Goal: Task Accomplishment & Management: Complete application form

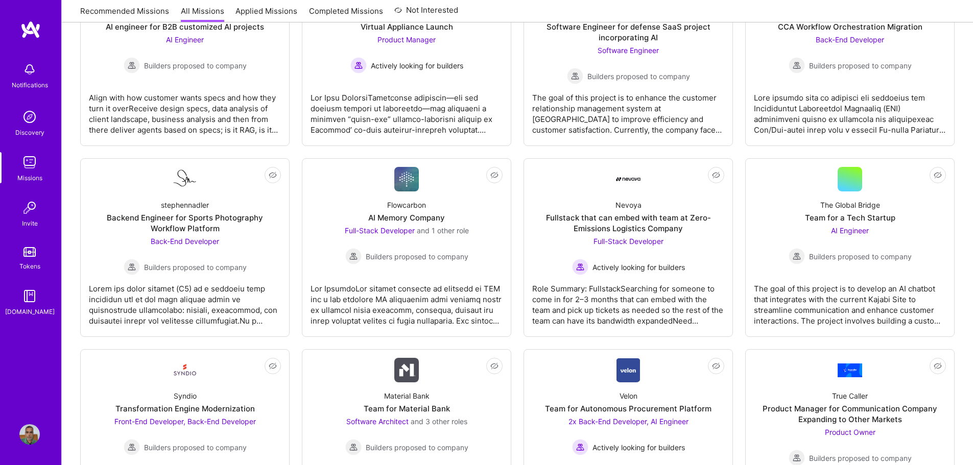
scroll to position [919, 0]
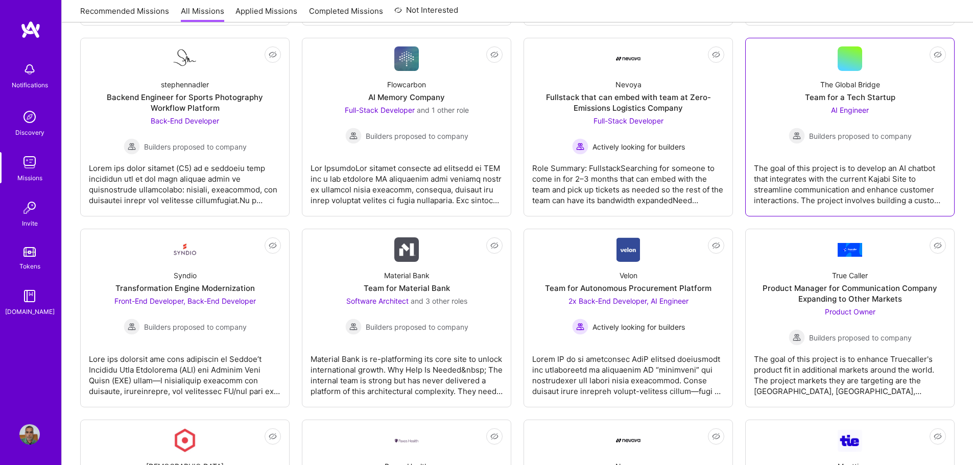
click at [863, 169] on div "The goal of this project is to develop an AI chatbot that integrates with the c…" at bounding box center [850, 180] width 192 height 51
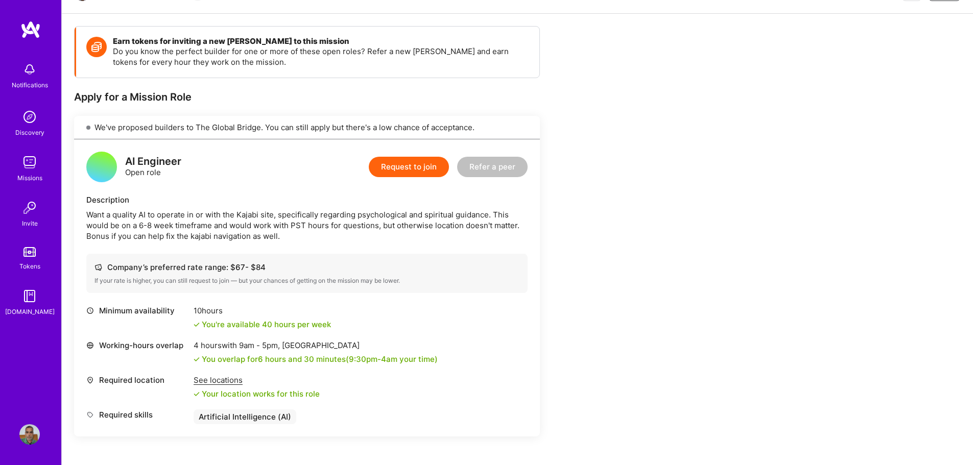
scroll to position [105, 0]
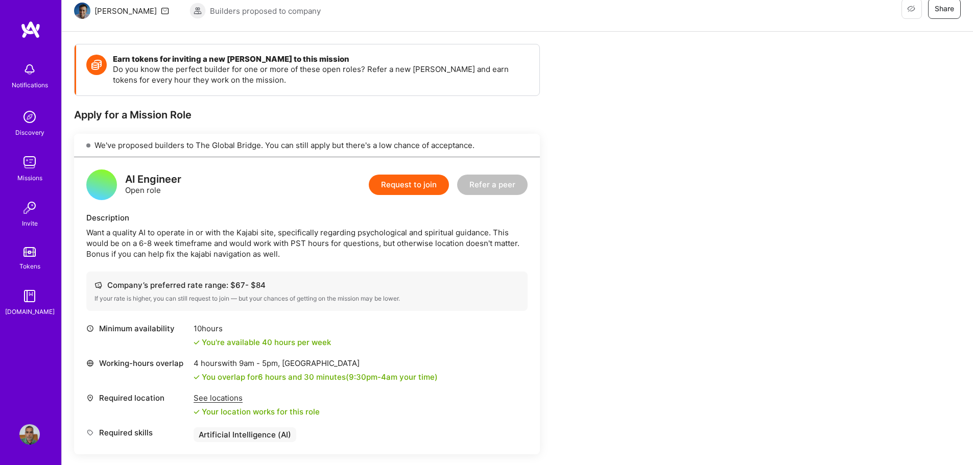
click at [408, 184] on button "Request to join" at bounding box center [409, 185] width 80 height 20
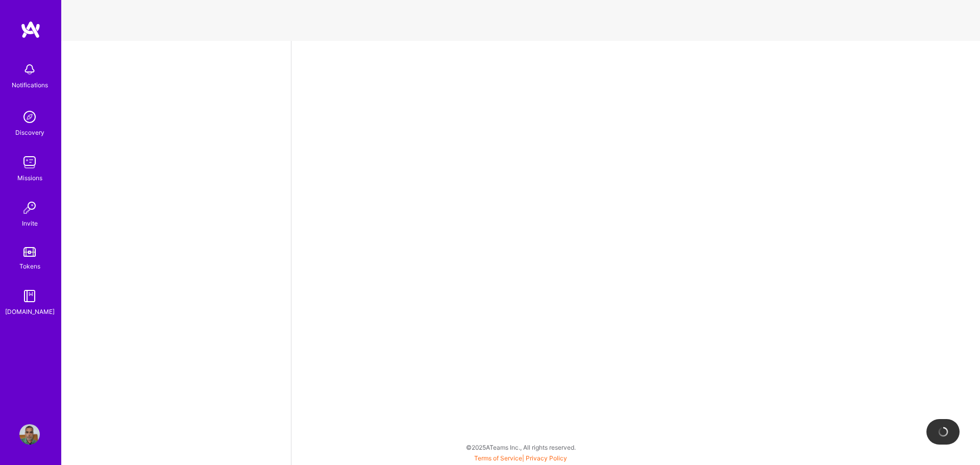
select select "IN"
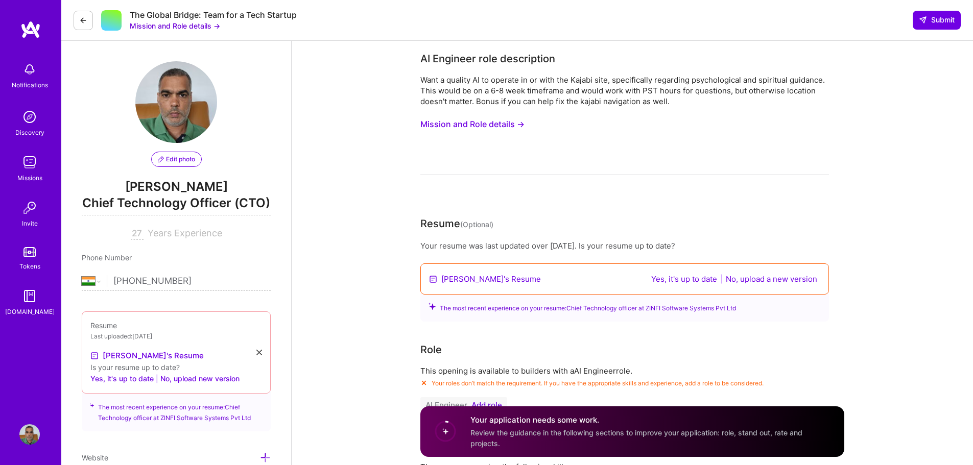
click at [778, 280] on button "No, upload a new version" at bounding box center [772, 279] width 98 height 12
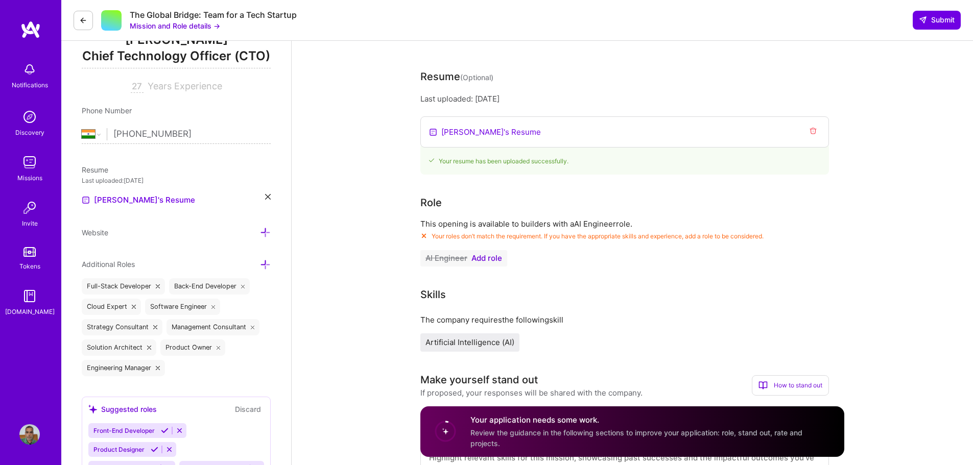
scroll to position [153, 0]
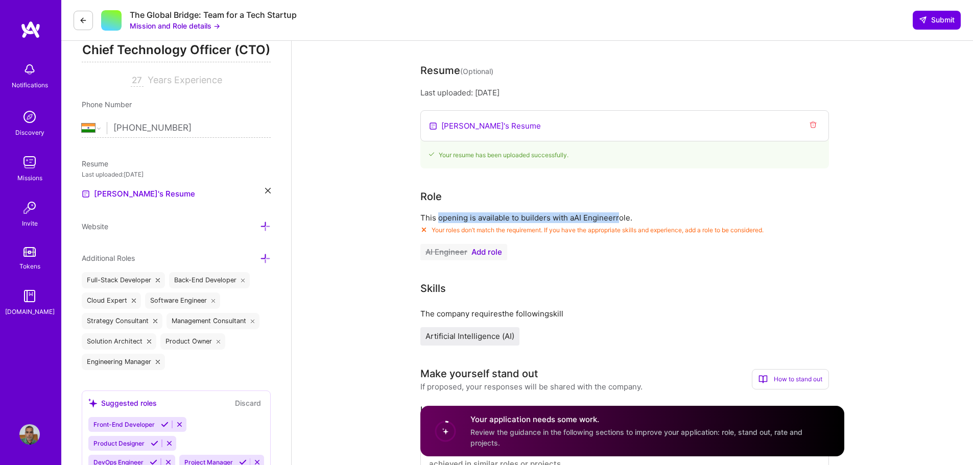
drag, startPoint x: 440, startPoint y: 220, endPoint x: 627, endPoint y: 219, distance: 187.4
click at [625, 219] on p "This opening is available to builders with a AI Engineer role." at bounding box center [624, 217] width 409 height 11
click at [588, 223] on p "This opening is available to builders with a AI Engineer role." at bounding box center [624, 217] width 409 height 11
drag, startPoint x: 636, startPoint y: 216, endPoint x: 453, endPoint y: 216, distance: 182.8
click at [453, 216] on p "This opening is available to builders with a AI Engineer role." at bounding box center [624, 217] width 409 height 11
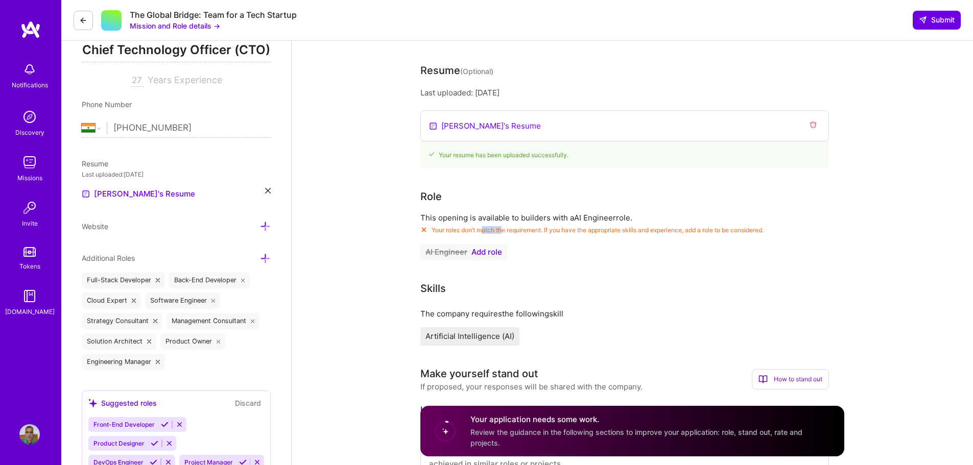
drag, startPoint x: 511, startPoint y: 231, endPoint x: 529, endPoint y: 231, distance: 17.9
click at [512, 231] on span "Your roles don’t match the requirement. If you have the appropriate skills and …" at bounding box center [598, 230] width 332 height 8
drag, startPoint x: 535, startPoint y: 231, endPoint x: 546, endPoint y: 231, distance: 11.2
click at [542, 231] on span "Your roles don’t match the requirement. If you have the appropriate skills and …" at bounding box center [598, 230] width 332 height 8
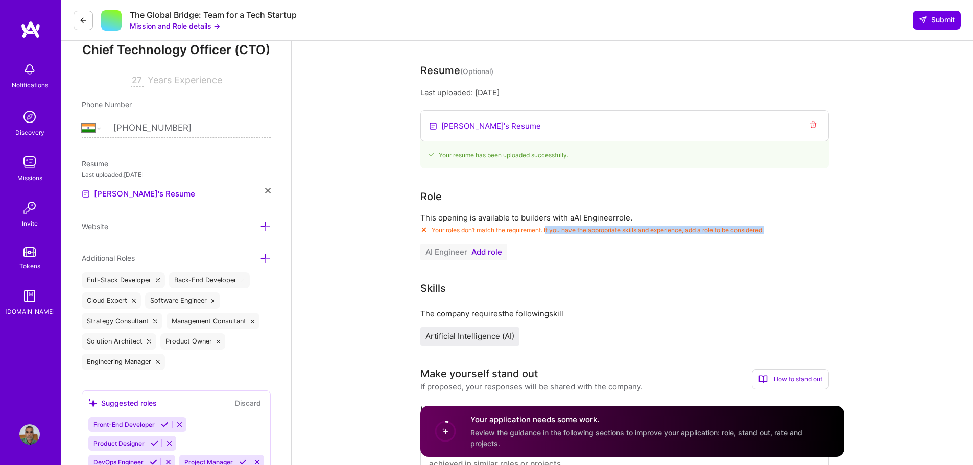
drag, startPoint x: 549, startPoint y: 231, endPoint x: 795, endPoint y: 231, distance: 245.6
click at [795, 231] on div "Your roles don’t match the requirement. If you have the appropriate skills and …" at bounding box center [624, 230] width 409 height 8
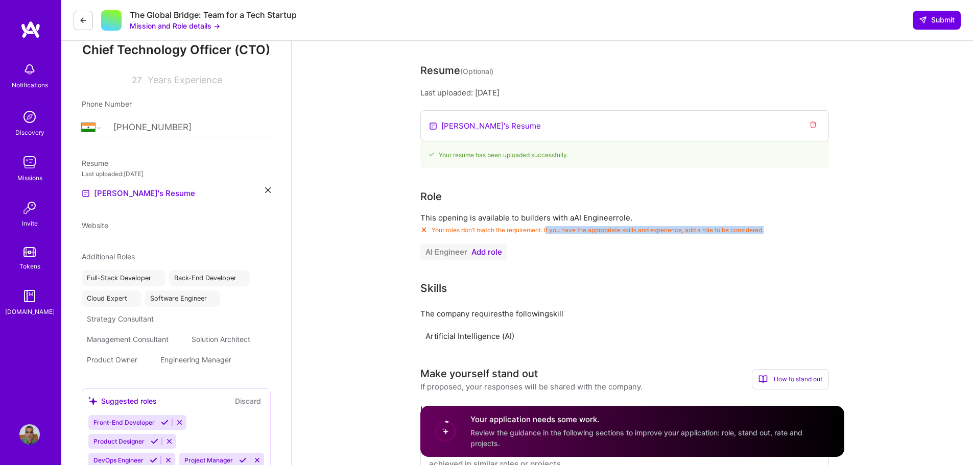
select select "IN"
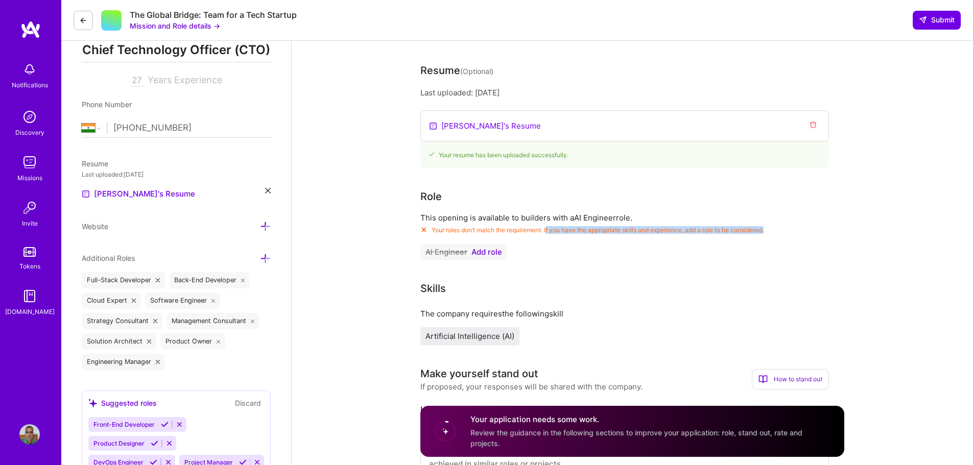
click at [487, 252] on span "Add role" at bounding box center [486, 252] width 31 height 8
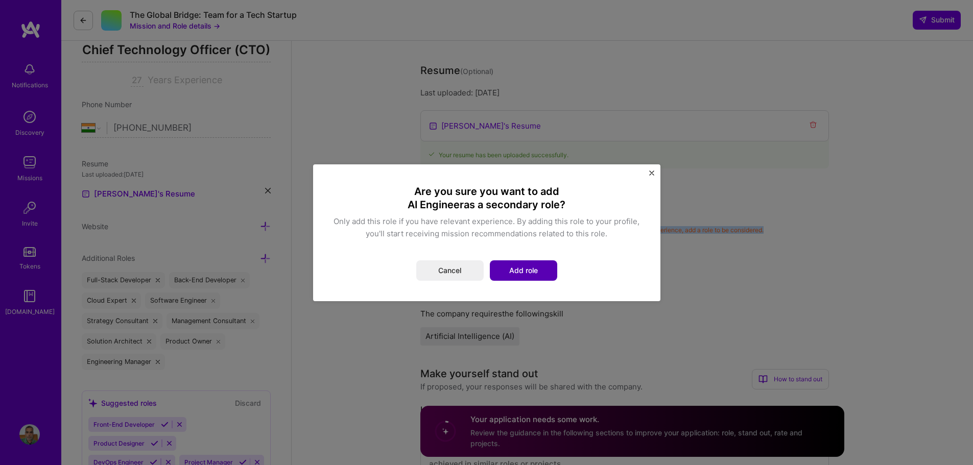
click at [519, 270] on button "Add role" at bounding box center [523, 270] width 67 height 20
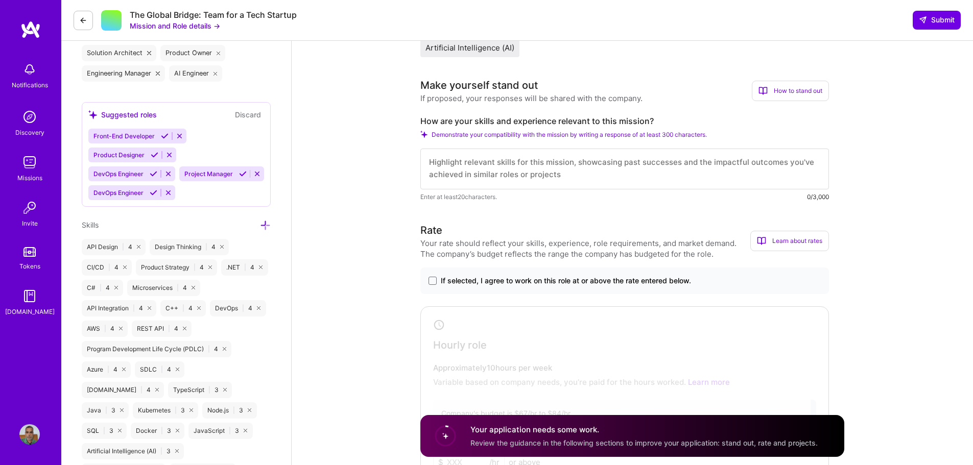
scroll to position [460, 0]
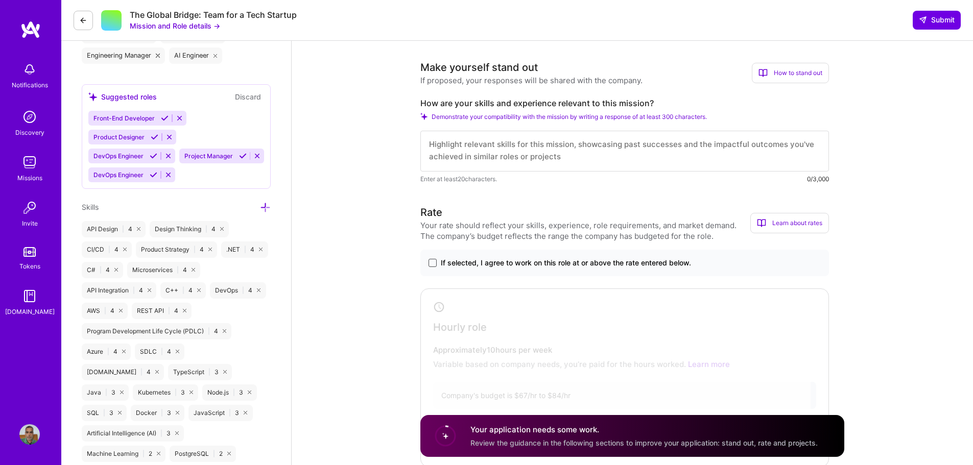
click at [435, 264] on span at bounding box center [432, 263] width 8 height 8
click at [0, 0] on input "If selected, I agree to work on this role at or above the rate entered below." at bounding box center [0, 0] width 0 height 0
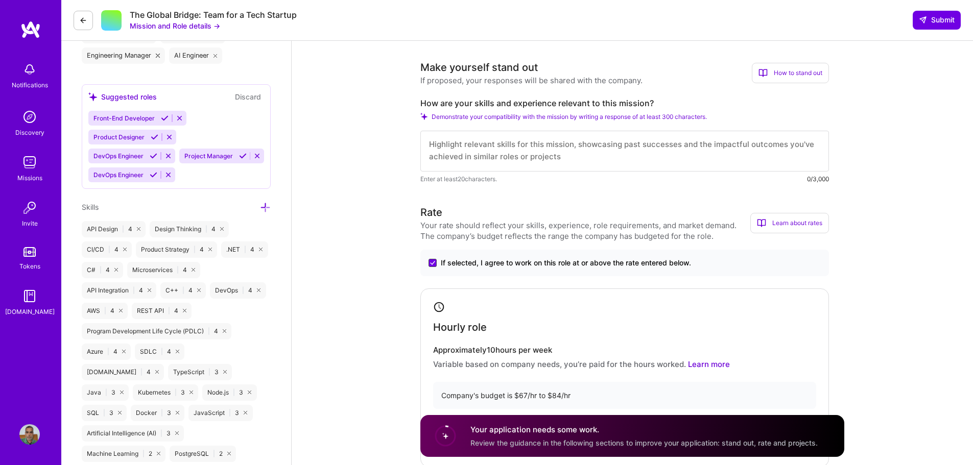
click at [433, 262] on icon at bounding box center [432, 263] width 5 height 4
click at [0, 0] on input "If selected, I agree to work on this role at or above the rate entered below." at bounding box center [0, 0] width 0 height 0
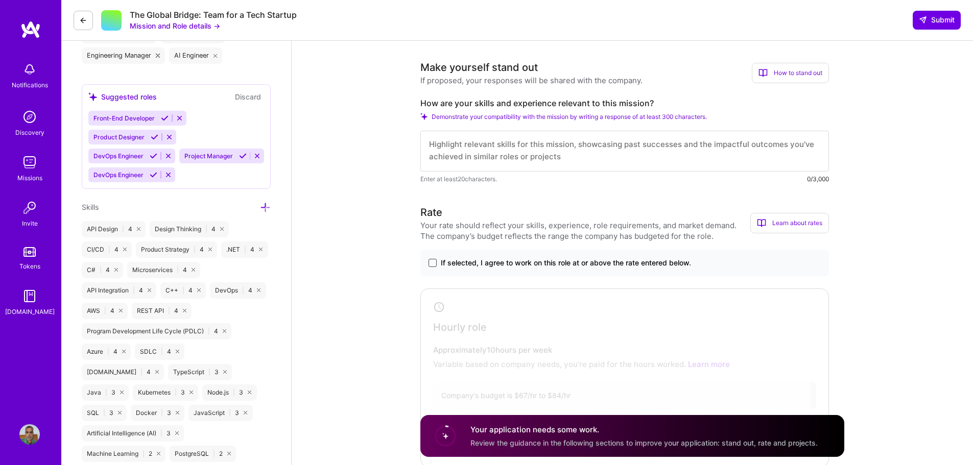
click at [434, 262] on span at bounding box center [432, 263] width 8 height 8
click at [0, 0] on input "If selected, I agree to work on this role at or above the rate entered below." at bounding box center [0, 0] width 0 height 0
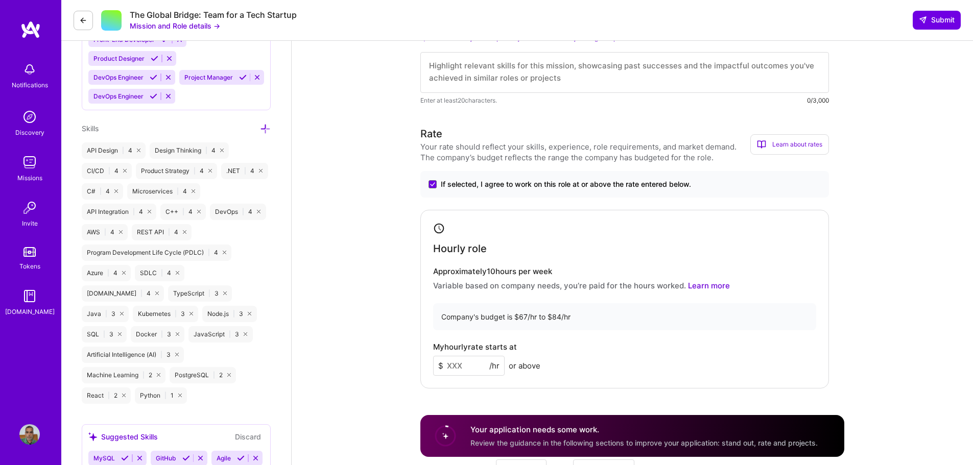
scroll to position [562, 0]
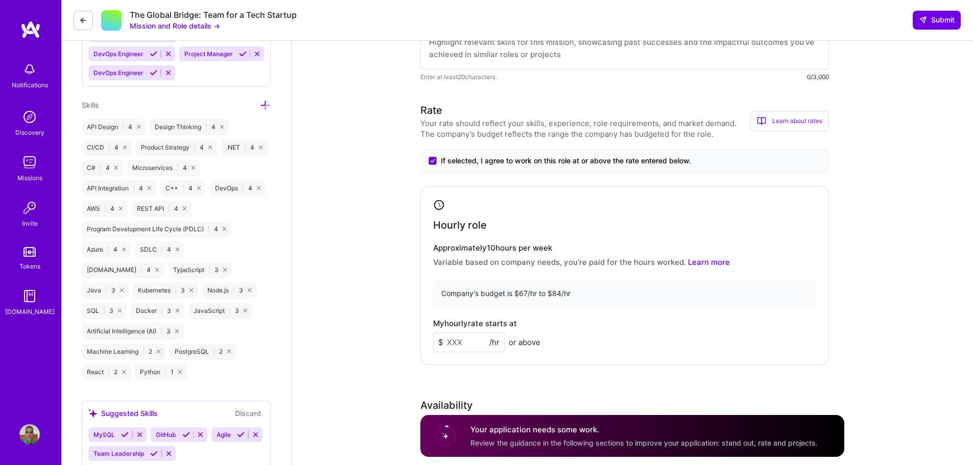
click at [453, 345] on input at bounding box center [468, 342] width 71 height 20
type input "6"
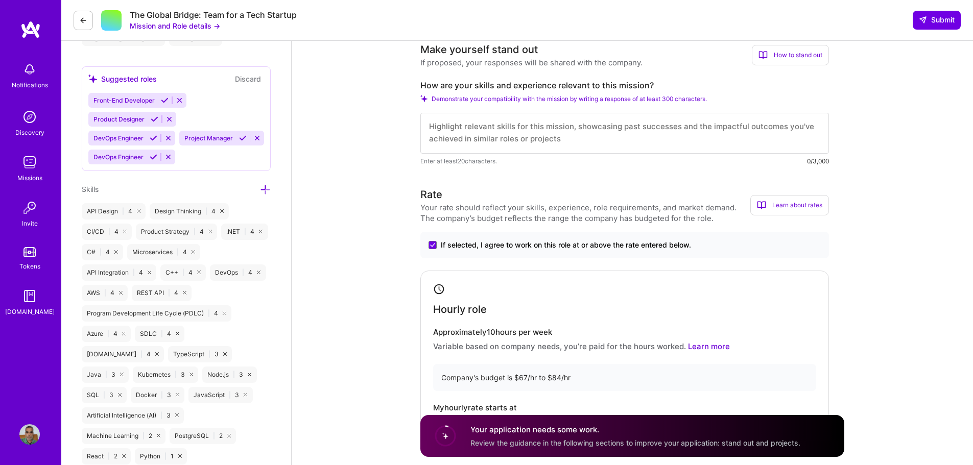
scroll to position [460, 0]
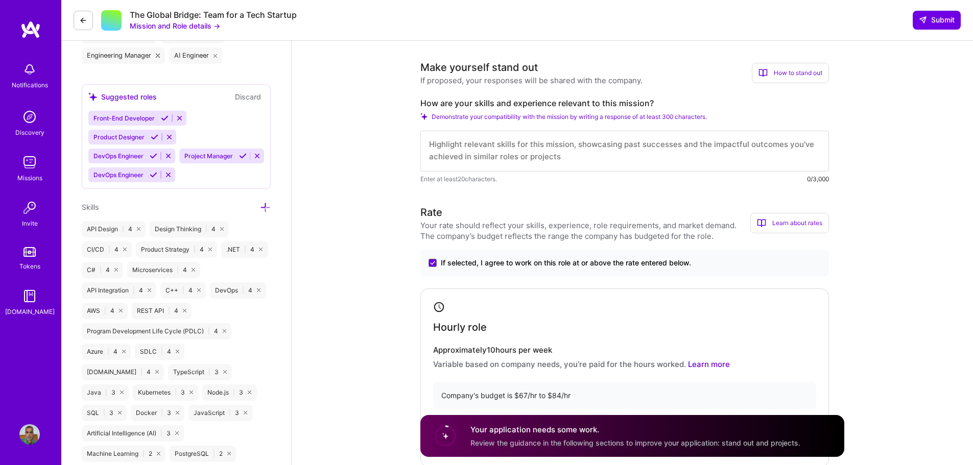
type input "80"
click at [503, 153] on textarea at bounding box center [624, 151] width 409 height 41
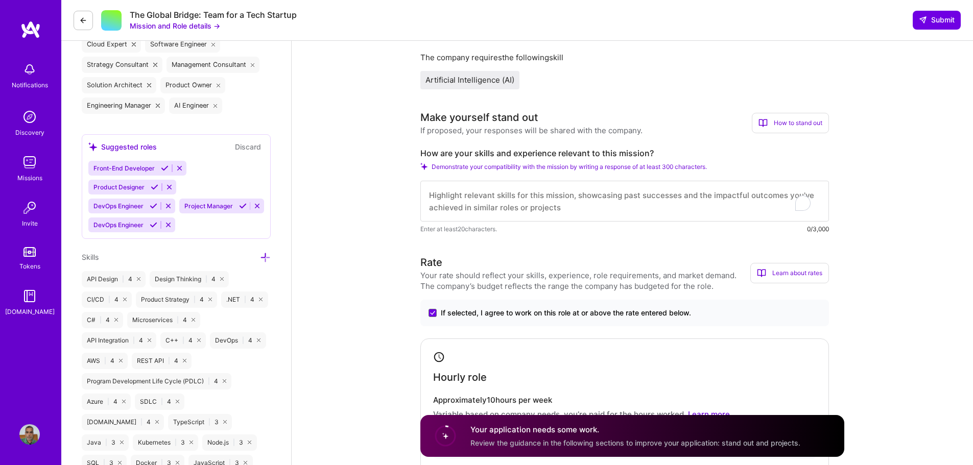
scroll to position [409, 0]
click at [597, 213] on textarea "To enrich screen reader interactions, please activate Accessibility in Grammarl…" at bounding box center [624, 202] width 409 height 41
type textarea "I"
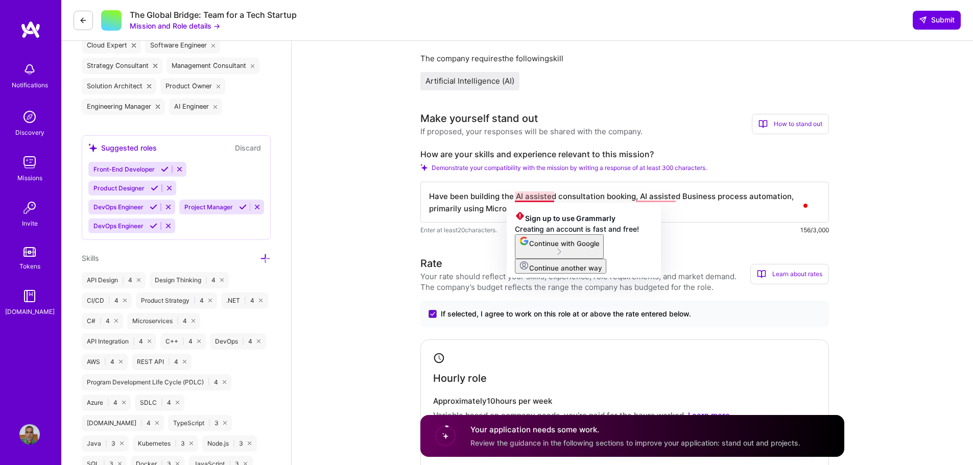
drag, startPoint x: 545, startPoint y: 197, endPoint x: 532, endPoint y: 191, distance: 14.6
click at [532, 191] on textarea "Have been building the AI assisted consultation booking, AI assisted Business p…" at bounding box center [624, 202] width 409 height 41
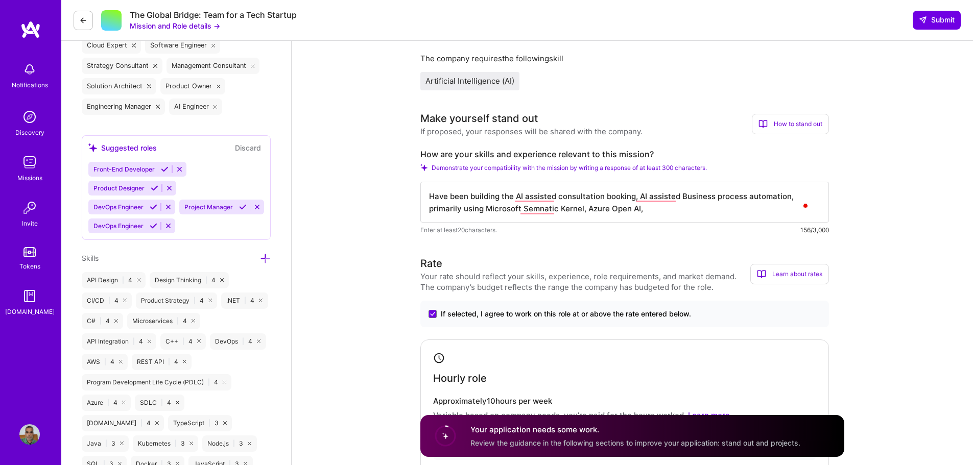
click at [543, 199] on textarea "Have been building the AI assisted consultation booking, AI assisted Business p…" at bounding box center [624, 202] width 409 height 41
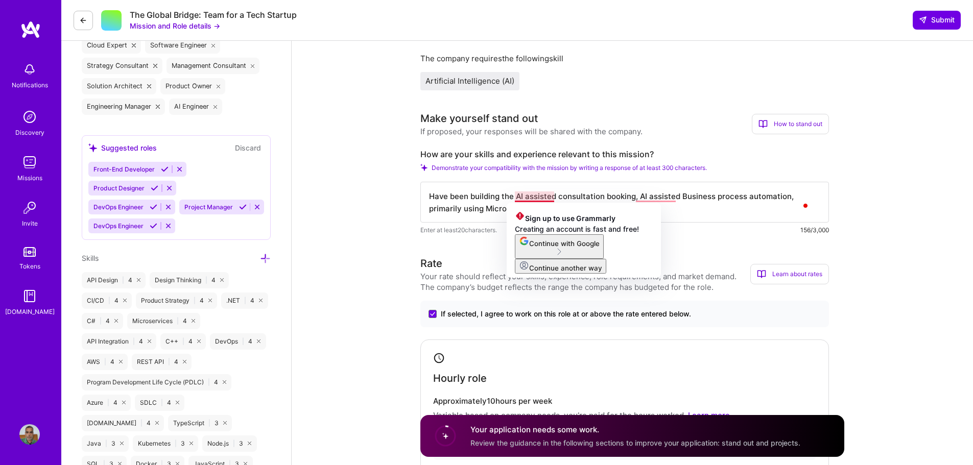
click at [695, 231] on div "Enter at least 20 characters. 156/3,000" at bounding box center [624, 230] width 409 height 11
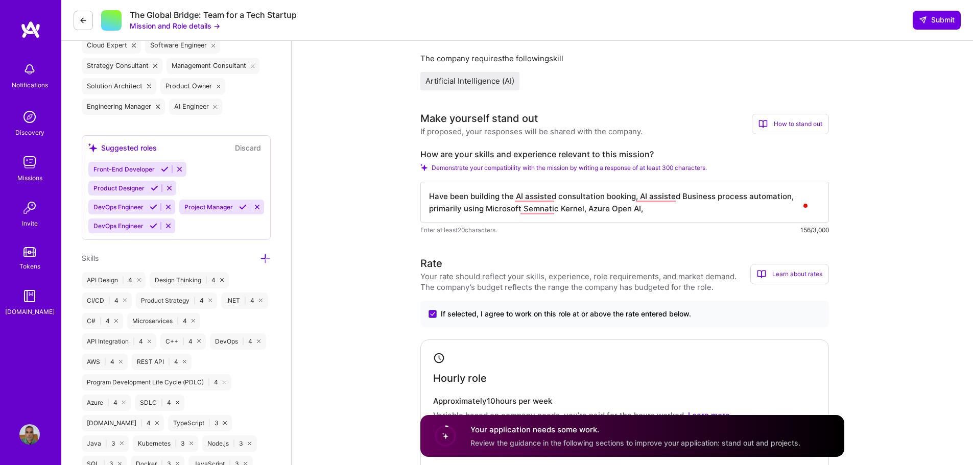
click at [662, 206] on textarea "Have been building the AI assisted consultation booking, AI assisted Business p…" at bounding box center [624, 202] width 409 height 41
type textarea "Have been building the AI assisted consultation booking, AI assisted Business p…"
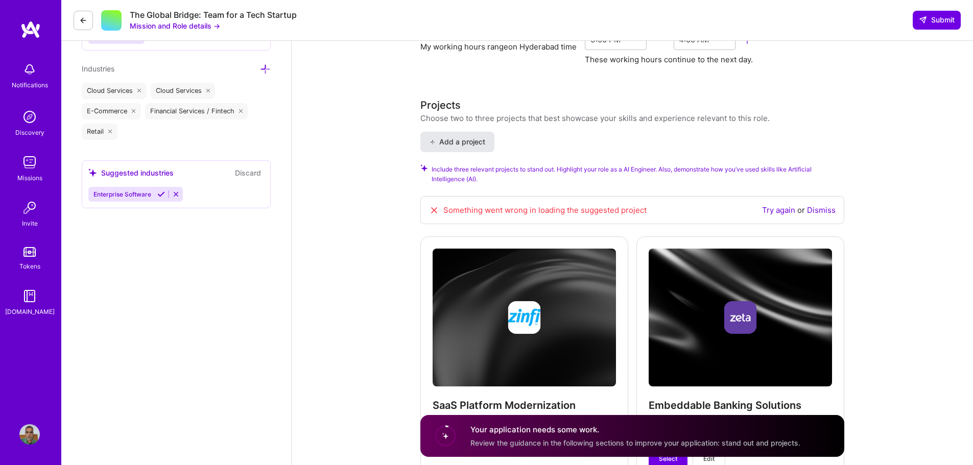
scroll to position [1123, 0]
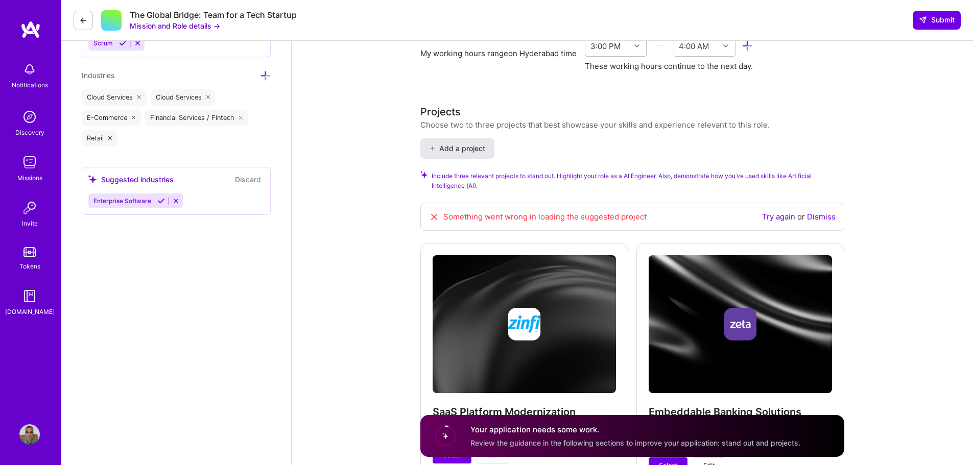
click at [451, 149] on span "Add a project" at bounding box center [457, 148] width 56 height 10
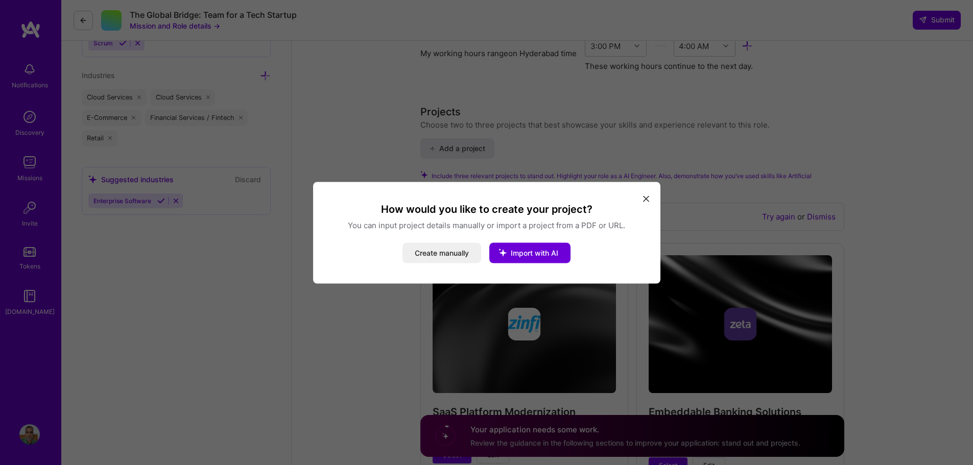
click at [638, 201] on div "How would you like to create your project? You can input project details manual…" at bounding box center [486, 233] width 347 height 102
click at [645, 200] on icon "modal" at bounding box center [646, 199] width 6 height 6
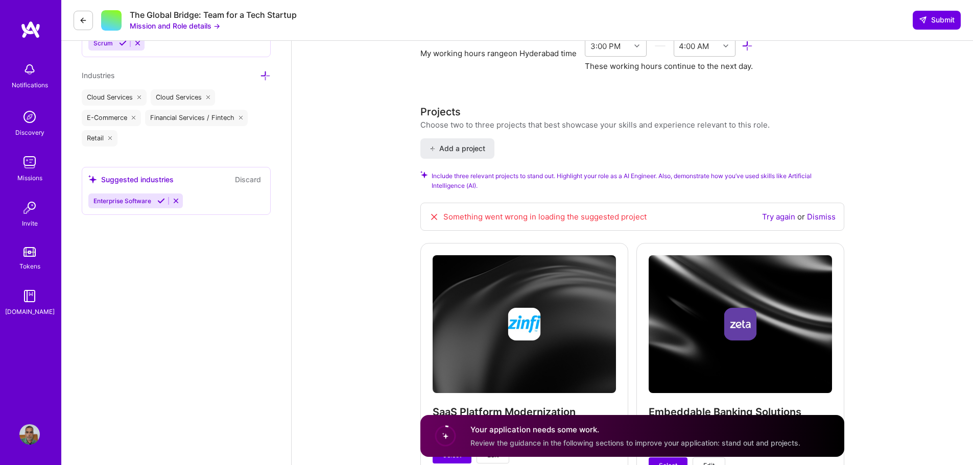
scroll to position [1277, 0]
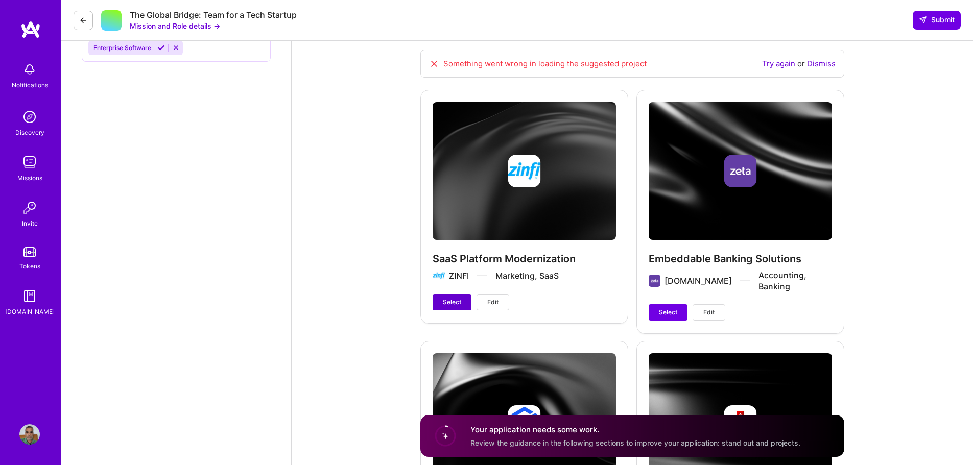
click at [451, 304] on span "Select" at bounding box center [452, 302] width 18 height 9
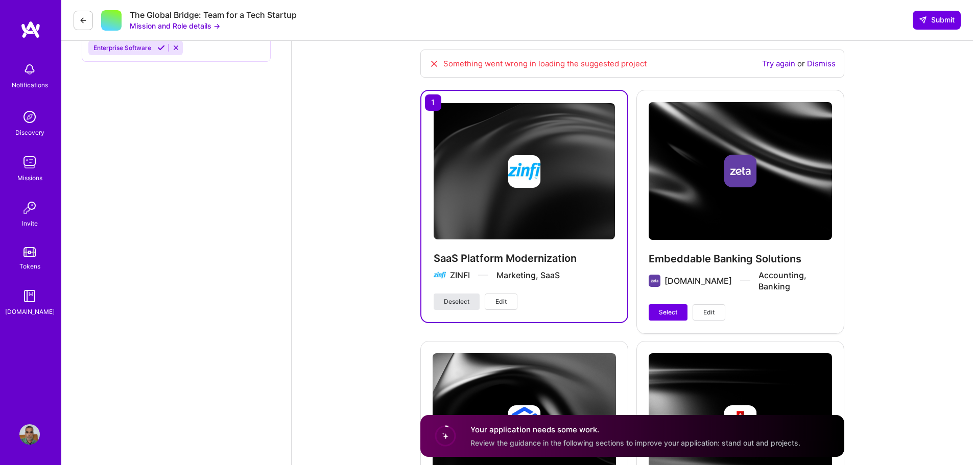
click at [451, 301] on span "Deselect" at bounding box center [457, 301] width 26 height 9
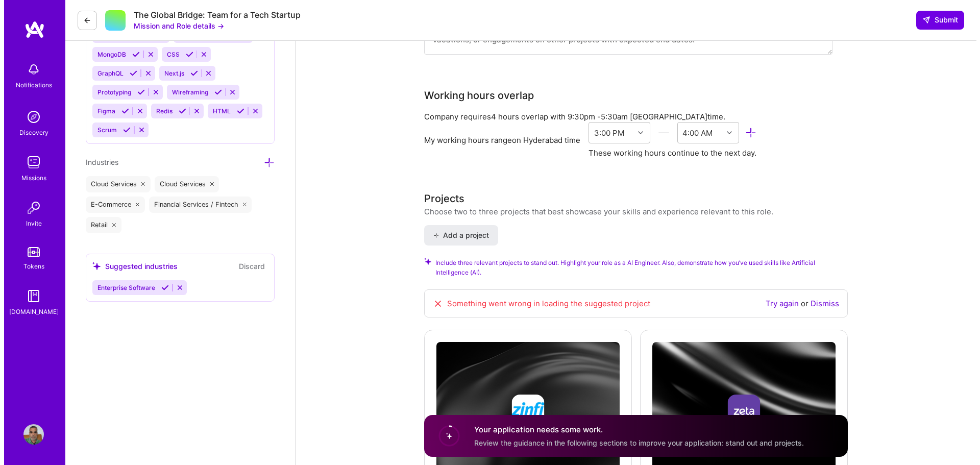
scroll to position [1014, 0]
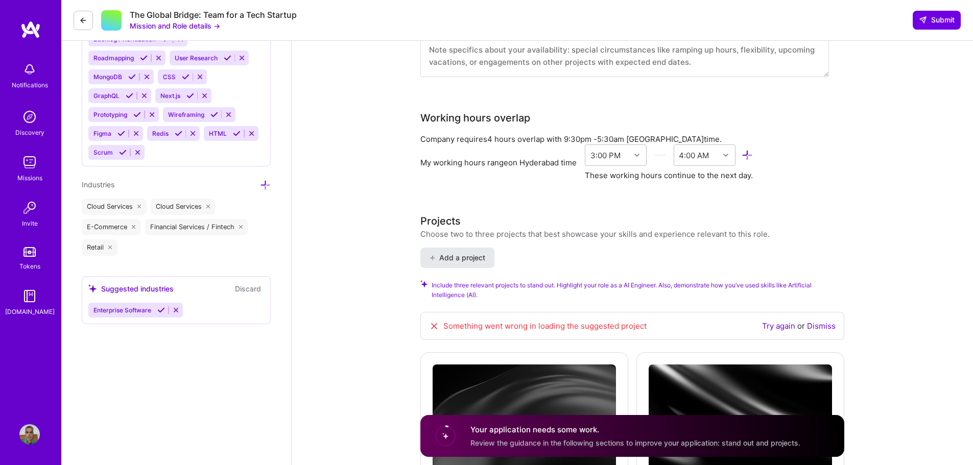
click at [458, 257] on span "Add a project" at bounding box center [457, 258] width 56 height 10
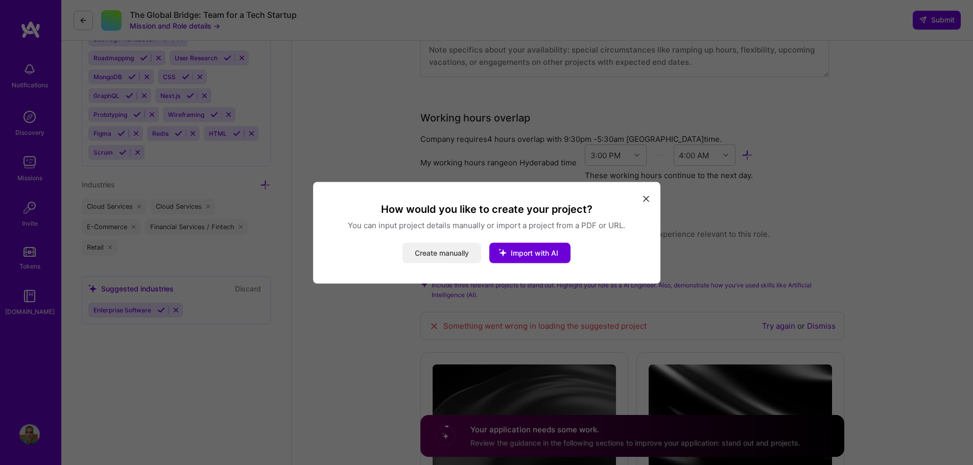
click at [440, 258] on button "Create manually" at bounding box center [441, 253] width 79 height 20
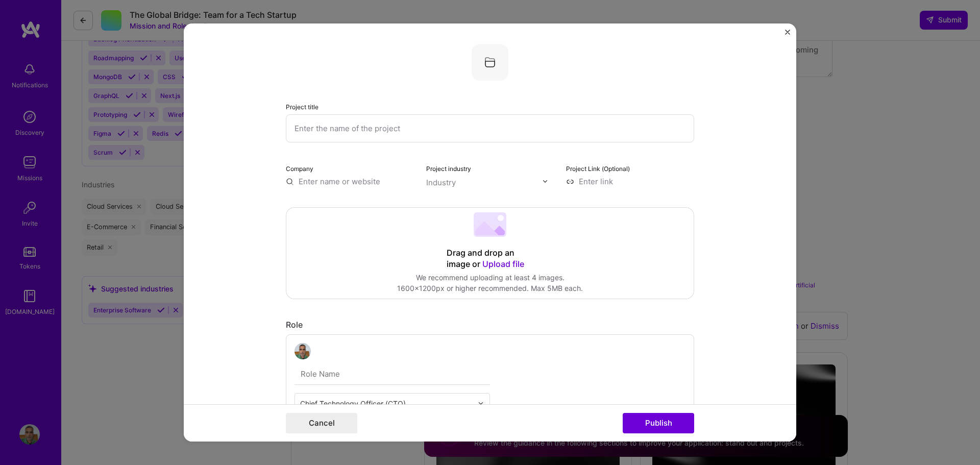
click at [344, 127] on input "text" at bounding box center [490, 128] width 409 height 28
type input "HAI Clinics"
click at [496, 264] on span "Upload file" at bounding box center [504, 264] width 42 height 10
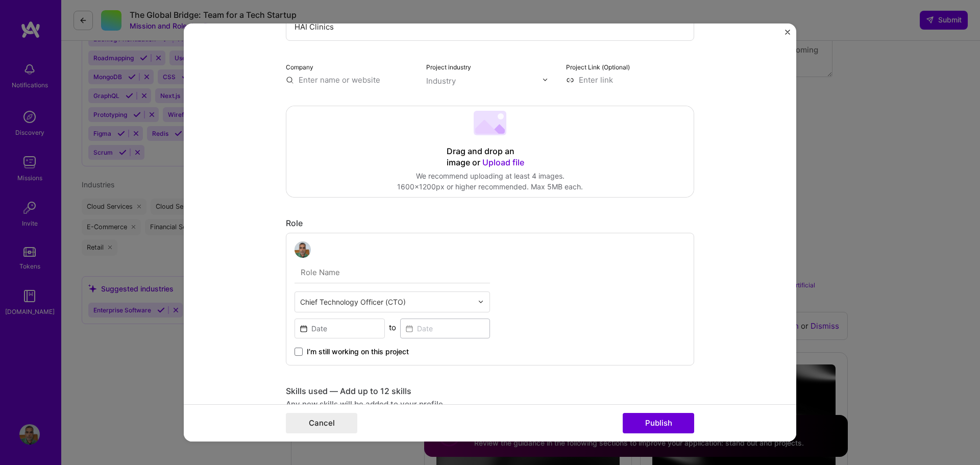
scroll to position [102, 0]
click at [336, 335] on input at bounding box center [340, 328] width 90 height 20
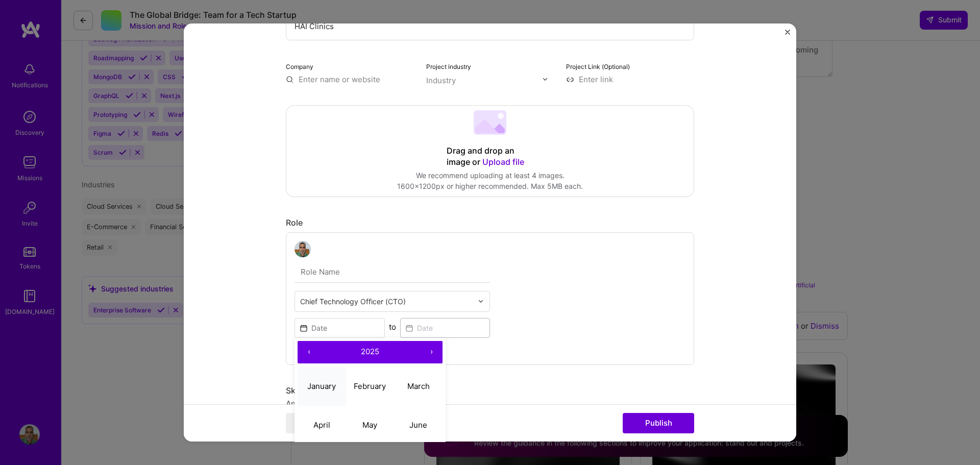
click at [315, 384] on abbr "January" at bounding box center [321, 386] width 29 height 10
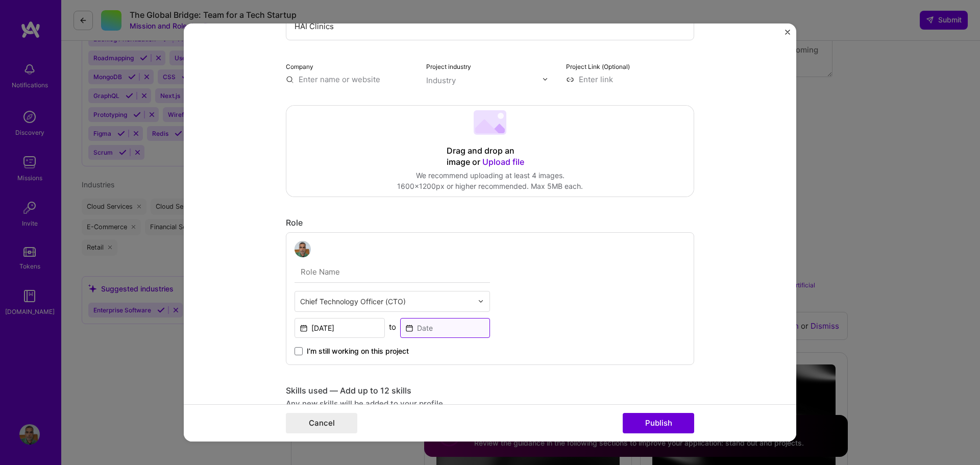
click at [460, 332] on input at bounding box center [445, 328] width 90 height 20
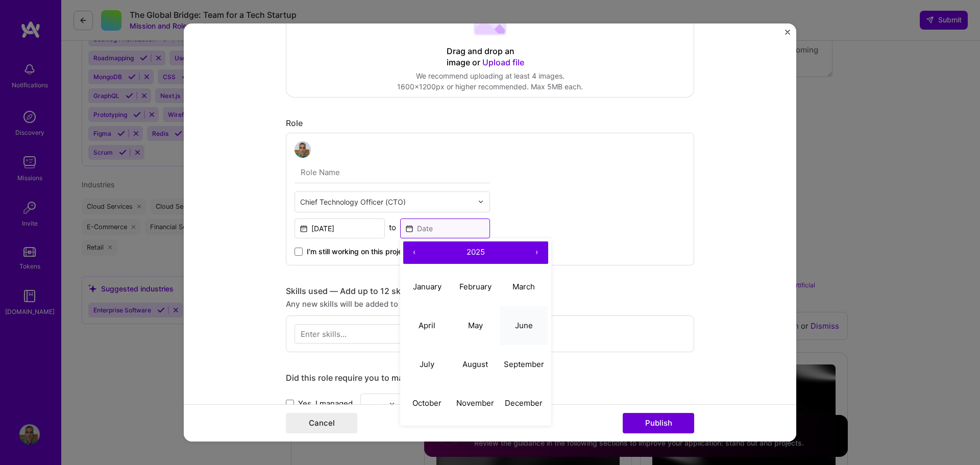
scroll to position [204, 0]
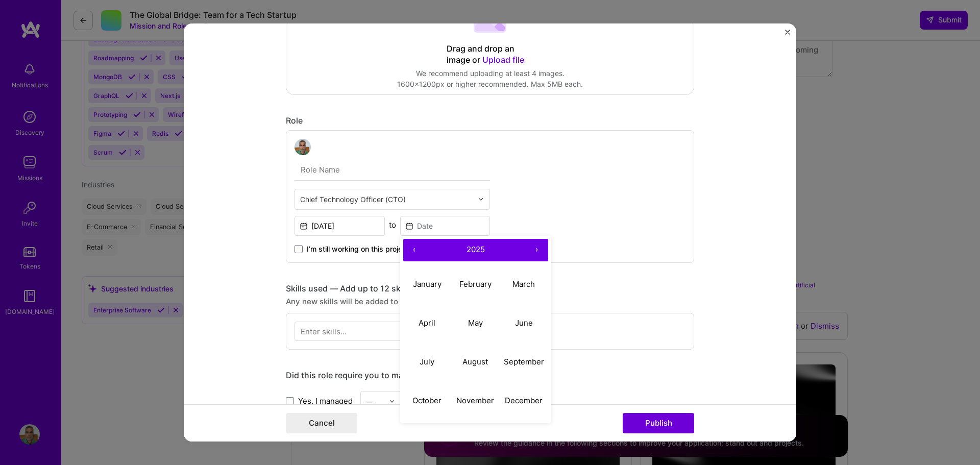
click at [534, 196] on div "Chief Technology Officer (CTO) Jan, 2025 to ‹ 2025 › January February March Apr…" at bounding box center [490, 196] width 409 height 133
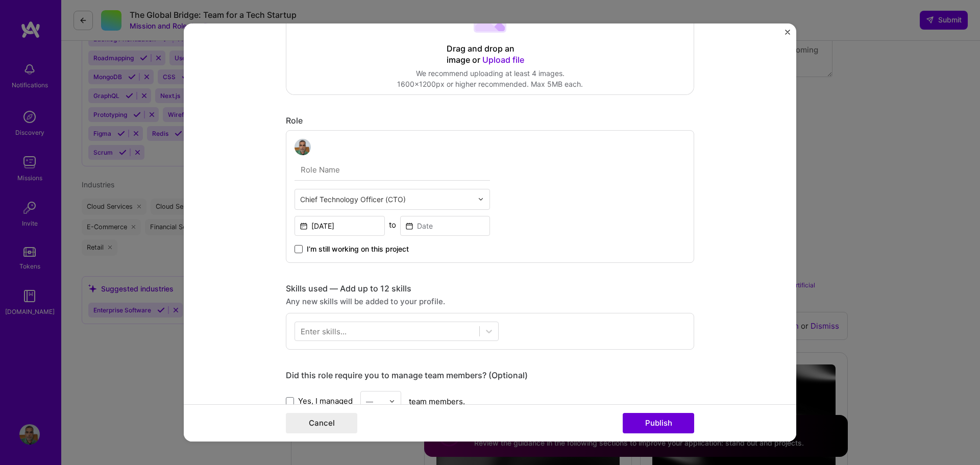
click at [295, 250] on span at bounding box center [299, 249] width 8 height 8
click at [0, 0] on input "I’m still working on this project" at bounding box center [0, 0] width 0 height 0
click at [356, 226] on input "Jan, 2025" at bounding box center [340, 226] width 90 height 20
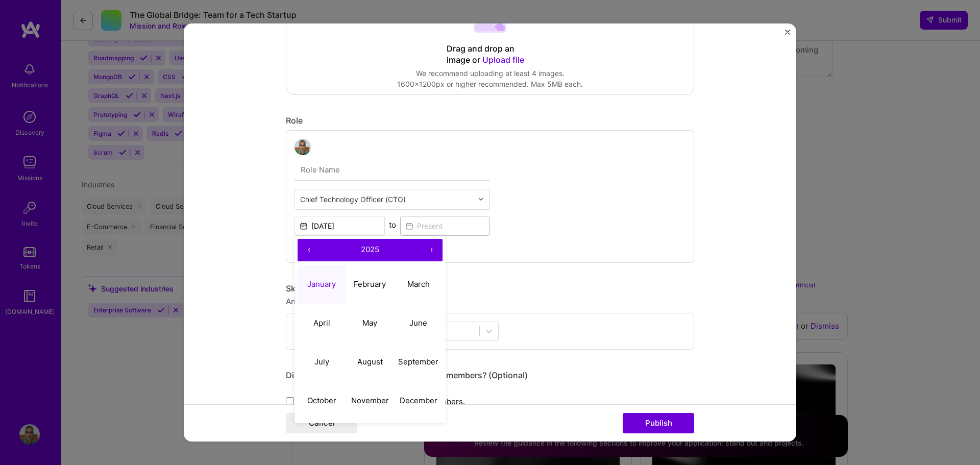
click at [305, 249] on button "‹" at bounding box center [309, 250] width 22 height 22
click at [399, 358] on abbr "September" at bounding box center [418, 362] width 40 height 10
type input "Sep, 2024"
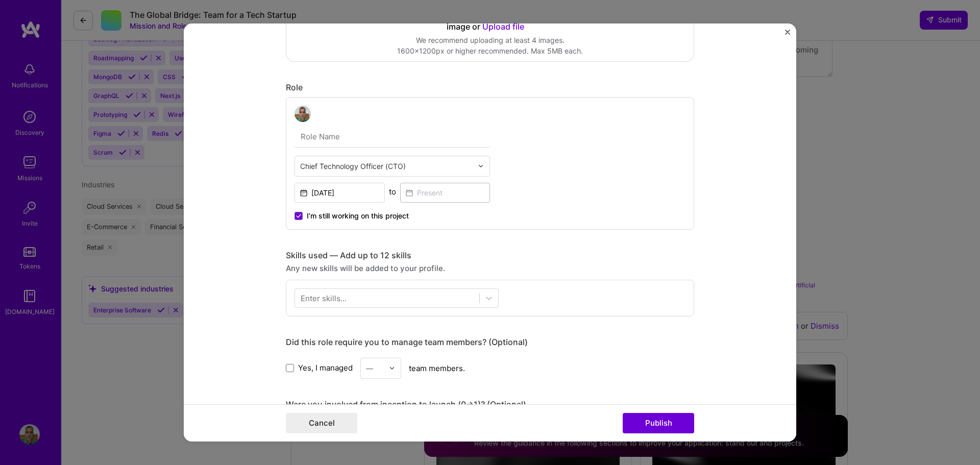
scroll to position [255, 0]
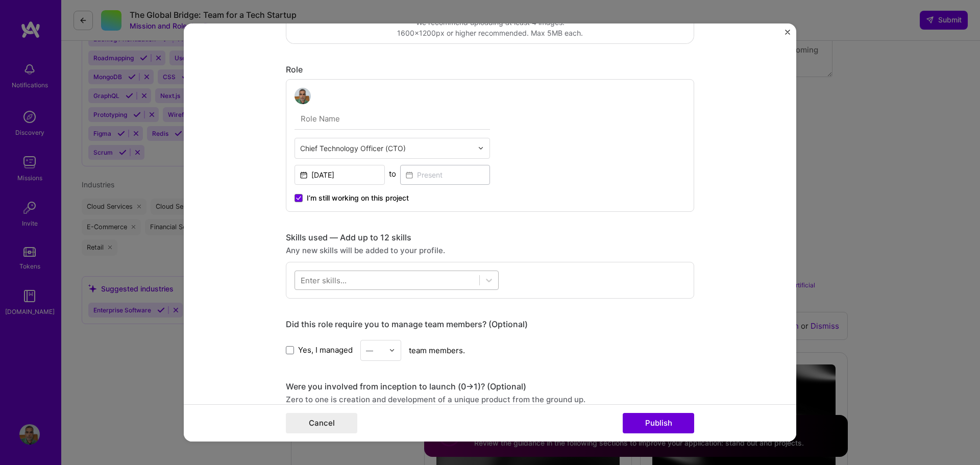
click at [461, 274] on div at bounding box center [387, 280] width 184 height 17
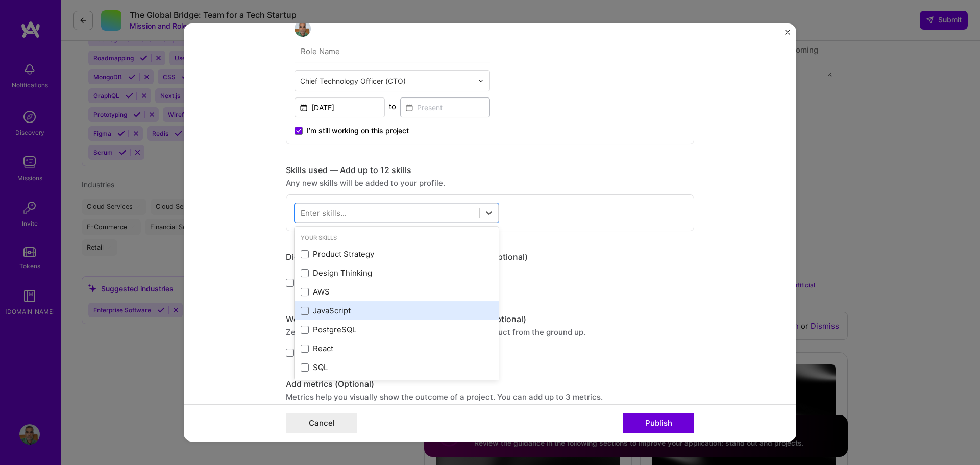
scroll to position [357, 0]
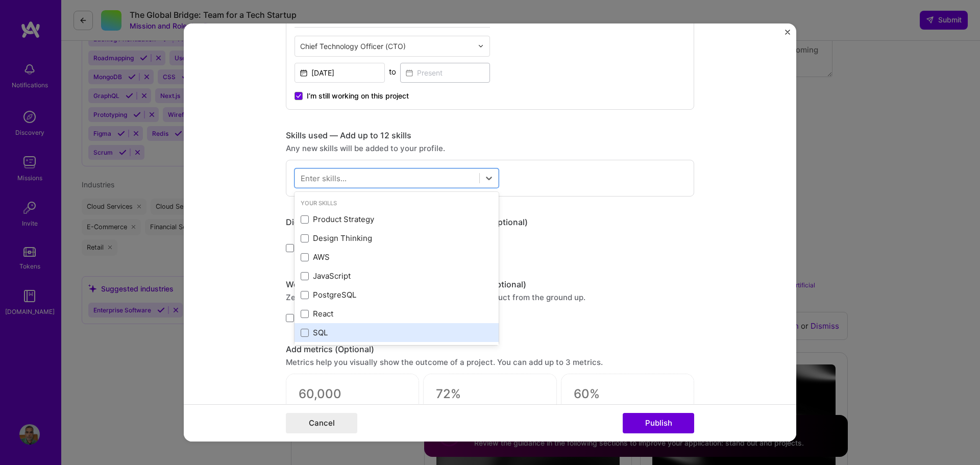
click at [307, 333] on div "SQL" at bounding box center [397, 332] width 192 height 11
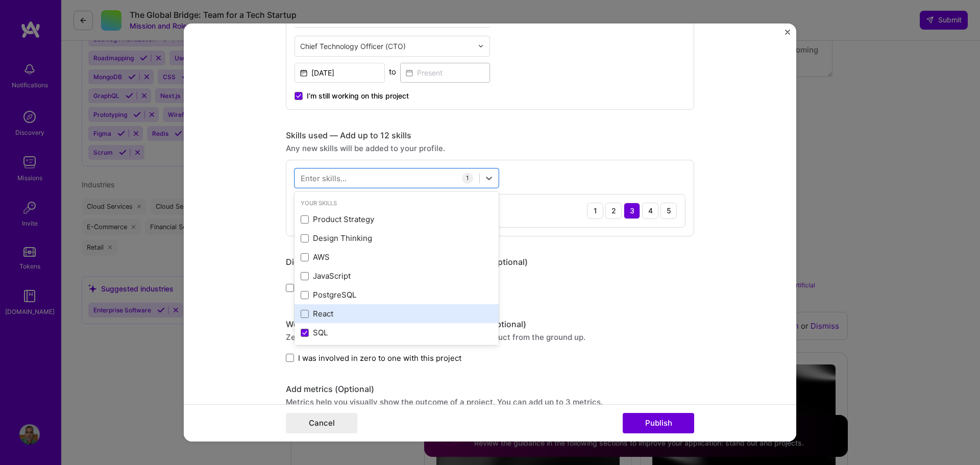
click at [307, 315] on div "React" at bounding box center [397, 313] width 192 height 11
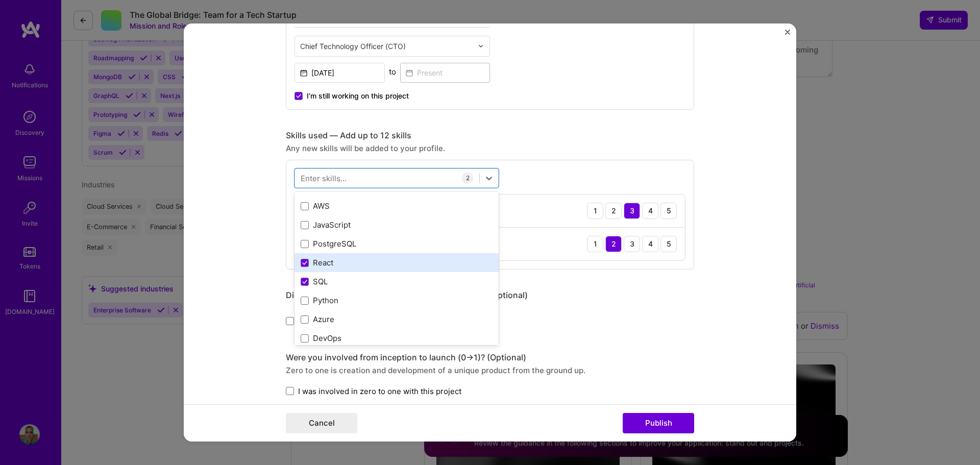
scroll to position [102, 0]
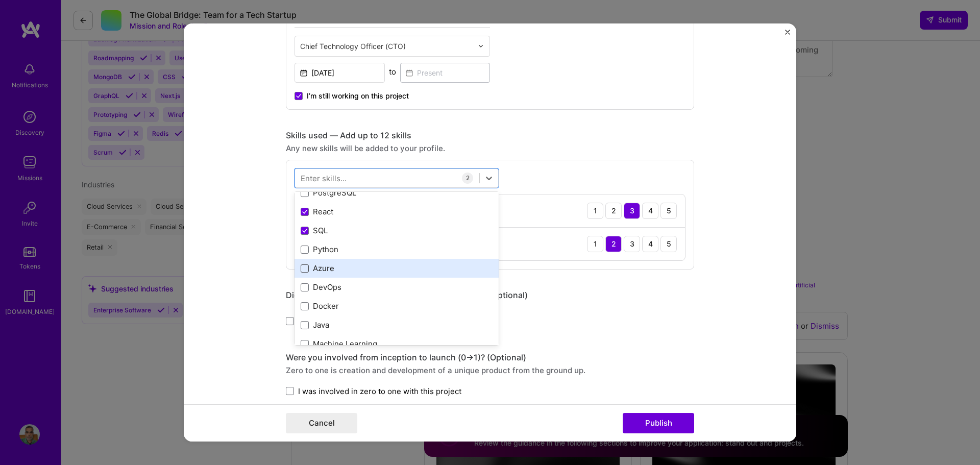
click at [302, 272] on span at bounding box center [305, 269] width 8 height 8
click at [0, 0] on input "checkbox" at bounding box center [0, 0] width 0 height 0
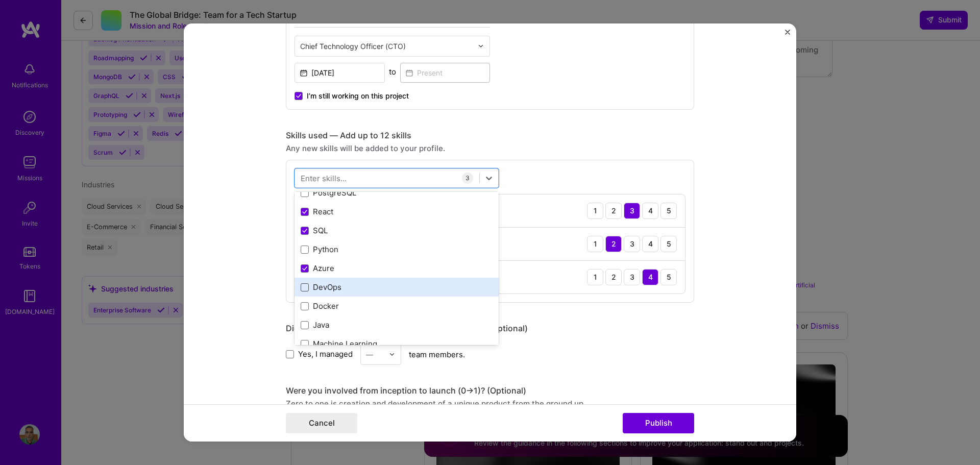
click at [301, 289] on span at bounding box center [305, 287] width 8 height 8
click at [0, 0] on input "checkbox" at bounding box center [0, 0] width 0 height 0
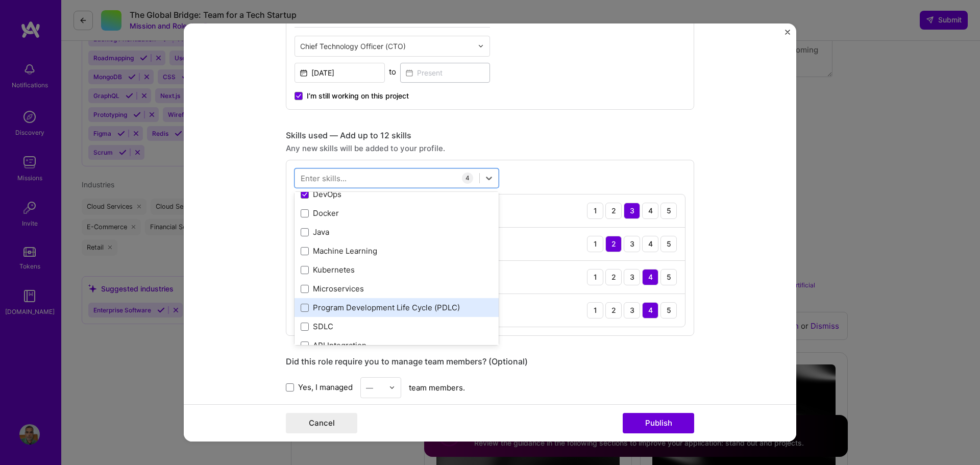
scroll to position [204, 0]
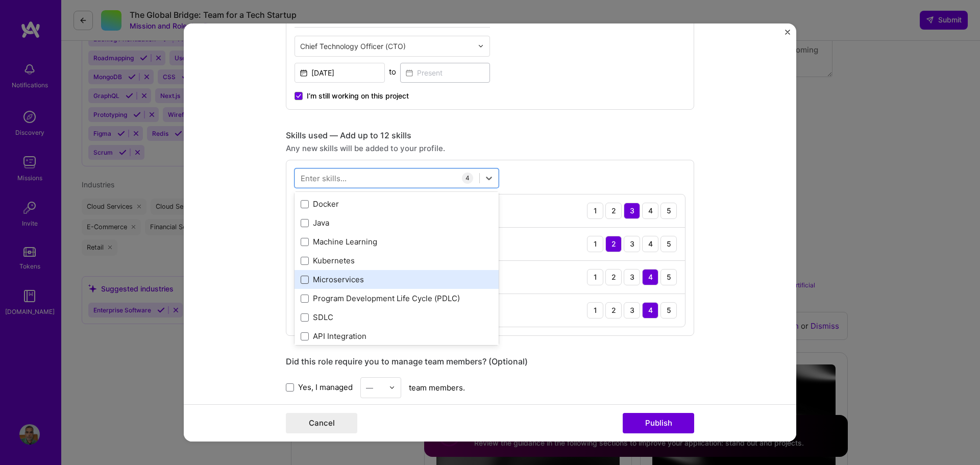
click at [301, 282] on span at bounding box center [305, 280] width 8 height 8
click at [0, 0] on input "checkbox" at bounding box center [0, 0] width 0 height 0
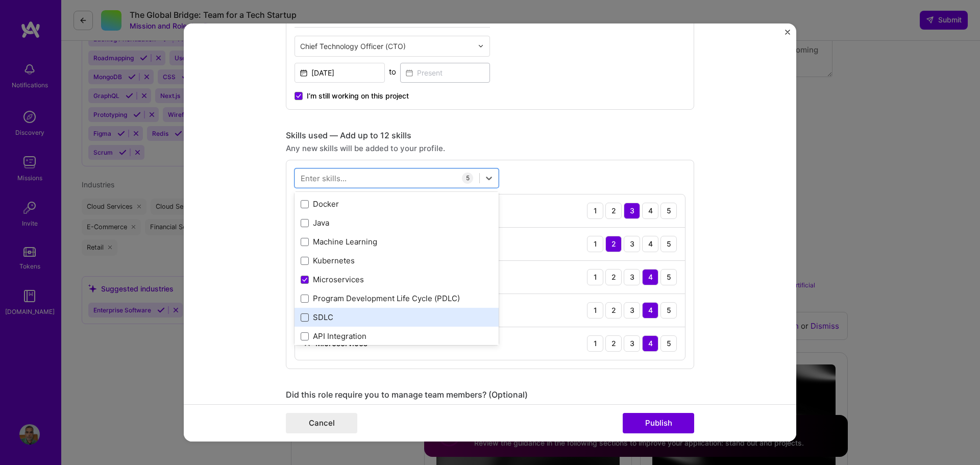
click at [301, 315] on span at bounding box center [305, 318] width 8 height 8
click at [0, 0] on input "checkbox" at bounding box center [0, 0] width 0 height 0
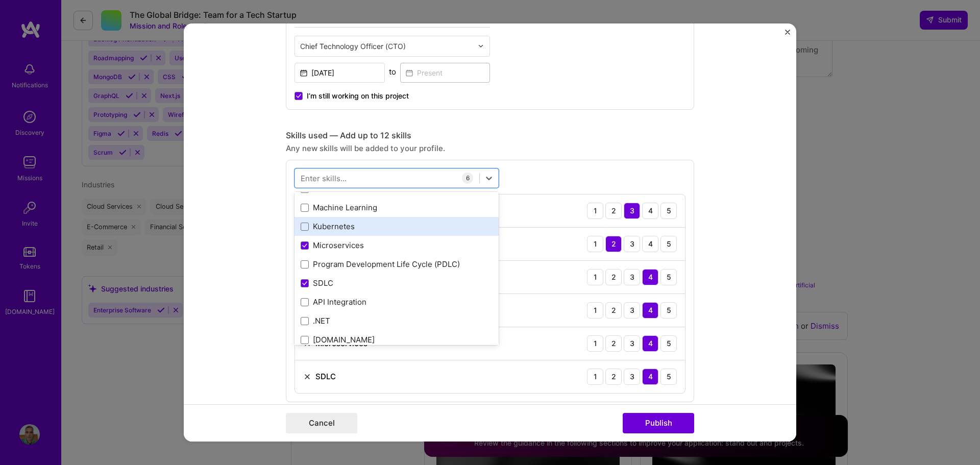
scroll to position [255, 0]
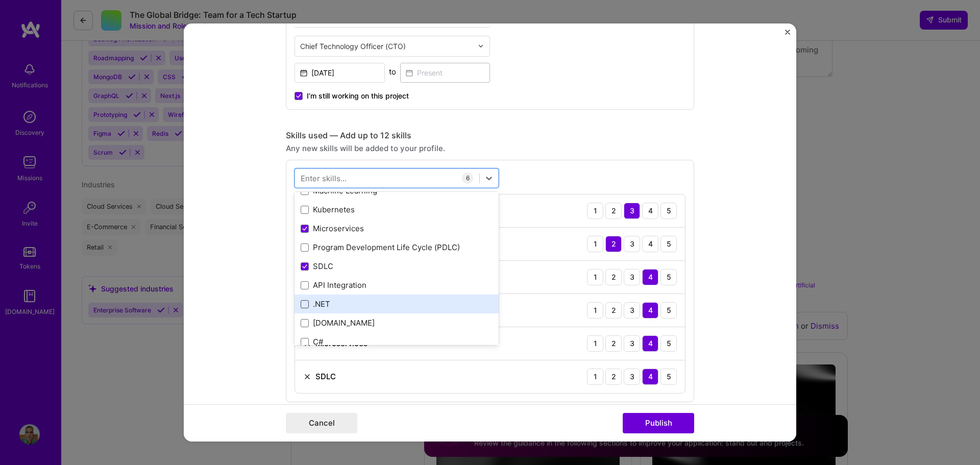
click at [302, 306] on span at bounding box center [305, 304] width 8 height 8
click at [0, 0] on input "checkbox" at bounding box center [0, 0] width 0 height 0
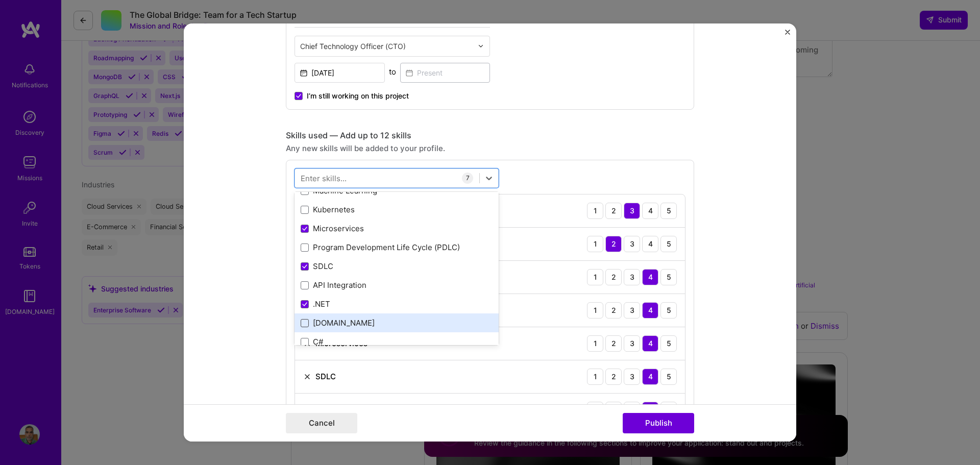
click at [301, 323] on span at bounding box center [305, 323] width 8 height 8
click at [0, 0] on input "checkbox" at bounding box center [0, 0] width 0 height 0
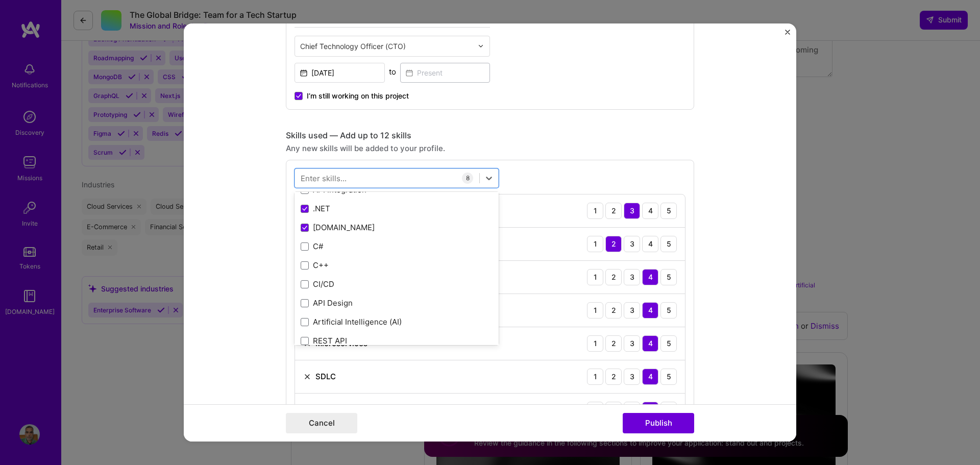
scroll to position [357, 0]
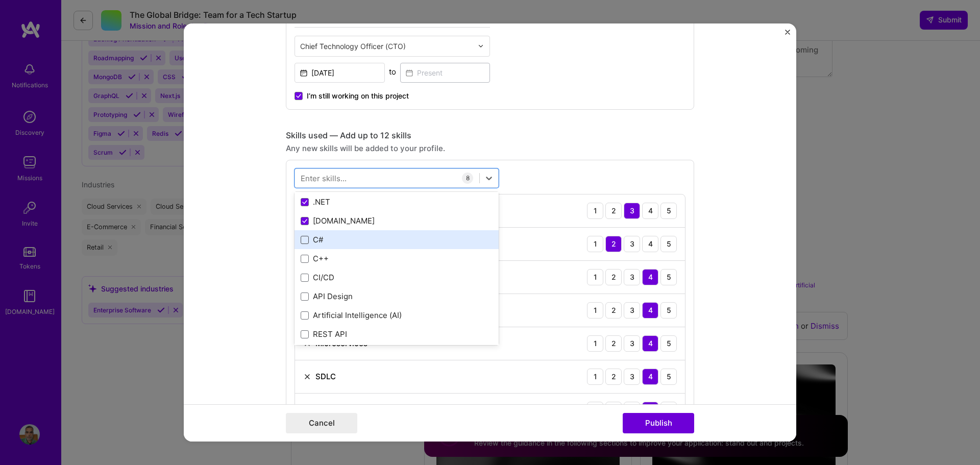
click at [301, 241] on span at bounding box center [305, 240] width 8 height 8
click at [0, 0] on input "checkbox" at bounding box center [0, 0] width 0 height 0
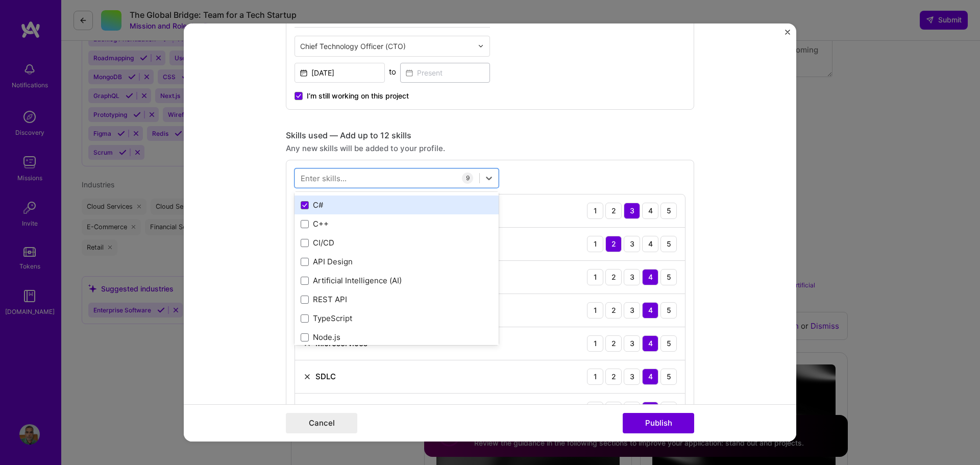
scroll to position [409, 0]
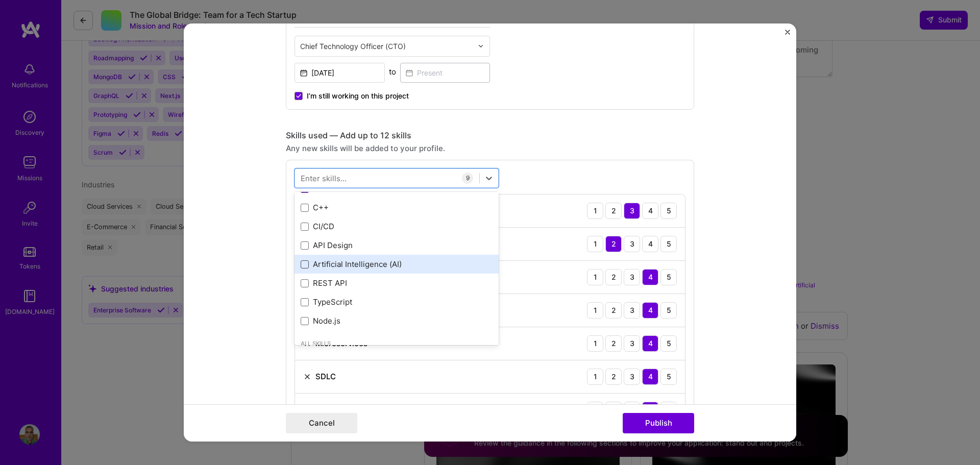
click at [301, 266] on span at bounding box center [305, 264] width 8 height 8
click at [0, 0] on input "checkbox" at bounding box center [0, 0] width 0 height 0
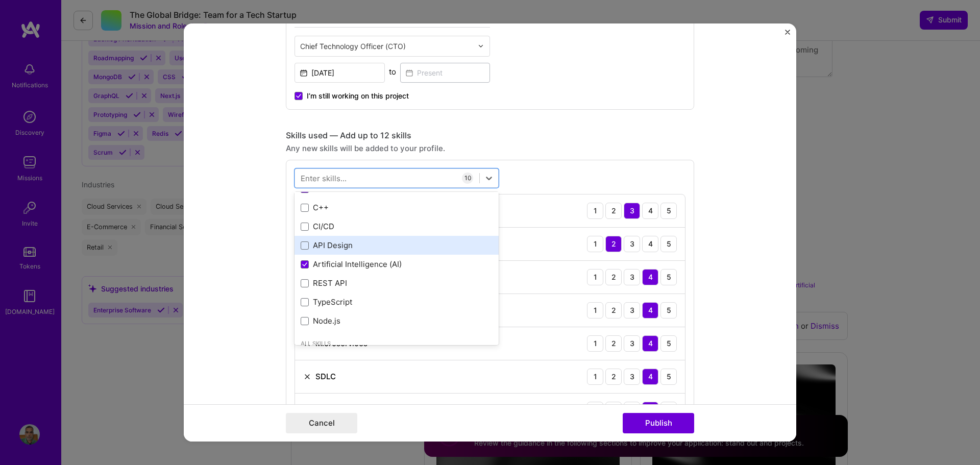
click at [305, 246] on div "API Design" at bounding box center [397, 245] width 192 height 11
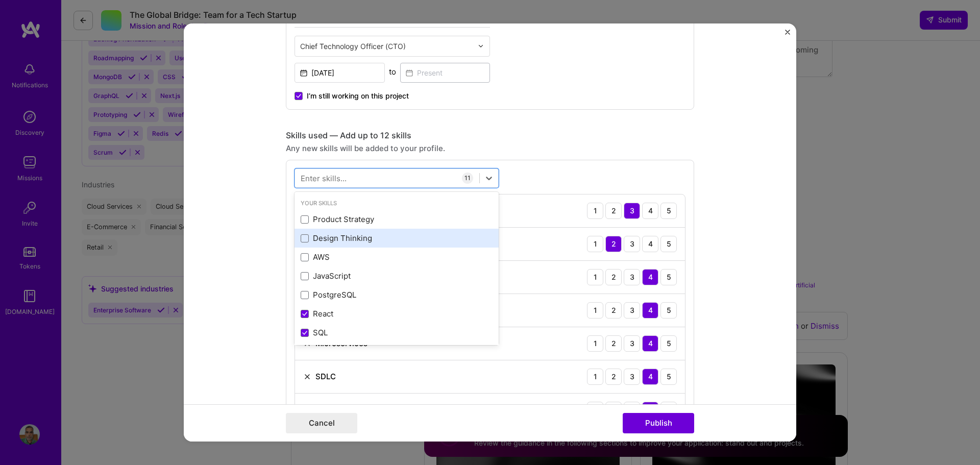
click at [349, 245] on div "Design Thinking" at bounding box center [397, 238] width 204 height 19
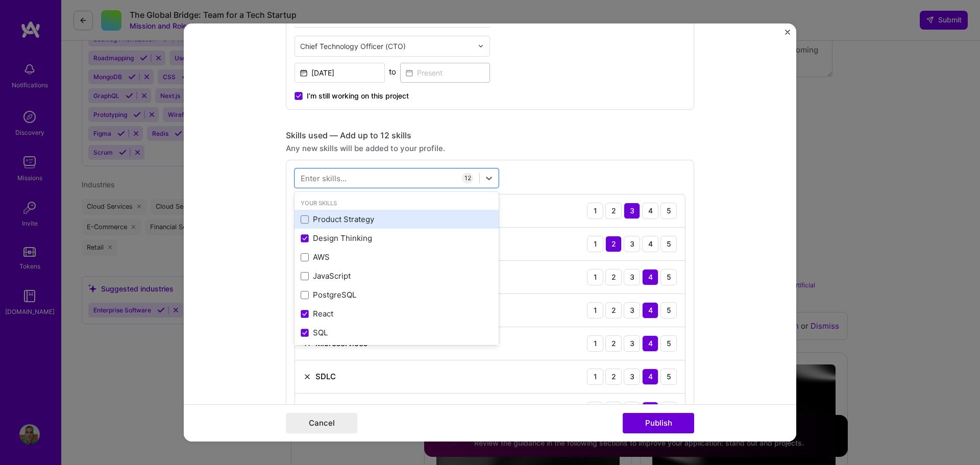
click at [361, 221] on div "Product Strategy" at bounding box center [397, 219] width 192 height 11
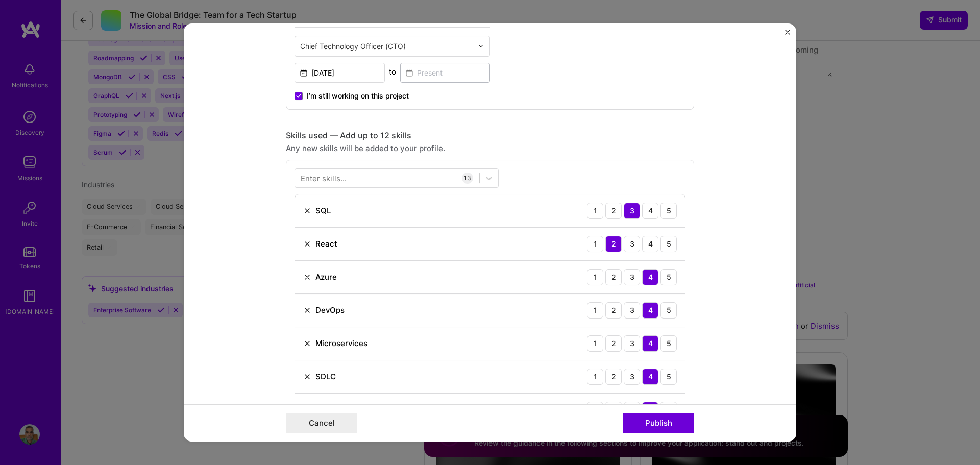
click at [562, 178] on div "Enter skills... 13 SQL 1 2 3 4 5 React 1 2 3 4 5 Azure 1 2 3 4 5 DevOps 1 2 3 4…" at bounding box center [490, 397] width 409 height 475
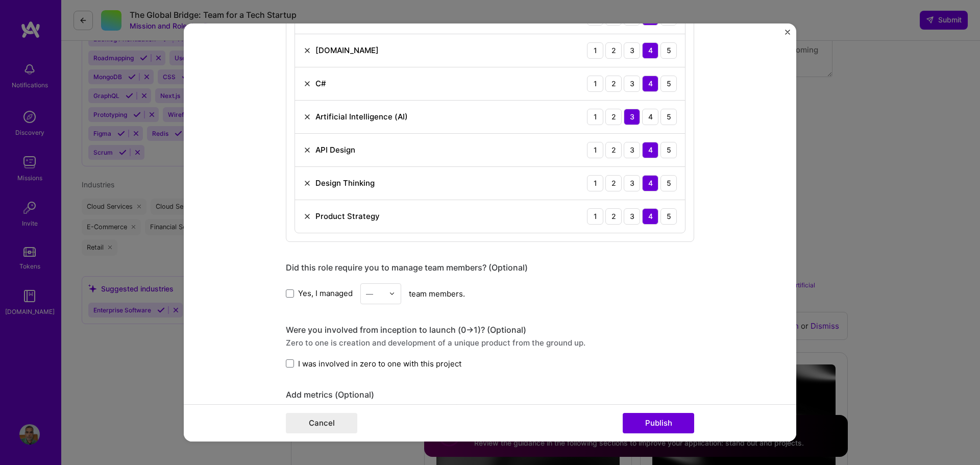
scroll to position [766, 0]
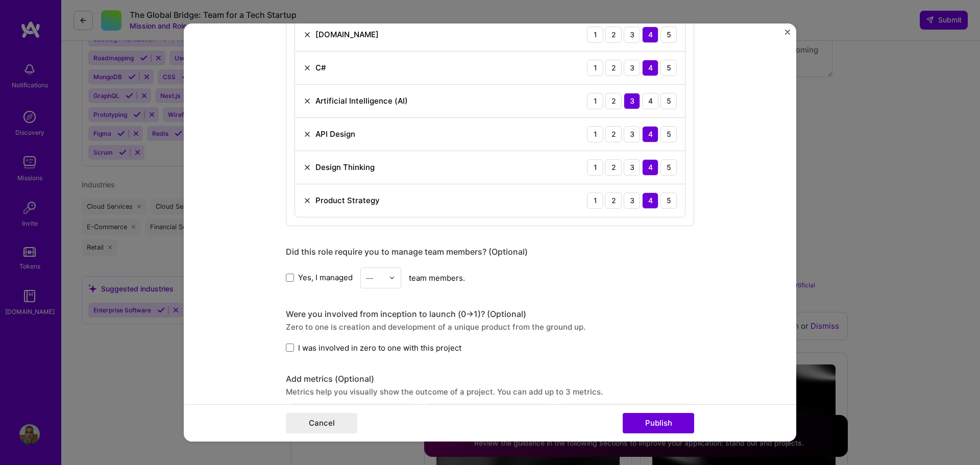
click at [294, 280] on label "Yes, I managed" at bounding box center [319, 277] width 67 height 11
click at [0, 0] on input "Yes, I managed" at bounding box center [0, 0] width 0 height 0
click at [384, 273] on div "—" at bounding box center [375, 278] width 28 height 20
click at [372, 398] on div "6" at bounding box center [381, 399] width 35 height 19
click at [288, 349] on span at bounding box center [290, 348] width 8 height 8
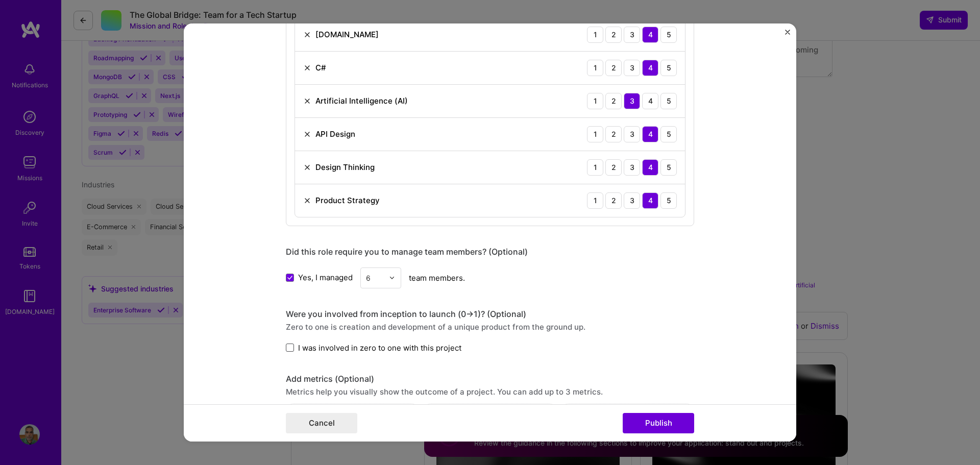
click at [0, 0] on input "I was involved in zero to one with this project" at bounding box center [0, 0] width 0 height 0
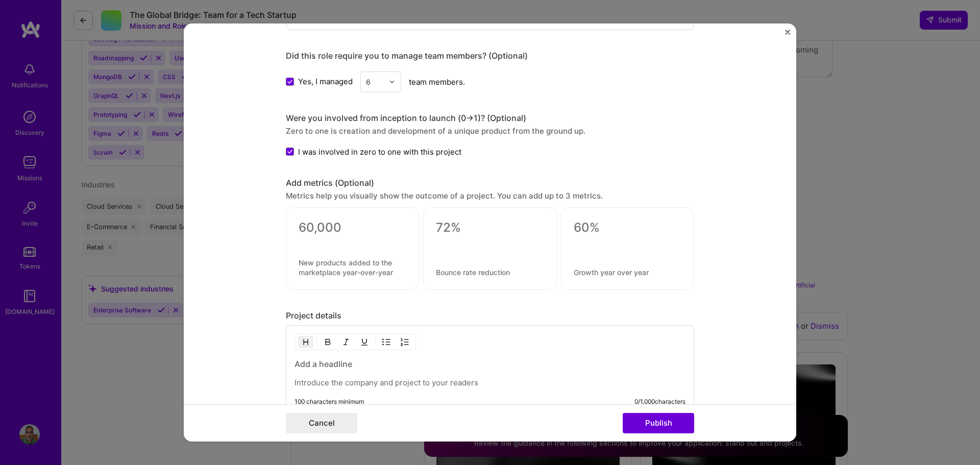
scroll to position [970, 0]
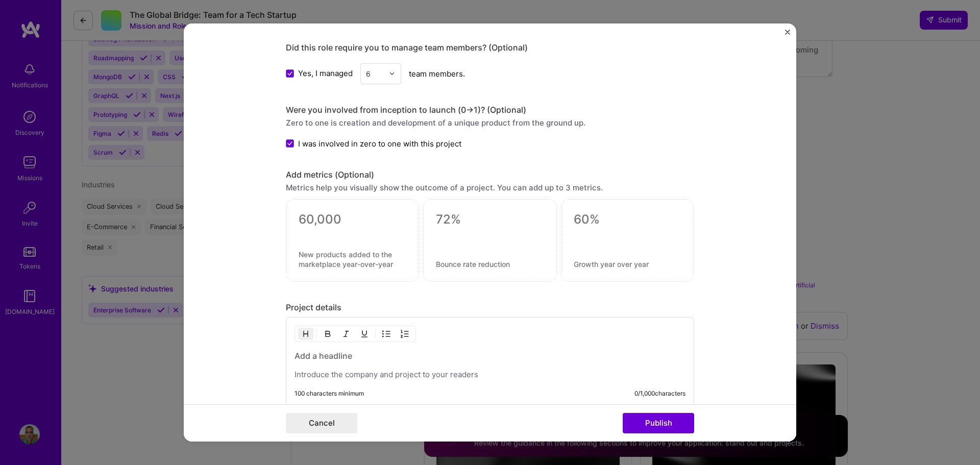
click at [377, 224] on textarea at bounding box center [353, 219] width 108 height 15
type textarea "W"
type textarea "4"
type textarea "total 6 apps"
click at [484, 245] on div at bounding box center [490, 239] width 108 height 11
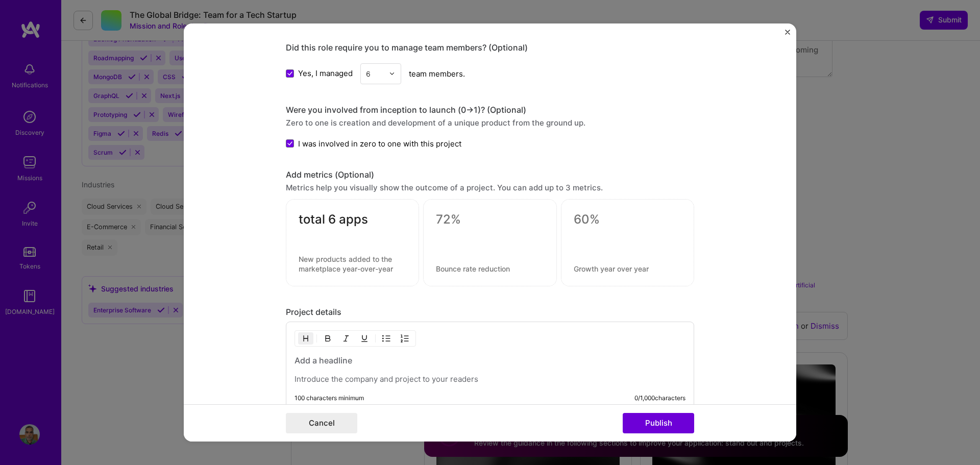
click at [507, 237] on div at bounding box center [490, 239] width 108 height 11
click at [448, 221] on textarea at bounding box center [490, 219] width 108 height 15
type textarea "This is yet to go live"
click at [582, 223] on textarea at bounding box center [628, 219] width 108 height 15
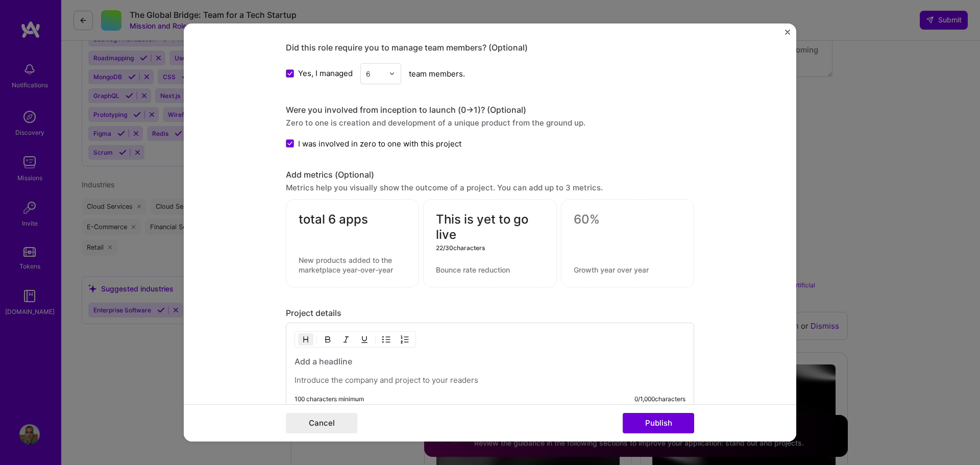
click at [446, 232] on textarea "This is yet to go live" at bounding box center [490, 227] width 108 height 31
drag, startPoint x: 457, startPoint y: 238, endPoint x: 416, endPoint y: 218, distance: 46.1
click at [416, 218] on div "total 6 apps This is yet to go live 22 / 30 characters" at bounding box center [490, 243] width 409 height 88
click at [652, 232] on div at bounding box center [627, 243] width 133 height 88
click at [569, 214] on div at bounding box center [627, 243] width 133 height 88
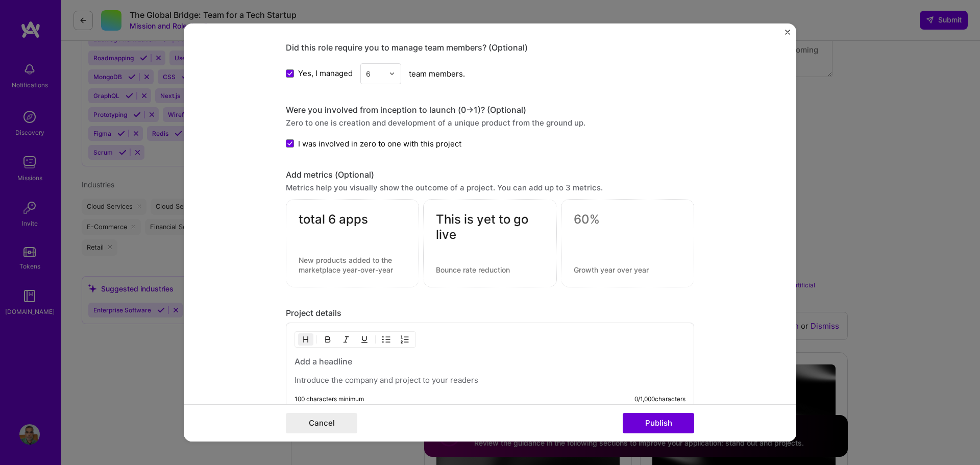
click at [579, 218] on textarea at bounding box center [628, 219] width 108 height 15
drag, startPoint x: 476, startPoint y: 244, endPoint x: 448, endPoint y: 237, distance: 28.9
click at [448, 237] on div "This is yet to go live" at bounding box center [489, 243] width 133 height 88
drag, startPoint x: 451, startPoint y: 235, endPoint x: 411, endPoint y: 208, distance: 48.6
click at [411, 208] on div "total 6 apps This is yet to go live 22 / 30 characters" at bounding box center [490, 243] width 409 height 88
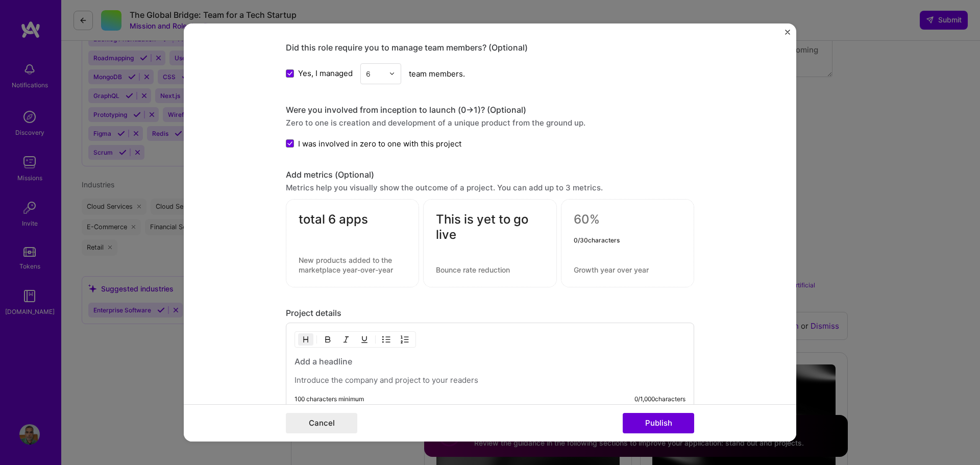
click at [616, 227] on textarea at bounding box center [628, 219] width 108 height 15
paste textarea "This is yet to go live"
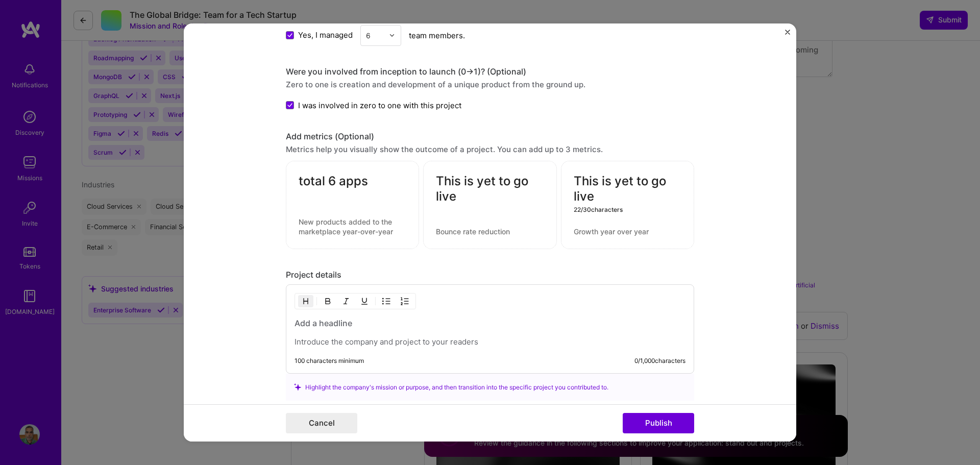
scroll to position [1072, 0]
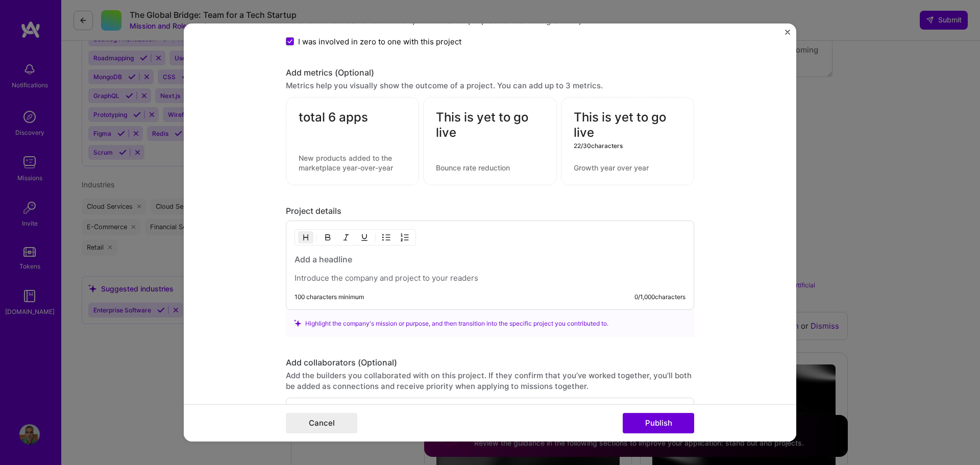
type textarea "This is yet to go live"
click at [390, 273] on p at bounding box center [490, 278] width 391 height 10
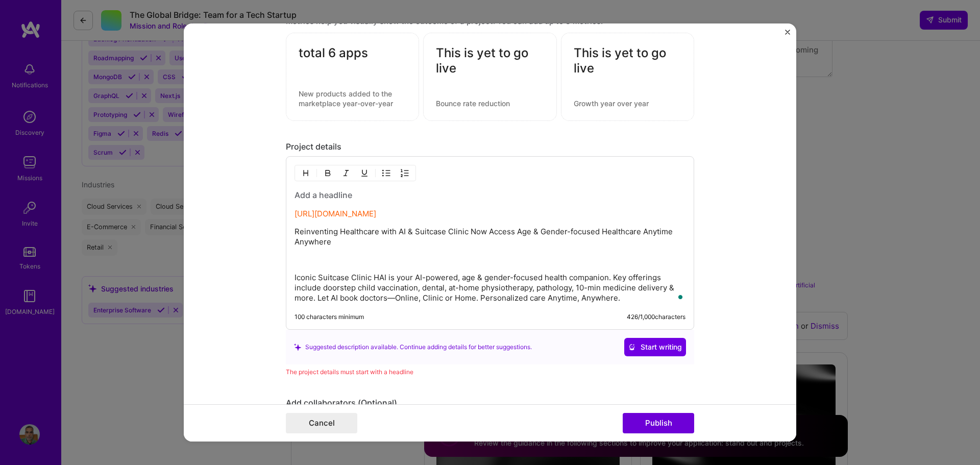
scroll to position [1175, 0]
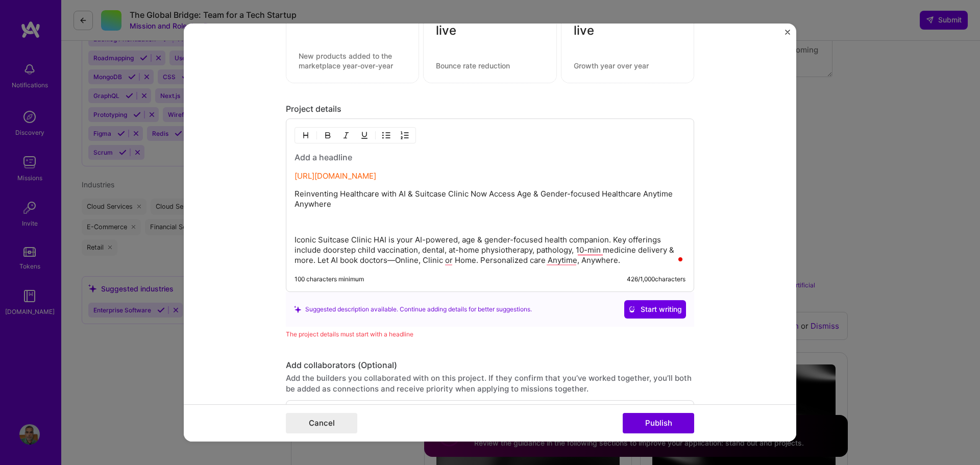
click at [320, 236] on p "Iconic Suitcase Clinic HAI is your AI-powered, age & gender-focused health comp…" at bounding box center [490, 250] width 391 height 31
click at [327, 225] on p "To enrich screen reader interactions, please activate Accessibility in Grammarl…" at bounding box center [490, 222] width 391 height 10
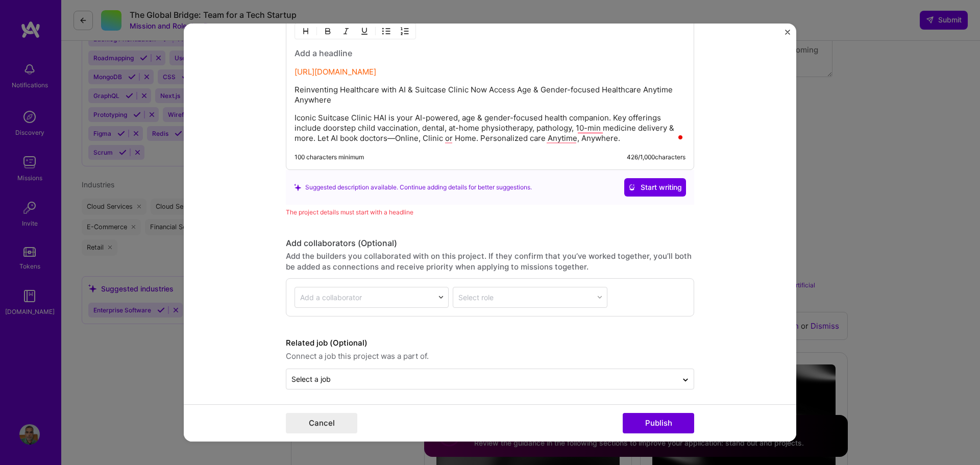
scroll to position [1282, 0]
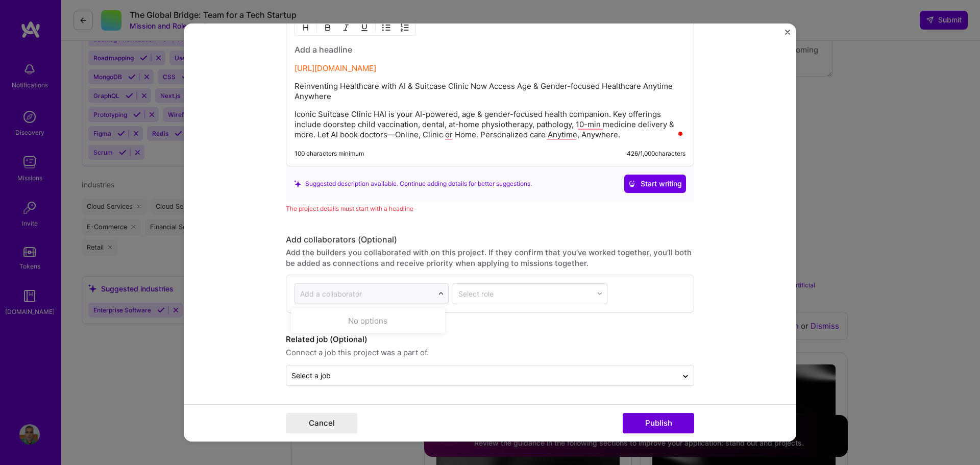
click at [438, 294] on img at bounding box center [441, 294] width 6 height 6
click at [637, 420] on button "Publish" at bounding box center [658, 423] width 71 height 20
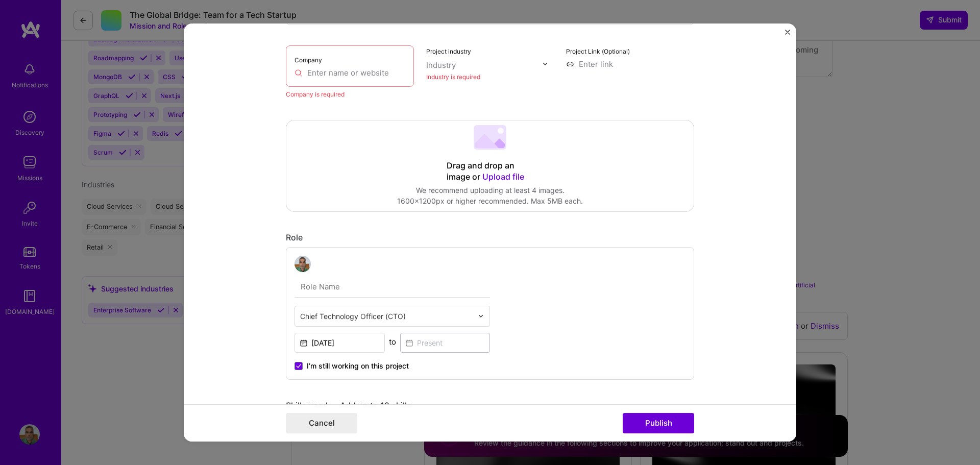
scroll to position [20, 0]
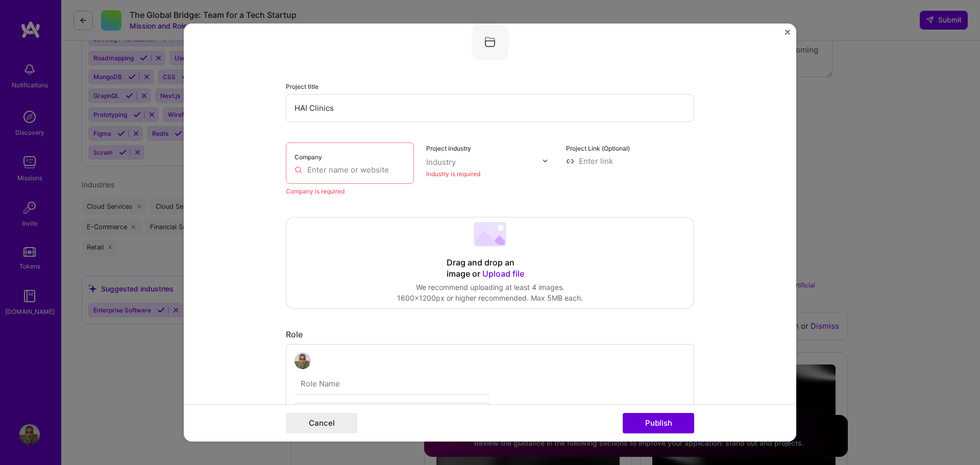
click at [355, 168] on input "text" at bounding box center [350, 169] width 111 height 11
paste input "https://www.haiclinics.com/"
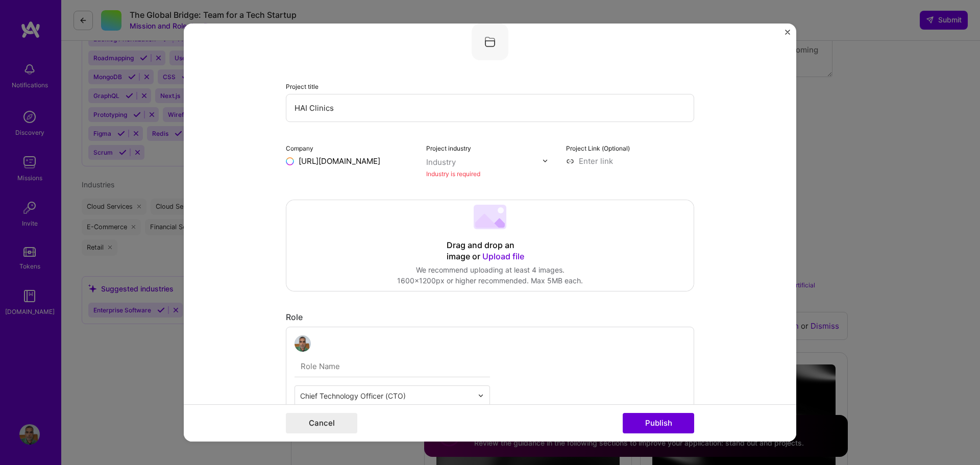
type input "https://www.haiclinics.com/"
drag, startPoint x: 537, startPoint y: 156, endPoint x: 541, endPoint y: 160, distance: 5.4
click at [538, 156] on div "Industry" at bounding box center [490, 161] width 128 height 11
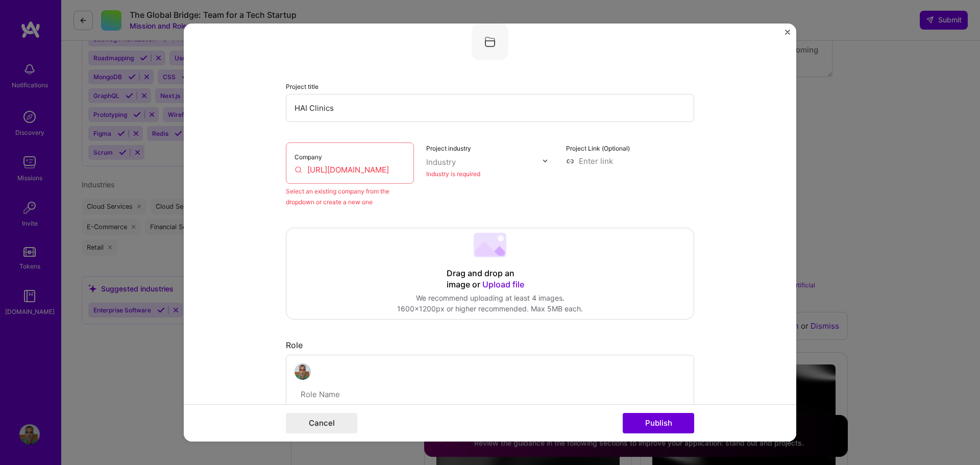
click at [542, 160] on img at bounding box center [545, 161] width 6 height 6
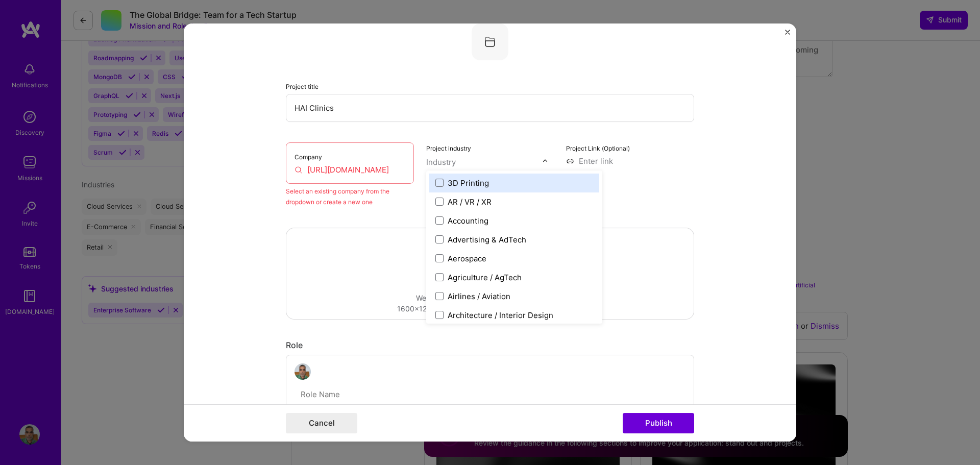
drag, startPoint x: 534, startPoint y: 164, endPoint x: 542, endPoint y: 161, distance: 8.3
click at [535, 164] on input "text" at bounding box center [484, 162] width 116 height 11
click at [544, 160] on img at bounding box center [545, 161] width 6 height 6
click at [542, 160] on img at bounding box center [545, 161] width 6 height 6
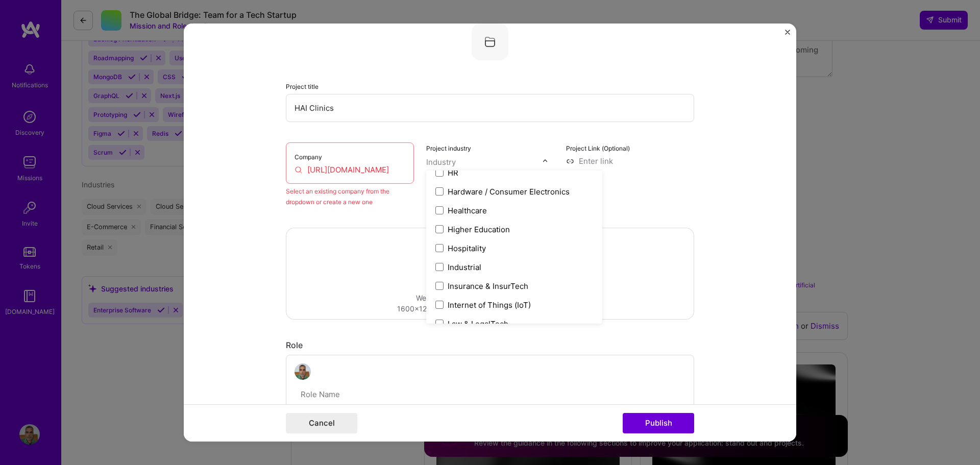
scroll to position [1277, 0]
click at [436, 212] on span at bounding box center [440, 210] width 8 height 8
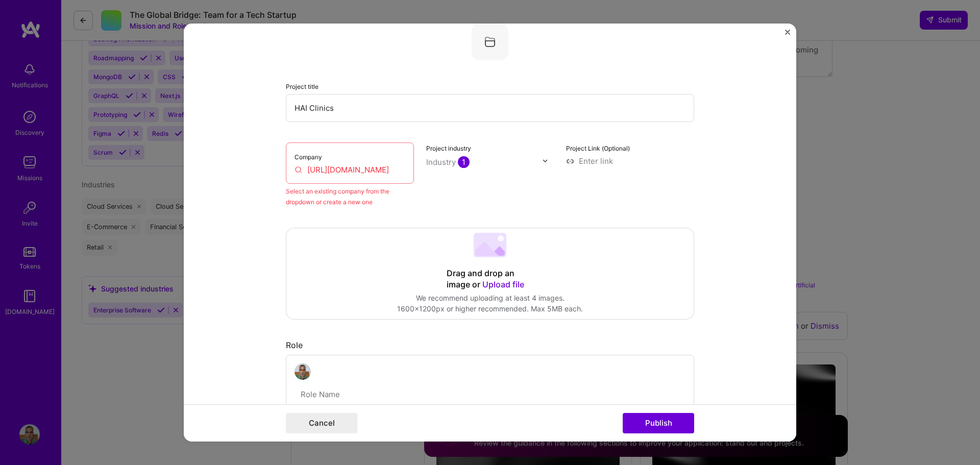
click at [679, 189] on div "Project Link (Optional)" at bounding box center [630, 174] width 128 height 65
click at [602, 161] on input at bounding box center [630, 161] width 128 height 11
paste input "https://www.haiclinics.com/"
type input "https://www.haiclinics.com/"
click at [689, 176] on div "Project Link (Optional) https://www.haiclinics.com/" at bounding box center [630, 174] width 128 height 65
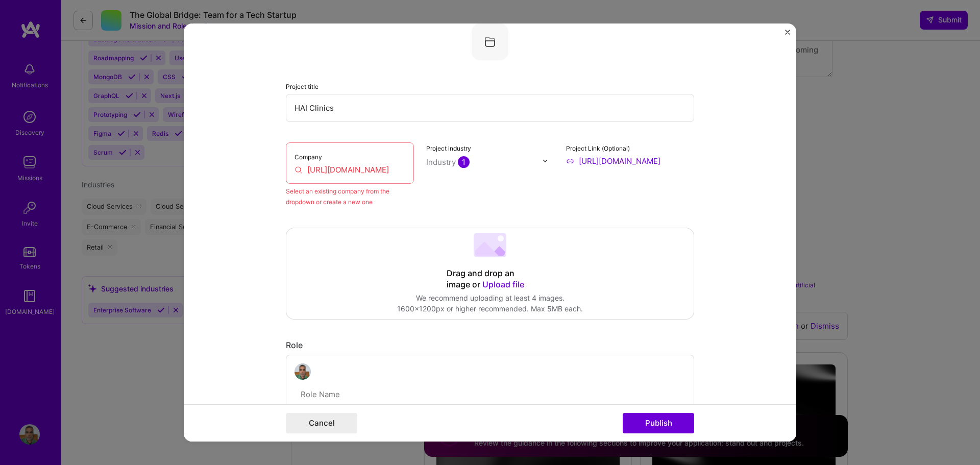
click at [350, 178] on div "Company https://www.haiclinics.com/" at bounding box center [350, 162] width 128 height 41
click at [327, 172] on input "https://www.haiclinics.com/" at bounding box center [350, 169] width 111 height 11
click at [393, 175] on input "https://www.haiclinics.com/" at bounding box center [350, 169] width 111 height 11
click at [401, 171] on input "https://www.haiclinics.com/" at bounding box center [350, 169] width 111 height 11
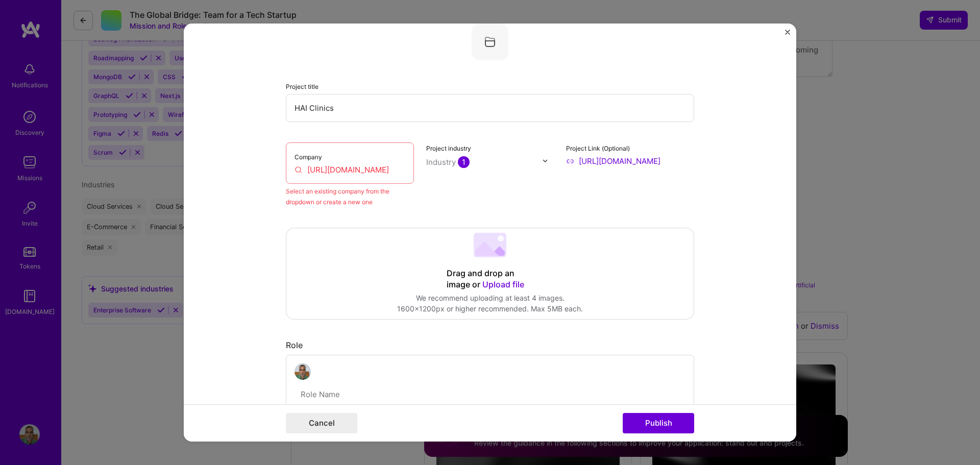
drag, startPoint x: 394, startPoint y: 173, endPoint x: 260, endPoint y: 173, distance: 134.3
click at [260, 173] on form "Project title HAI Clinics Company https://www.haiclinics.com/ Select an existin…" at bounding box center [490, 232] width 613 height 419
click at [427, 205] on div "Project industry Industry 1" at bounding box center [490, 174] width 128 height 65
click at [500, 283] on span "Upload file" at bounding box center [504, 284] width 42 height 10
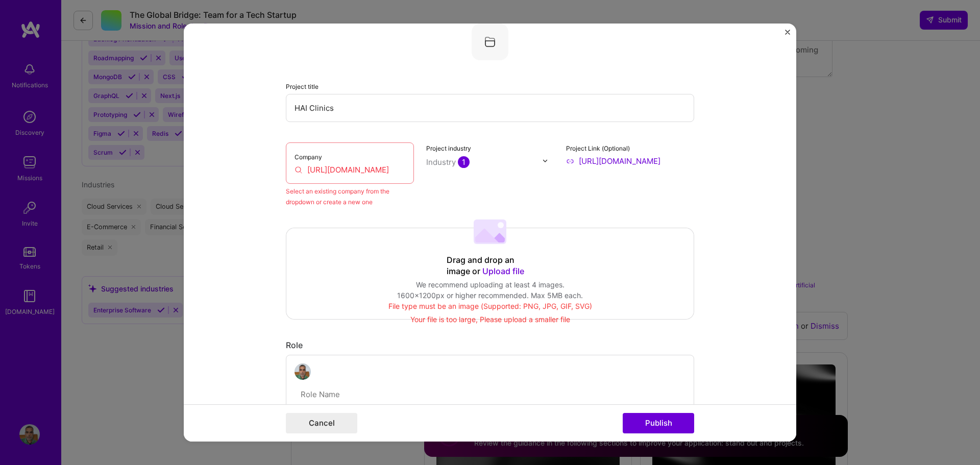
click at [500, 272] on span "Upload file" at bounding box center [504, 271] width 42 height 10
click at [505, 279] on span "Upload file" at bounding box center [504, 278] width 42 height 10
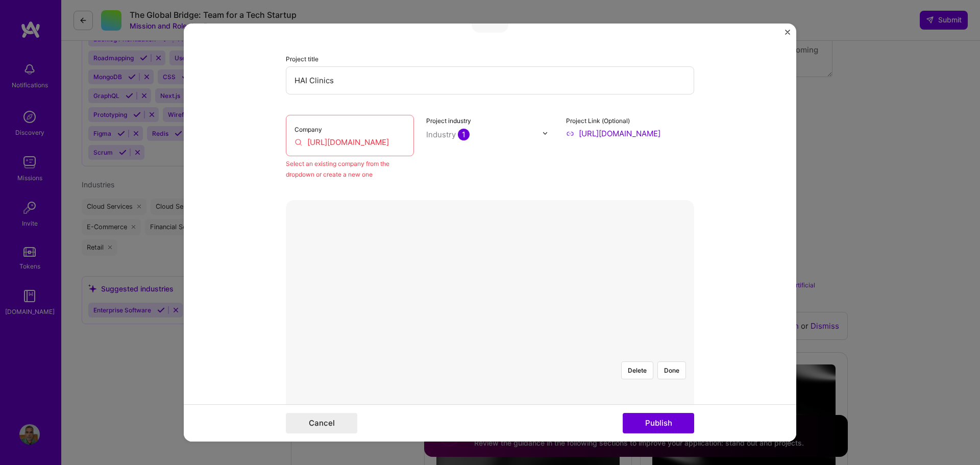
scroll to position [71, 0]
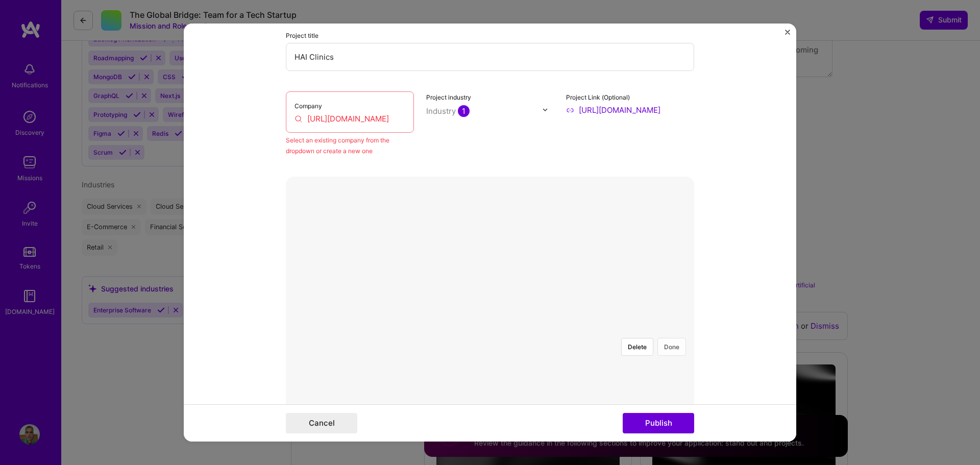
click at [671, 338] on button "Done" at bounding box center [672, 347] width 29 height 18
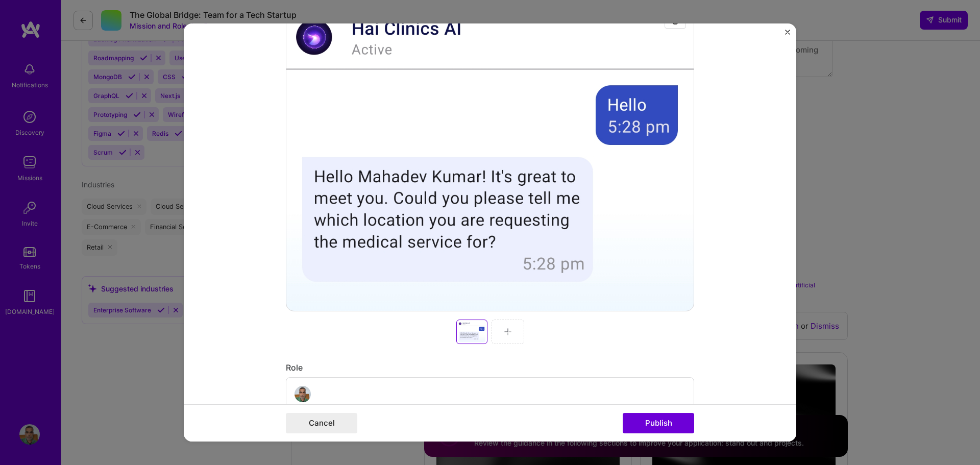
scroll to position [327, 0]
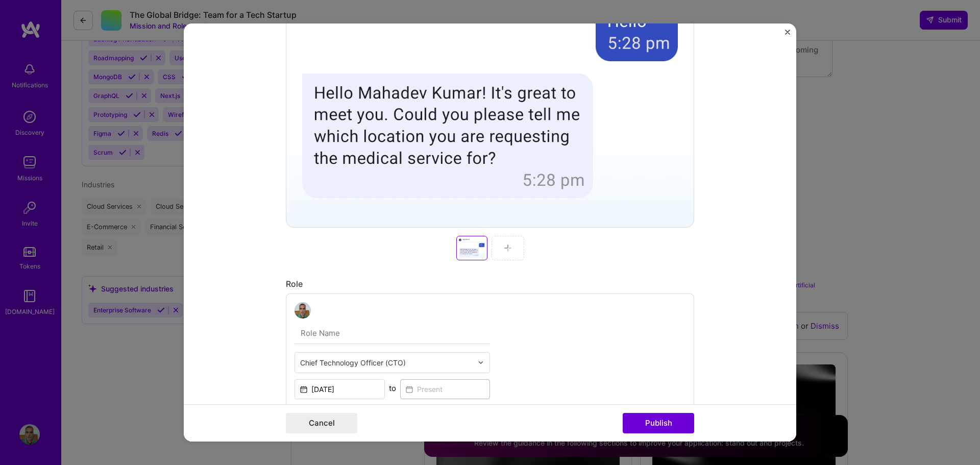
click at [504, 247] on img at bounding box center [508, 248] width 8 height 8
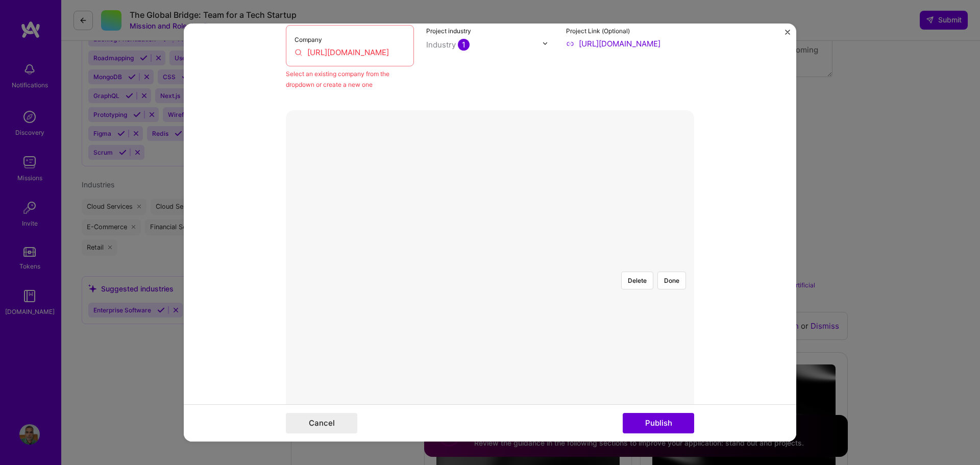
scroll to position [123, 0]
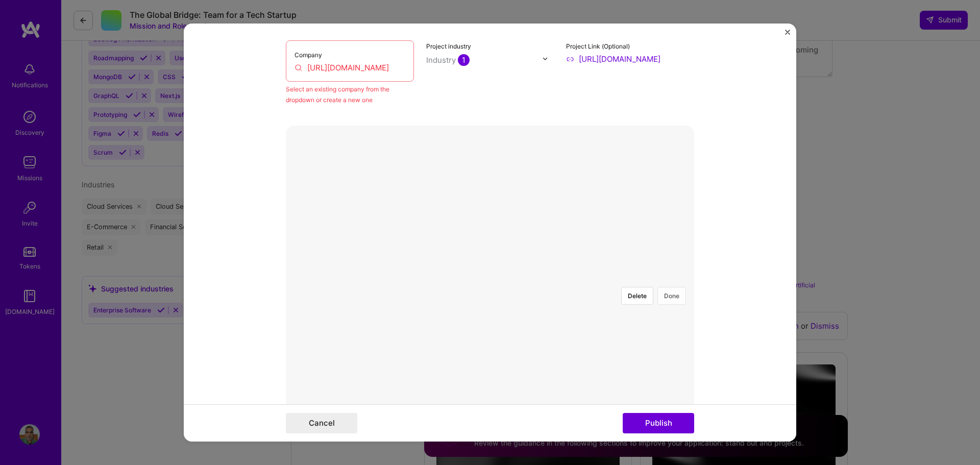
click at [671, 287] on button "Done" at bounding box center [672, 296] width 29 height 18
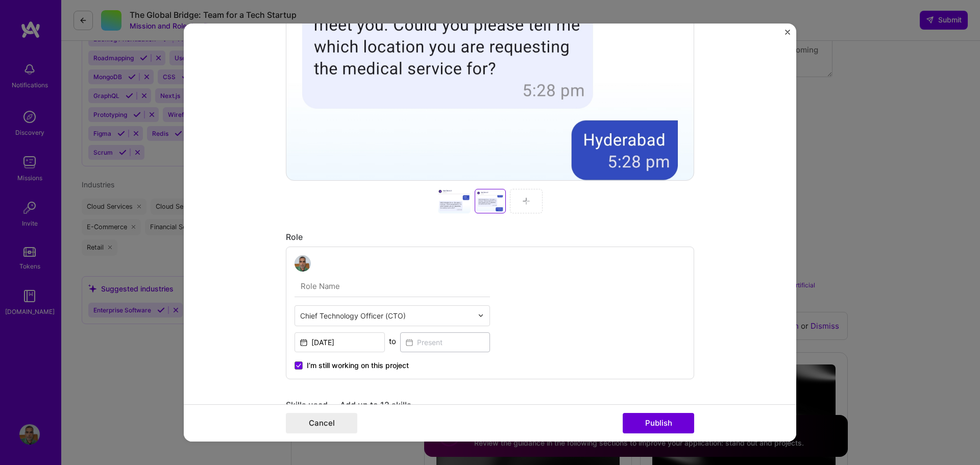
scroll to position [378, 0]
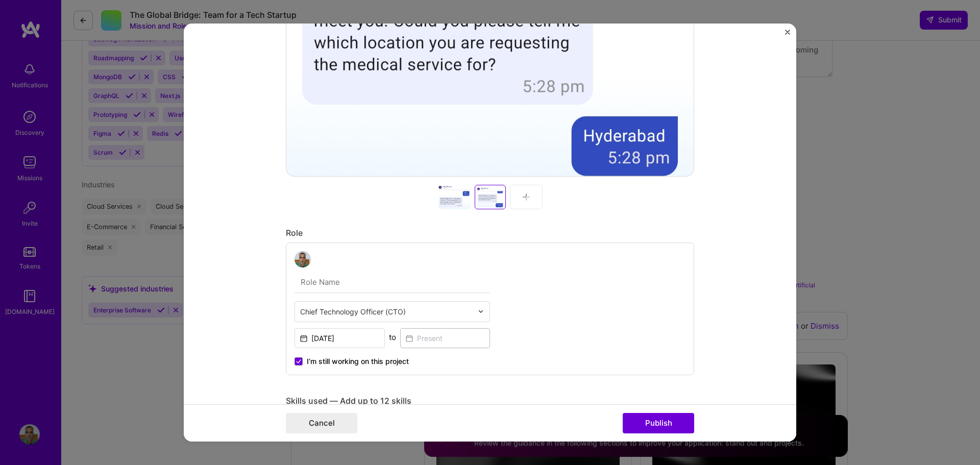
click at [518, 199] on div at bounding box center [526, 197] width 33 height 25
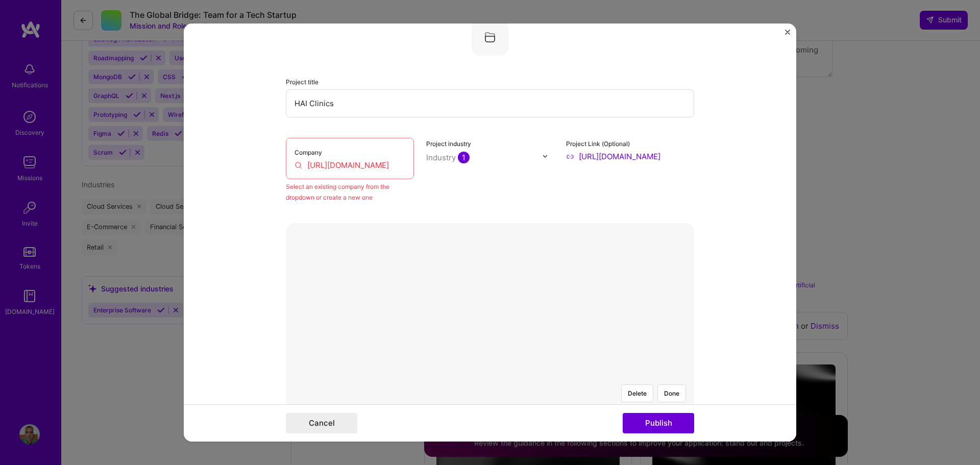
scroll to position [20, 0]
click at [664, 389] on button "Done" at bounding box center [672, 398] width 29 height 18
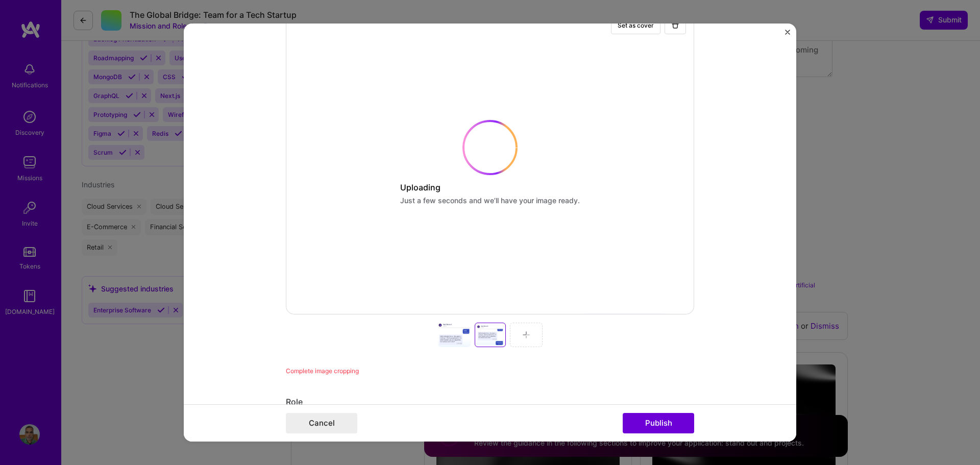
scroll to position [276, 0]
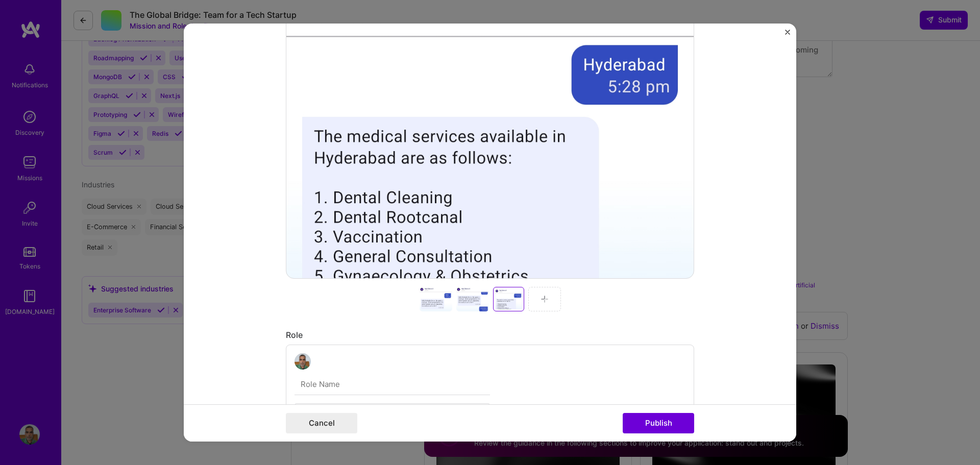
click at [536, 295] on div at bounding box center [545, 299] width 33 height 25
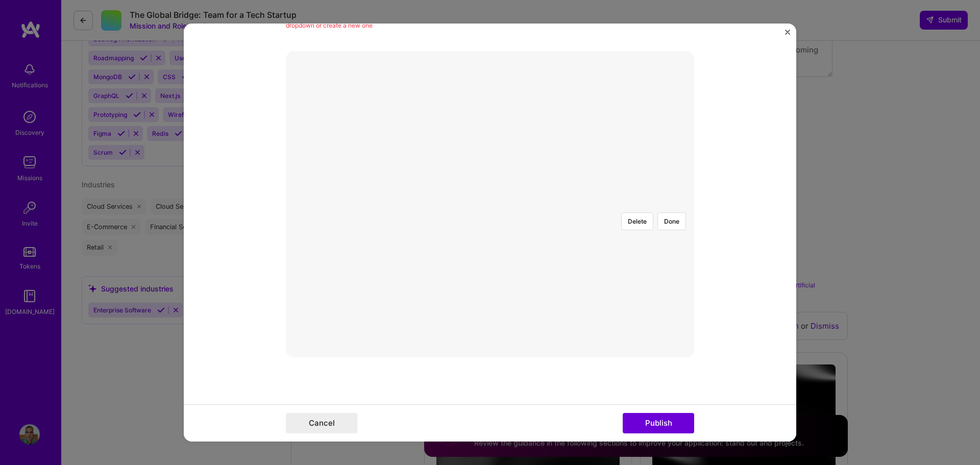
scroll to position [71, 0]
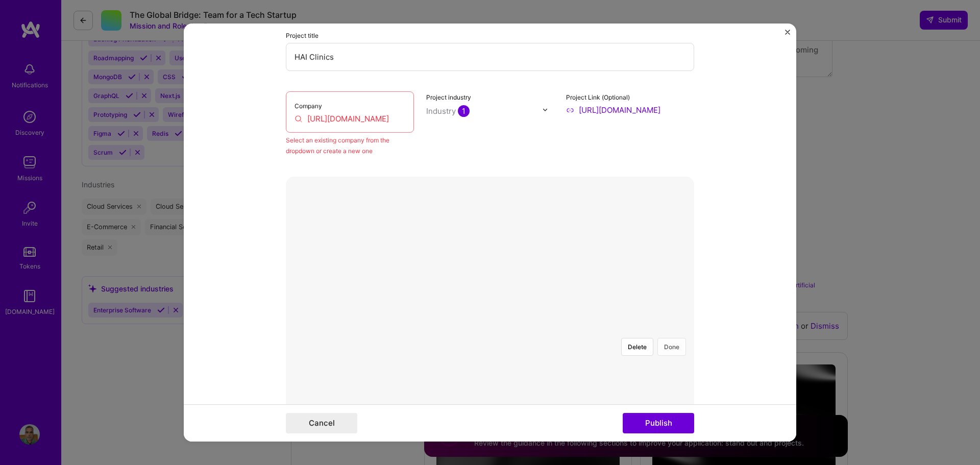
click at [666, 338] on button "Done" at bounding box center [672, 347] width 29 height 18
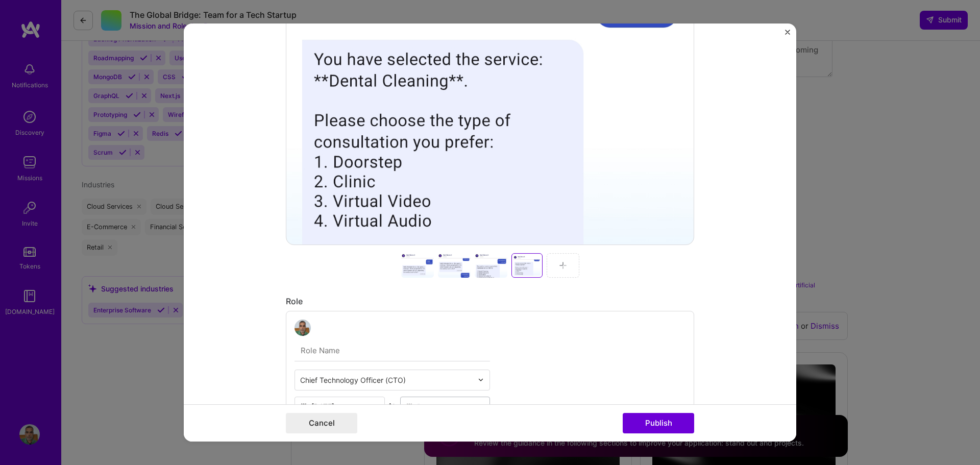
scroll to position [429, 0]
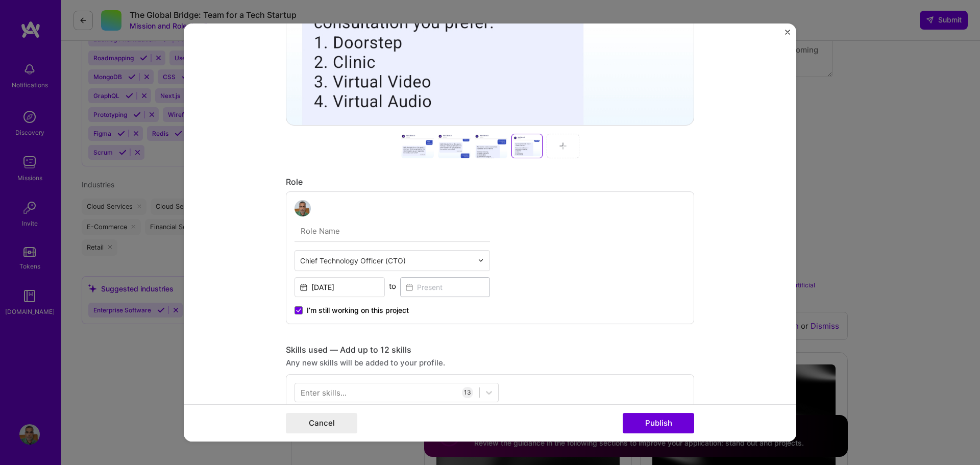
click at [559, 149] on img at bounding box center [563, 146] width 8 height 8
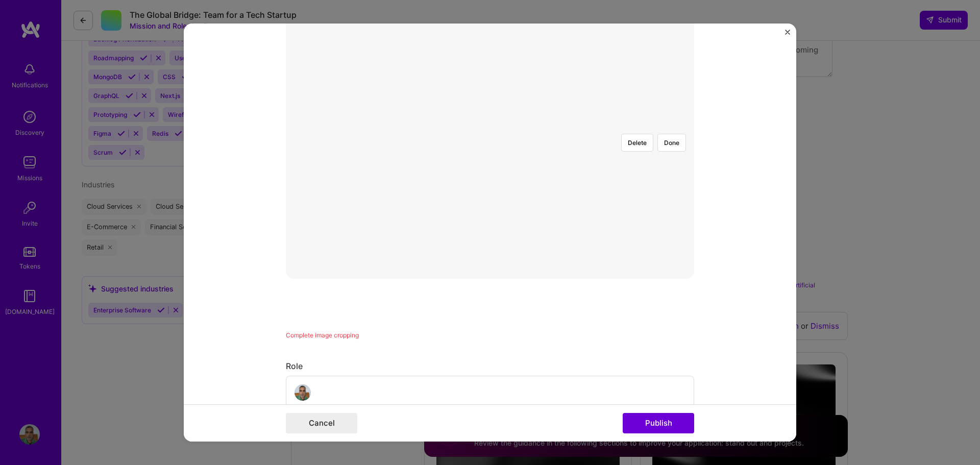
scroll to position [123, 0]
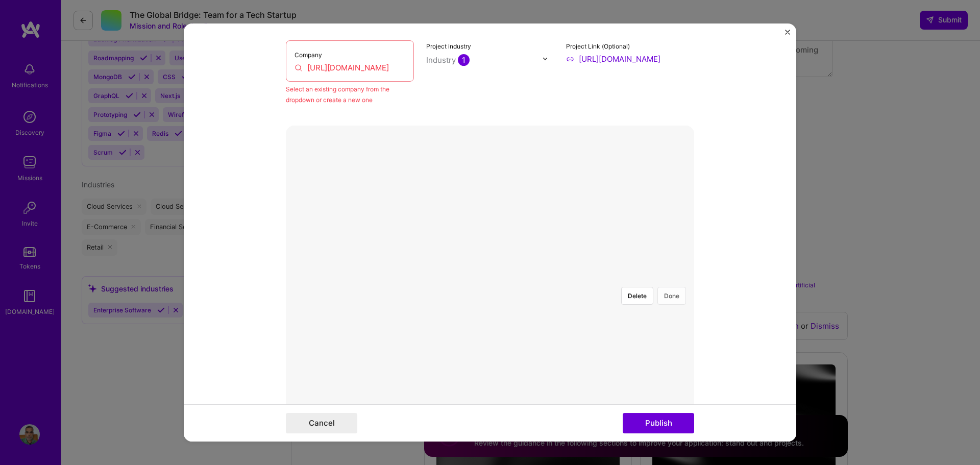
click at [669, 287] on button "Done" at bounding box center [672, 296] width 29 height 18
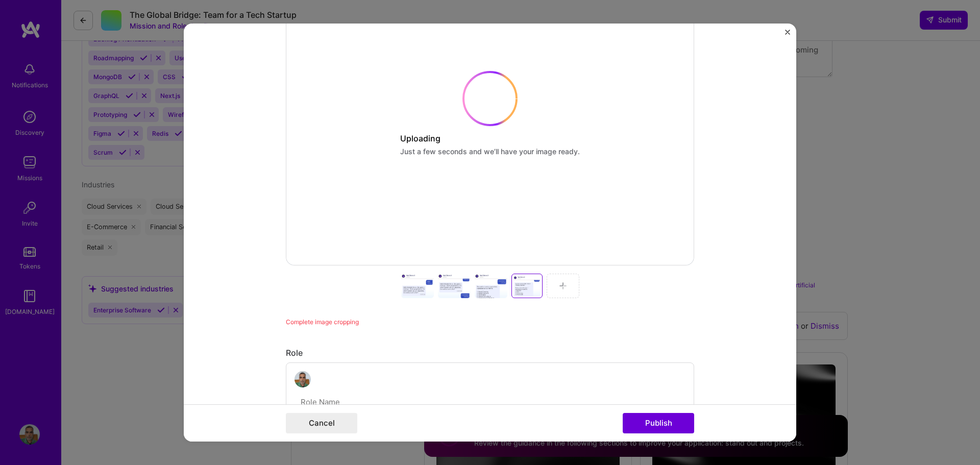
scroll to position [327, 0]
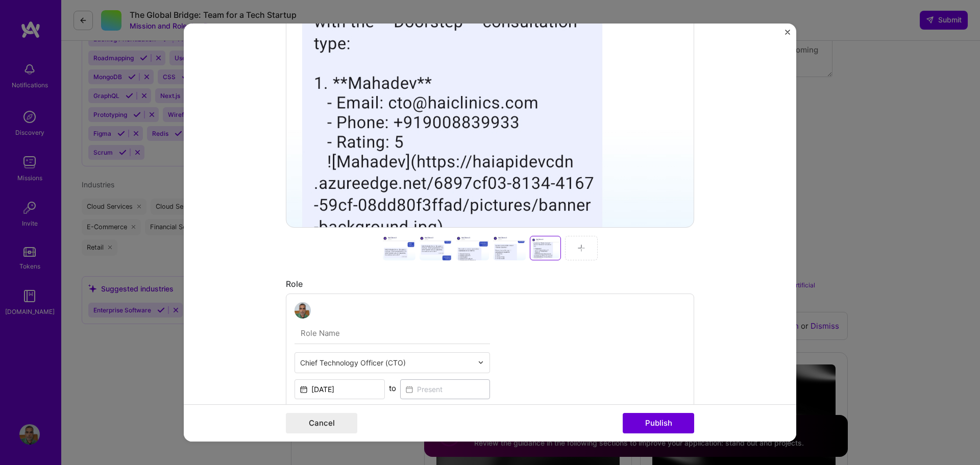
click at [582, 249] on div at bounding box center [581, 248] width 33 height 25
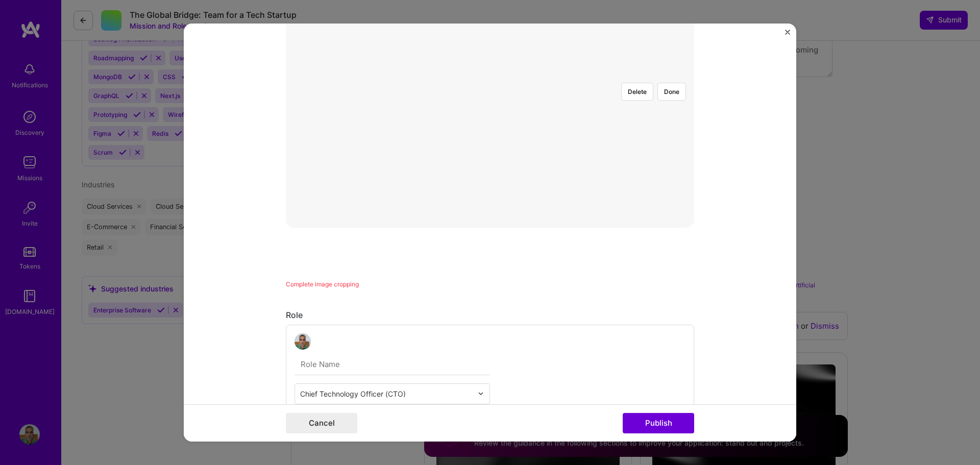
scroll to position [174, 0]
click at [672, 236] on button "Done" at bounding box center [672, 245] width 29 height 18
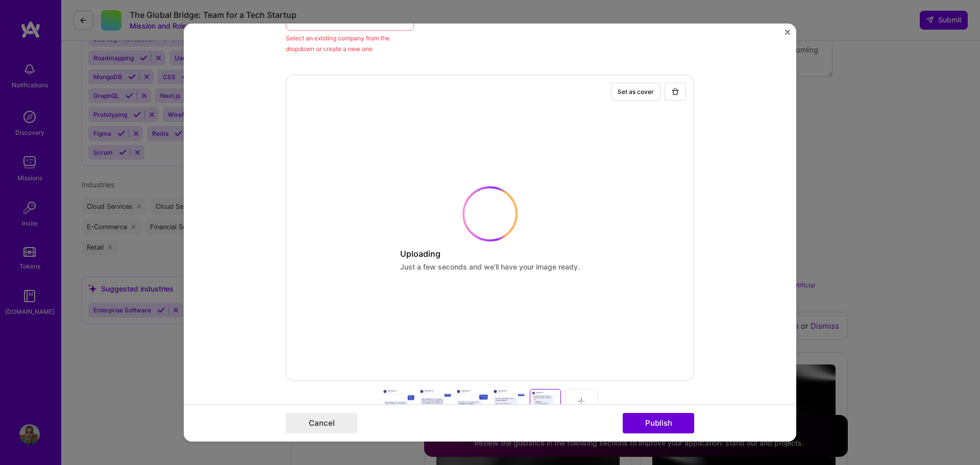
scroll to position [276, 0]
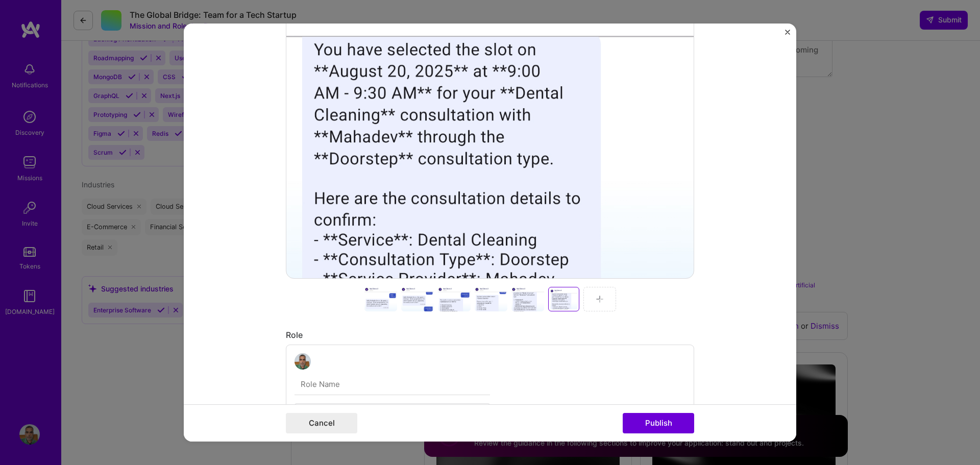
click at [600, 301] on img at bounding box center [600, 299] width 8 height 8
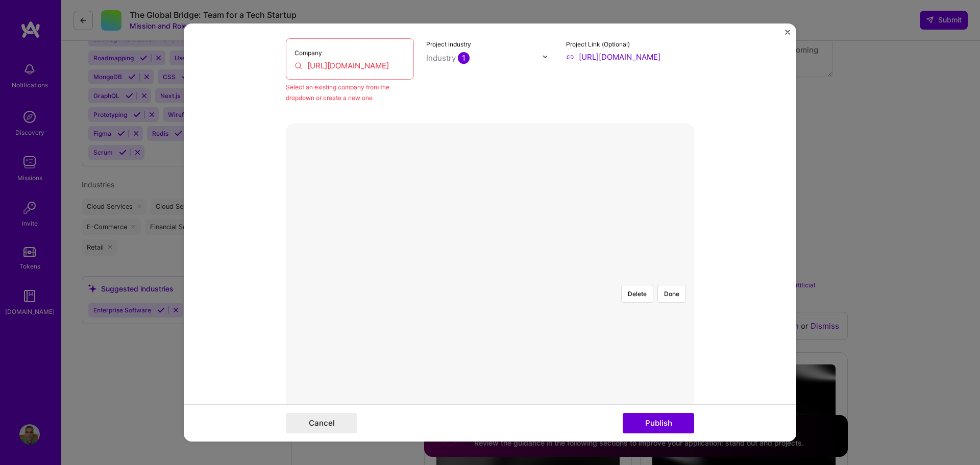
scroll to position [123, 0]
click at [671, 287] on button "Done" at bounding box center [672, 296] width 29 height 18
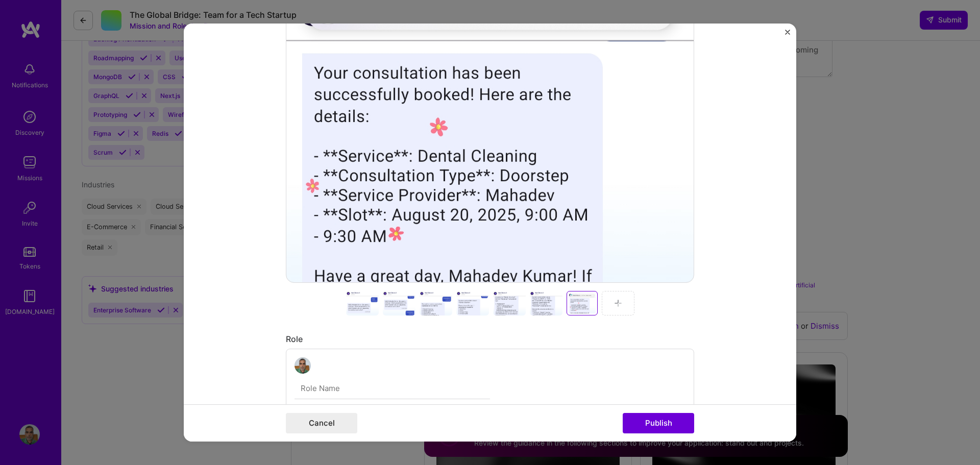
scroll to position [276, 0]
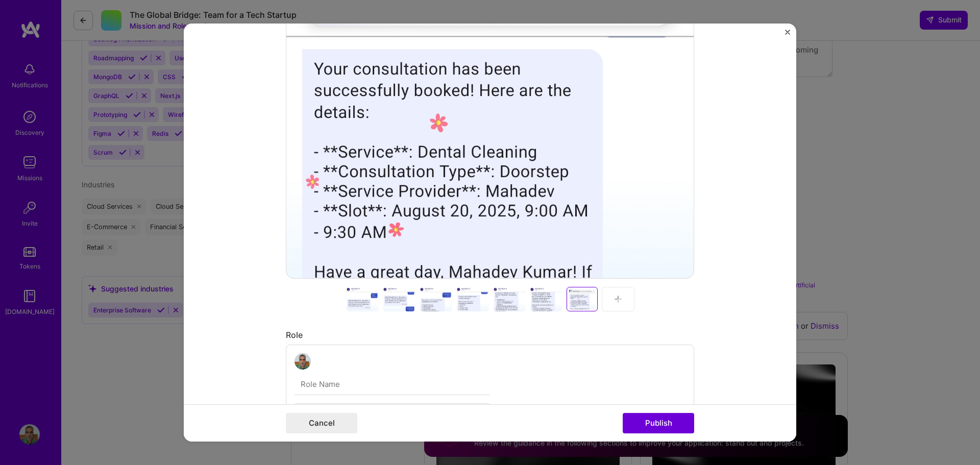
click at [346, 295] on div at bounding box center [362, 299] width 33 height 25
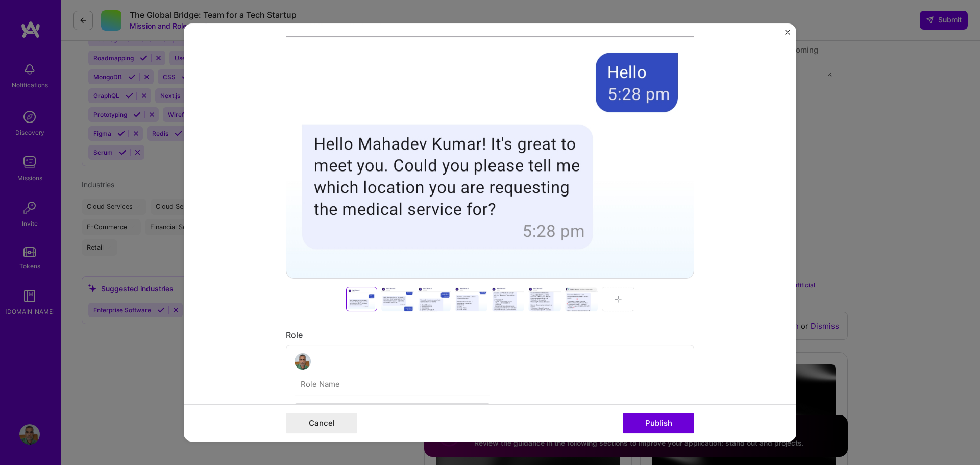
click at [407, 300] on div at bounding box center [397, 299] width 33 height 25
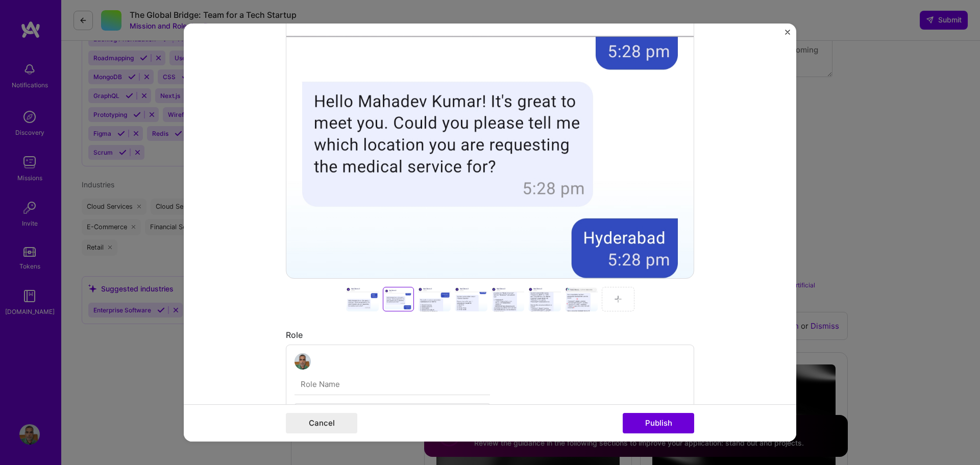
click at [419, 301] on div at bounding box center [434, 299] width 33 height 25
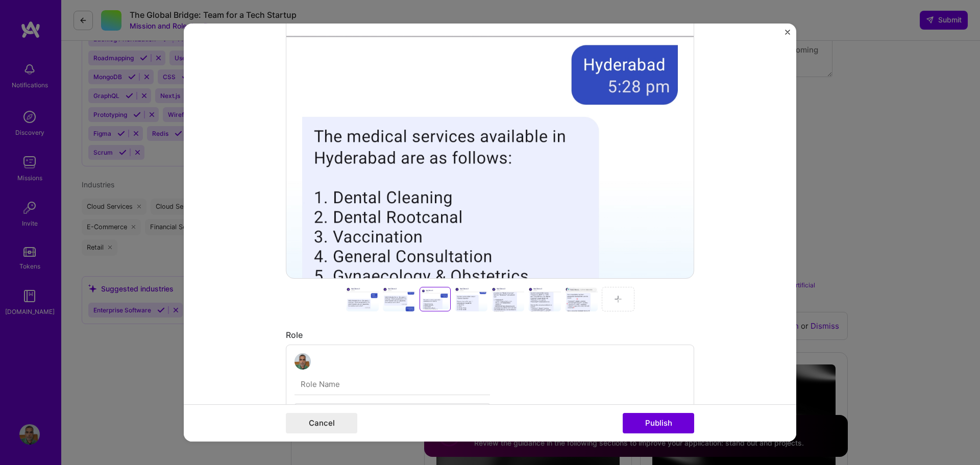
click at [472, 301] on div at bounding box center [471, 299] width 33 height 25
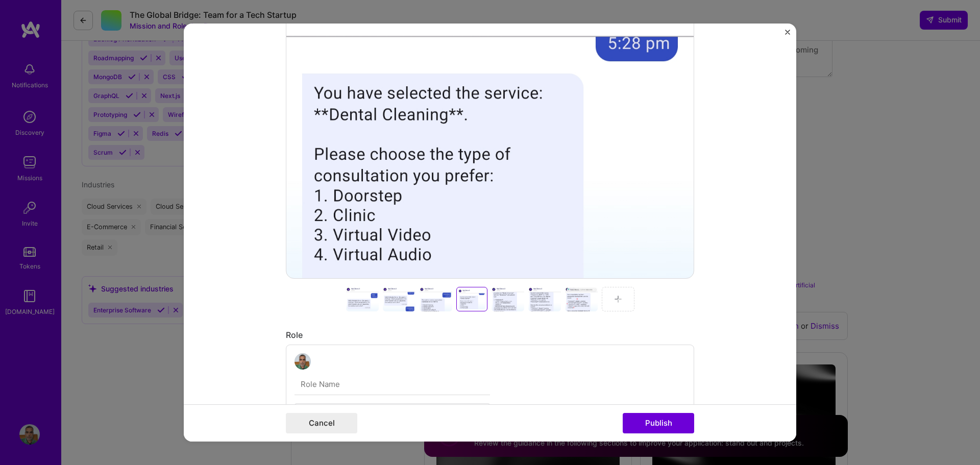
click at [500, 301] on div at bounding box center [508, 299] width 33 height 25
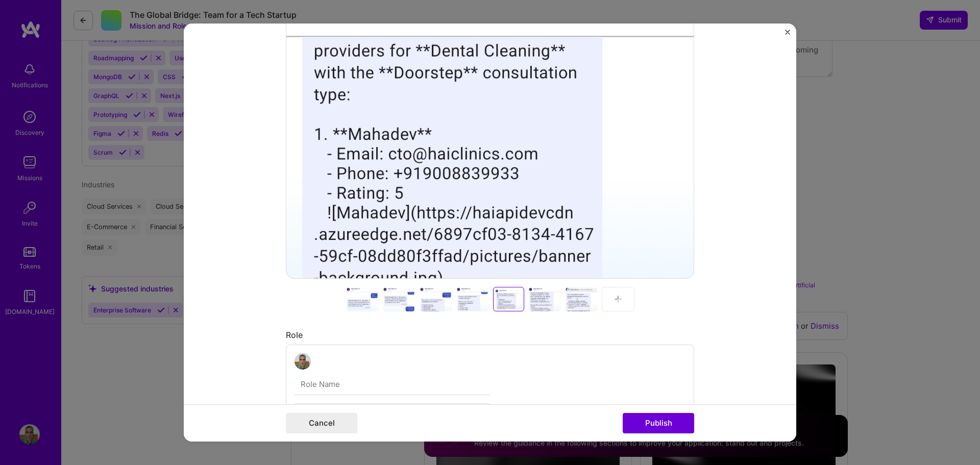
click at [534, 301] on div at bounding box center [545, 299] width 33 height 25
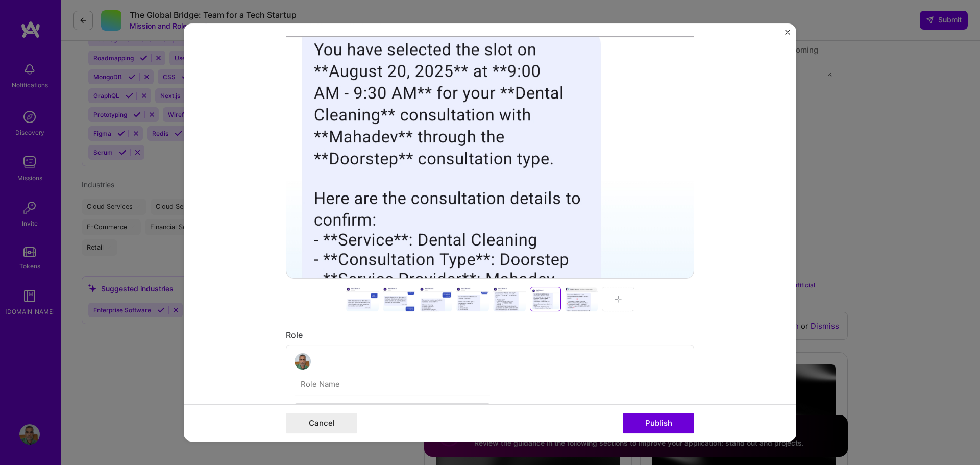
click at [565, 301] on div at bounding box center [581, 299] width 33 height 25
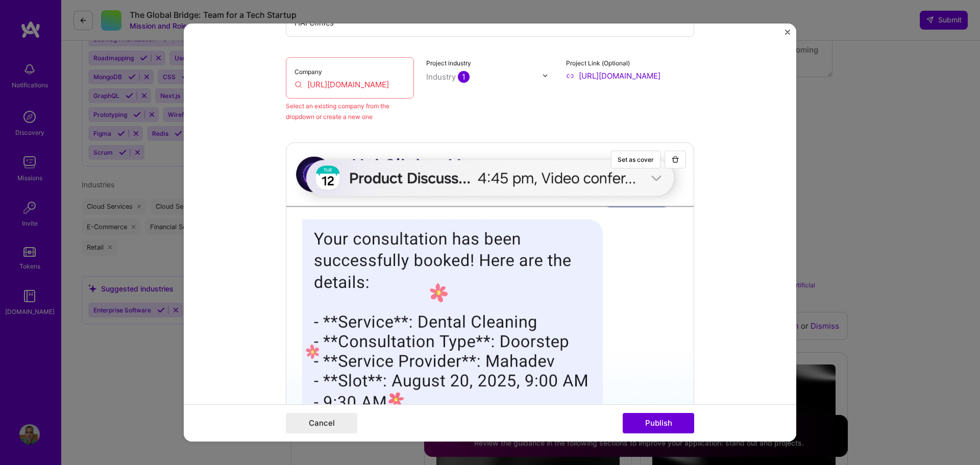
scroll to position [123, 0]
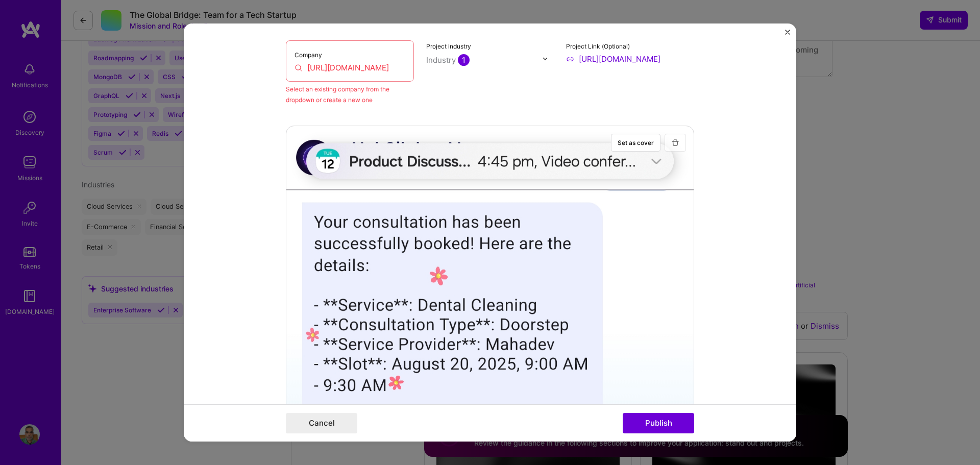
click at [677, 142] on button "button" at bounding box center [675, 143] width 21 height 18
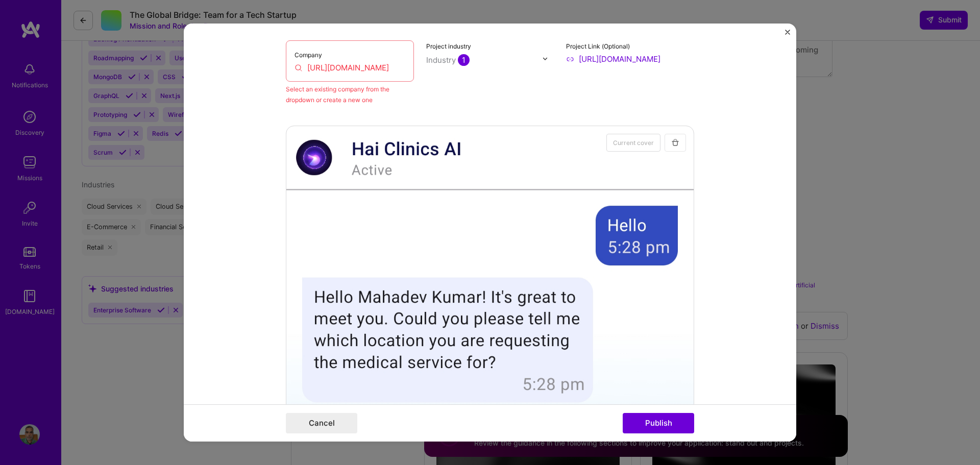
click at [675, 143] on img "button" at bounding box center [676, 142] width 8 height 8
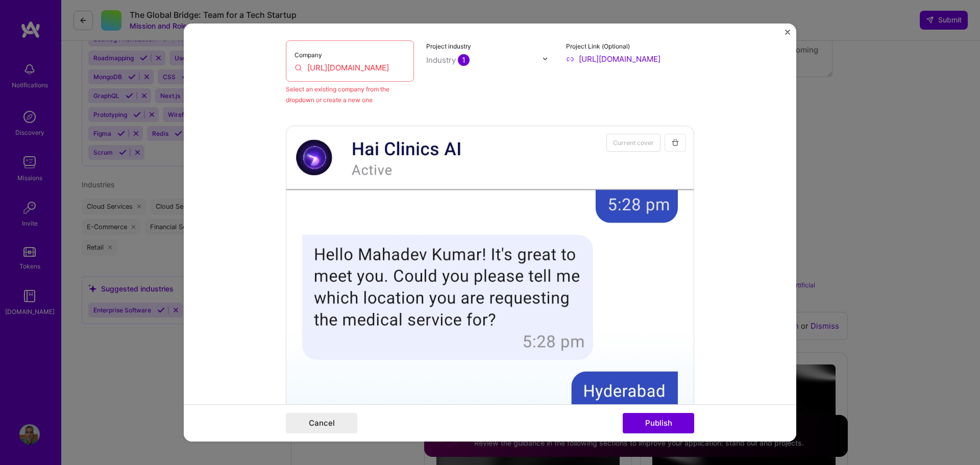
click at [675, 143] on img "button" at bounding box center [676, 142] width 8 height 8
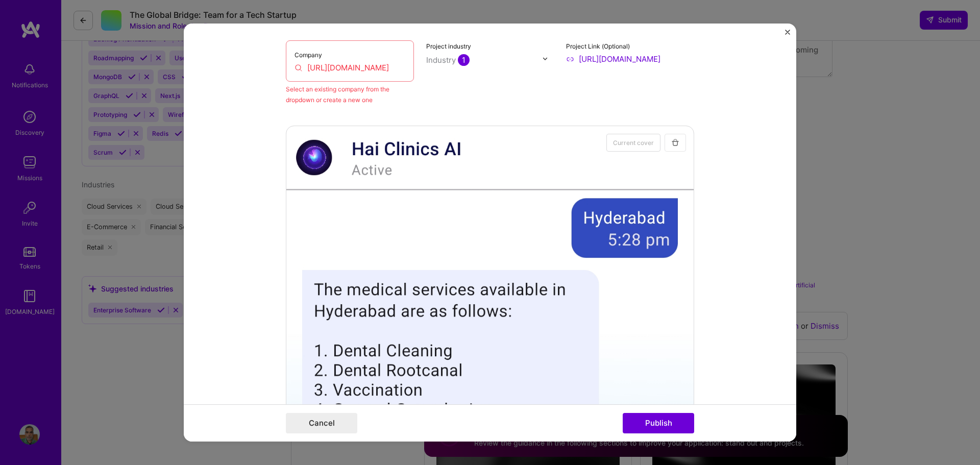
click at [675, 143] on img "button" at bounding box center [676, 142] width 8 height 8
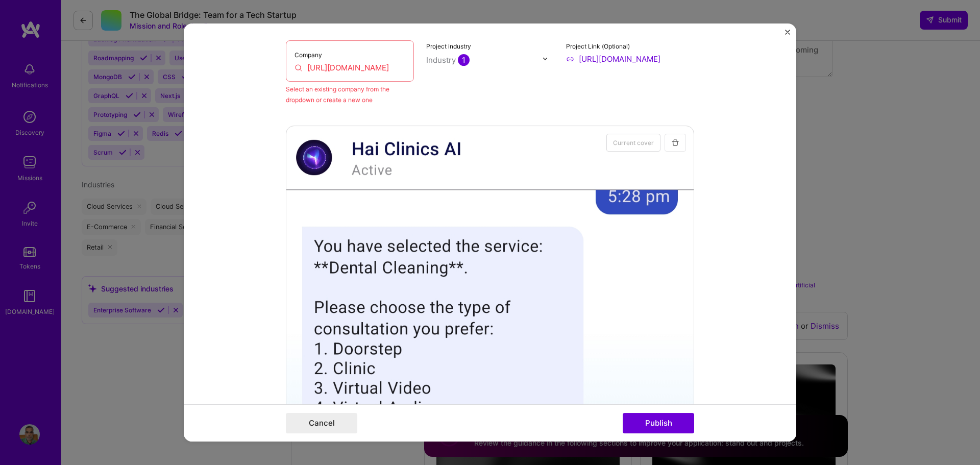
click at [675, 143] on img "button" at bounding box center [676, 142] width 8 height 8
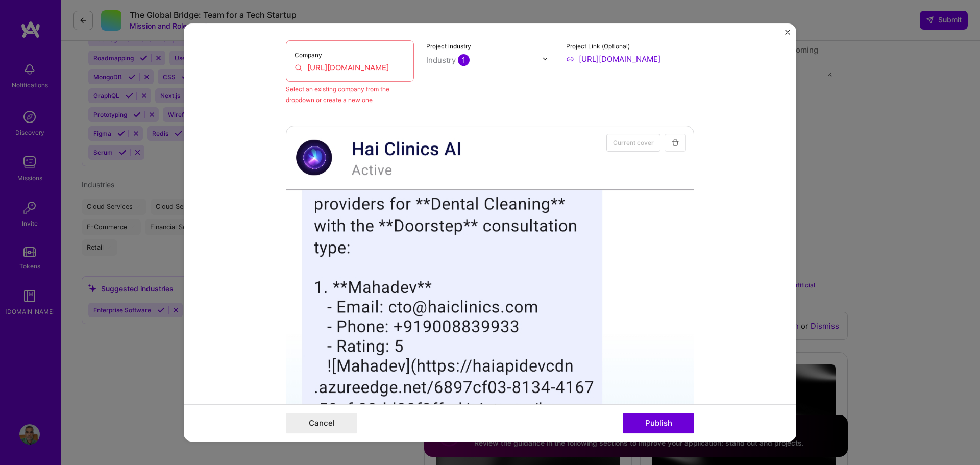
click at [675, 143] on img "button" at bounding box center [676, 142] width 8 height 8
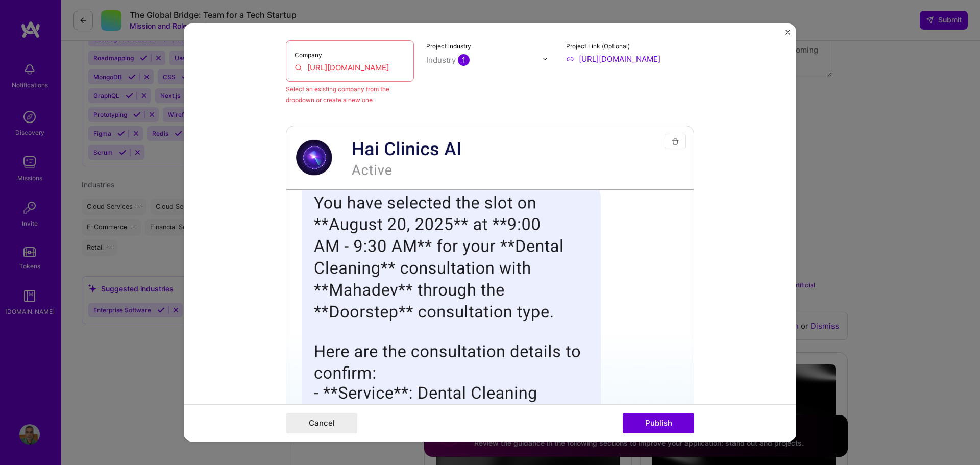
click at [675, 143] on img "button" at bounding box center [676, 141] width 8 height 8
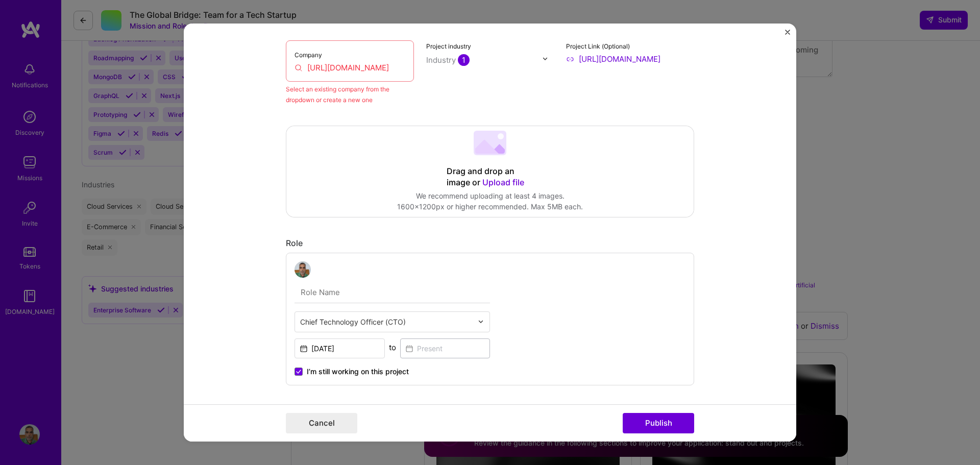
click at [504, 180] on span "Upload file" at bounding box center [504, 182] width 42 height 10
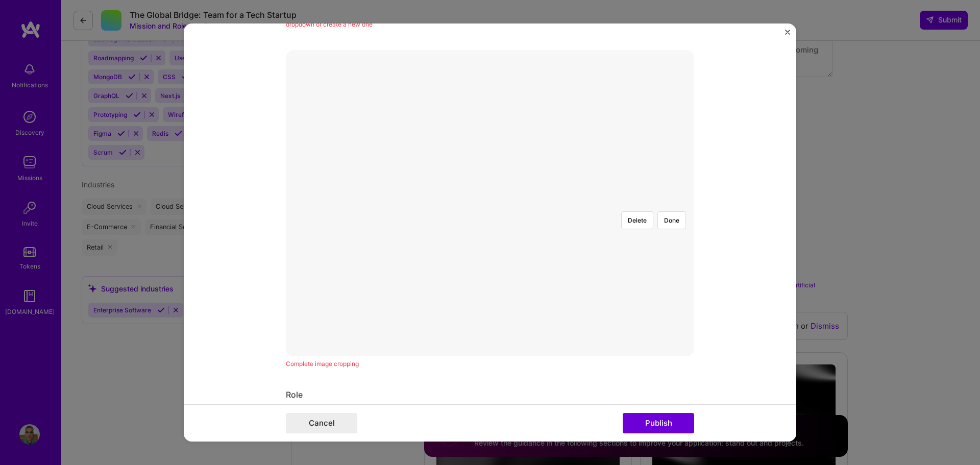
scroll to position [204, 0]
click at [571, 197] on div "Delete Done" at bounding box center [490, 197] width 409 height 0
click at [562, 197] on div "Delete Done" at bounding box center [490, 197] width 409 height 0
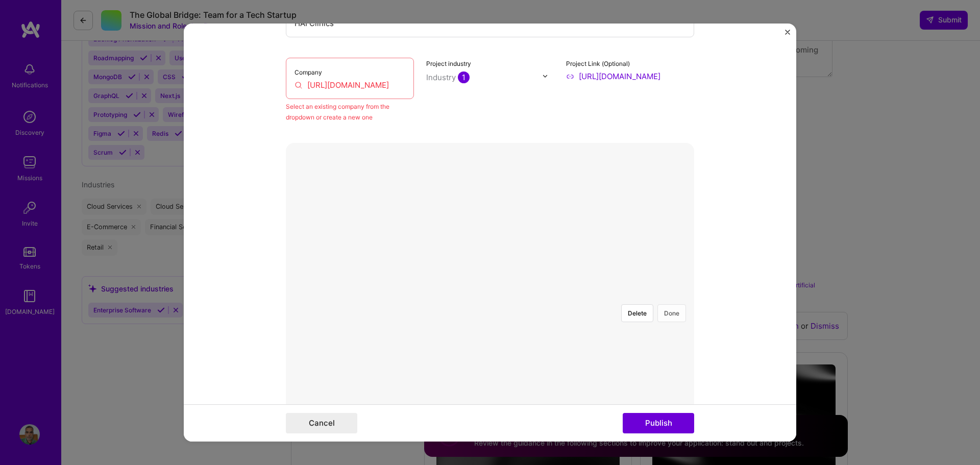
scroll to position [102, 0]
click at [665, 307] on button "Done" at bounding box center [672, 316] width 29 height 18
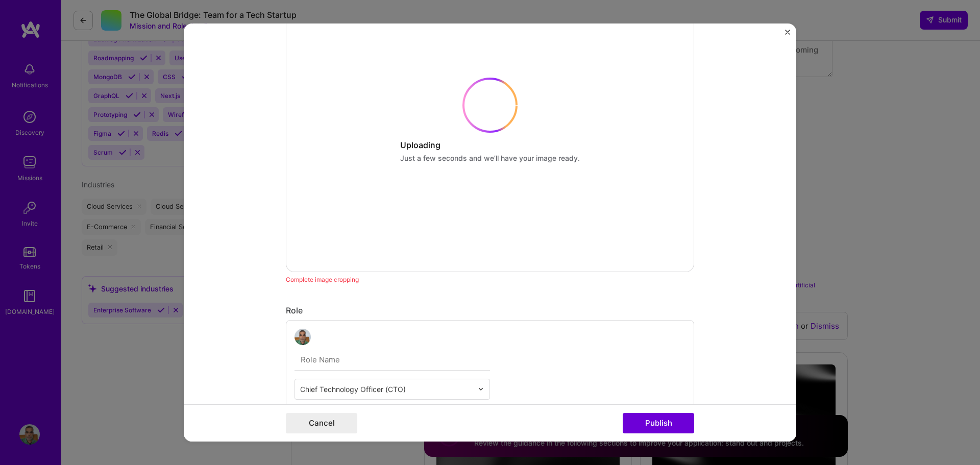
scroll to position [357, 0]
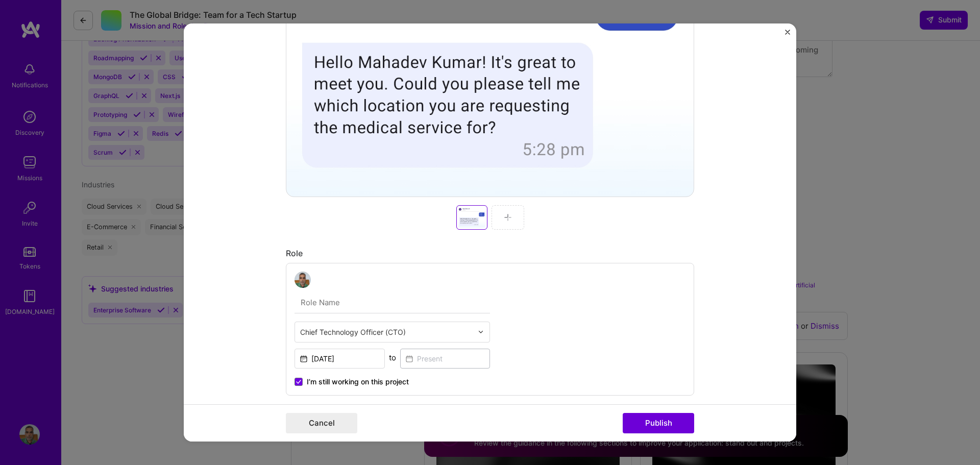
click at [500, 225] on div at bounding box center [508, 217] width 33 height 25
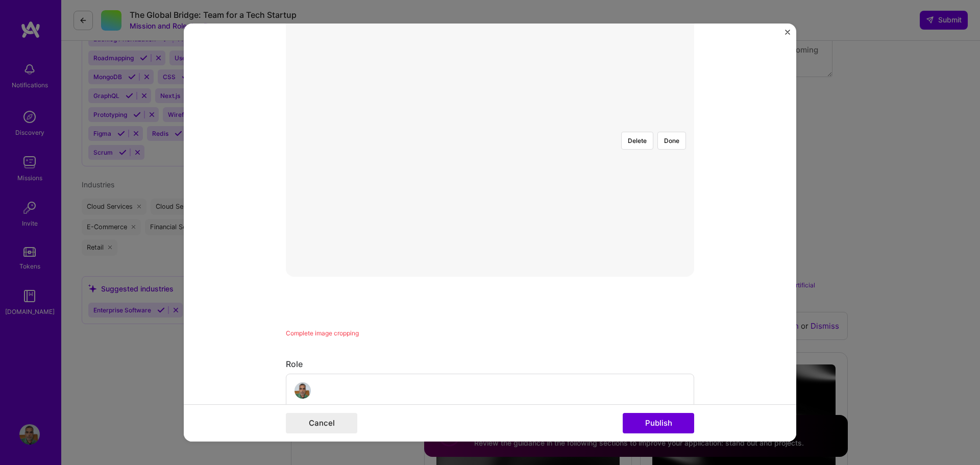
scroll to position [204, 0]
click at [676, 205] on button "Done" at bounding box center [672, 214] width 29 height 18
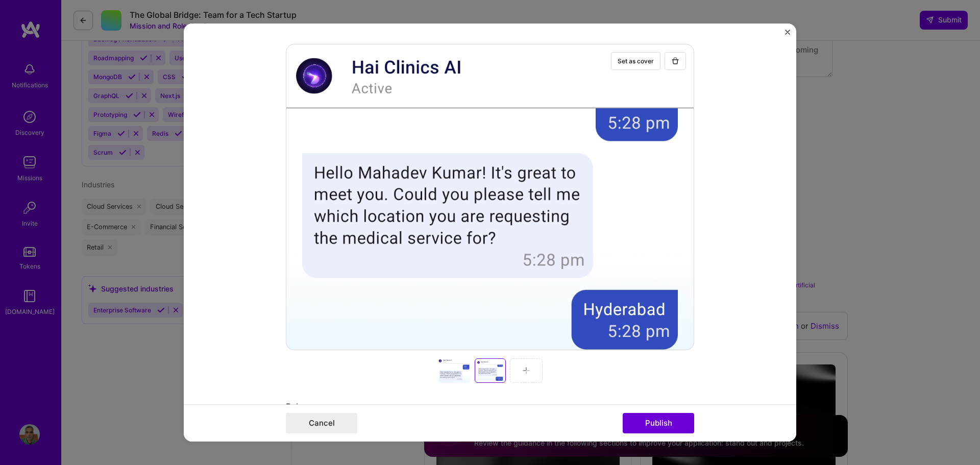
click at [524, 368] on img at bounding box center [526, 371] width 8 height 8
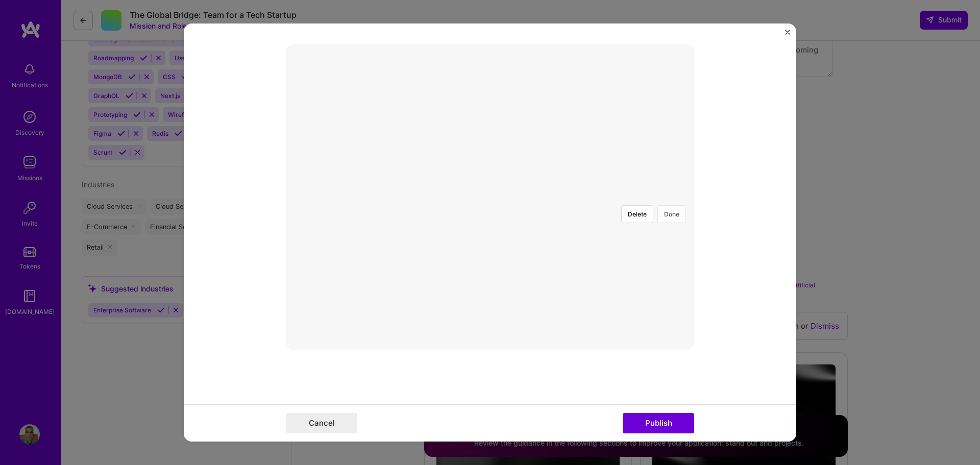
click at [671, 205] on button "Done" at bounding box center [672, 214] width 29 height 18
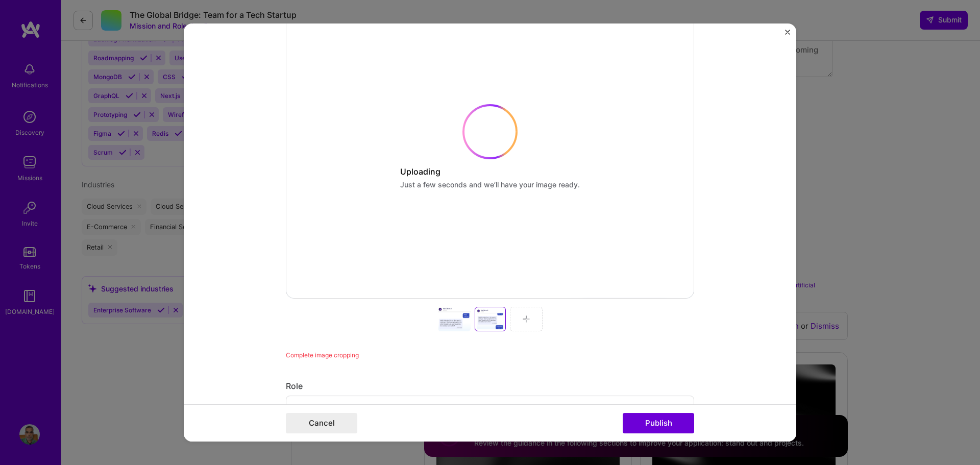
scroll to position [255, 0]
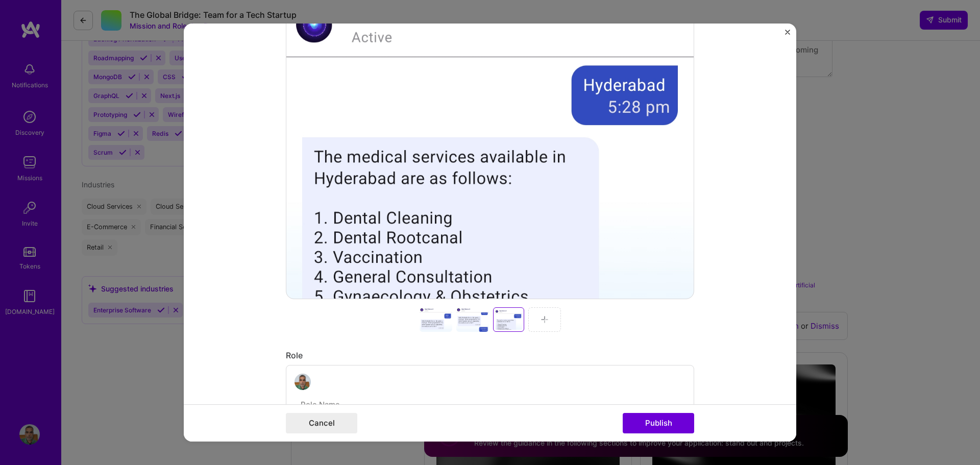
click at [542, 320] on img at bounding box center [545, 320] width 8 height 8
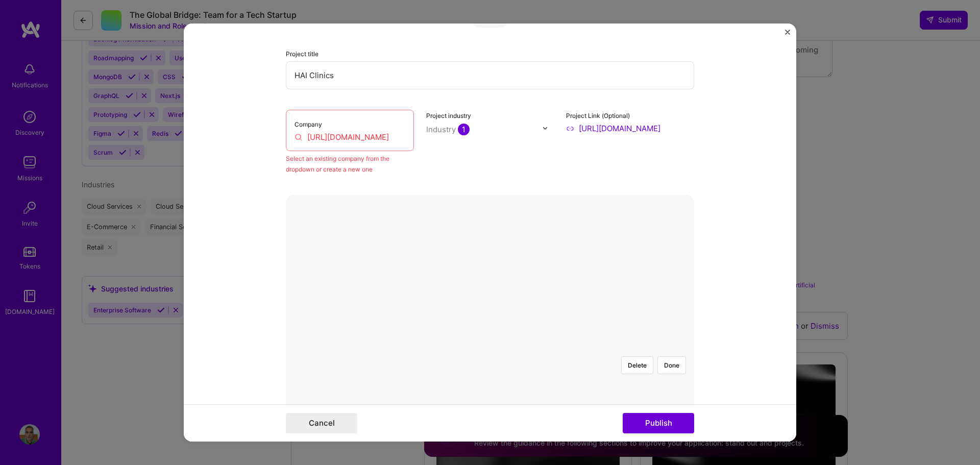
scroll to position [51, 0]
click at [675, 358] on button "Done" at bounding box center [672, 367] width 29 height 18
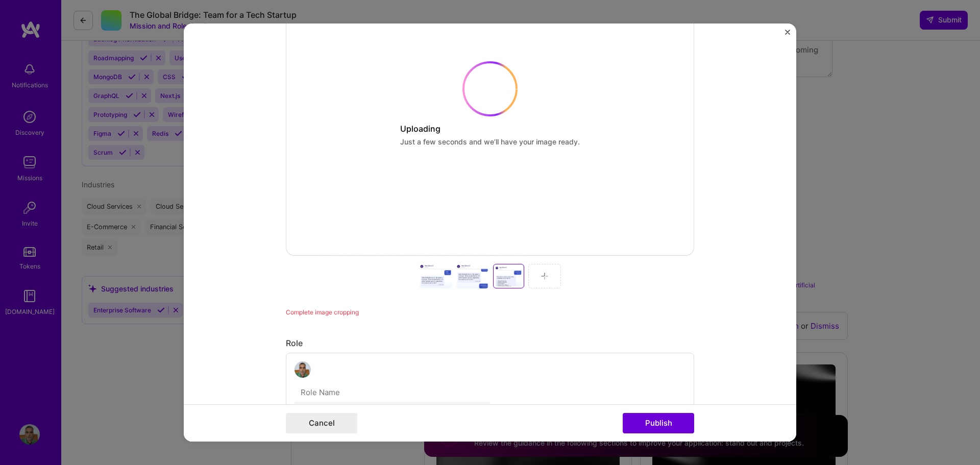
scroll to position [357, 0]
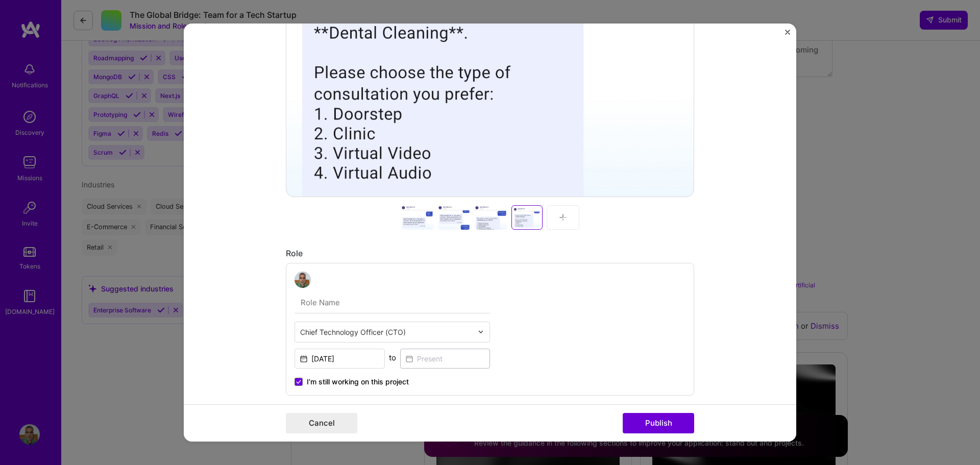
click at [554, 216] on div at bounding box center [563, 217] width 33 height 25
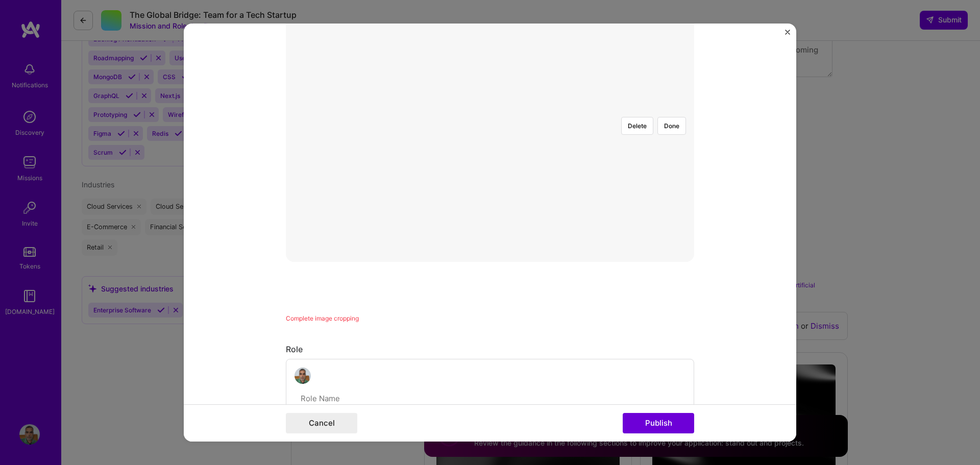
scroll to position [204, 0]
click at [668, 205] on button "Done" at bounding box center [672, 214] width 29 height 18
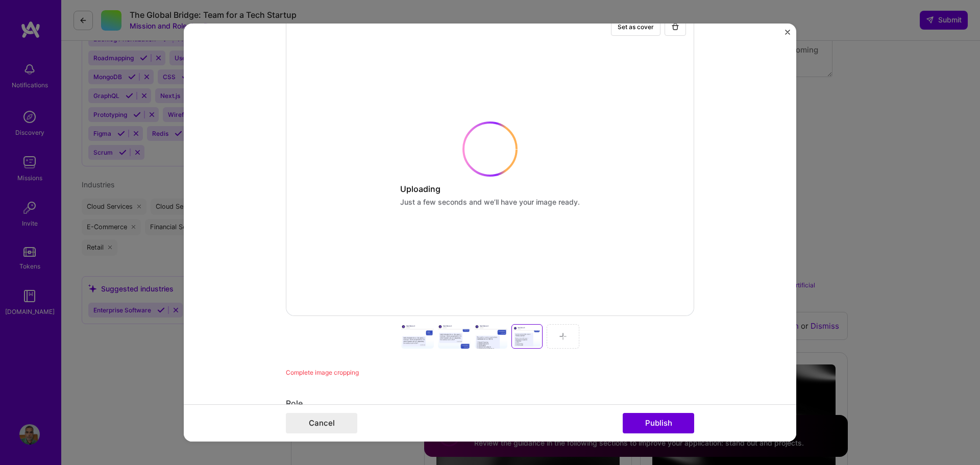
scroll to position [255, 0]
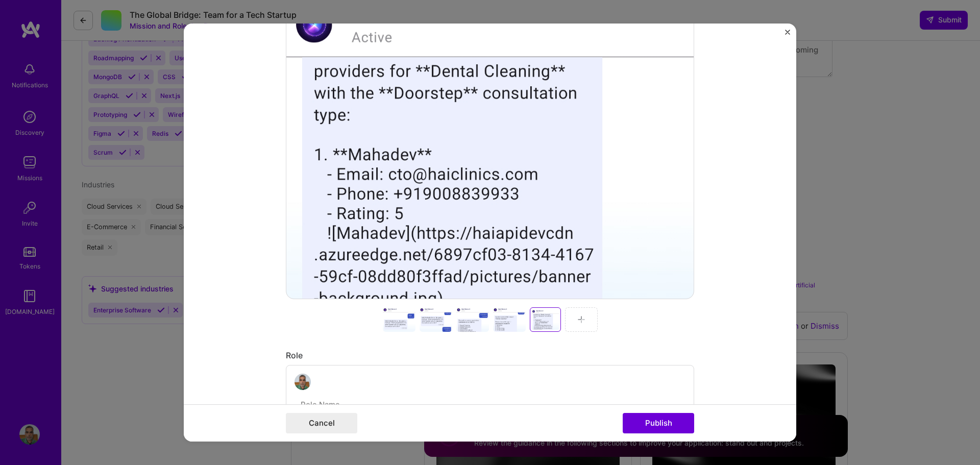
click at [581, 320] on img at bounding box center [582, 320] width 8 height 8
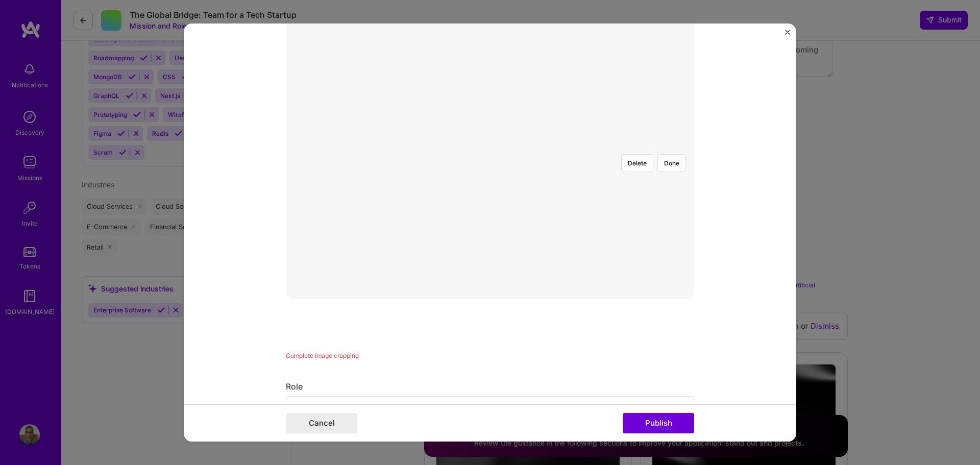
scroll to position [153, 0]
click at [669, 256] on button "Done" at bounding box center [672, 265] width 29 height 18
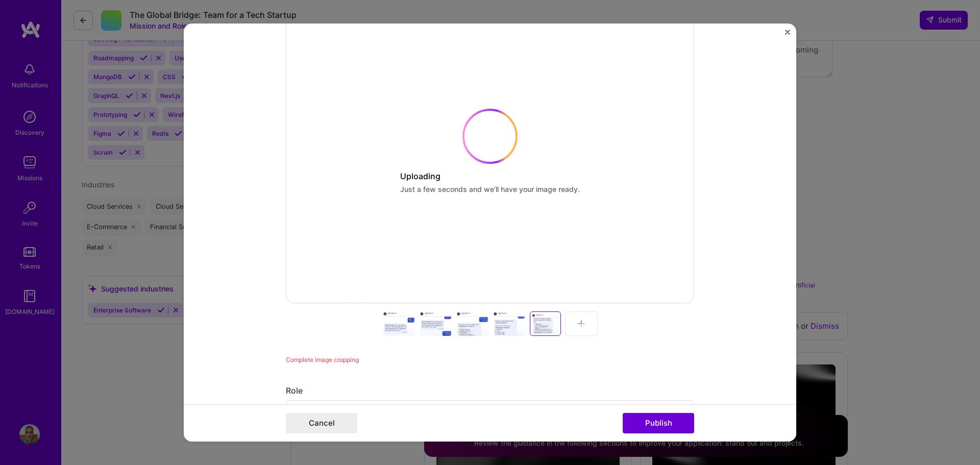
scroll to position [357, 0]
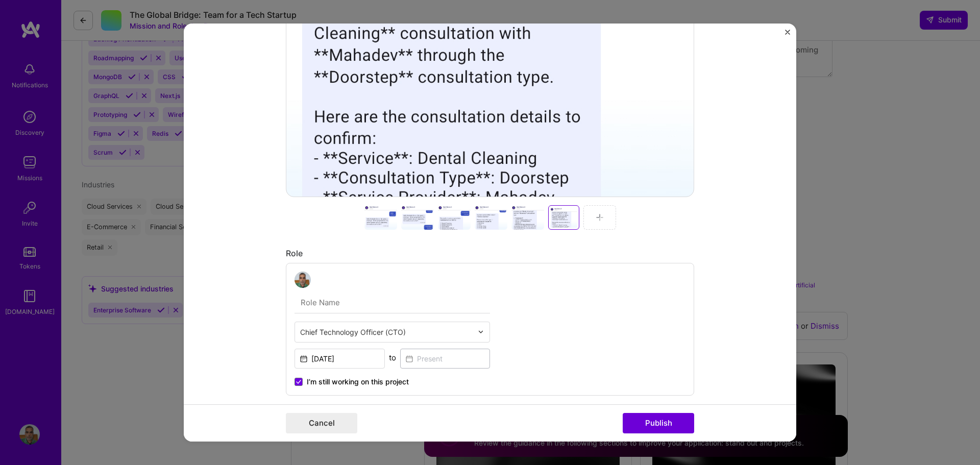
click at [605, 219] on div at bounding box center [600, 217] width 33 height 25
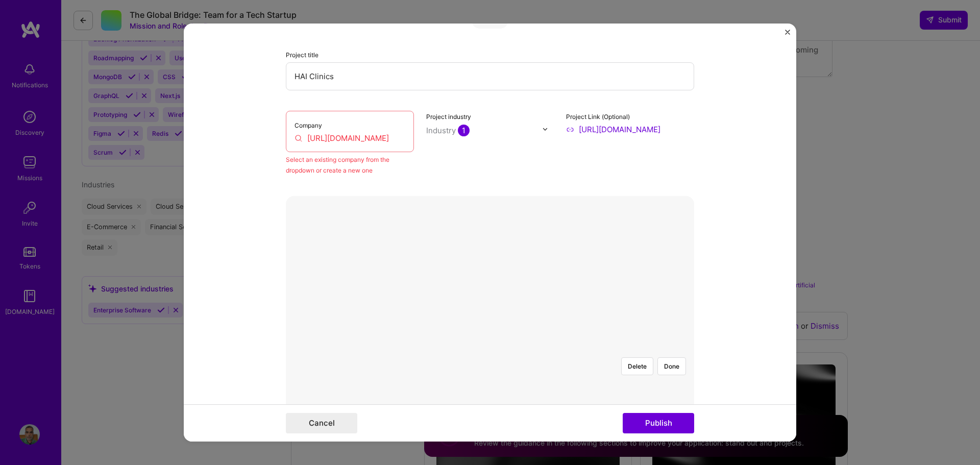
scroll to position [0, 0]
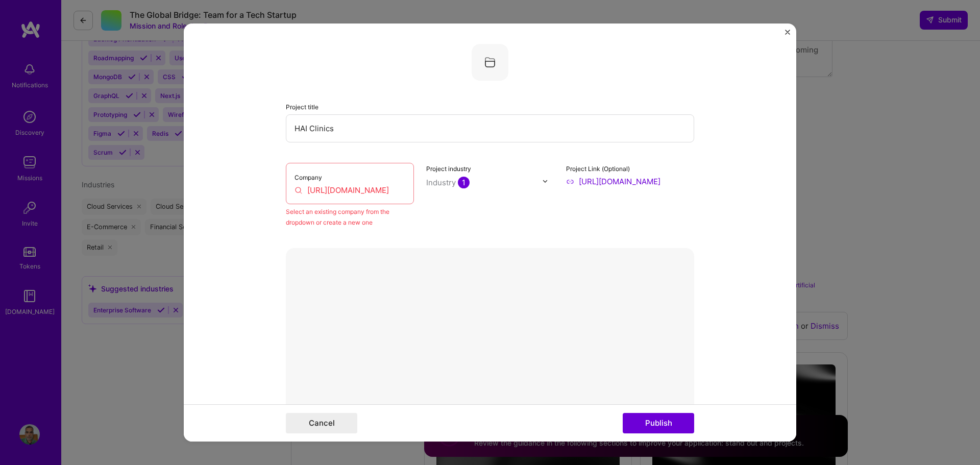
click at [671, 410] on button "Done" at bounding box center [672, 419] width 29 height 18
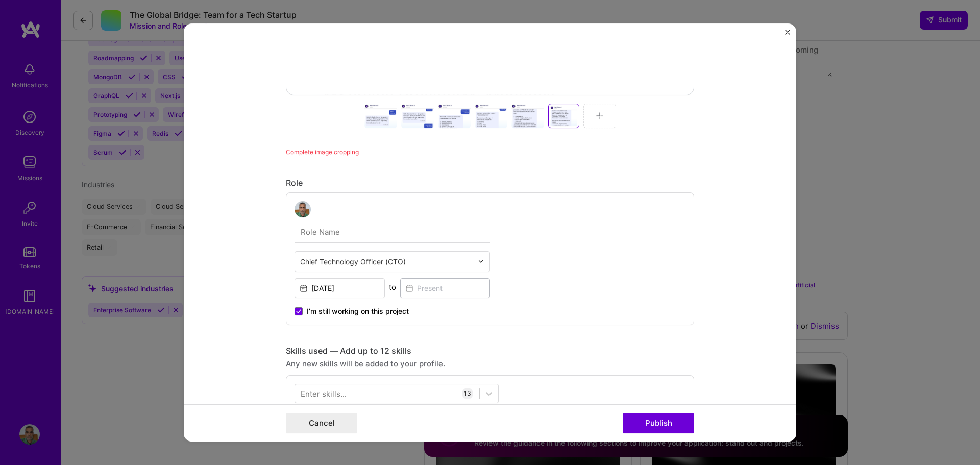
scroll to position [460, 0]
click at [662, 422] on button "Publish" at bounding box center [658, 423] width 71 height 20
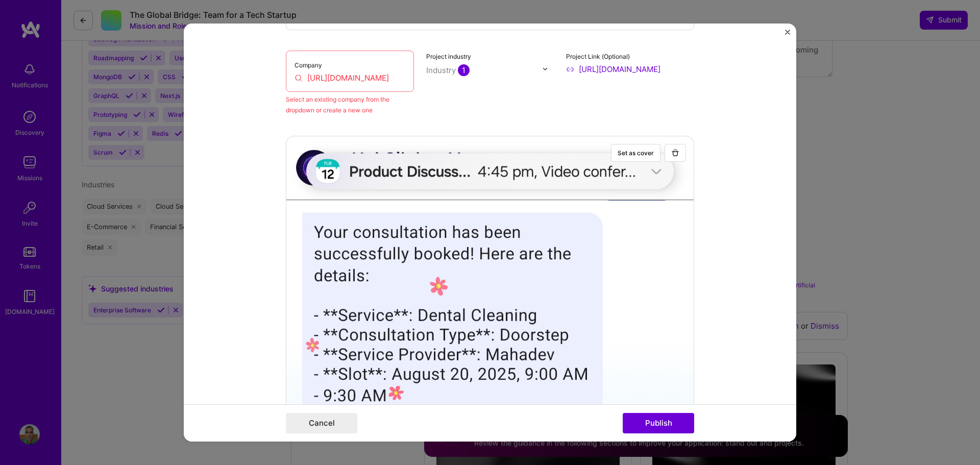
scroll to position [20, 0]
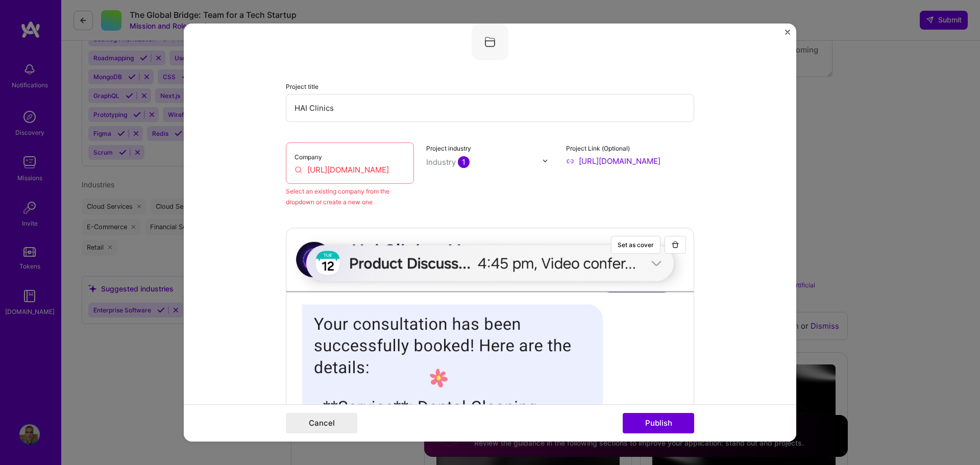
click at [374, 173] on input "https://www.haiclinics.com/" at bounding box center [350, 169] width 111 height 11
drag, startPoint x: 350, startPoint y: 165, endPoint x: 296, endPoint y: 165, distance: 54.1
click at [318, 165] on input "https://www.haiclinics.com/" at bounding box center [350, 169] width 111 height 11
click at [361, 167] on input "https://www.haiclinics.com/" at bounding box center [350, 169] width 111 height 11
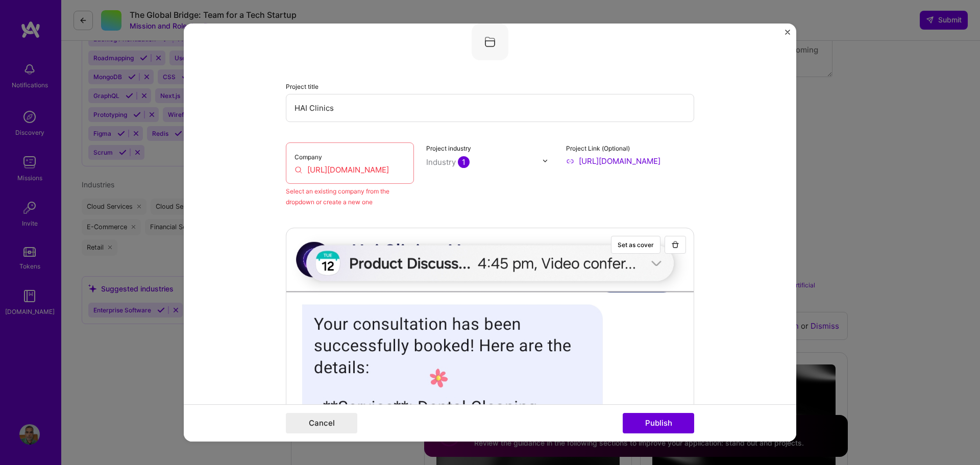
drag, startPoint x: 401, startPoint y: 170, endPoint x: 270, endPoint y: 169, distance: 131.2
click at [270, 169] on form "Project title HAI Clinics Company https://www.haiclinics.com/ Select an existin…" at bounding box center [490, 232] width 613 height 419
drag, startPoint x: 354, startPoint y: 106, endPoint x: 262, endPoint y: 107, distance: 91.4
click at [262, 107] on form "Project title HAI Clinics Company https://www.haiclinics.com/ Select an existin…" at bounding box center [490, 232] width 613 height 419
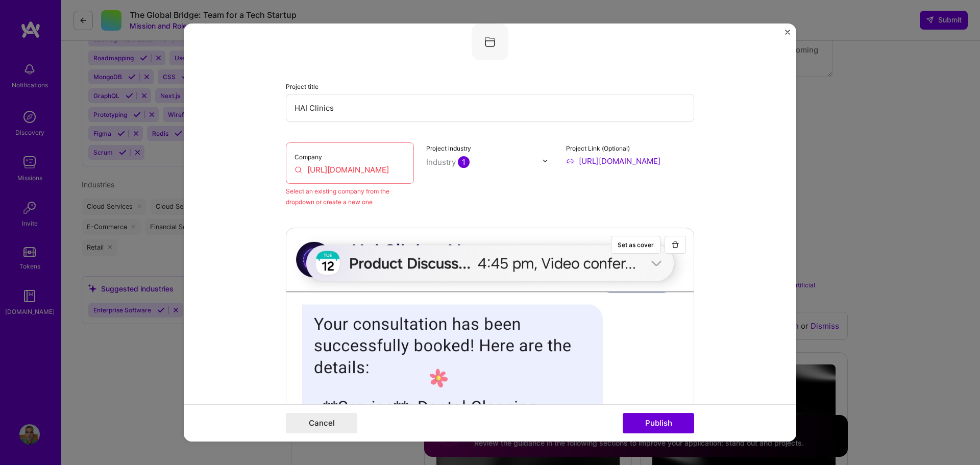
drag, startPoint x: 302, startPoint y: 169, endPoint x: 428, endPoint y: 169, distance: 125.6
click at [428, 169] on div "Company https://www.haiclinics.com/ Select an existing company from the dropdow…" at bounding box center [490, 174] width 409 height 65
paste input "HAI Clinics"
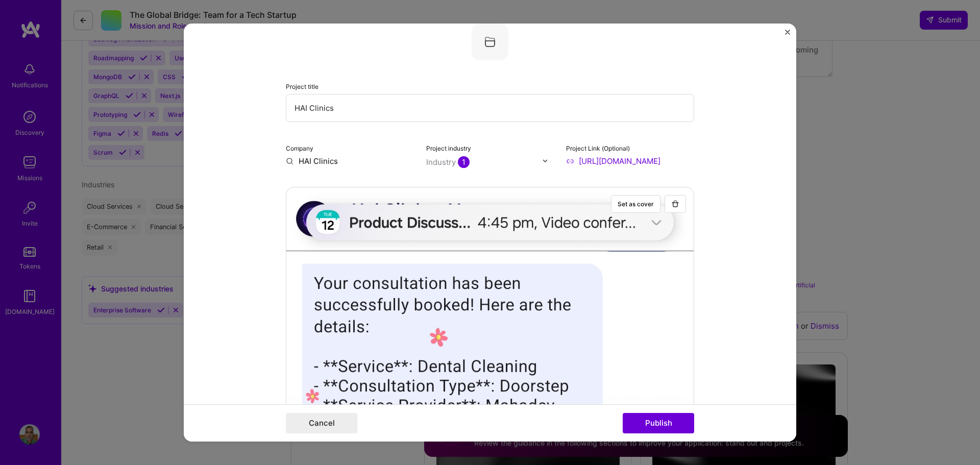
scroll to position [0, 0]
type input "HAI Clinics"
click at [749, 191] on form "Project title HAI Clinics Company HAI Clinics Add company HAI Clinics Project i…" at bounding box center [490, 232] width 613 height 419
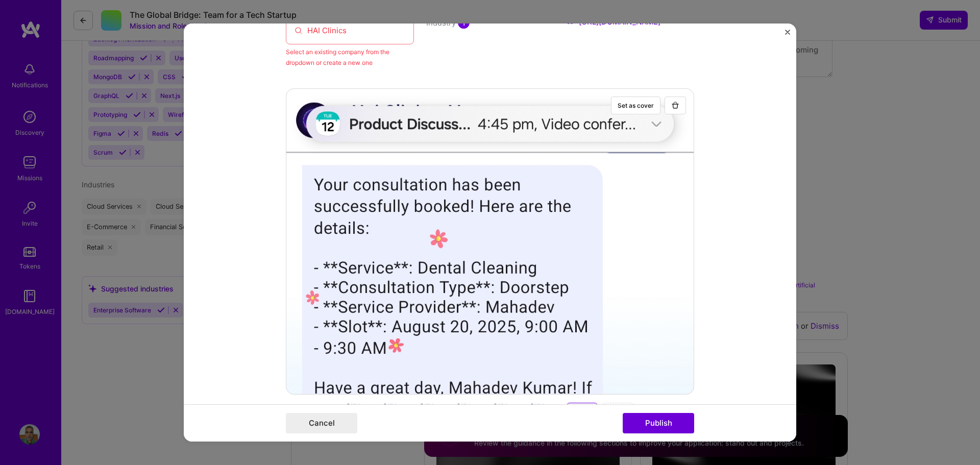
scroll to position [174, 0]
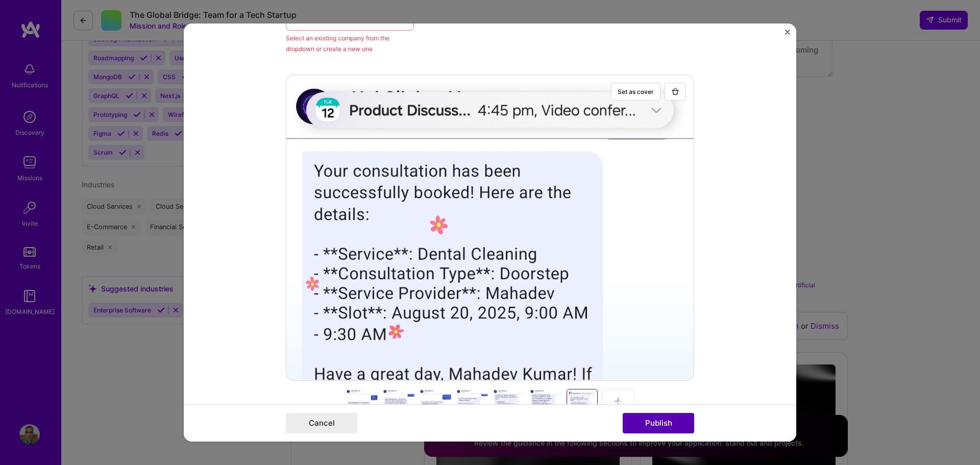
click at [660, 420] on button "Publish" at bounding box center [658, 423] width 71 height 20
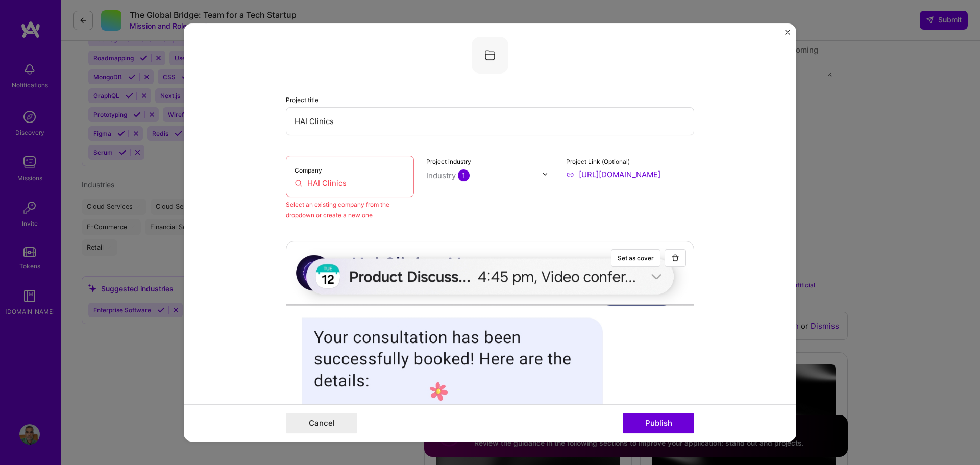
scroll to position [0, 0]
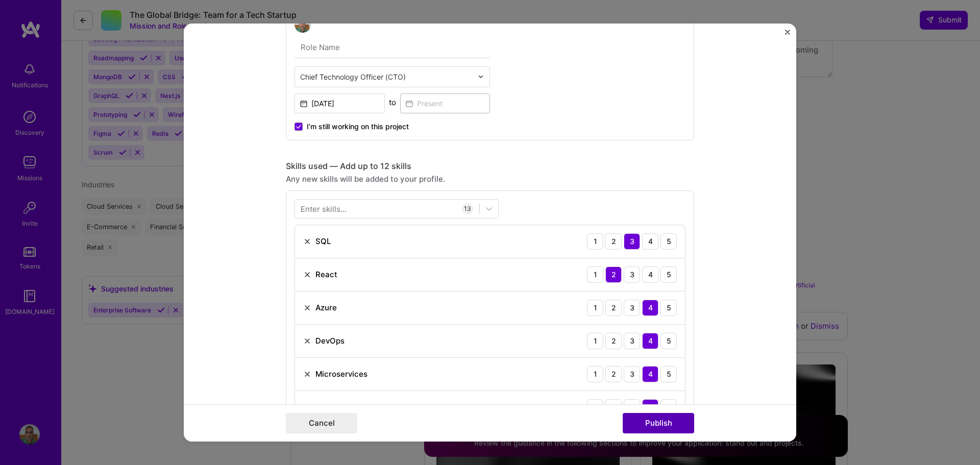
click at [675, 421] on button "Publish" at bounding box center [658, 423] width 71 height 20
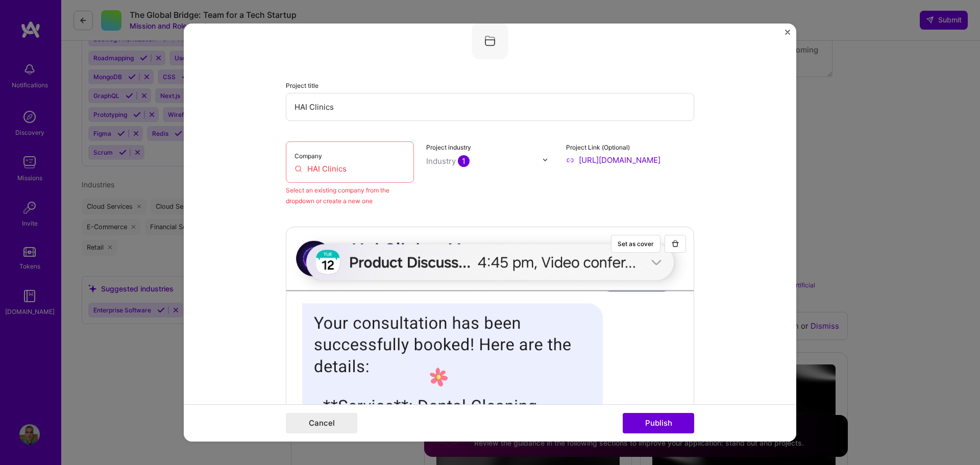
scroll to position [20, 0]
click at [367, 162] on div "Company HAI Clinics" at bounding box center [350, 162] width 128 height 41
click at [361, 169] on input "HAI Clinics" at bounding box center [350, 169] width 111 height 11
drag, startPoint x: 361, startPoint y: 169, endPoint x: 251, endPoint y: 163, distance: 109.4
click at [251, 163] on form "Project title HAI Clinics Company HAI Clinics Select an existing company from t…" at bounding box center [490, 232] width 613 height 419
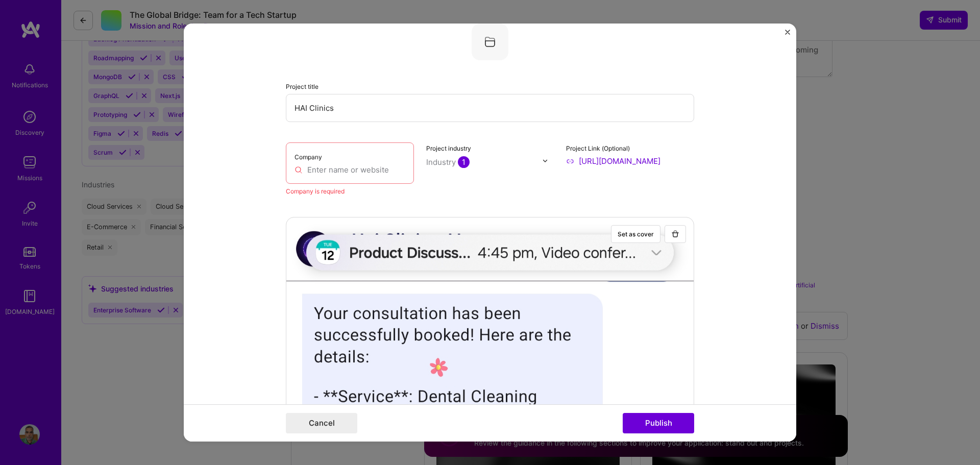
drag, startPoint x: 680, startPoint y: 162, endPoint x: 573, endPoint y: 162, distance: 106.2
click at [573, 162] on input "https://www.haiclinics.com/" at bounding box center [630, 161] width 128 height 11
click at [389, 166] on input "text" at bounding box center [350, 169] width 111 height 11
paste input "https://www.haiclinics.com/"
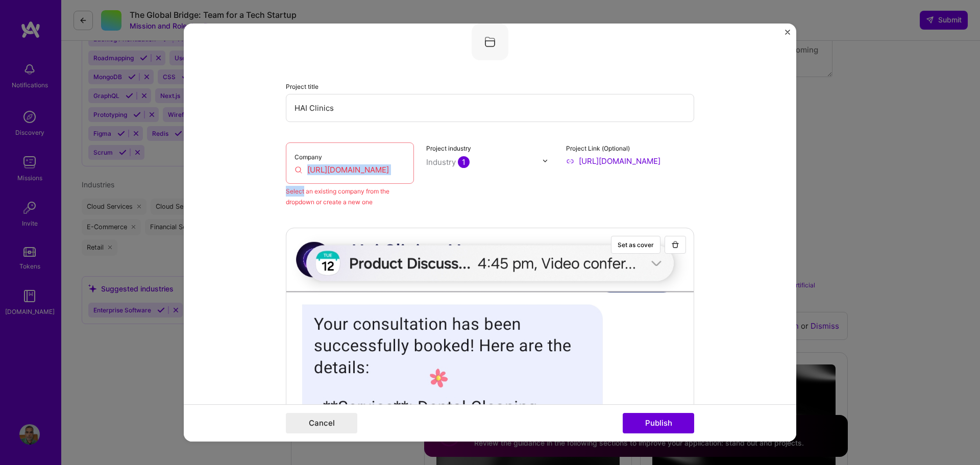
drag, startPoint x: 401, startPoint y: 187, endPoint x: 299, endPoint y: 190, distance: 101.7
click at [411, 170] on div "Company https://www.haiclinics.com/ Select an existing company from the dropdow…" at bounding box center [490, 174] width 409 height 65
click at [406, 171] on div "Company https://www.haiclinics.com/" at bounding box center [350, 162] width 128 height 41
click at [402, 170] on div "Company https://www.haiclinics.com/" at bounding box center [350, 162] width 128 height 41
click at [358, 166] on input "https://www.haiclinics.com/" at bounding box center [350, 169] width 111 height 11
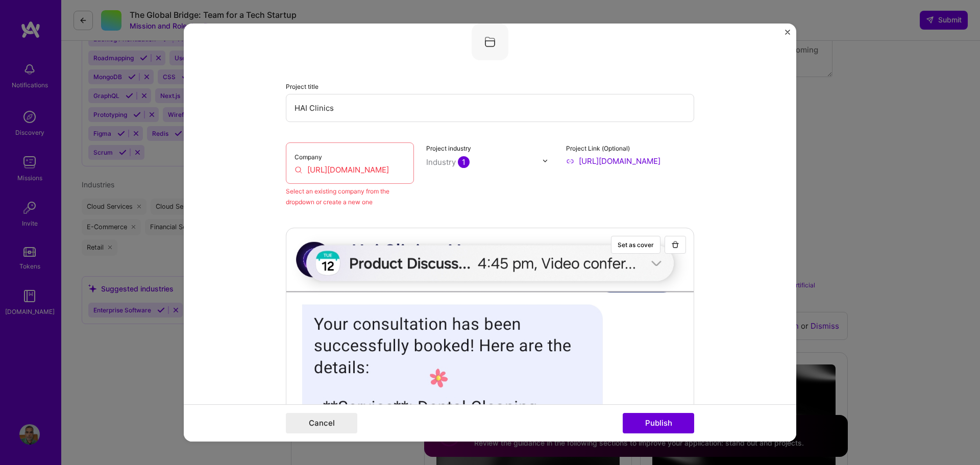
click at [393, 168] on input "https://www.haiclinics.com/" at bounding box center [350, 169] width 111 height 11
drag, startPoint x: 401, startPoint y: 168, endPoint x: 226, endPoint y: 169, distance: 175.7
click at [226, 169] on form "Project title HAI Clinics Company https://www.haiclinics.com/ Select an existin…" at bounding box center [490, 232] width 613 height 419
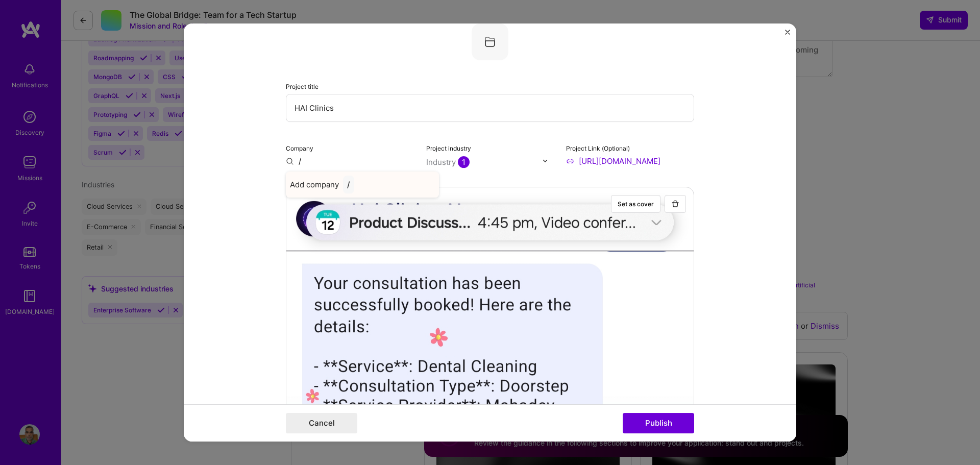
type input "/"
click at [302, 184] on span "Add company" at bounding box center [314, 184] width 49 height 11
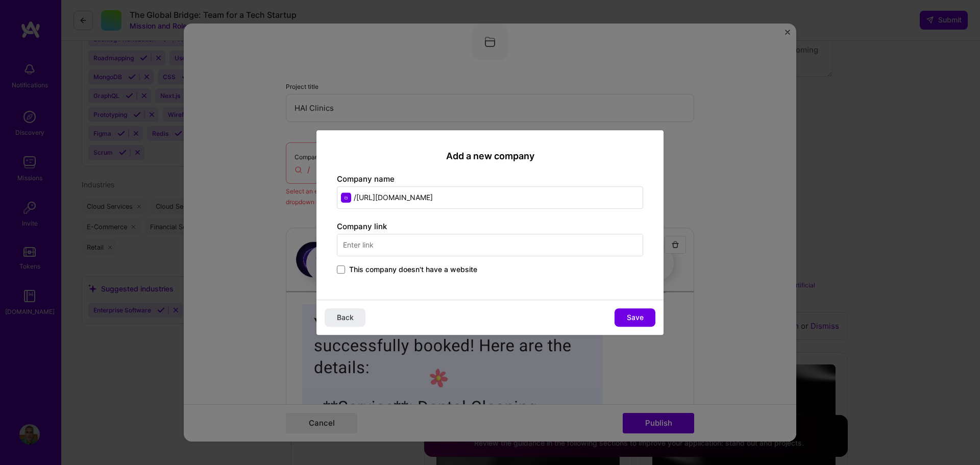
click at [355, 196] on input "/https://www.haiclinics.com/" at bounding box center [490, 197] width 306 height 22
drag, startPoint x: 484, startPoint y: 204, endPoint x: 356, endPoint y: 199, distance: 127.8
click at [356, 199] on input "/https://www.haiclinics.com/" at bounding box center [490, 197] width 306 height 22
type input "/"
click at [369, 265] on span "This company doesn't have a website" at bounding box center [413, 270] width 128 height 10
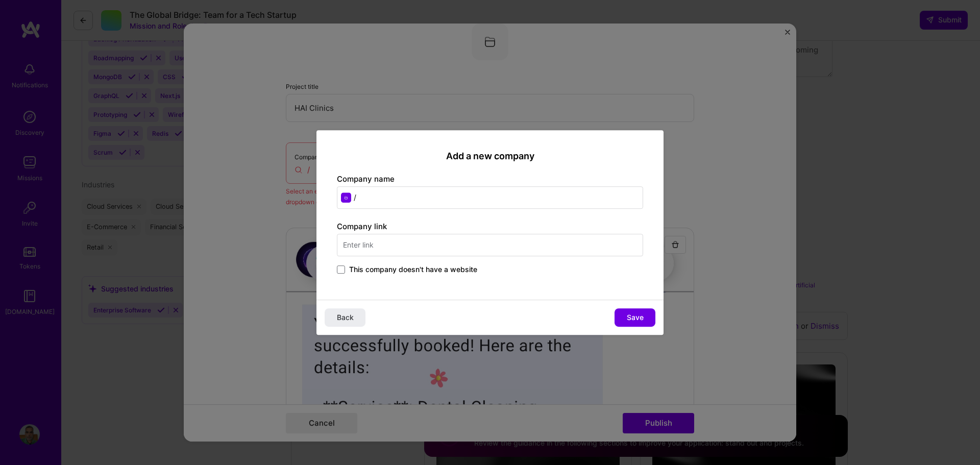
click at [0, 0] on input "This company doesn't have a website" at bounding box center [0, 0] width 0 height 0
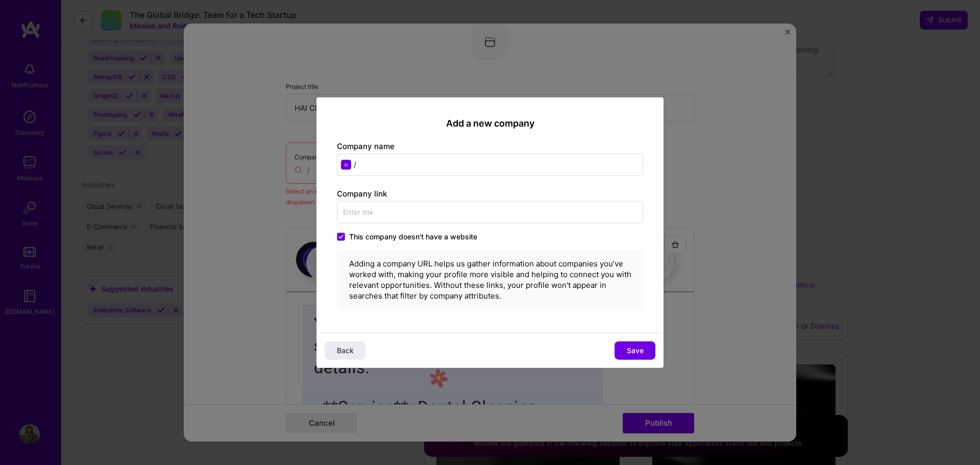
click at [370, 245] on div "This company doesn't have a website Adding a company URL helps us gather inform…" at bounding box center [490, 271] width 306 height 78
click at [344, 235] on span at bounding box center [341, 237] width 8 height 8
click at [0, 0] on input "This company doesn't have a website" at bounding box center [0, 0] width 0 height 0
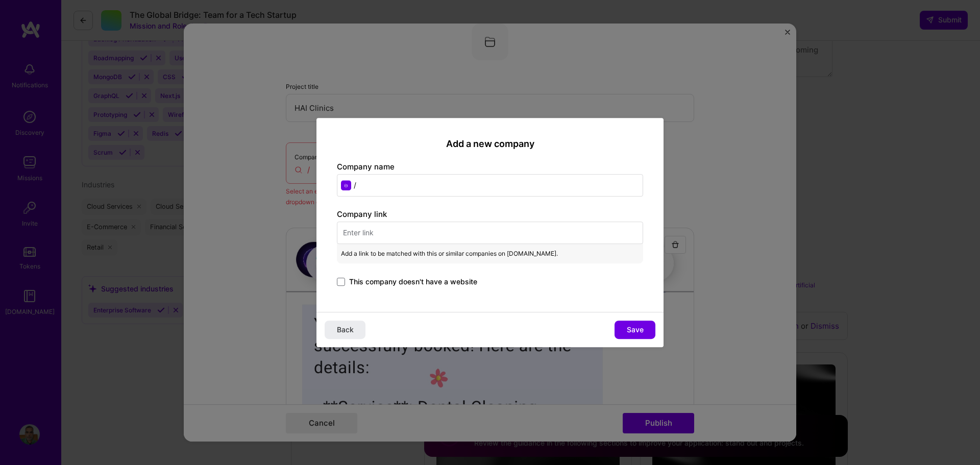
click at [376, 231] on input "text" at bounding box center [490, 233] width 306 height 22
paste input "https://www.haiclinics.com/"
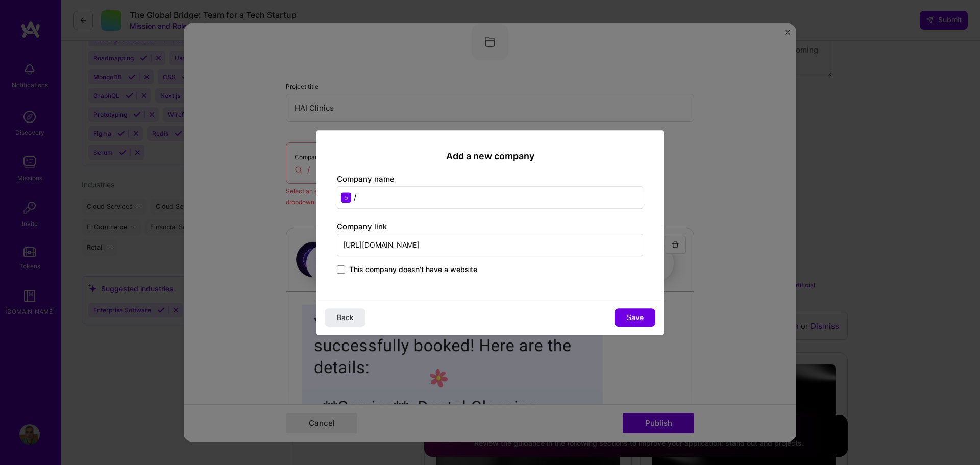
type input "https://www.haiclinics.com/"
drag, startPoint x: 385, startPoint y: 193, endPoint x: 339, endPoint y: 200, distance: 46.0
click at [339, 200] on input "/" at bounding box center [490, 197] width 306 height 22
type input "HAI Suitcase Clinics"
click at [642, 318] on span "Save" at bounding box center [635, 318] width 17 height 10
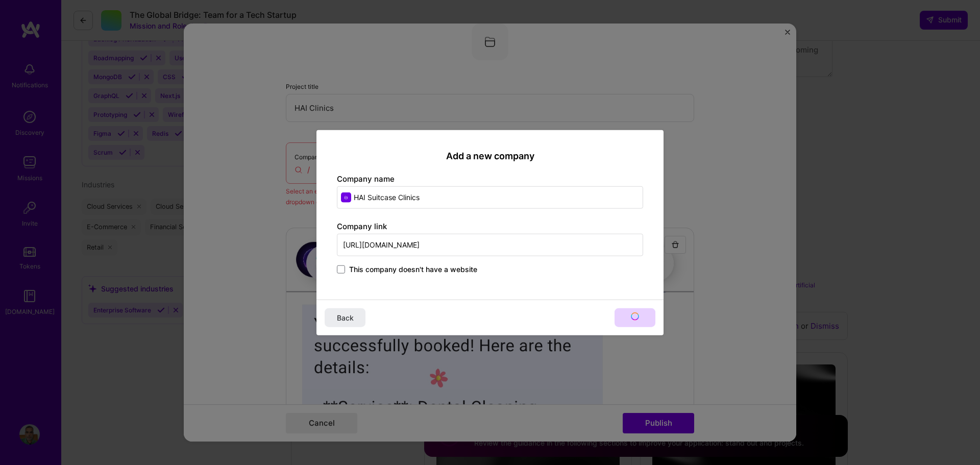
type input "HAI Suitcase Clinics"
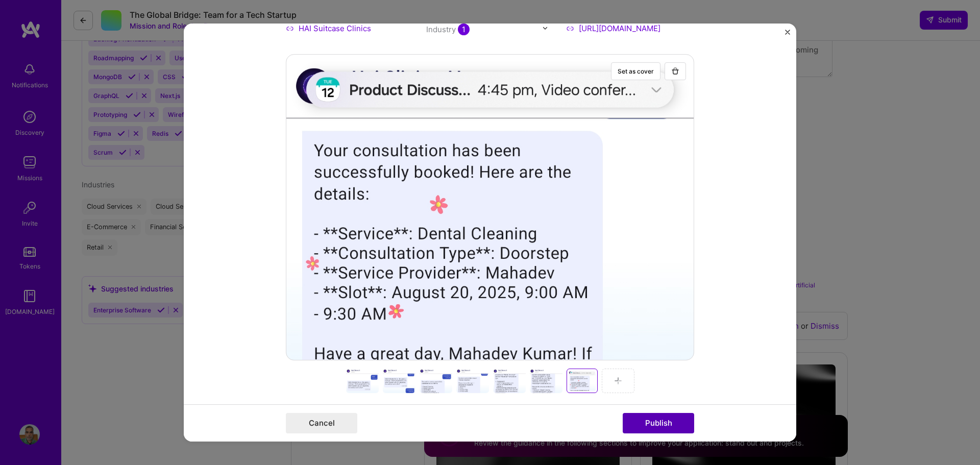
scroll to position [255, 0]
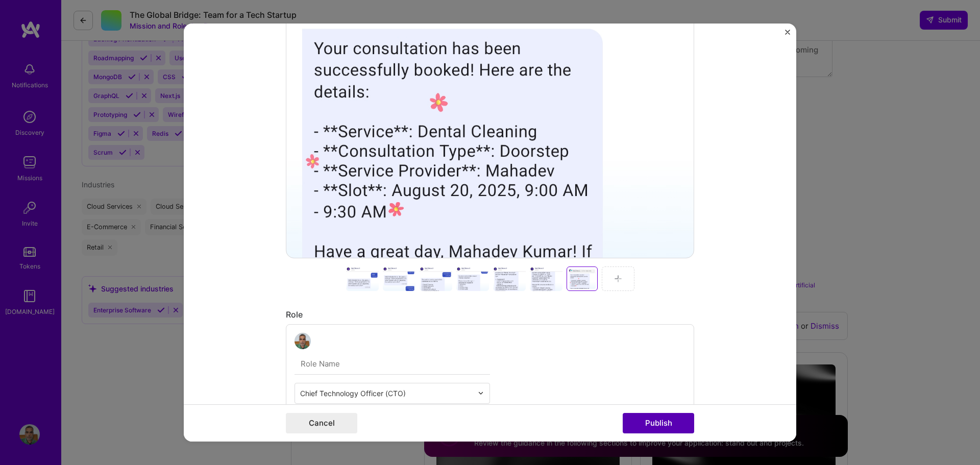
click at [660, 421] on button "Publish" at bounding box center [658, 423] width 71 height 20
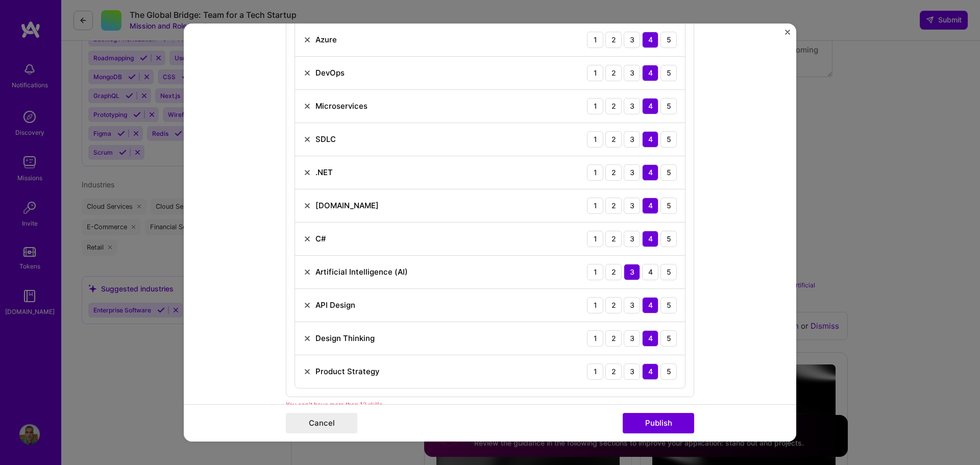
scroll to position [863, 0]
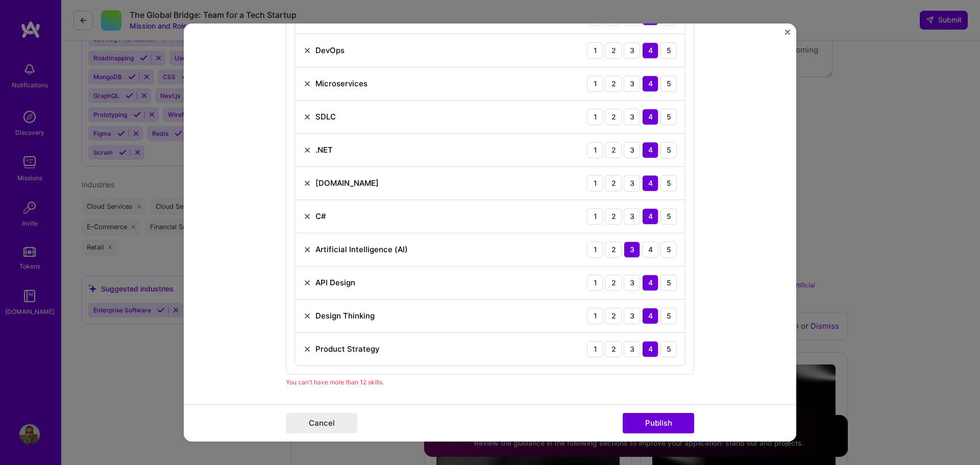
click at [649, 186] on div "4" at bounding box center [650, 183] width 16 height 16
click at [303, 181] on img at bounding box center [307, 183] width 8 height 8
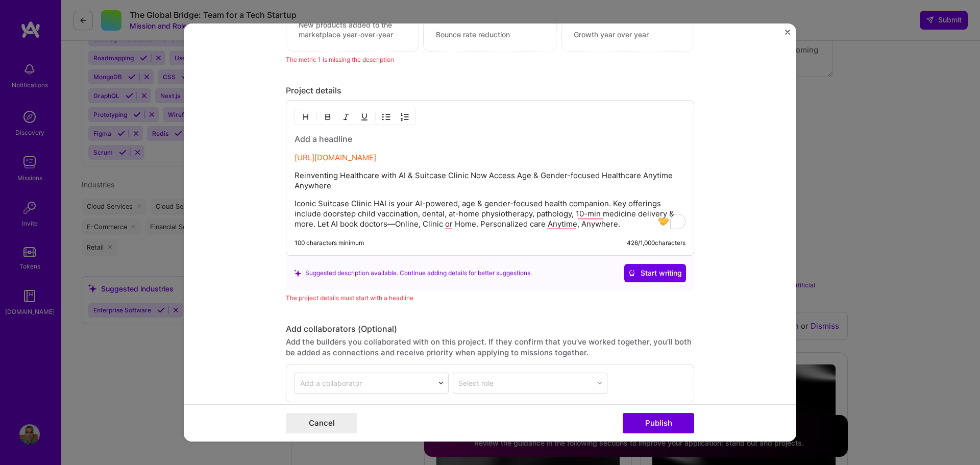
scroll to position [1507, 0]
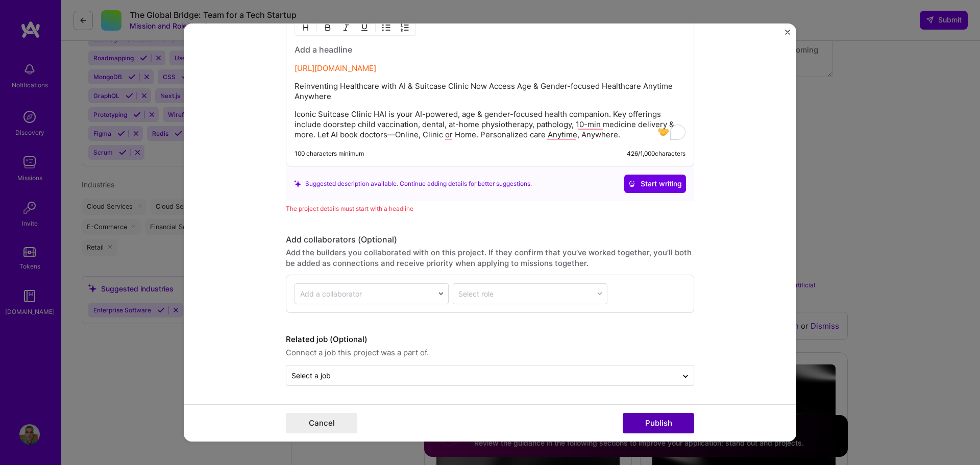
click at [659, 422] on button "Publish" at bounding box center [658, 423] width 71 height 20
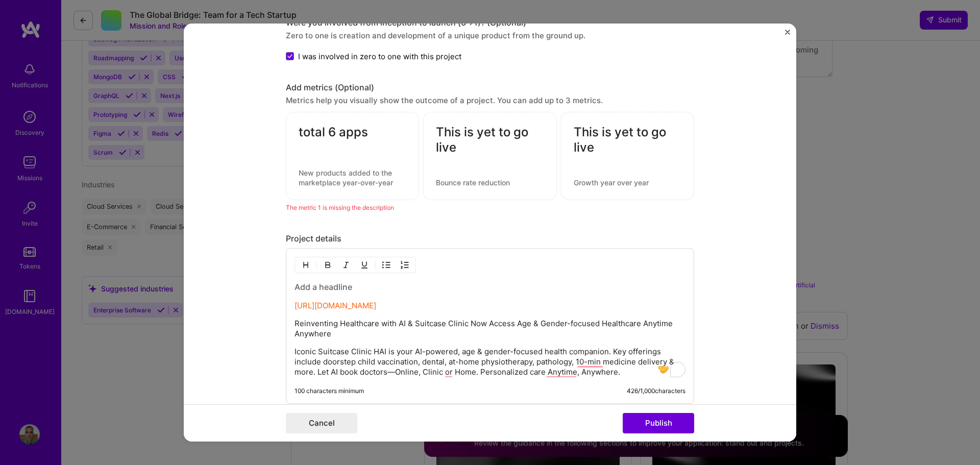
scroll to position [1226, 0]
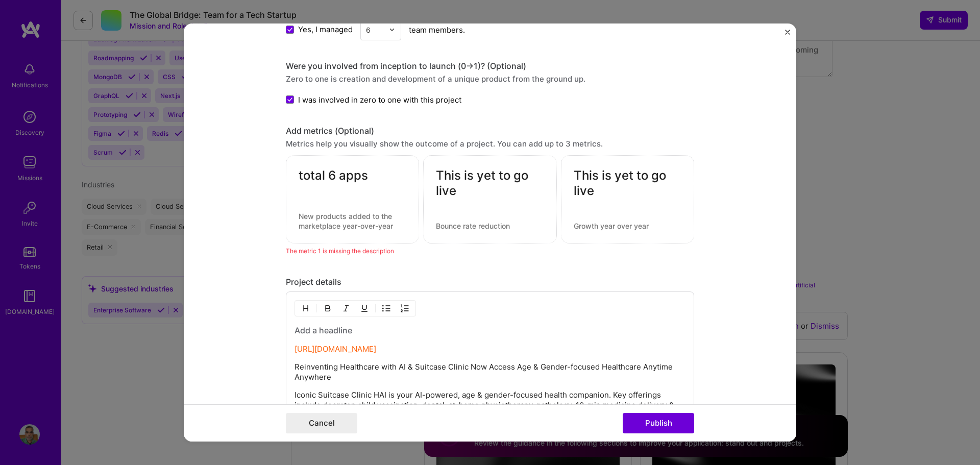
click at [478, 200] on div at bounding box center [490, 204] width 108 height 11
click at [457, 195] on textarea "This is yet to go live" at bounding box center [490, 183] width 108 height 31
click at [352, 217] on textarea at bounding box center [353, 220] width 108 height 19
click at [475, 188] on textarea "This is yet to go live" at bounding box center [490, 183] width 108 height 31
type textarea "This is yet to go live (20%)"
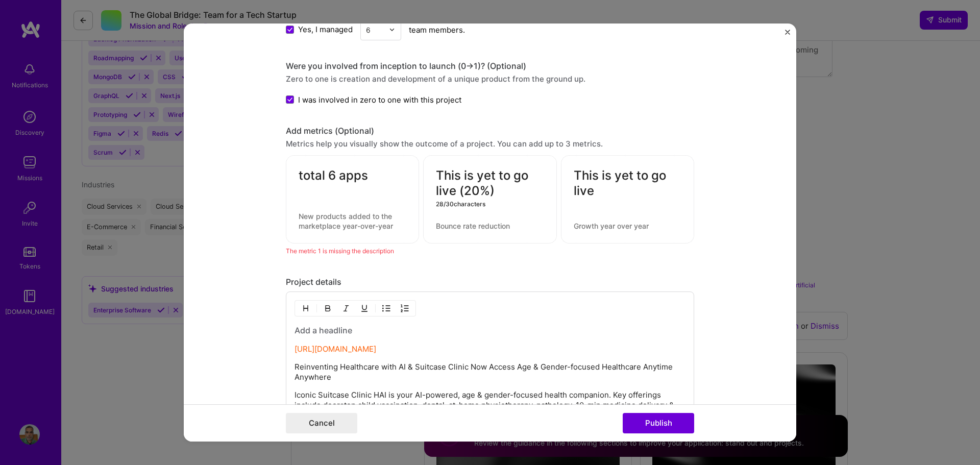
click at [630, 197] on textarea "This is yet to go live" at bounding box center [628, 183] width 108 height 31
type textarea "This is yet to go live (40%)"
click at [645, 420] on button "Publish" at bounding box center [658, 423] width 71 height 20
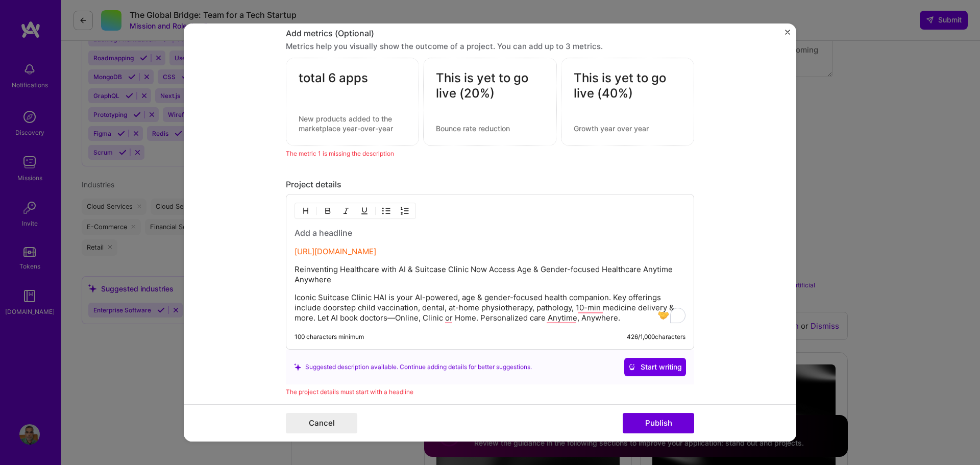
scroll to position [1328, 0]
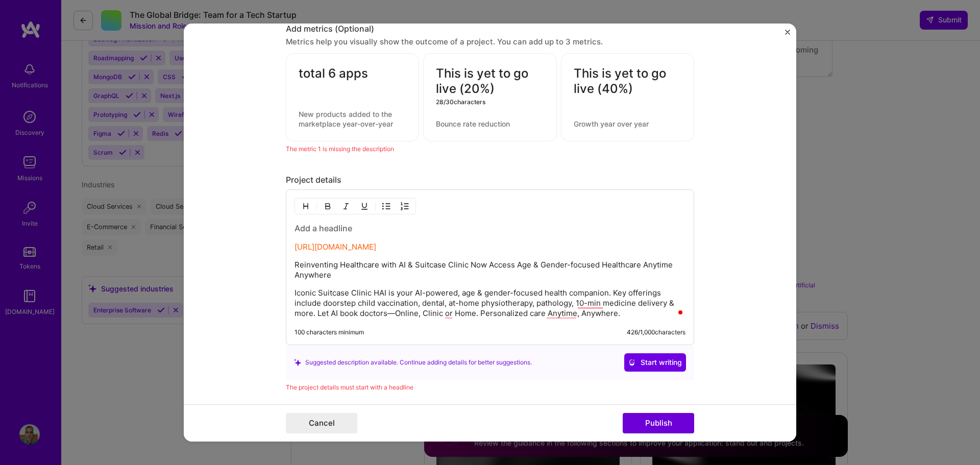
drag, startPoint x: 451, startPoint y: 88, endPoint x: 435, endPoint y: 73, distance: 22.8
click at [436, 73] on textarea "This is yet to go live (20%)" at bounding box center [490, 81] width 108 height 31
drag, startPoint x: 442, startPoint y: 76, endPoint x: 395, endPoint y: 79, distance: 47.1
click at [395, 79] on div "total 6 apps (20%) 6 / 30 characters This is yet to go live (40%)" at bounding box center [490, 97] width 409 height 88
click at [492, 71] on textarea "20%)" at bounding box center [490, 76] width 108 height 20
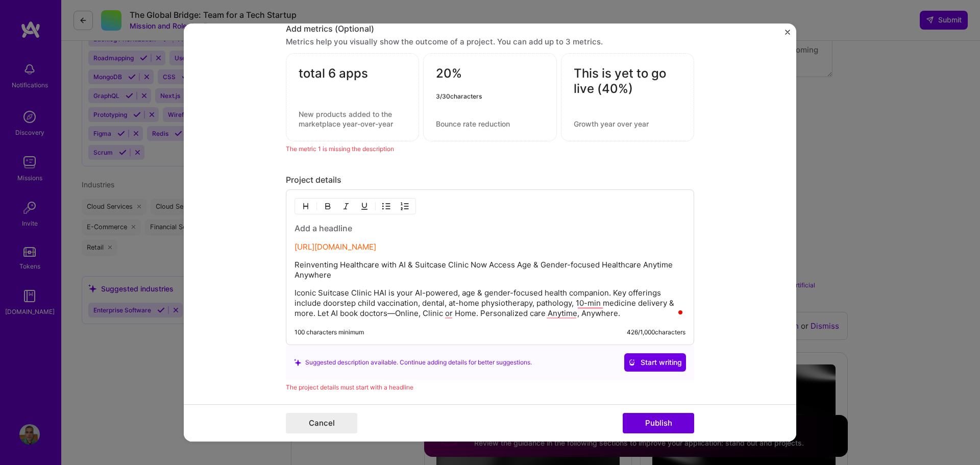
click at [320, 147] on div "The metric 1 is missing the description" at bounding box center [490, 148] width 409 height 11
drag, startPoint x: 279, startPoint y: 148, endPoint x: 440, endPoint y: 151, distance: 160.9
click at [440, 151] on form "Project title HAI Clinics Company HAI Suitcase Clinics Project industry Industr…" at bounding box center [490, 232] width 613 height 419
click at [456, 78] on textarea "20%" at bounding box center [490, 76] width 108 height 20
drag, startPoint x: 594, startPoint y: 89, endPoint x: 564, endPoint y: 77, distance: 32.7
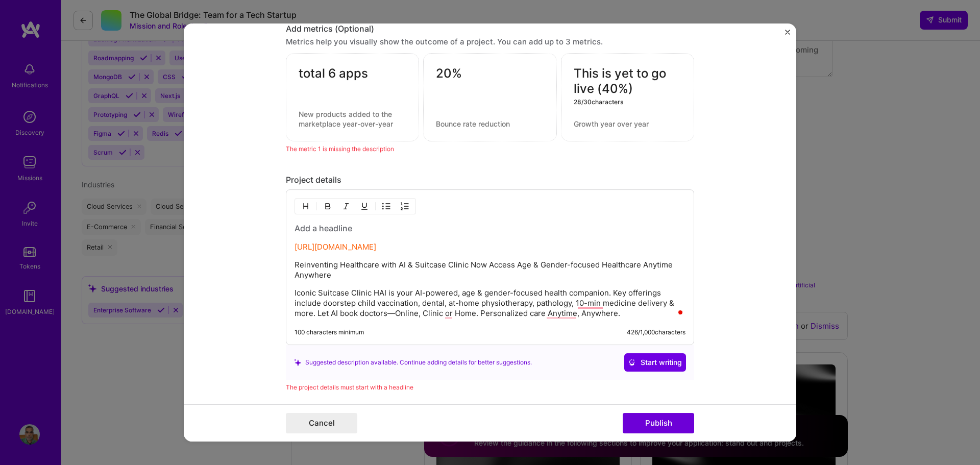
click at [564, 77] on div "This is yet to go live (40%) 28 / 30 characters" at bounding box center [627, 97] width 133 height 88
click at [436, 74] on textarea "20%" at bounding box center [490, 76] width 108 height 20
paste textarea "This is yet to go live"
type textarea "This is yet to go live 20%"
click at [600, 89] on textarea "This is yet to go live (40%)" at bounding box center [628, 81] width 108 height 31
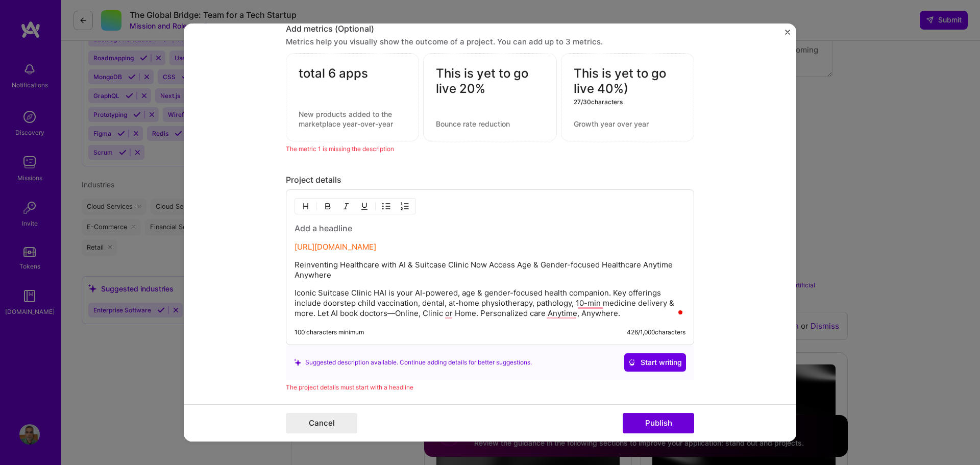
click at [630, 87] on textarea "This is yet to go live 40%)" at bounding box center [628, 81] width 108 height 31
type textarea "This is yet to go live 40%"
click at [372, 72] on textarea "total 6 apps" at bounding box center [353, 76] width 108 height 20
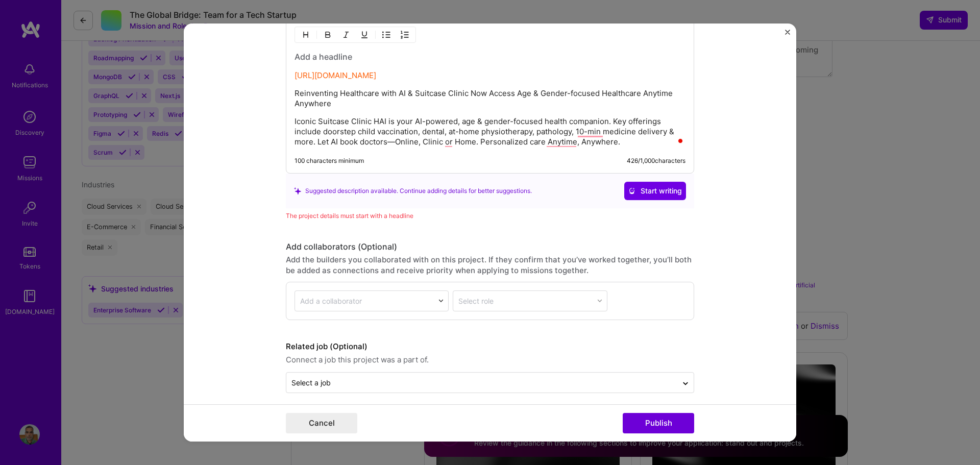
scroll to position [1507, 0]
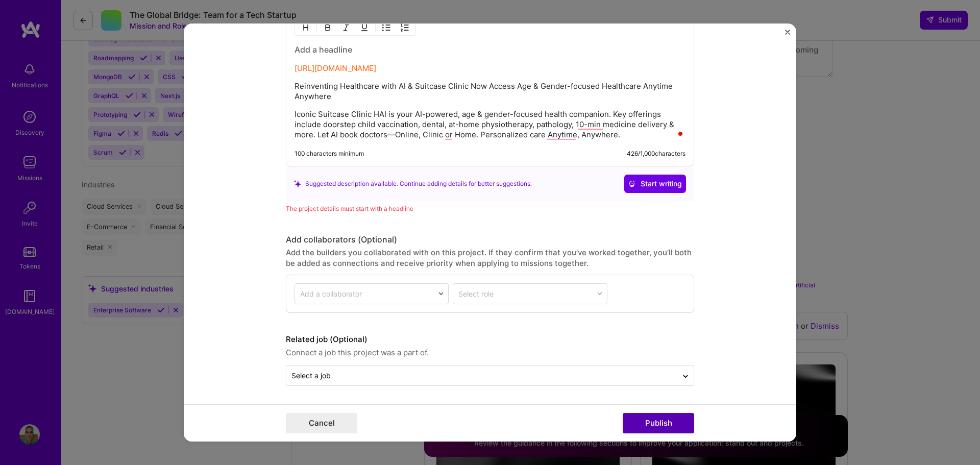
click at [659, 423] on button "Publish" at bounding box center [658, 423] width 71 height 20
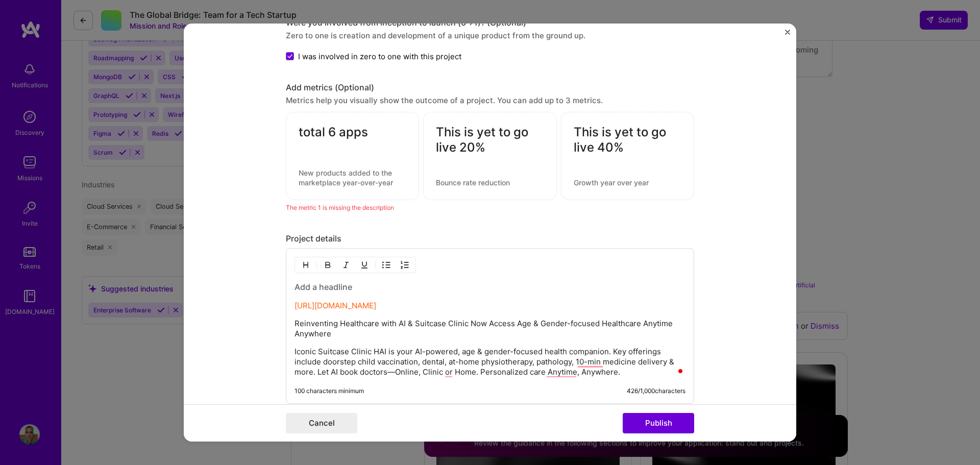
scroll to position [1234, 0]
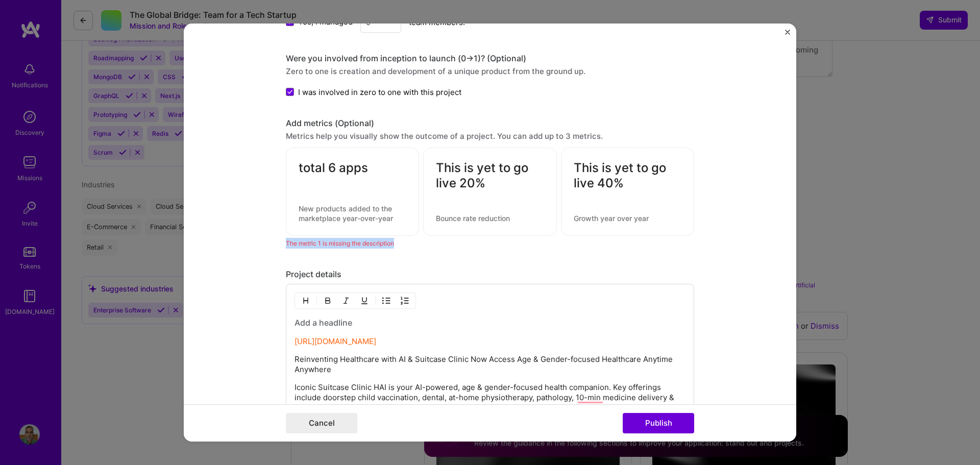
drag, startPoint x: 282, startPoint y: 244, endPoint x: 510, endPoint y: 246, distance: 227.8
click at [510, 246] on div "The metric 1 is missing the description" at bounding box center [490, 243] width 409 height 11
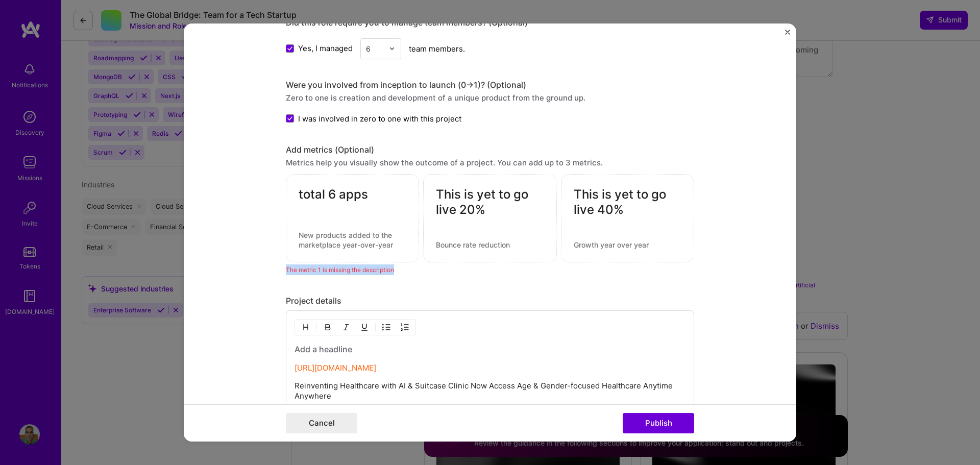
scroll to position [1183, 0]
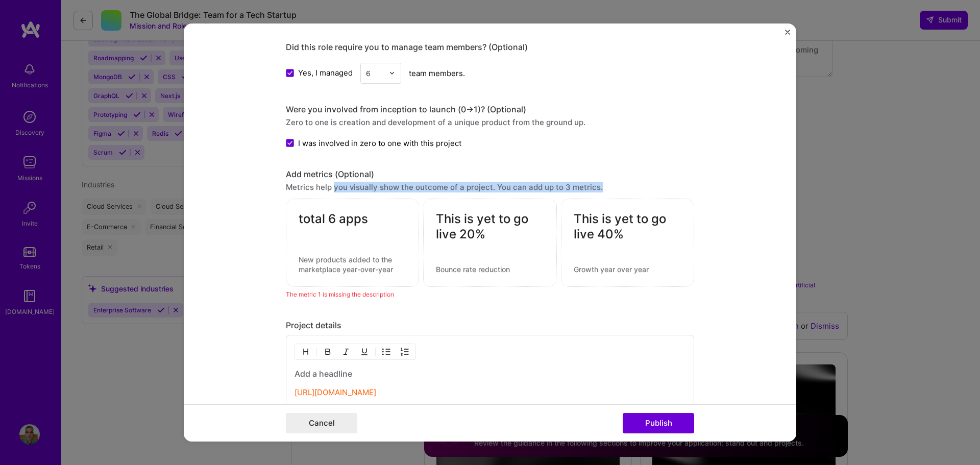
drag, startPoint x: 328, startPoint y: 186, endPoint x: 621, endPoint y: 186, distance: 292.6
click at [617, 186] on div "Metrics help you visually show the outcome of a project. You can add up to 3 me…" at bounding box center [490, 187] width 409 height 11
click at [580, 192] on div "Metrics help you visually show the outcome of a project. You can add up to 3 me…" at bounding box center [490, 187] width 409 height 11
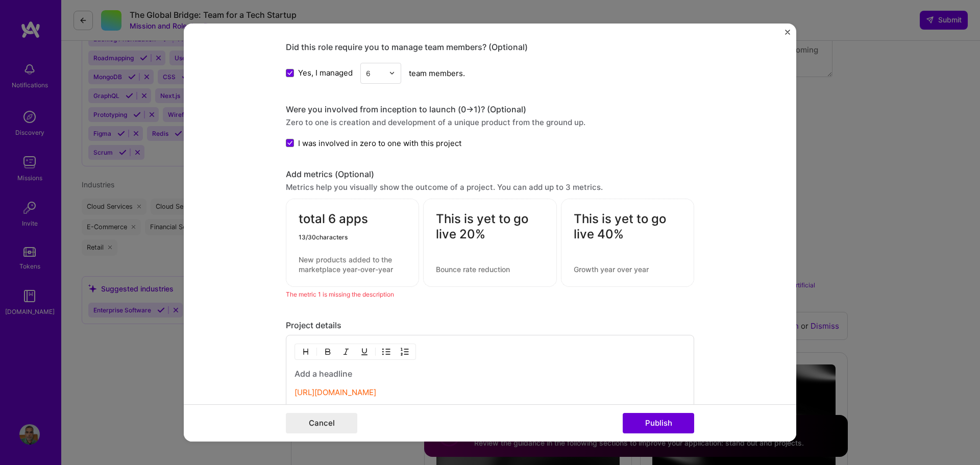
click at [382, 213] on textarea "total 6 apps" at bounding box center [353, 221] width 108 height 20
drag, startPoint x: 368, startPoint y: 222, endPoint x: 268, endPoint y: 222, distance: 100.1
click at [268, 222] on form "Project title HAI Clinics Company HAI Suitcase Clinics Project industry Industr…" at bounding box center [490, 232] width 613 height 419
click at [480, 283] on div "This is yet to go live 20%" at bounding box center [489, 243] width 133 height 88
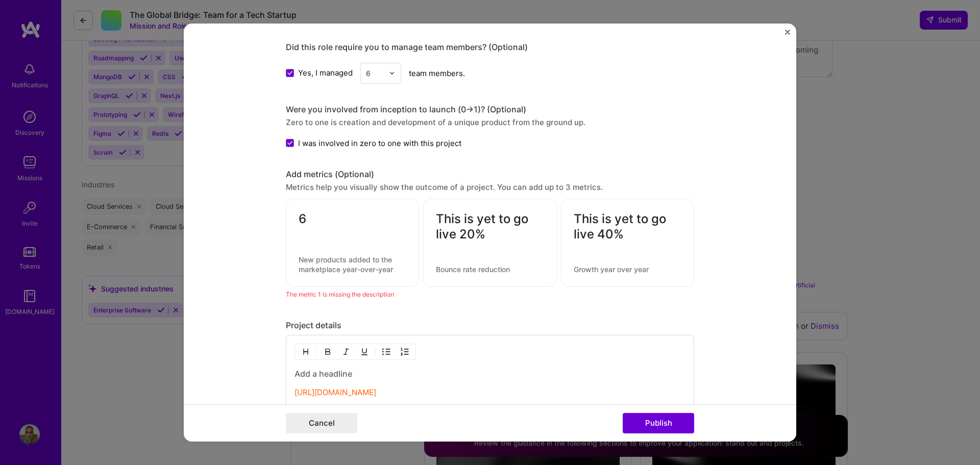
click at [476, 268] on textarea at bounding box center [490, 270] width 108 height 10
click at [596, 278] on div "This is yet to go live 40%" at bounding box center [627, 243] width 133 height 88
drag, startPoint x: 322, startPoint y: 295, endPoint x: 327, endPoint y: 293, distance: 5.3
click at [323, 295] on div "The metric 1 is missing the description" at bounding box center [490, 294] width 409 height 11
click at [357, 295] on div "The metric 1 is missing the description" at bounding box center [490, 294] width 409 height 11
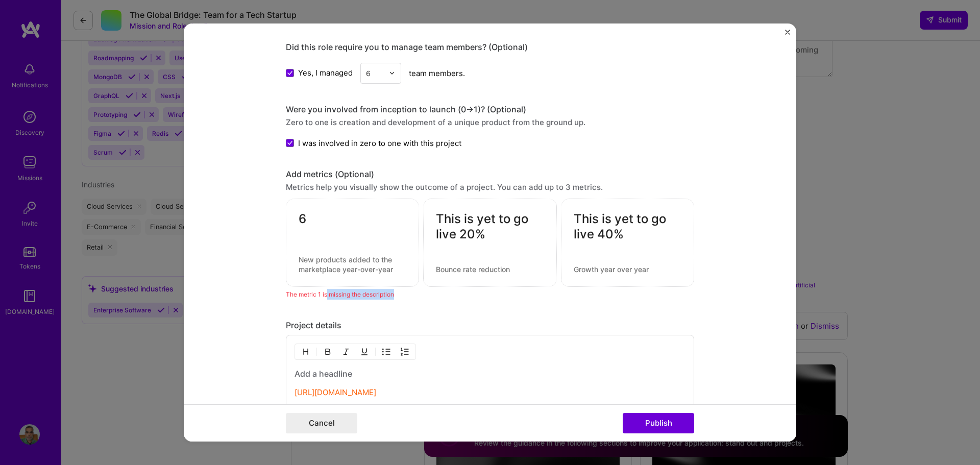
drag, startPoint x: 424, startPoint y: 294, endPoint x: 324, endPoint y: 292, distance: 100.1
click at [325, 294] on div "The metric 1 is missing the description" at bounding box center [490, 294] width 409 height 11
click at [307, 215] on textarea "6" at bounding box center [353, 221] width 108 height 20
drag, startPoint x: 303, startPoint y: 221, endPoint x: 294, endPoint y: 222, distance: 9.2
click at [294, 222] on div "6 2 / 30 characters" at bounding box center [352, 243] width 133 height 88
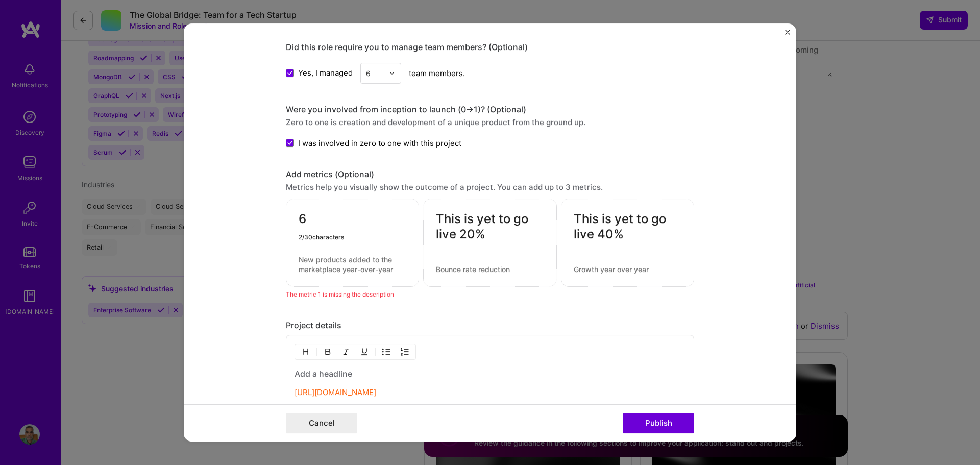
type textarea "e"
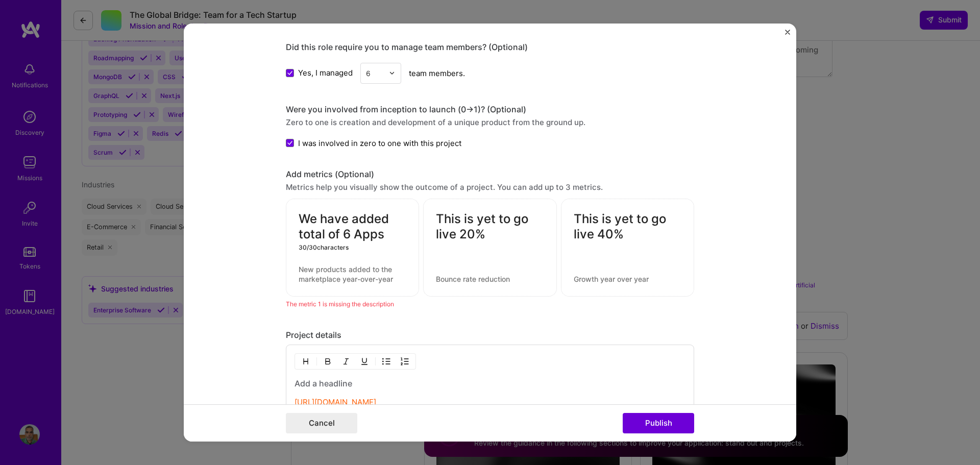
type textarea "We have added total of 6 Apps"
click at [405, 306] on div "The metric 1 is missing the description" at bounding box center [490, 304] width 409 height 11
click at [535, 230] on textarea "This is yet to go live 20%" at bounding box center [490, 226] width 108 height 31
click at [331, 278] on textarea at bounding box center [353, 274] width 108 height 19
click at [312, 291] on div "We have added total of 6 Apps" at bounding box center [352, 248] width 133 height 98
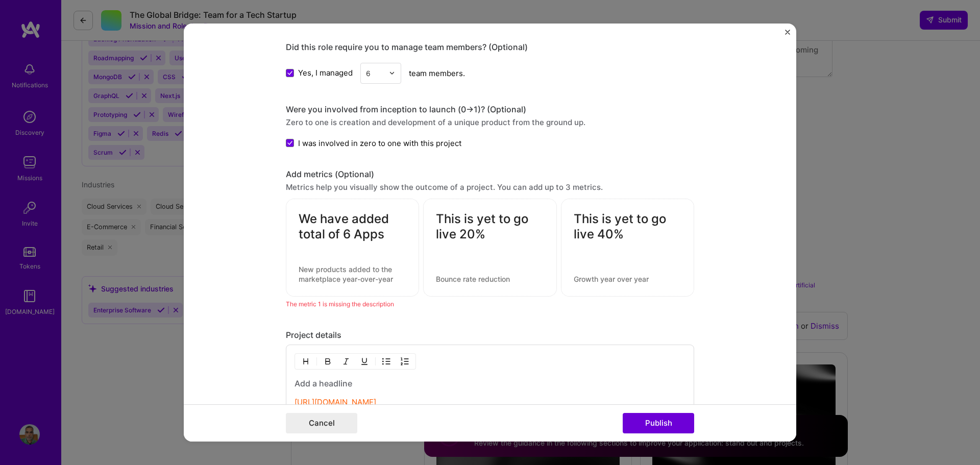
click at [311, 286] on div "We have added total of 6 Apps" at bounding box center [352, 248] width 133 height 98
click at [317, 272] on textarea at bounding box center [353, 274] width 108 height 19
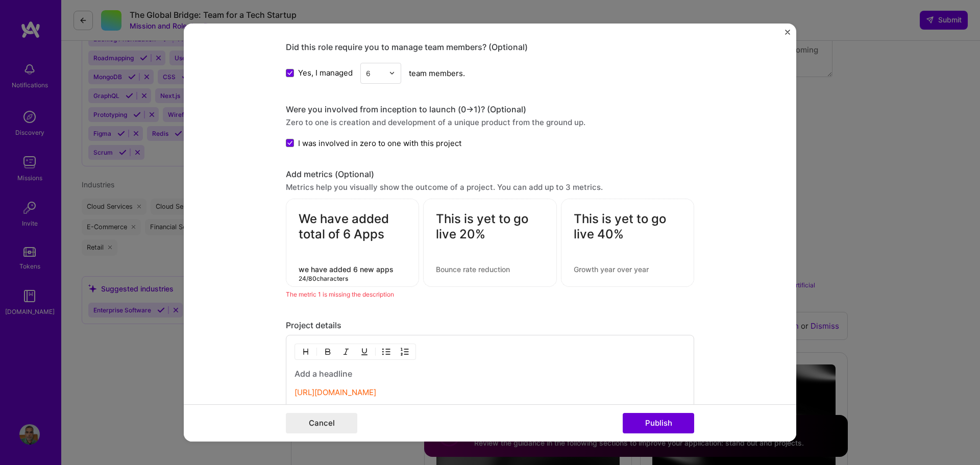
type textarea "we have added 6 new apps"
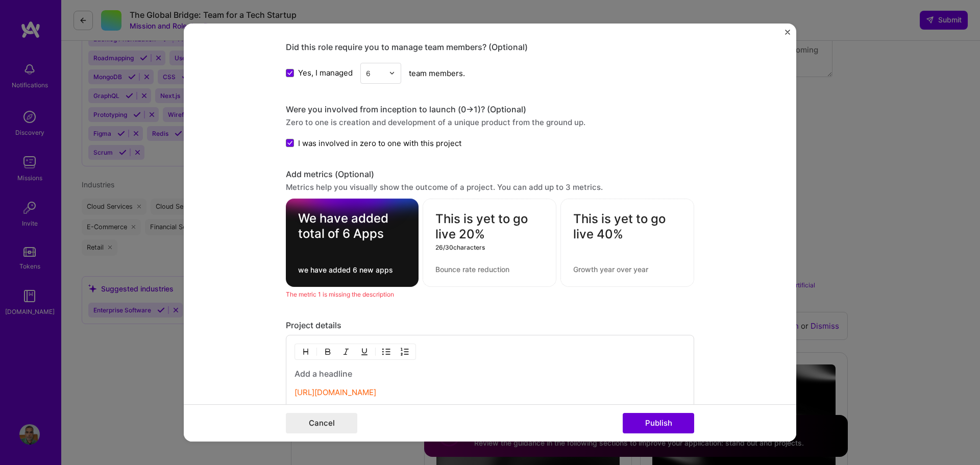
drag, startPoint x: 488, startPoint y: 235, endPoint x: 419, endPoint y: 219, distance: 70.9
click at [423, 219] on div "This is yet to go live 20% 26 / 30 characters" at bounding box center [490, 243] width 134 height 88
click at [448, 268] on textarea at bounding box center [490, 270] width 108 height 10
paste textarea "This is yet to go live 20%"
type textarea "This is yet to go live 20%"
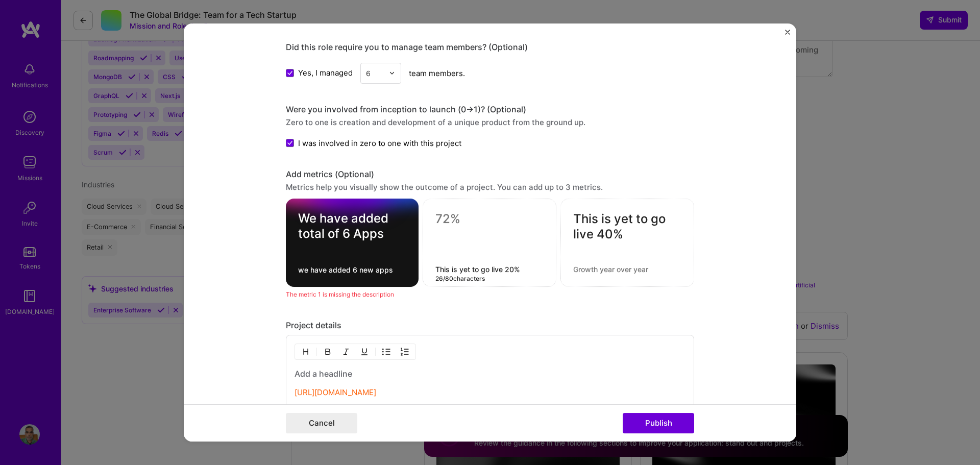
click at [629, 242] on div at bounding box center [627, 247] width 108 height 11
drag, startPoint x: 630, startPoint y: 236, endPoint x: 567, endPoint y: 217, distance: 65.7
click at [567, 217] on div "This is yet to go live 40% 26 / 30 characters" at bounding box center [628, 243] width 134 height 88
click at [584, 271] on textarea at bounding box center [627, 269] width 108 height 10
paste textarea "This is yet to go live 40%"
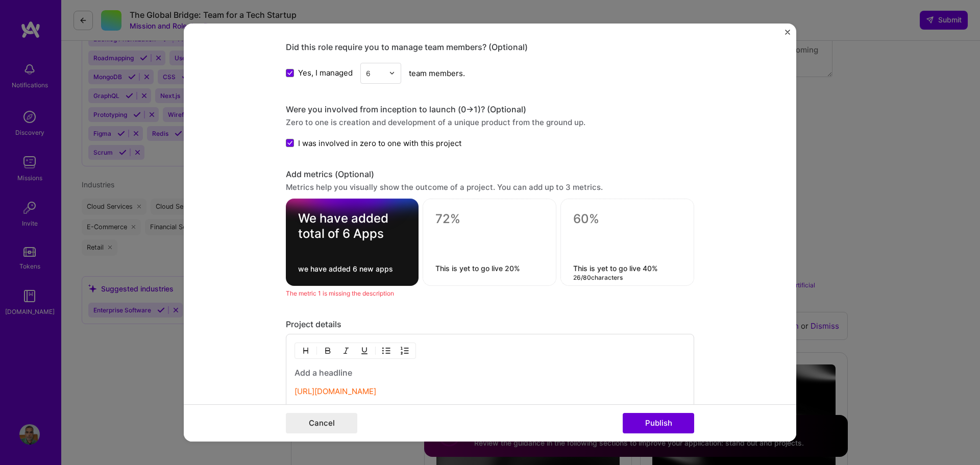
type textarea "This is yet to go live 40%"
click at [586, 296] on div "The metric 1 is missing the description" at bounding box center [490, 293] width 409 height 11
click at [410, 286] on div "We have added total of 6 Apps we have added 6 new apps This is yet to go live 2…" at bounding box center [490, 242] width 409 height 87
click at [361, 272] on textarea "we have added 6 new apps" at bounding box center [352, 269] width 108 height 10
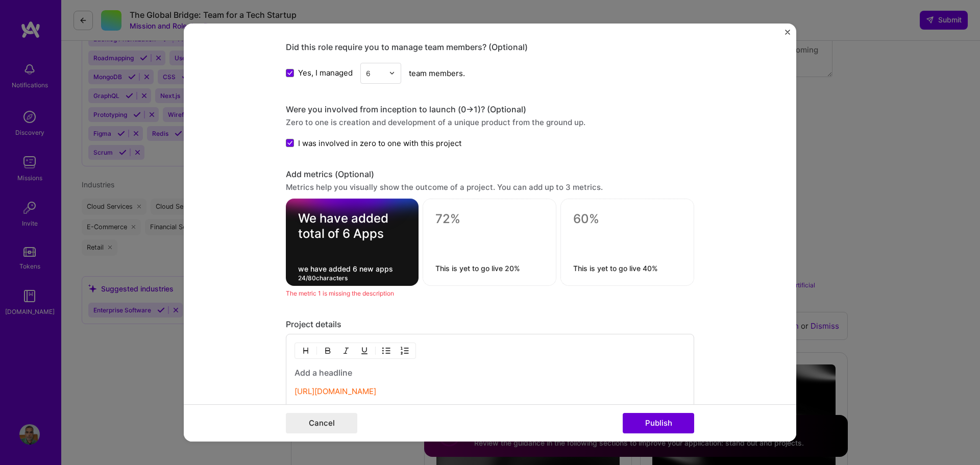
click at [480, 277] on div "This is yet to go live 20%" at bounding box center [490, 242] width 134 height 87
click at [523, 272] on textarea "This is yet to go live 20%" at bounding box center [490, 269] width 108 height 10
click at [533, 269] on textarea "This is yet to go live 20%" at bounding box center [490, 269] width 108 height 10
type textarea "This is yet to go live 20%"
click at [467, 219] on textarea at bounding box center [490, 221] width 108 height 20
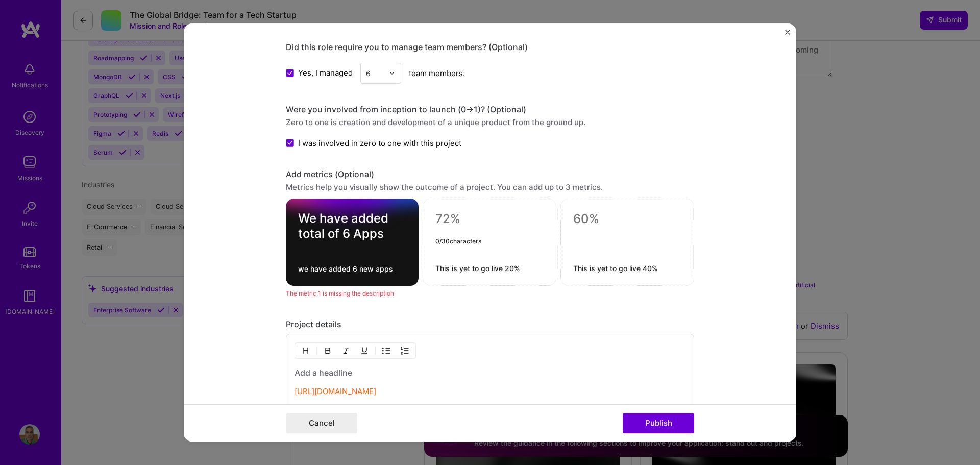
paste textarea "This is yet to go live 40%"
type textarea "This is yet to go live 40%"
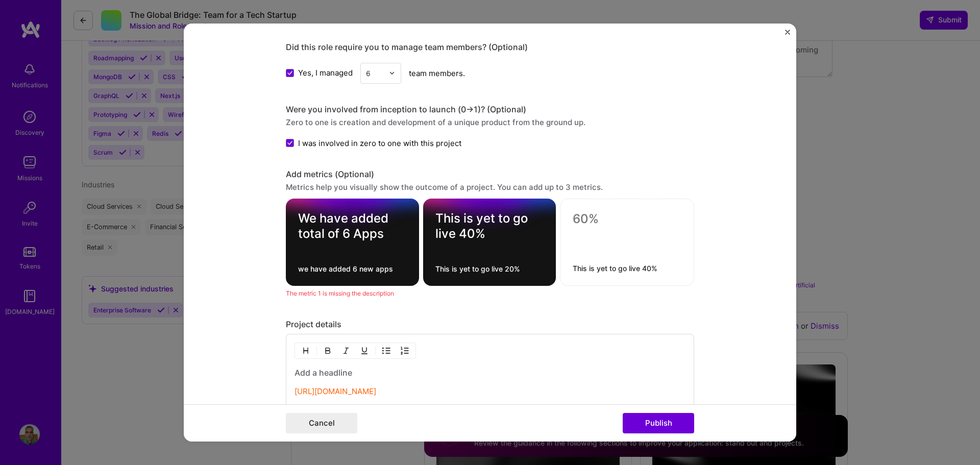
click at [480, 298] on div "The metric 1 is missing the description" at bounding box center [490, 293] width 409 height 11
click at [604, 222] on textarea at bounding box center [627, 221] width 109 height 20
paste textarea "This is yet to go live 40%"
type textarea "This is yet to go live 40%"
click at [607, 297] on div "The metric 1 is missing the description" at bounding box center [490, 294] width 409 height 11
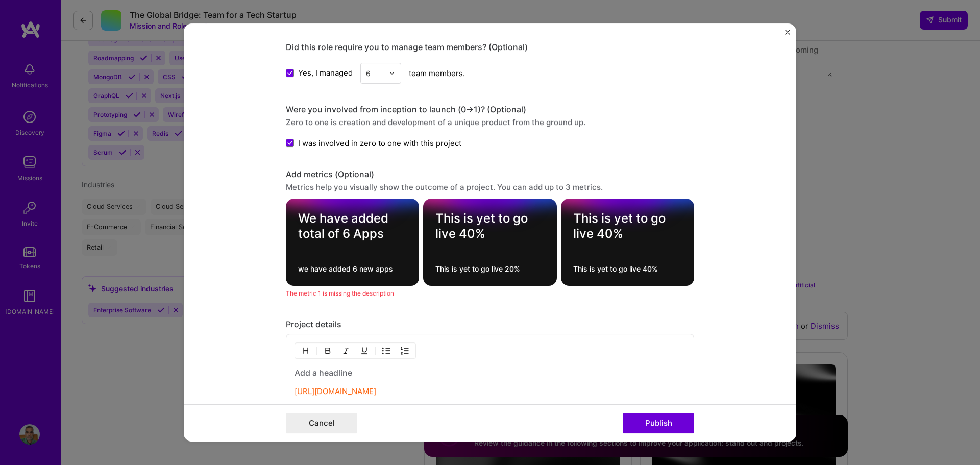
click at [625, 281] on div "This is yet to go live 40% This is yet to go live 40%" at bounding box center [627, 242] width 133 height 87
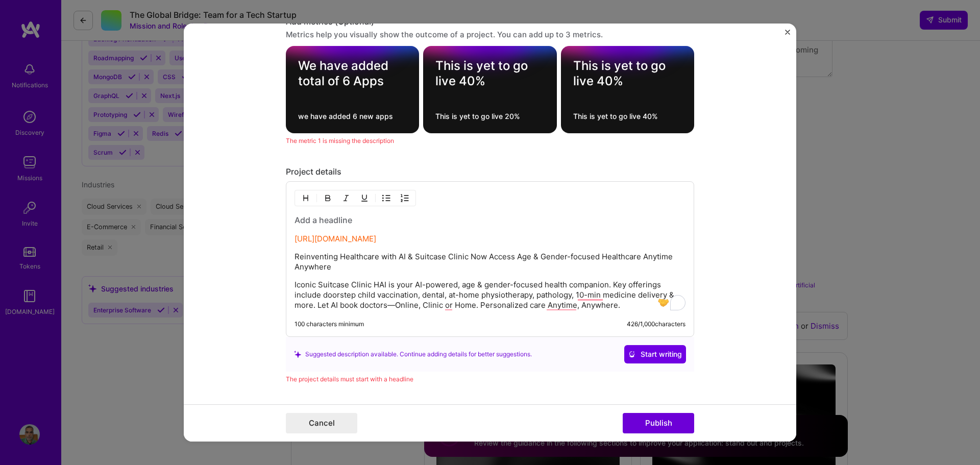
scroll to position [1336, 0]
click at [652, 421] on button "Publish" at bounding box center [658, 423] width 71 height 20
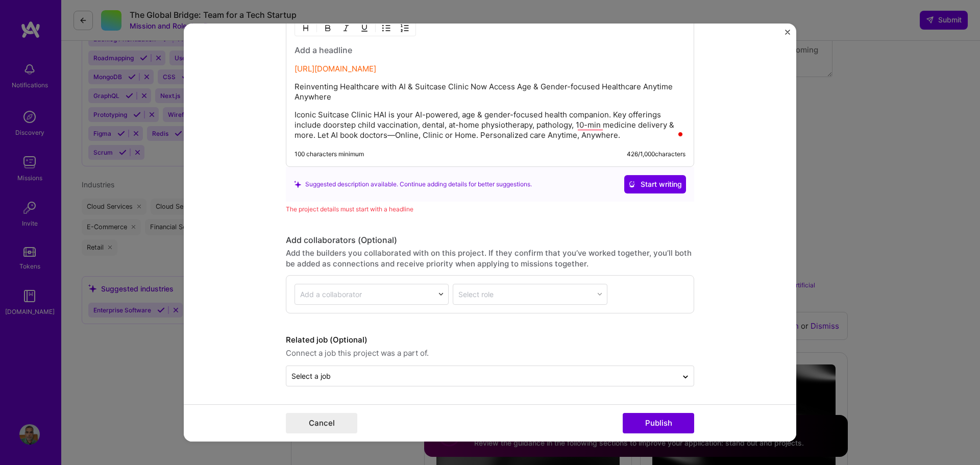
scroll to position [1493, 0]
drag, startPoint x: 300, startPoint y: 210, endPoint x: 422, endPoint y: 209, distance: 121.5
click at [422, 209] on div "The project details must start with a headline" at bounding box center [490, 208] width 409 height 11
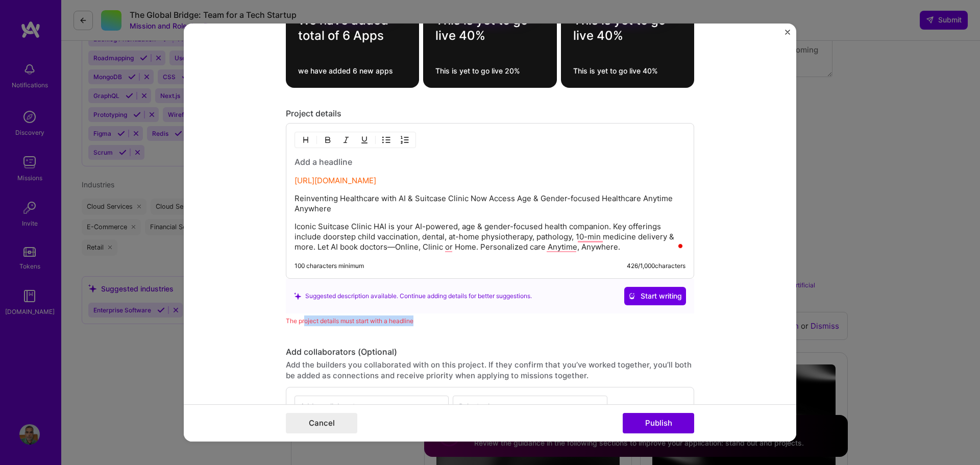
scroll to position [1340, 0]
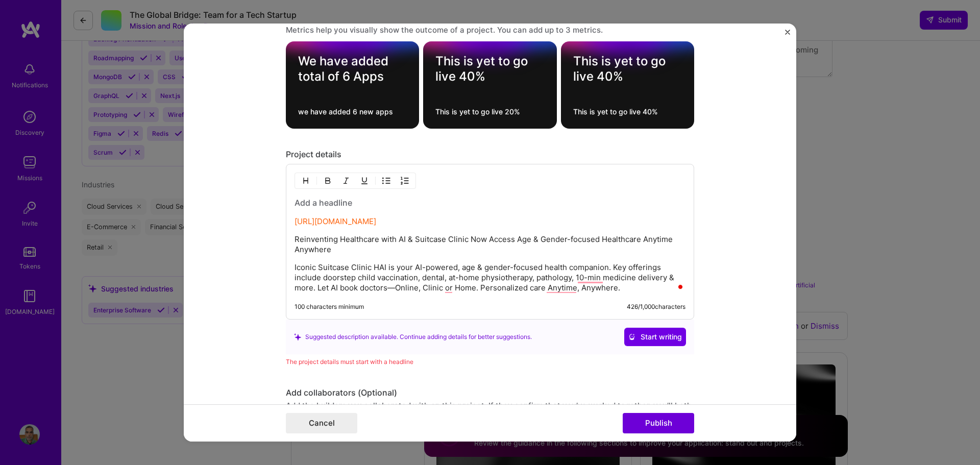
click at [337, 240] on p "Reinventing Healthcare with AI & Suitcase Clinic Now Access Age & Gender-focuse…" at bounding box center [490, 244] width 391 height 20
click at [357, 205] on h3 "To enrich screen reader interactions, please activate Accessibility in Grammarl…" at bounding box center [490, 202] width 391 height 11
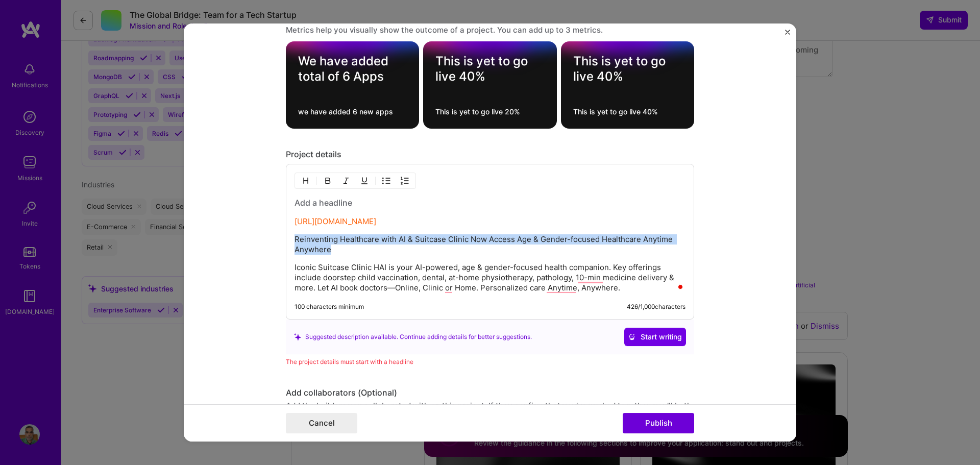
drag, startPoint x: 331, startPoint y: 251, endPoint x: 280, endPoint y: 244, distance: 51.6
click at [280, 244] on form "Project title HAI Clinics Company HAI Suitcase Clinics Project industry Industr…" at bounding box center [490, 232] width 613 height 419
copy p "Reinventing Healthcare with AI & Suitcase Clinic Now Access Age & Gender-focuse…"
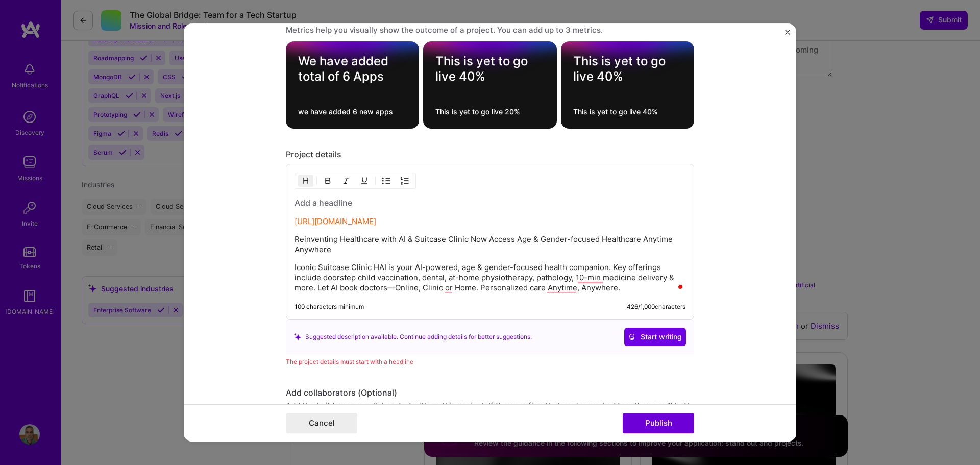
click at [300, 203] on h3 "To enrich screen reader interactions, please activate Accessibility in Grammarl…" at bounding box center [490, 202] width 391 height 11
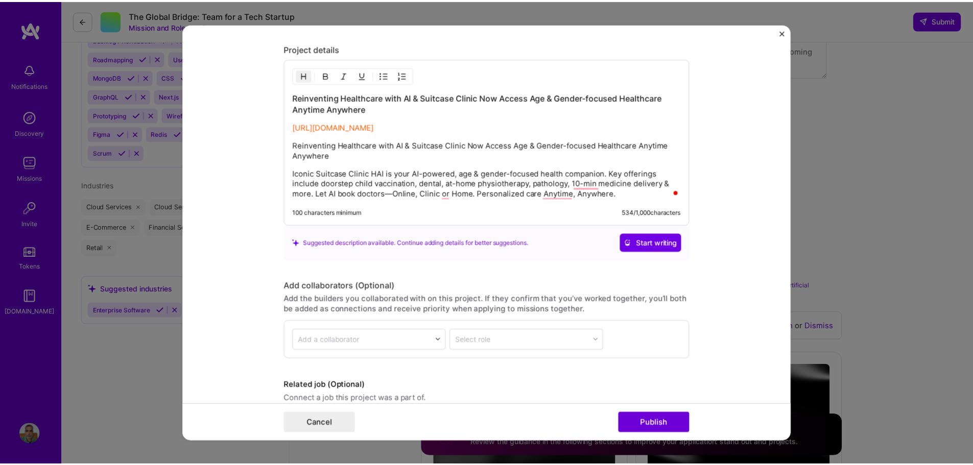
scroll to position [1492, 0]
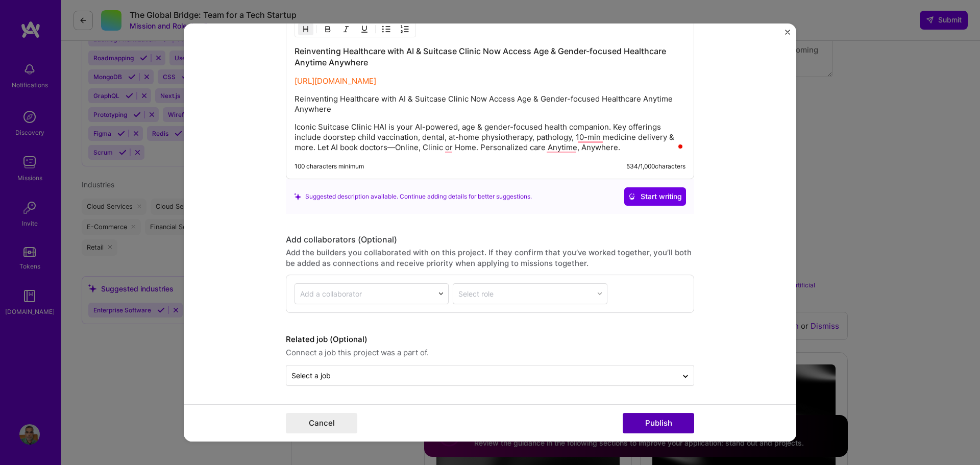
click at [642, 419] on button "Publish" at bounding box center [658, 423] width 71 height 20
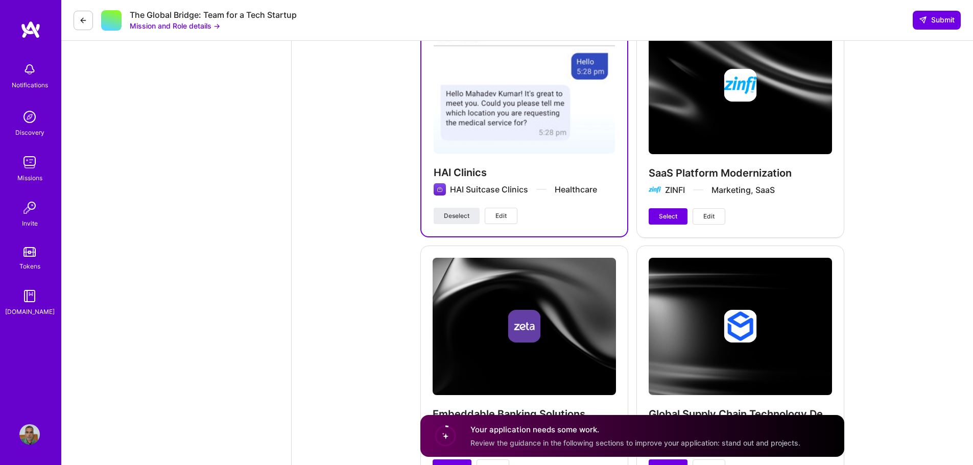
scroll to position [1372, 0]
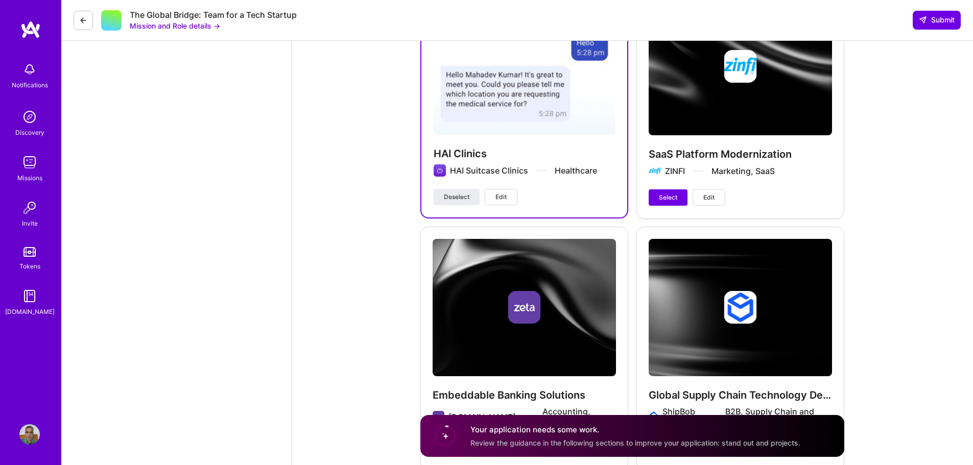
click at [685, 445] on span "Review the guidance in the following sections to improve your application: stan…" at bounding box center [635, 442] width 330 height 9
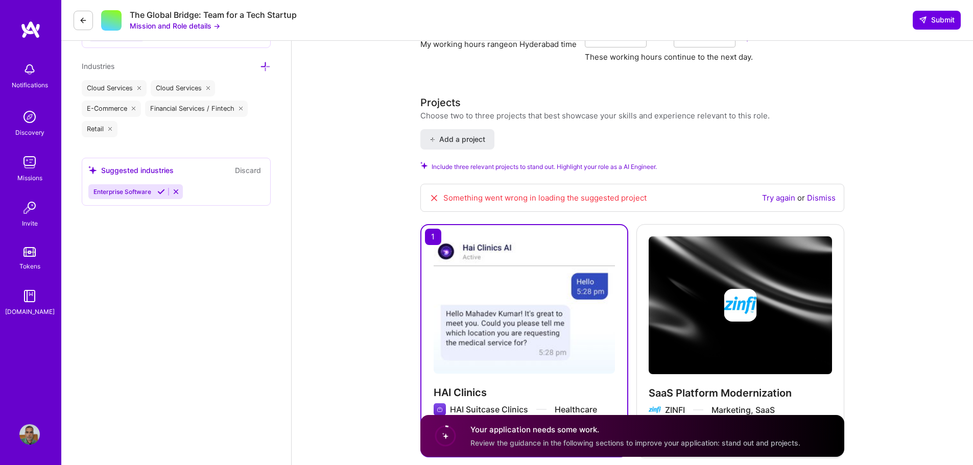
scroll to position [1065, 0]
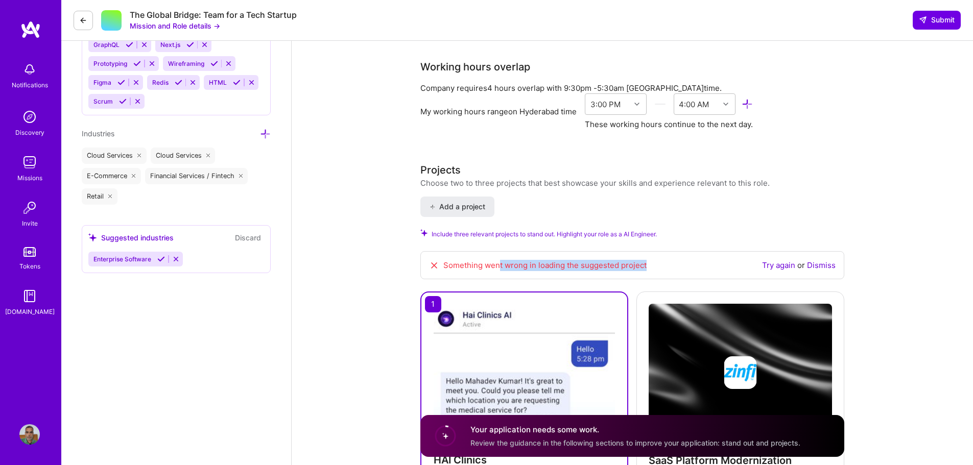
drag, startPoint x: 593, startPoint y: 262, endPoint x: 676, endPoint y: 262, distance: 83.2
click at [676, 262] on div "Something went wrong in loading the suggested project Try again or Dismiss" at bounding box center [632, 265] width 424 height 29
click at [516, 268] on div "Something went wrong in loading the suggested project" at bounding box center [538, 265] width 218 height 11
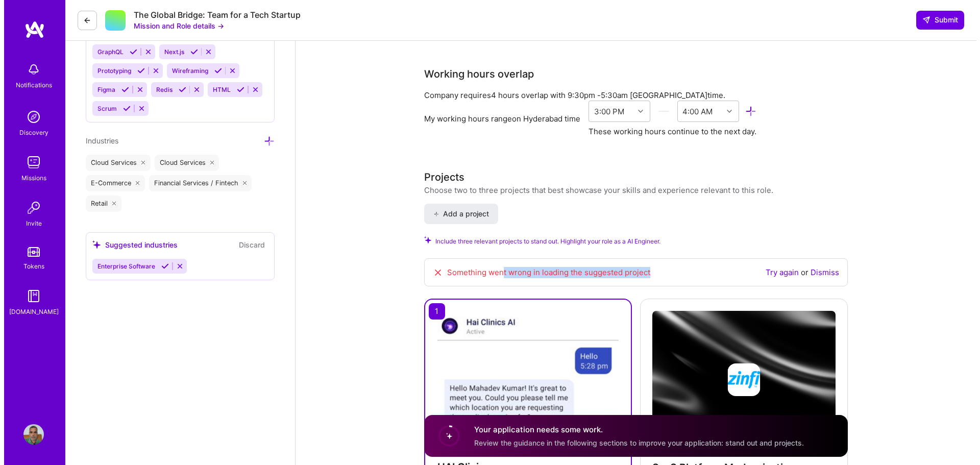
scroll to position [1116, 0]
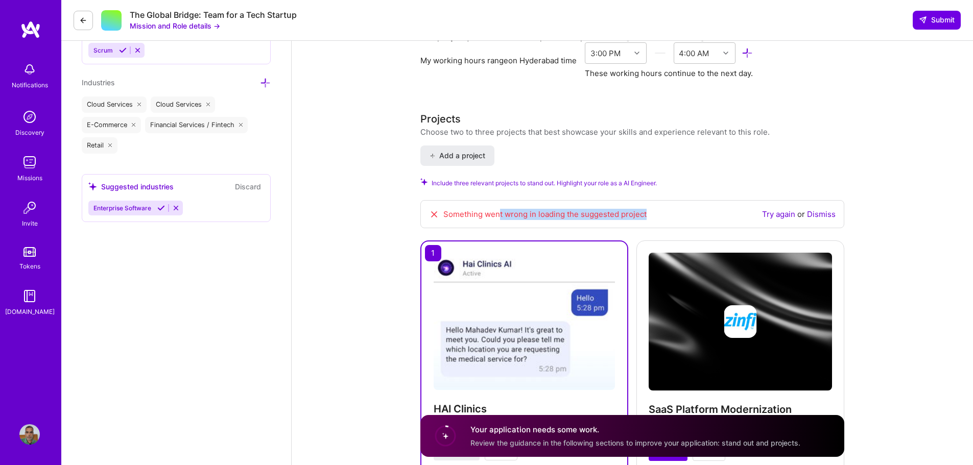
click at [786, 212] on link "Try again" at bounding box center [778, 214] width 33 height 10
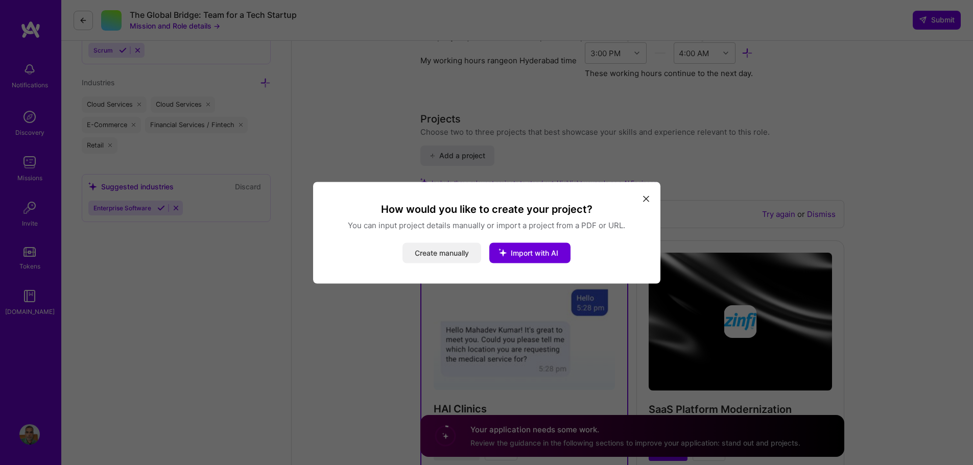
click at [459, 255] on button "Create manually" at bounding box center [441, 253] width 79 height 20
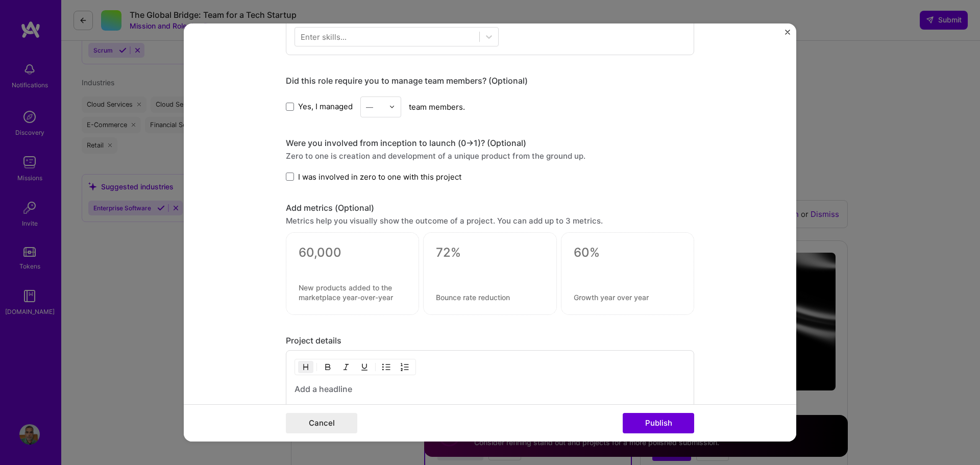
scroll to position [497, 0]
click at [785, 32] on div "Project title Company Project industry Industry Project Link (Optional) Drag an…" at bounding box center [490, 232] width 613 height 419
click at [787, 32] on img "Close" at bounding box center [787, 32] width 5 height 5
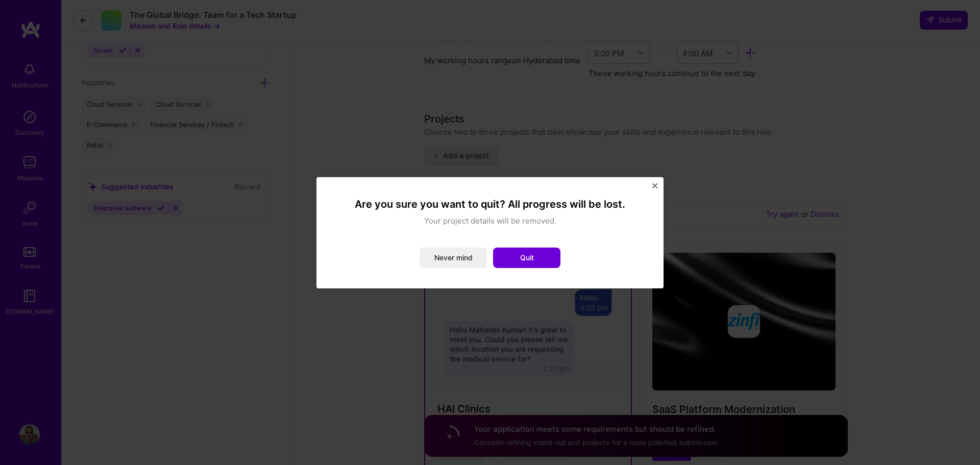
click at [655, 189] on button "Close" at bounding box center [655, 188] width 5 height 11
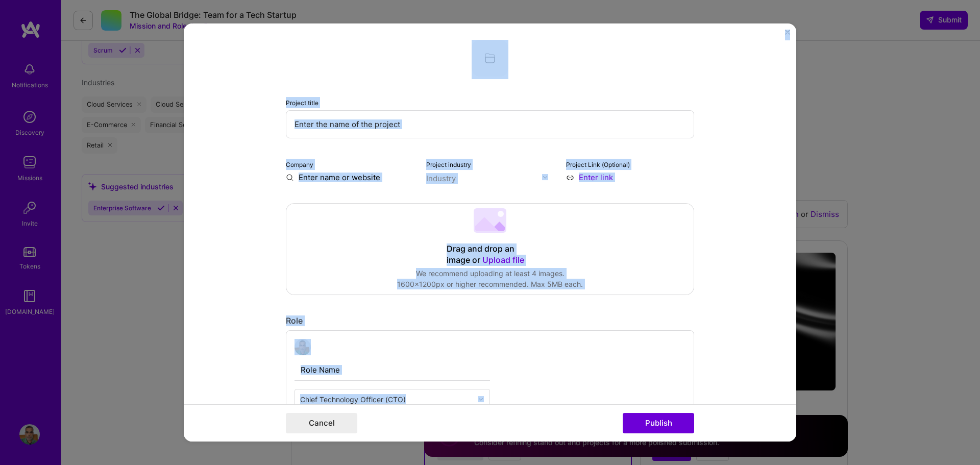
scroll to position [0, 0]
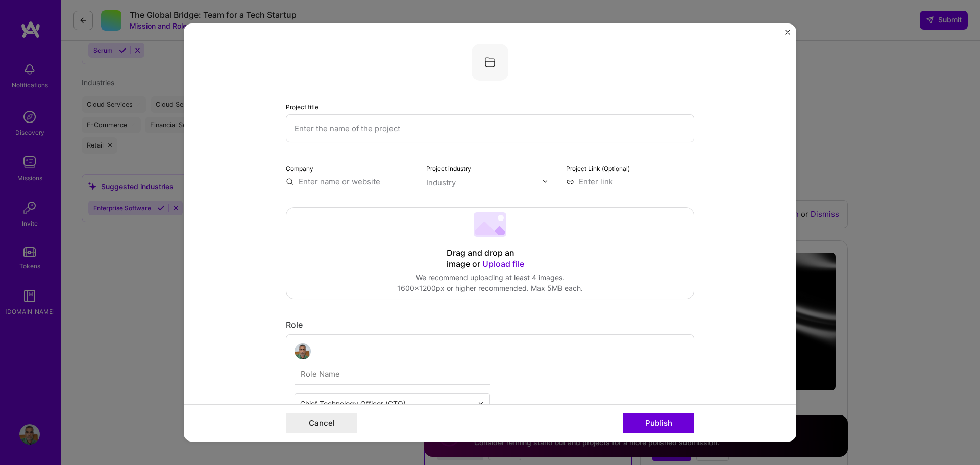
click at [349, 139] on input "text" at bounding box center [490, 128] width 409 height 28
click at [351, 130] on input "text" at bounding box center [490, 128] width 409 height 28
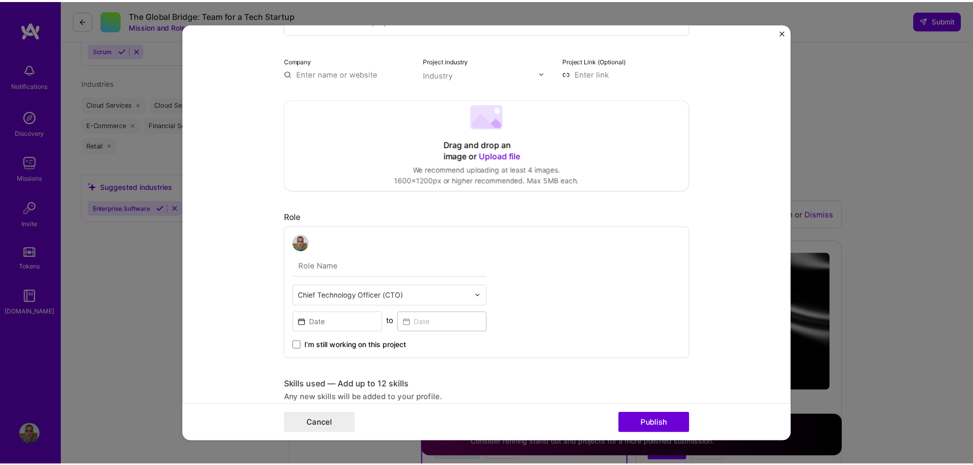
scroll to position [204, 0]
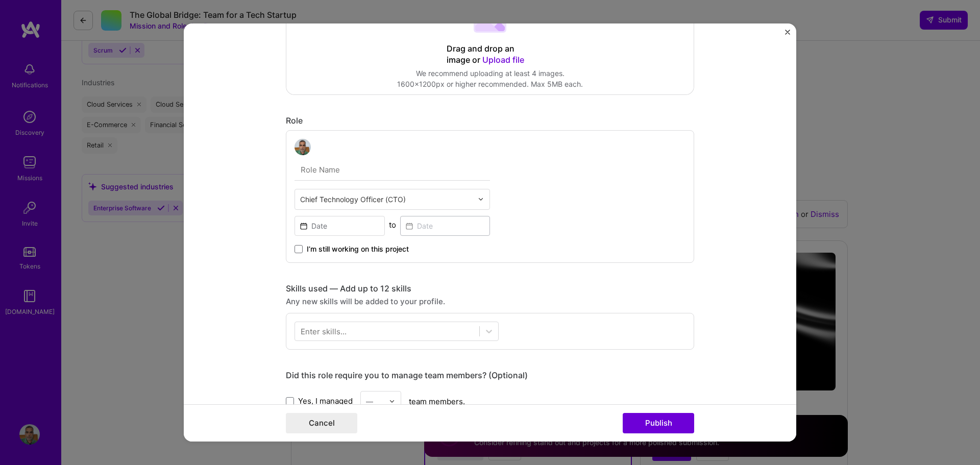
click at [789, 33] on img "Close" at bounding box center [787, 32] width 5 height 5
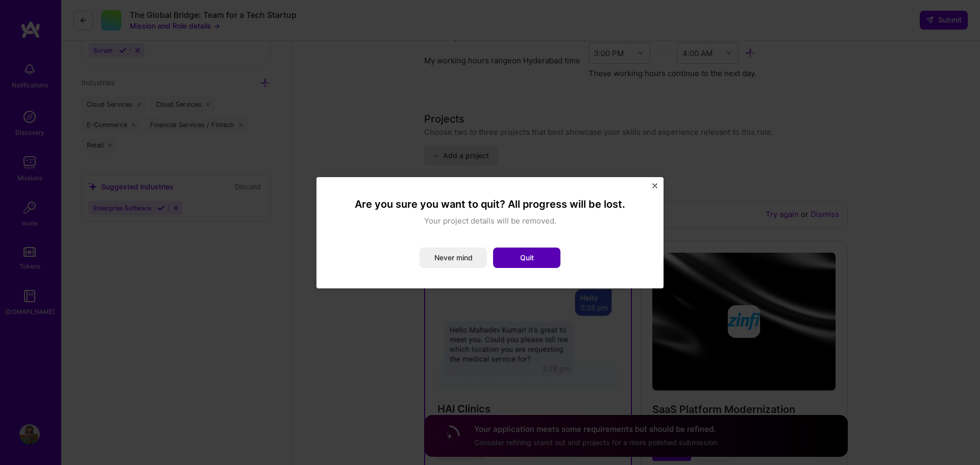
click at [541, 257] on button "Quit" at bounding box center [526, 258] width 67 height 20
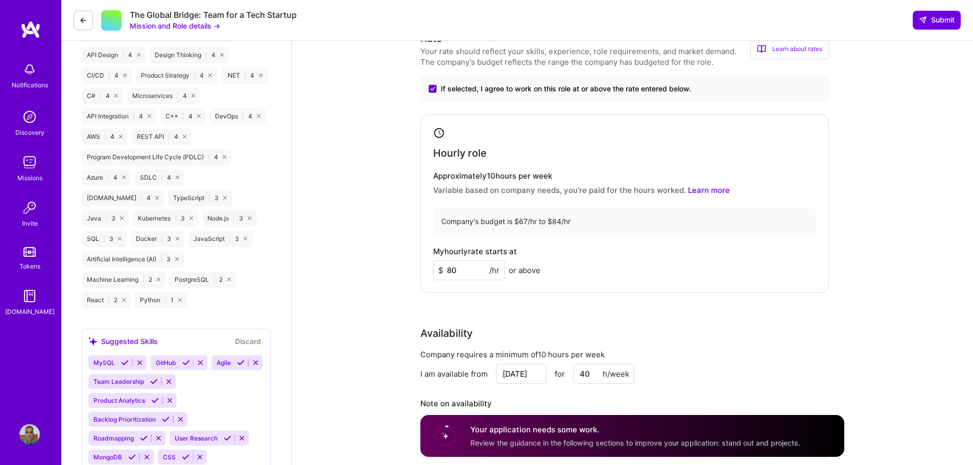
scroll to position [635, 0]
drag, startPoint x: 440, startPoint y: 219, endPoint x: 602, endPoint y: 219, distance: 161.9
click at [602, 219] on div "Company's budget is $67/hr to $84/hr" at bounding box center [624, 220] width 383 height 27
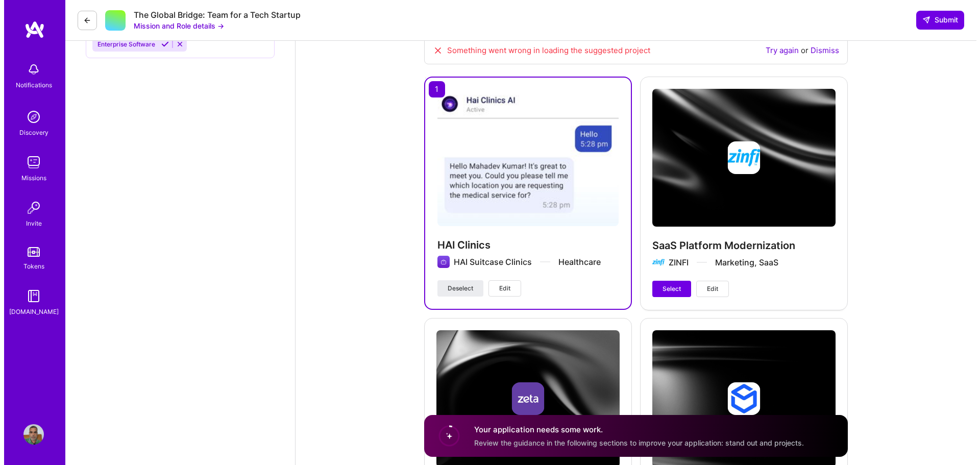
scroll to position [1277, 0]
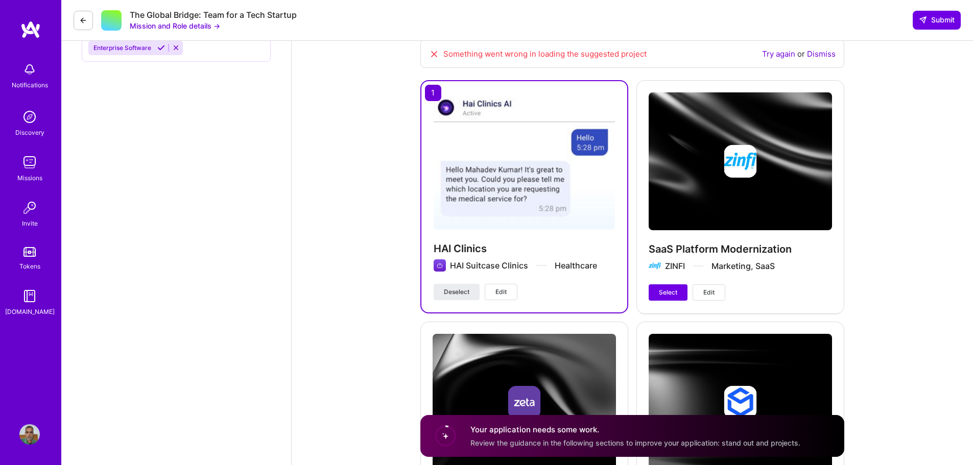
click at [529, 206] on img at bounding box center [524, 161] width 181 height 136
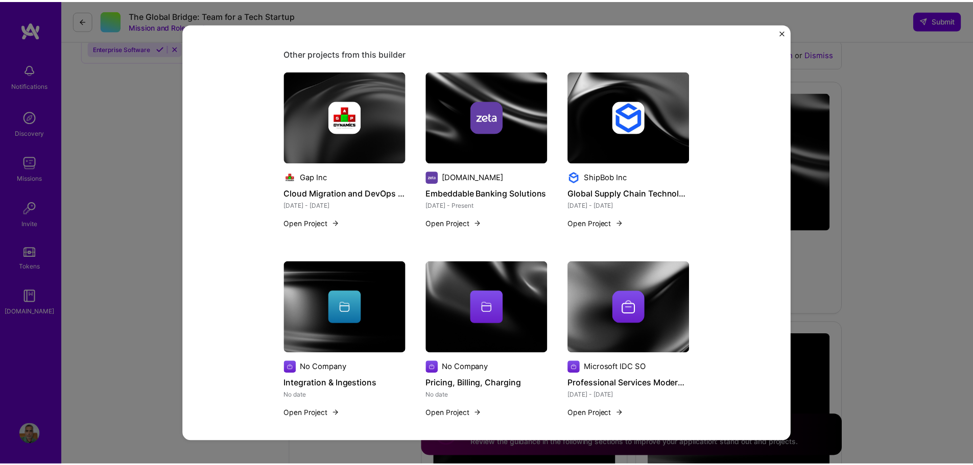
scroll to position [1029, 0]
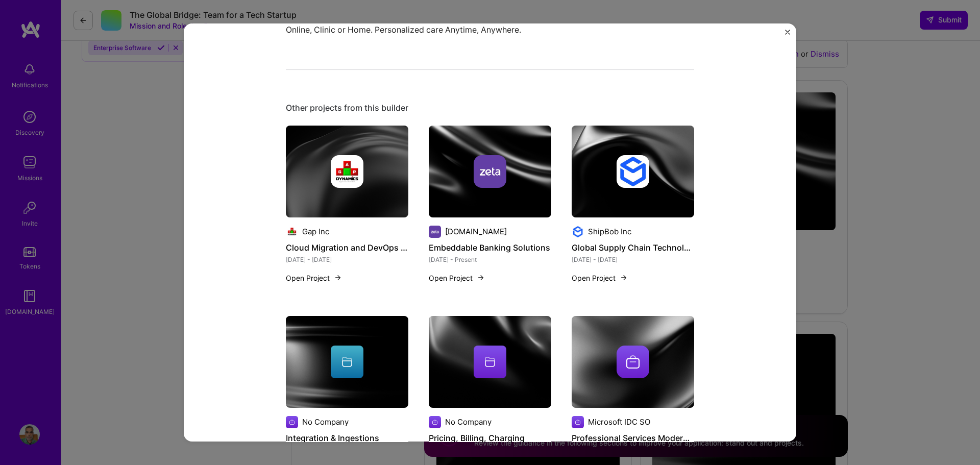
click at [787, 32] on img "Close" at bounding box center [787, 32] width 5 height 5
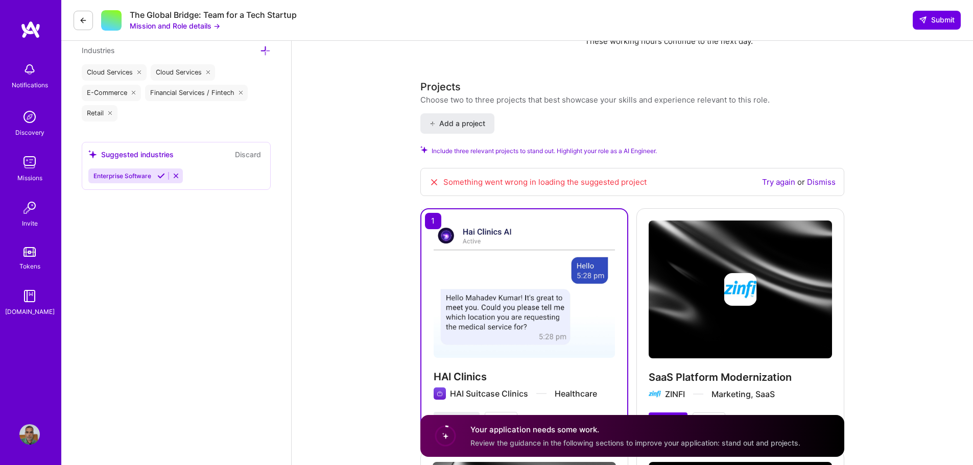
scroll to position [1123, 0]
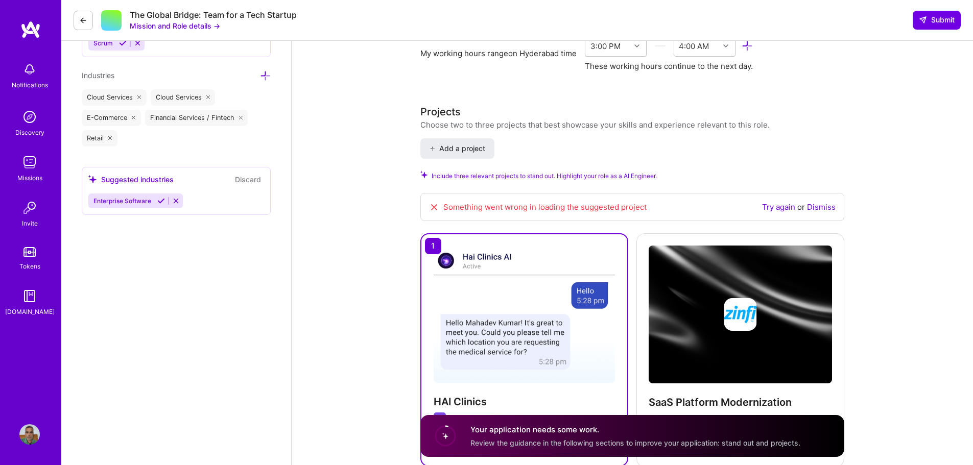
click at [579, 209] on div "Something went wrong in loading the suggested project" at bounding box center [538, 207] width 218 height 11
drag, startPoint x: 434, startPoint y: 200, endPoint x: 679, endPoint y: 192, distance: 245.3
click at [819, 206] on link "Dismiss" at bounding box center [821, 207] width 29 height 10
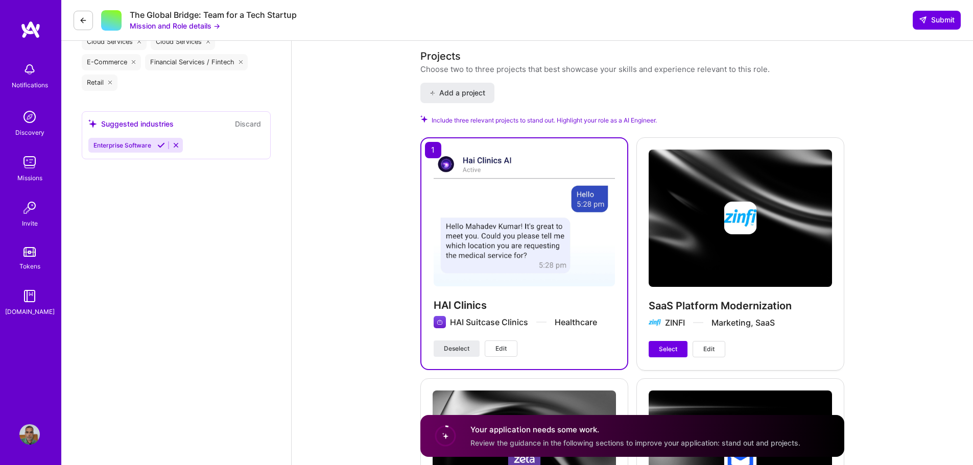
scroll to position [1328, 0]
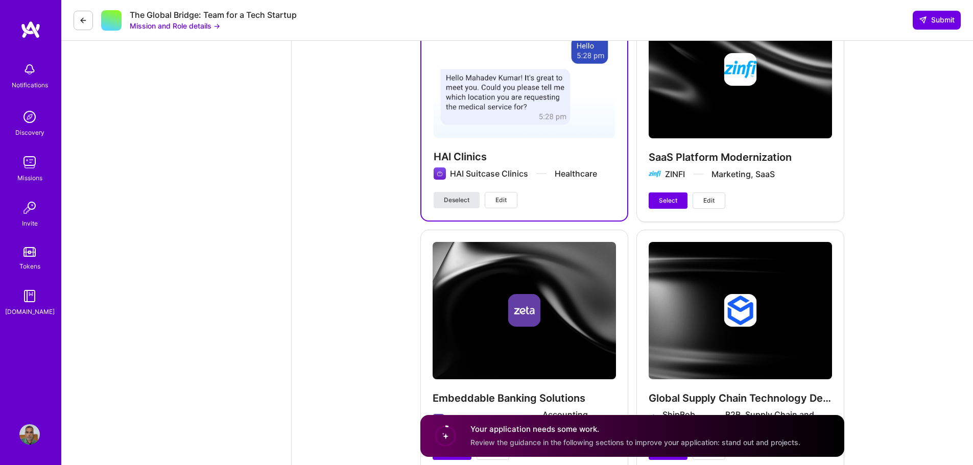
click at [449, 200] on span "Deselect" at bounding box center [457, 200] width 26 height 9
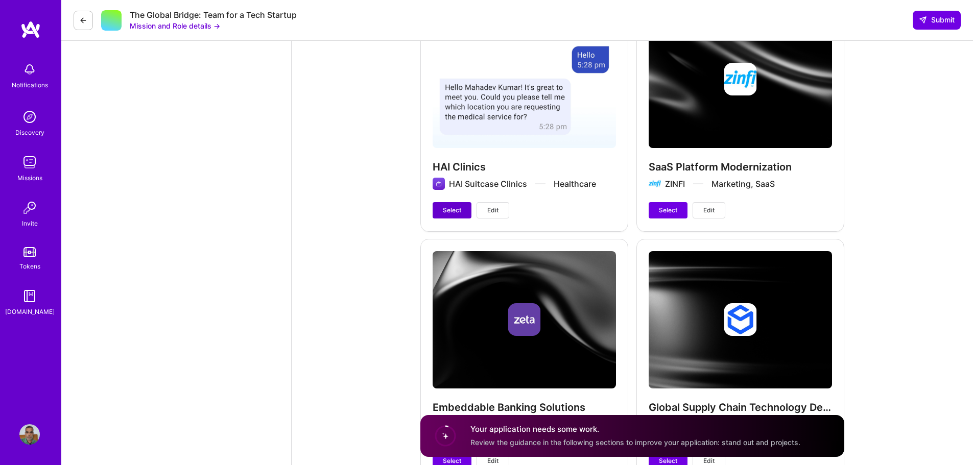
click at [451, 212] on span "Select" at bounding box center [452, 210] width 18 height 9
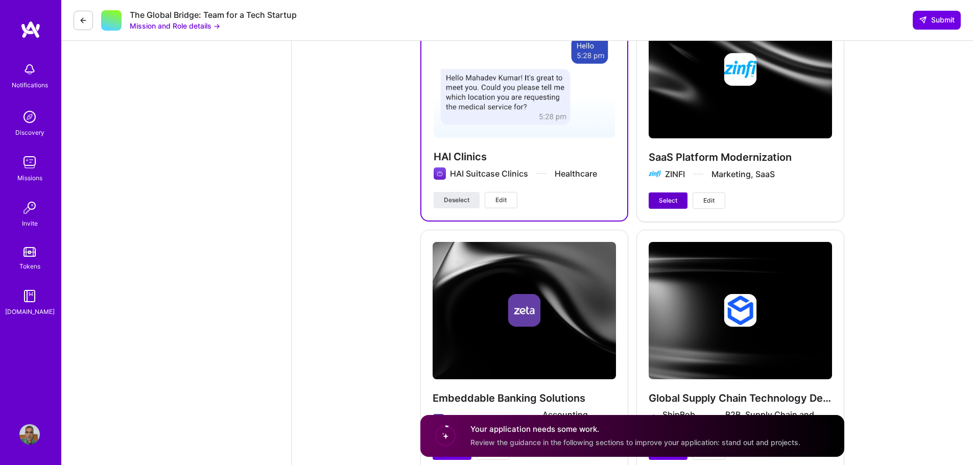
click at [675, 201] on span "Select" at bounding box center [668, 200] width 18 height 9
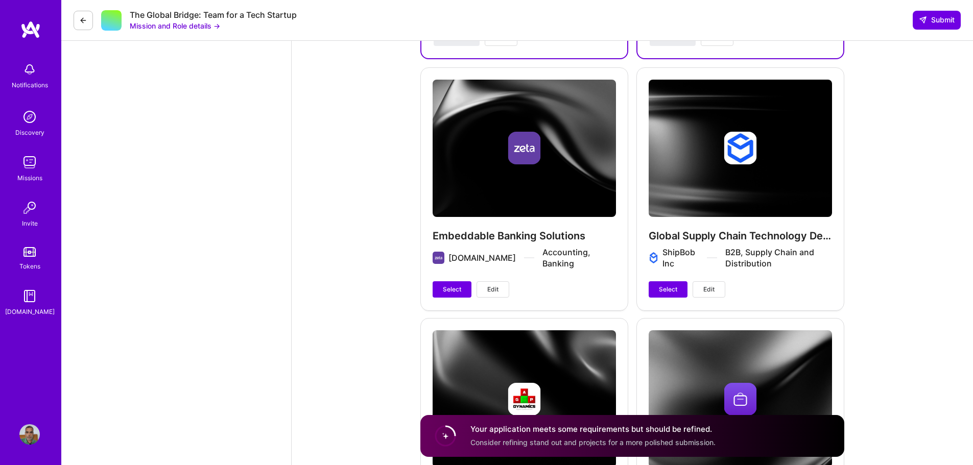
scroll to position [1583, 0]
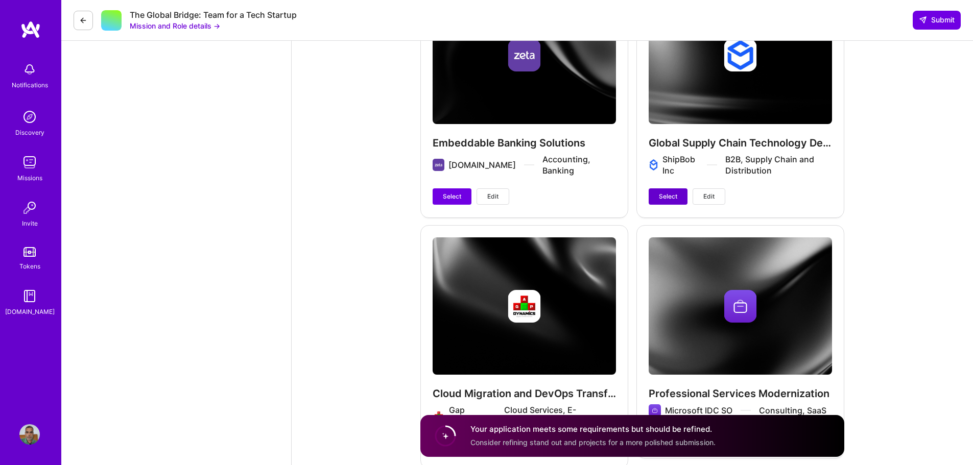
click at [670, 191] on button "Select" at bounding box center [668, 196] width 39 height 16
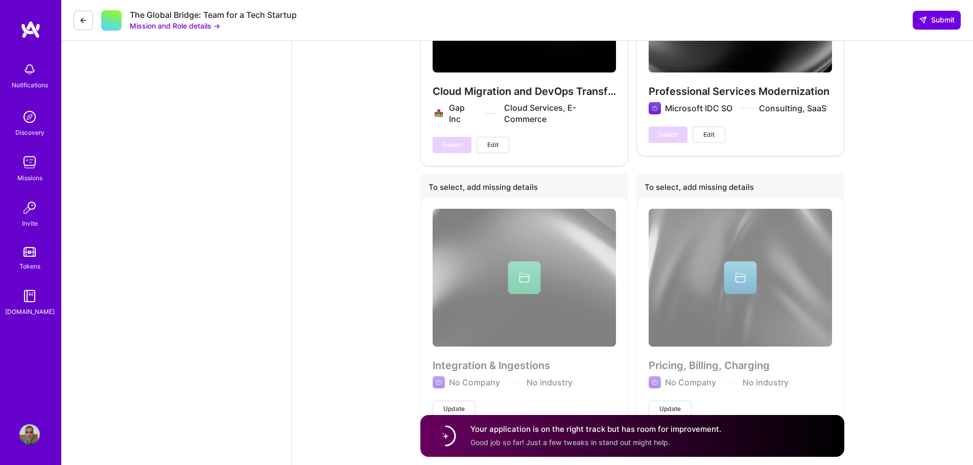
scroll to position [1923, 0]
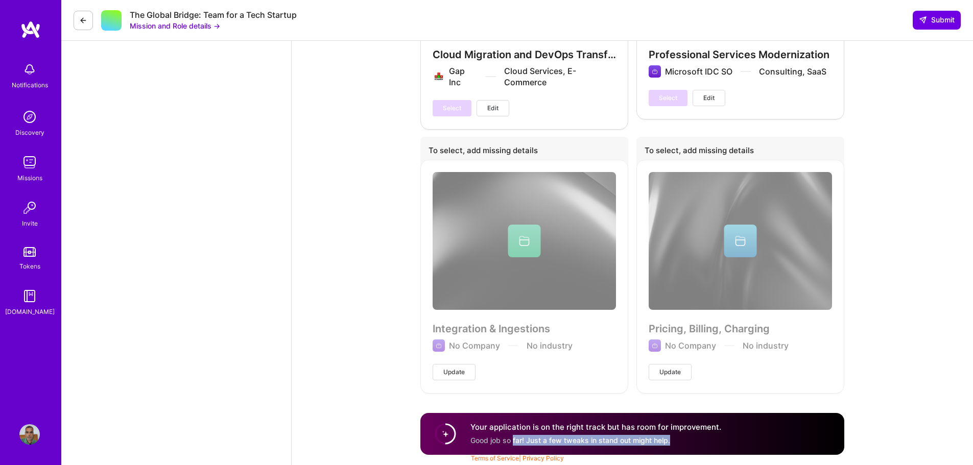
drag, startPoint x: 515, startPoint y: 440, endPoint x: 727, endPoint y: 411, distance: 213.9
click at [716, 435] on div "Your application is on the right track but has room for improvement. Good job s…" at bounding box center [595, 433] width 251 height 23
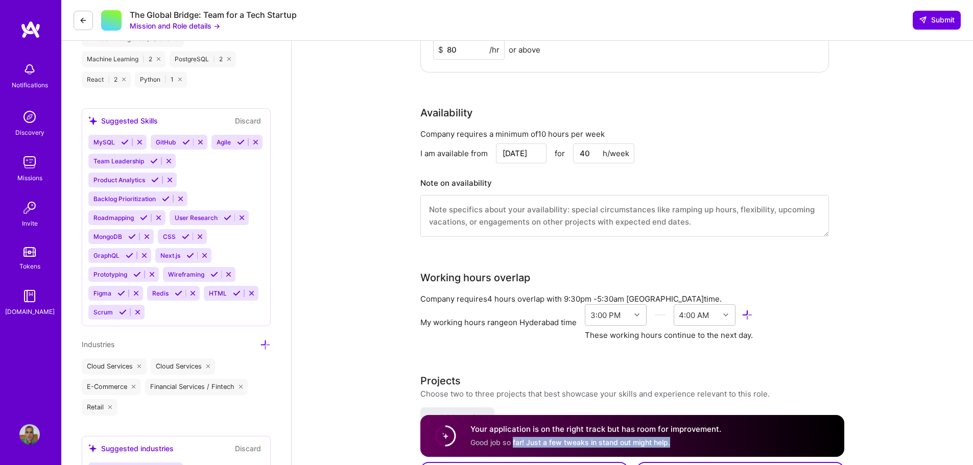
scroll to position [850, 0]
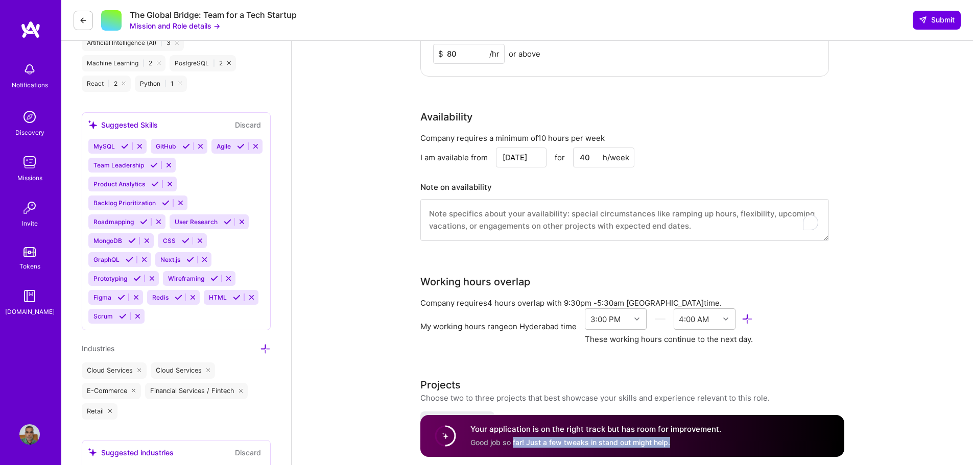
click at [573, 225] on textarea "To enrich screen reader interactions, please activate Accessibility in Grammarl…" at bounding box center [624, 220] width 409 height 42
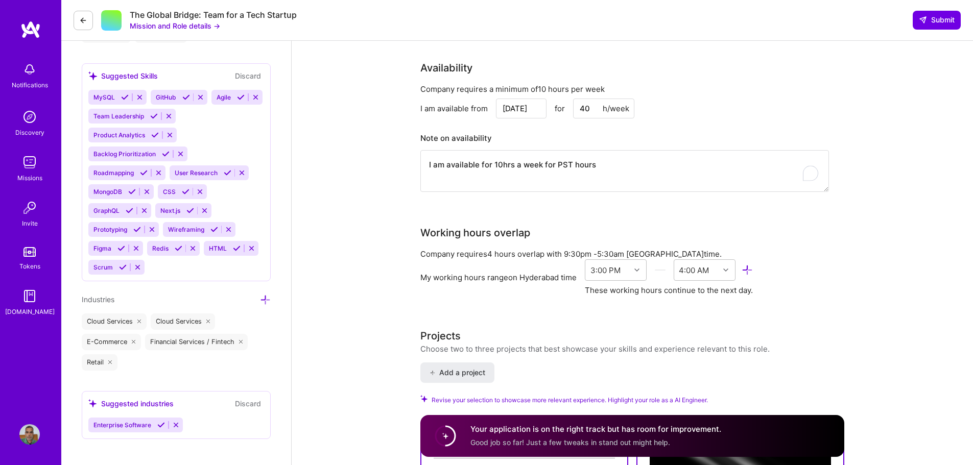
scroll to position [1003, 0]
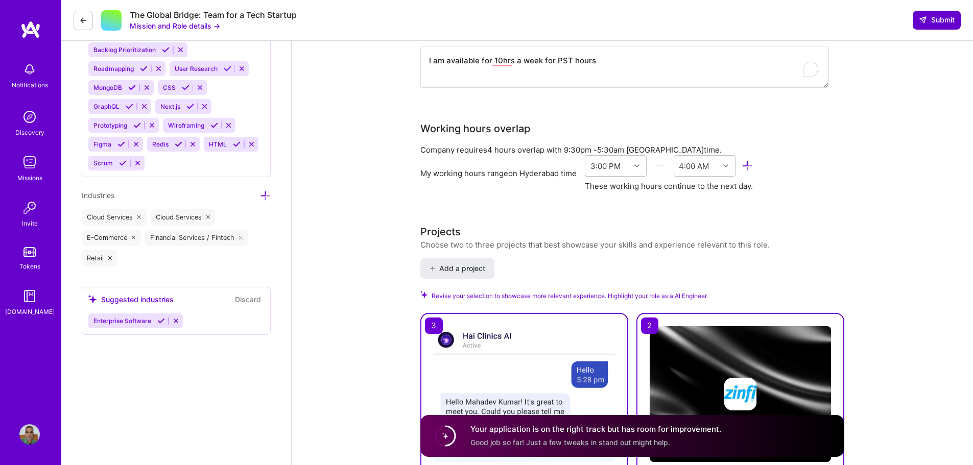
type textarea "I am available for 10hrs a week for PST hours"
click at [938, 14] on button "Submit" at bounding box center [937, 20] width 48 height 18
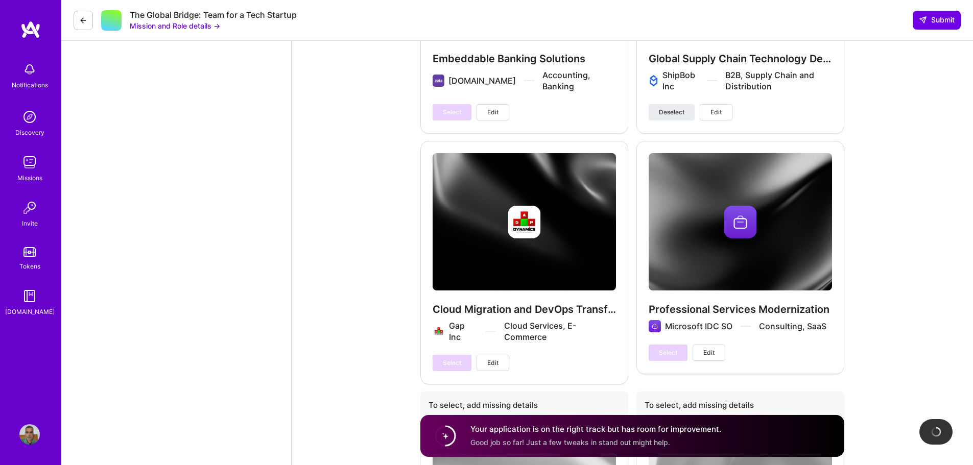
scroll to position [1621, 0]
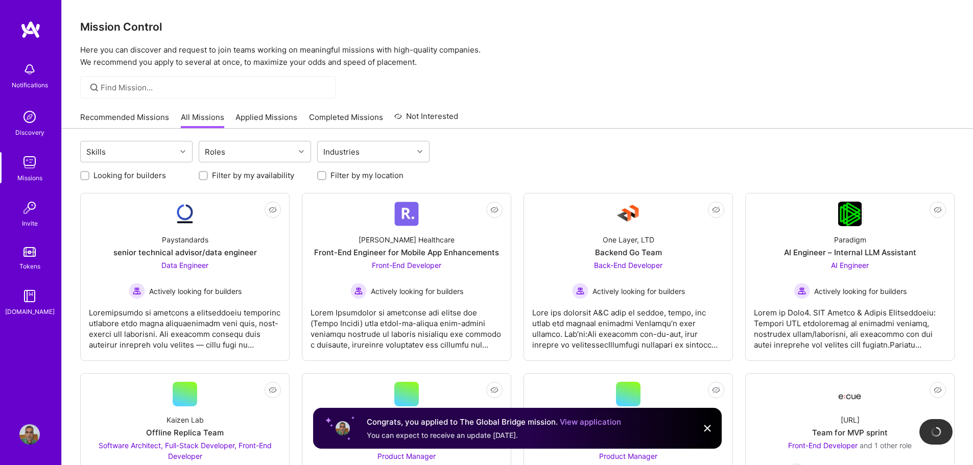
click at [707, 428] on img at bounding box center [707, 428] width 12 height 12
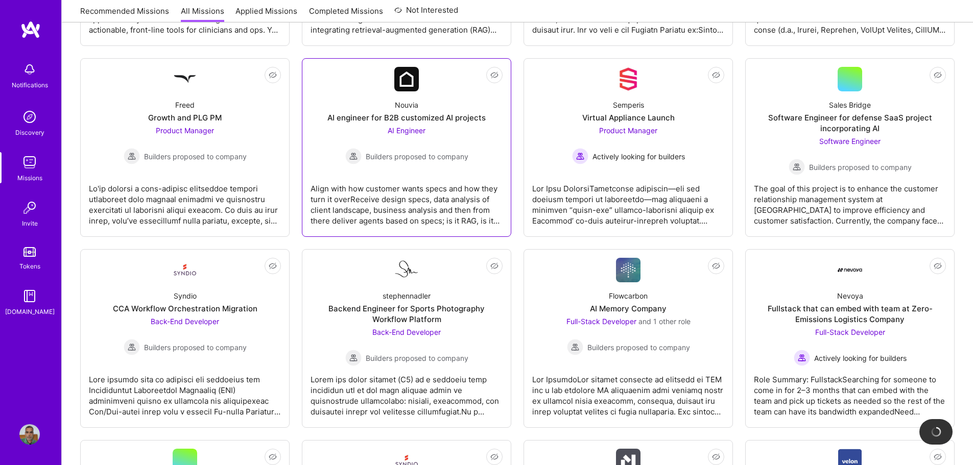
scroll to position [715, 0]
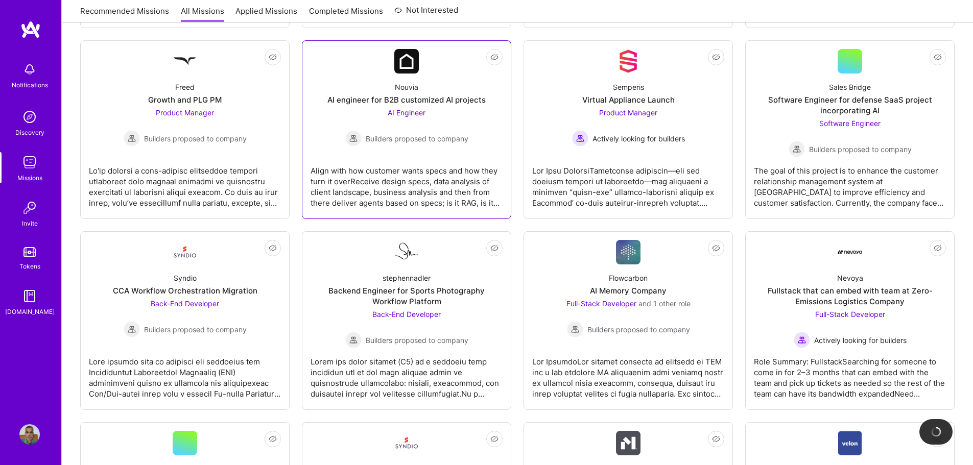
click at [418, 154] on link "Not Interested Nouvia AI engineer for B2B customized AI projects AI Engineer Bu…" at bounding box center [406, 129] width 192 height 161
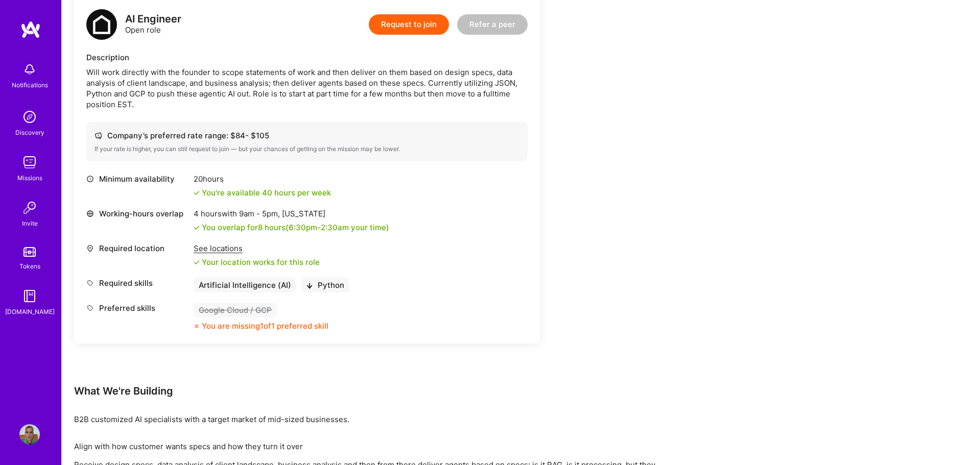
scroll to position [181, 0]
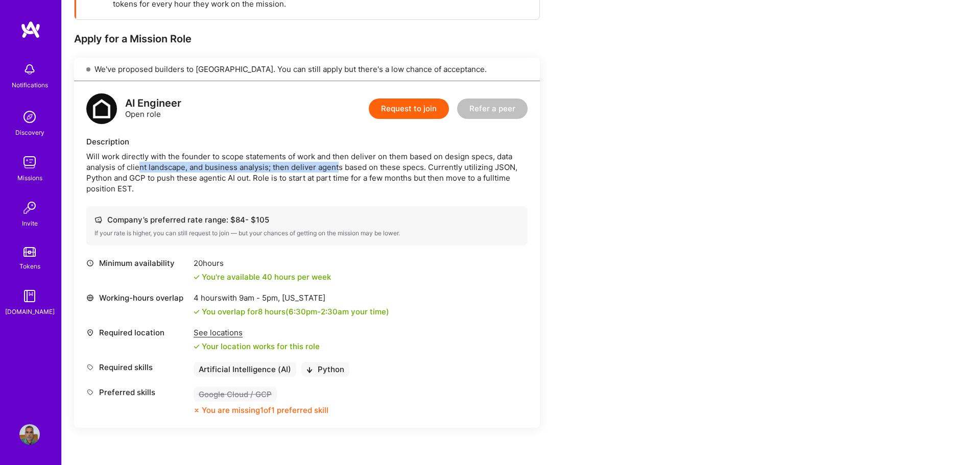
drag, startPoint x: 205, startPoint y: 170, endPoint x: 430, endPoint y: 167, distance: 225.7
click at [399, 169] on div "Will work directly with the founder to scope statements of work and then delive…" at bounding box center [306, 172] width 441 height 43
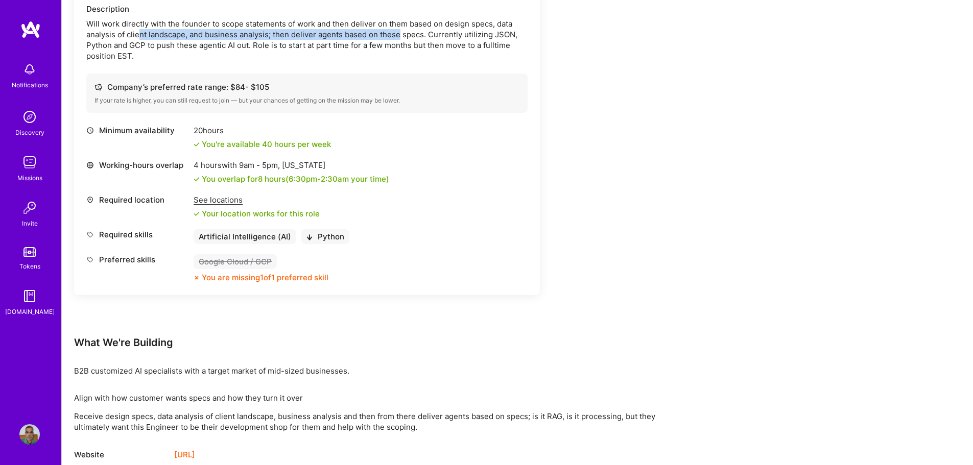
scroll to position [334, 0]
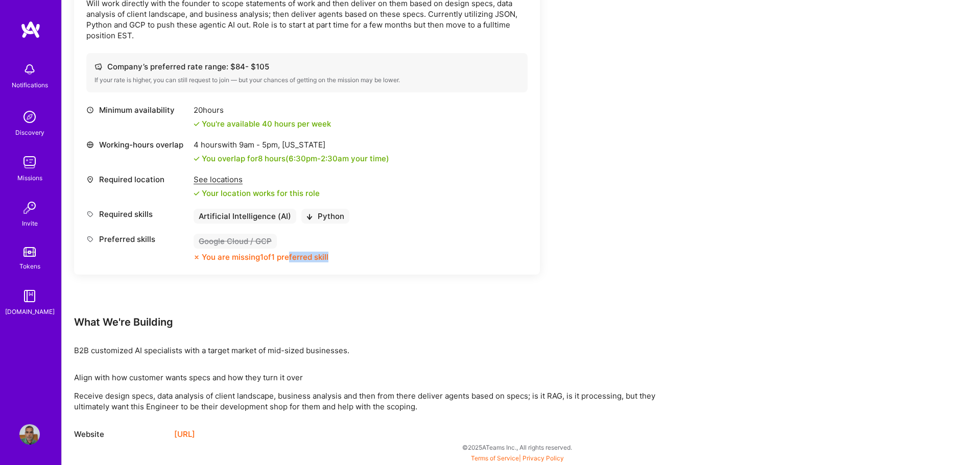
click at [348, 255] on div "Preferred skills Google Cloud / GCP You are missing 1 of 1 preferred skill" at bounding box center [306, 248] width 441 height 29
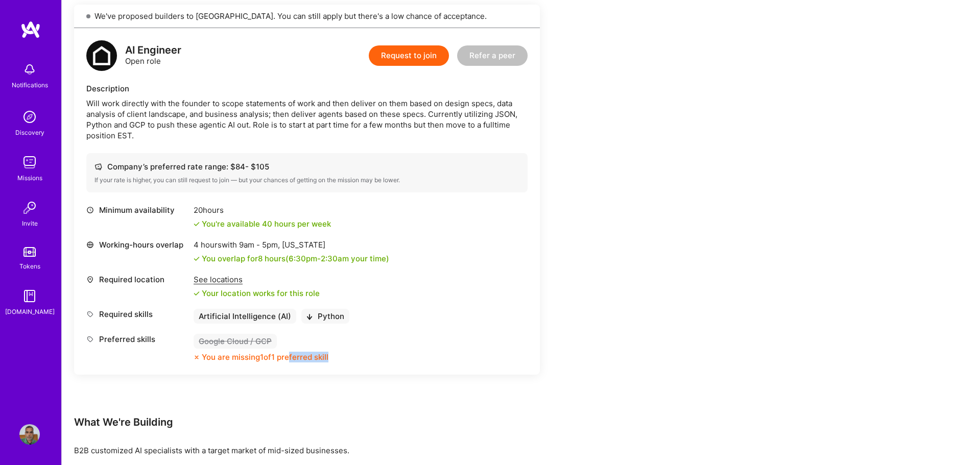
scroll to position [181, 0]
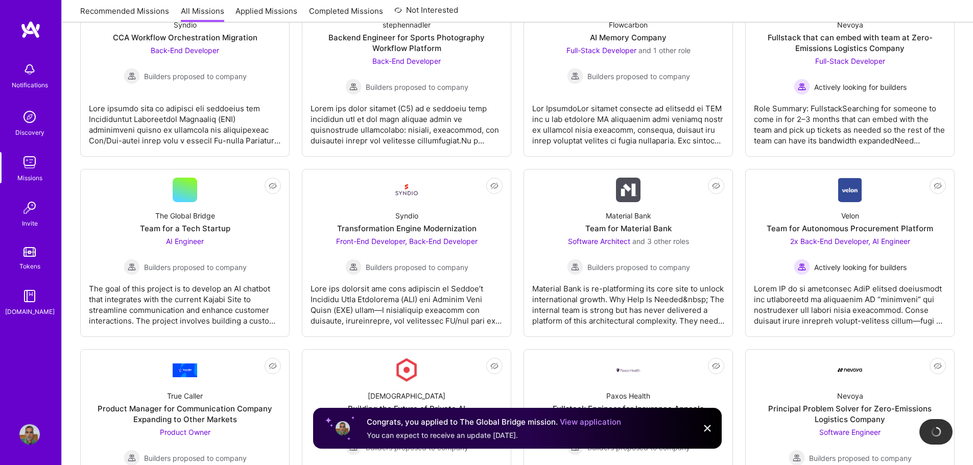
scroll to position [970, 0]
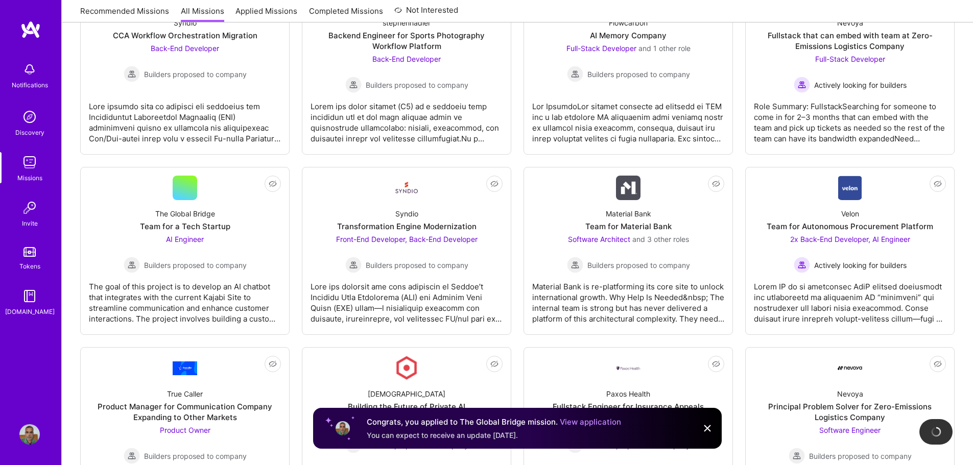
click at [709, 427] on img at bounding box center [707, 428] width 12 height 12
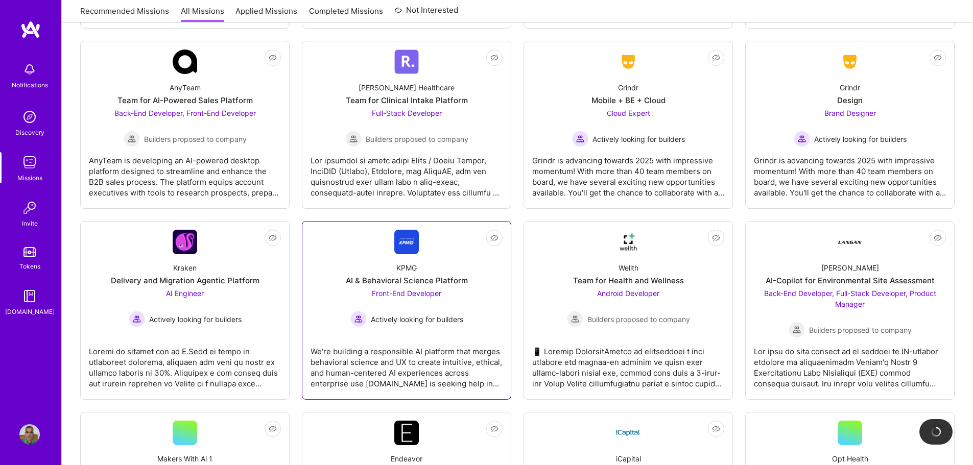
scroll to position [2043, 0]
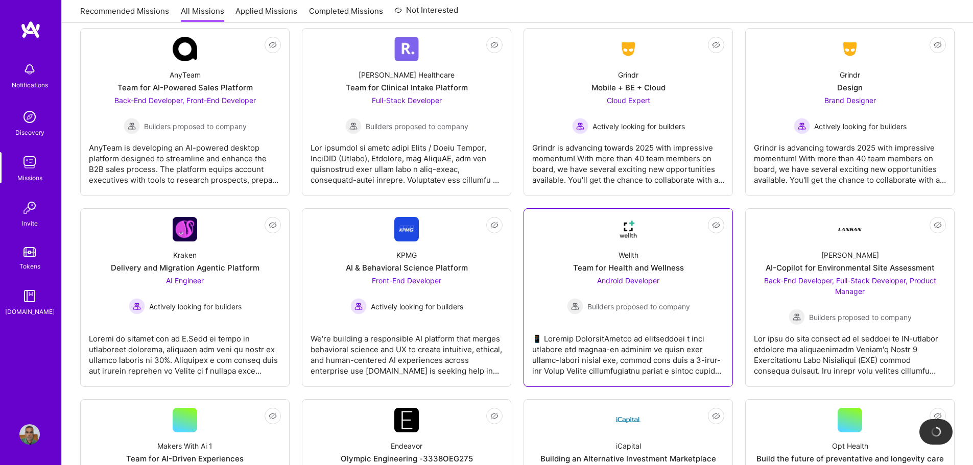
click at [660, 340] on div at bounding box center [628, 350] width 192 height 51
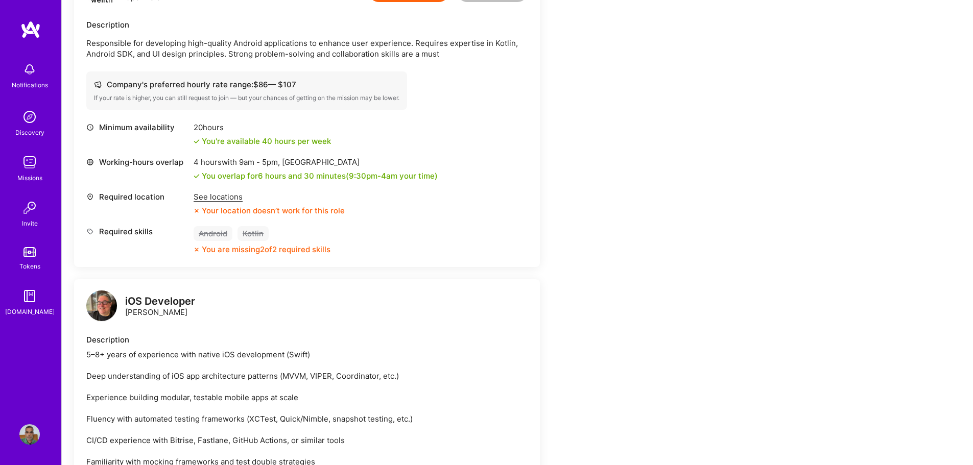
scroll to position [357, 0]
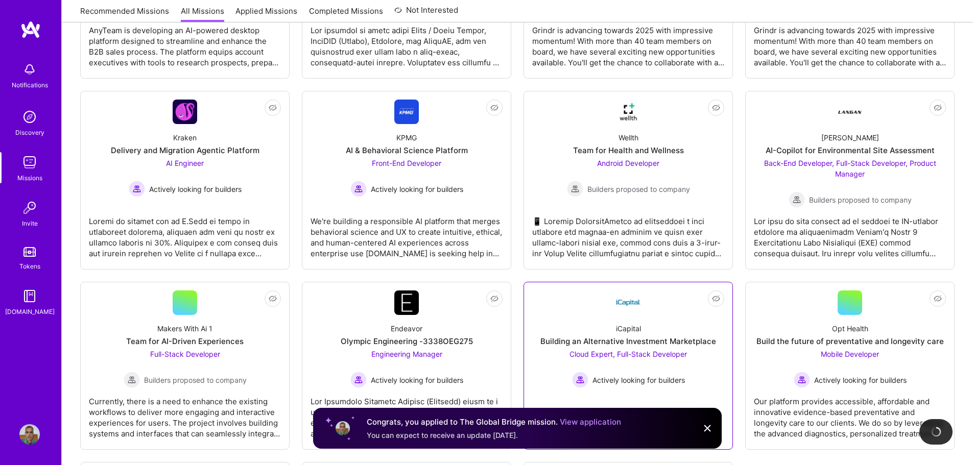
scroll to position [2298, 0]
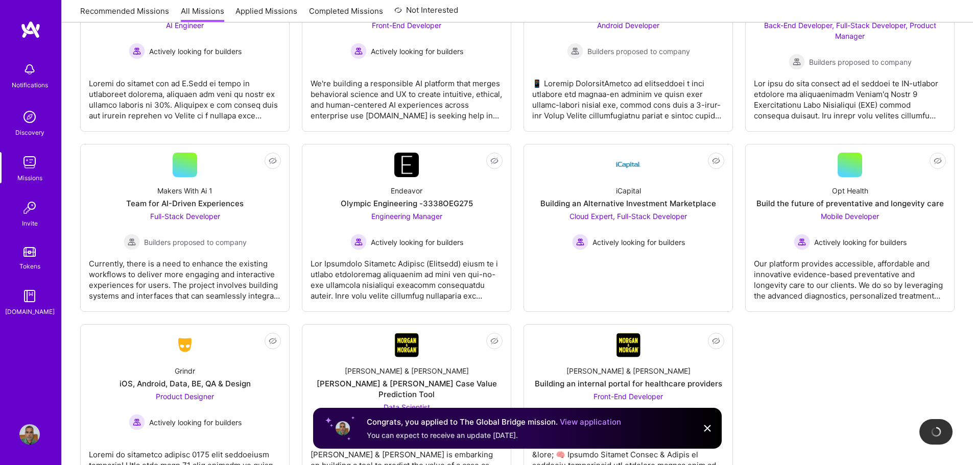
click at [705, 425] on img at bounding box center [707, 428] width 12 height 12
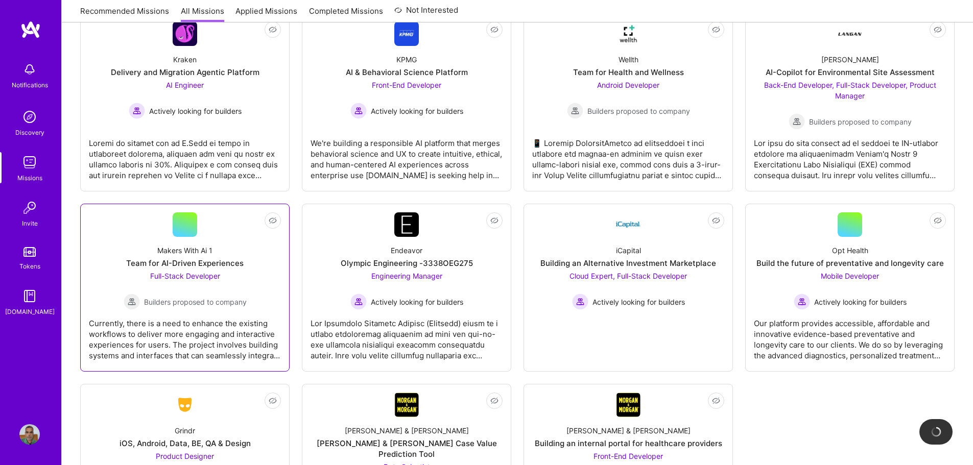
scroll to position [2237, 0]
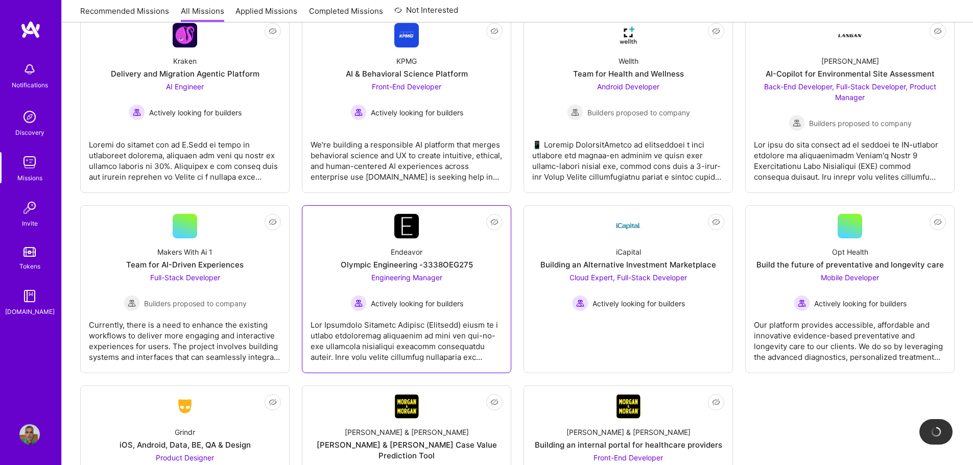
click at [422, 298] on span "Actively looking for builders" at bounding box center [417, 303] width 92 height 11
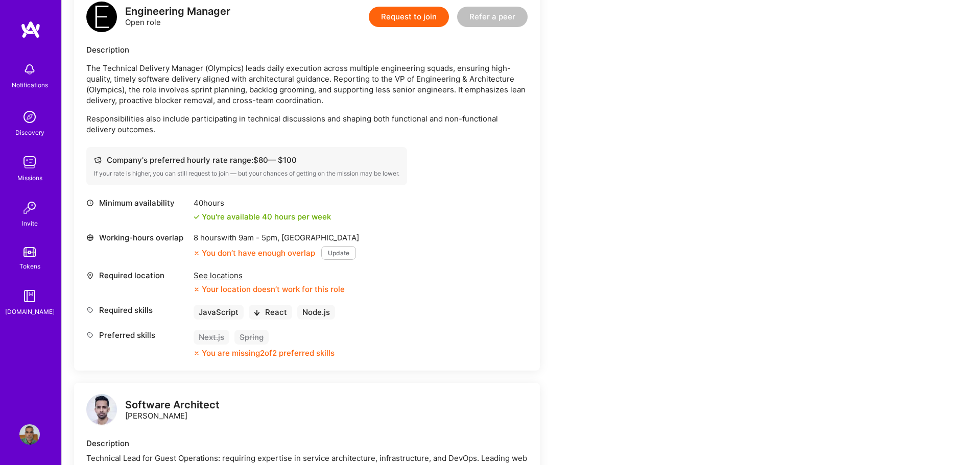
scroll to position [255, 0]
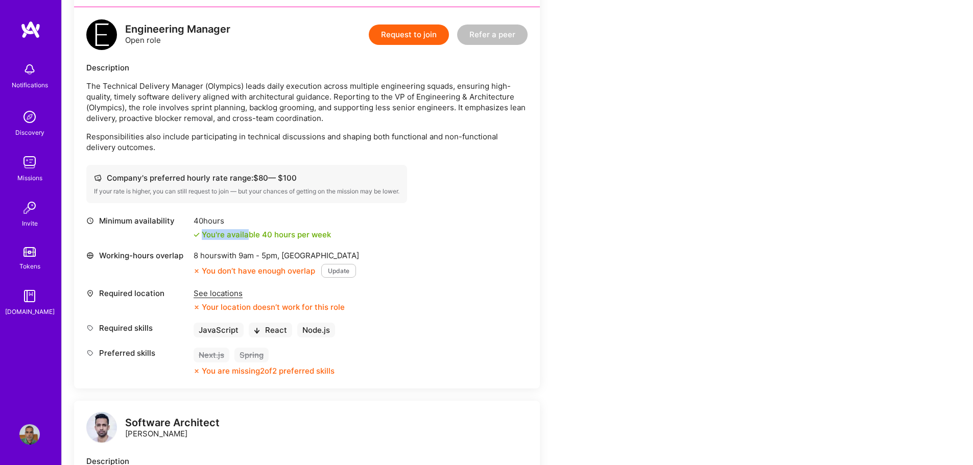
drag, startPoint x: 248, startPoint y: 230, endPoint x: 390, endPoint y: 227, distance: 141.5
click at [388, 227] on div "Minimum availability 40 hours You're available 40 hours per week" at bounding box center [306, 228] width 441 height 25
drag, startPoint x: 185, startPoint y: 192, endPoint x: 442, endPoint y: 190, distance: 256.4
click at [440, 190] on div "Company's preferred hourly rate range: $ 80 — $ 100 If your rate is higher, you…" at bounding box center [306, 184] width 441 height 38
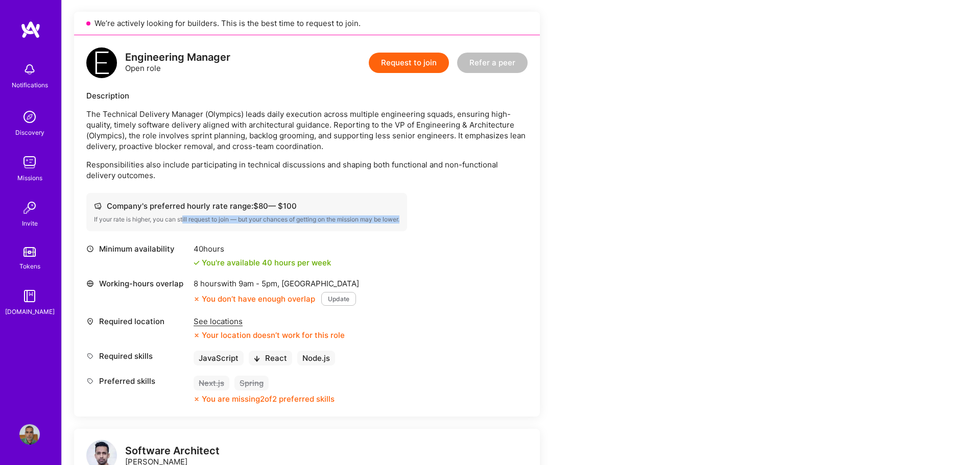
scroll to position [204, 0]
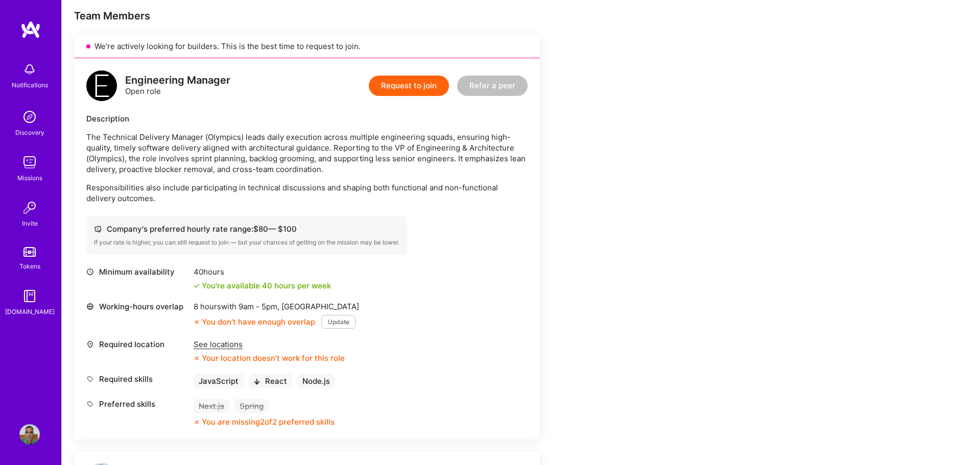
click at [371, 268] on div "Minimum availability 40 hours You're available 40 hours per week" at bounding box center [306, 279] width 441 height 25
drag, startPoint x: 338, startPoint y: 151, endPoint x: 444, endPoint y: 156, distance: 106.3
click at [524, 146] on p "The Technical Delivery Manager (Olympics) leads daily execution across multiple…" at bounding box center [306, 153] width 441 height 43
drag, startPoint x: 140, startPoint y: 159, endPoint x: 375, endPoint y: 166, distance: 234.5
click at [389, 155] on p "The Technical Delivery Manager (Olympics) leads daily execution across multiple…" at bounding box center [306, 153] width 441 height 43
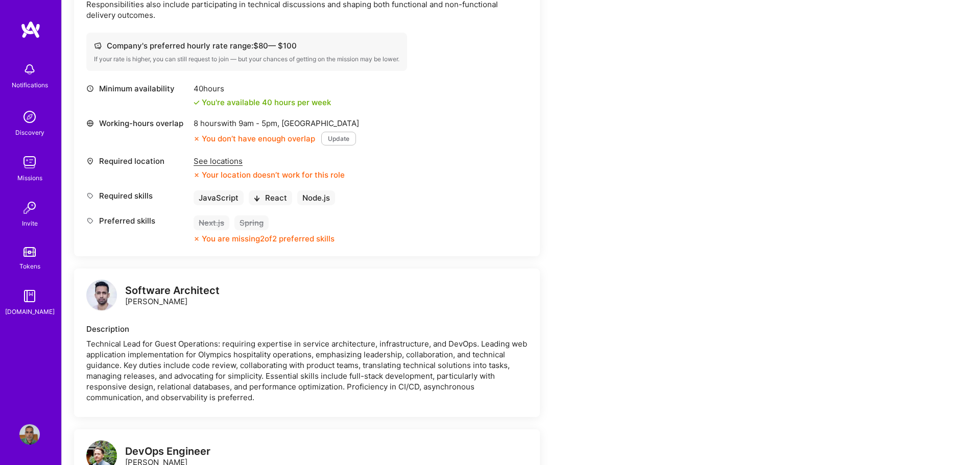
scroll to position [409, 0]
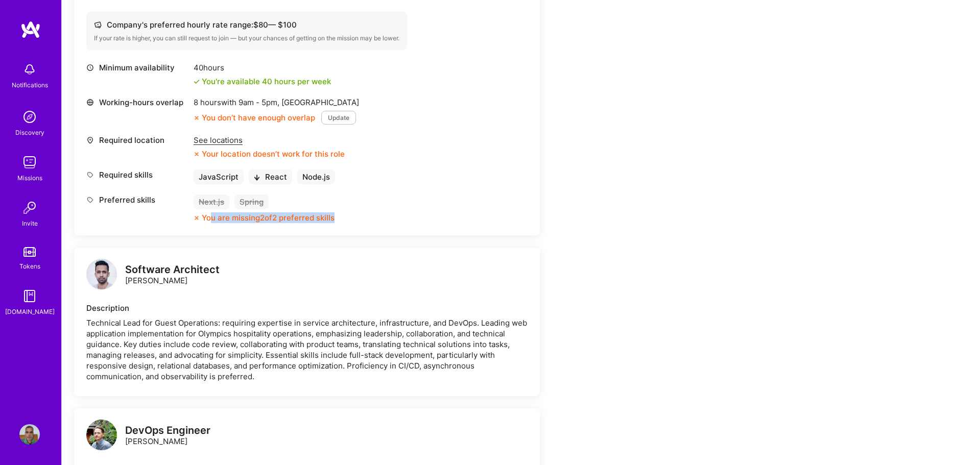
drag, startPoint x: 210, startPoint y: 217, endPoint x: 401, endPoint y: 214, distance: 191.5
click at [401, 214] on div "Preferred skills Next.js Spring You are missing 2 of 2 preferred skills" at bounding box center [306, 209] width 441 height 29
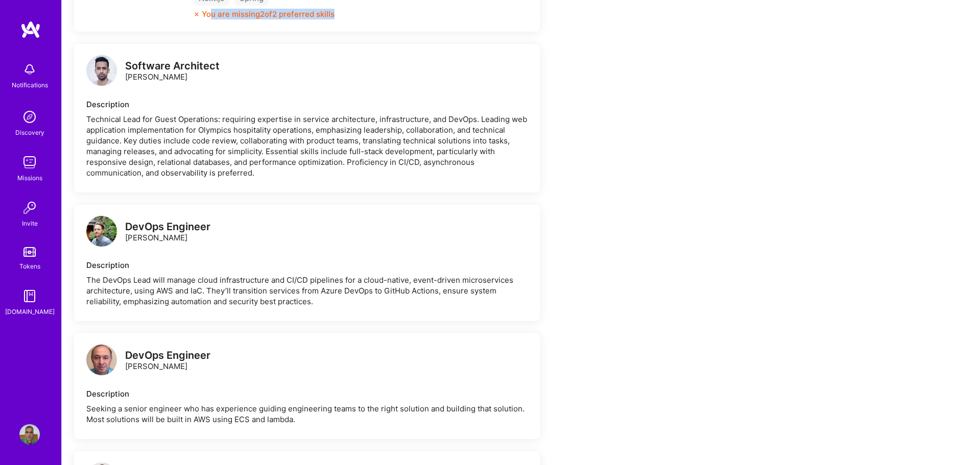
scroll to position [613, 0]
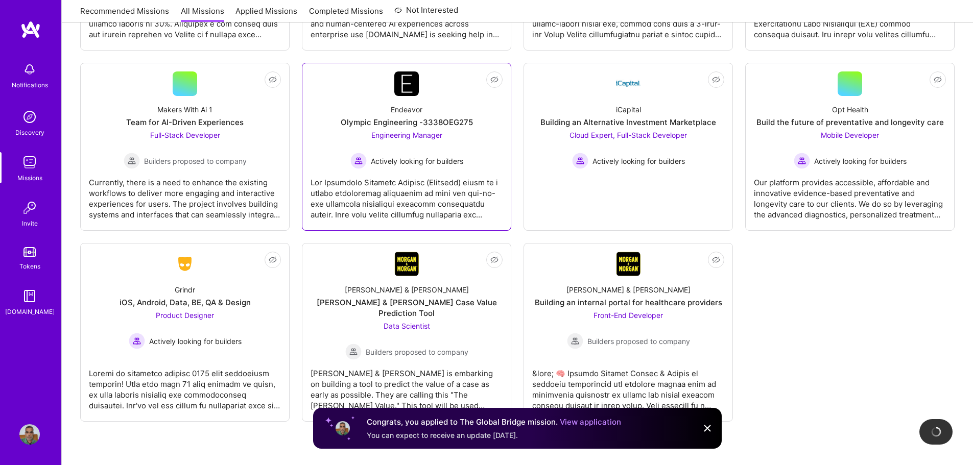
scroll to position [2380, 0]
click at [420, 132] on div "Engineering Manager Actively looking for builders" at bounding box center [406, 148] width 113 height 39
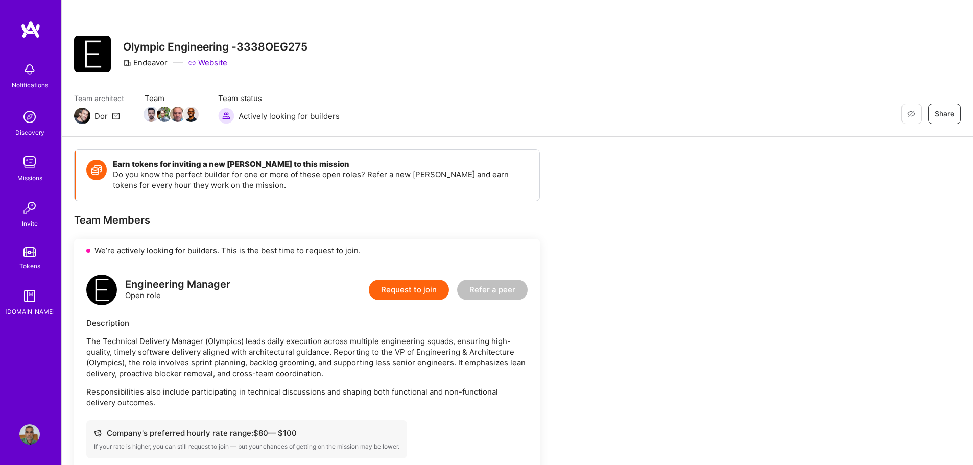
click at [396, 291] on button "Request to join" at bounding box center [409, 290] width 80 height 20
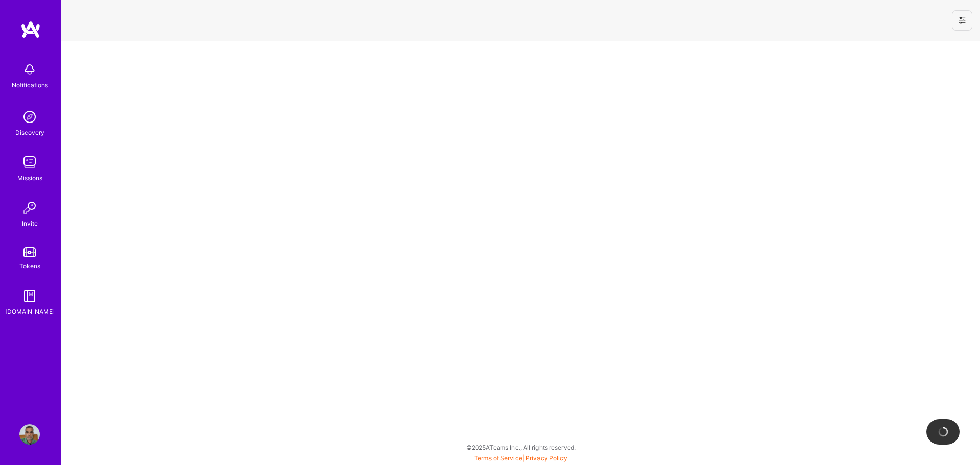
select select "IN"
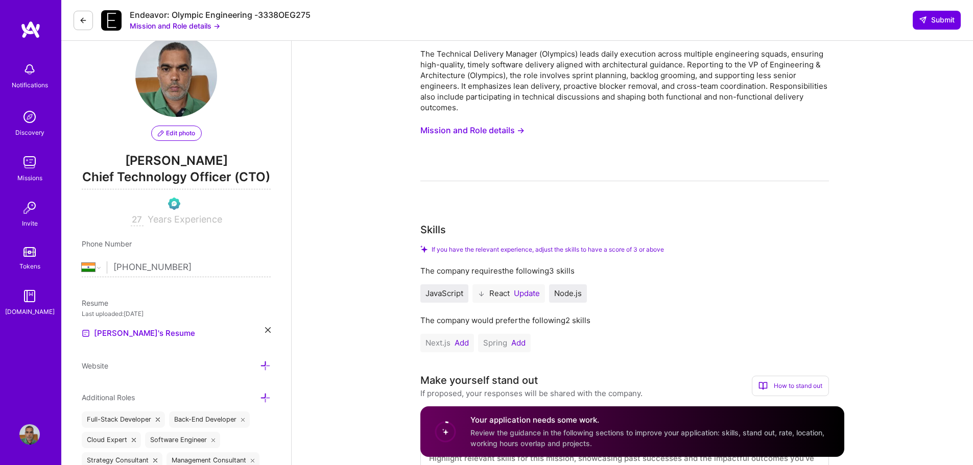
scroll to position [102, 0]
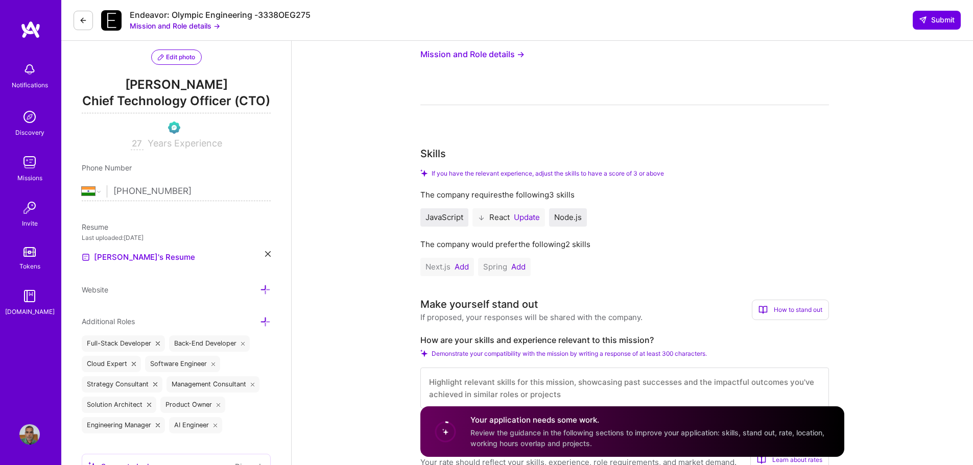
click at [531, 218] on button "Update" at bounding box center [527, 217] width 26 height 8
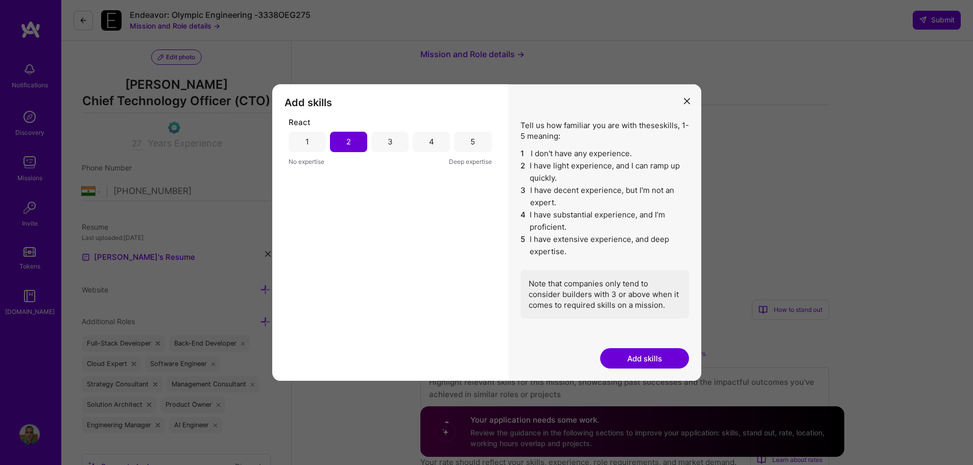
click at [392, 143] on div "3" at bounding box center [390, 141] width 5 height 11
click at [649, 360] on button "Add skills" at bounding box center [644, 358] width 89 height 20
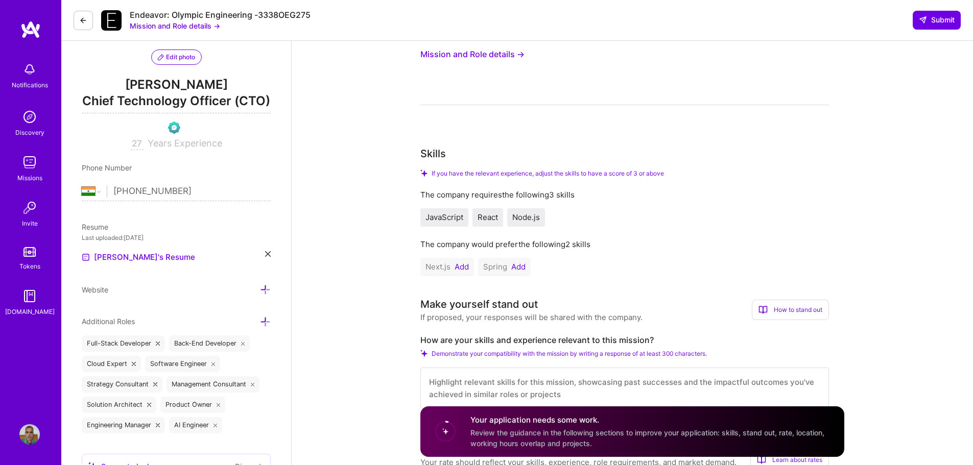
click at [464, 265] on button "Add" at bounding box center [461, 267] width 14 height 8
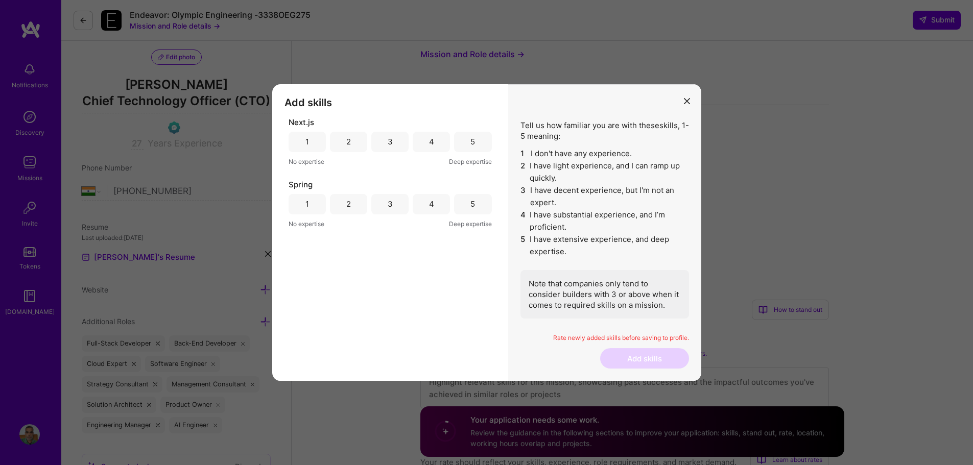
click at [348, 143] on div "2" at bounding box center [348, 141] width 5 height 11
click at [402, 203] on div "3" at bounding box center [389, 204] width 37 height 20
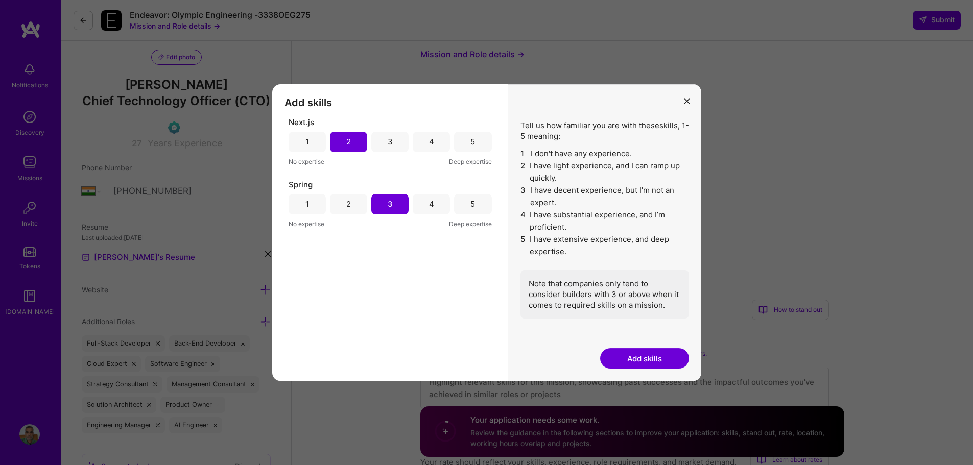
click at [644, 360] on button "Add skills" at bounding box center [644, 358] width 89 height 20
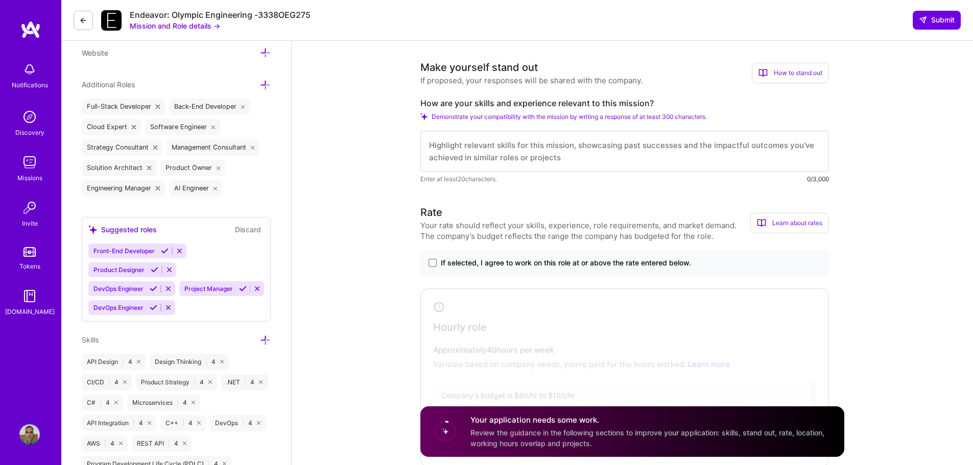
scroll to position [357, 0]
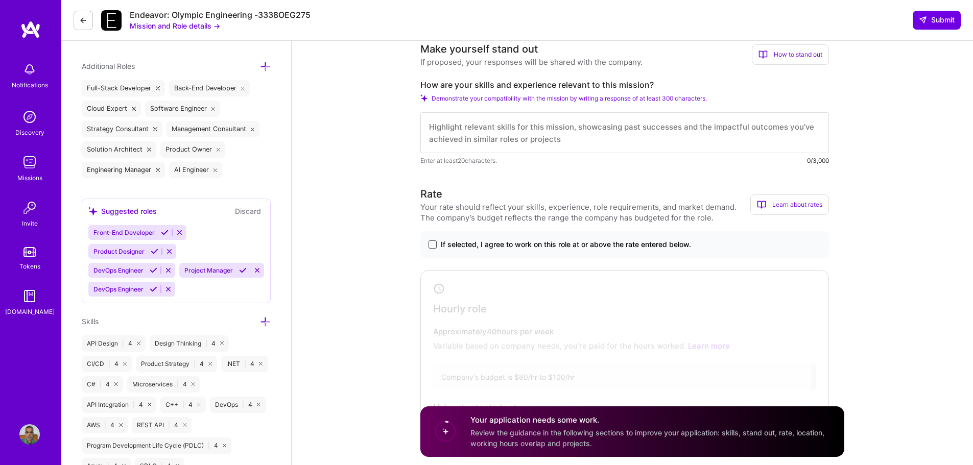
click at [432, 244] on span at bounding box center [432, 245] width 8 height 8
click at [0, 0] on input "If selected, I agree to work on this role at or above the rate entered below." at bounding box center [0, 0] width 0 height 0
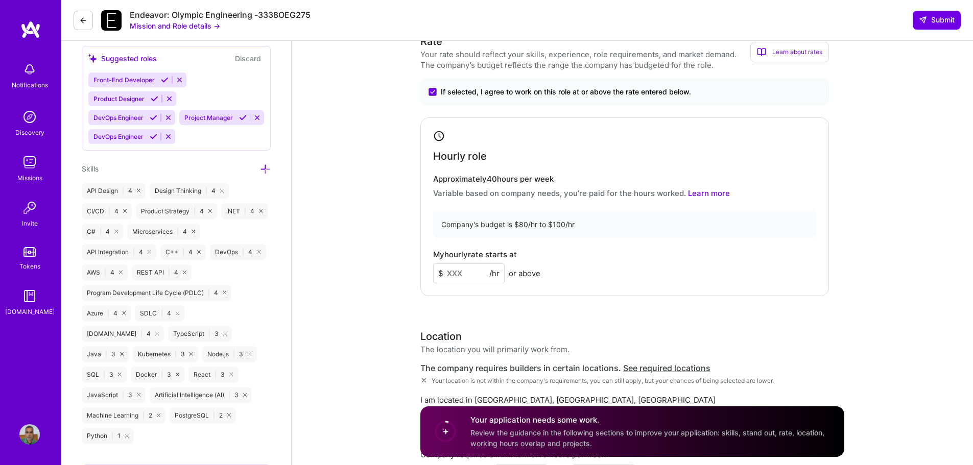
scroll to position [511, 0]
click at [450, 276] on input at bounding box center [468, 273] width 71 height 20
click at [447, 272] on input "80" at bounding box center [468, 273] width 71 height 20
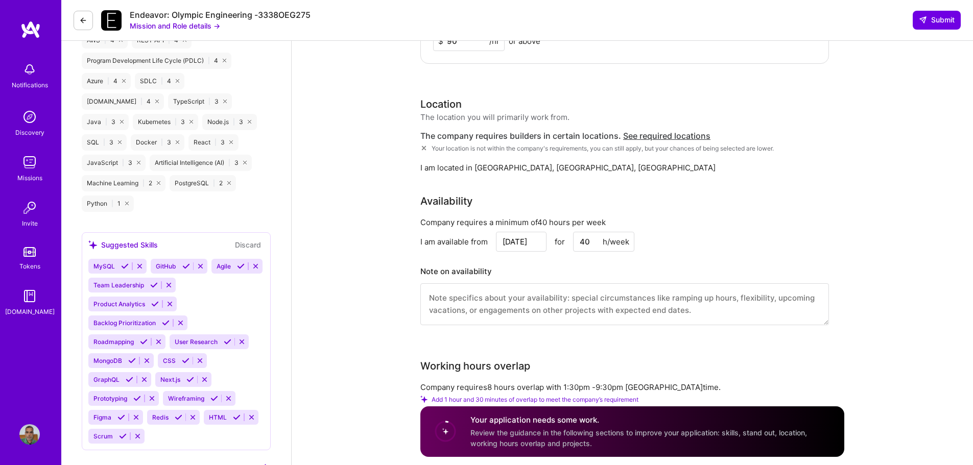
scroll to position [766, 0]
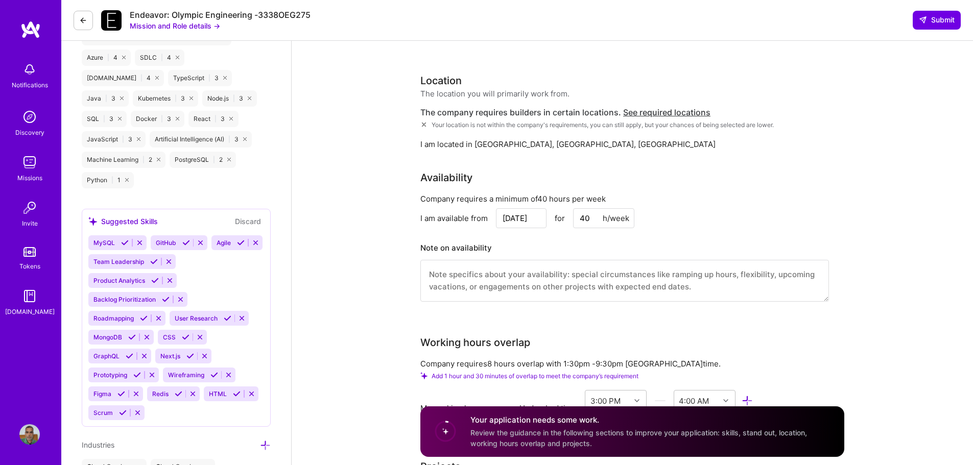
type input "90"
click at [518, 287] on textarea at bounding box center [624, 281] width 409 height 42
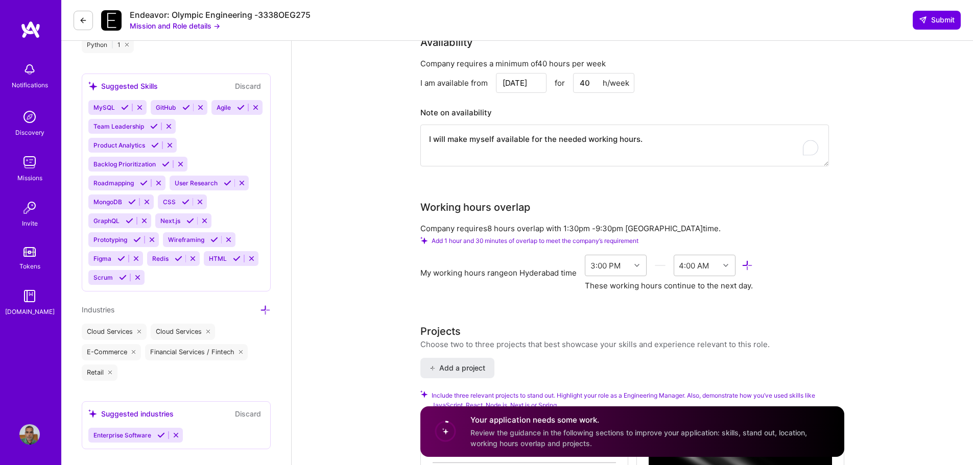
scroll to position [919, 0]
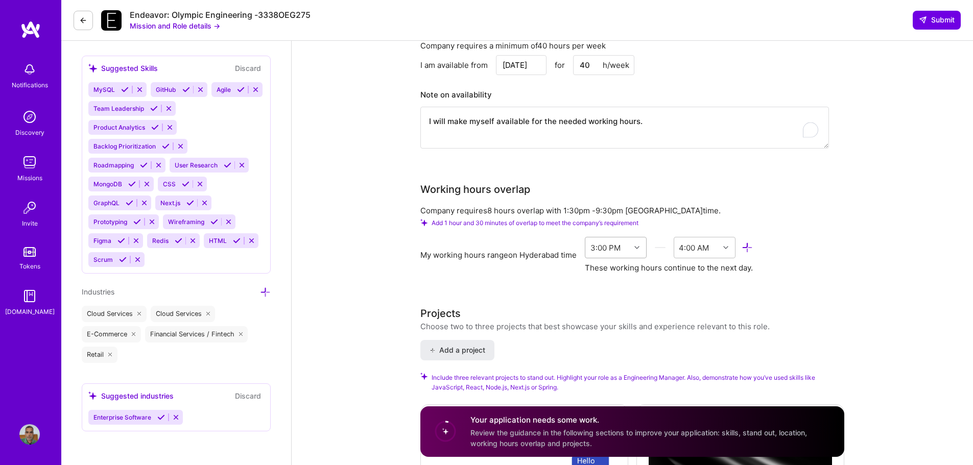
type textarea "I will make myself available for the needed working hours."
click at [639, 247] on icon at bounding box center [636, 247] width 5 height 5
click at [607, 319] on div "12:00 PM" at bounding box center [616, 318] width 62 height 19
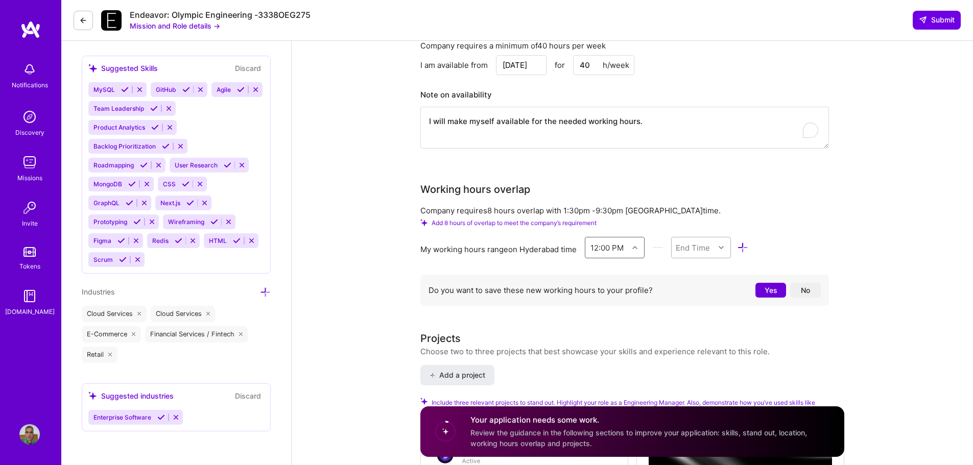
click at [723, 245] on icon at bounding box center [721, 247] width 5 height 5
click at [704, 402] on div "11:30 AM" at bounding box center [701, 404] width 60 height 19
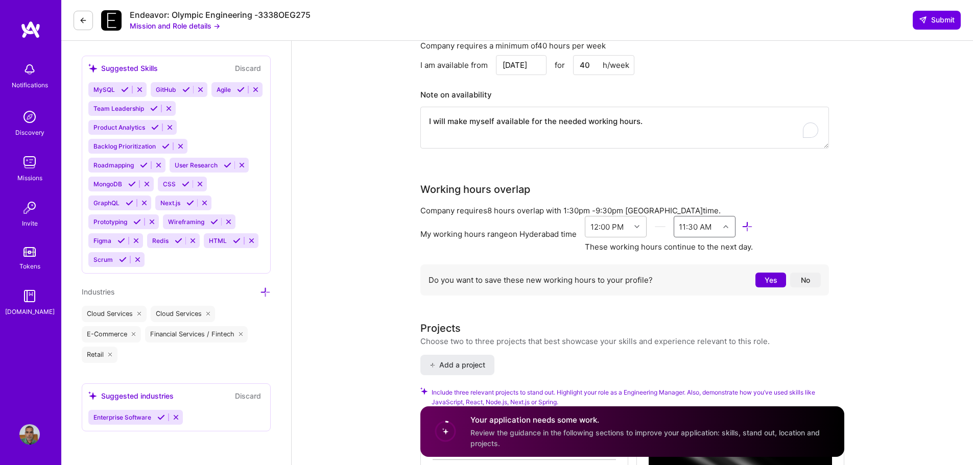
click at [805, 283] on button "No" at bounding box center [805, 280] width 31 height 15
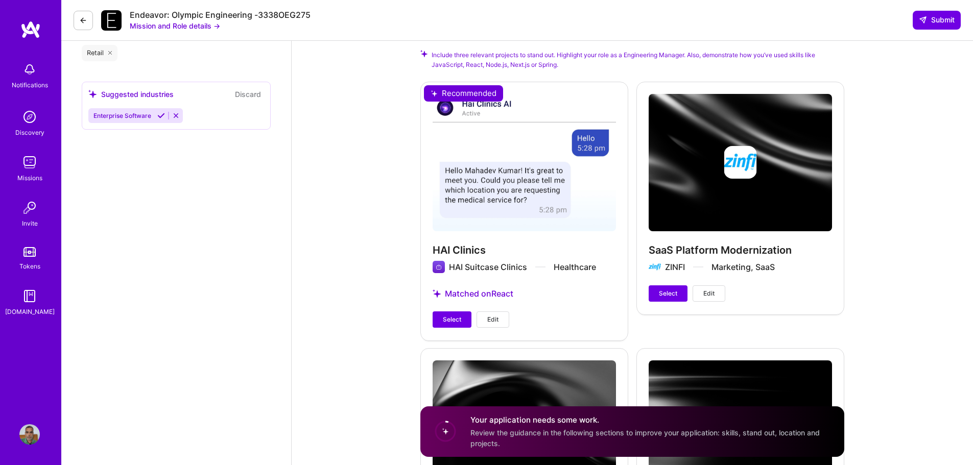
scroll to position [1226, 0]
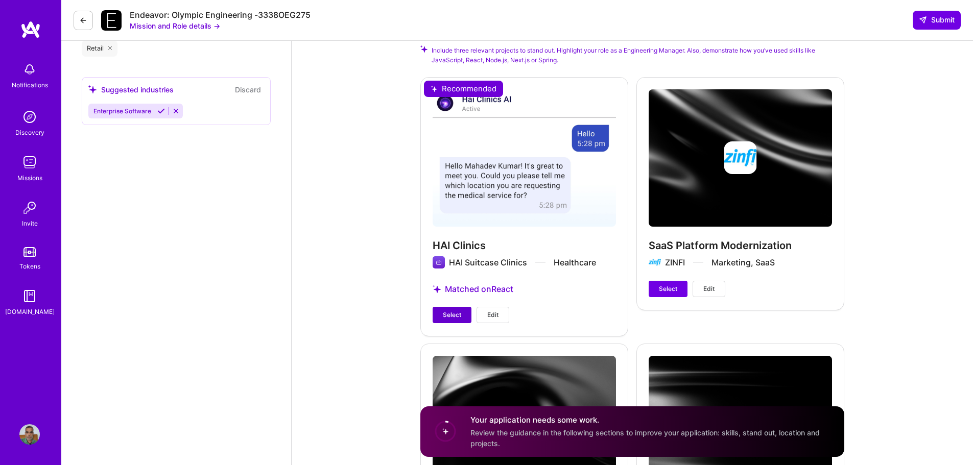
click at [453, 315] on span "Select" at bounding box center [452, 314] width 18 height 9
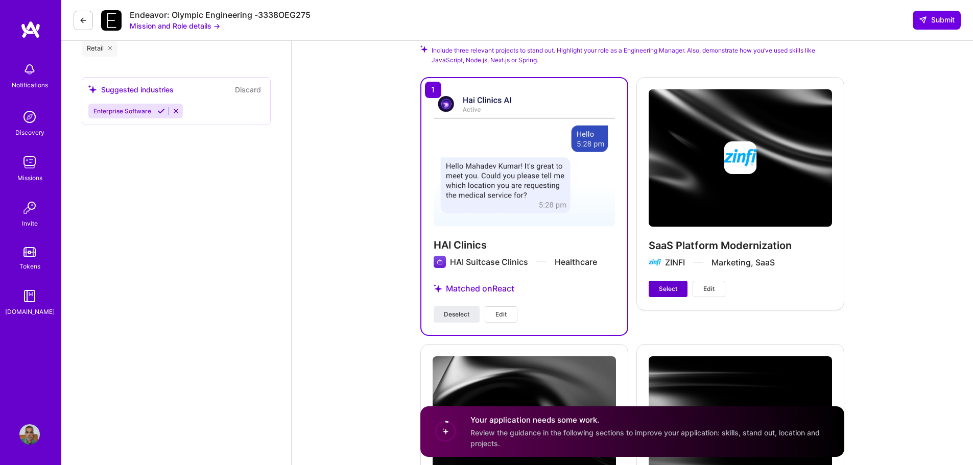
click at [677, 286] on span "Select" at bounding box center [668, 288] width 18 height 9
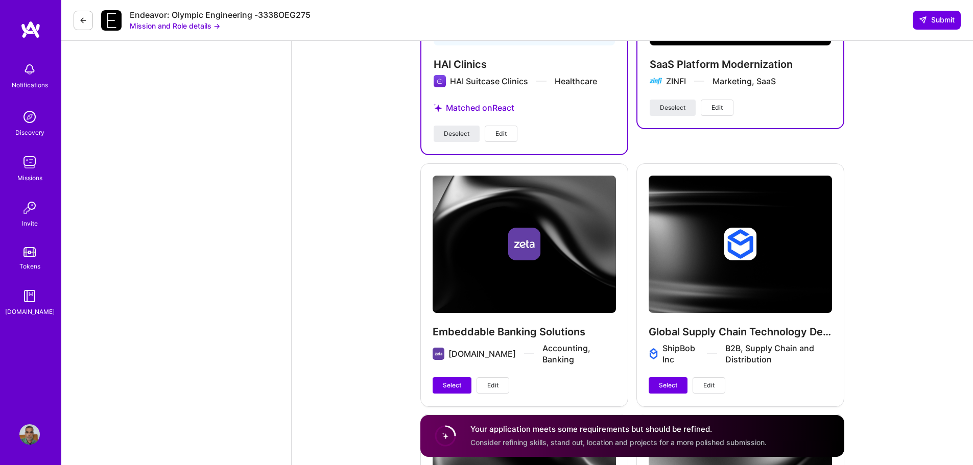
scroll to position [1481, 0]
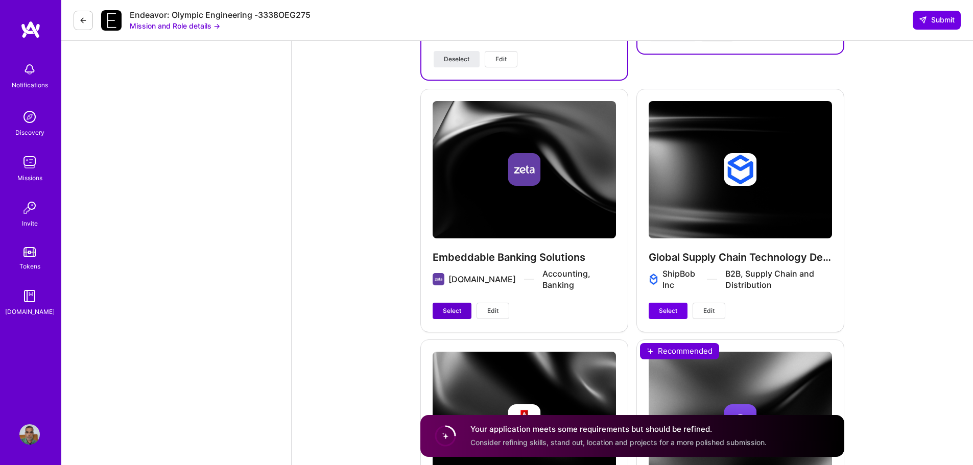
click at [442, 303] on button "Select" at bounding box center [452, 311] width 39 height 16
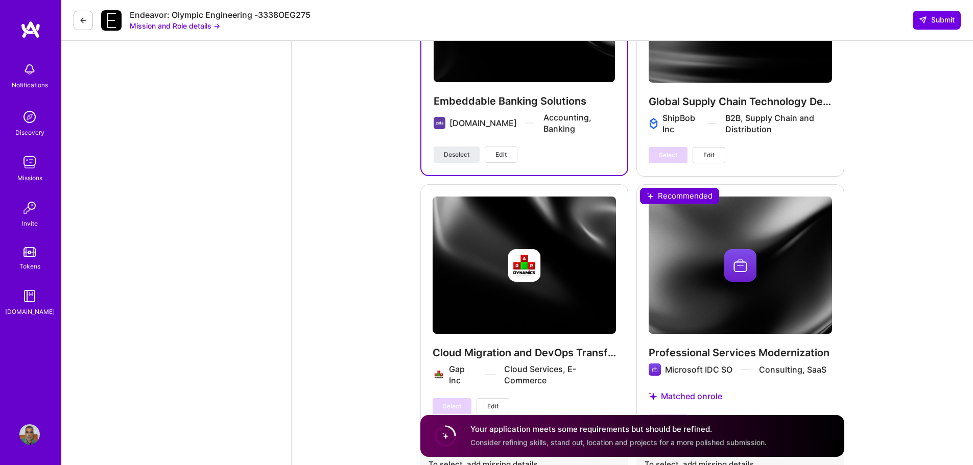
scroll to position [1634, 0]
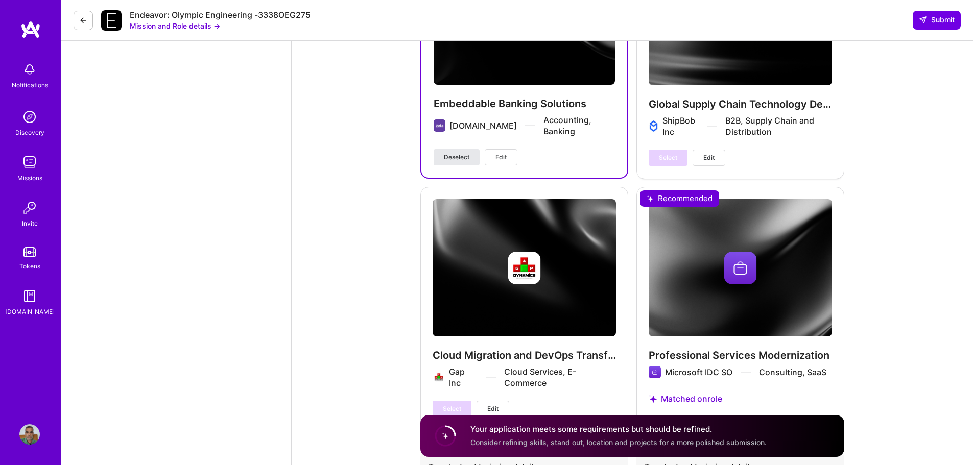
click at [457, 153] on span "Deselect" at bounding box center [457, 157] width 26 height 9
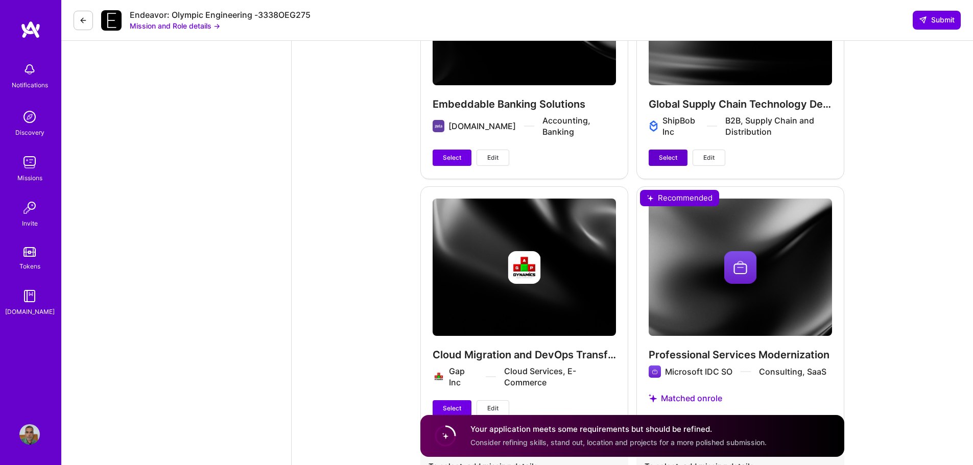
click at [669, 162] on span "Select" at bounding box center [668, 157] width 18 height 9
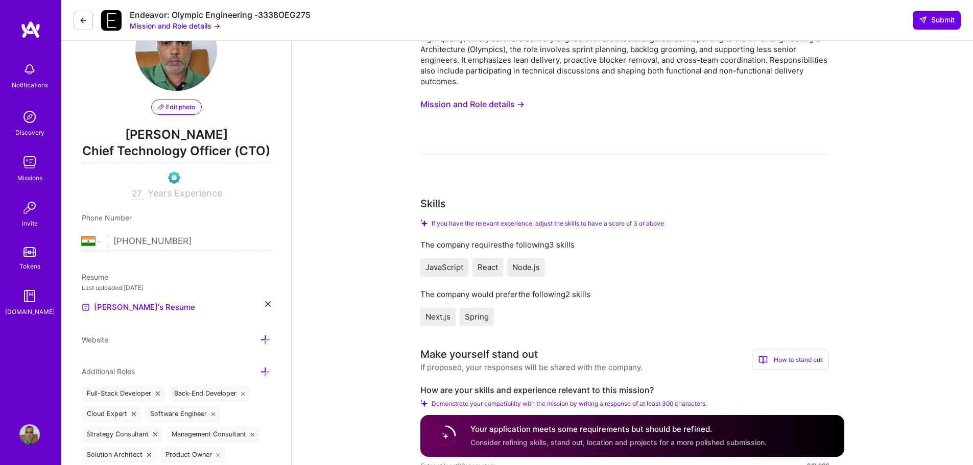
scroll to position [0, 0]
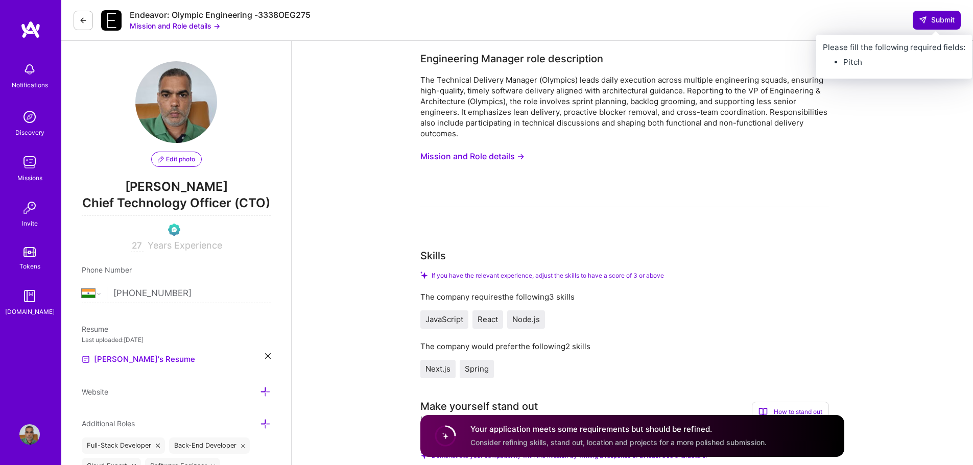
click at [947, 17] on span "Submit" at bounding box center [937, 20] width 36 height 10
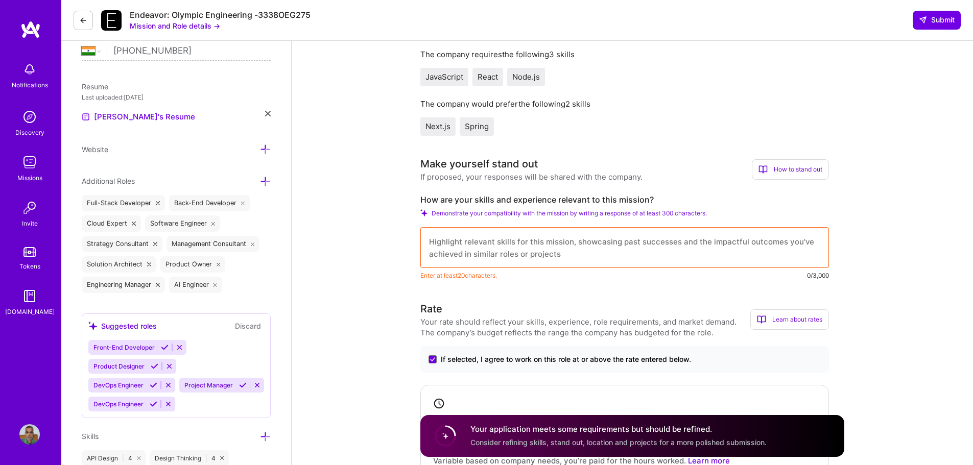
scroll to position [255, 0]
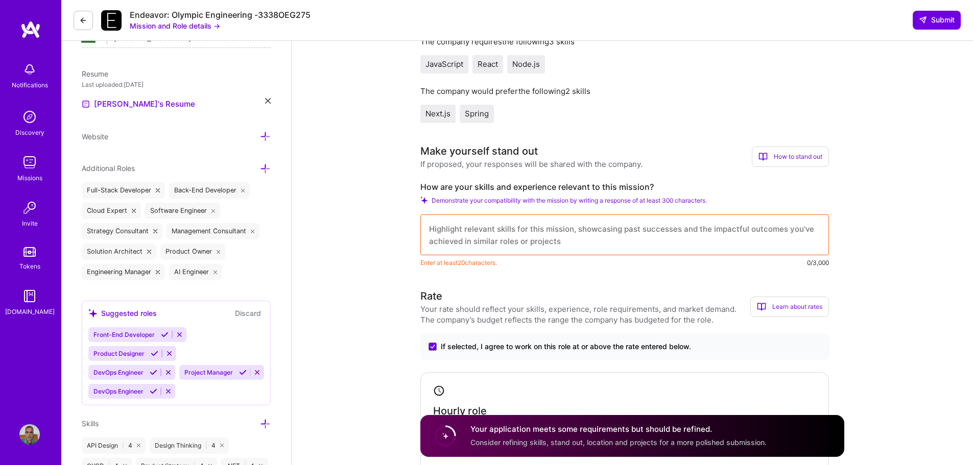
click at [580, 237] on textarea at bounding box center [624, 234] width 409 height 41
click at [537, 229] on textarea "To enrich screen reader interactions, please activate Accessibility in Grammarl…" at bounding box center [624, 234] width 409 height 41
paste textarea "Global Product and Engineering leader with over two and half decade’s experienc…"
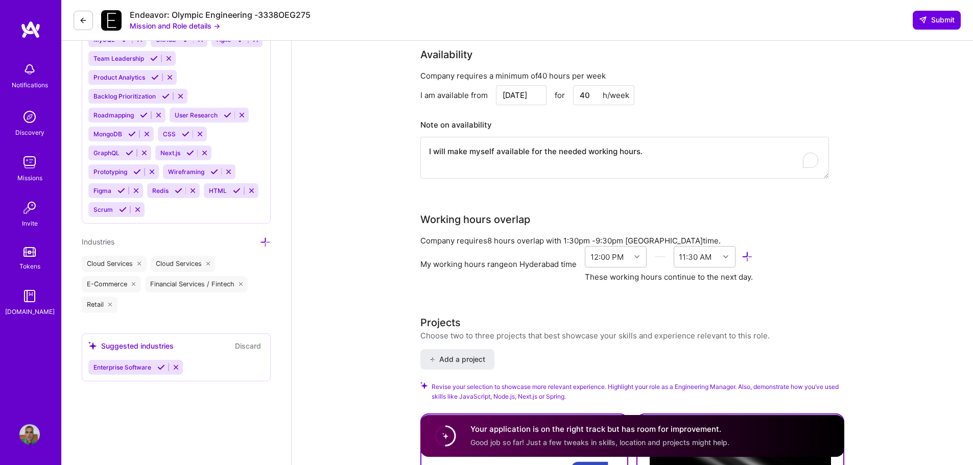
scroll to position [817, 0]
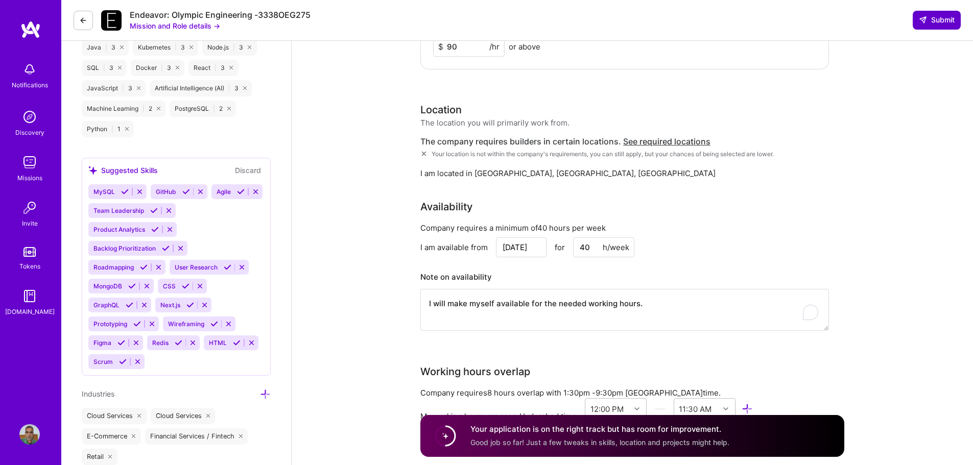
type textarea "Global Product and Engineering leader with over two and half decade’s experienc…"
click at [934, 19] on span "Submit" at bounding box center [937, 20] width 36 height 10
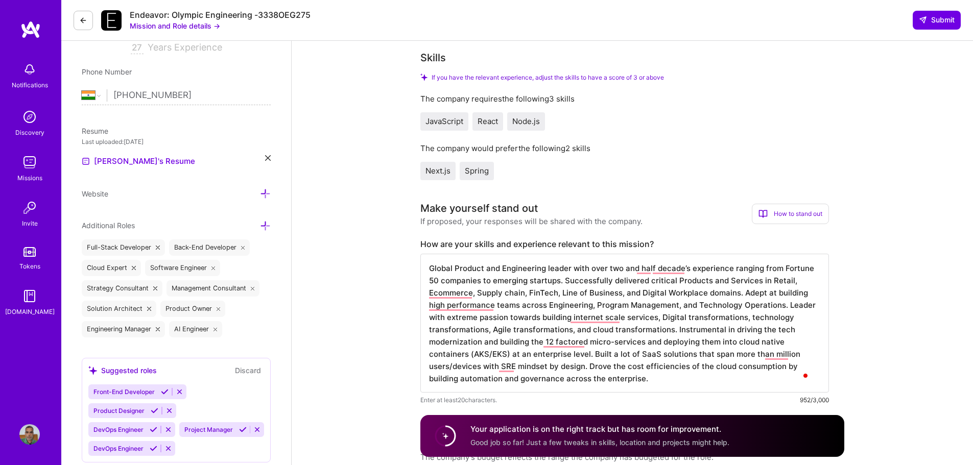
scroll to position [193, 0]
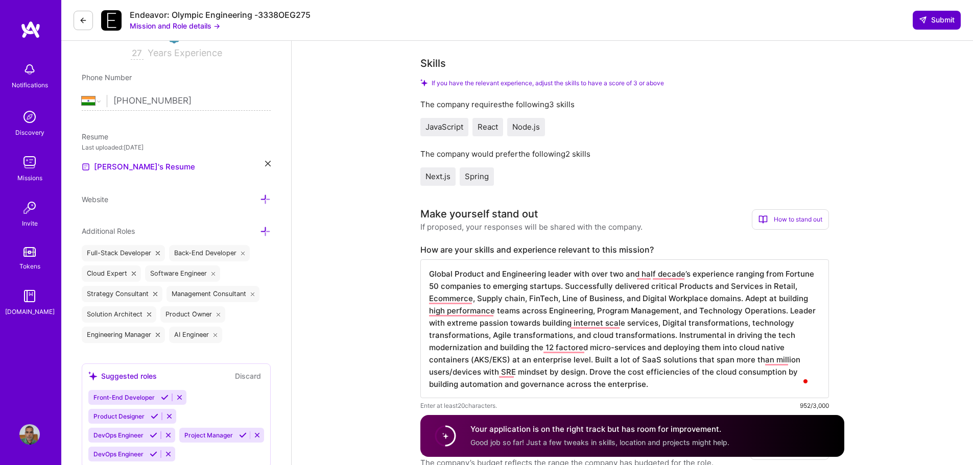
click at [930, 21] on span "Submit" at bounding box center [937, 20] width 36 height 10
drag, startPoint x: 604, startPoint y: 435, endPoint x: 717, endPoint y: 429, distance: 113.5
click at [713, 429] on h4 "Your application is on the right track but has room for improvement." at bounding box center [599, 429] width 259 height 11
drag, startPoint x: 545, startPoint y: 445, endPoint x: 738, endPoint y: 443, distance: 193.6
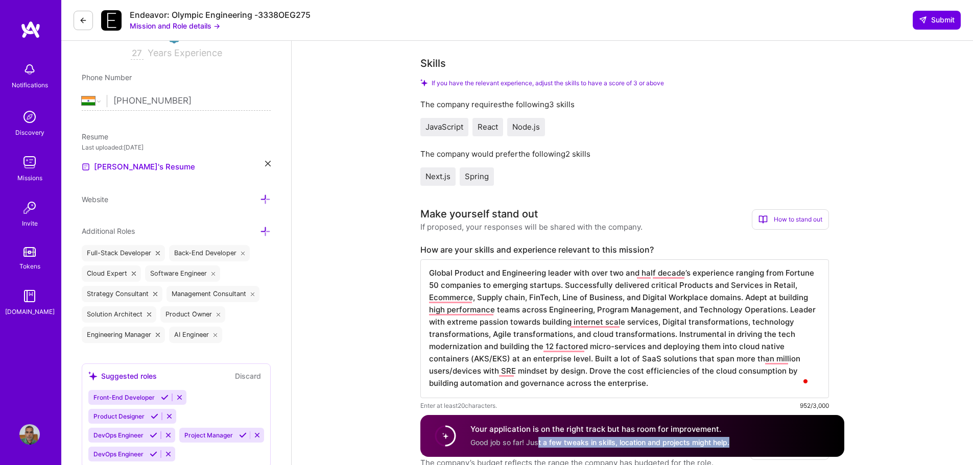
click at [738, 443] on div "Your application is on the right track but has room for improvement. Good job s…" at bounding box center [632, 436] width 424 height 42
click at [552, 444] on span "Good job so far! Just a few tweaks in skills, location and projects might help." at bounding box center [599, 442] width 259 height 9
drag, startPoint x: 523, startPoint y: 444, endPoint x: 762, endPoint y: 443, distance: 238.5
click at [761, 443] on div "Your application is on the right track but has room for improvement. Good job s…" at bounding box center [632, 436] width 424 height 42
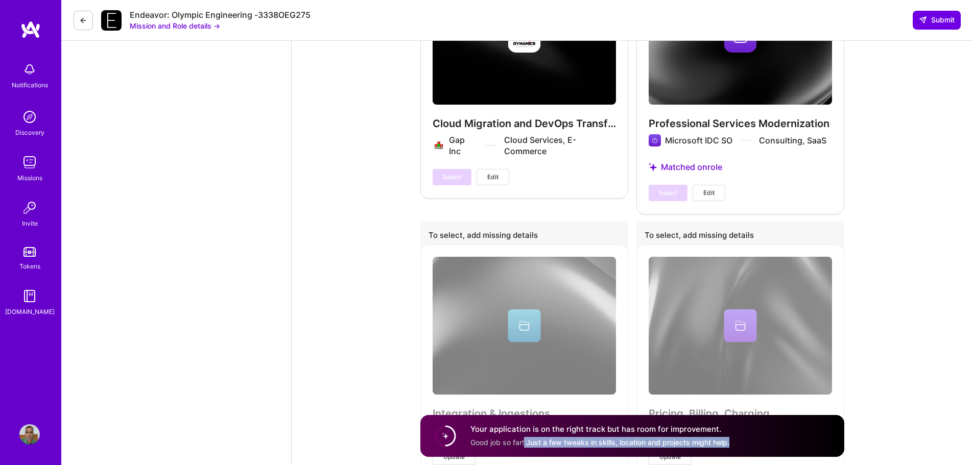
scroll to position [2031, 0]
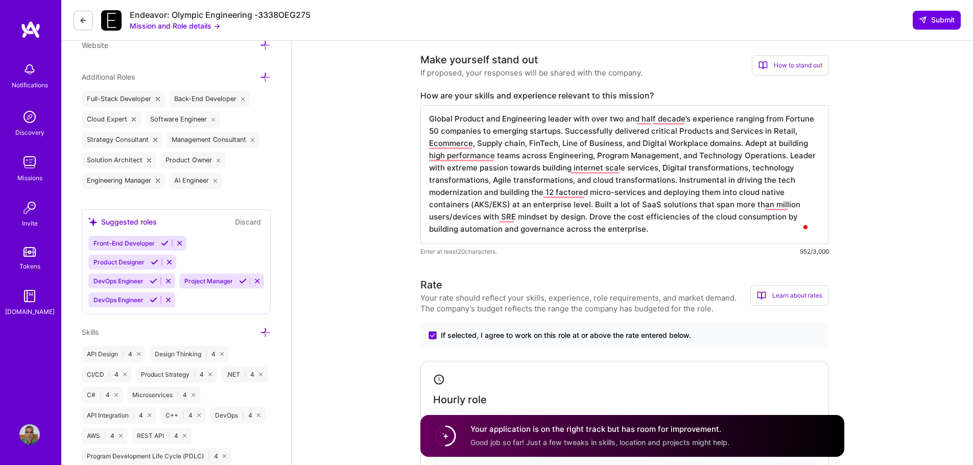
scroll to position [346, 0]
click at [727, 233] on textarea "Global Product and Engineering leader with over two and half decade’s experienc…" at bounding box center [624, 175] width 409 height 139
click at [530, 133] on textarea "Global Product and Engineering leader with over two and half decade’s experienc…" at bounding box center [624, 175] width 409 height 139
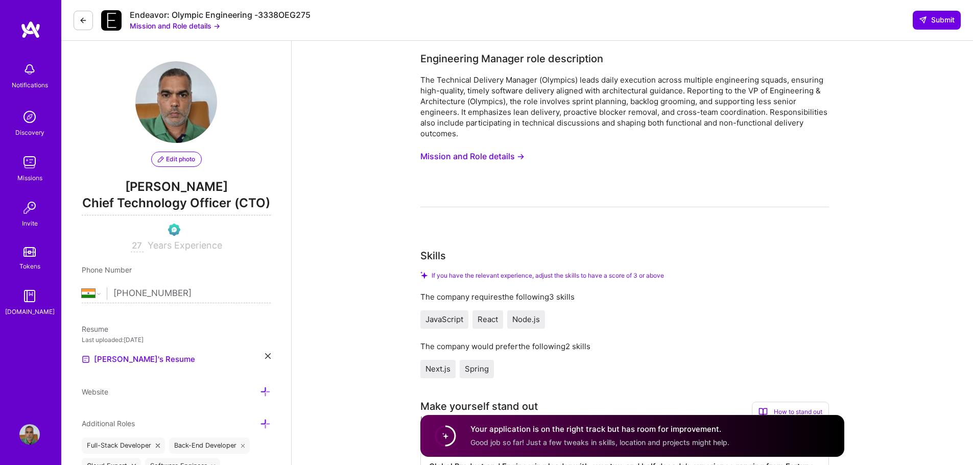
select select "IN"
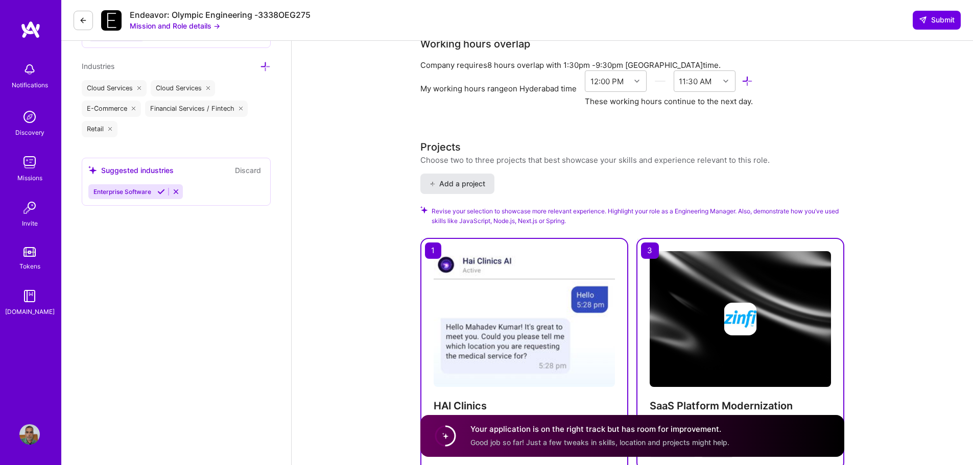
scroll to position [1163, 0]
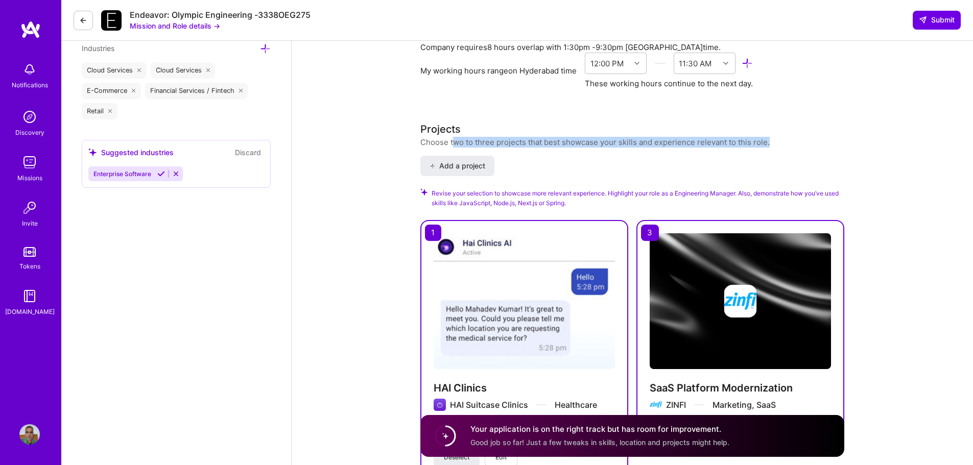
drag, startPoint x: 461, startPoint y: 142, endPoint x: 810, endPoint y: 145, distance: 348.8
click at [809, 141] on div "Projects Choose two to three projects that best showcase your skills and experi…" at bounding box center [632, 135] width 424 height 26
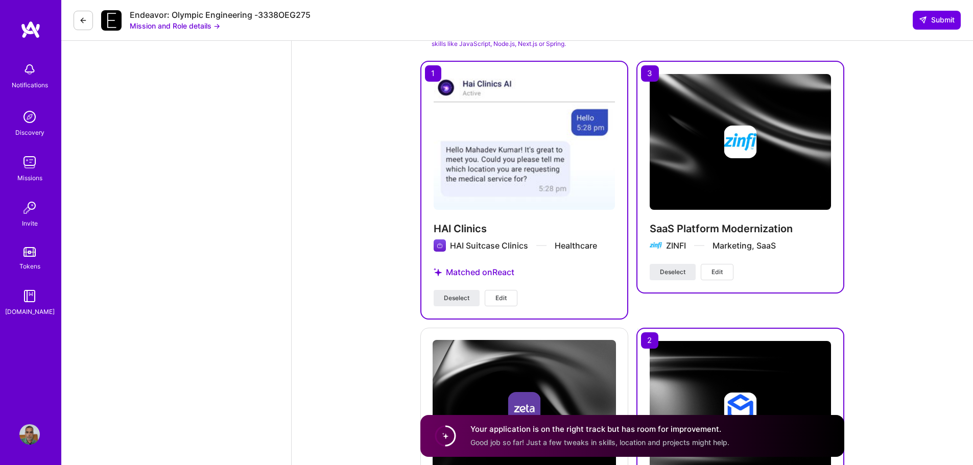
scroll to position [1316, 0]
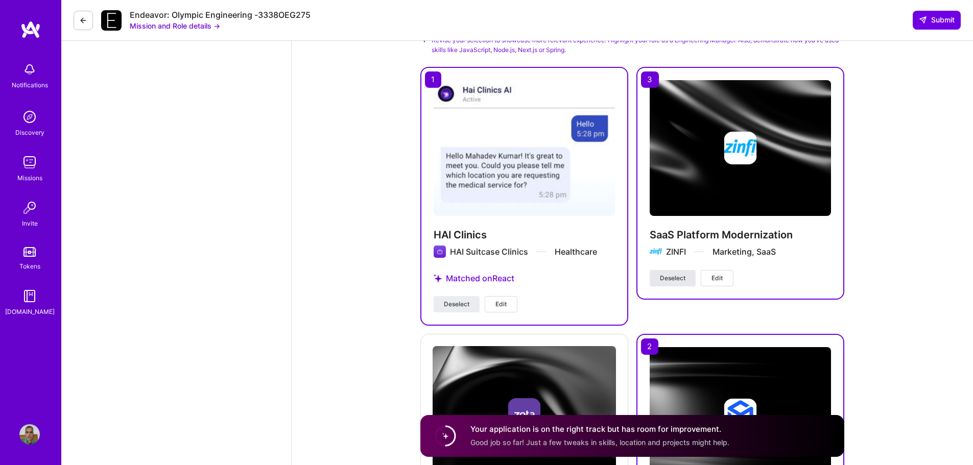
click at [681, 281] on span "Deselect" at bounding box center [673, 278] width 26 height 9
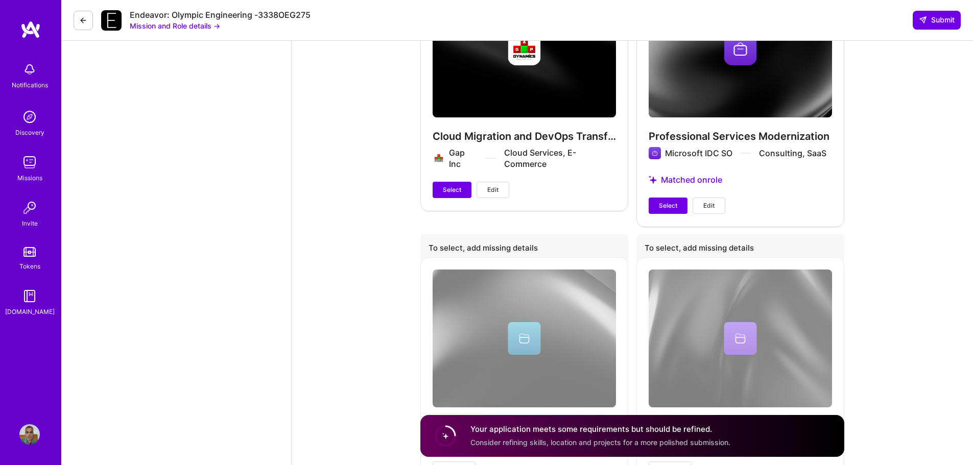
scroll to position [1929, 0]
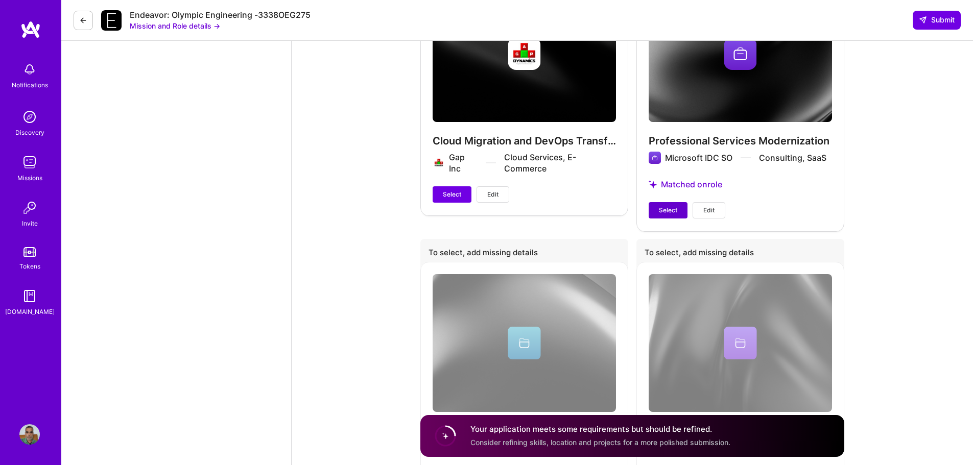
click at [678, 211] on button "Select" at bounding box center [668, 210] width 39 height 16
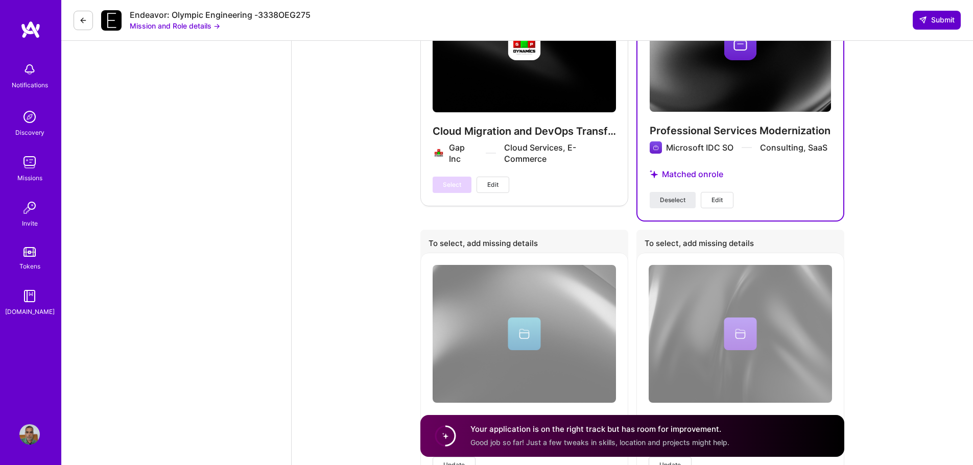
click at [934, 19] on span "Submit" at bounding box center [937, 20] width 36 height 10
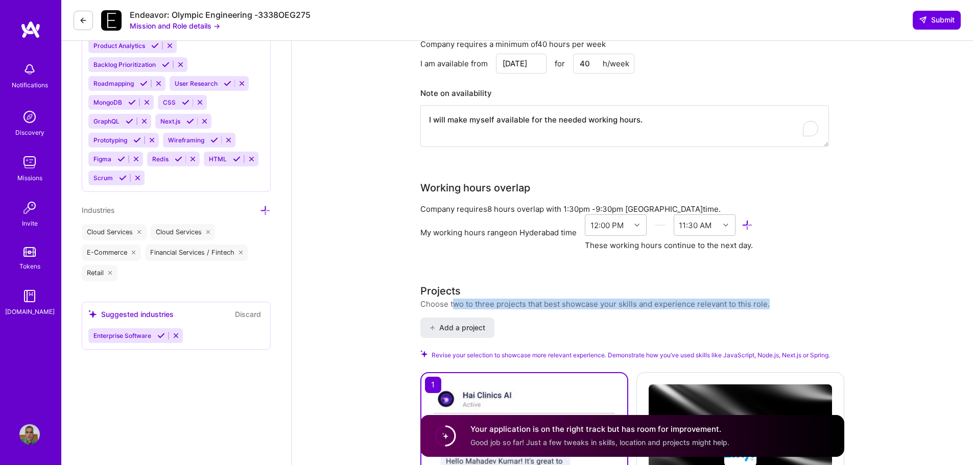
scroll to position [1000, 0]
click at [752, 226] on icon at bounding box center [747, 226] width 12 height 12
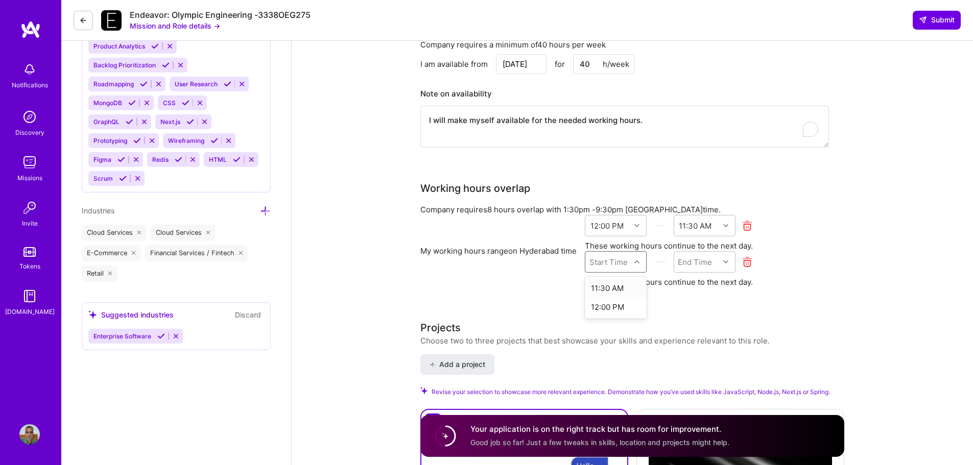
click at [639, 263] on icon at bounding box center [636, 261] width 5 height 5
click at [625, 308] on div "12:00 PM" at bounding box center [616, 307] width 62 height 19
click at [732, 262] on div at bounding box center [727, 261] width 16 height 13
click at [714, 270] on div "End Time" at bounding box center [696, 262] width 45 height 20
click at [724, 228] on div at bounding box center [727, 225] width 16 height 13
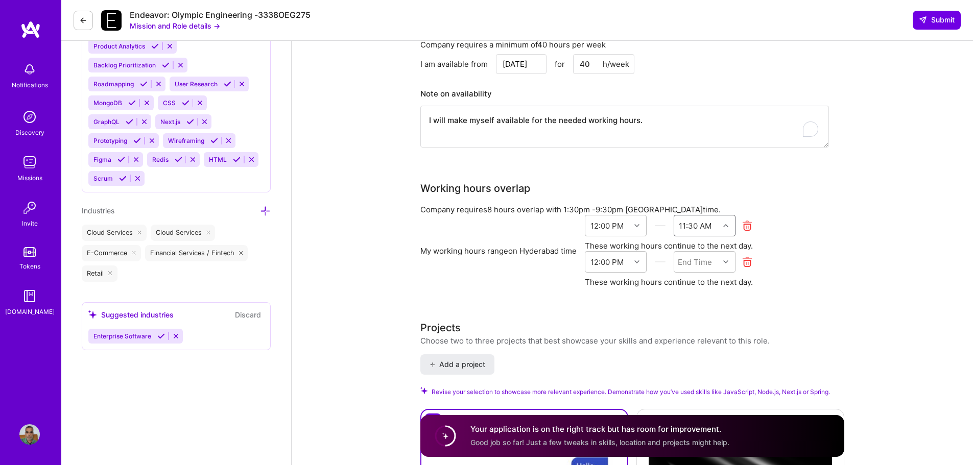
click at [724, 228] on div at bounding box center [727, 225] width 16 height 13
click at [637, 262] on icon at bounding box center [636, 261] width 5 height 5
click at [618, 291] on div "11:30 AM" at bounding box center [616, 288] width 62 height 19
click at [749, 260] on icon at bounding box center [747, 262] width 12 height 12
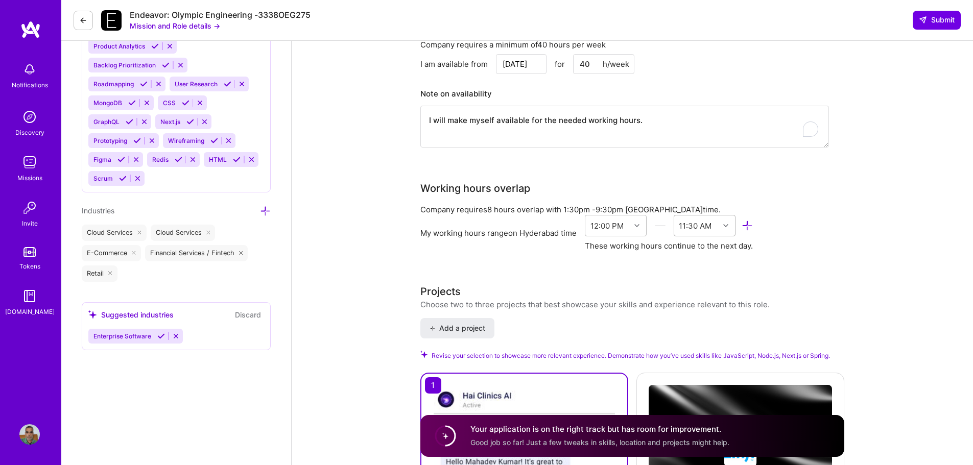
click at [728, 224] on icon at bounding box center [725, 225] width 5 height 5
click at [700, 364] on div "11:30 PM" at bounding box center [705, 362] width 62 height 19
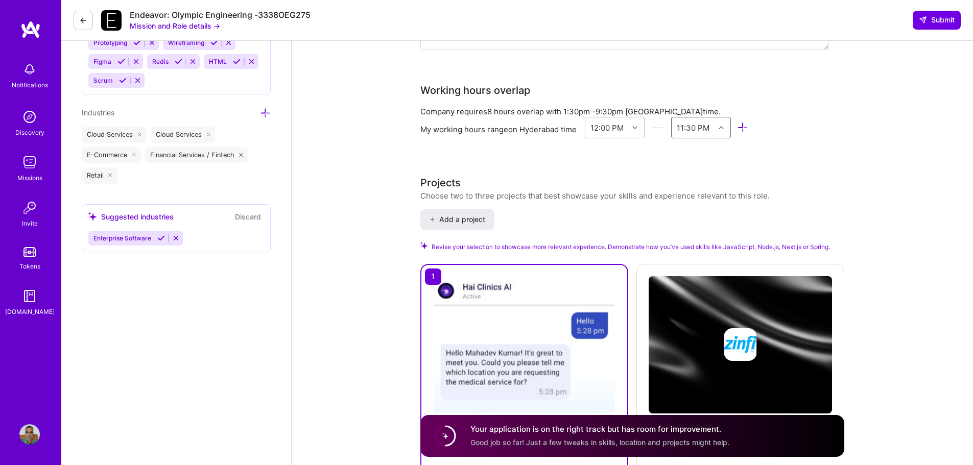
scroll to position [1103, 0]
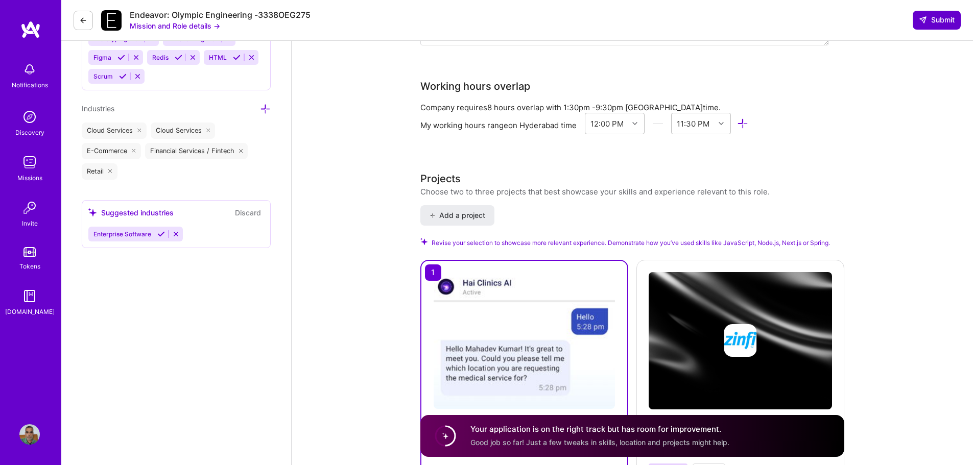
click at [938, 20] on span "Submit" at bounding box center [937, 20] width 36 height 10
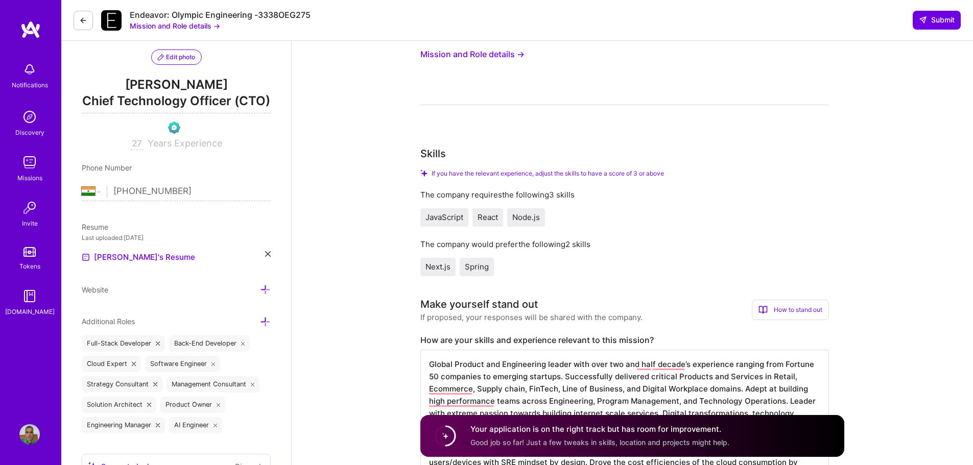
scroll to position [0, 0]
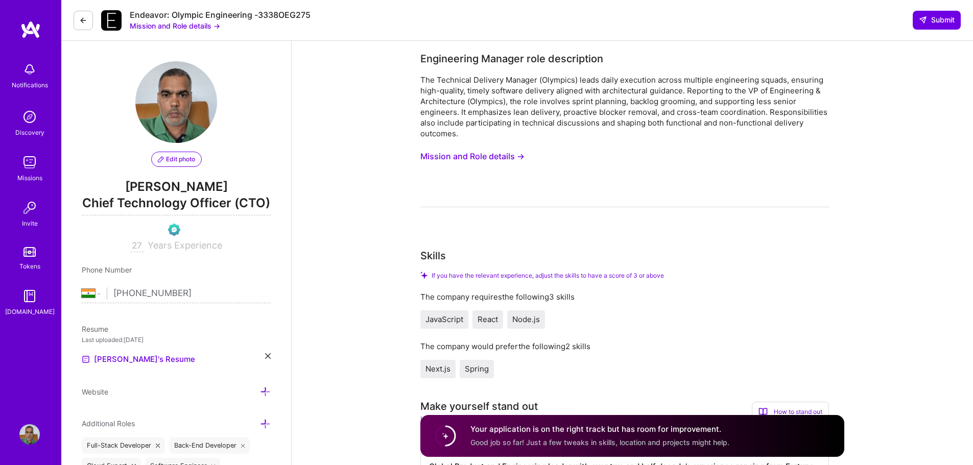
click at [85, 15] on button at bounding box center [83, 20] width 19 height 19
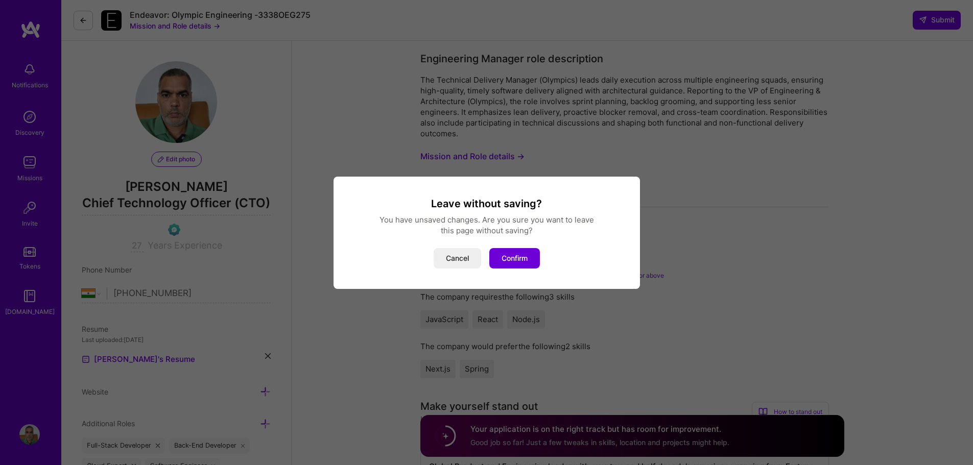
drag, startPoint x: 511, startPoint y: 254, endPoint x: 432, endPoint y: 280, distance: 83.3
click at [471, 318] on div "Leave without saving? You have unsaved changes. Are you sure you want to leave …" at bounding box center [486, 232] width 973 height 465
click at [461, 259] on button "Cancel" at bounding box center [457, 258] width 47 height 20
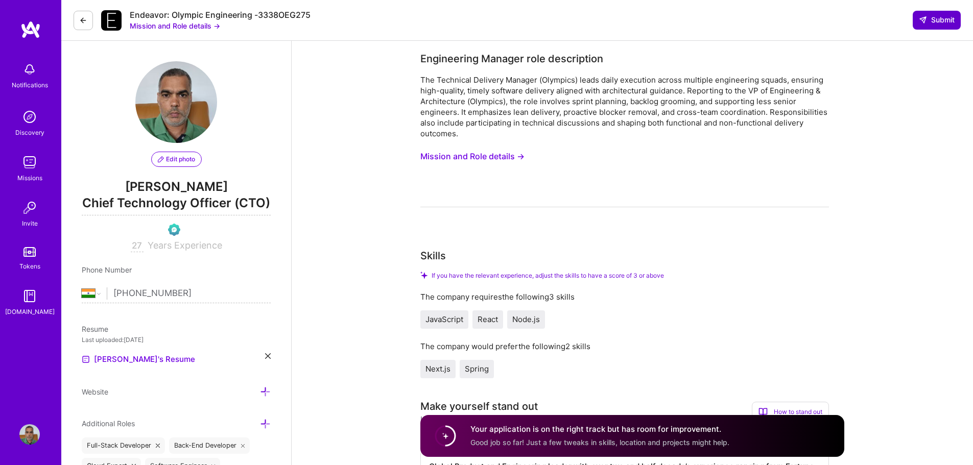
click at [945, 21] on span "Submit" at bounding box center [937, 20] width 36 height 10
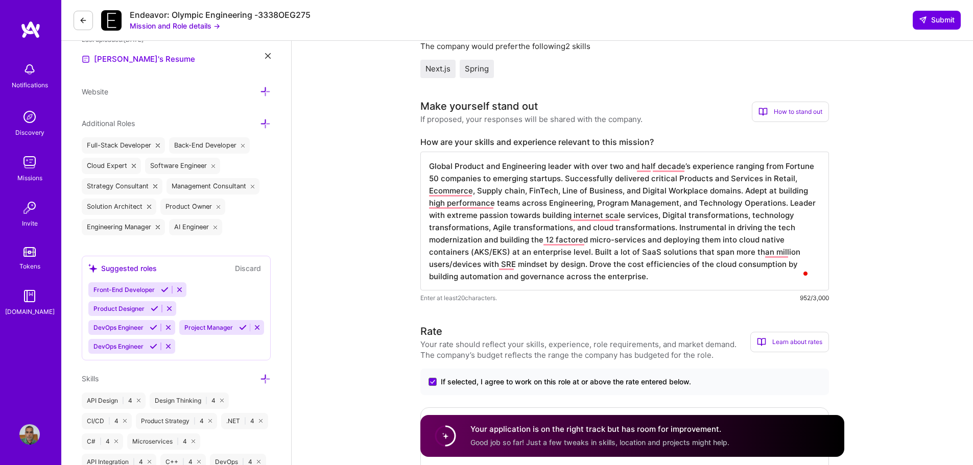
scroll to position [306, 0]
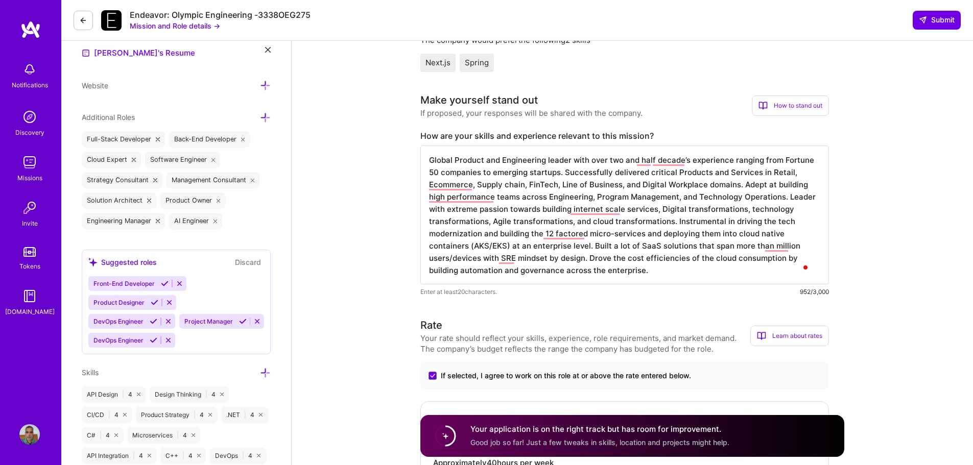
click at [809, 266] on div "Open Grammarly. 8 suggestions." at bounding box center [805, 268] width 8 height 8
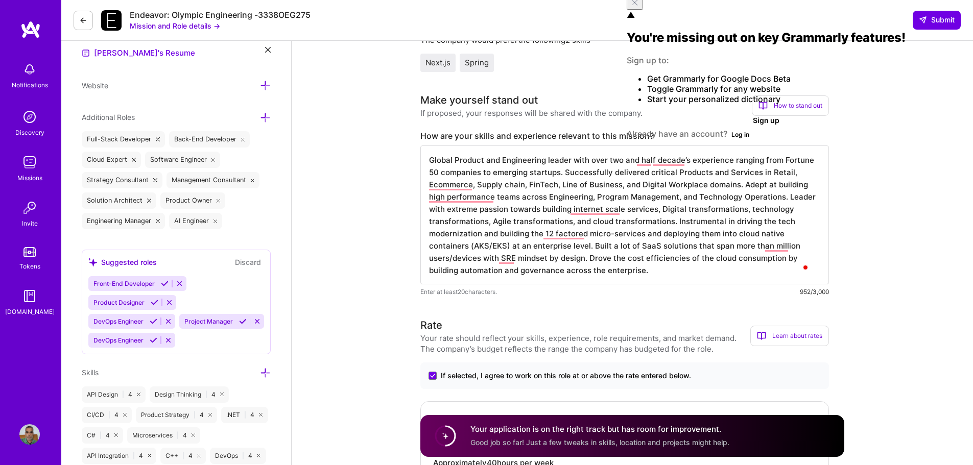
click at [639, 7] on icon "Close" at bounding box center [635, 2] width 8 height 8
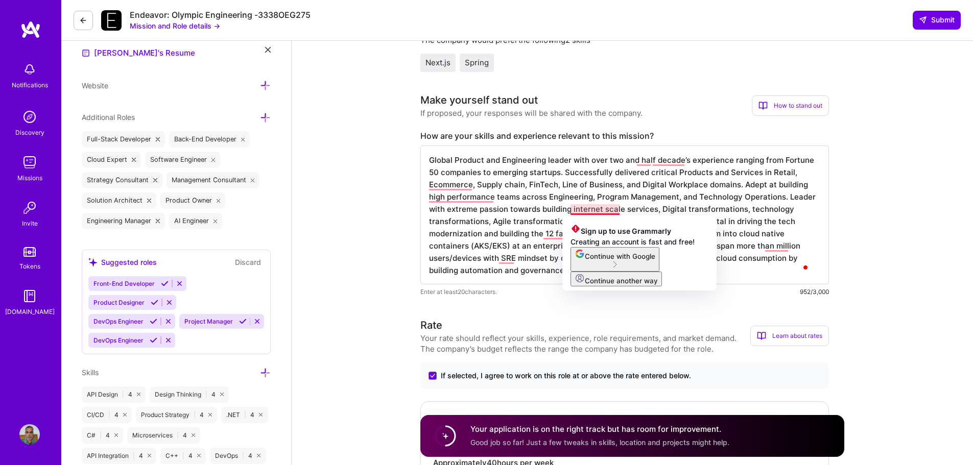
drag, startPoint x: 593, startPoint y: 209, endPoint x: 743, endPoint y: 203, distance: 149.7
click at [743, 203] on textarea "Global Product and Engineering leader with over two and half decade’s experienc…" at bounding box center [624, 215] width 409 height 139
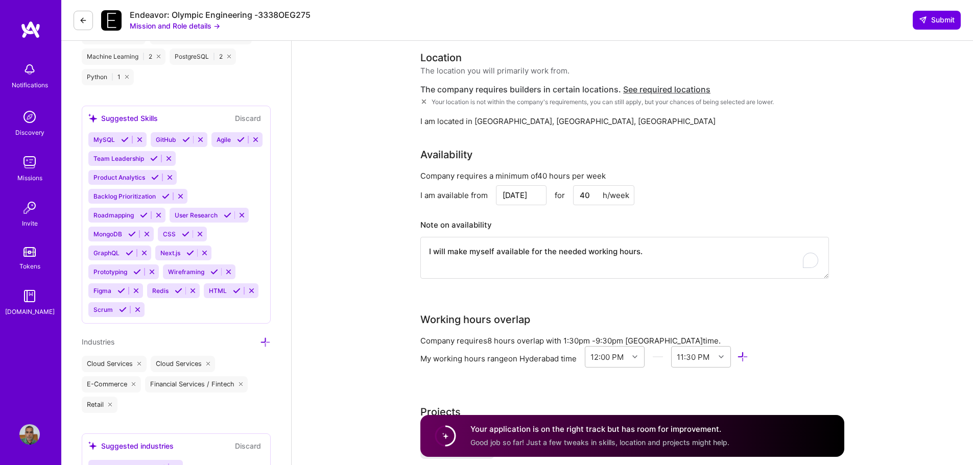
scroll to position [970, 0]
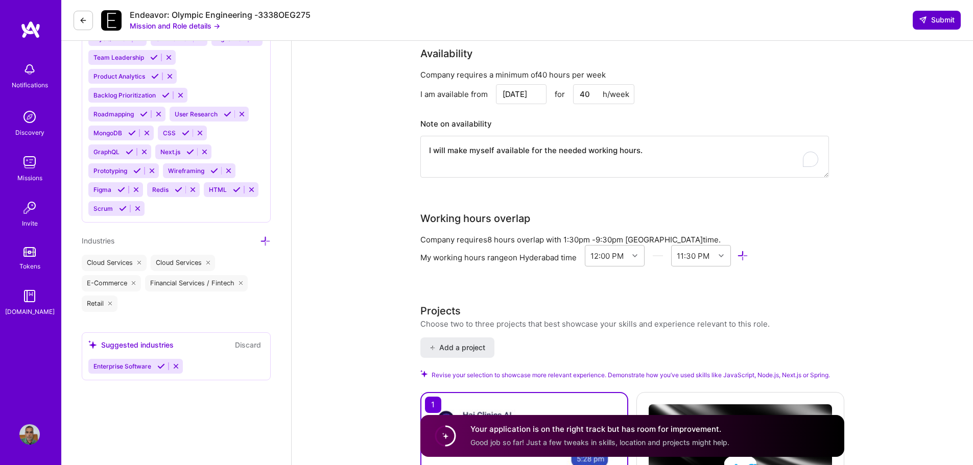
click at [943, 21] on span "Submit" at bounding box center [937, 20] width 36 height 10
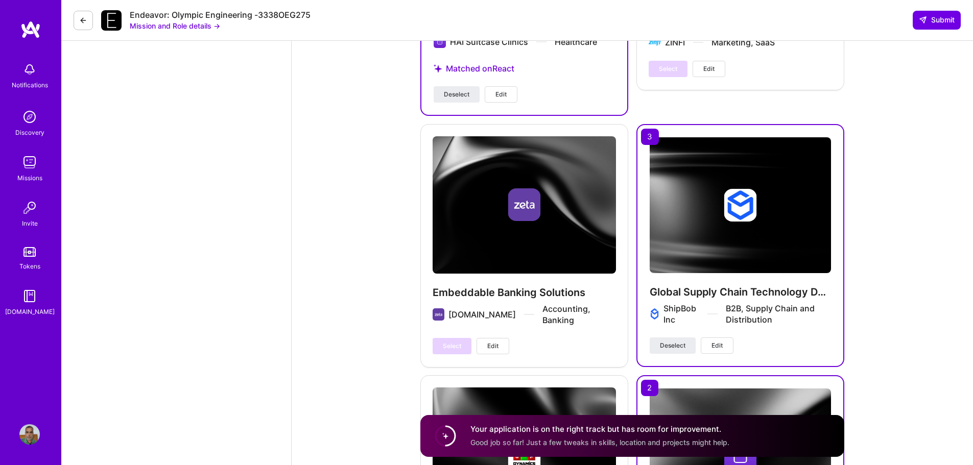
scroll to position [1634, 0]
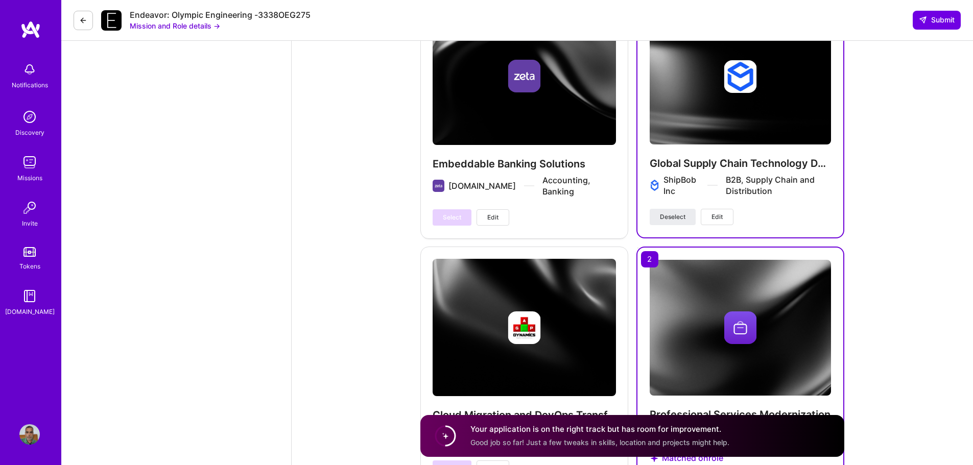
click at [84, 24] on icon at bounding box center [83, 20] width 8 height 8
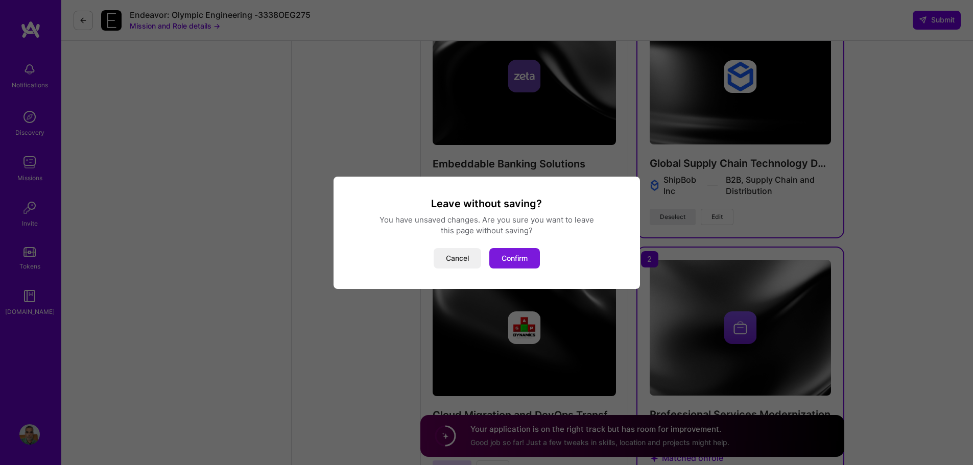
click at [527, 259] on button "Confirm" at bounding box center [514, 258] width 51 height 20
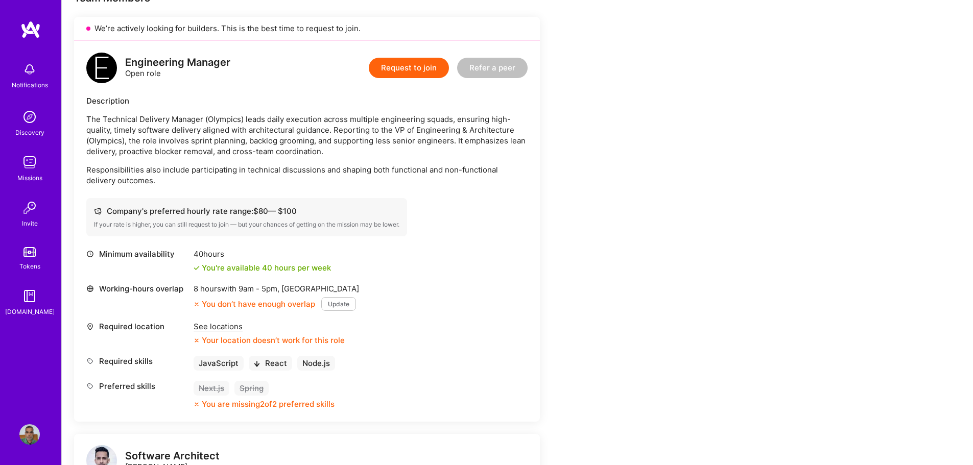
scroll to position [204, 0]
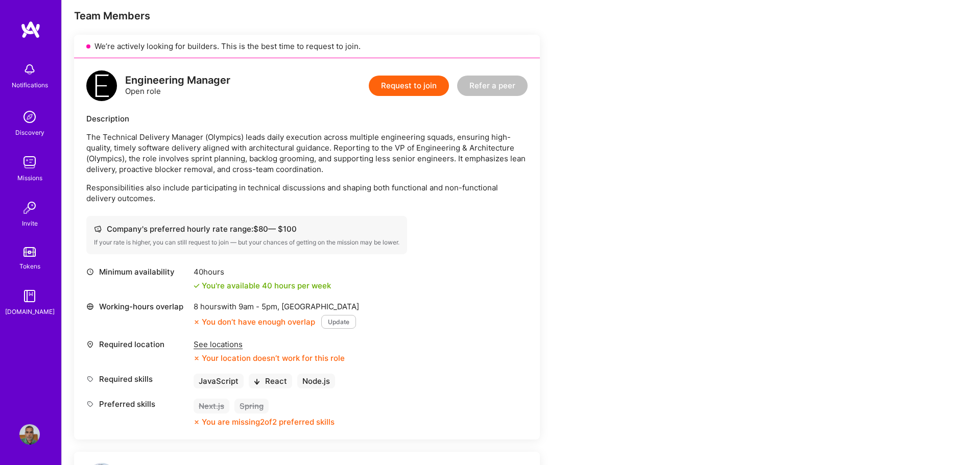
click at [396, 93] on button "Request to join" at bounding box center [409, 86] width 80 height 20
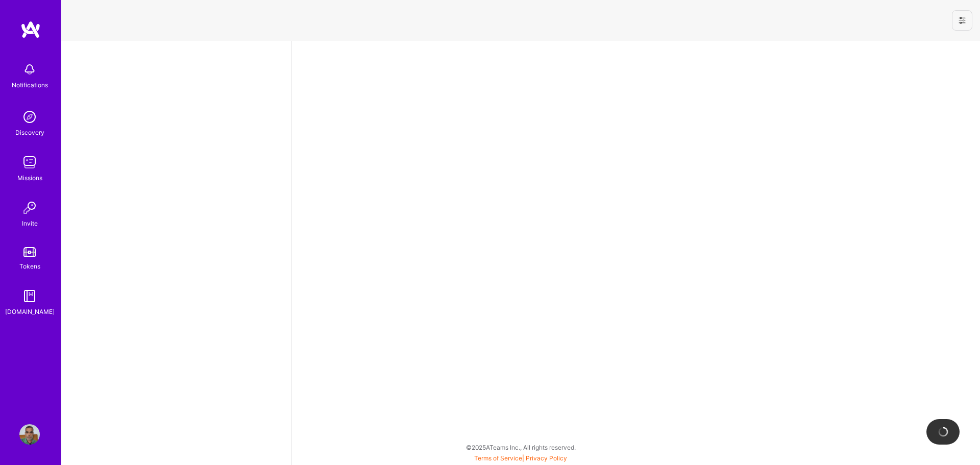
select select "IN"
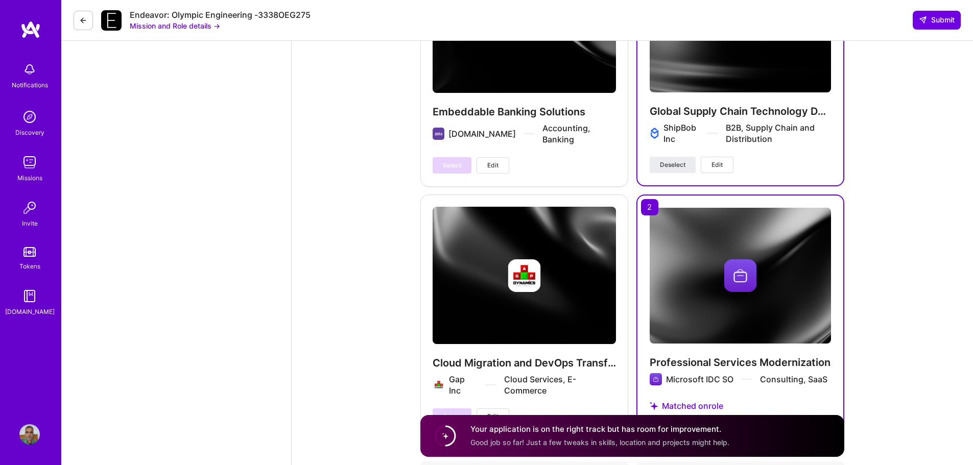
scroll to position [1685, 0]
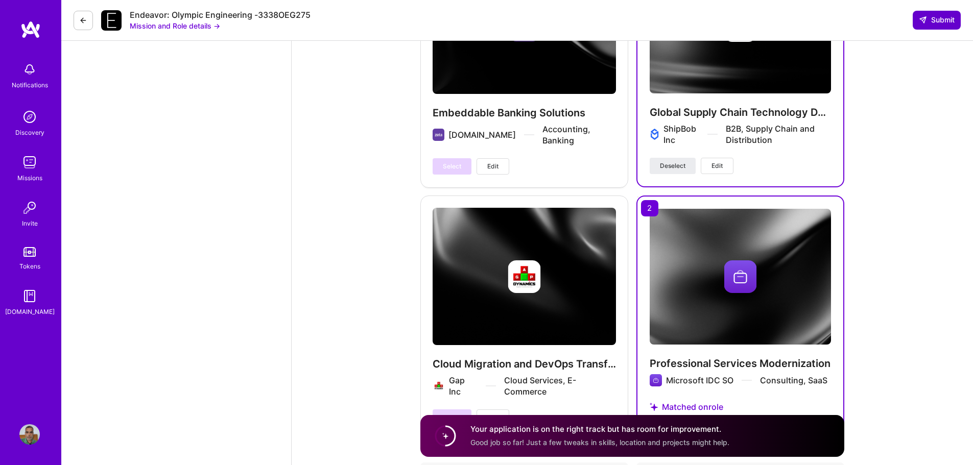
click at [938, 18] on span "Submit" at bounding box center [937, 20] width 36 height 10
click at [93, 19] on div "Endeavor: Olympic Engineering -3338OEG275 Mission and Role details →" at bounding box center [192, 20] width 237 height 21
click at [84, 19] on icon at bounding box center [83, 20] width 8 height 8
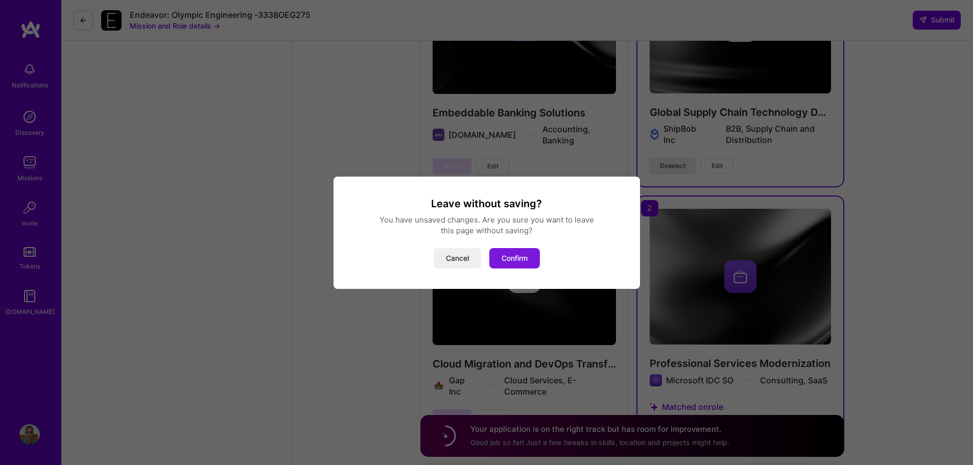
click at [518, 258] on button "Confirm" at bounding box center [514, 258] width 51 height 20
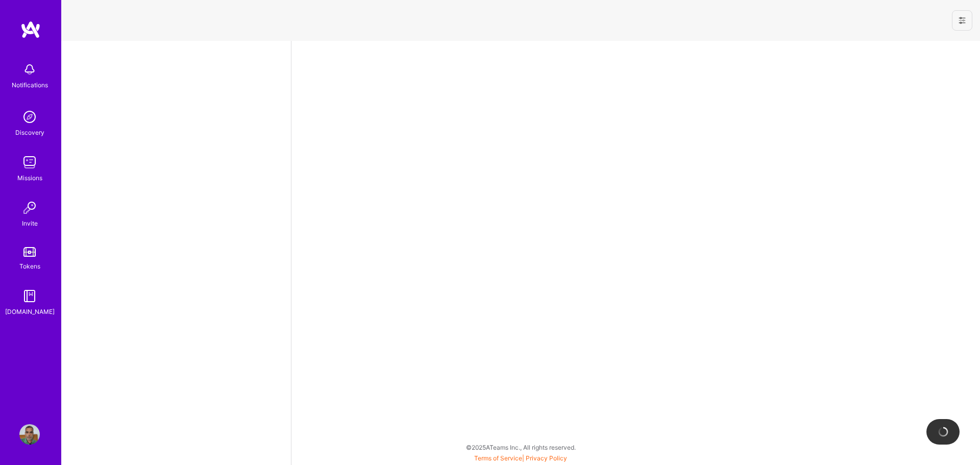
select select "IN"
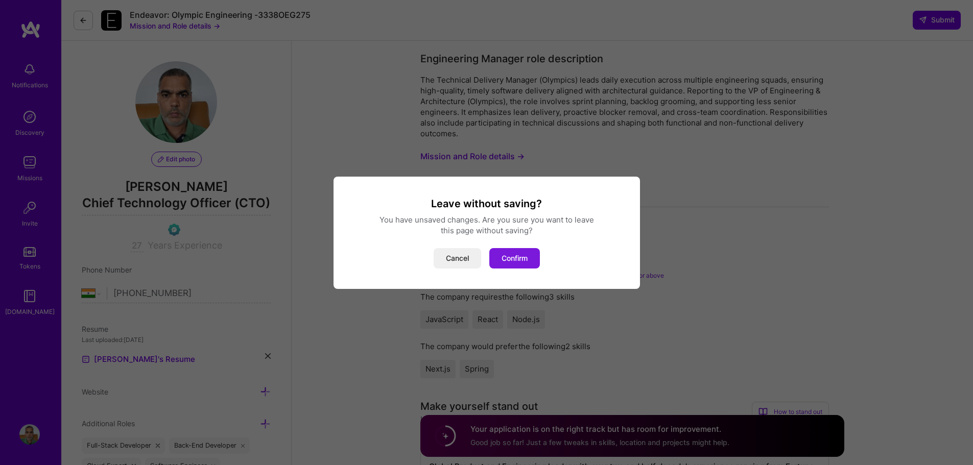
click at [511, 256] on button "Confirm" at bounding box center [514, 258] width 51 height 20
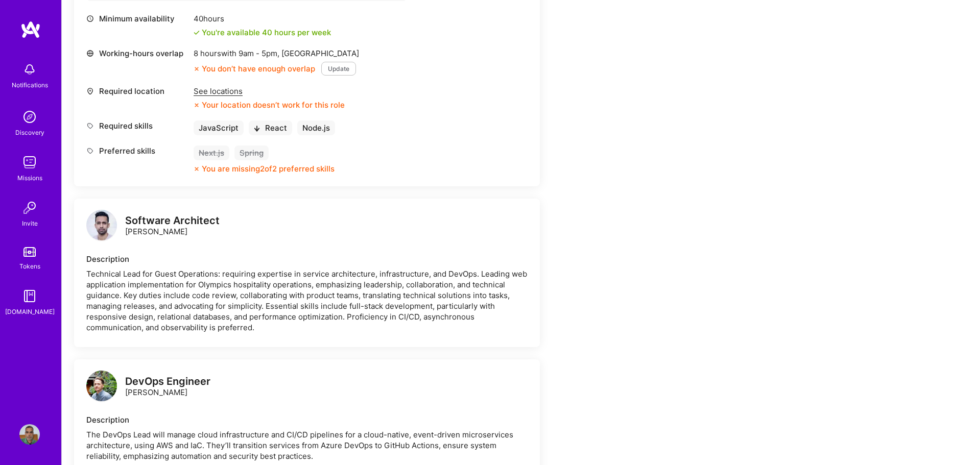
scroll to position [460, 0]
click at [213, 95] on div "See locations Your location doesn’t work for this role" at bounding box center [269, 96] width 151 height 25
click at [219, 85] on div "See locations" at bounding box center [269, 89] width 151 height 11
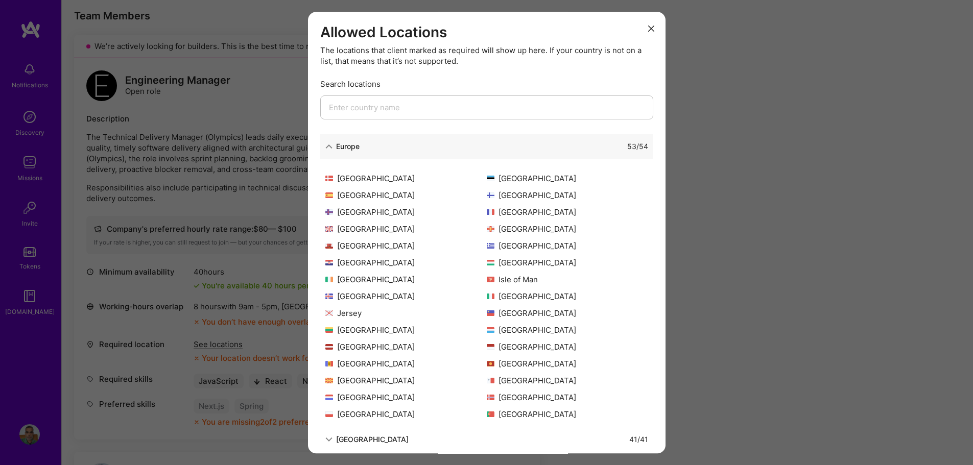
scroll to position [0, 0]
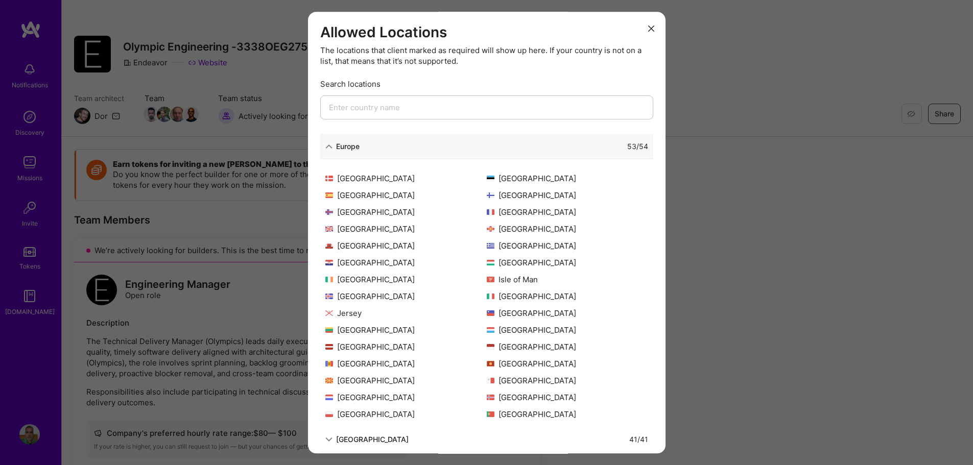
click at [648, 28] on icon "modal" at bounding box center [651, 29] width 6 height 6
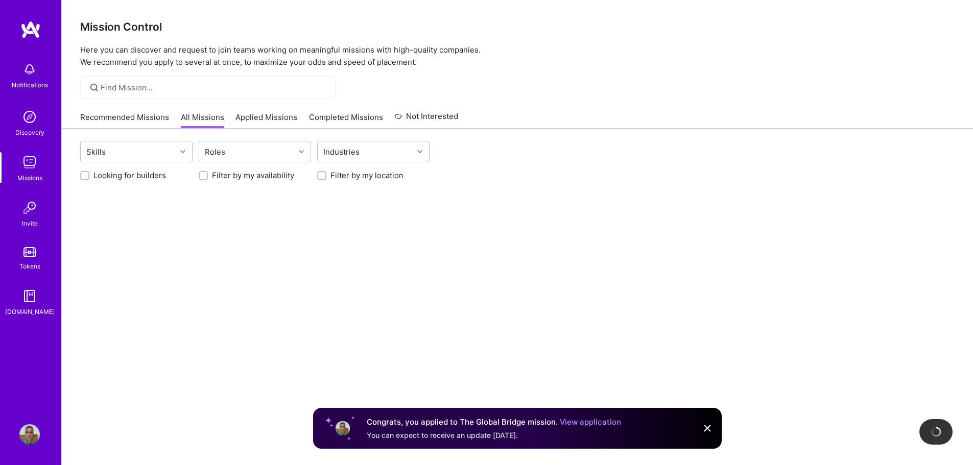
scroll to position [77, 0]
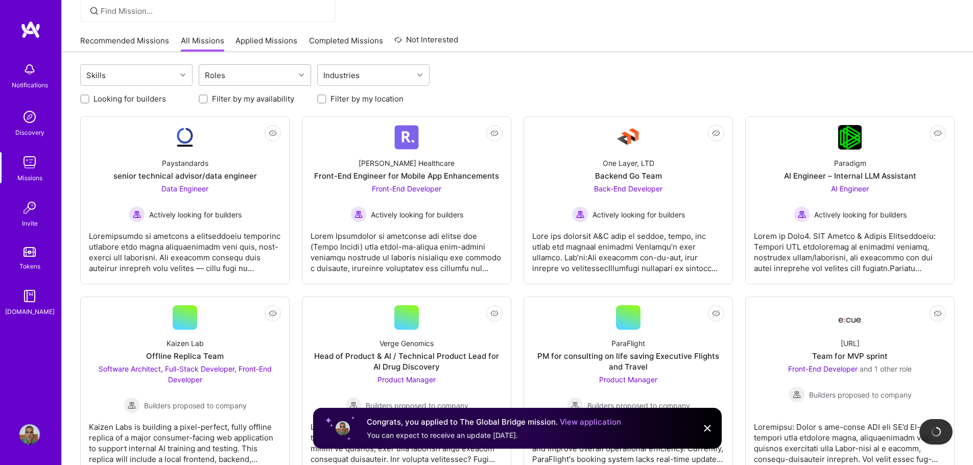
click at [307, 78] on div at bounding box center [303, 74] width 16 height 13
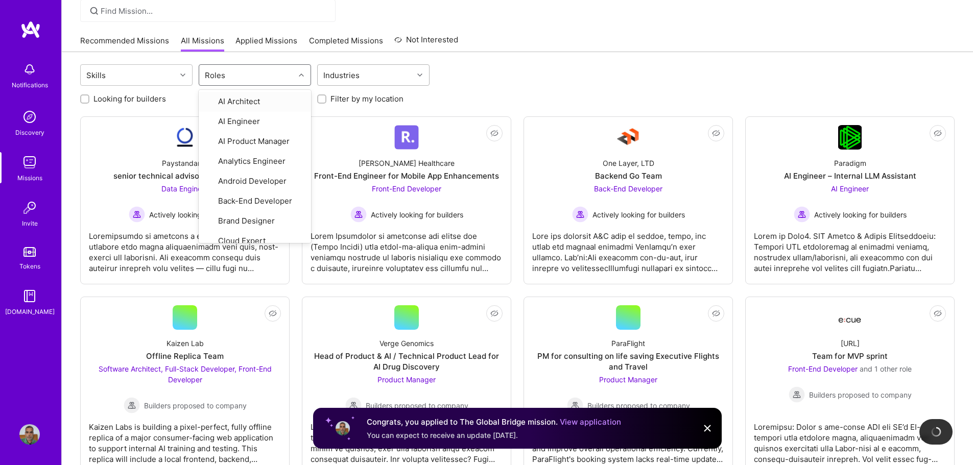
drag, startPoint x: 307, startPoint y: 75, endPoint x: 342, endPoint y: 75, distance: 35.2
click at [306, 75] on div at bounding box center [303, 74] width 16 height 13
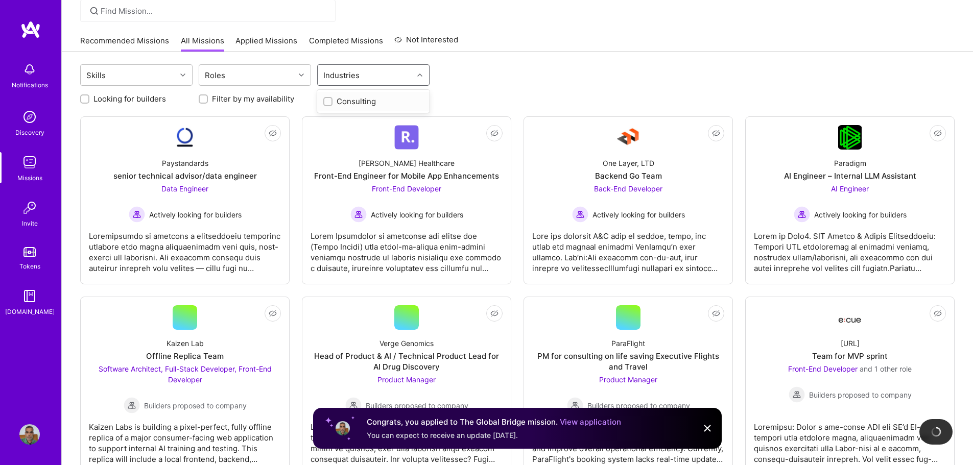
click at [416, 74] on div at bounding box center [421, 74] width 16 height 13
click at [193, 73] on div "Skills Roles Select is focused ,type to refine list, press Down to open the men…" at bounding box center [517, 76] width 874 height 24
click at [181, 75] on icon at bounding box center [182, 75] width 5 height 5
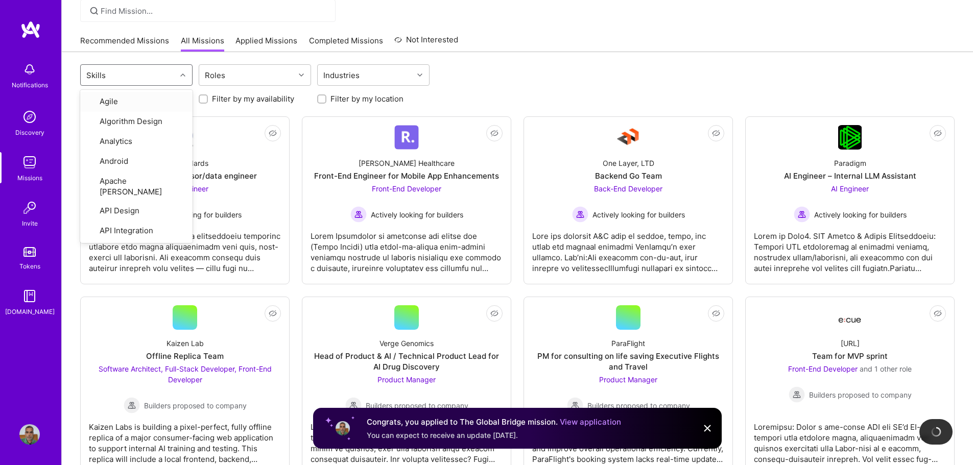
click at [180, 81] on div at bounding box center [184, 74] width 16 height 13
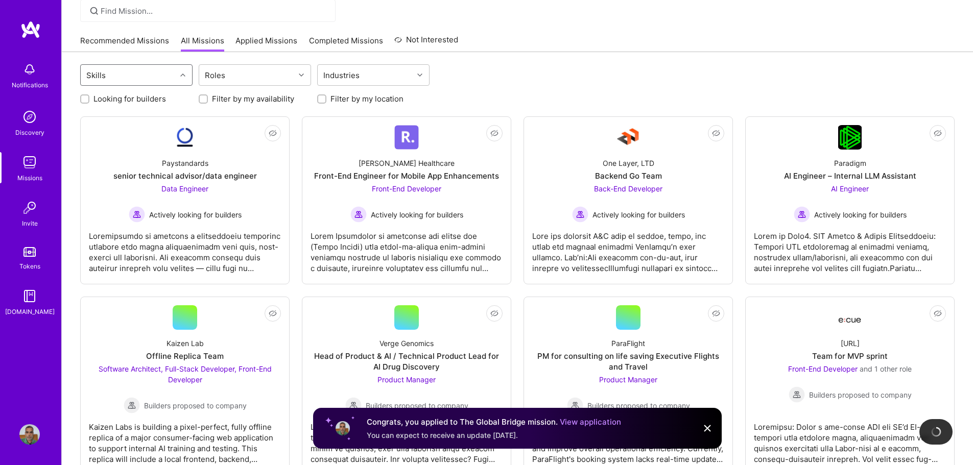
click at [324, 99] on input "Filter by my location" at bounding box center [322, 99] width 7 height 7
checkbox input "true"
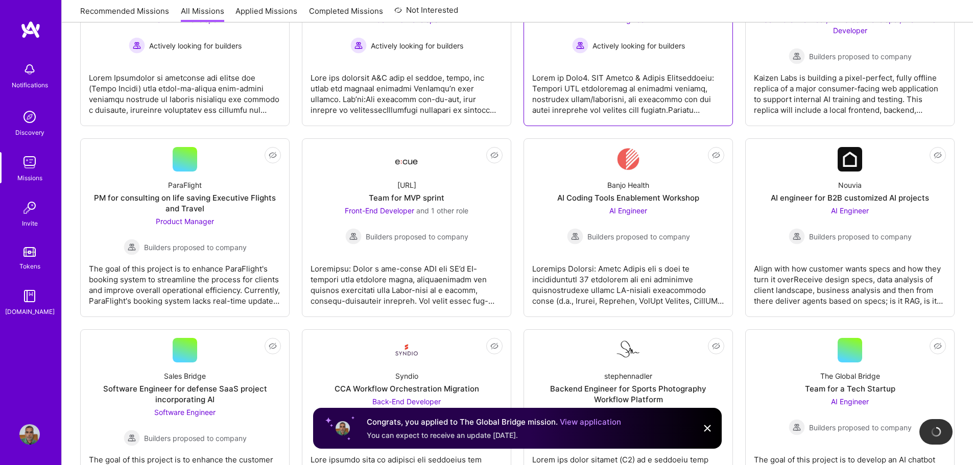
scroll to position [281, 0]
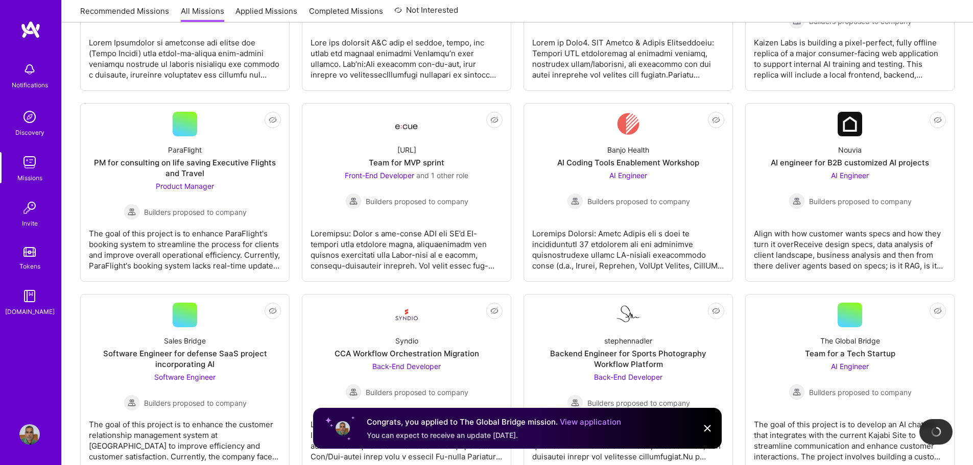
click at [710, 427] on img at bounding box center [707, 428] width 12 height 12
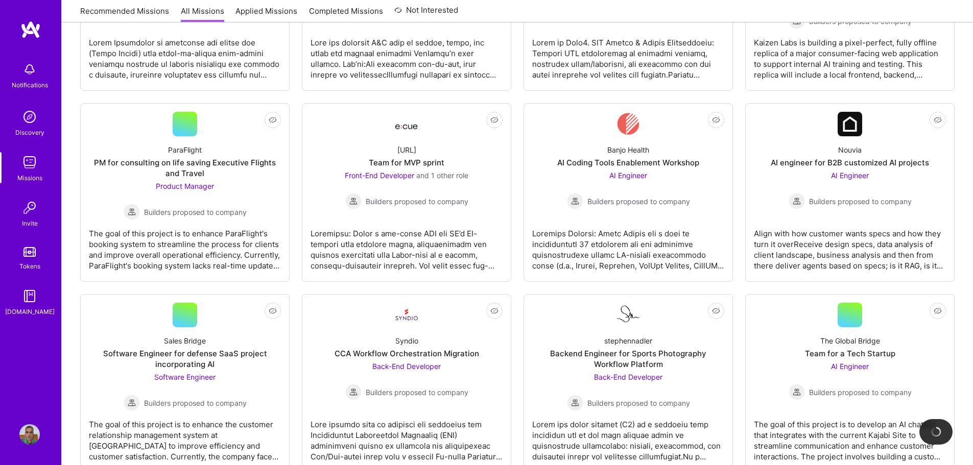
scroll to position [0, 0]
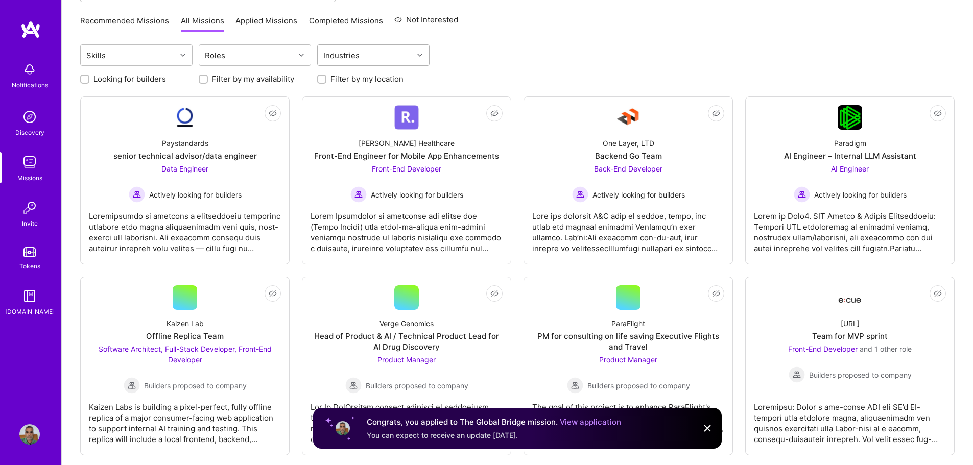
scroll to position [51, 0]
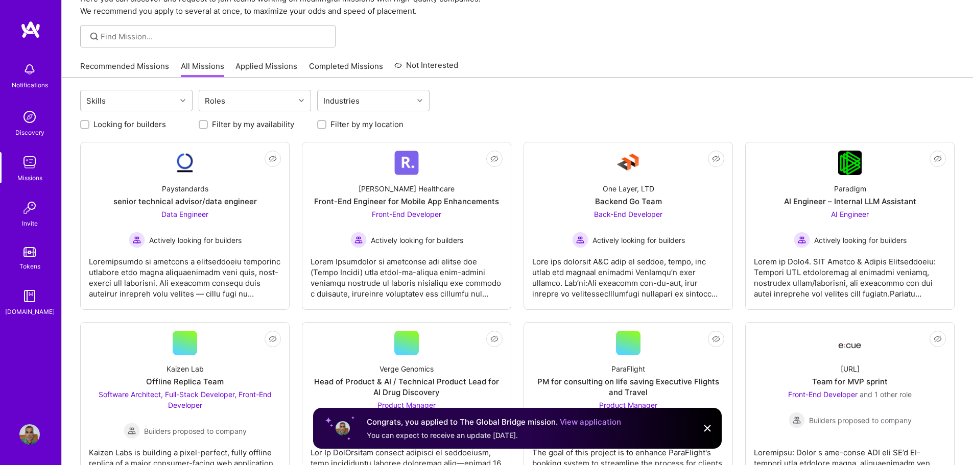
click at [322, 122] on input "Filter by my location" at bounding box center [322, 125] width 7 height 7
checkbox input "true"
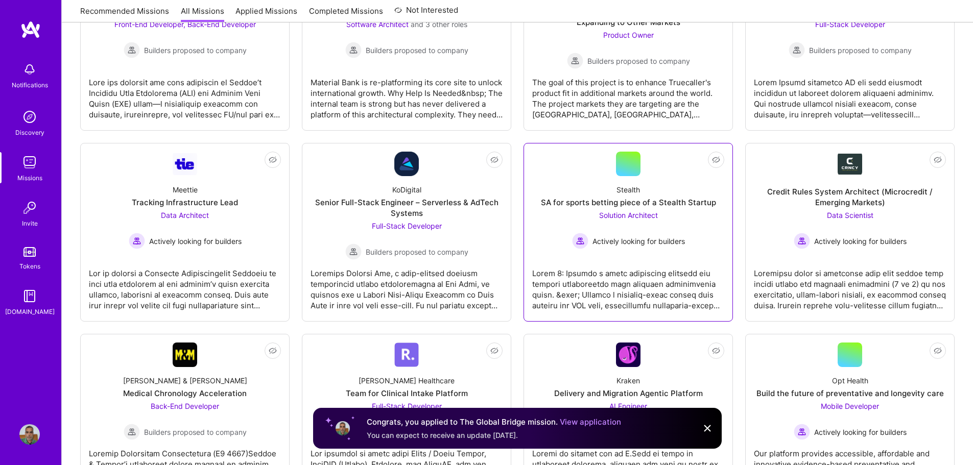
scroll to position [1072, 0]
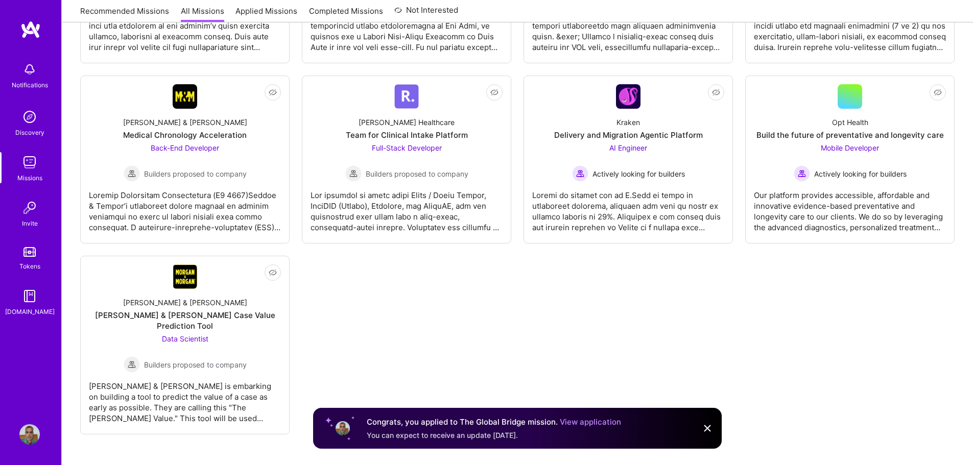
click at [708, 432] on img at bounding box center [707, 428] width 12 height 12
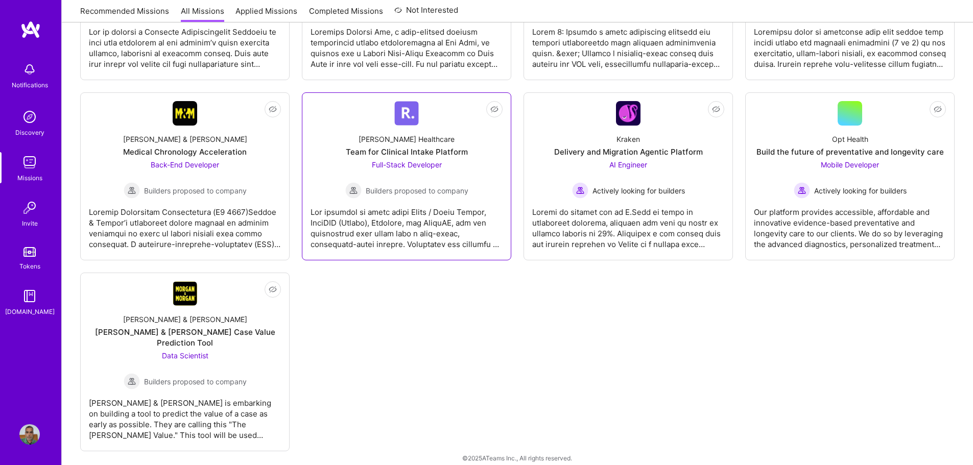
click at [422, 167] on span "Full-Stack Developer" at bounding box center [407, 164] width 70 height 9
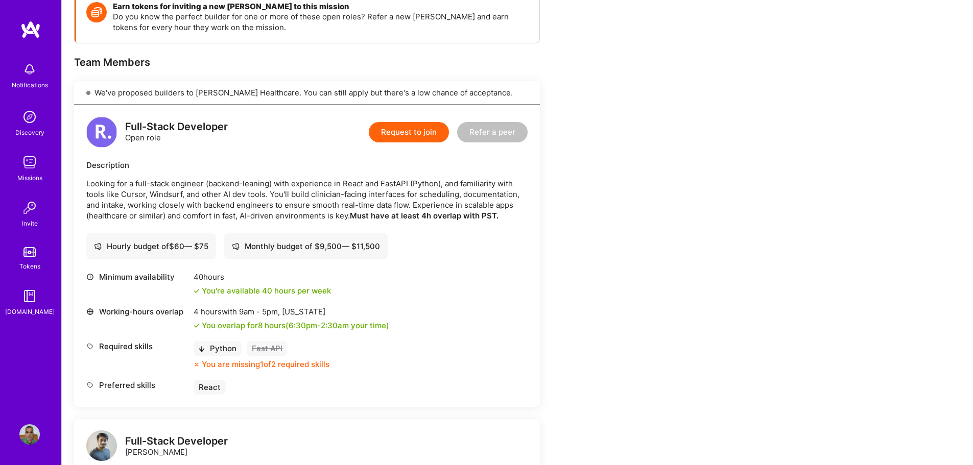
scroll to position [148, 0]
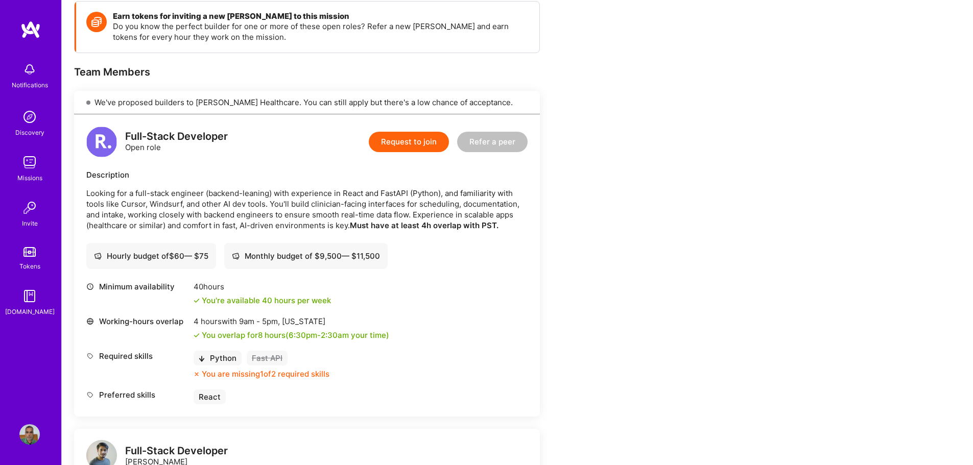
click at [424, 139] on button "Request to join" at bounding box center [409, 142] width 80 height 20
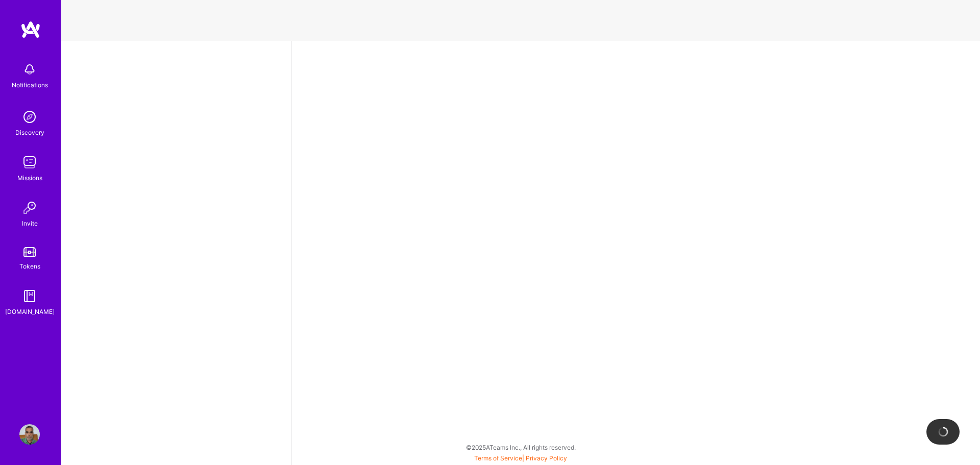
select select "IN"
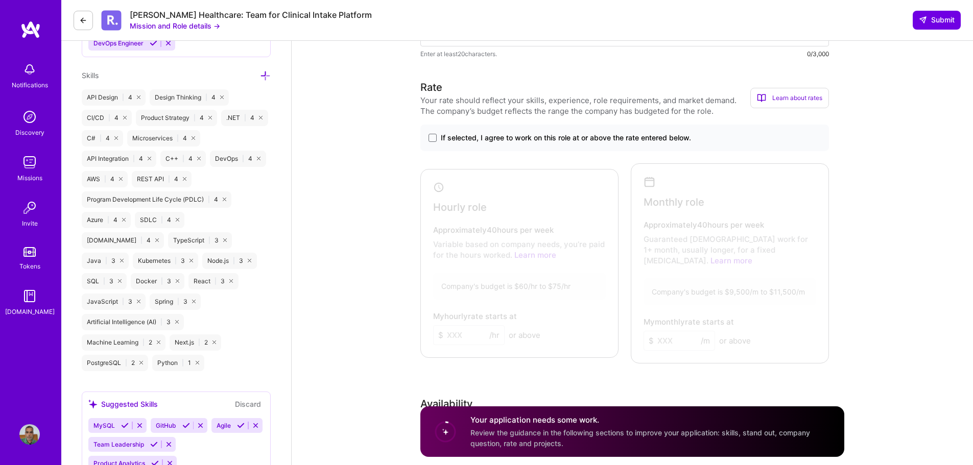
scroll to position [613, 0]
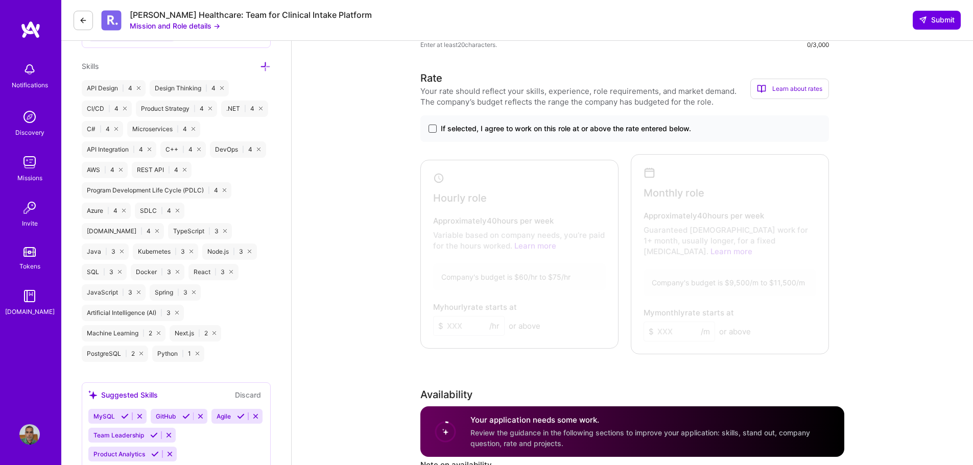
click at [434, 132] on span at bounding box center [432, 129] width 8 height 8
click at [0, 0] on input "If selected, I agree to work on this role at or above the rate entered below." at bounding box center [0, 0] width 0 height 0
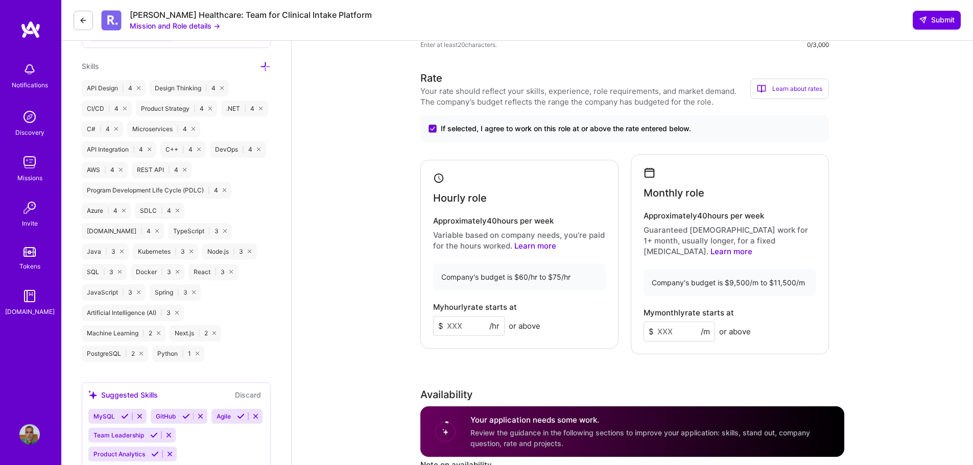
click at [717, 185] on div "Monthly role" at bounding box center [729, 183] width 173 height 32
click at [663, 322] on input at bounding box center [678, 332] width 71 height 20
click at [456, 320] on input at bounding box center [468, 326] width 71 height 20
click at [672, 322] on input at bounding box center [678, 332] width 71 height 20
click at [658, 322] on input at bounding box center [678, 332] width 71 height 20
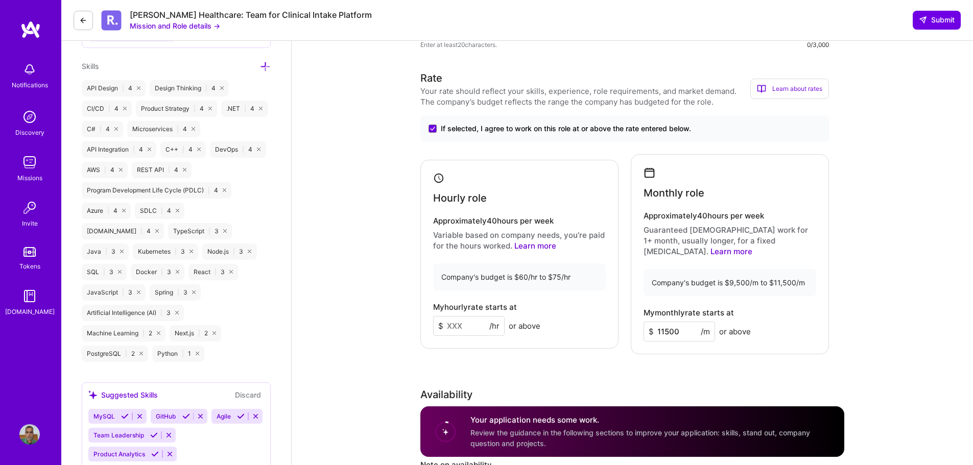
type input "11500"
click at [747, 273] on div "Company's budget is $9,500/m to $11,500/m" at bounding box center [729, 282] width 173 height 27
click at [669, 171] on div "Monthly role" at bounding box center [729, 183] width 173 height 32
click at [640, 176] on div "Monthly role Approximately 40 hours per week Guaranteed full-time work for 1+ m…" at bounding box center [730, 254] width 198 height 200
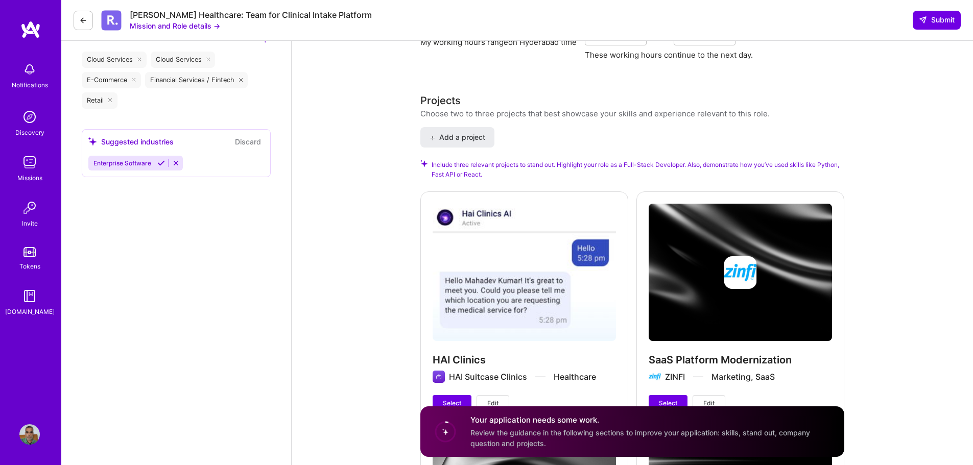
scroll to position [1277, 0]
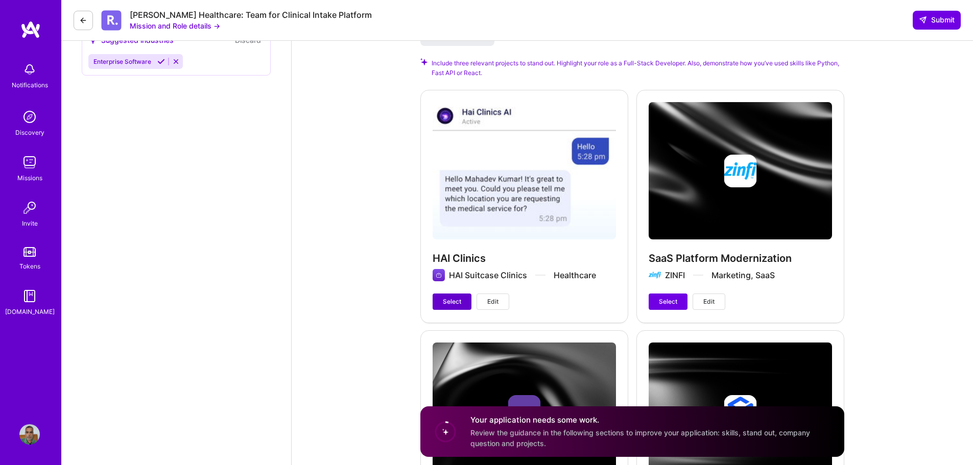
click at [448, 297] on span "Select" at bounding box center [452, 301] width 18 height 9
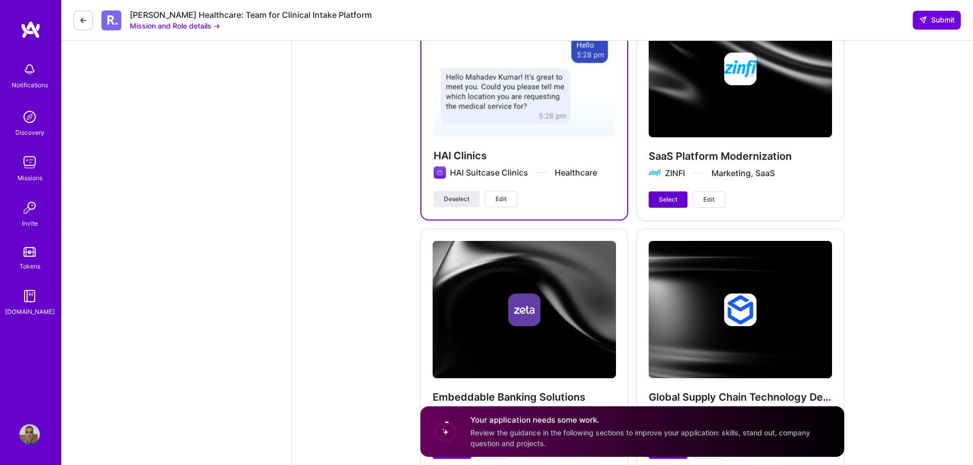
click at [660, 195] on span "Select" at bounding box center [668, 199] width 18 height 9
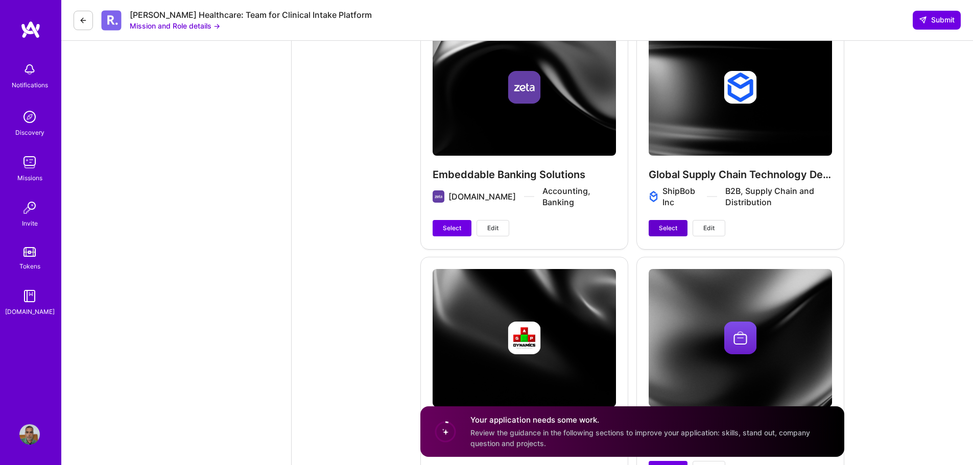
scroll to position [1634, 0]
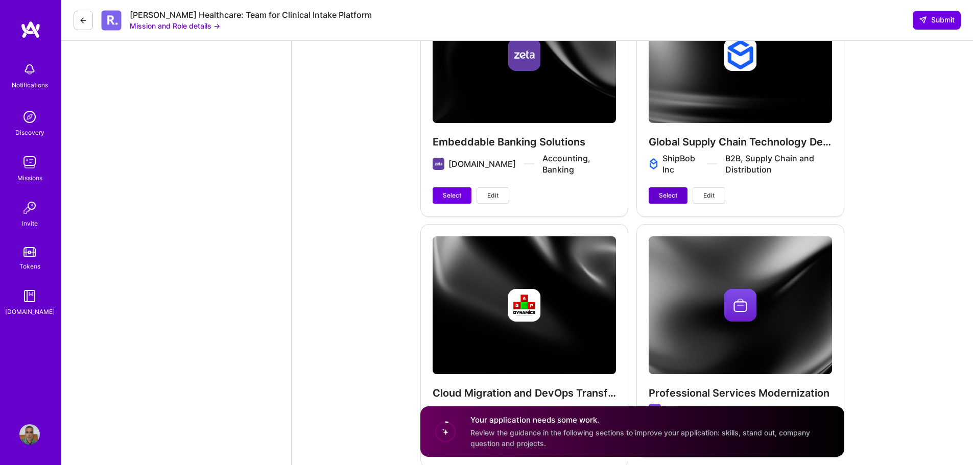
click at [673, 191] on span "Select" at bounding box center [668, 195] width 18 height 9
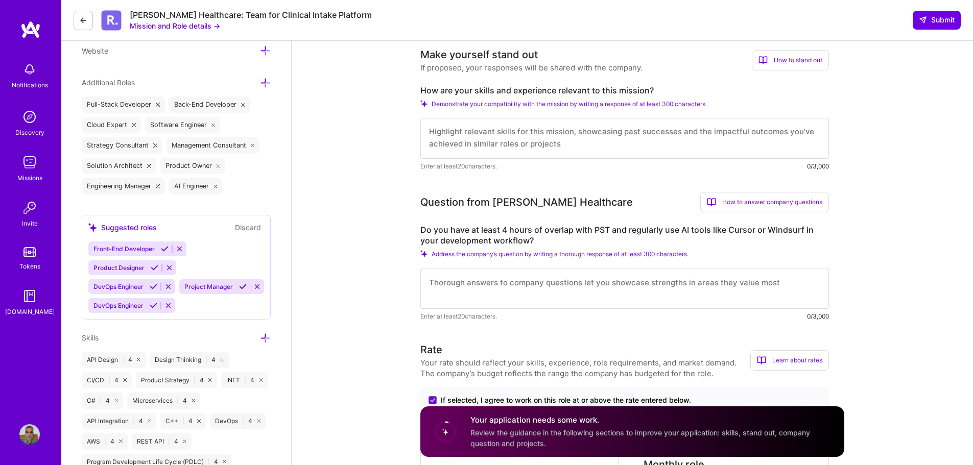
scroll to position [337, 0]
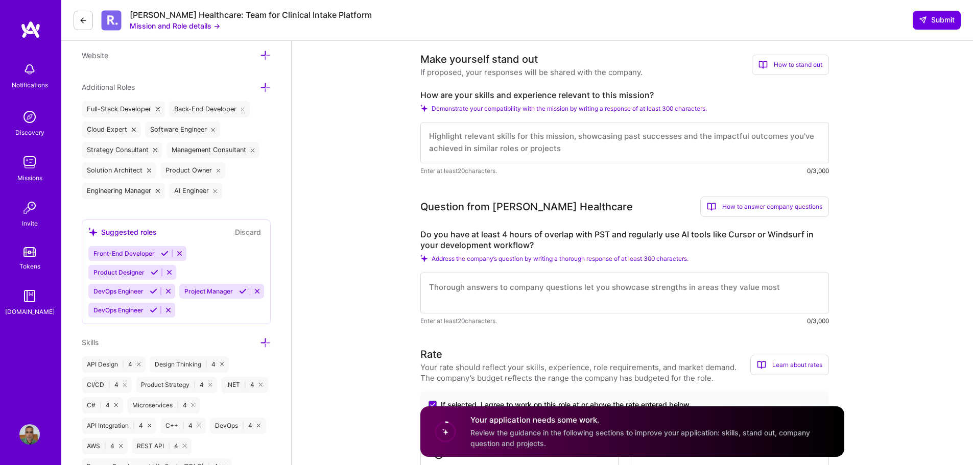
click at [639, 145] on textarea at bounding box center [624, 143] width 409 height 41
click at [527, 145] on textarea "To enrich screen reader interactions, please activate Accessibility in Grammarl…" at bounding box center [624, 143] width 409 height 41
click at [520, 141] on textarea "To enrich screen reader interactions, please activate Accessibility in Grammarl…" at bounding box center [624, 143] width 409 height 41
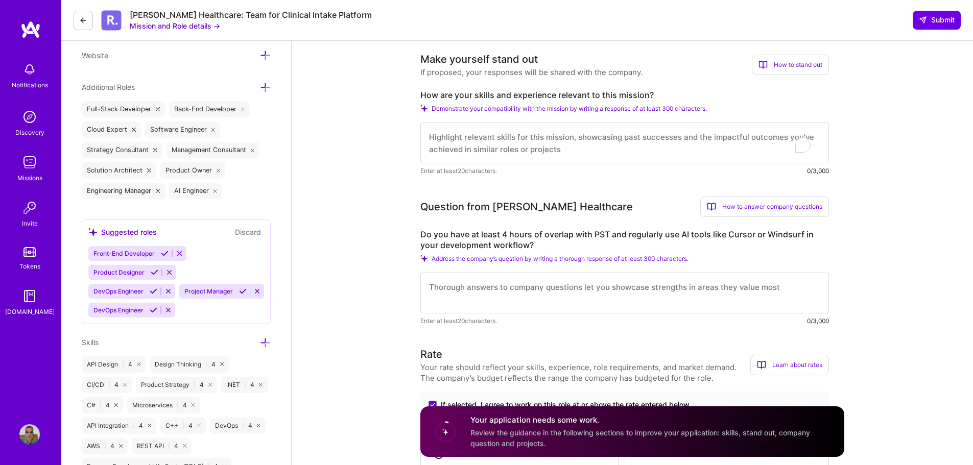
paste textarea "● Enabling the GenAI capabilities (Portal Co-Pilot, AI Assistant, Conversationa…"
drag, startPoint x: 446, startPoint y: 138, endPoint x: 362, endPoint y: 129, distance: 84.8
paste textarea "Global Product and Engineering leader with over two and half decade’s experienc…"
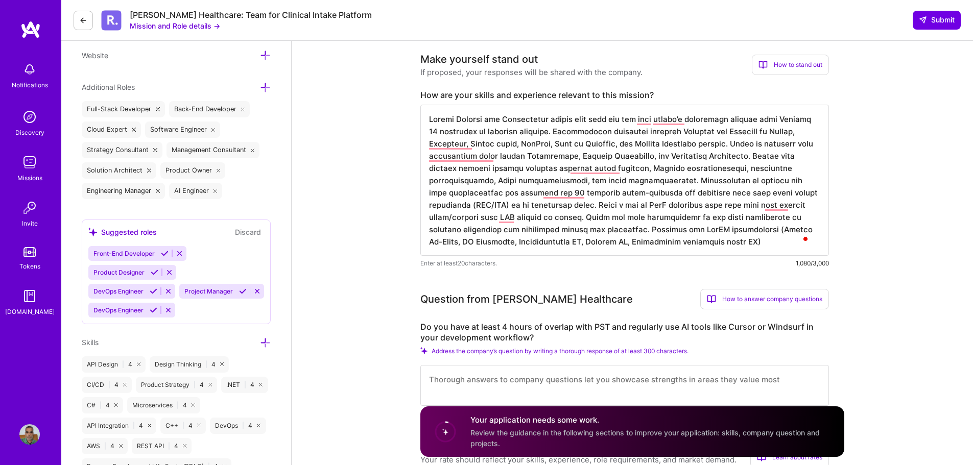
scroll to position [1, 0]
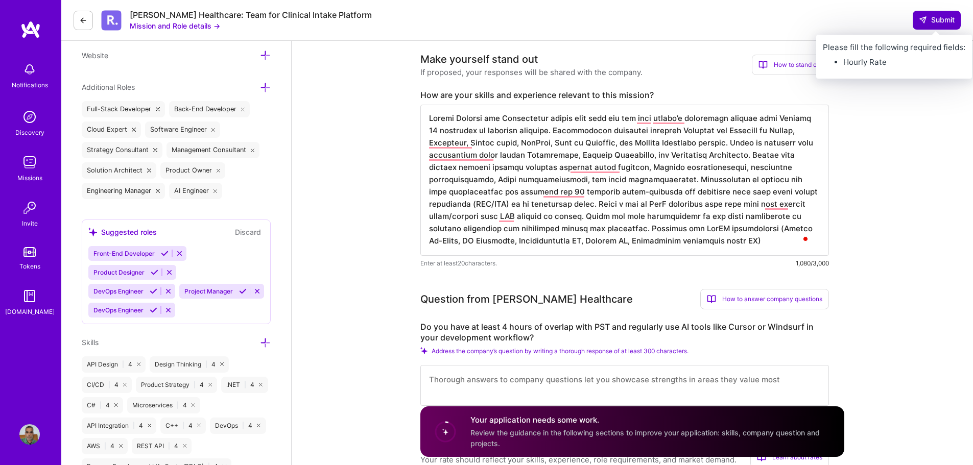
type textarea "Global Product and Engineering leader with over two and half decade’s experienc…"
click at [937, 21] on span "Submit" at bounding box center [937, 20] width 36 height 10
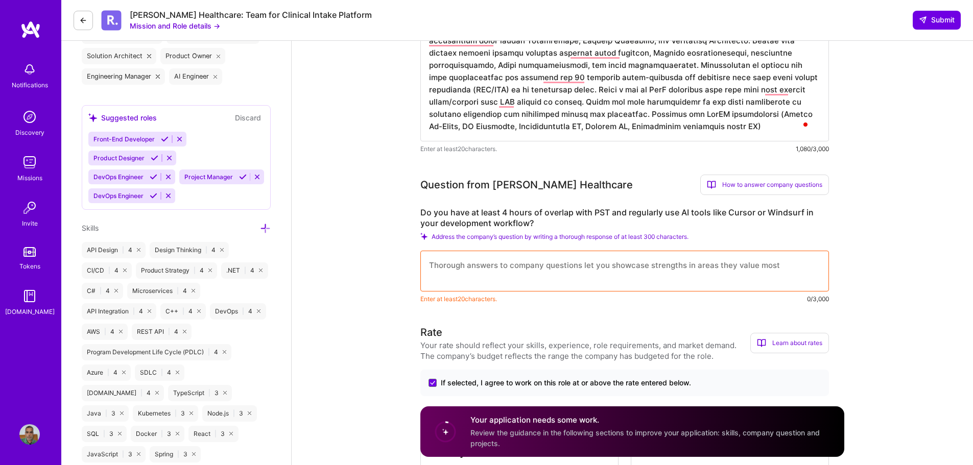
scroll to position [490, 0]
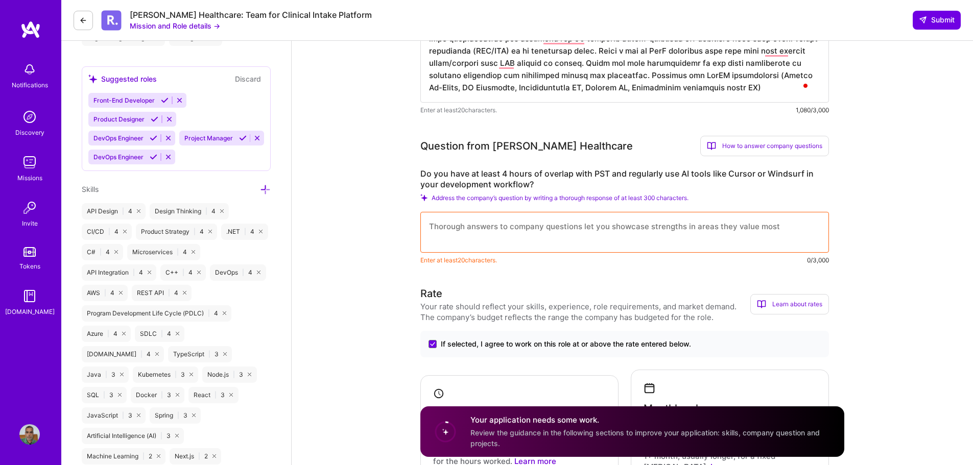
click at [554, 223] on textarea at bounding box center [624, 232] width 409 height 41
click at [557, 230] on textarea "To enrich screen reader interactions, please activate Accessibility in Grammarl…" at bounding box center [624, 232] width 409 height 41
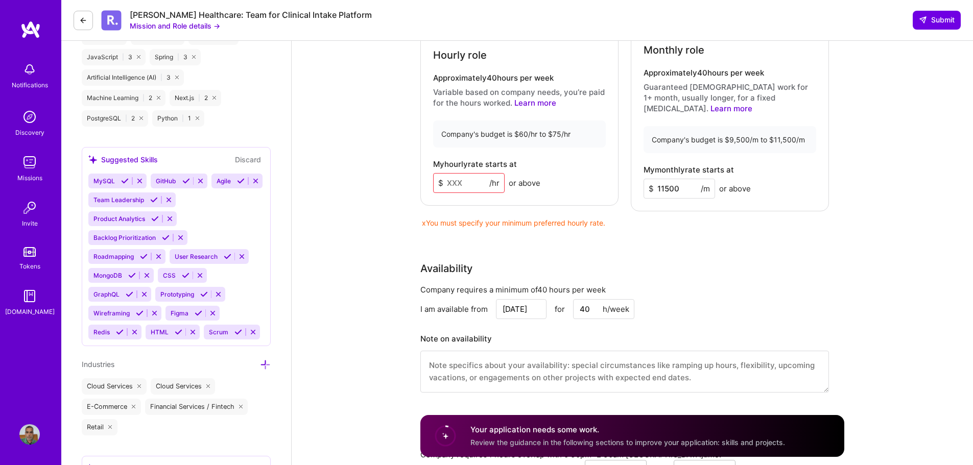
scroll to position [847, 0]
type textarea "Yes. I use Github copilot, Cursor"
click at [461, 181] on input at bounding box center [468, 184] width 71 height 20
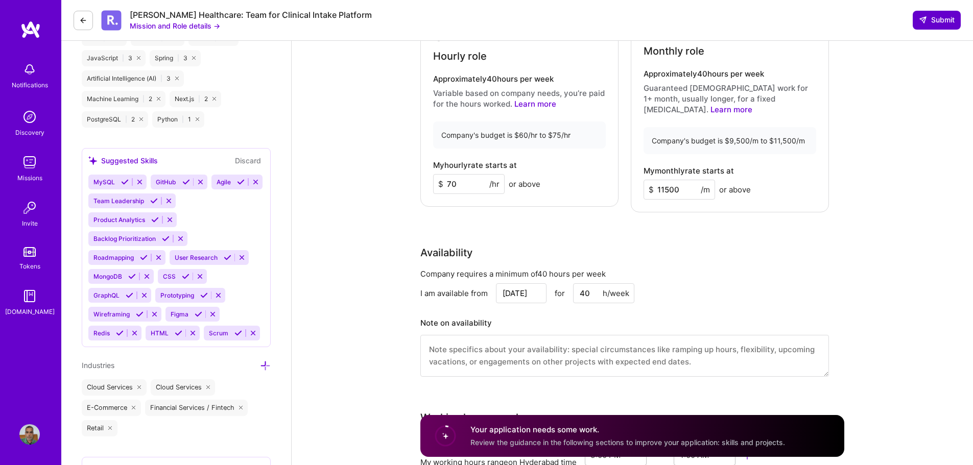
type input "70"
click at [940, 21] on span "Submit" at bounding box center [937, 20] width 36 height 10
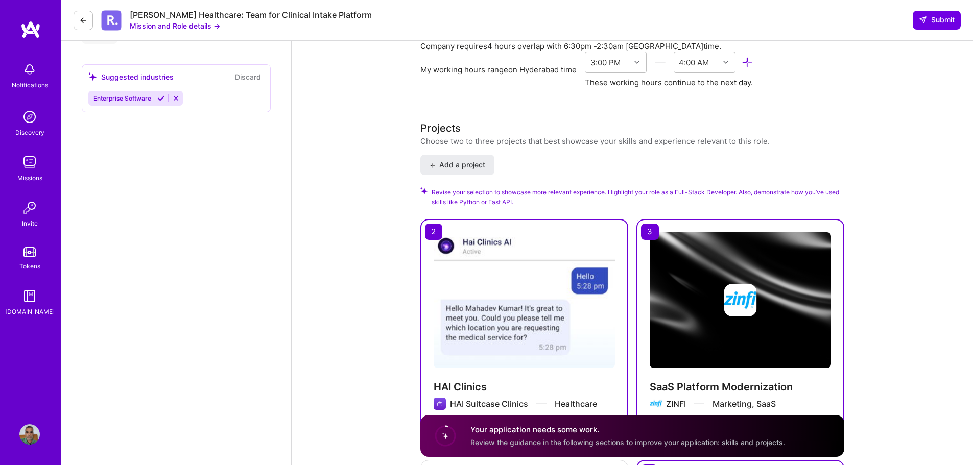
scroll to position [1103, 0]
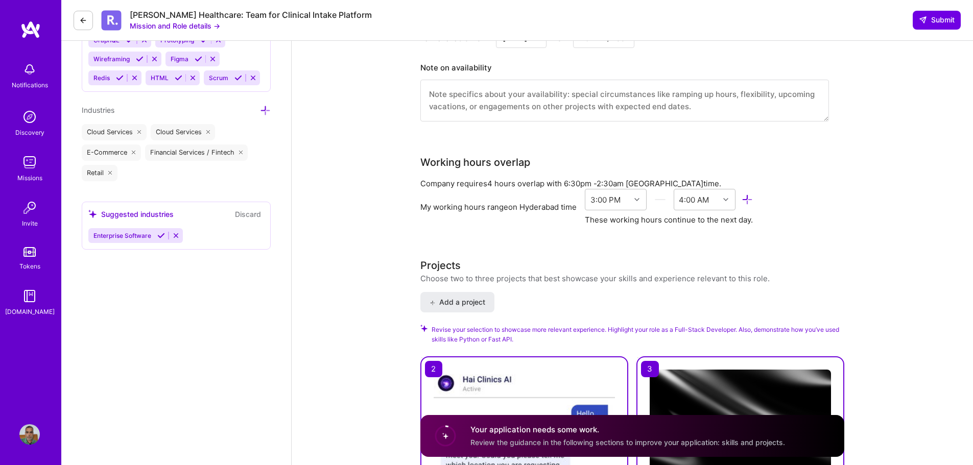
click at [592, 429] on h4 "Your application needs some work." at bounding box center [627, 429] width 315 height 11
click at [529, 432] on h4 "Your application needs some work." at bounding box center [627, 429] width 315 height 11
drag, startPoint x: 541, startPoint y: 441, endPoint x: 594, endPoint y: 441, distance: 53.1
click at [594, 441] on span "Review the guidance in the following sections to improve your application: skil…" at bounding box center [627, 442] width 315 height 9
click at [503, 444] on span "Review the guidance in the following sections to improve your application: skil…" at bounding box center [627, 442] width 315 height 9
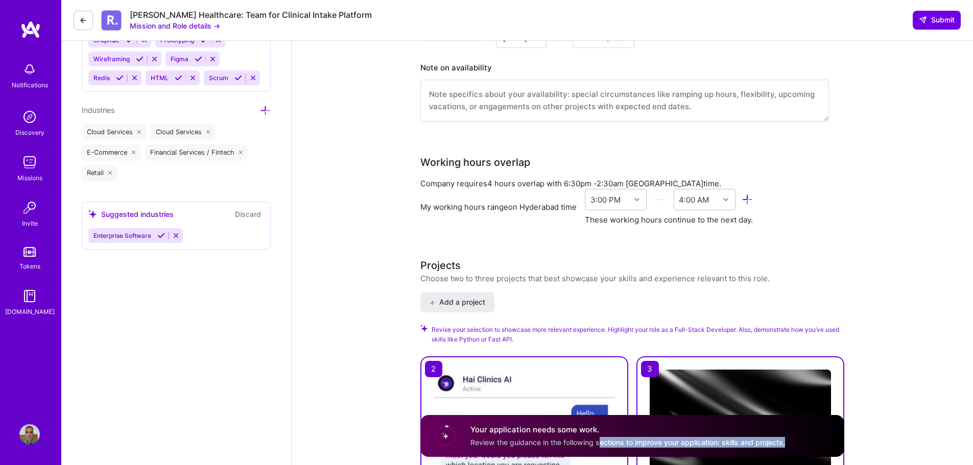
drag, startPoint x: 606, startPoint y: 444, endPoint x: 811, endPoint y: 443, distance: 204.8
click at [811, 443] on div "Your application needs some work. Review the guidance in the following sections…" at bounding box center [632, 436] width 424 height 42
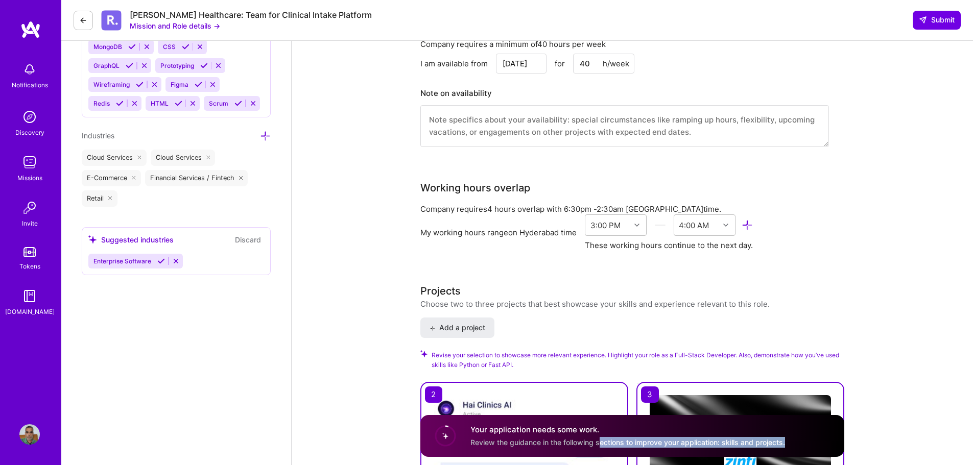
scroll to position [1060, 0]
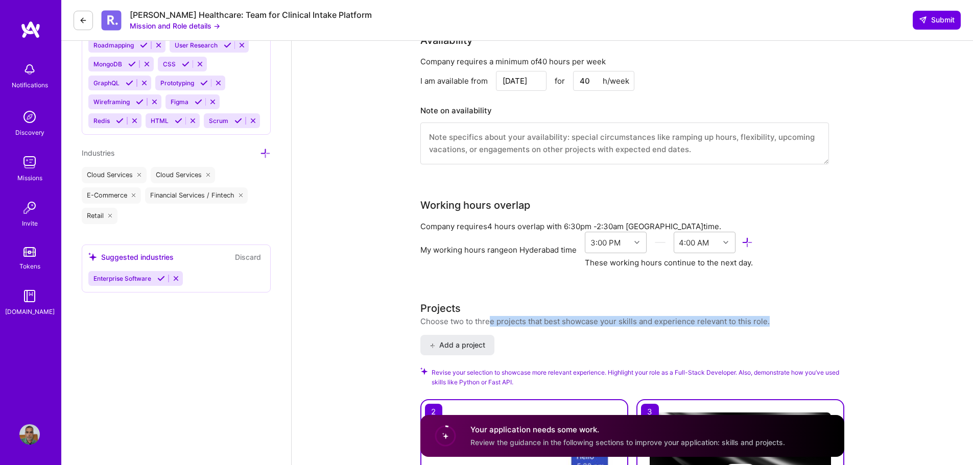
drag, startPoint x: 488, startPoint y: 313, endPoint x: 873, endPoint y: 308, distance: 385.1
click at [873, 308] on div "Full-Stack Developer role description Looking for a full-stack engineer (backen…" at bounding box center [632, 226] width 681 height 2490
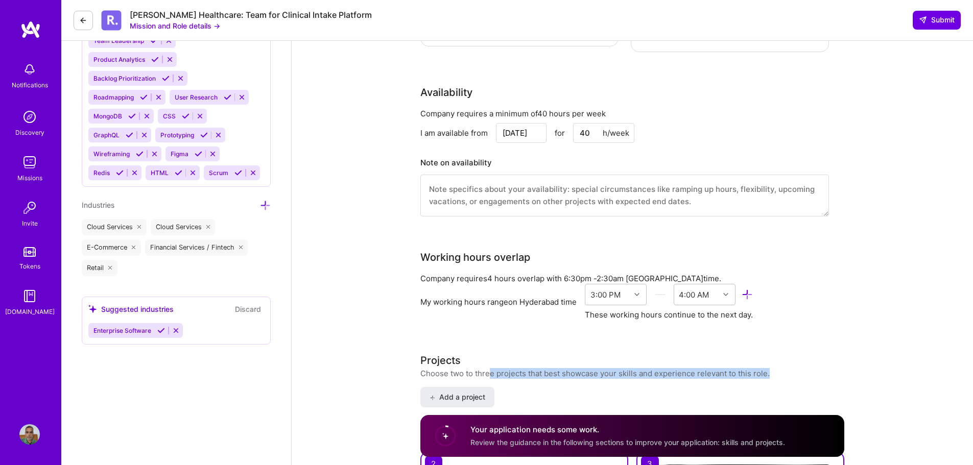
scroll to position [1009, 0]
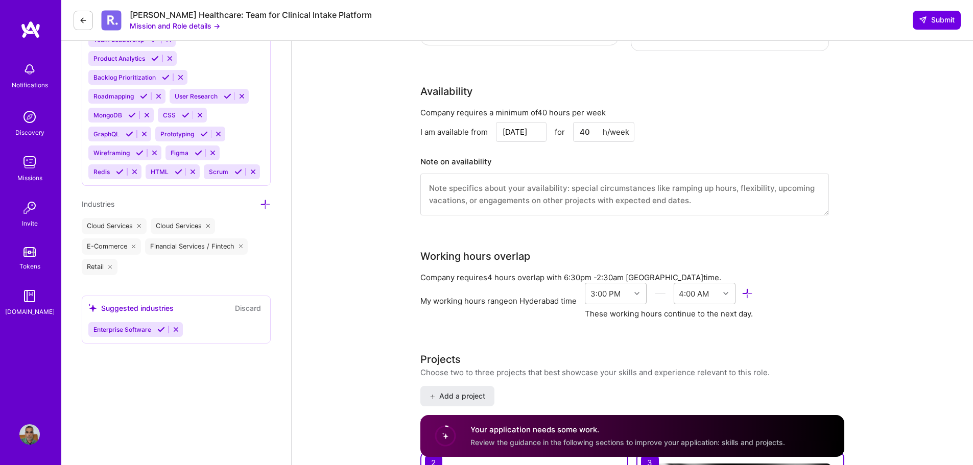
click at [136, 326] on span "Enterprise Software" at bounding box center [122, 330] width 58 height 8
click at [160, 326] on icon at bounding box center [161, 330] width 8 height 8
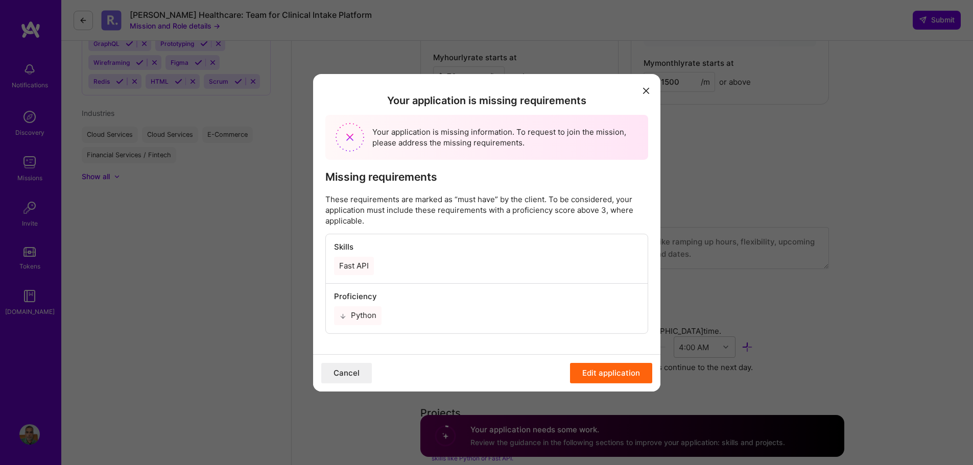
scroll to position [696, 0]
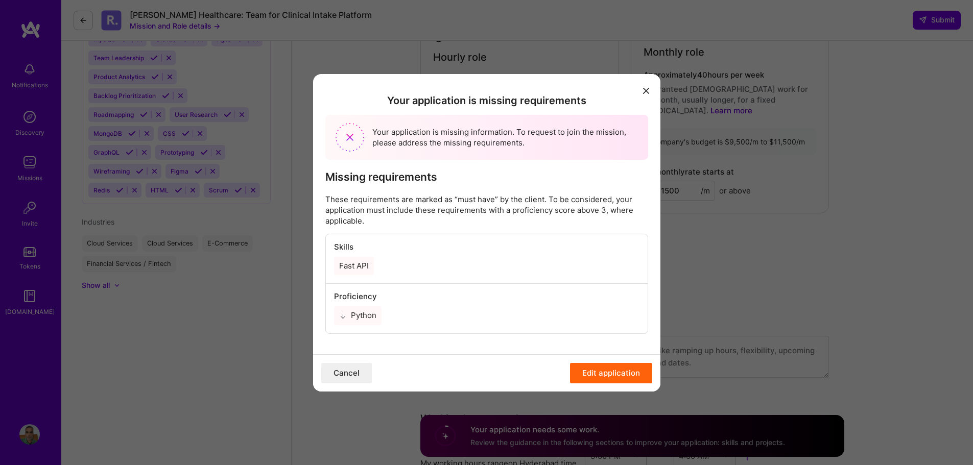
click at [610, 375] on button "Edit application" at bounding box center [611, 373] width 82 height 20
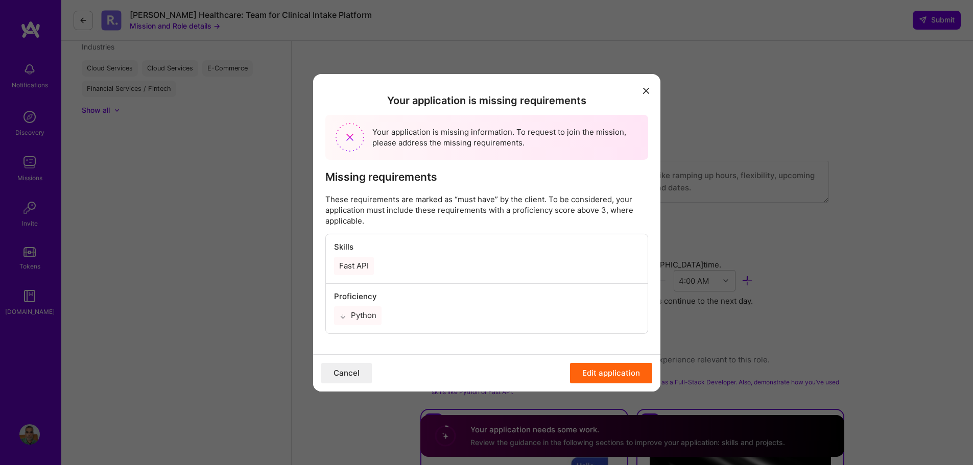
scroll to position [900, 0]
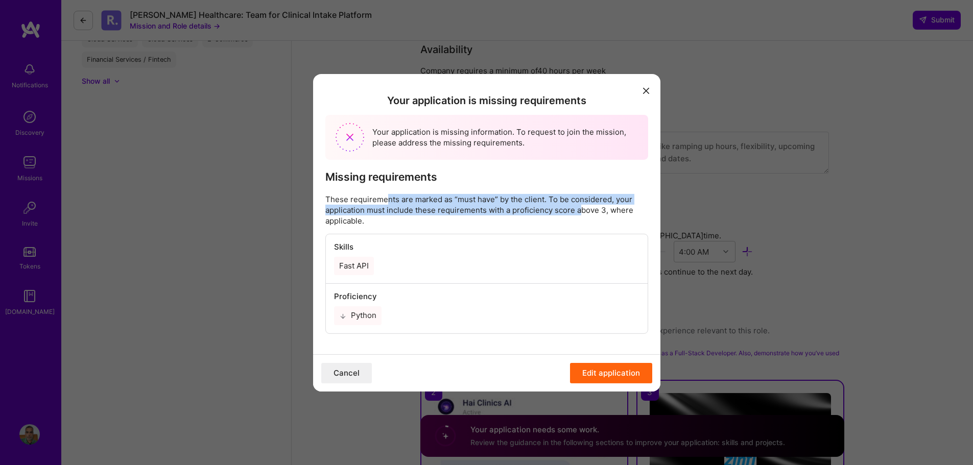
drag, startPoint x: 474, startPoint y: 198, endPoint x: 588, endPoint y: 211, distance: 114.7
click at [584, 212] on p "These requirements are marked as “must have” by the client. To be considered, y…" at bounding box center [486, 210] width 323 height 32
click at [651, 85] on button "modal" at bounding box center [646, 90] width 12 height 17
click at [645, 92] on icon "modal" at bounding box center [646, 91] width 6 height 6
click at [645, 89] on icon "modal" at bounding box center [646, 91] width 6 height 6
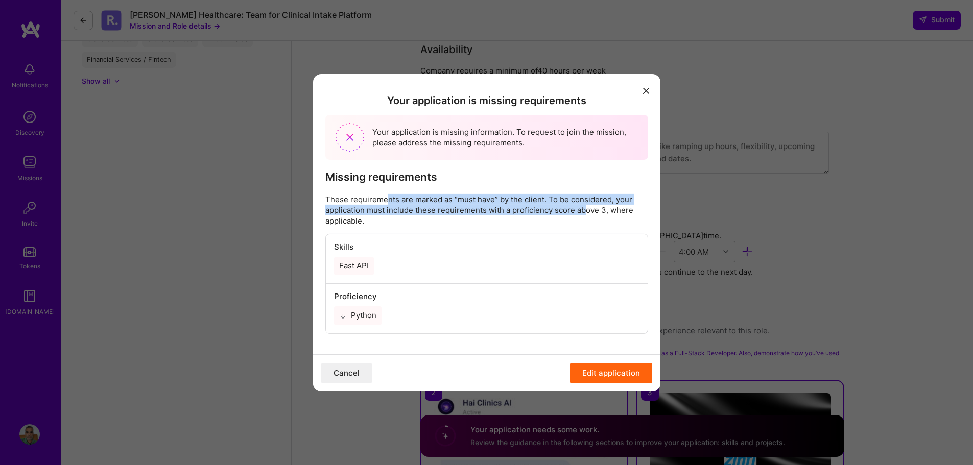
click at [645, 89] on icon "modal" at bounding box center [646, 91] width 6 height 6
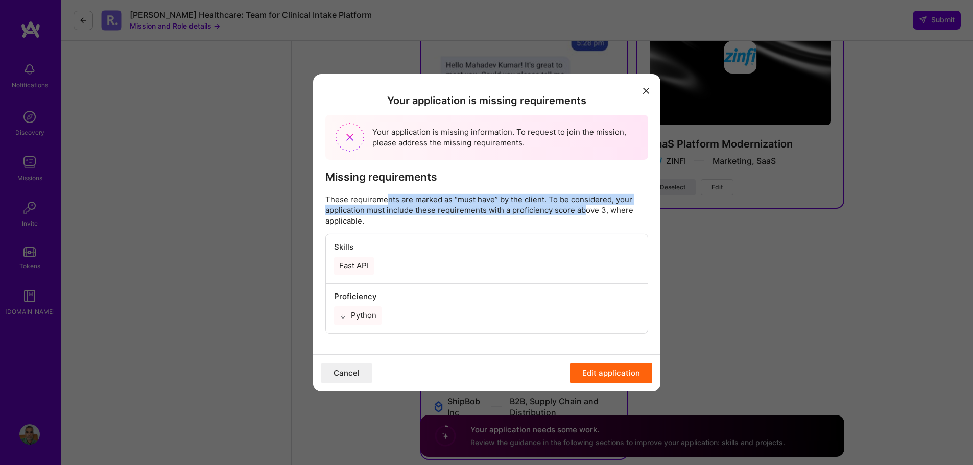
scroll to position [1359, 0]
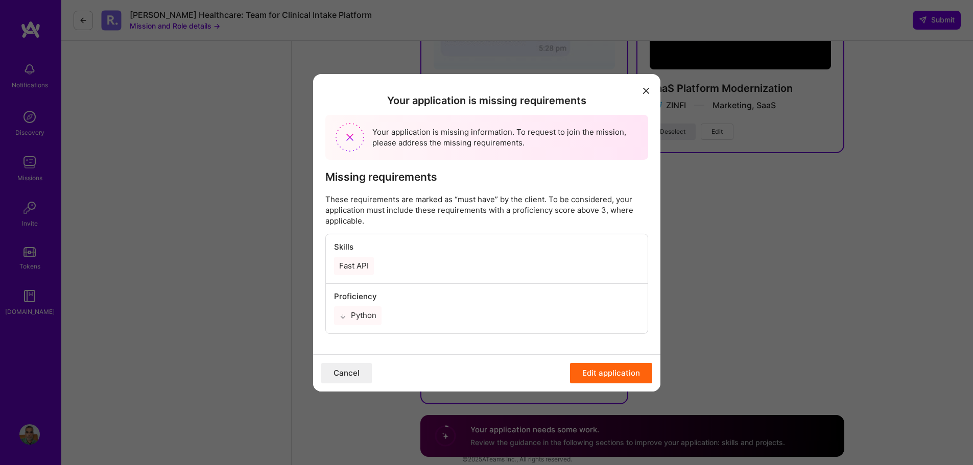
click at [541, 257] on div "Fast API" at bounding box center [486, 266] width 305 height 18
click at [647, 94] on button "modal" at bounding box center [646, 90] width 12 height 17
click at [647, 89] on icon "modal" at bounding box center [646, 91] width 6 height 6
click at [647, 88] on icon "modal" at bounding box center [646, 91] width 6 height 6
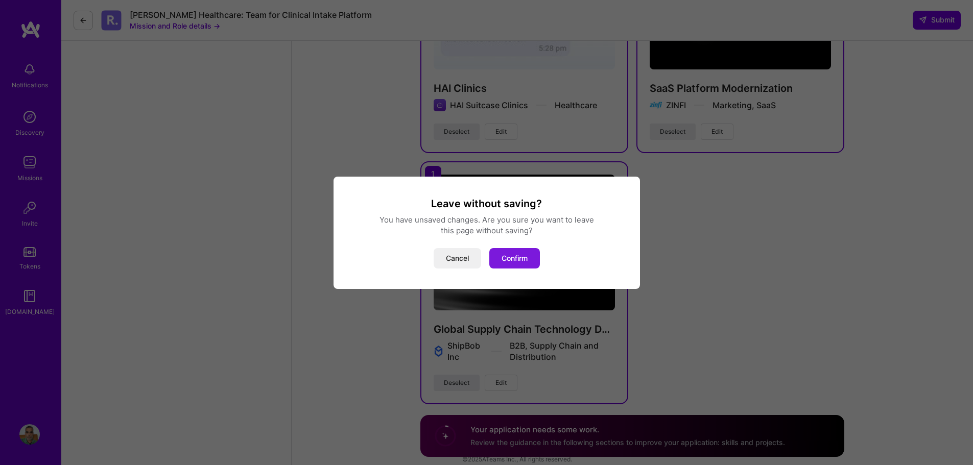
click at [512, 258] on button "Confirm" at bounding box center [514, 258] width 51 height 20
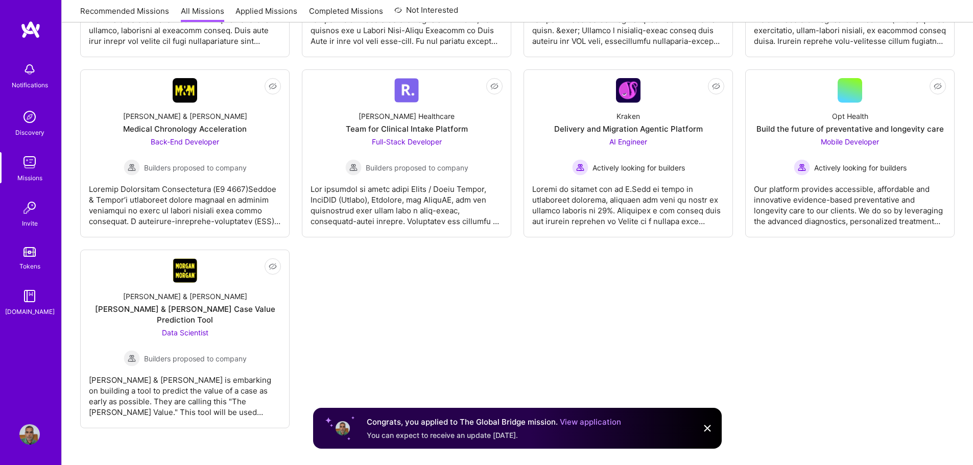
scroll to position [1096, 0]
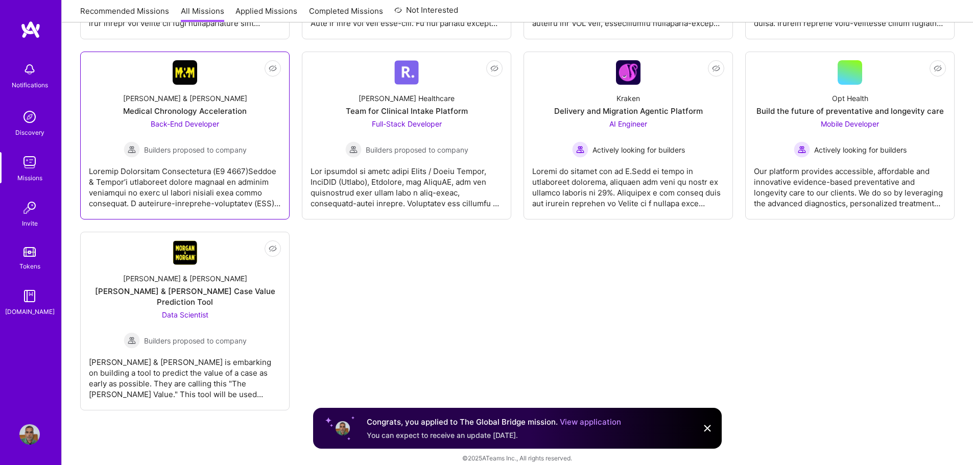
click at [226, 131] on div "Back-End Developer Builders proposed to company" at bounding box center [185, 137] width 123 height 39
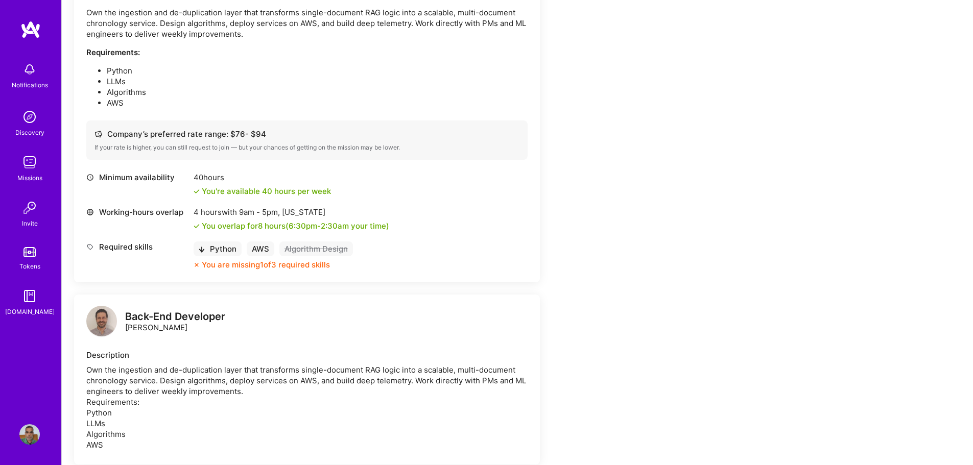
scroll to position [357, 0]
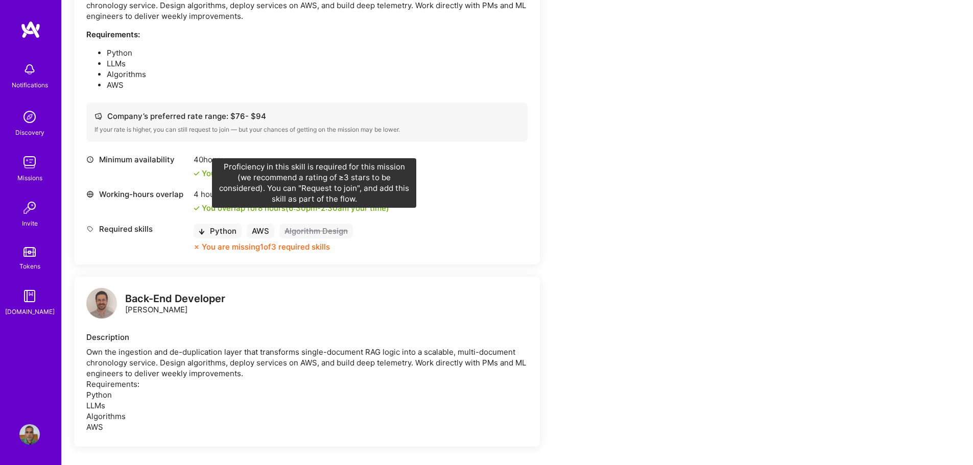
click at [307, 227] on div "Algorithm Design" at bounding box center [316, 231] width 74 height 15
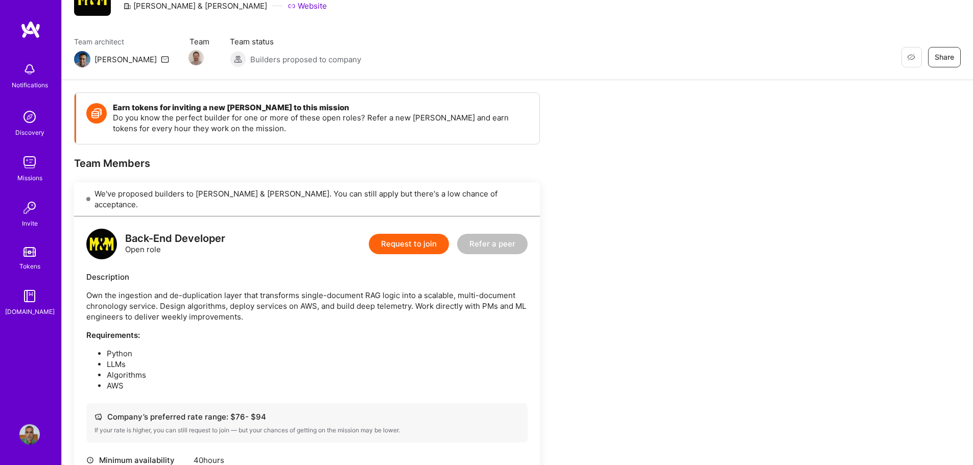
scroll to position [0, 0]
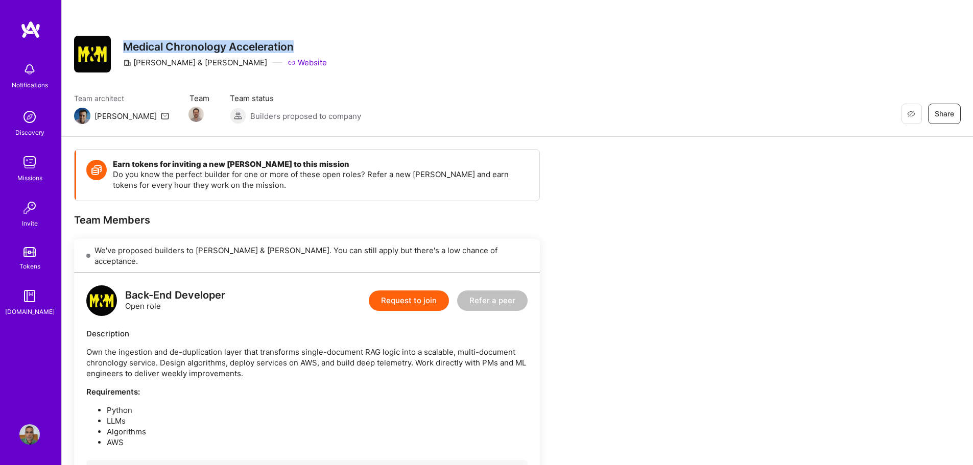
drag, startPoint x: 127, startPoint y: 46, endPoint x: 355, endPoint y: 44, distance: 228.3
click at [351, 44] on div "Restore Not Interested Share Medical Chronology Acceleration Morgan & Morgan We…" at bounding box center [517, 54] width 887 height 37
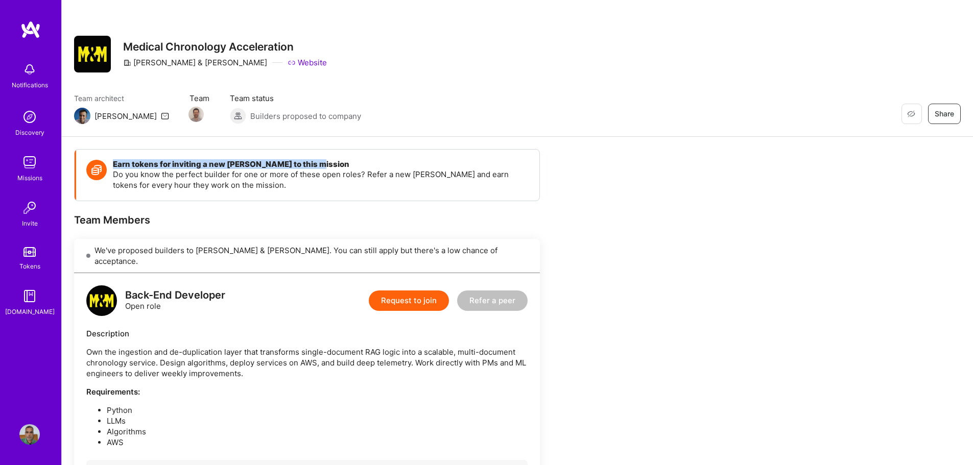
drag, startPoint x: 112, startPoint y: 163, endPoint x: 321, endPoint y: 163, distance: 208.9
click at [319, 163] on div "Earn tokens for inviting a new A.Teamer to this mission Do you know the perfect…" at bounding box center [307, 175] width 463 height 51
click at [294, 190] on p "Do you know the perfect builder for one or more of these open roles? Refer a ne…" at bounding box center [321, 179] width 416 height 21
click at [416, 291] on button "Request to join" at bounding box center [409, 301] width 80 height 20
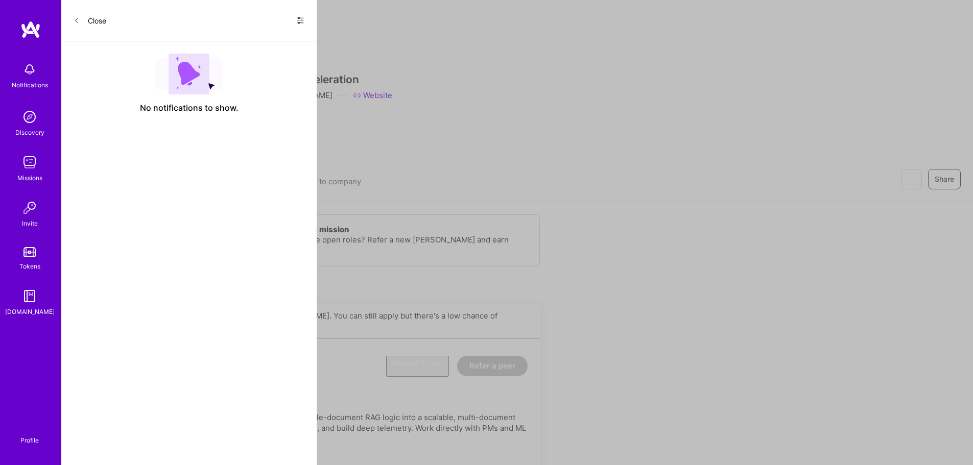
select select "IN"
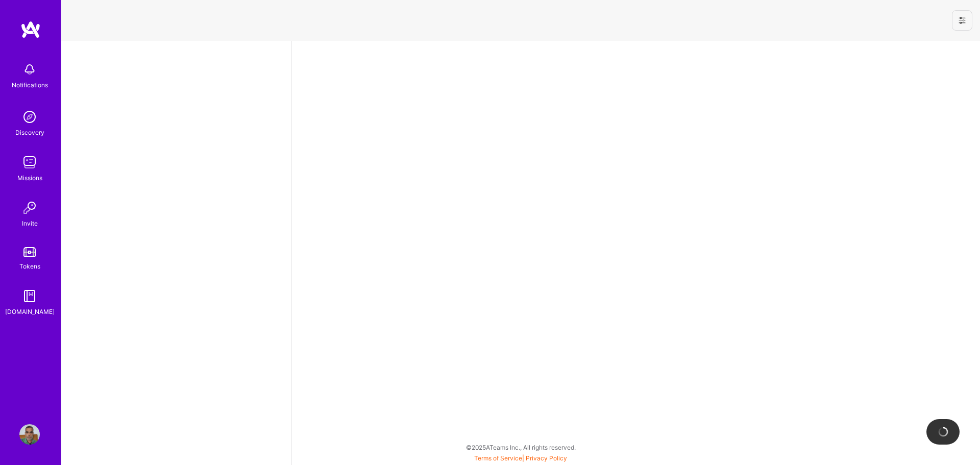
select select "IN"
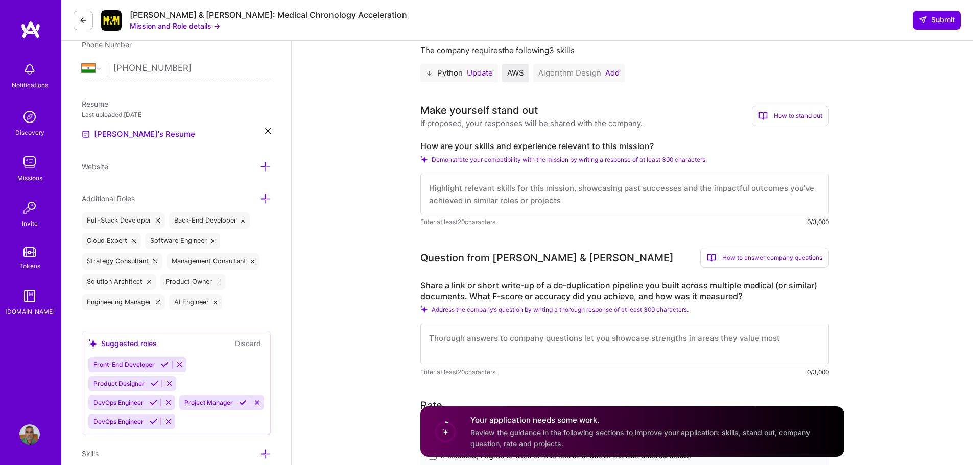
scroll to position [255, 0]
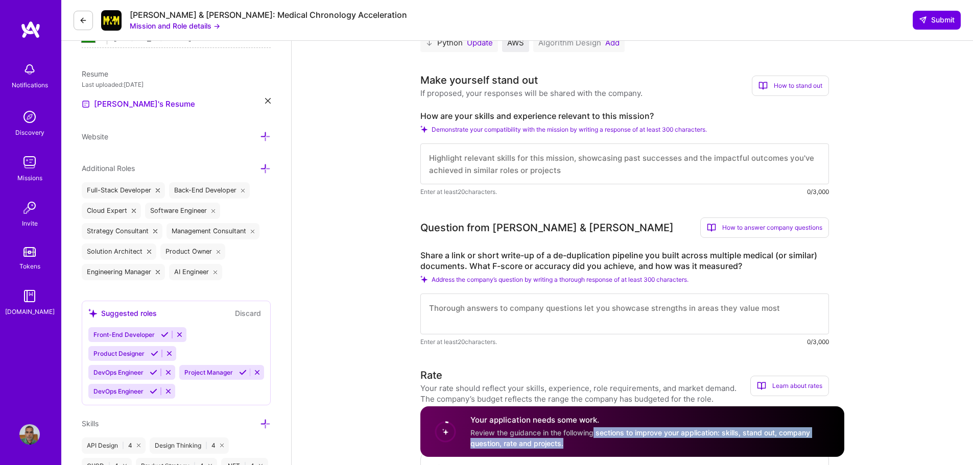
drag, startPoint x: 597, startPoint y: 435, endPoint x: 816, endPoint y: 446, distance: 218.9
click at [816, 446] on div "Your application needs some work. Review the guidance in the following sections…" at bounding box center [651, 432] width 362 height 34
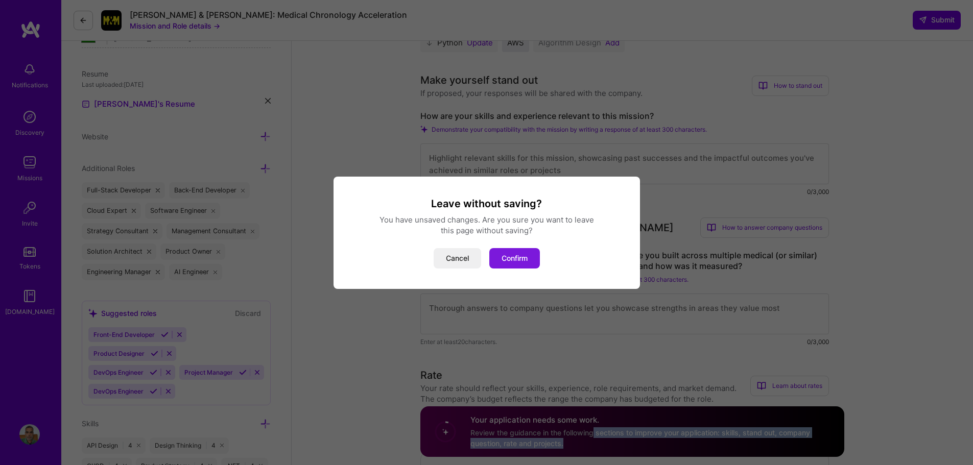
click at [520, 263] on button "Confirm" at bounding box center [514, 258] width 51 height 20
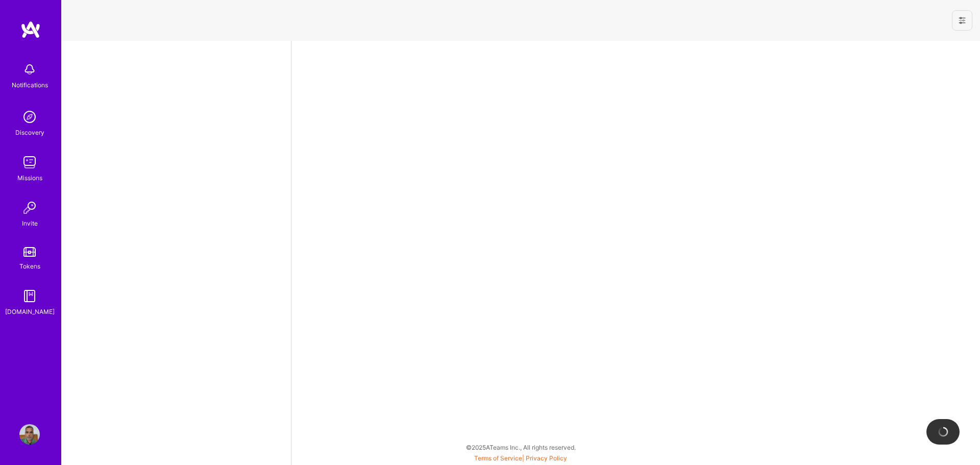
select select "IN"
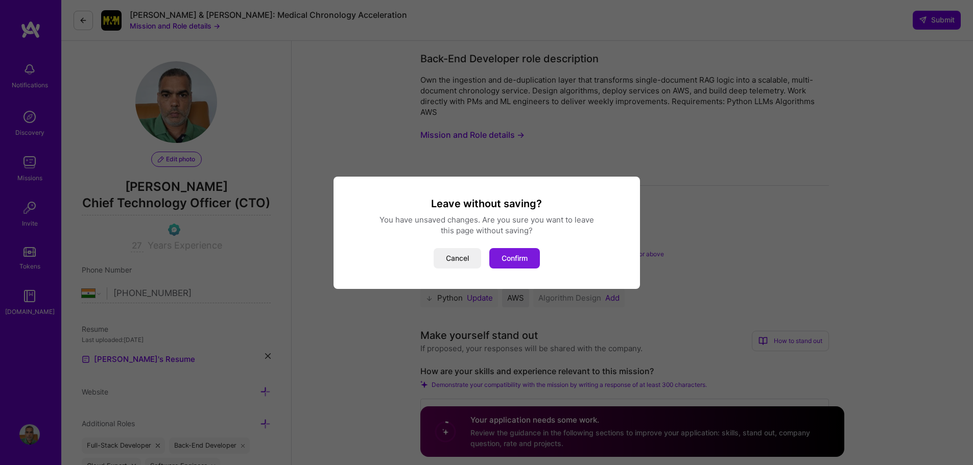
click at [533, 258] on button "Confirm" at bounding box center [514, 258] width 51 height 20
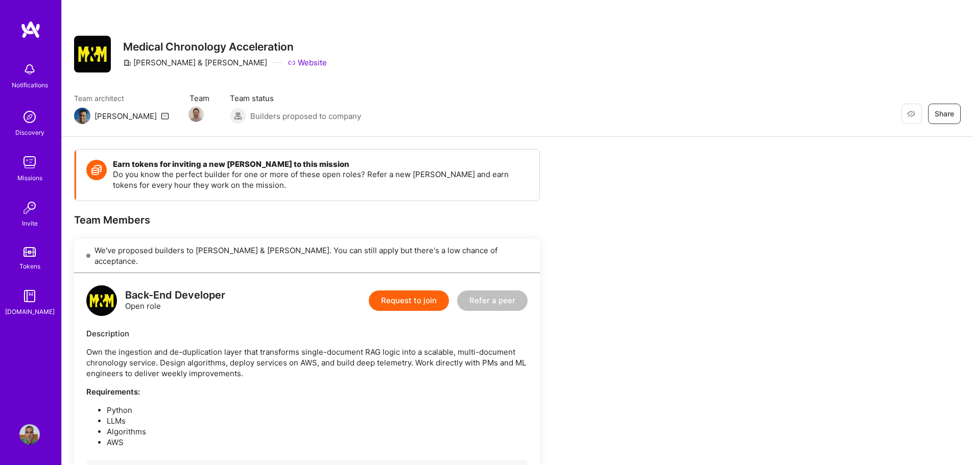
scroll to position [255, 0]
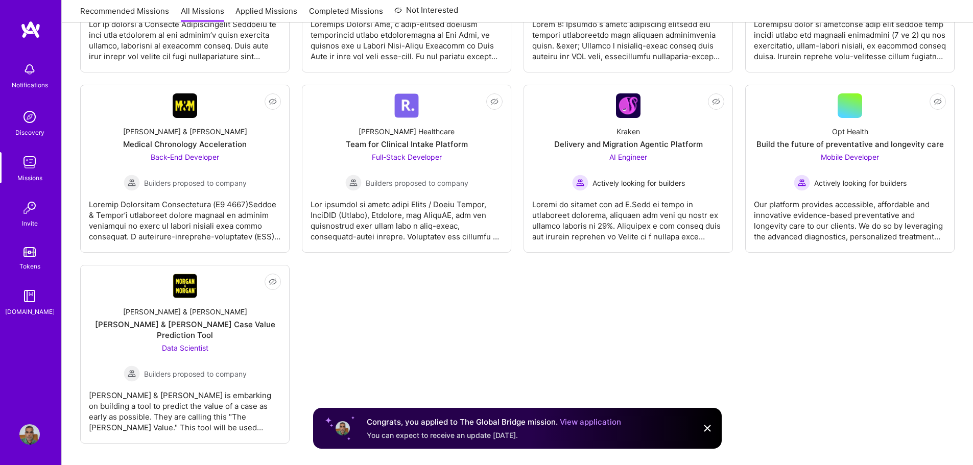
scroll to position [1045, 0]
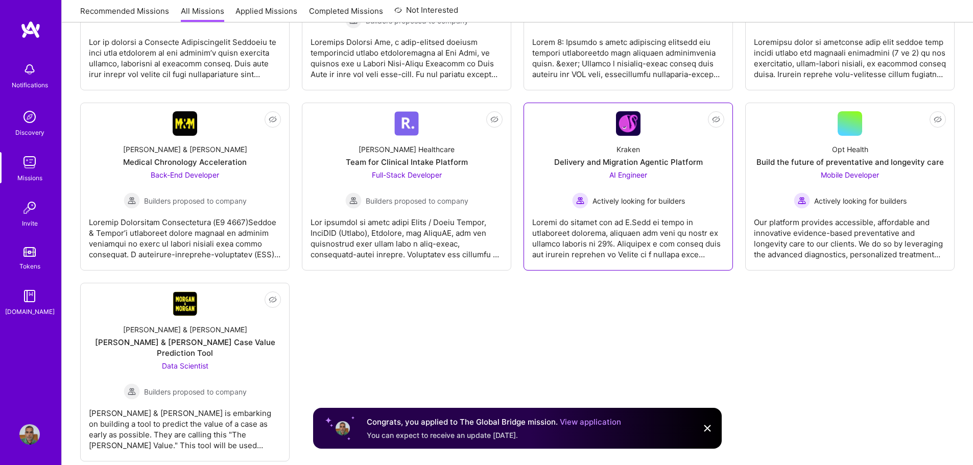
click at [676, 177] on div "AI Engineer Actively looking for builders" at bounding box center [628, 189] width 113 height 39
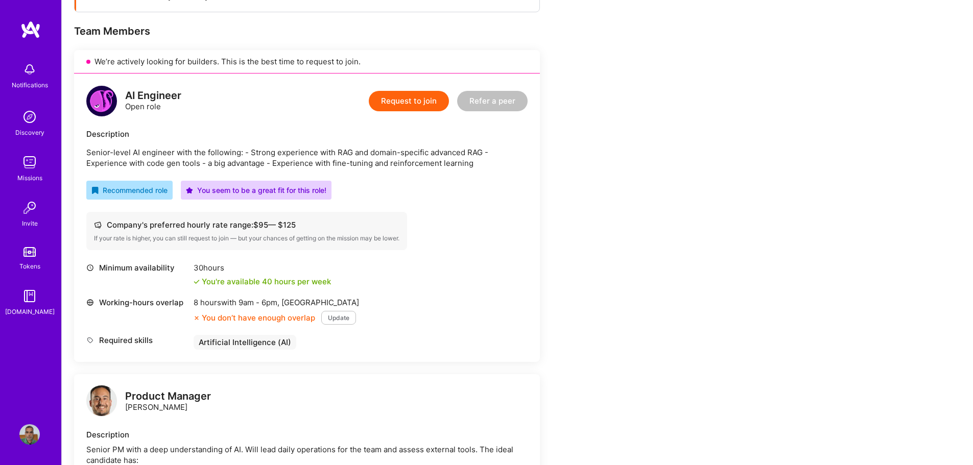
scroll to position [204, 0]
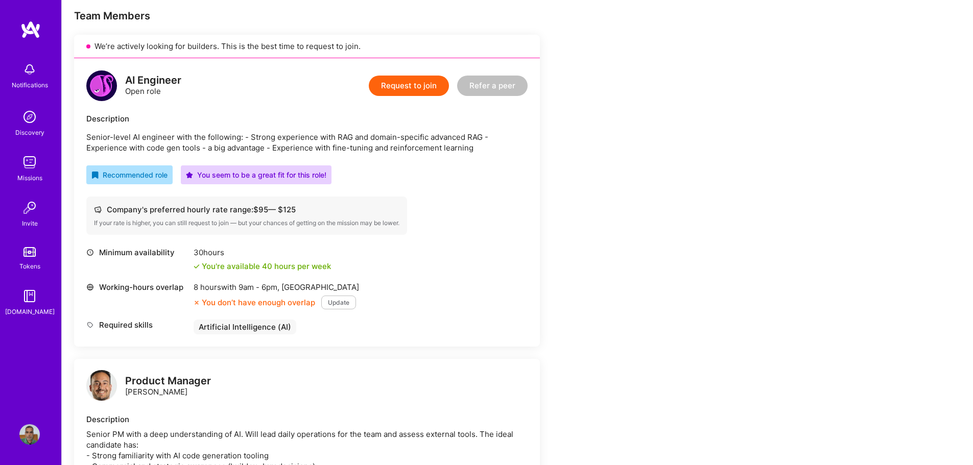
click at [337, 301] on button "Update" at bounding box center [338, 303] width 35 height 14
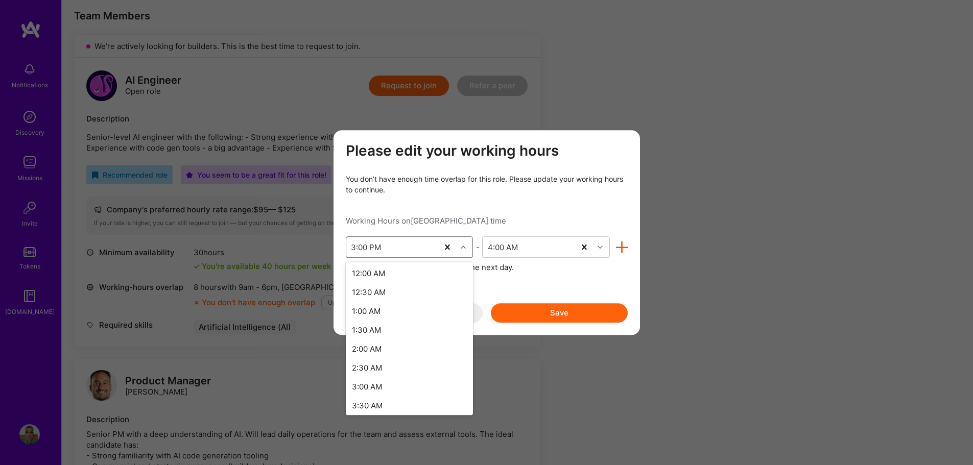
click at [460, 249] on div "modal" at bounding box center [465, 247] width 16 height 13
click at [381, 290] on div "12:00 PM" at bounding box center [410, 286] width 128 height 19
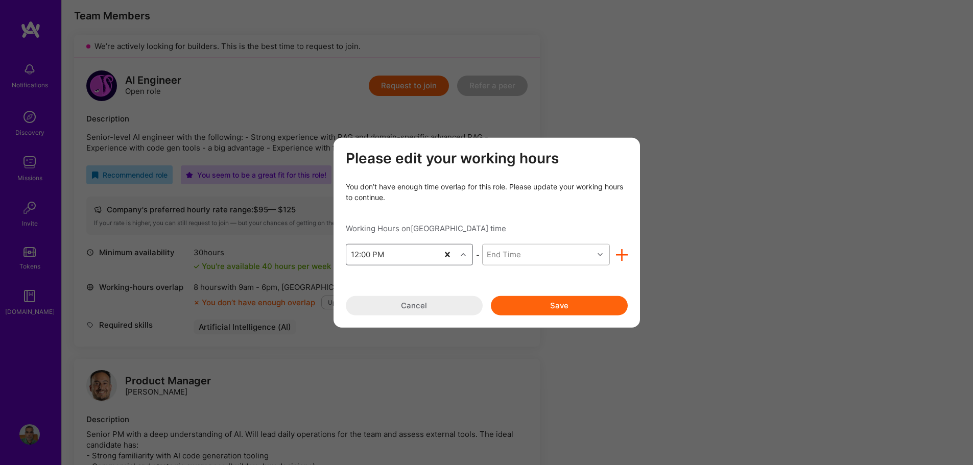
click at [607, 254] on div "modal" at bounding box center [601, 254] width 16 height 13
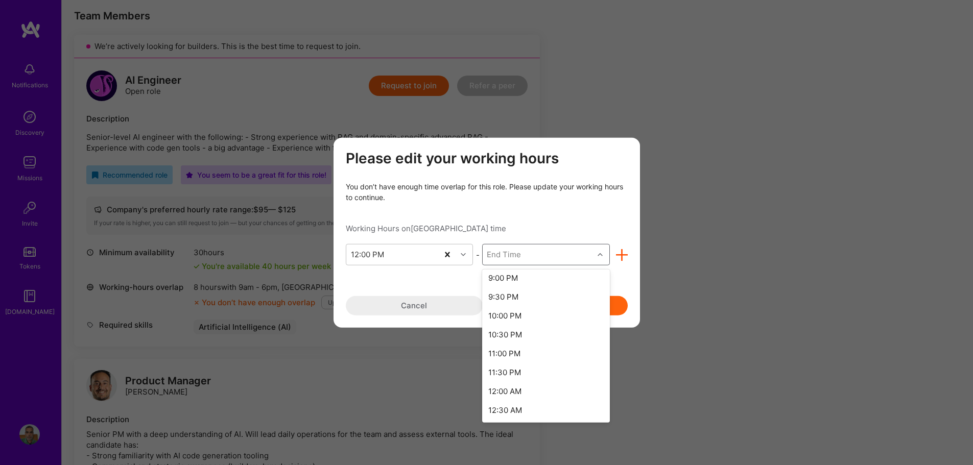
scroll to position [357, 0]
click at [519, 360] on div "11:30 PM" at bounding box center [546, 358] width 128 height 19
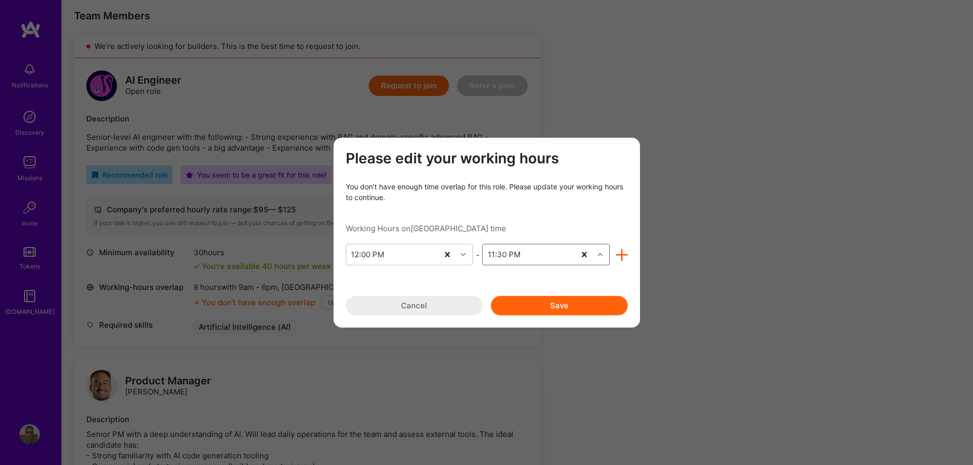
click at [595, 300] on button "Save" at bounding box center [559, 305] width 137 height 19
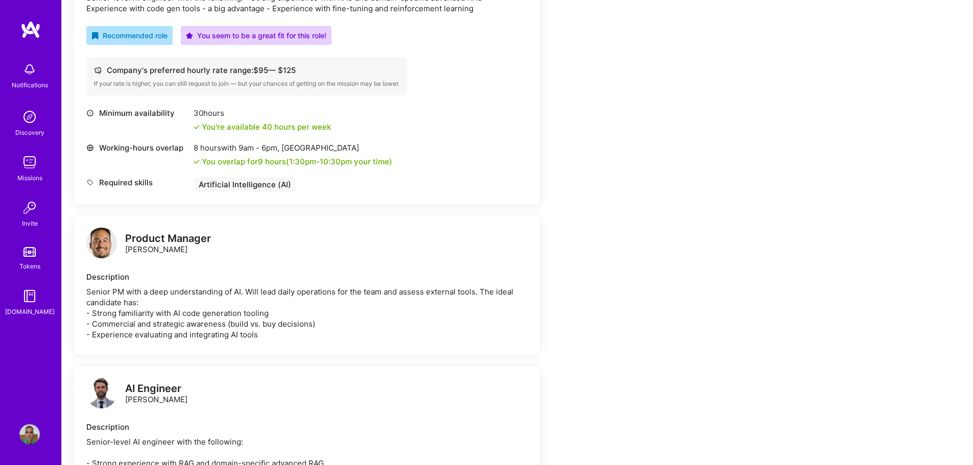
scroll to position [255, 0]
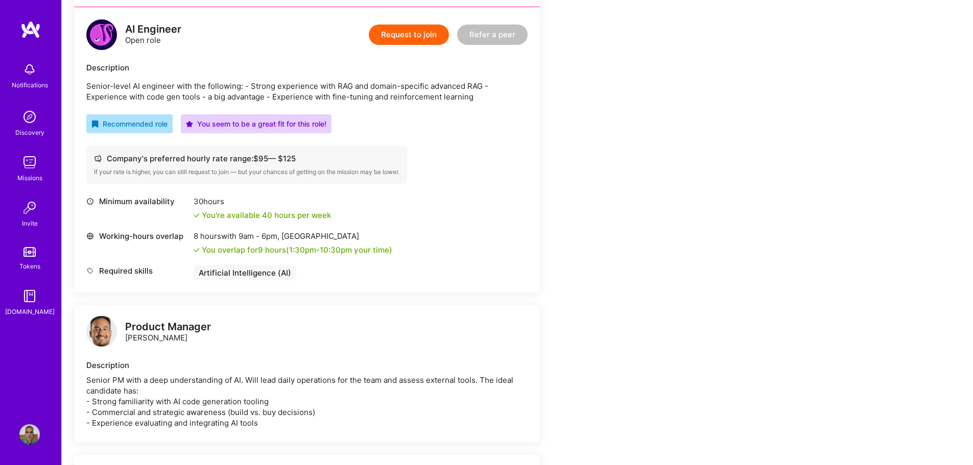
click at [397, 34] on button "Request to join" at bounding box center [409, 35] width 80 height 20
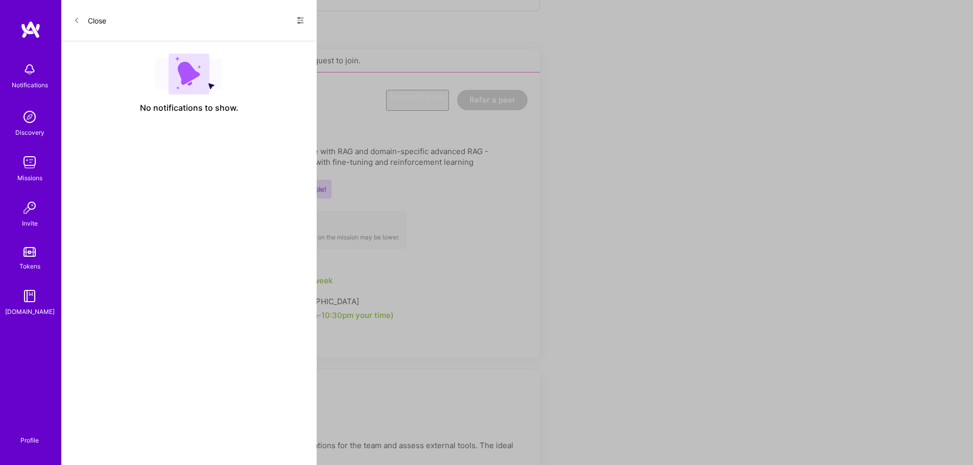
select select "IN"
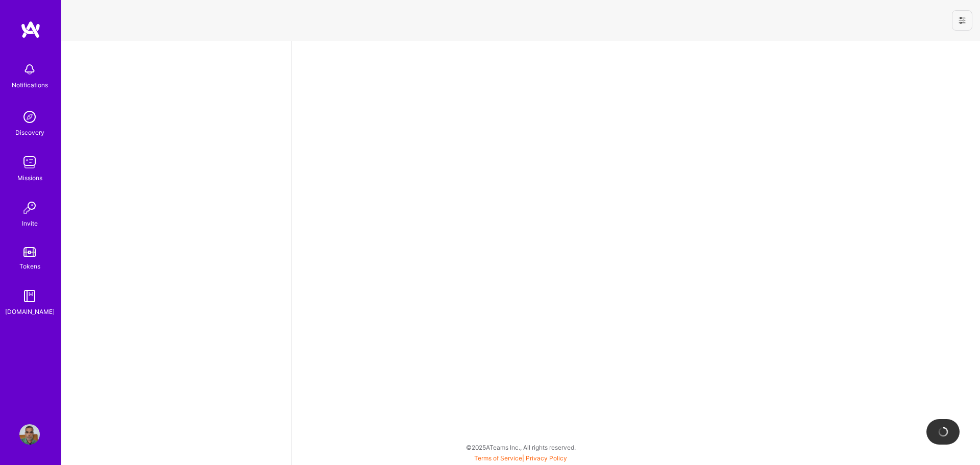
select select "IN"
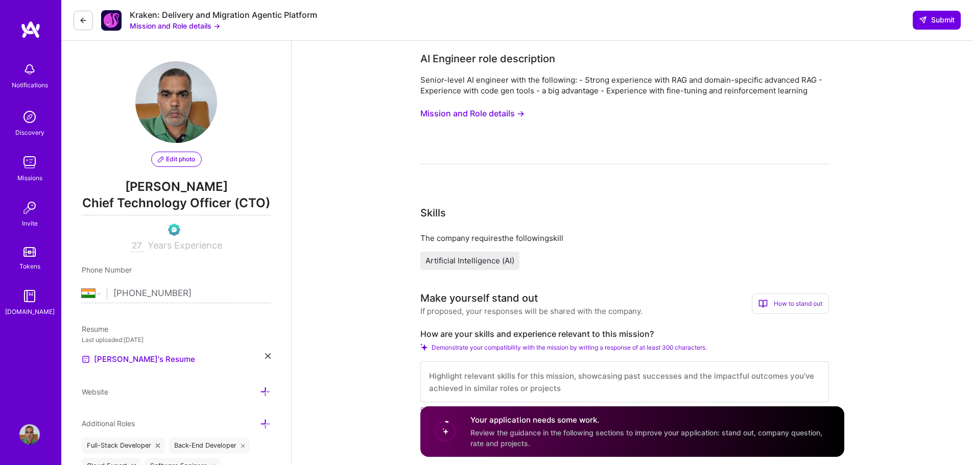
scroll to position [102, 0]
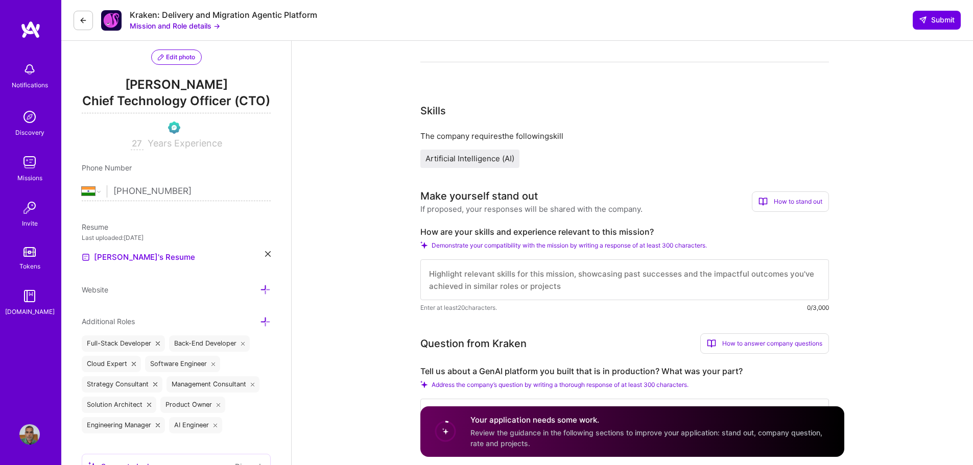
click at [495, 271] on textarea at bounding box center [624, 279] width 409 height 41
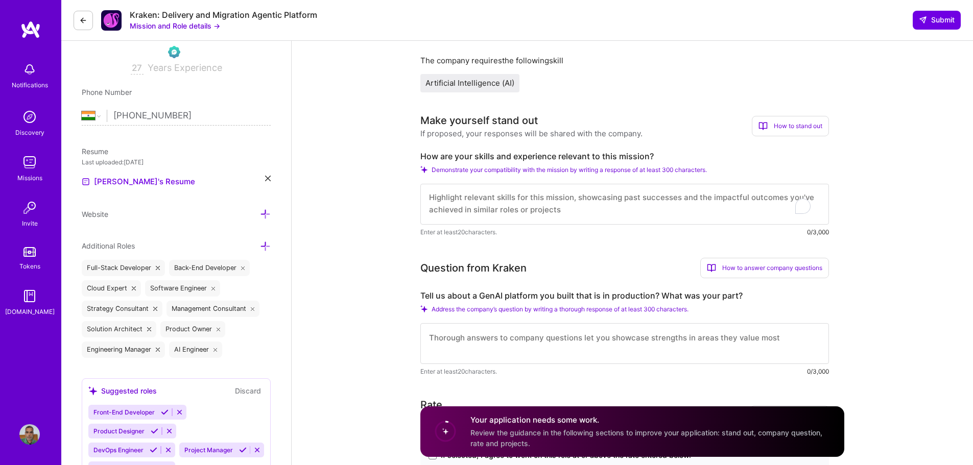
scroll to position [357, 0]
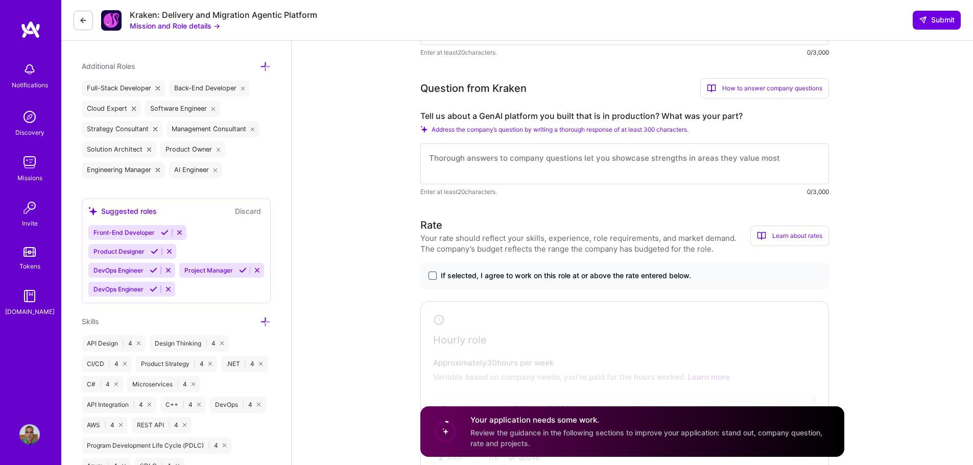
click at [434, 277] on span at bounding box center [432, 276] width 8 height 8
click at [0, 0] on input "If selected, I agree to work on this role at or above the rate entered below." at bounding box center [0, 0] width 0 height 0
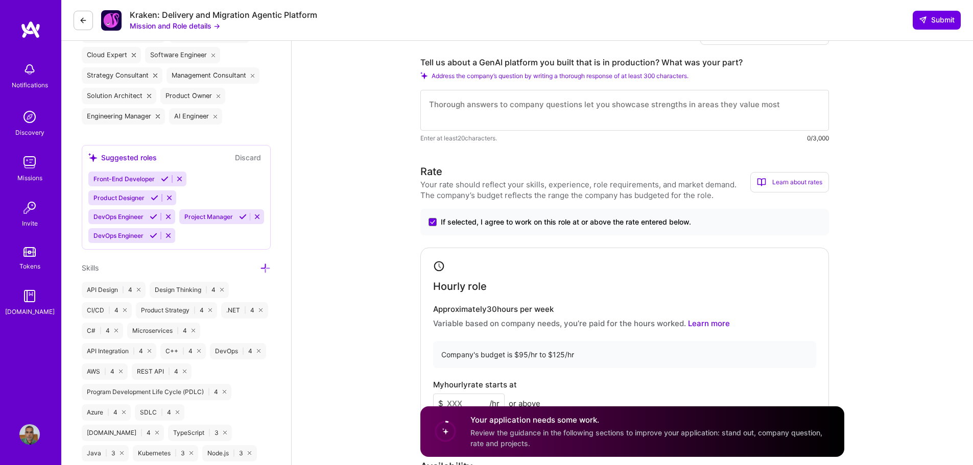
scroll to position [511, 0]
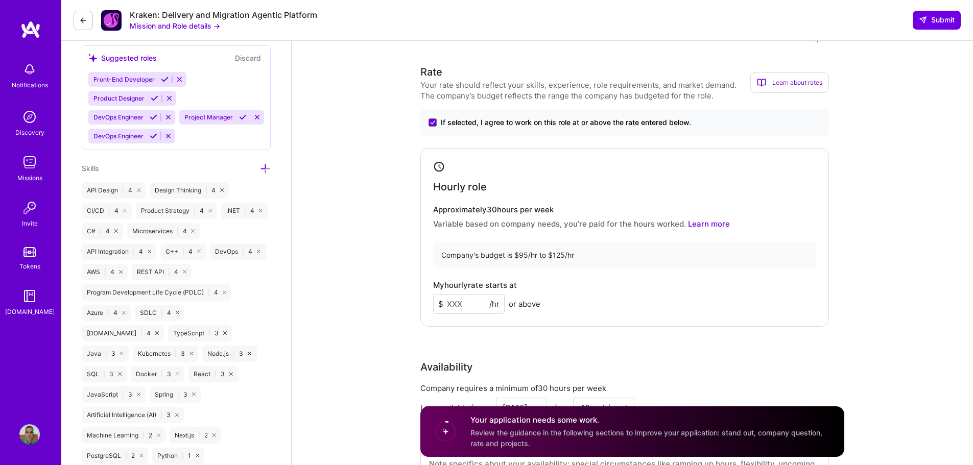
click at [453, 303] on input at bounding box center [468, 304] width 71 height 20
type input "125"
click at [614, 313] on div "My hourly rate starts at $ 125 /hr or above" at bounding box center [624, 297] width 383 height 33
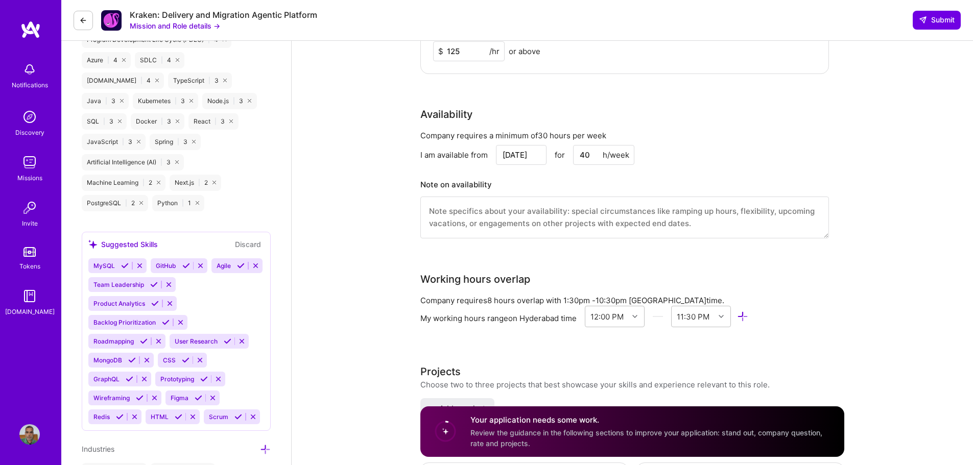
scroll to position [766, 0]
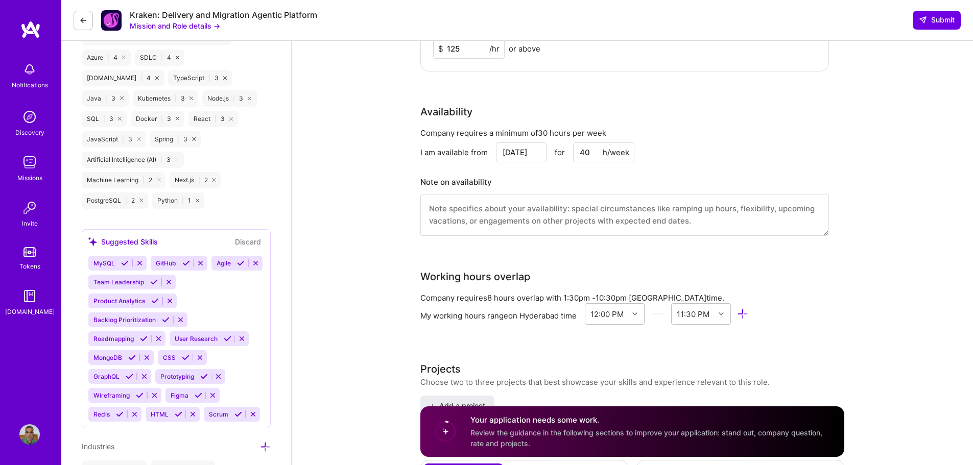
click at [589, 220] on textarea at bounding box center [624, 215] width 409 height 42
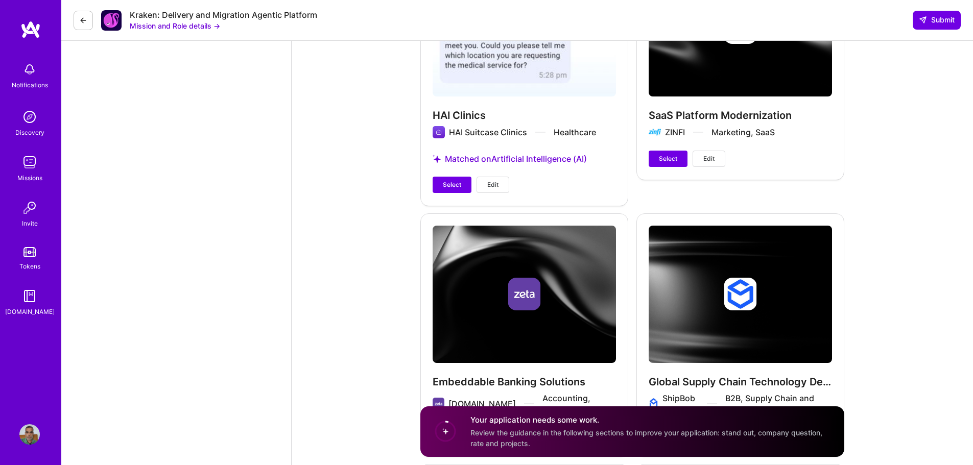
scroll to position [1277, 0]
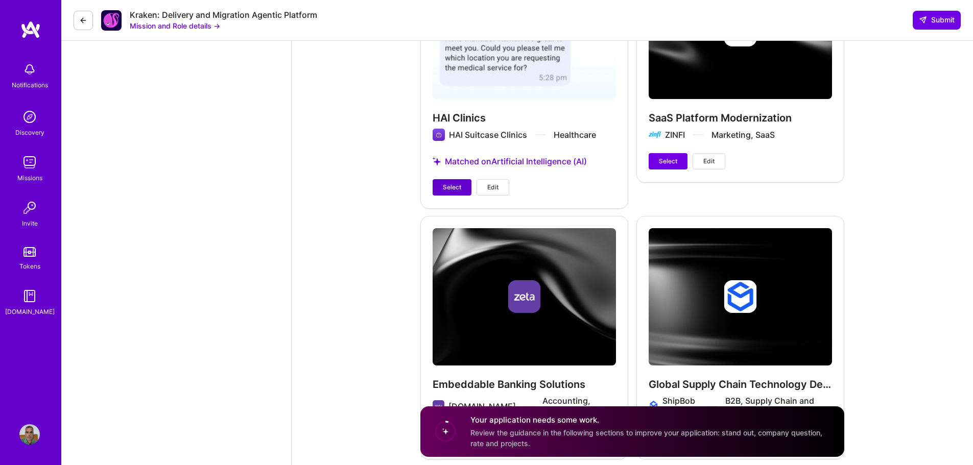
click at [456, 189] on span "Select" at bounding box center [452, 187] width 18 height 9
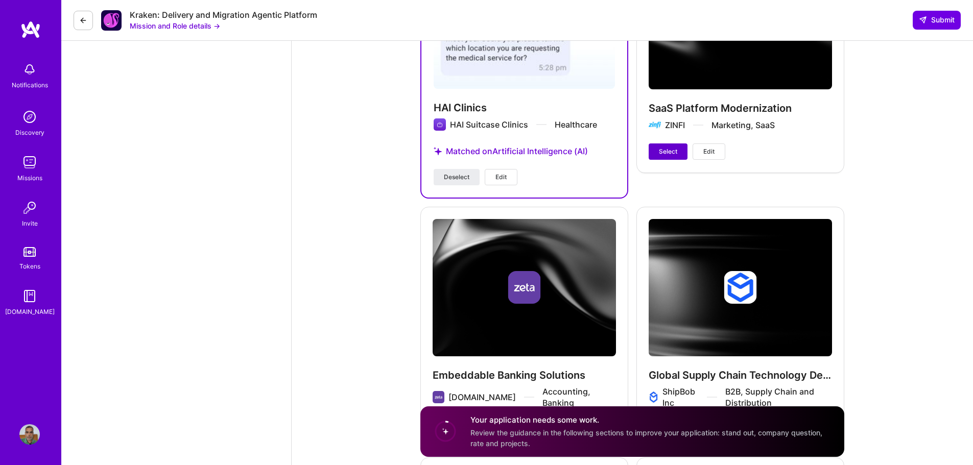
click at [669, 152] on span "Select" at bounding box center [668, 151] width 18 height 9
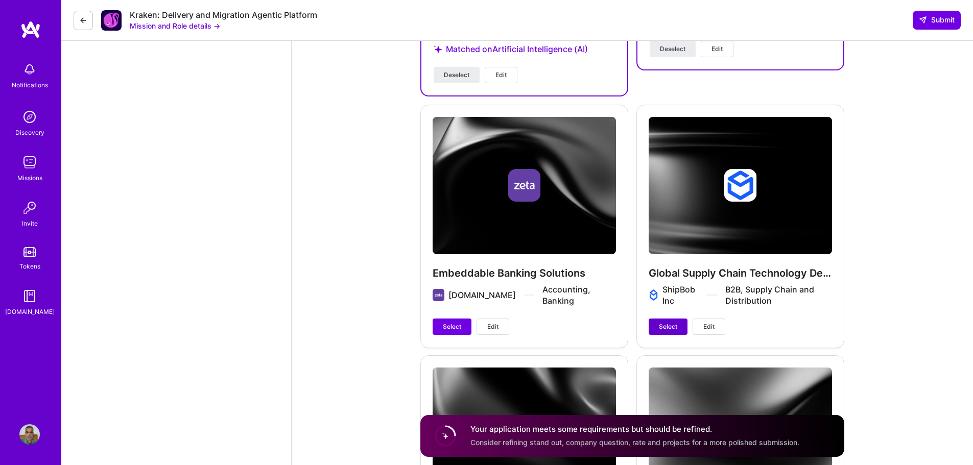
click at [674, 322] on span "Select" at bounding box center [668, 326] width 18 height 9
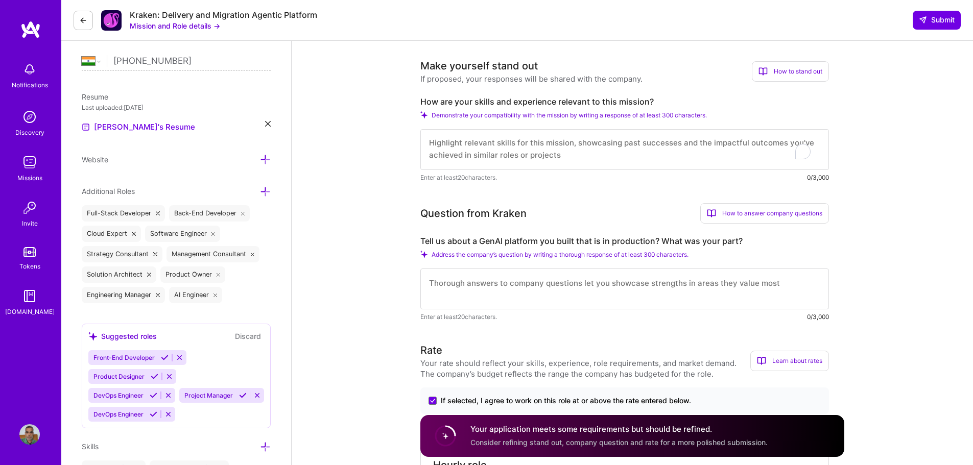
scroll to position [214, 0]
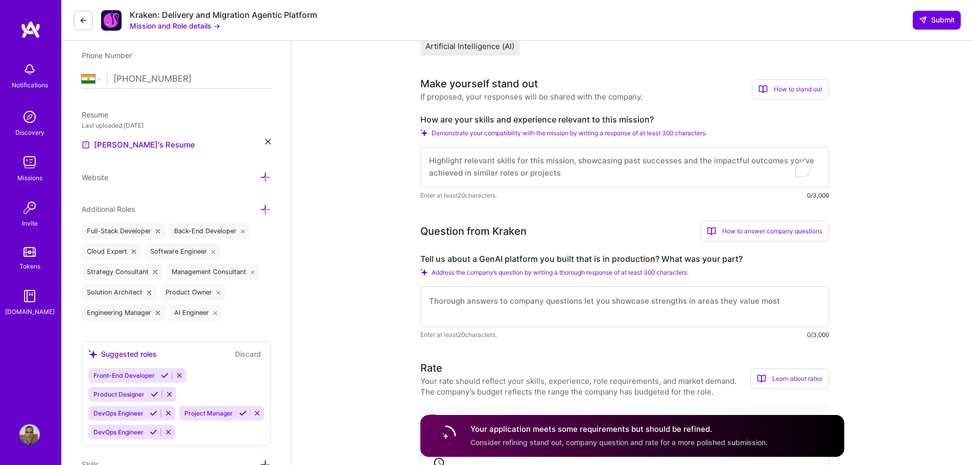
click at [608, 308] on textarea at bounding box center [624, 306] width 409 height 41
paste textarea "Iconic Suitcase Clinic HAI is your AI-powered, age & gender-focused health comp…"
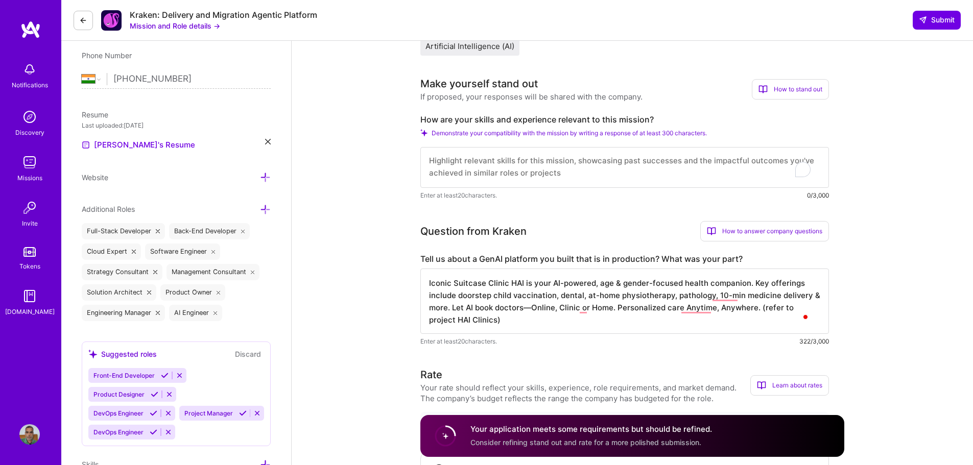
type textarea "Iconic Suitcase Clinic HAI is your AI-powered, age & gender-focused health comp…"
click at [572, 180] on textarea "To enrich screen reader interactions, please activate Accessibility in Grammarl…" at bounding box center [624, 167] width 409 height 41
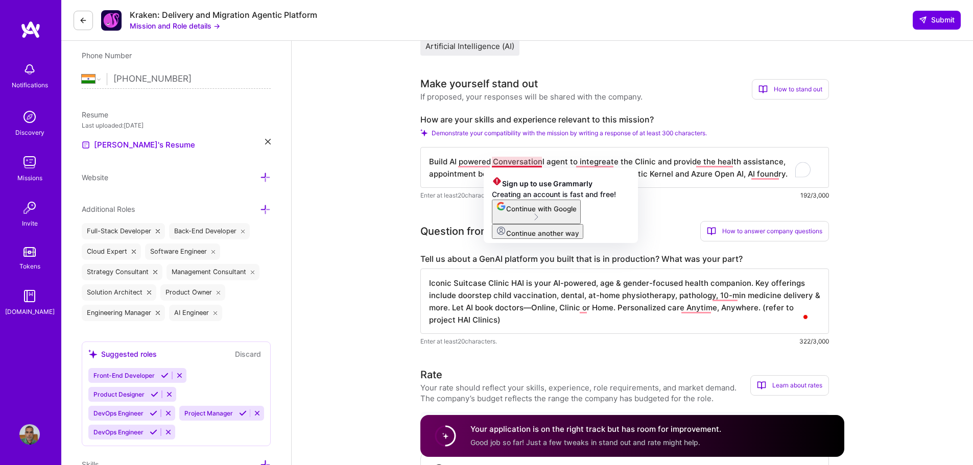
click at [537, 161] on textarea "Build AI powered Conversationl agent to integreate the Clinic and provide the h…" at bounding box center [624, 167] width 409 height 41
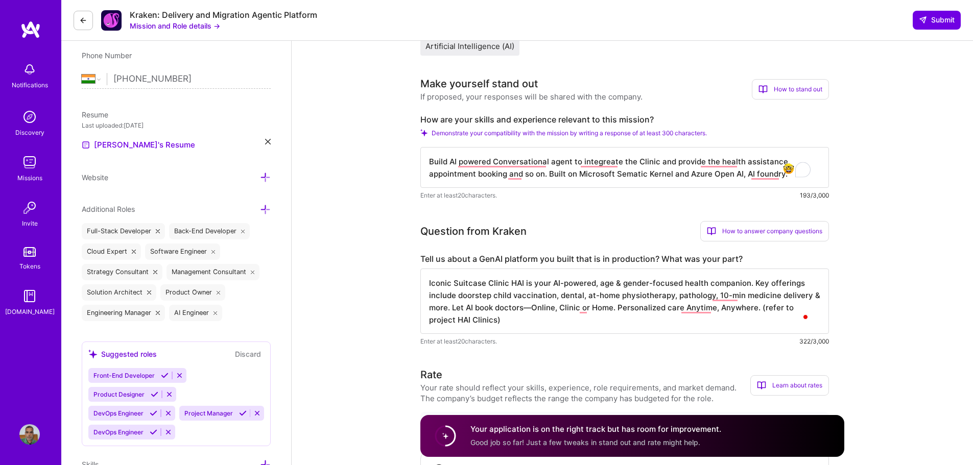
click at [475, 167] on textarea "Build AI powered Conversational agent to integreate the Clinic and provide the …" at bounding box center [624, 167] width 409 height 41
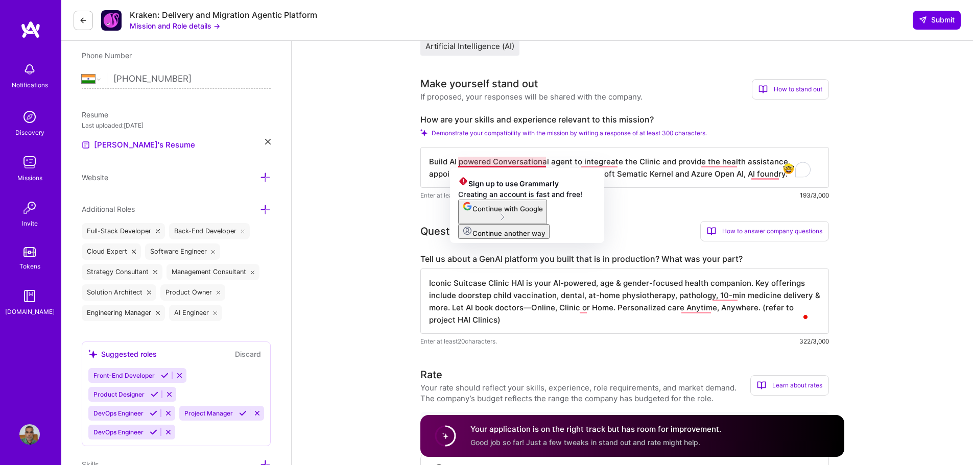
click at [482, 161] on textarea "Build AI powered Conversational agent to integreate the Clinic and provide the …" at bounding box center [624, 167] width 409 height 41
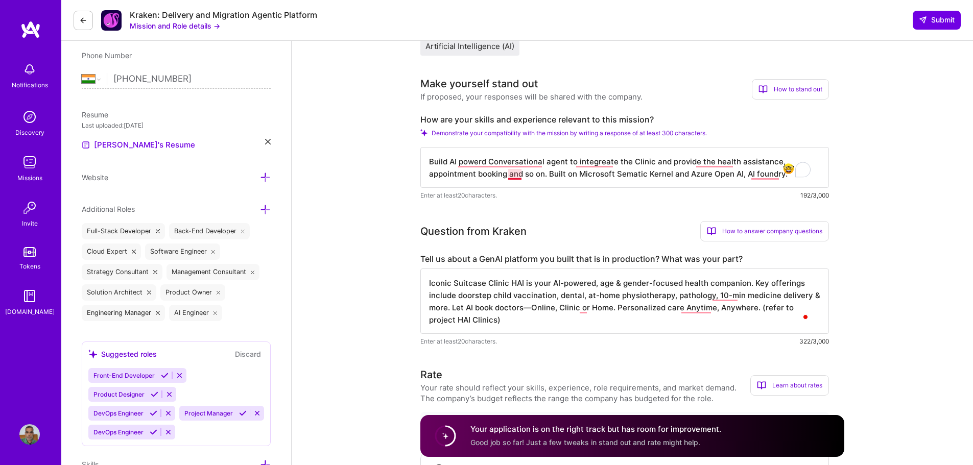
click at [514, 177] on textarea "Build AI powerd Conversational agent to integreate the Clinic and provide the h…" at bounding box center [624, 167] width 409 height 41
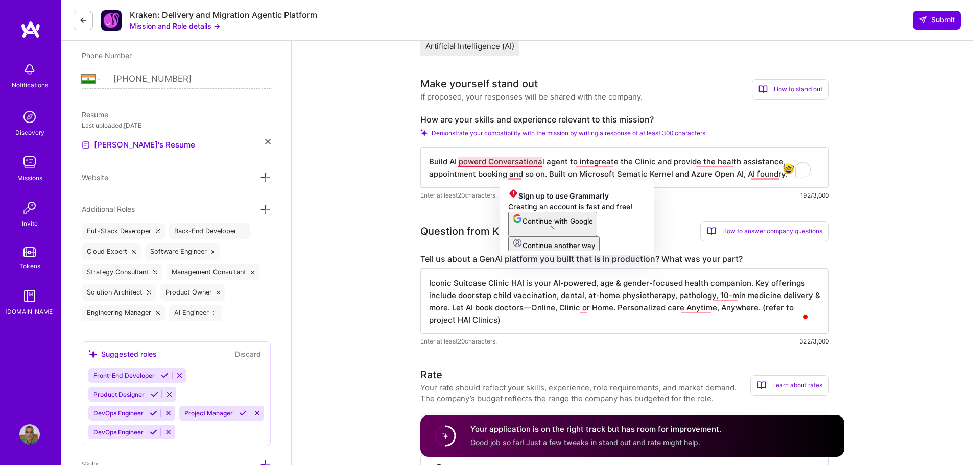
click at [481, 159] on textarea "Build AI powerd Conversational agent to integreate the Clinic and provide the h…" at bounding box center [624, 167] width 409 height 41
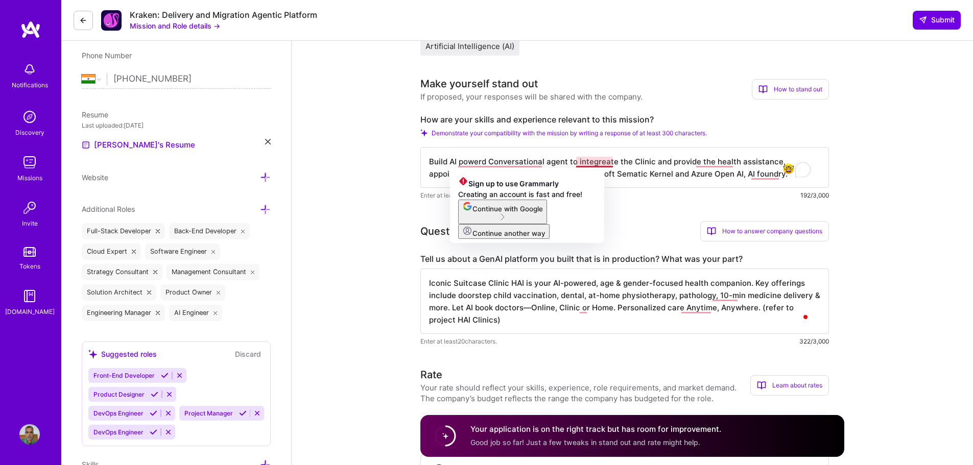
click at [589, 161] on textarea "Build AI powerd Conversational agent to integreate the Clinic and provide the h…" at bounding box center [624, 167] width 409 height 41
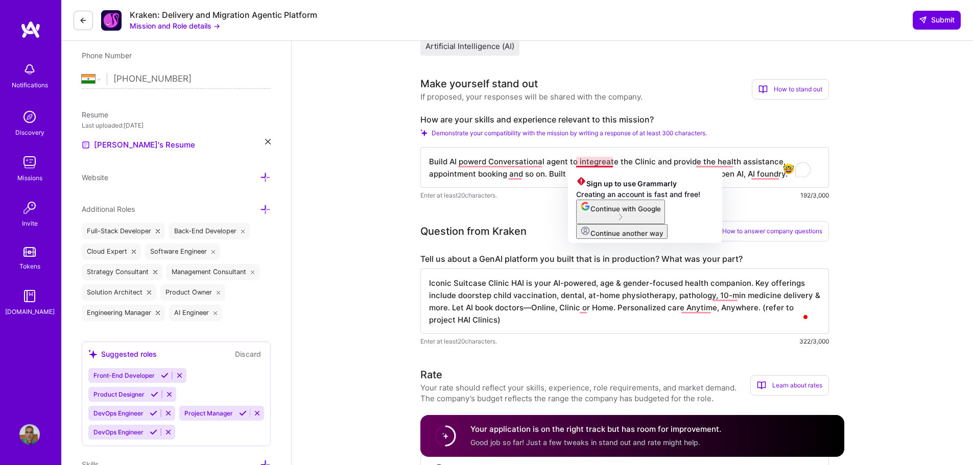
click at [758, 174] on textarea "Build AI powerd Conversational agent to integreate the Clinic and provide the h…" at bounding box center [624, 167] width 409 height 41
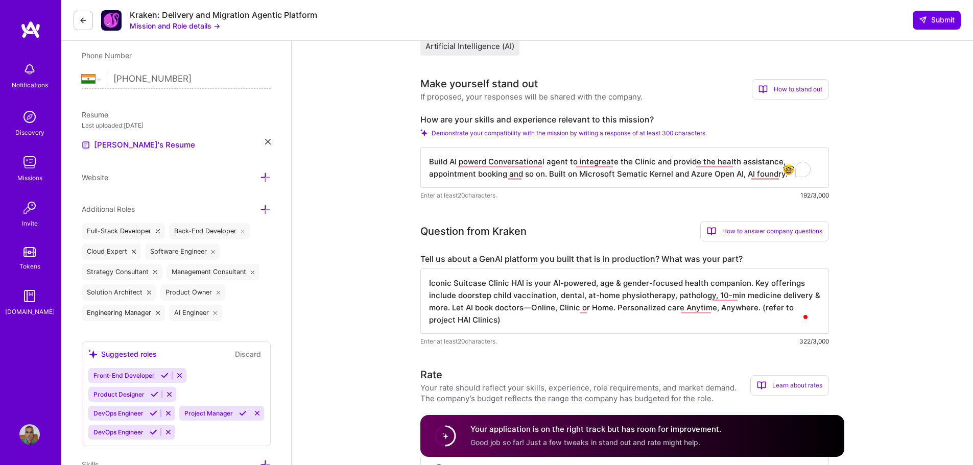
scroll to position [1, 0]
type textarea "Build AI powerd Conversational agent to integreate the Clinic and provide the h…"
click at [807, 169] on div "5" at bounding box center [802, 169] width 13 height 13
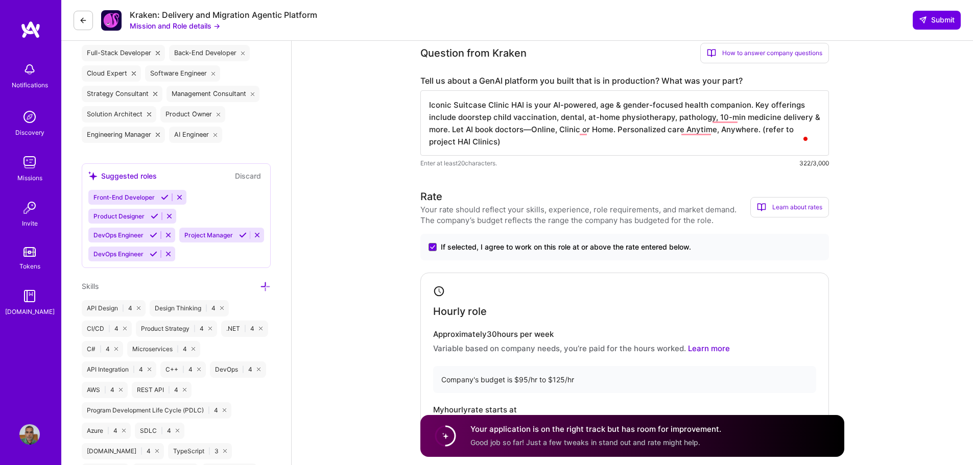
scroll to position [521, 0]
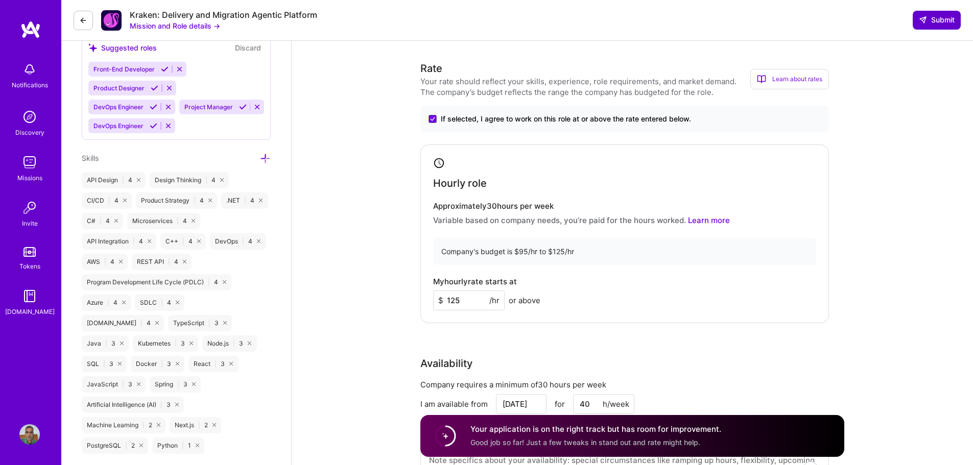
click at [940, 23] on span "Submit" at bounding box center [937, 20] width 36 height 10
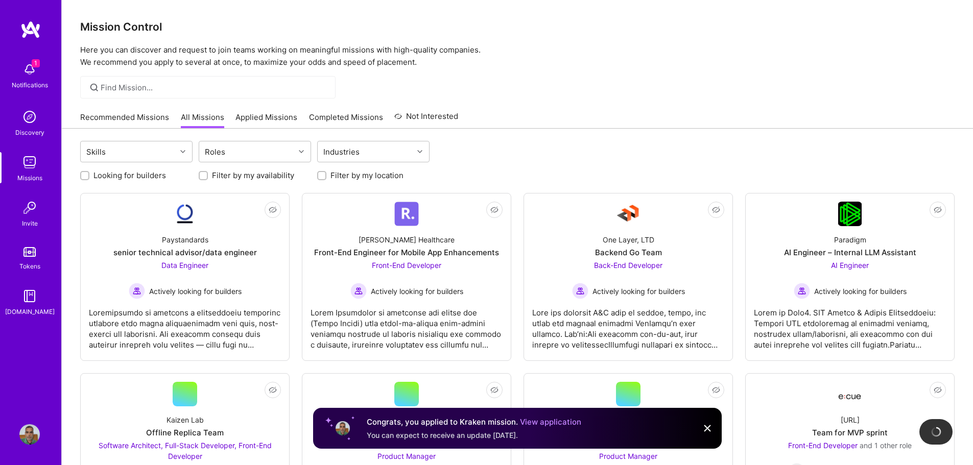
click at [317, 172] on div at bounding box center [321, 175] width 9 height 9
click at [321, 174] on input "Filter by my location" at bounding box center [322, 176] width 7 height 7
checkbox input "true"
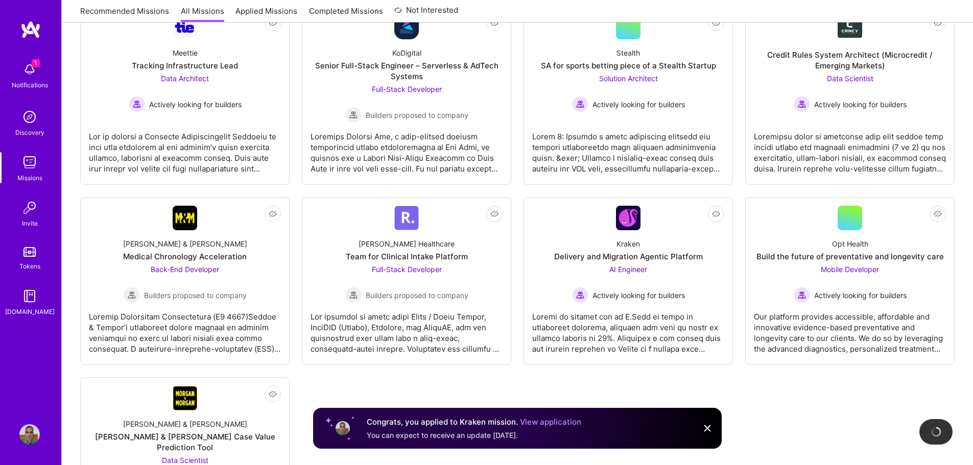
scroll to position [892, 0]
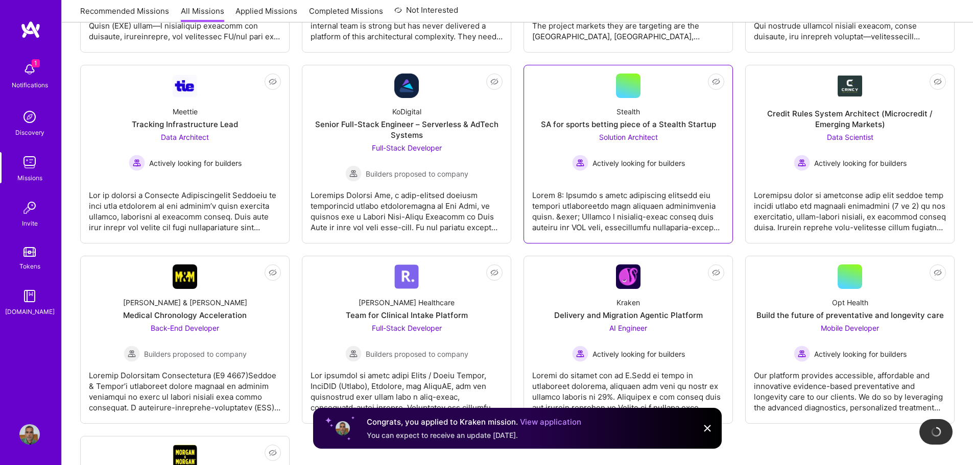
click at [623, 184] on div at bounding box center [628, 207] width 192 height 51
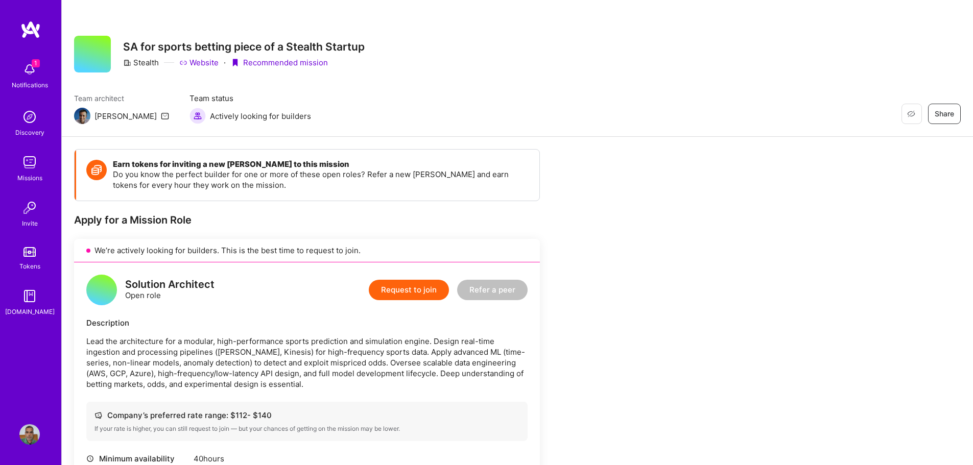
click at [418, 291] on button "Request to join" at bounding box center [409, 290] width 80 height 20
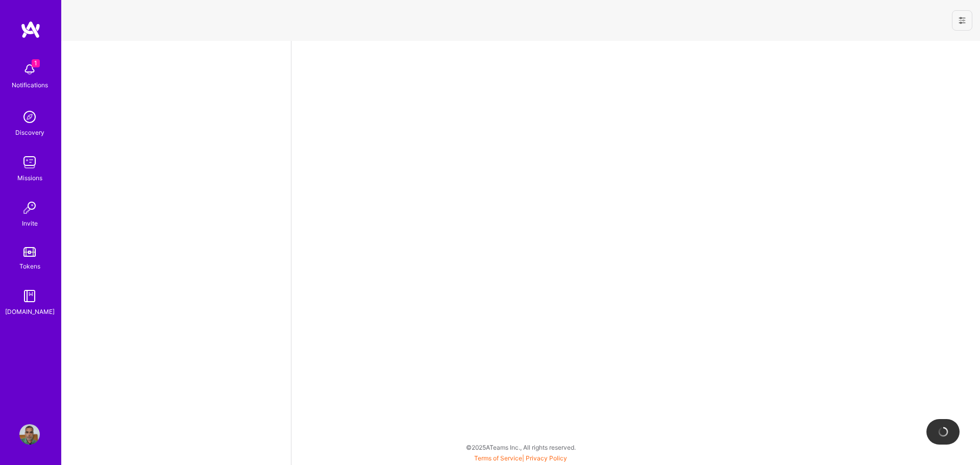
select select "IN"
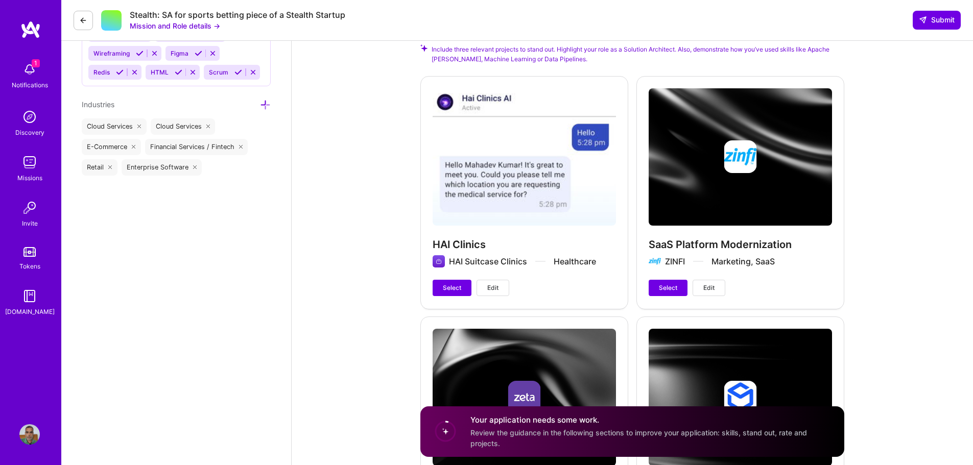
scroll to position [1021, 0]
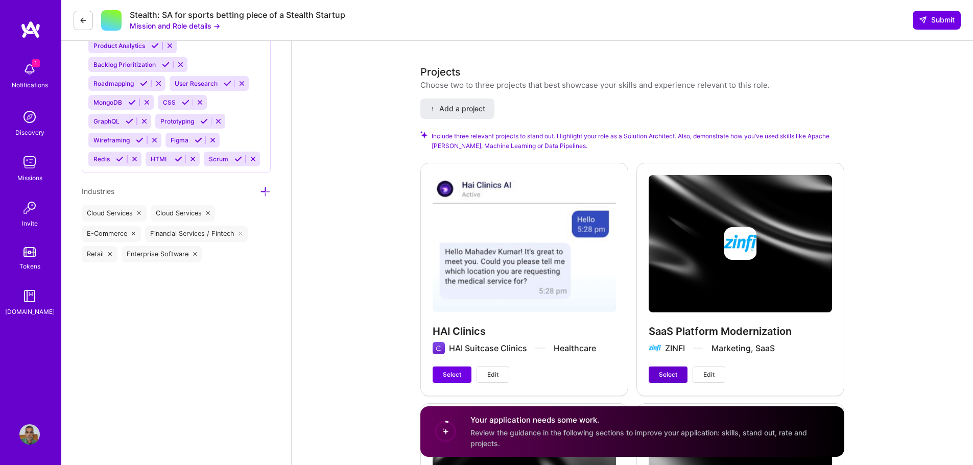
click at [662, 372] on span "Select" at bounding box center [668, 374] width 18 height 9
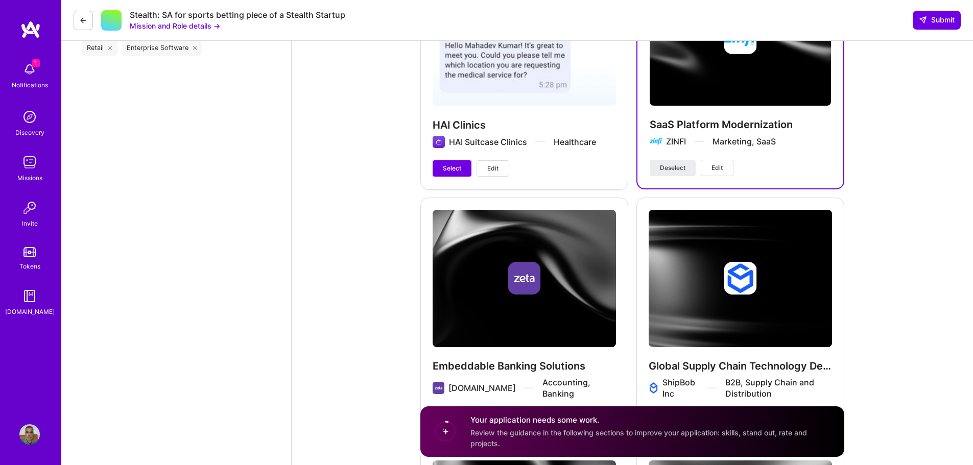
scroll to position [1379, 0]
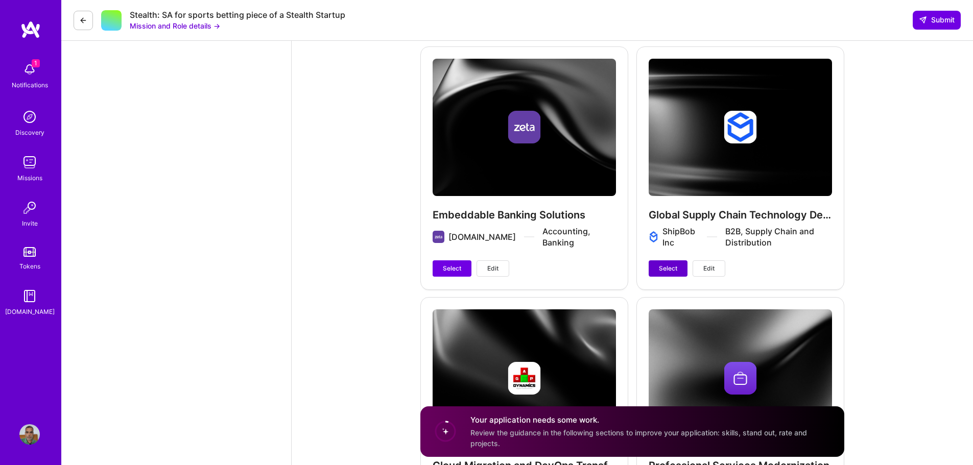
click at [674, 267] on span "Select" at bounding box center [668, 268] width 18 height 9
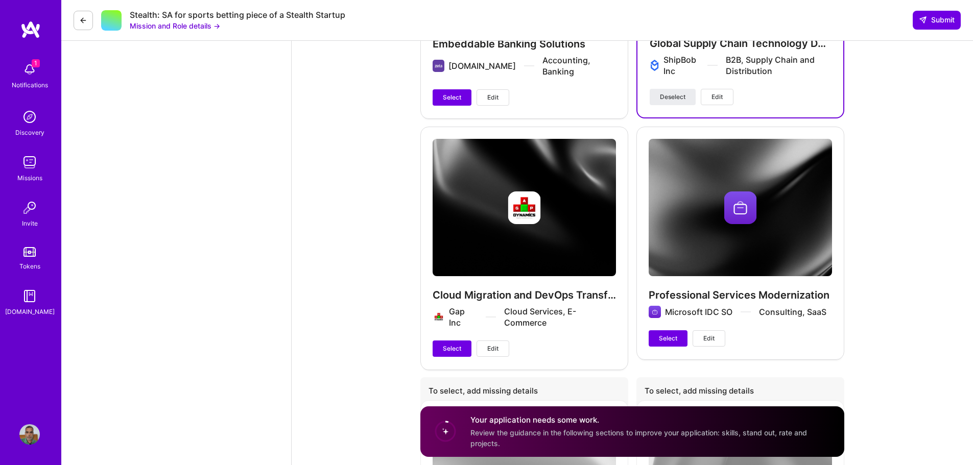
scroll to position [1532, 0]
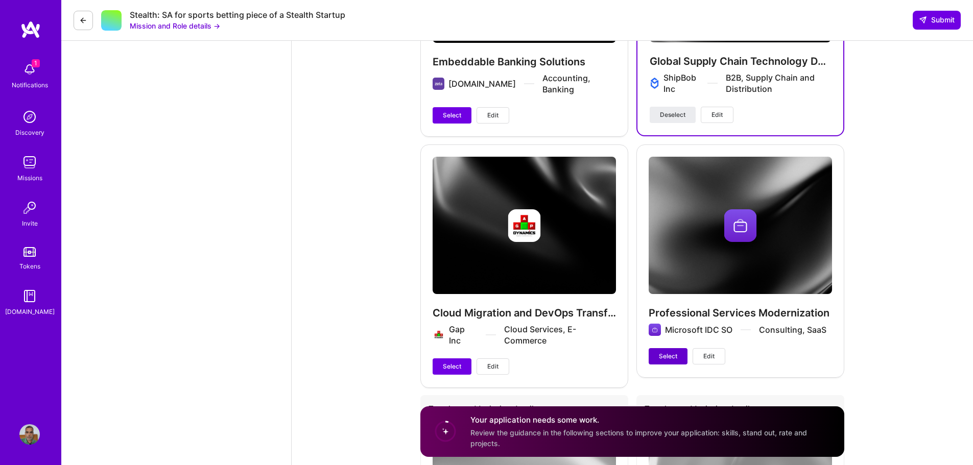
click at [666, 356] on span "Select" at bounding box center [668, 356] width 18 height 9
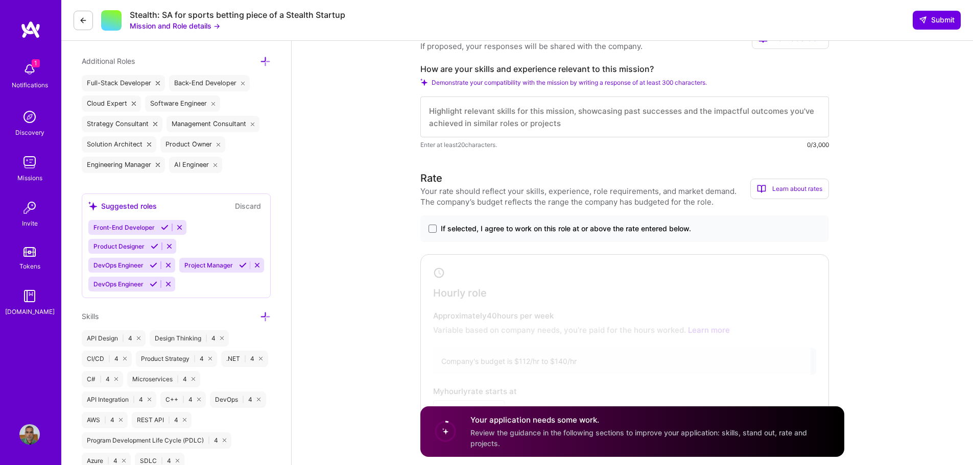
scroll to position [357, 0]
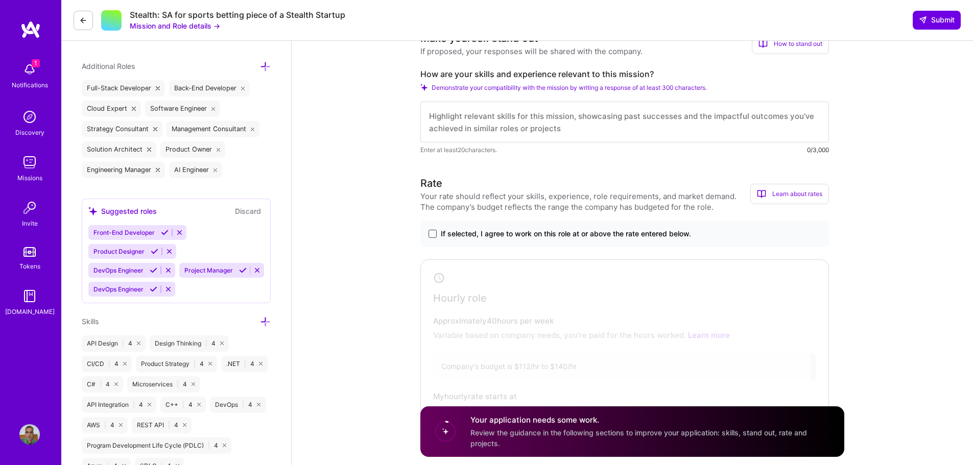
click at [432, 232] on span at bounding box center [432, 234] width 8 height 8
click at [0, 0] on input "If selected, I agree to work on this role at or above the rate entered below." at bounding box center [0, 0] width 0 height 0
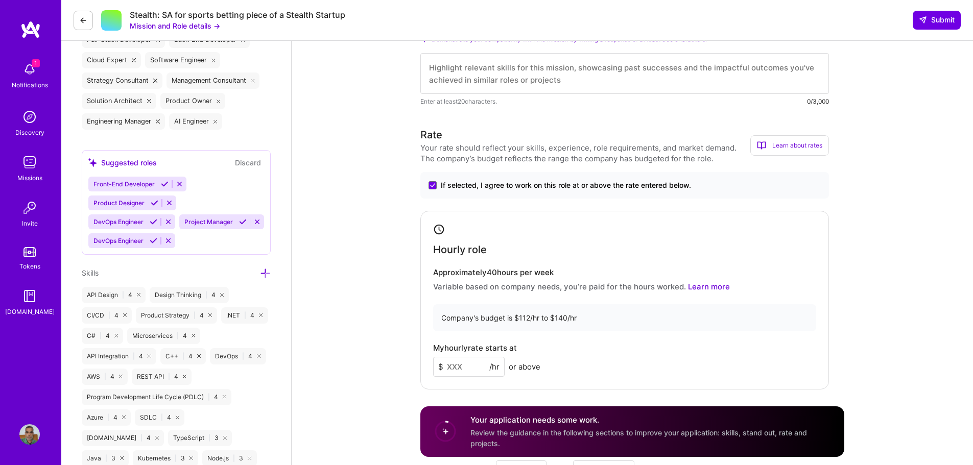
scroll to position [460, 0]
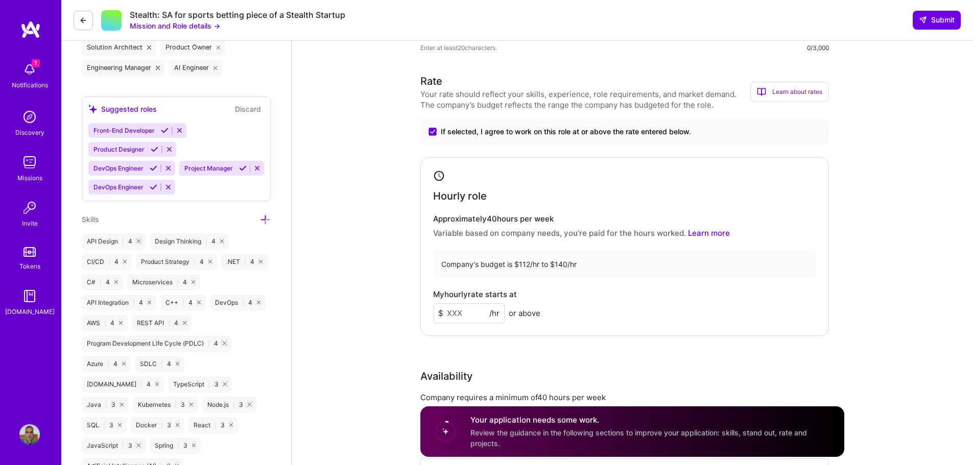
click at [466, 311] on input at bounding box center [468, 313] width 71 height 20
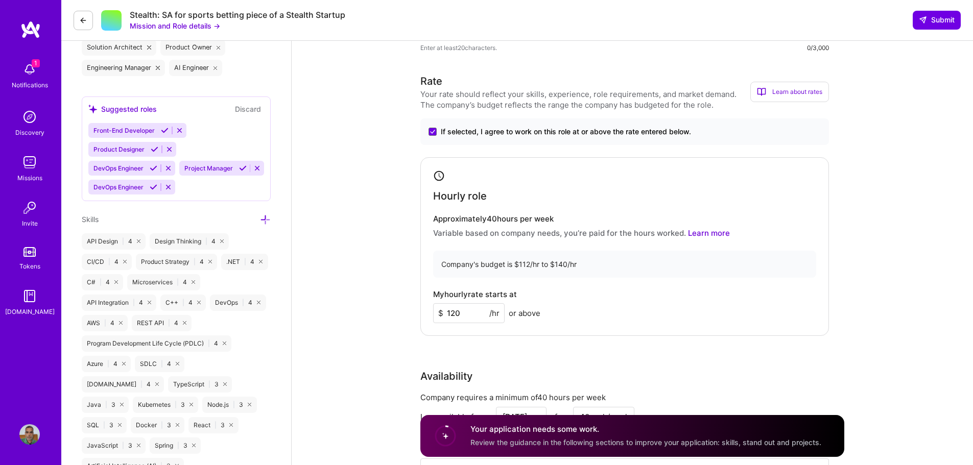
type input "120"
click at [654, 171] on div "Hourly role" at bounding box center [624, 186] width 383 height 32
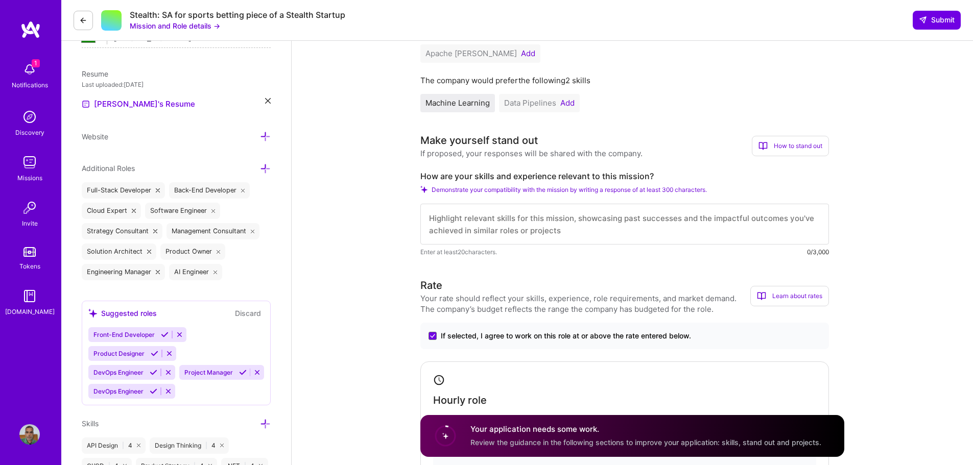
scroll to position [204, 0]
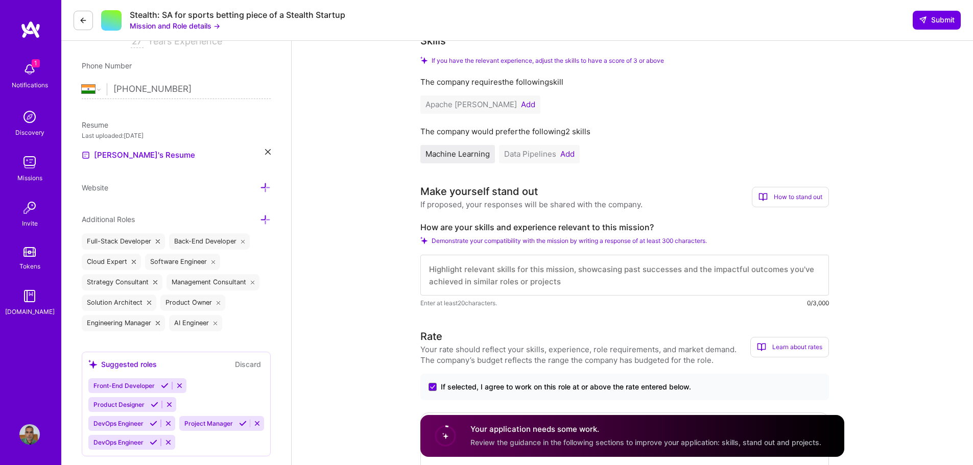
click at [566, 151] on button "Add" at bounding box center [567, 154] width 14 height 8
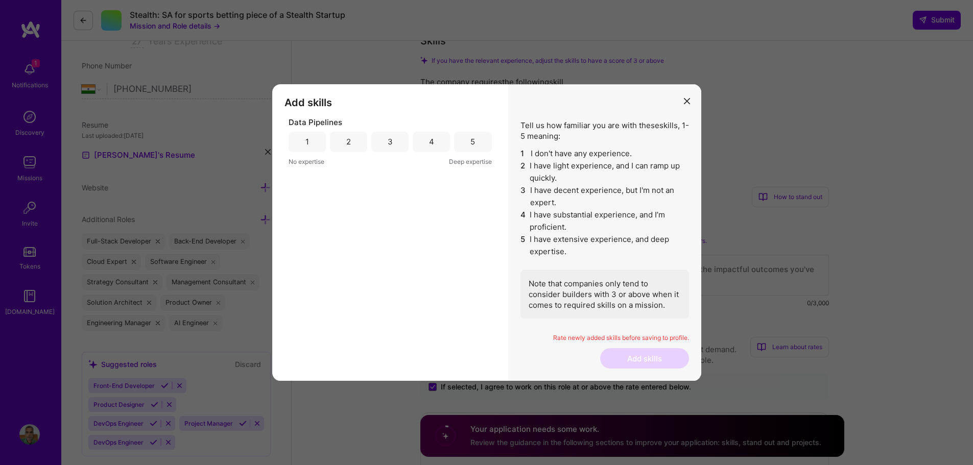
click at [396, 142] on div "3" at bounding box center [389, 142] width 37 height 20
click at [640, 360] on button "Add skills" at bounding box center [644, 358] width 89 height 20
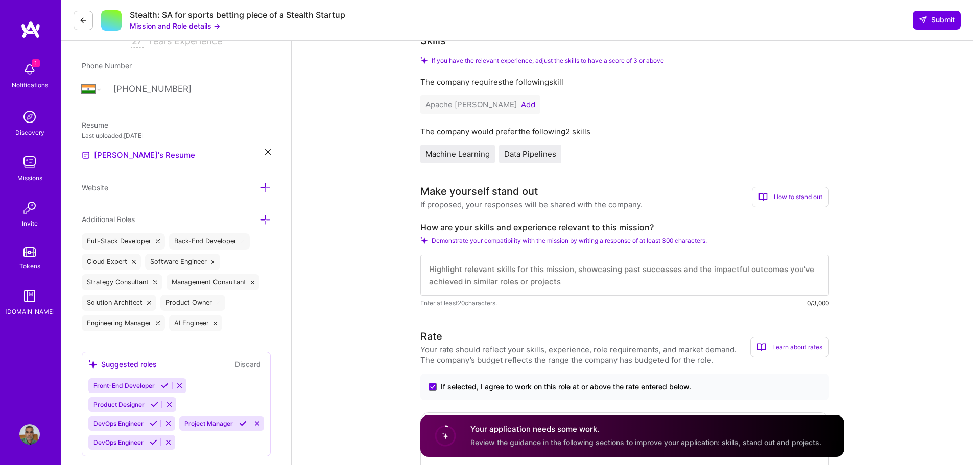
click at [521, 102] on button "Add" at bounding box center [528, 105] width 14 height 8
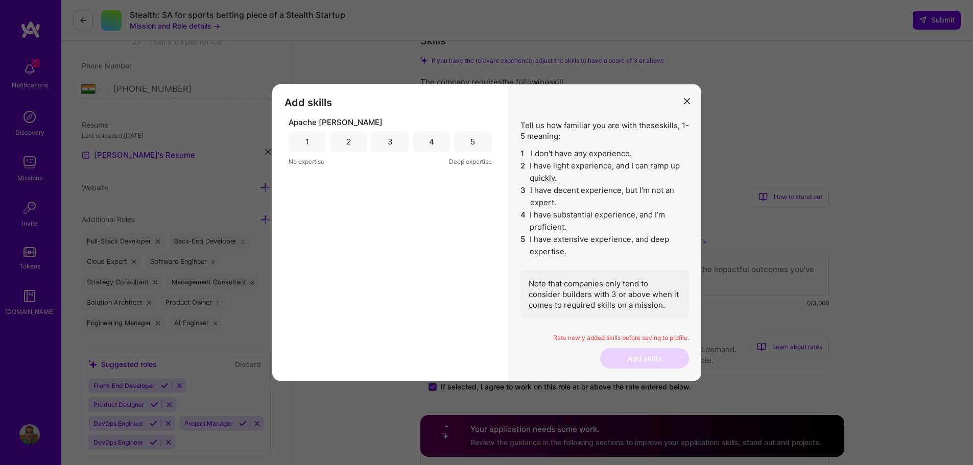
click at [390, 142] on div "3" at bounding box center [390, 141] width 5 height 11
click at [645, 358] on button "Add skills" at bounding box center [644, 358] width 89 height 20
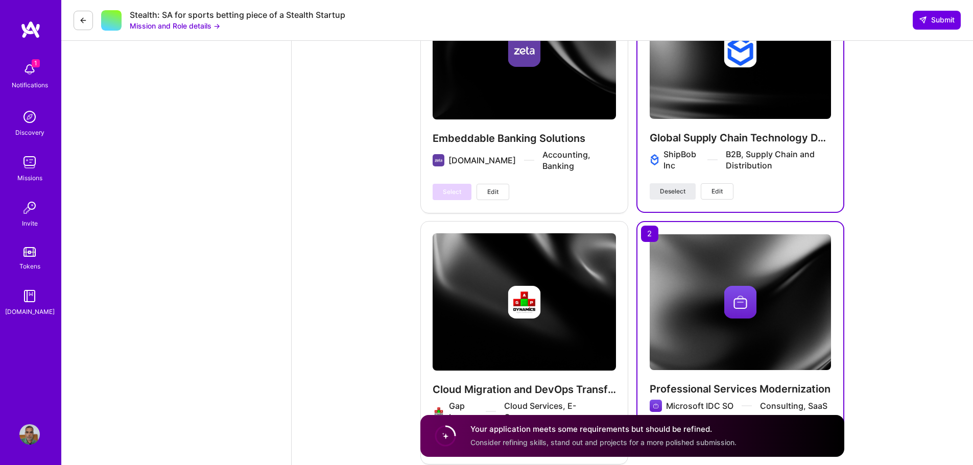
scroll to position [1532, 0]
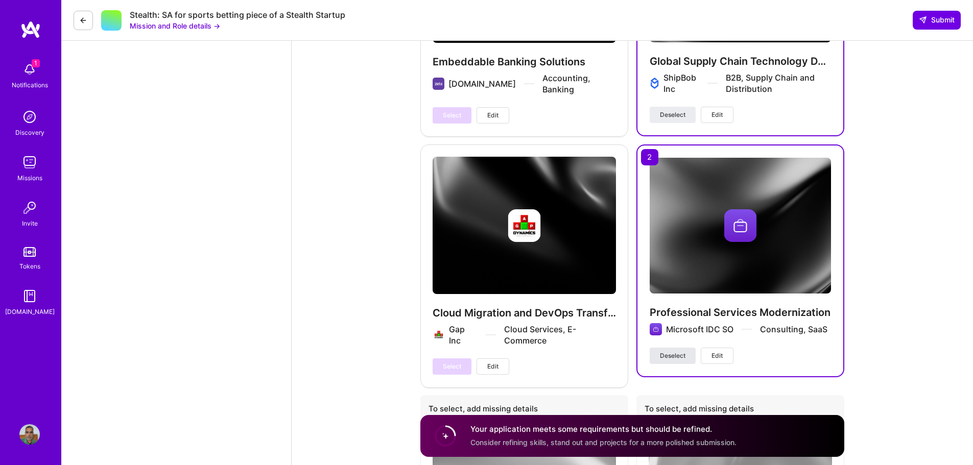
click at [678, 356] on span "Deselect" at bounding box center [673, 355] width 26 height 9
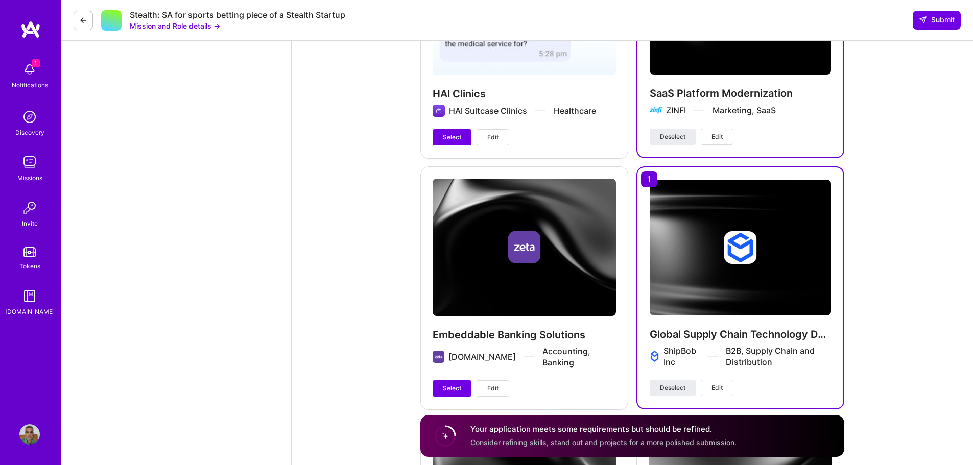
scroll to position [1277, 0]
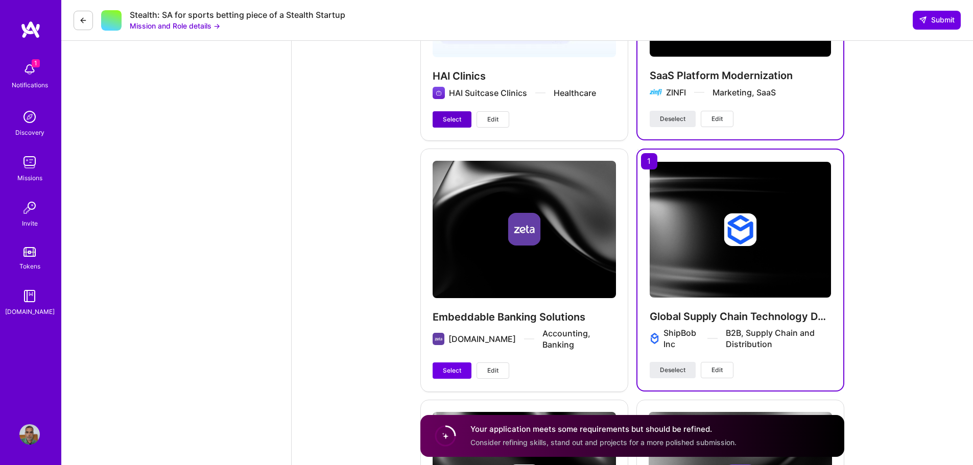
click at [460, 116] on span "Select" at bounding box center [452, 119] width 18 height 9
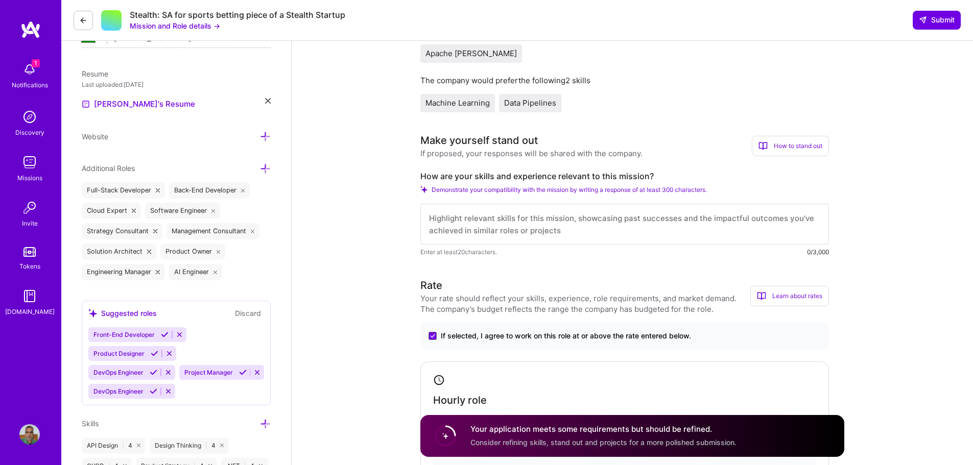
scroll to position [204, 0]
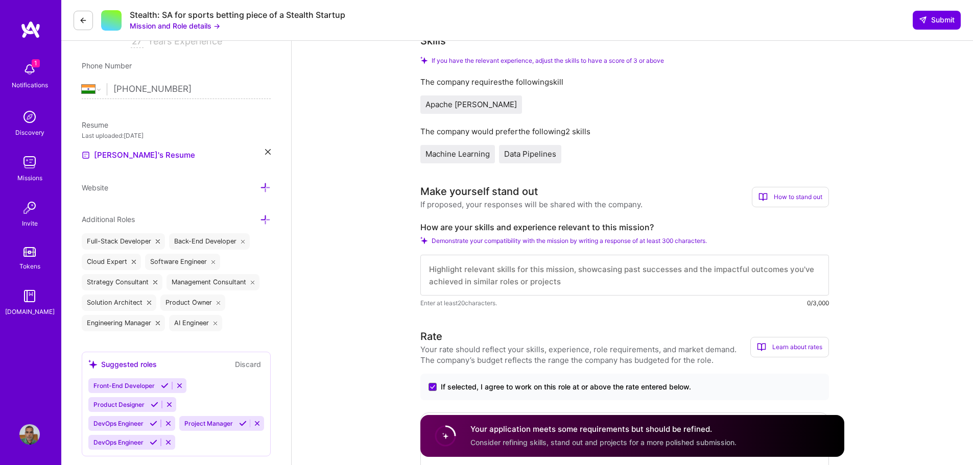
click at [516, 265] on textarea at bounding box center [624, 275] width 409 height 41
paste textarea "Global Product and Engineering leader with over two and half decade’s experienc…"
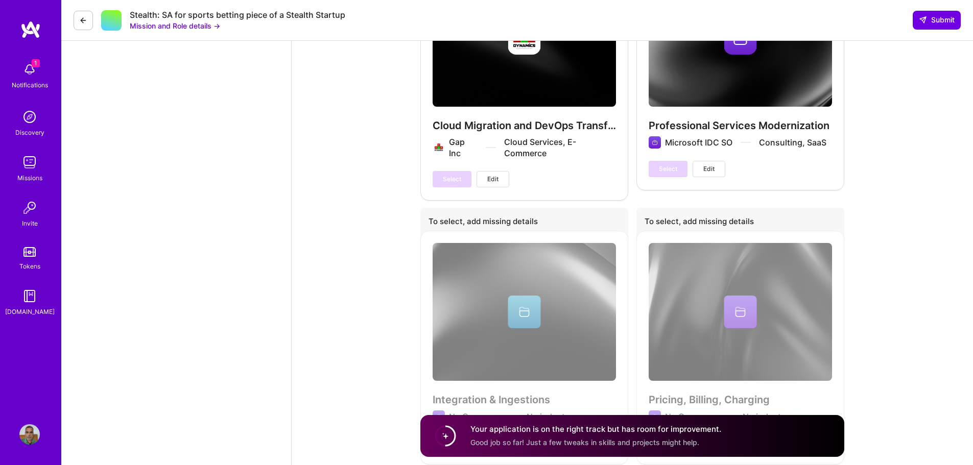
scroll to position [1871, 0]
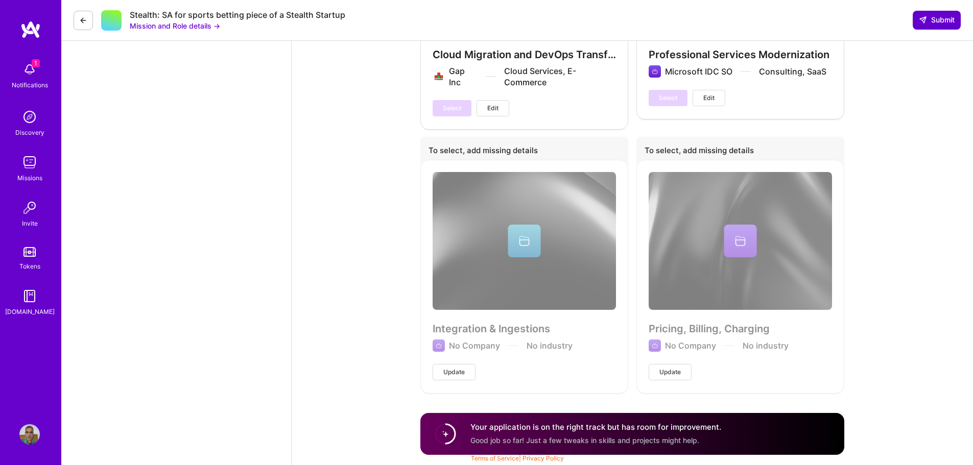
type textarea "Global Product and Engineering leader with over two and half decade’s experienc…"
click at [938, 18] on span "Submit" at bounding box center [937, 20] width 36 height 10
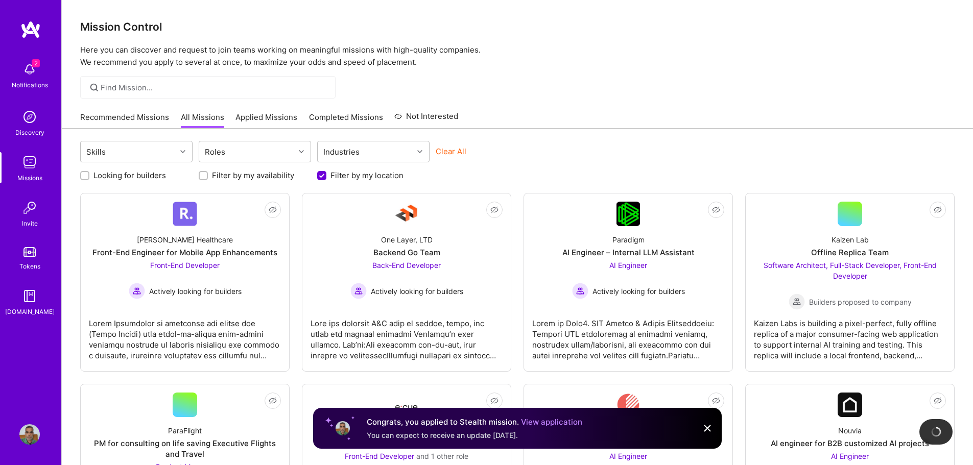
click at [707, 426] on img at bounding box center [707, 428] width 12 height 12
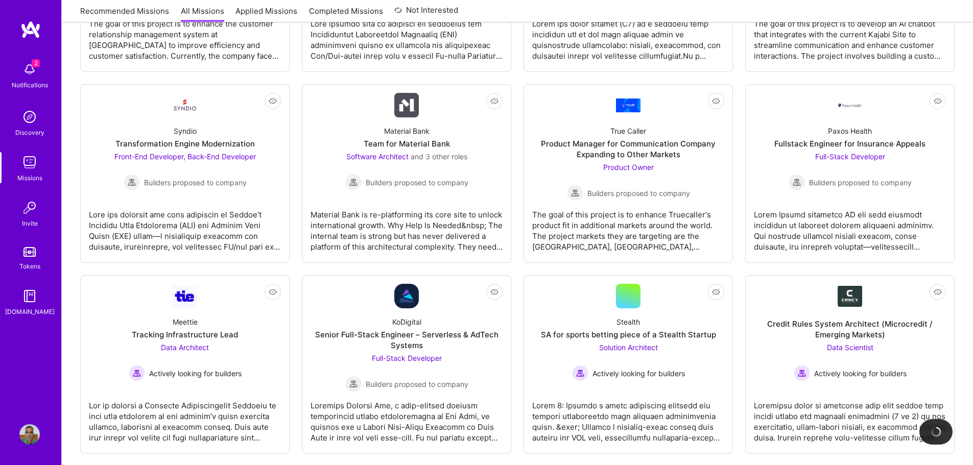
scroll to position [664, 0]
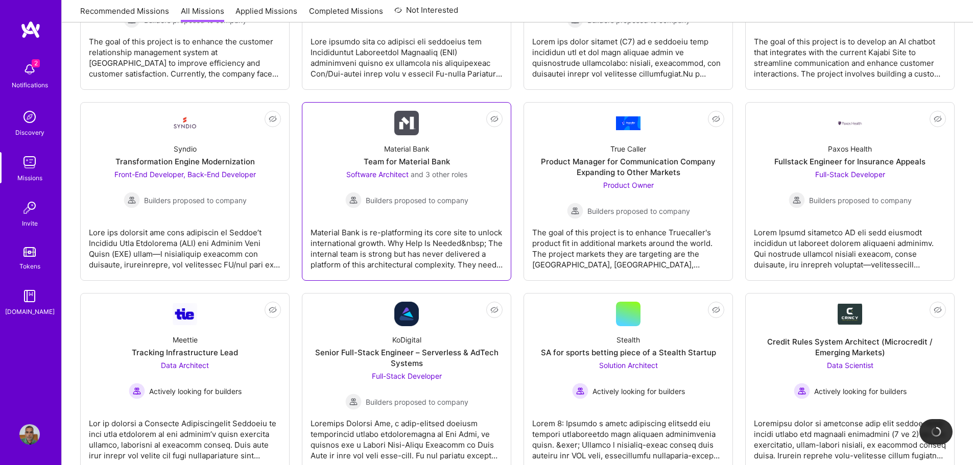
click at [410, 224] on div "Material Bank is re-platforming its core site to unlock international growth. W…" at bounding box center [406, 244] width 192 height 51
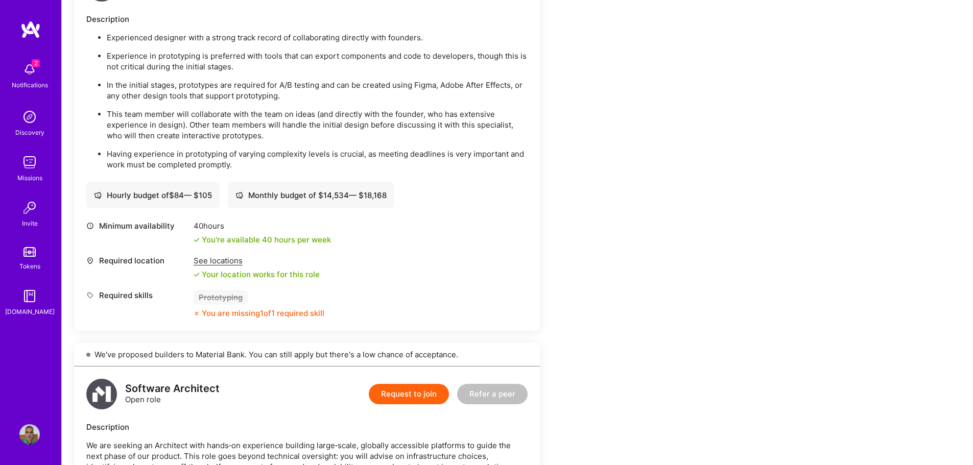
scroll to position [306, 0]
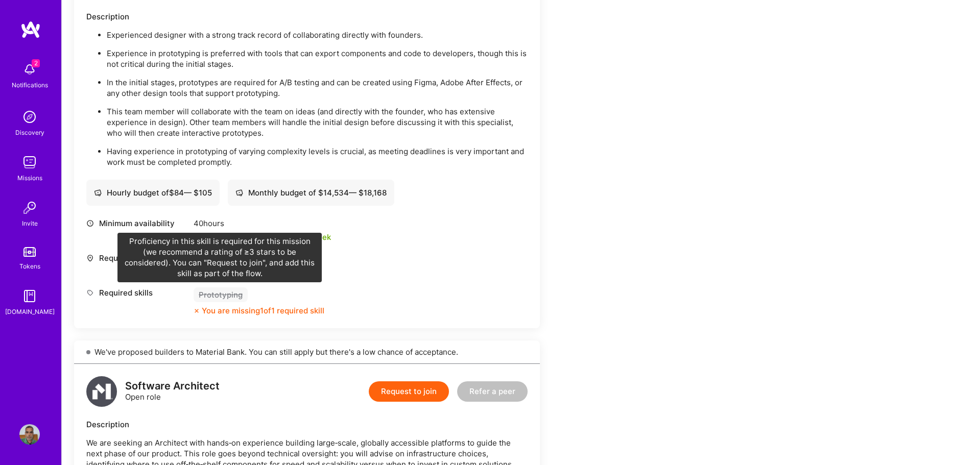
click at [217, 297] on div "Prototyping" at bounding box center [221, 295] width 54 height 15
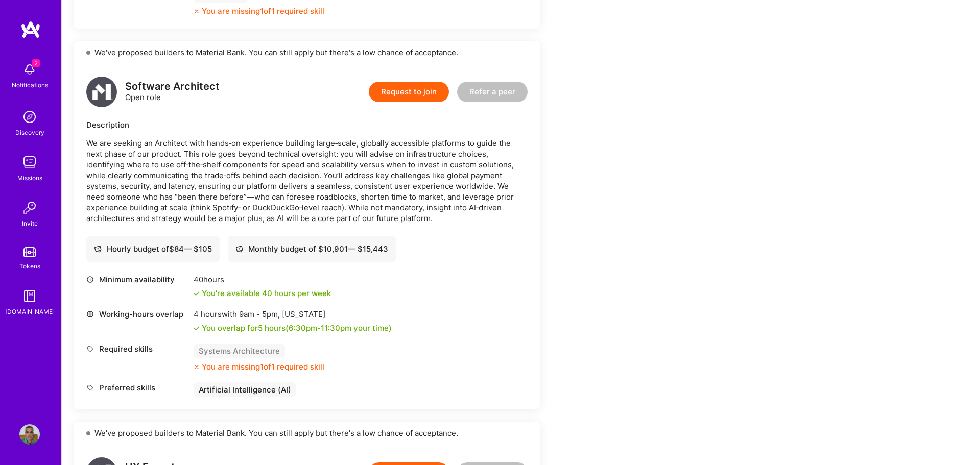
scroll to position [460, 0]
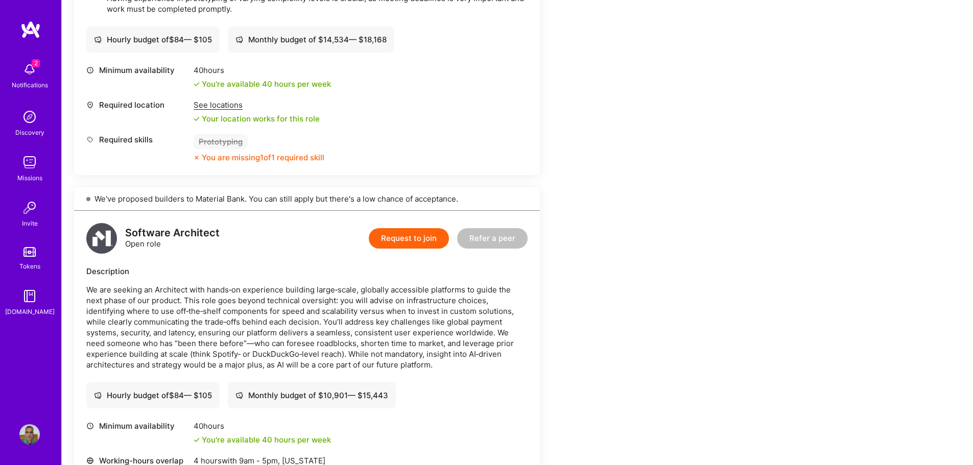
click at [419, 245] on button "Request to join" at bounding box center [409, 238] width 80 height 20
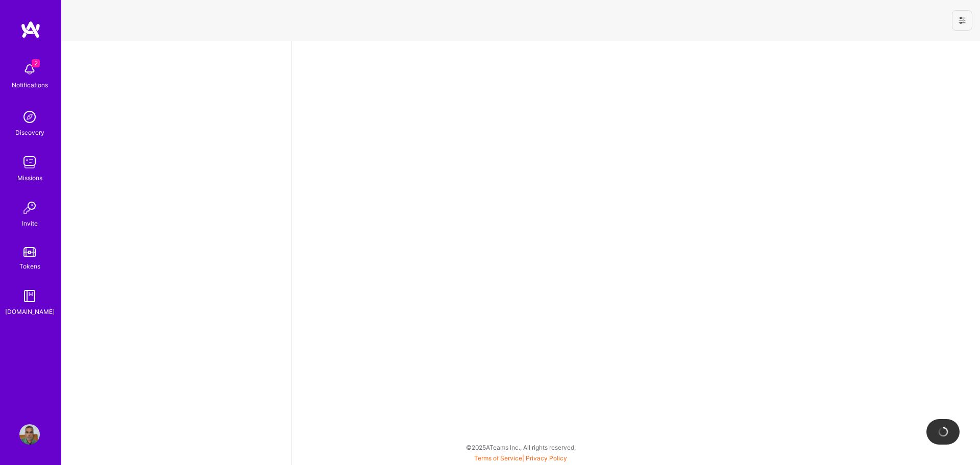
select select "IN"
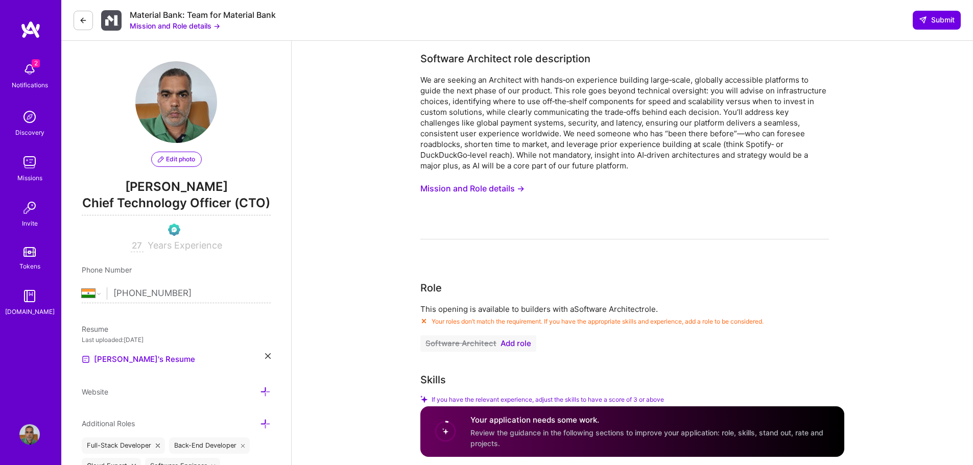
click at [520, 342] on span "Add role" at bounding box center [515, 344] width 31 height 8
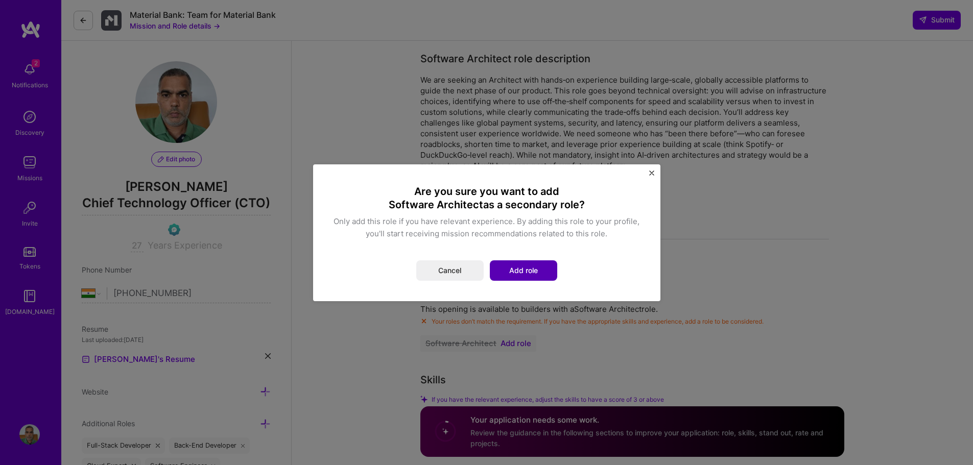
click at [527, 274] on button "Add role" at bounding box center [523, 270] width 67 height 20
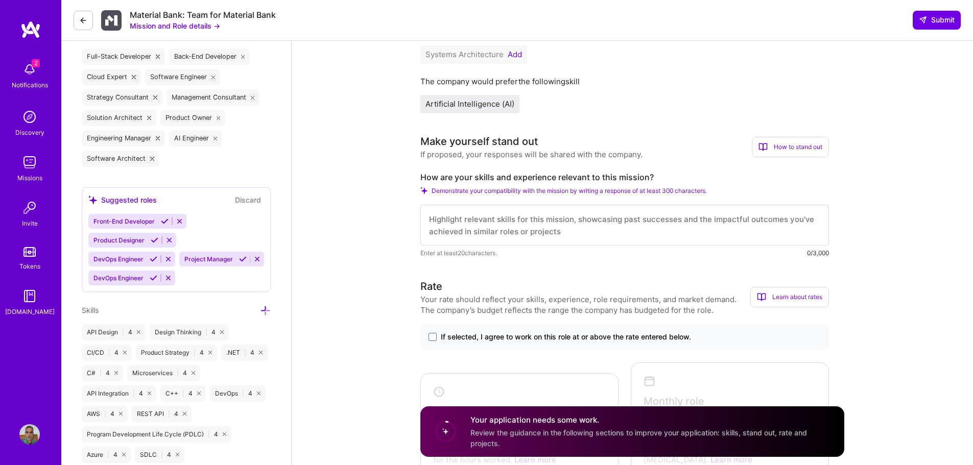
scroll to position [409, 0]
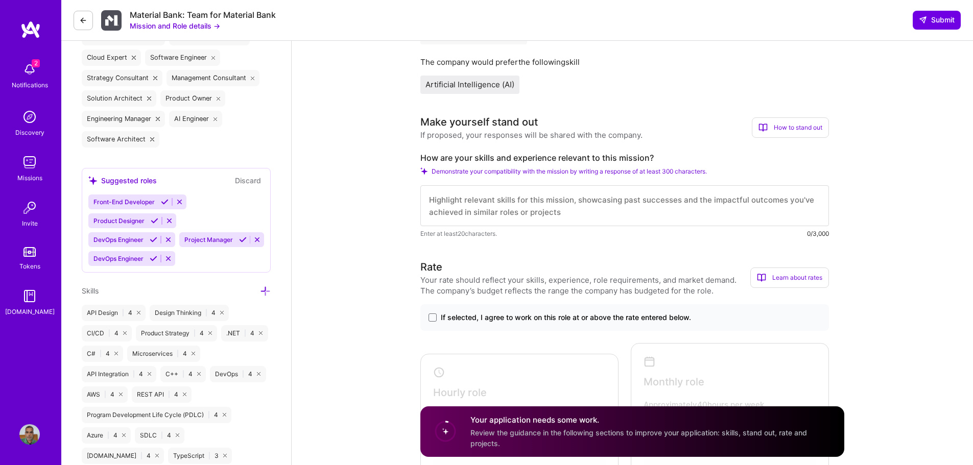
click at [521, 209] on textarea at bounding box center [624, 205] width 409 height 41
paste textarea "Global Product and Engineering leader with over two and half decade’s experienc…"
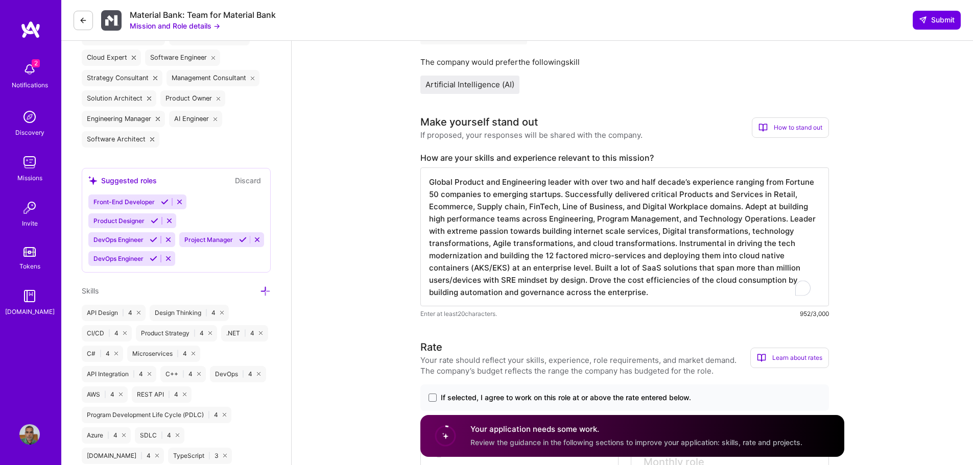
scroll to position [1, 0]
type textarea "Global Product and Engineering leader with over two and half decade’s experienc…"
click at [434, 395] on span at bounding box center [432, 398] width 8 height 8
click at [0, 0] on input "If selected, I agree to work on this role at or above the rate entered below." at bounding box center [0, 0] width 0 height 0
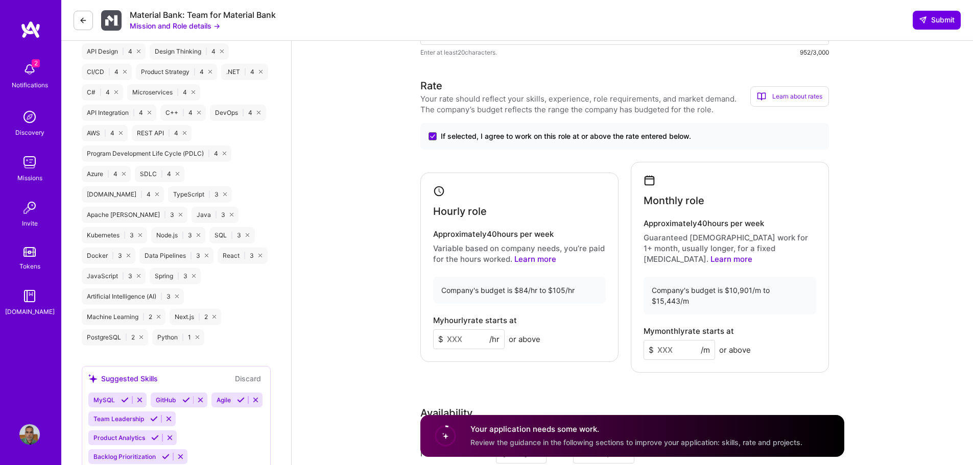
scroll to position [766, 0]
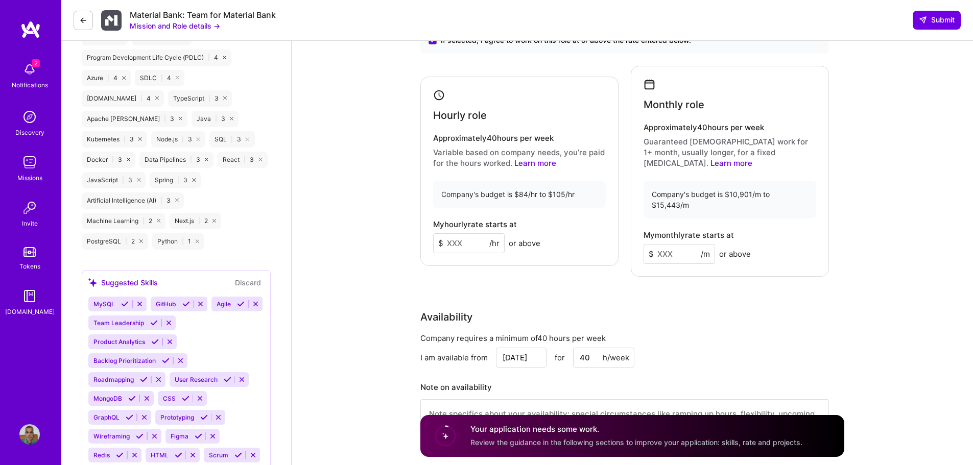
click at [465, 233] on input at bounding box center [468, 243] width 71 height 20
type input "100"
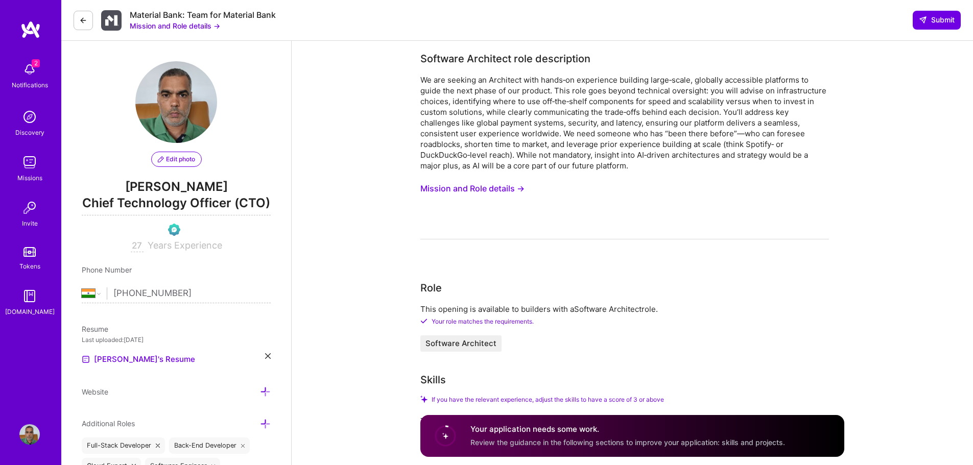
select select "IN"
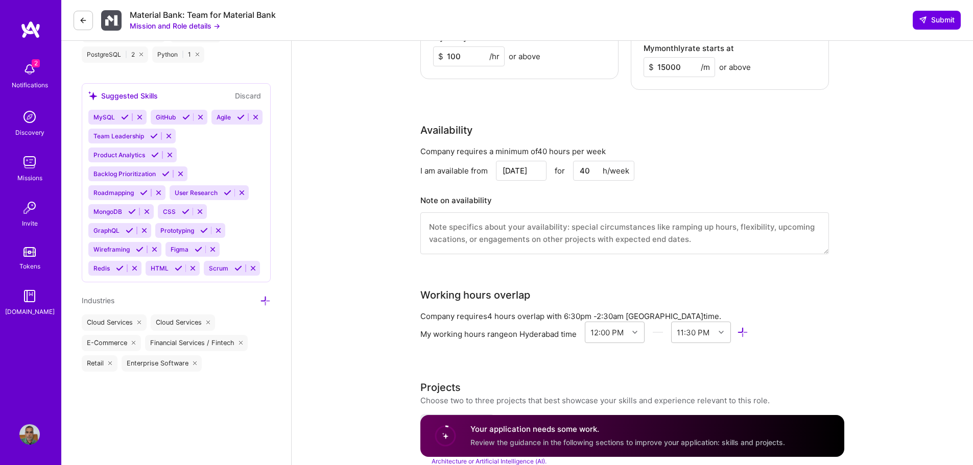
scroll to position [970, 0]
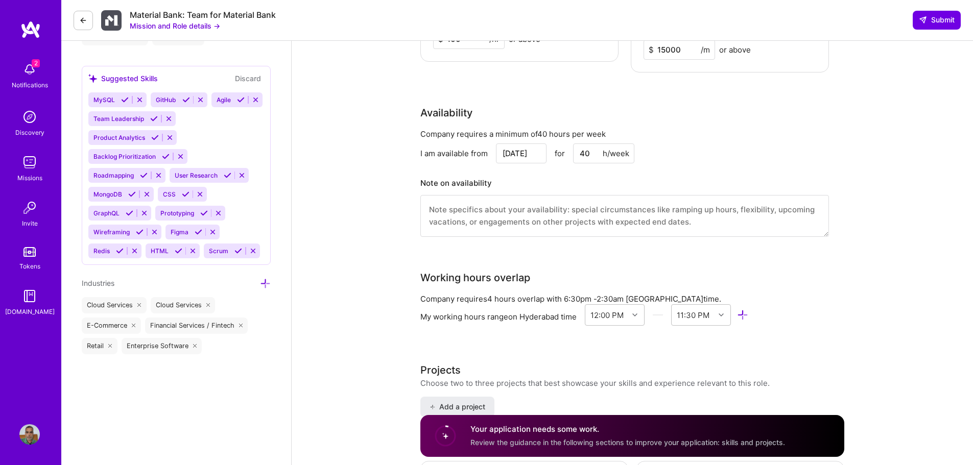
type input "15000"
click at [538, 197] on textarea at bounding box center [624, 216] width 409 height 42
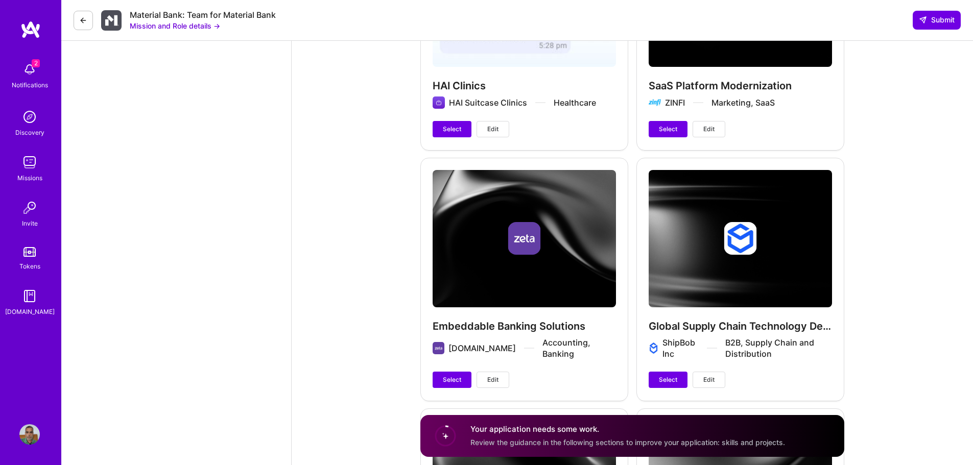
scroll to position [1532, 0]
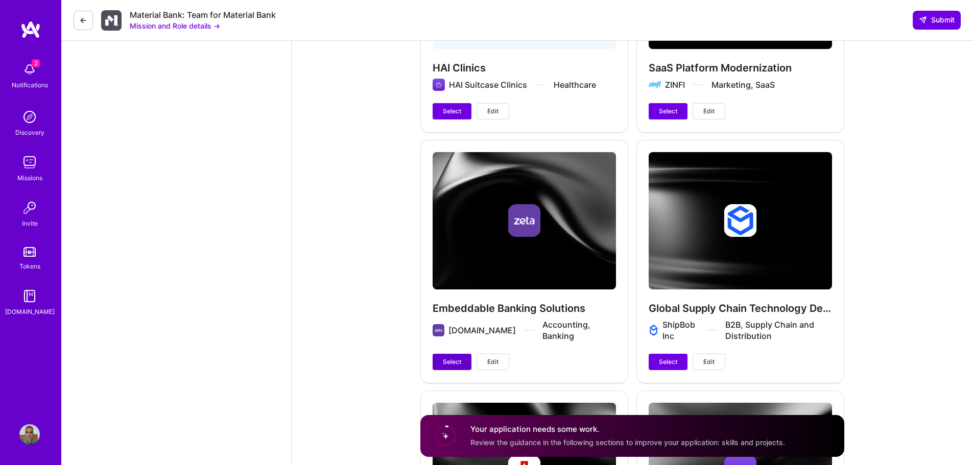
click at [454, 357] on span "Select" at bounding box center [452, 361] width 18 height 9
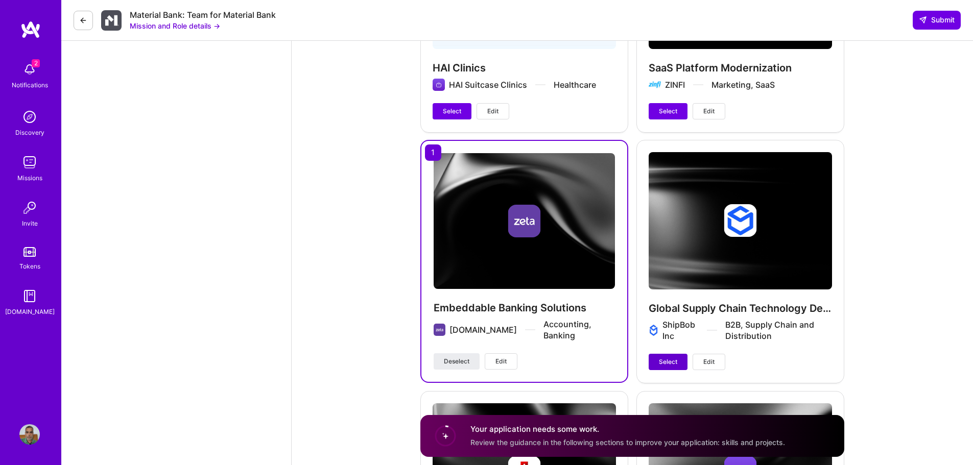
click at [676, 357] on span "Select" at bounding box center [668, 361] width 18 height 9
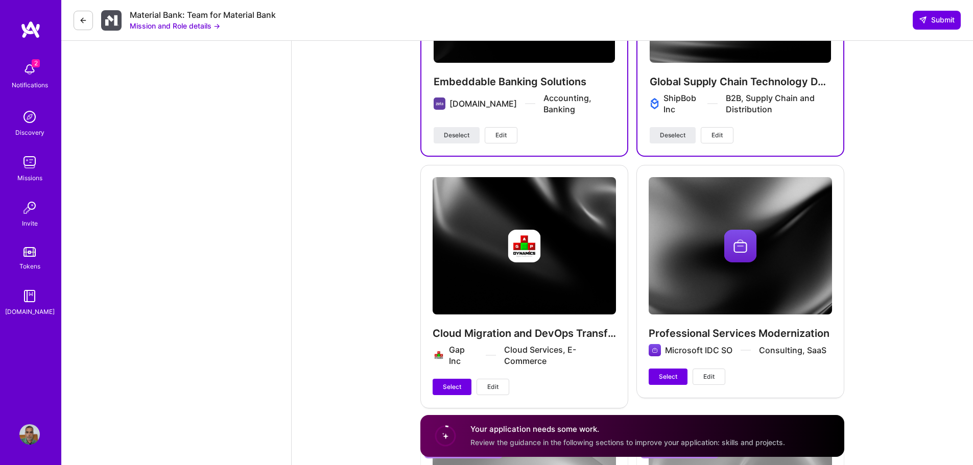
scroll to position [1889, 0]
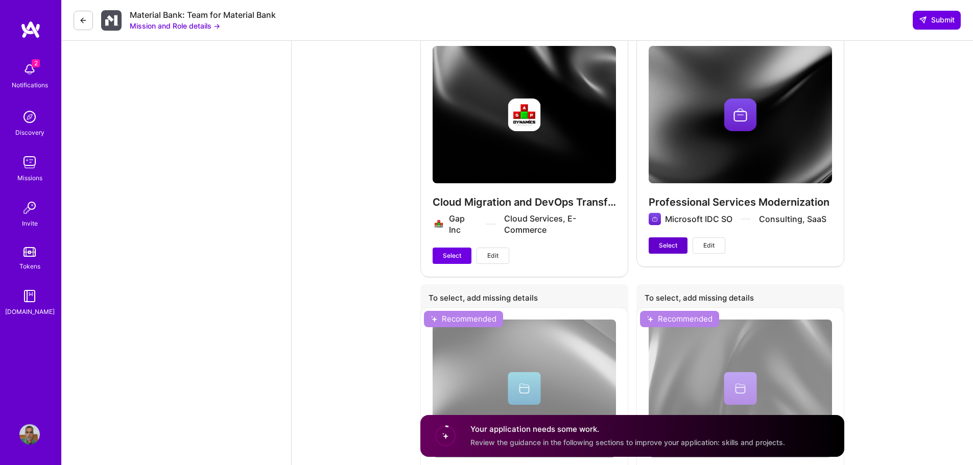
click at [676, 241] on span "Select" at bounding box center [668, 245] width 18 height 9
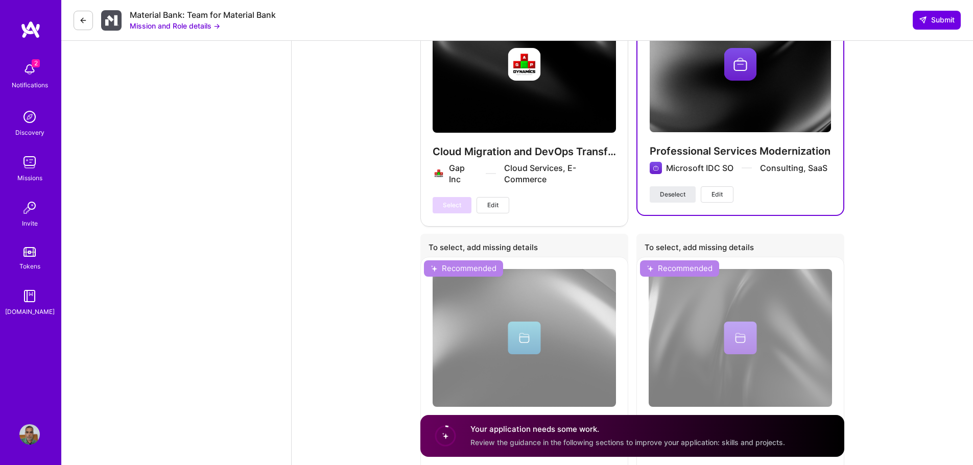
scroll to position [1940, 0]
click at [663, 190] on span "Deselect" at bounding box center [673, 194] width 26 height 9
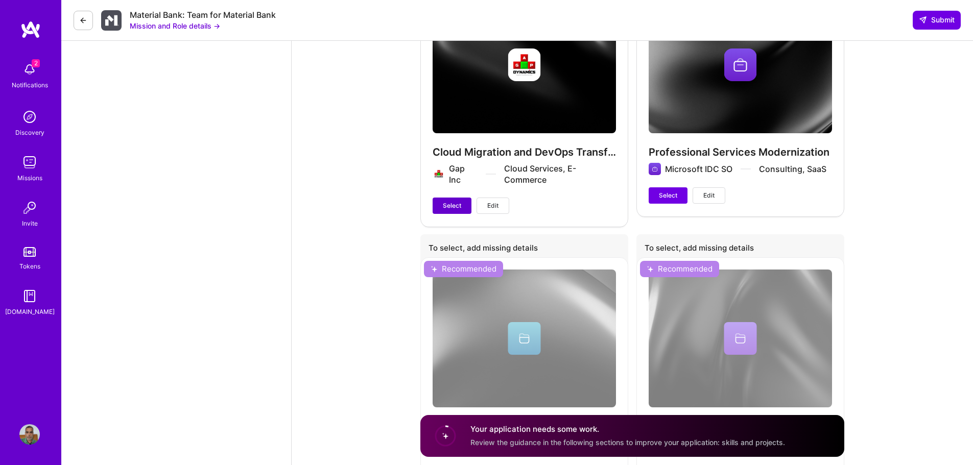
click at [437, 198] on button "Select" at bounding box center [452, 206] width 39 height 16
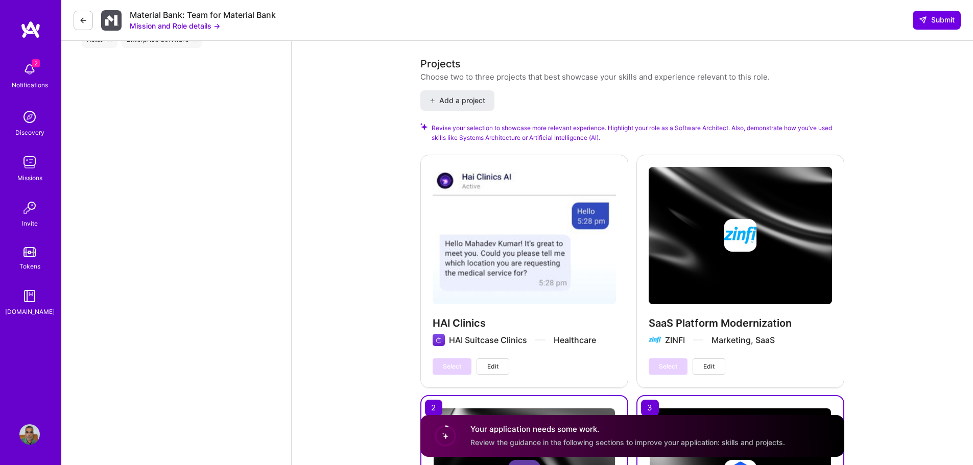
scroll to position [1379, 0]
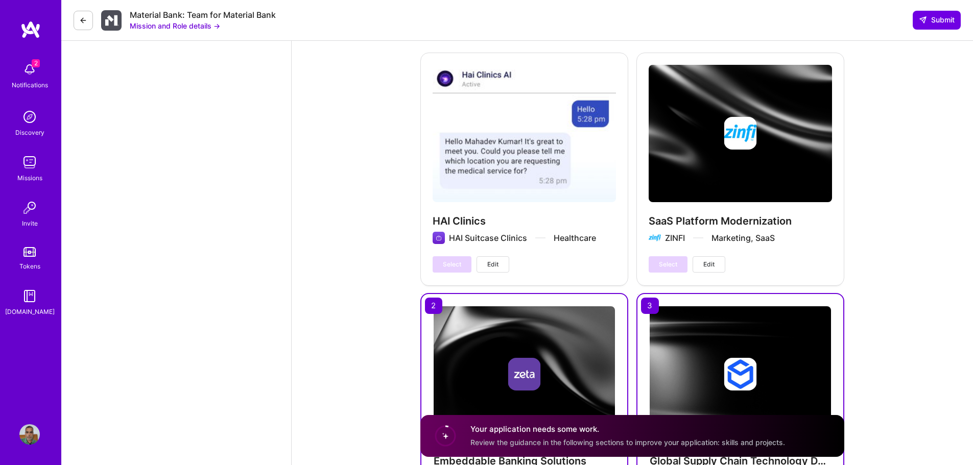
click at [458, 256] on div "Select Edit" at bounding box center [471, 264] width 77 height 16
click at [493, 260] on span "Edit" at bounding box center [492, 264] width 11 height 9
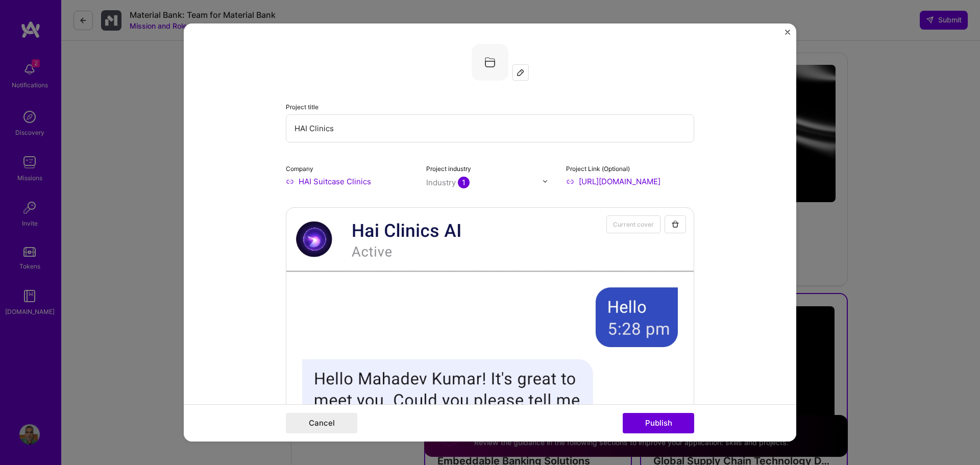
click at [787, 32] on img "Close" at bounding box center [787, 32] width 5 height 5
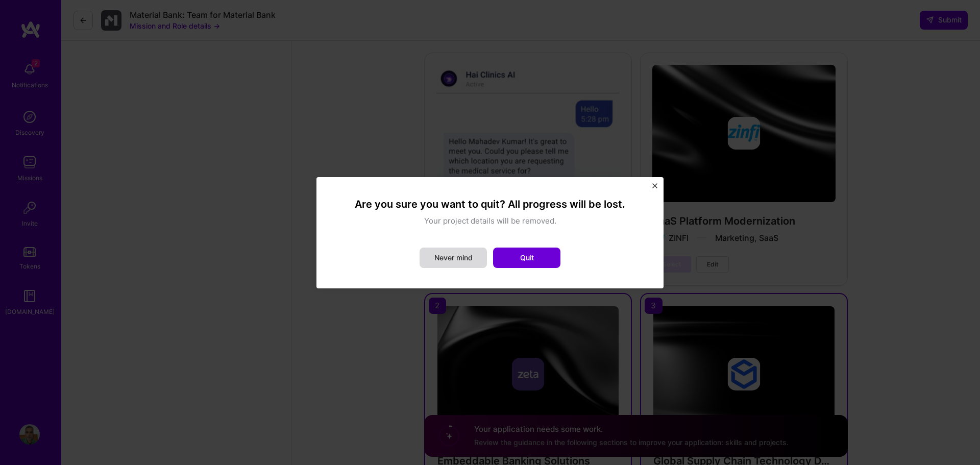
click at [451, 258] on button "Never mind" at bounding box center [453, 258] width 67 height 20
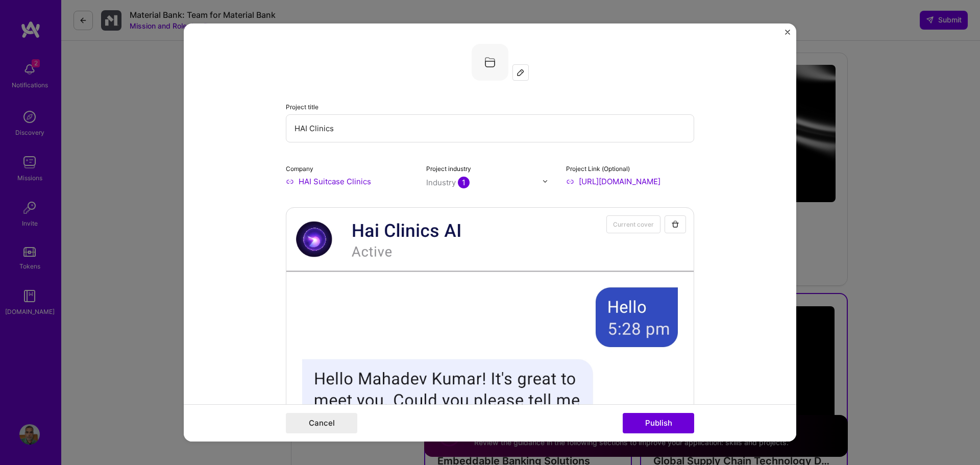
click at [786, 33] on img "Close" at bounding box center [787, 32] width 5 height 5
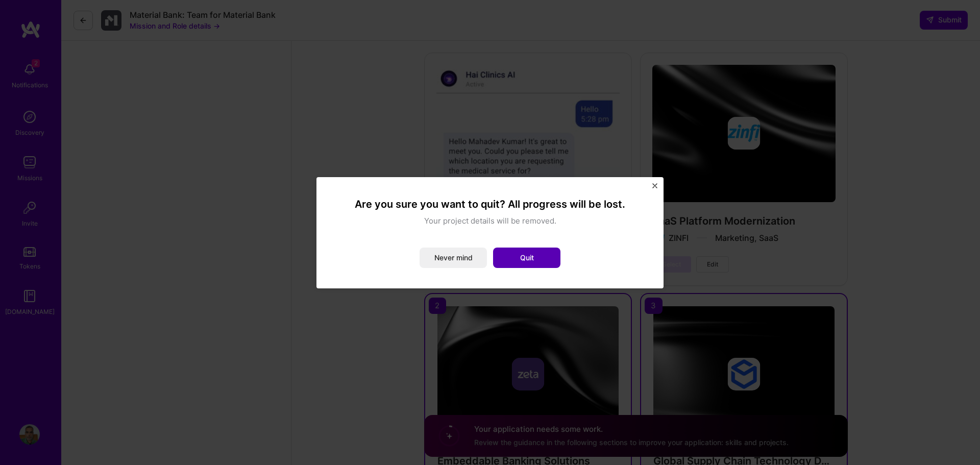
click at [529, 260] on button "Quit" at bounding box center [526, 258] width 67 height 20
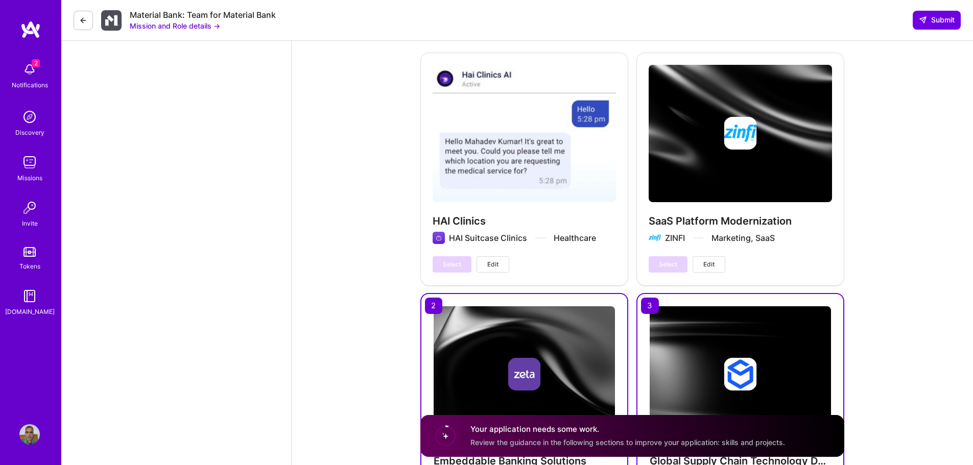
click at [453, 256] on div "Select Edit" at bounding box center [471, 264] width 77 height 16
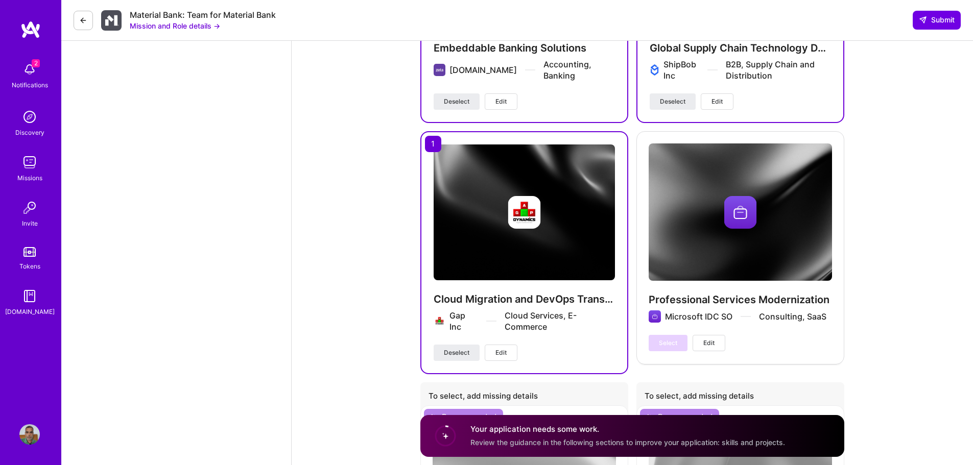
scroll to position [1787, 0]
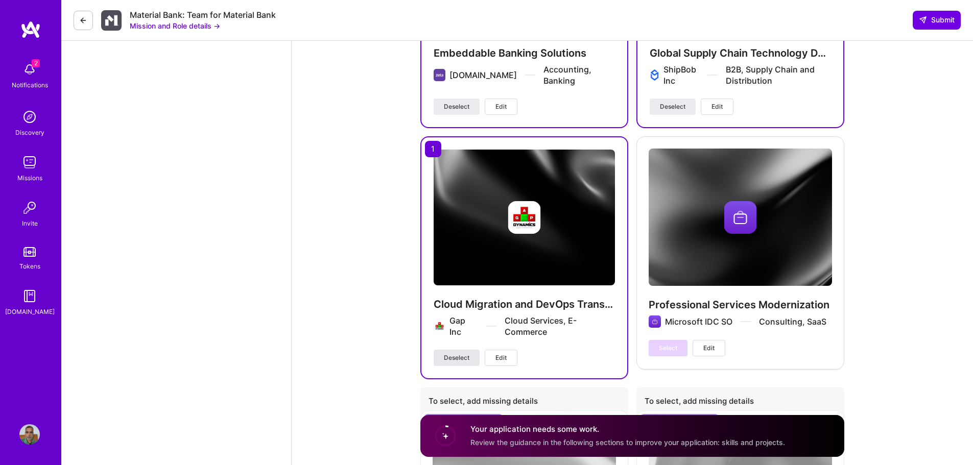
click at [456, 353] on span "Deselect" at bounding box center [457, 357] width 26 height 9
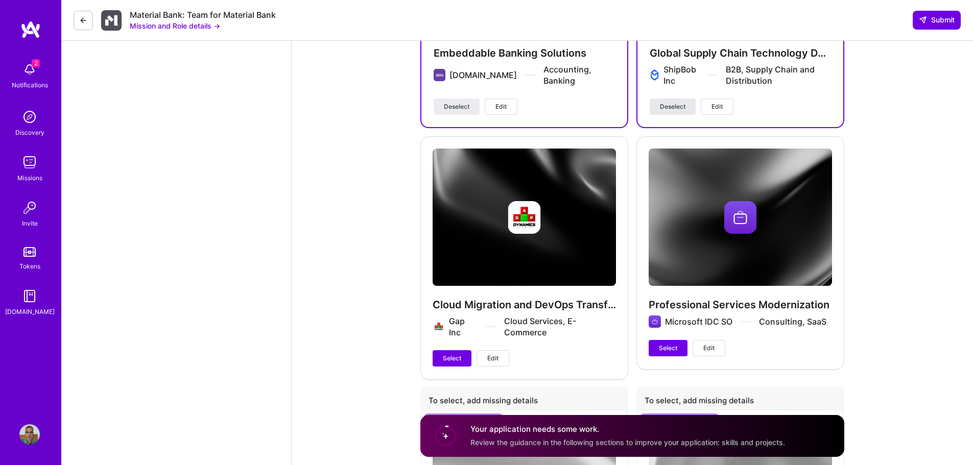
click at [674, 102] on span "Deselect" at bounding box center [673, 106] width 26 height 9
click at [453, 102] on span "Deselect" at bounding box center [457, 106] width 26 height 9
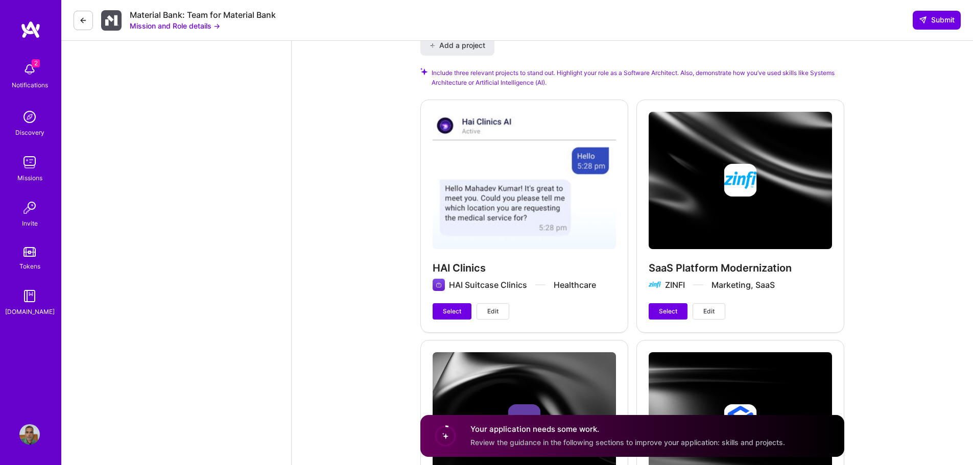
scroll to position [1327, 0]
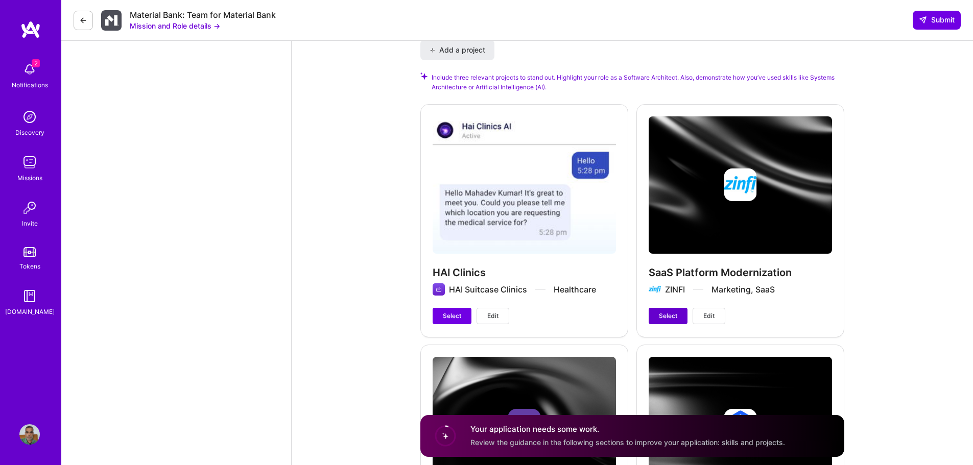
click at [660, 312] on span "Select" at bounding box center [668, 316] width 18 height 9
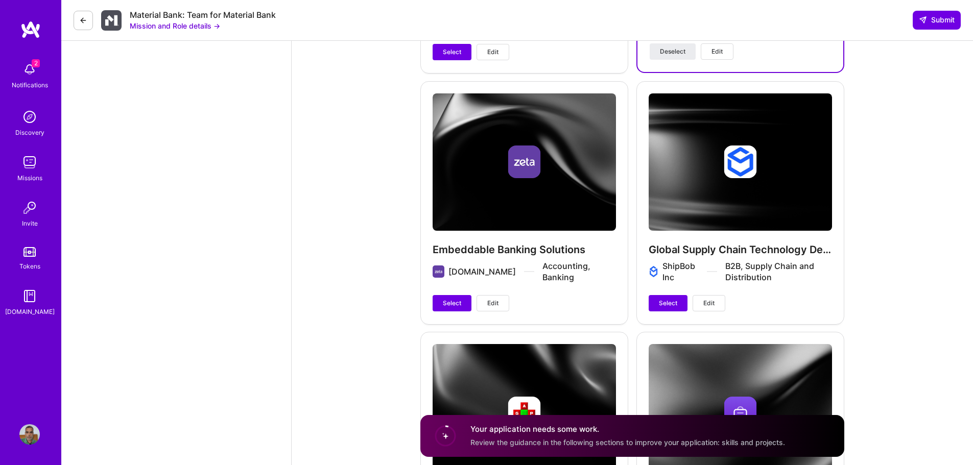
scroll to position [1634, 0]
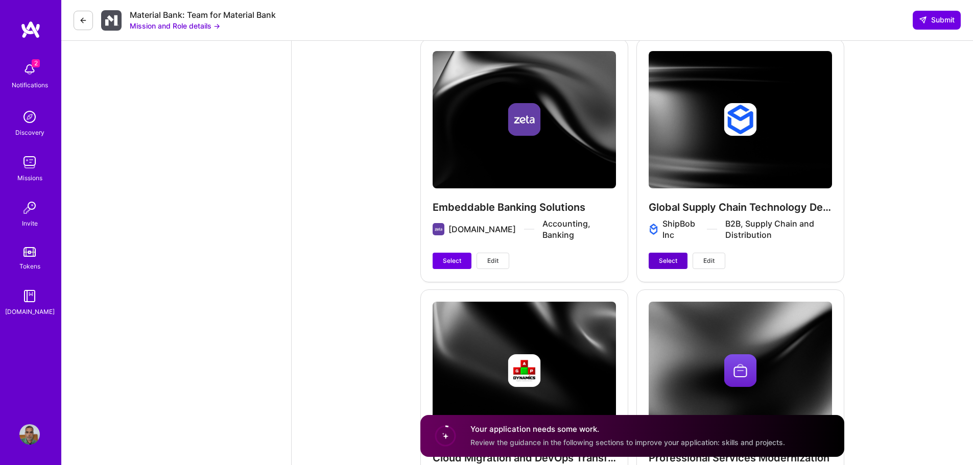
click at [667, 256] on span "Select" at bounding box center [668, 260] width 18 height 9
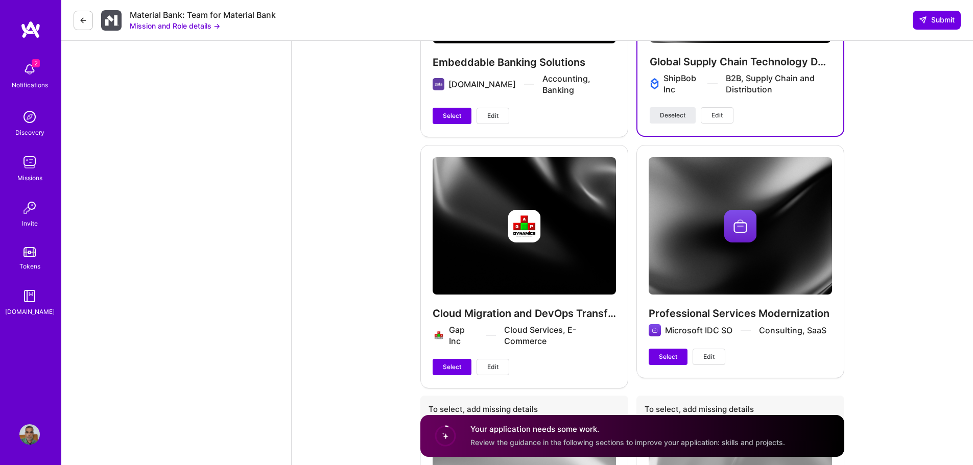
scroll to position [1838, 0]
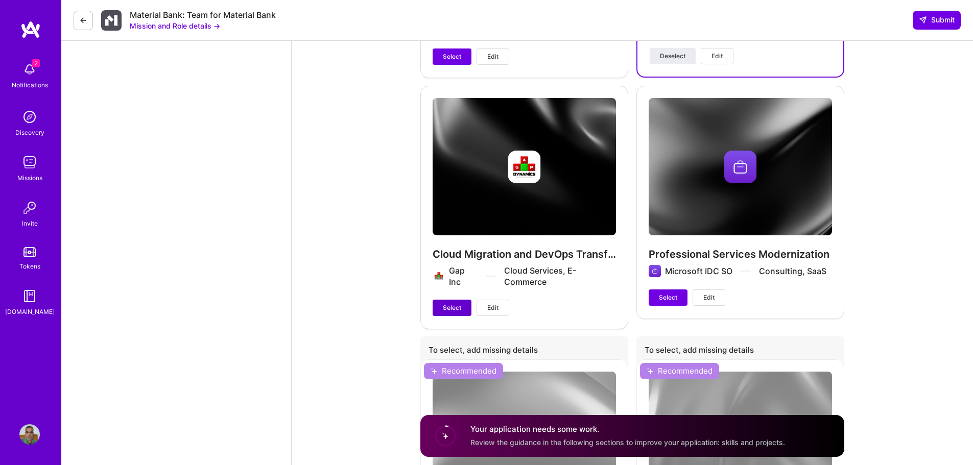
click at [454, 303] on span "Select" at bounding box center [452, 307] width 18 height 9
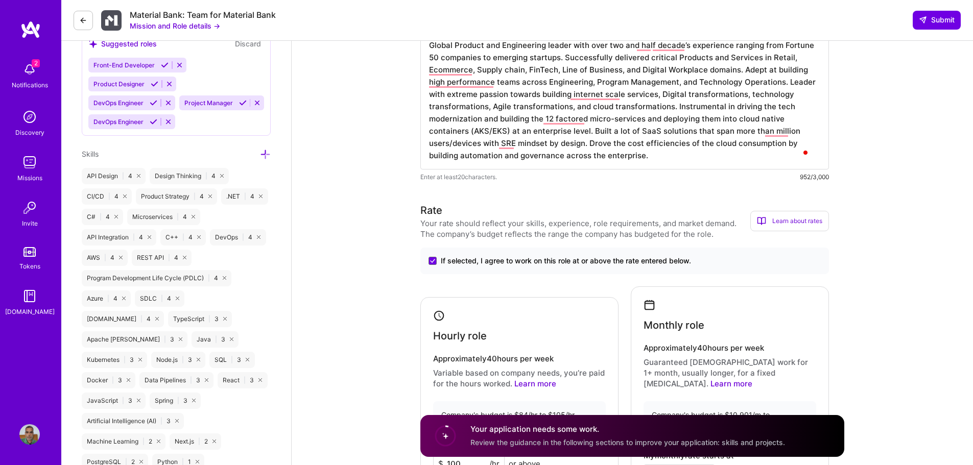
scroll to position [714, 0]
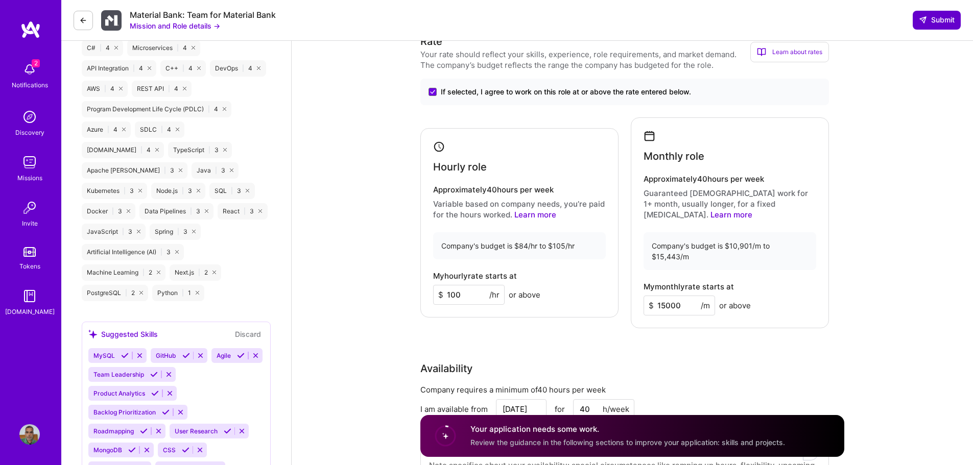
click at [932, 18] on span "Submit" at bounding box center [937, 20] width 36 height 10
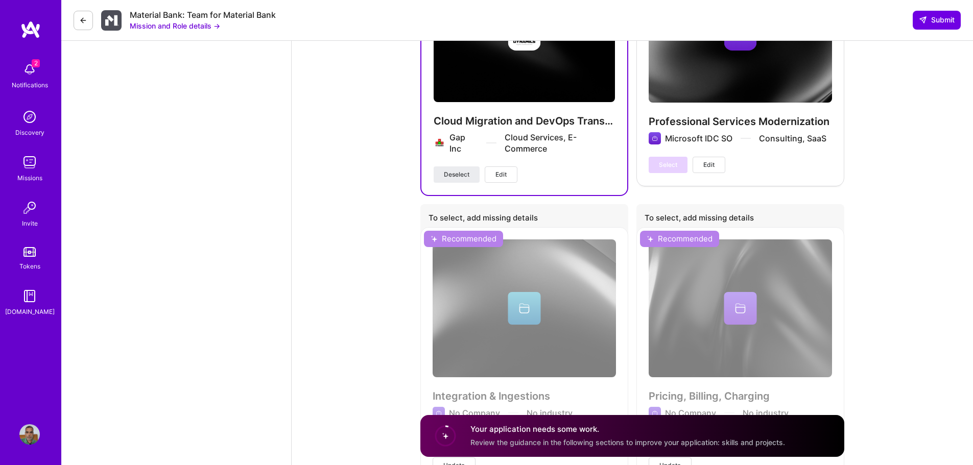
scroll to position [2043, 0]
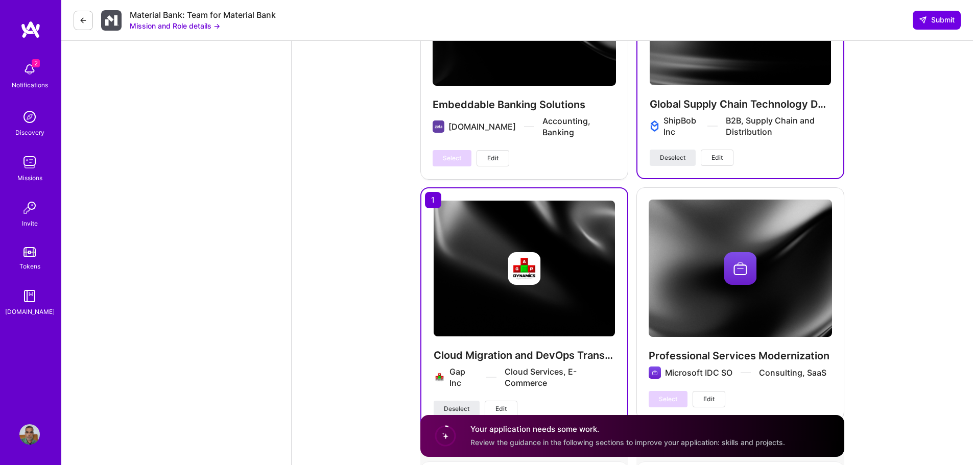
click at [522, 438] on span "Review the guidance in the following sections to improve your application: skil…" at bounding box center [627, 442] width 315 height 9
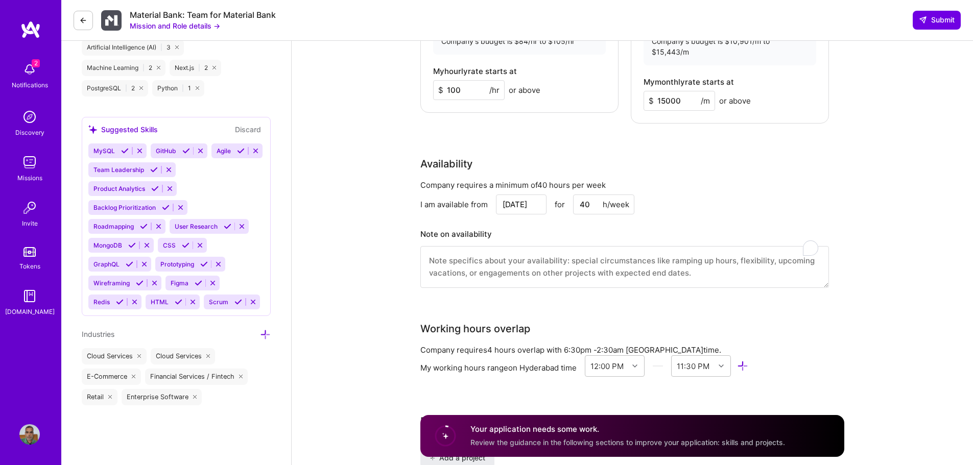
scroll to position [970, 0]
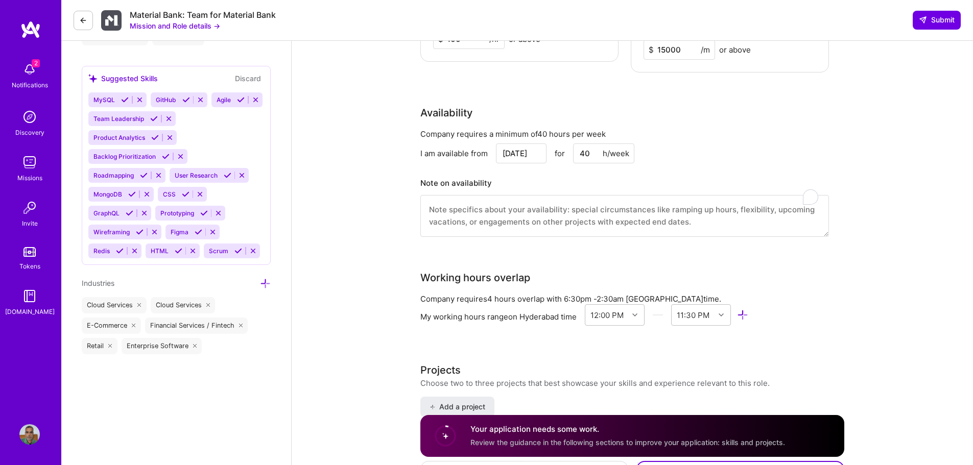
click at [521, 200] on textarea "To enrich screen reader interactions, please activate Accessibility in Grammarl…" at bounding box center [624, 216] width 409 height 42
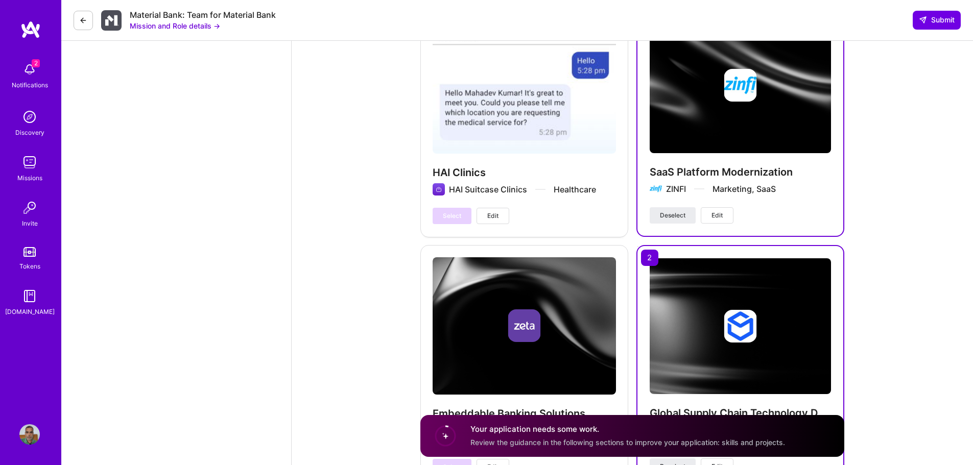
scroll to position [1430, 0]
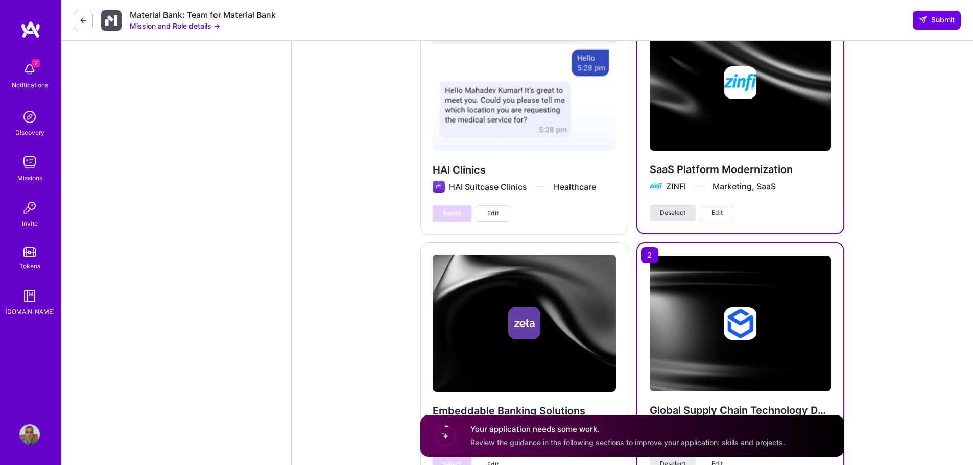
click at [677, 208] on span "Deselect" at bounding box center [673, 212] width 26 height 9
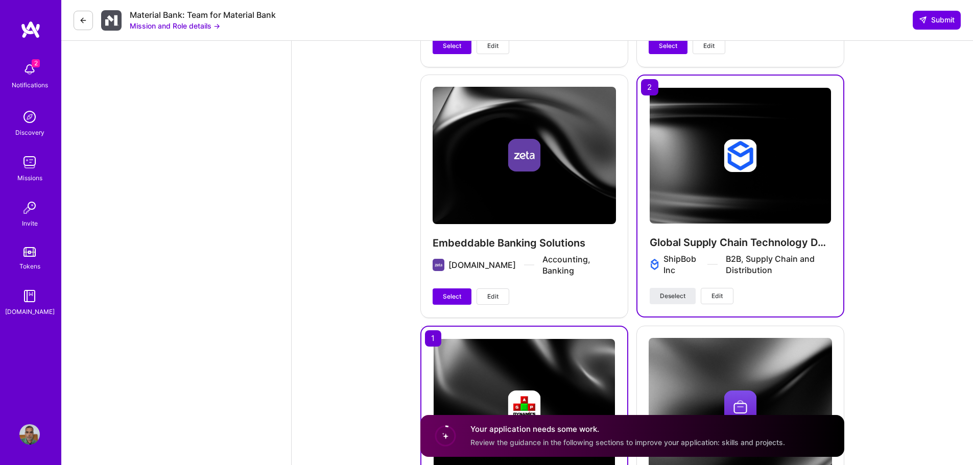
scroll to position [1634, 0]
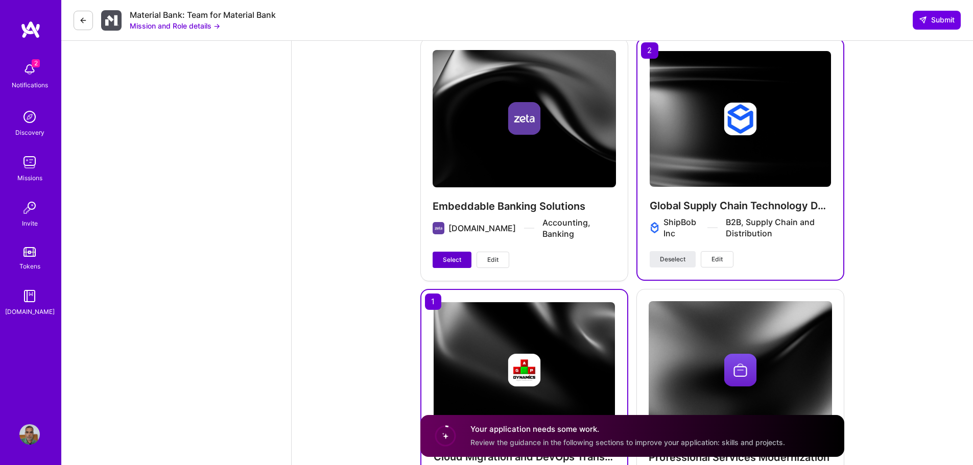
click at [450, 255] on span "Select" at bounding box center [452, 259] width 18 height 9
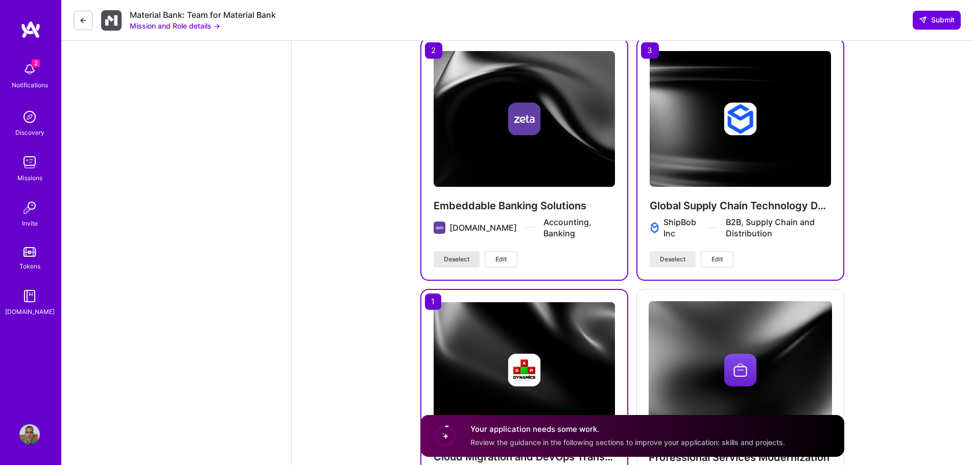
click at [464, 255] on span "Deselect" at bounding box center [457, 259] width 26 height 9
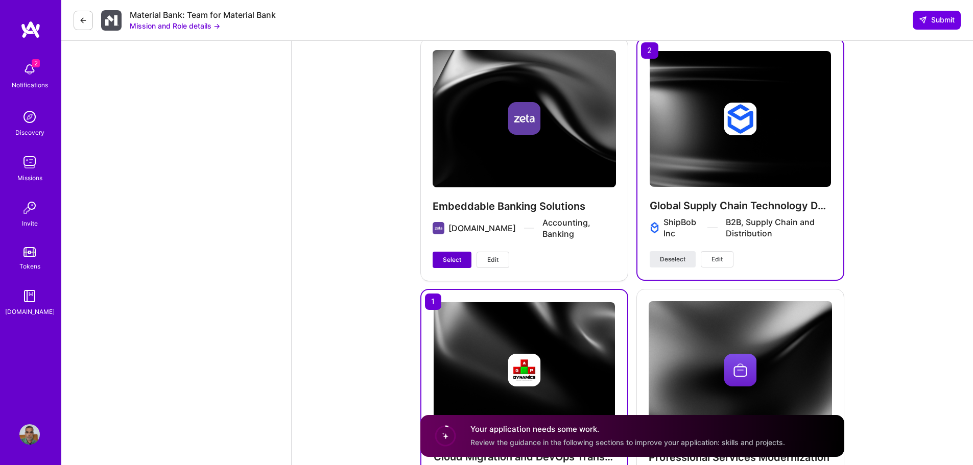
click at [459, 255] on span "Select" at bounding box center [452, 259] width 18 height 9
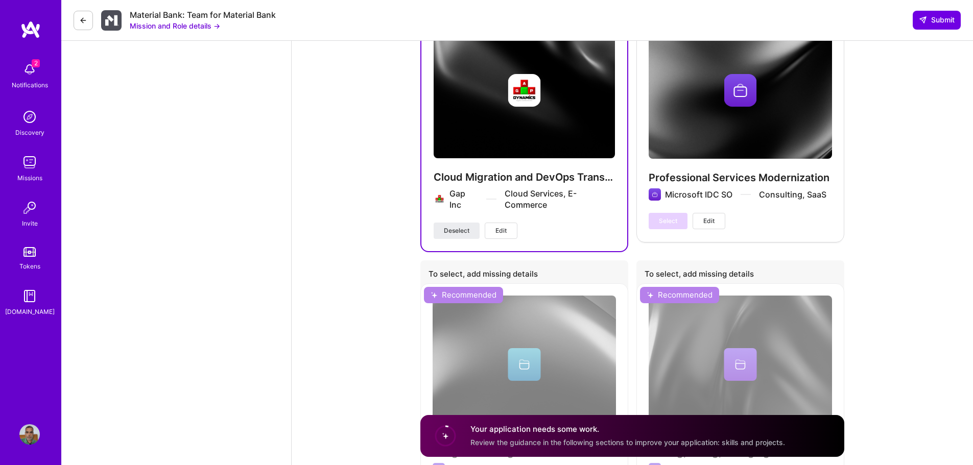
scroll to position [1838, 0]
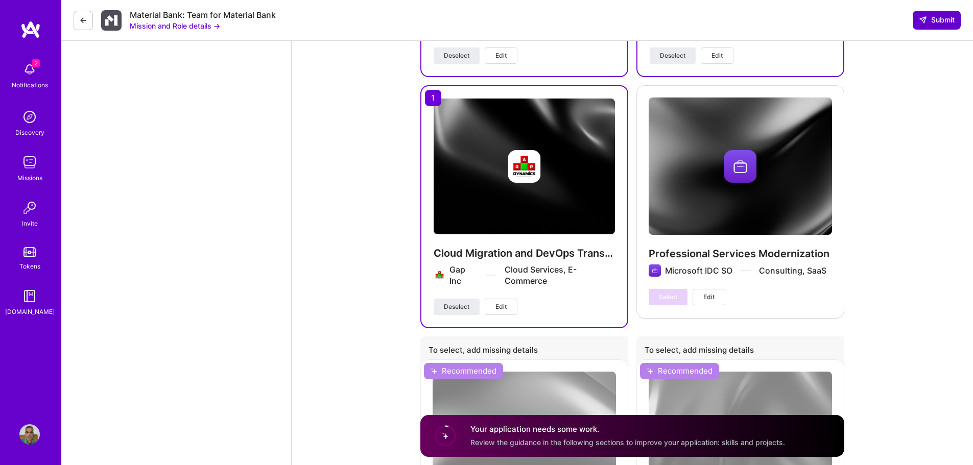
click at [939, 22] on span "Submit" at bounding box center [937, 20] width 36 height 10
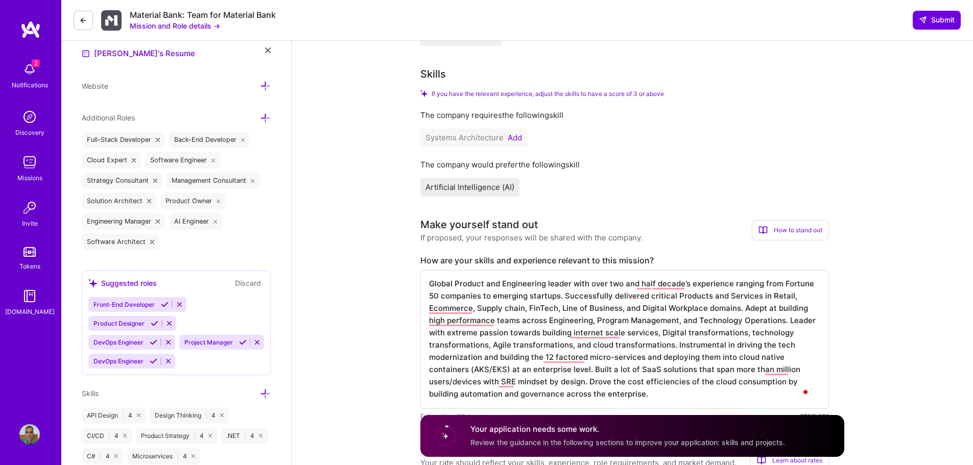
scroll to position [255, 0]
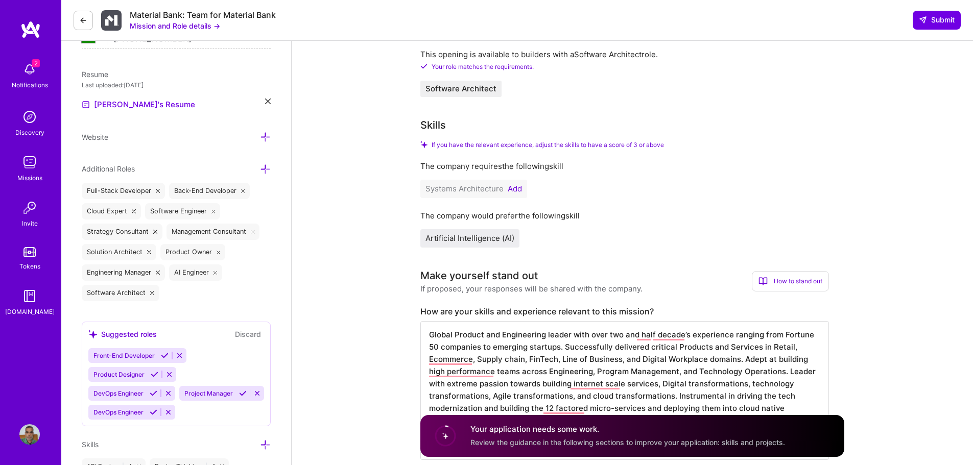
click at [485, 237] on span "Artificial Intelligence (AI)" at bounding box center [469, 238] width 89 height 10
click at [496, 238] on span "Artificial Intelligence (AI)" at bounding box center [469, 238] width 89 height 10
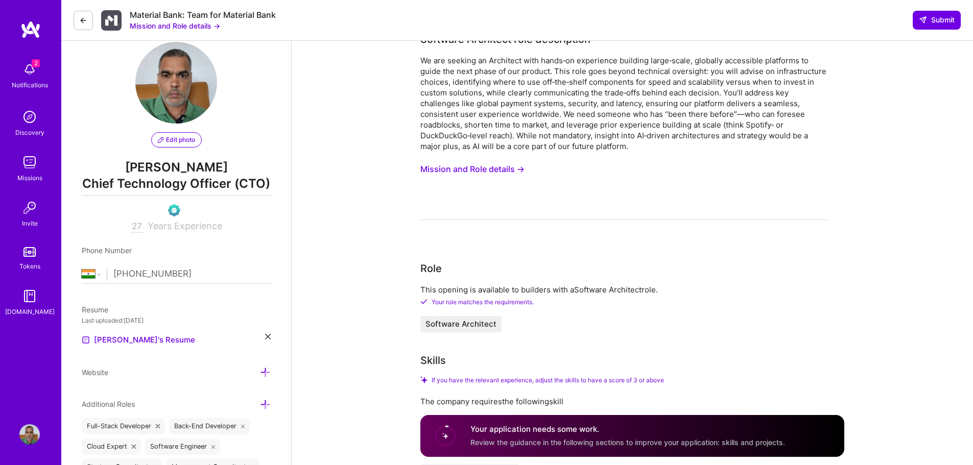
scroll to position [0, 0]
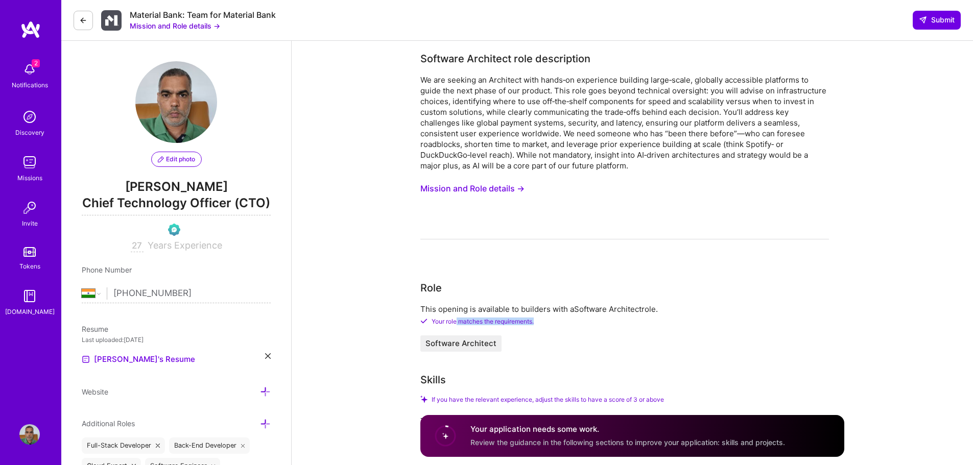
drag, startPoint x: 474, startPoint y: 320, endPoint x: 582, endPoint y: 318, distance: 107.3
click at [579, 318] on div "Your role matches the requirements." at bounding box center [624, 322] width 409 height 8
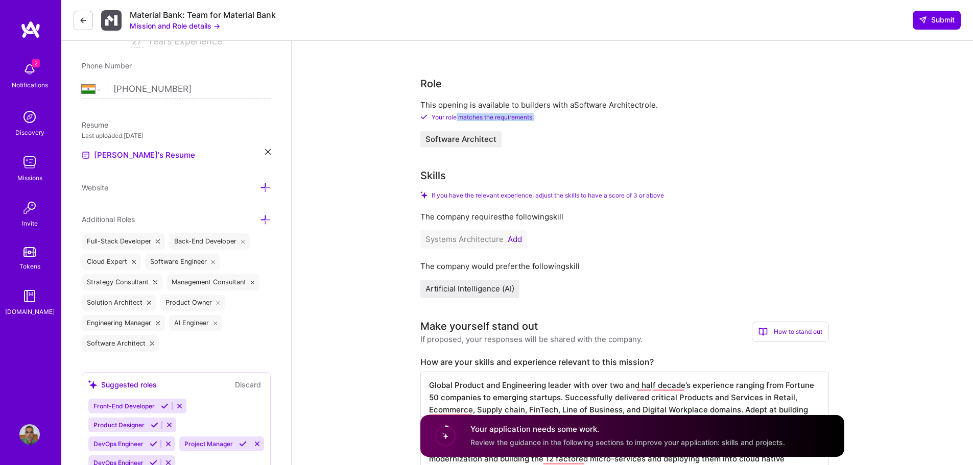
scroll to position [460, 0]
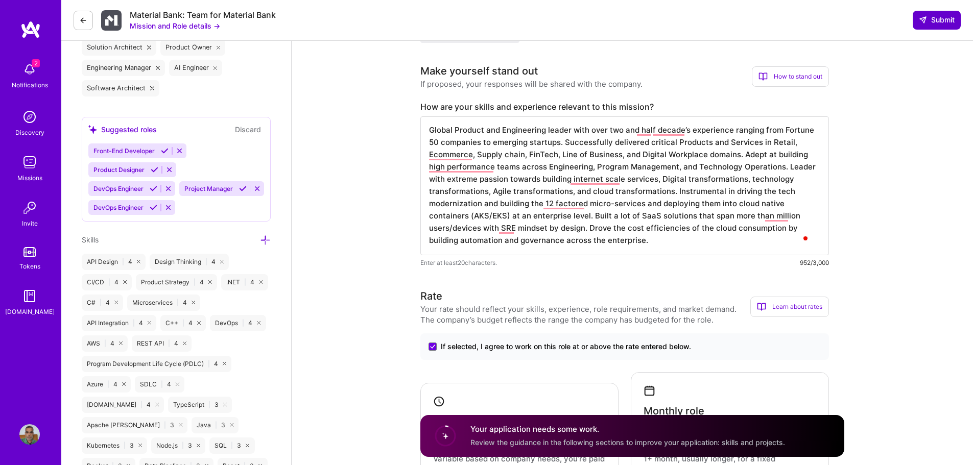
click at [935, 21] on span "Submit" at bounding box center [937, 20] width 36 height 10
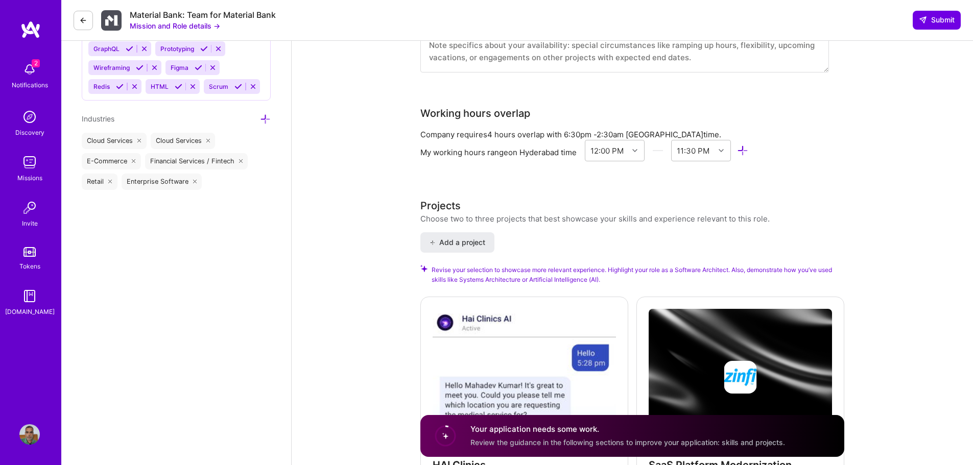
scroll to position [1123, 0]
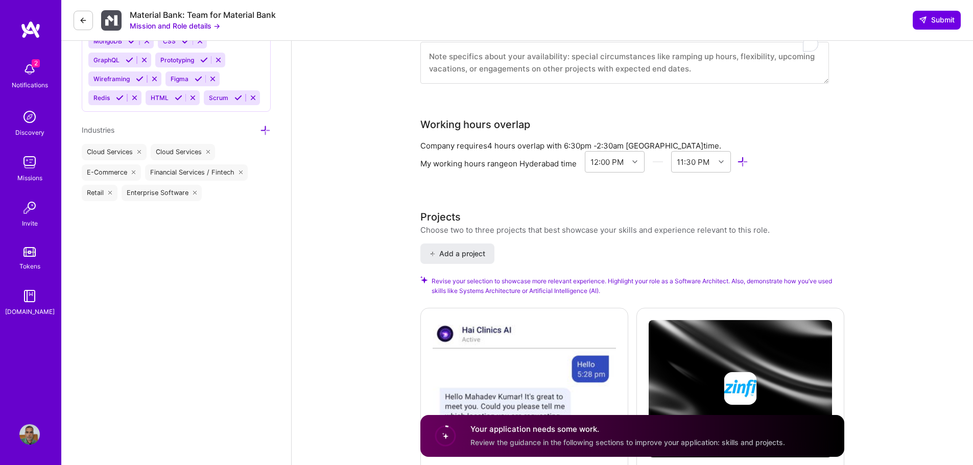
click at [84, 20] on icon at bounding box center [83, 20] width 8 height 8
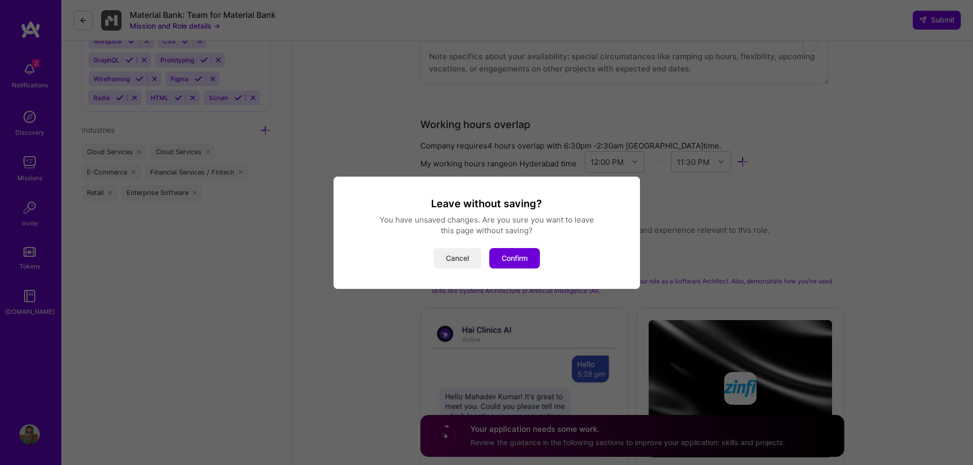
click at [464, 260] on button "Cancel" at bounding box center [457, 258] width 47 height 20
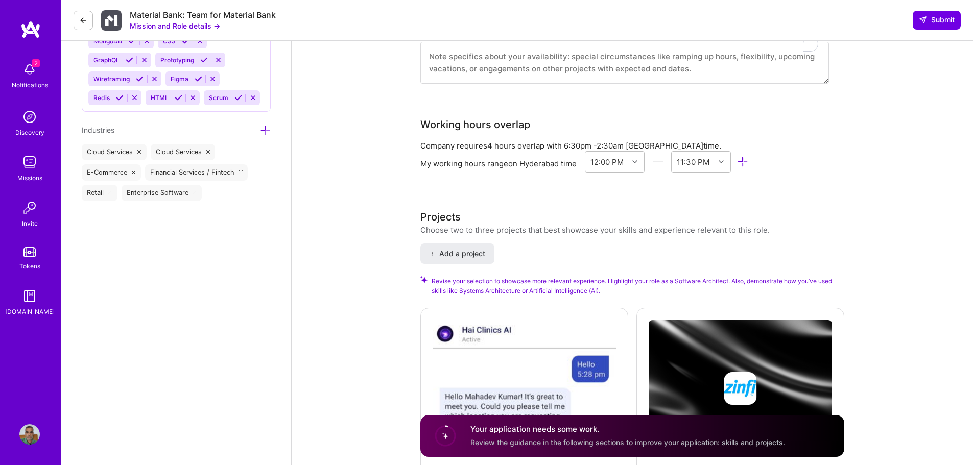
click at [89, 21] on button at bounding box center [83, 20] width 19 height 19
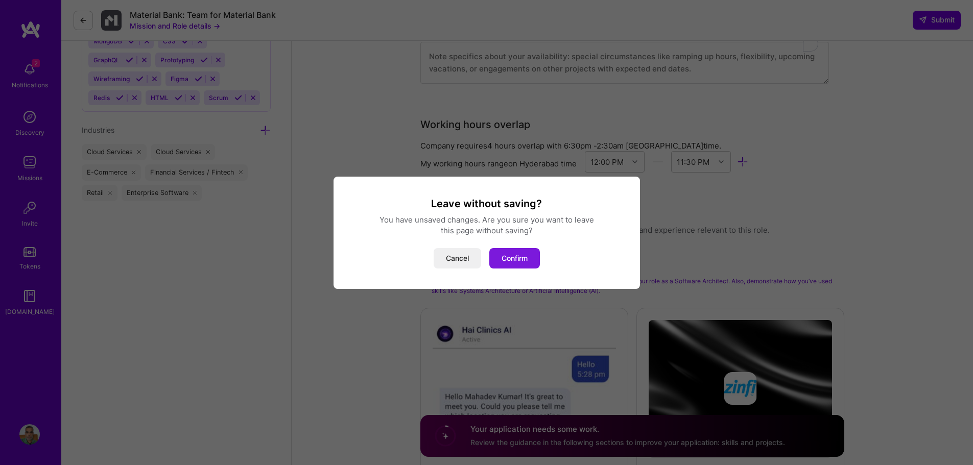
click at [505, 252] on button "Confirm" at bounding box center [514, 258] width 51 height 20
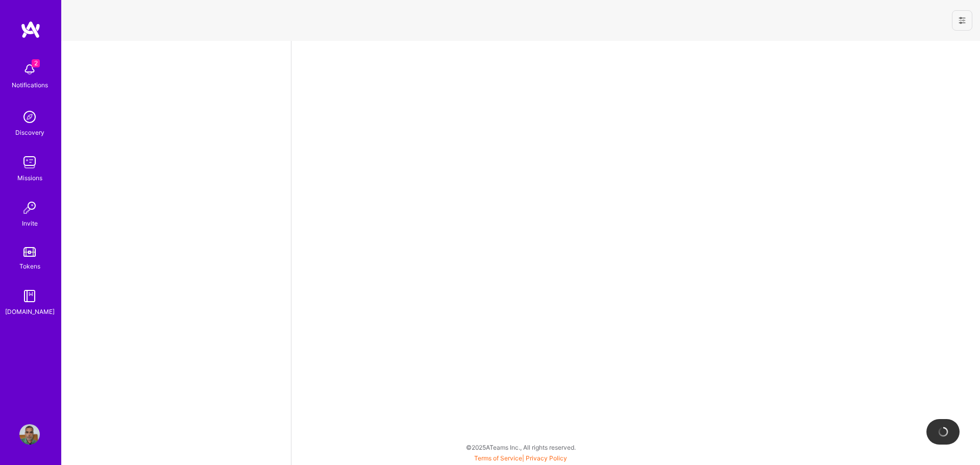
select select "IN"
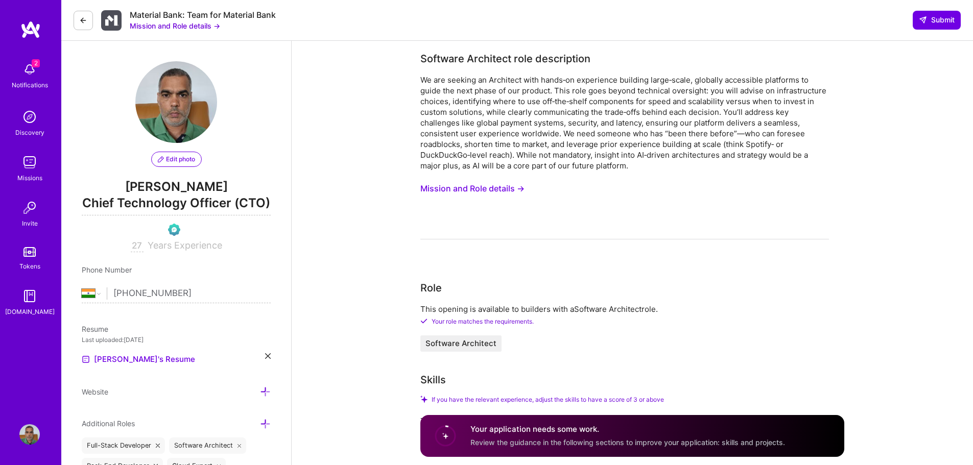
click at [82, 21] on icon at bounding box center [83, 20] width 8 height 8
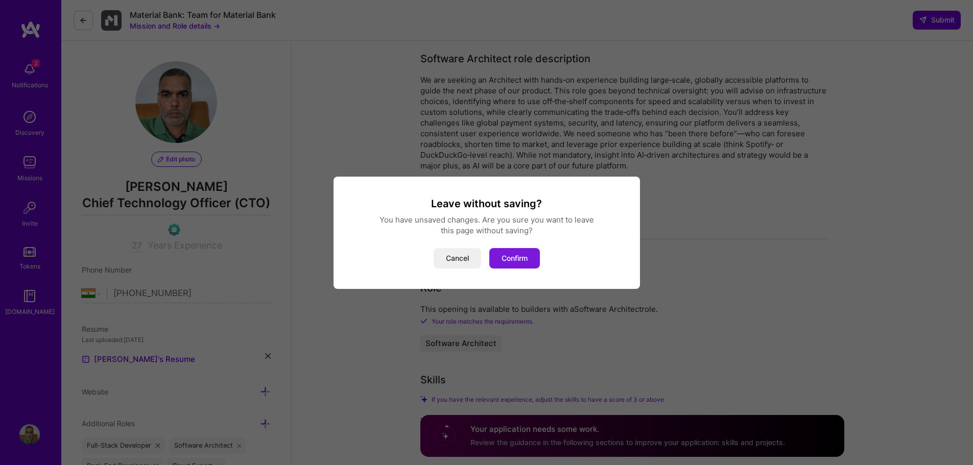
click at [504, 254] on button "Confirm" at bounding box center [514, 258] width 51 height 20
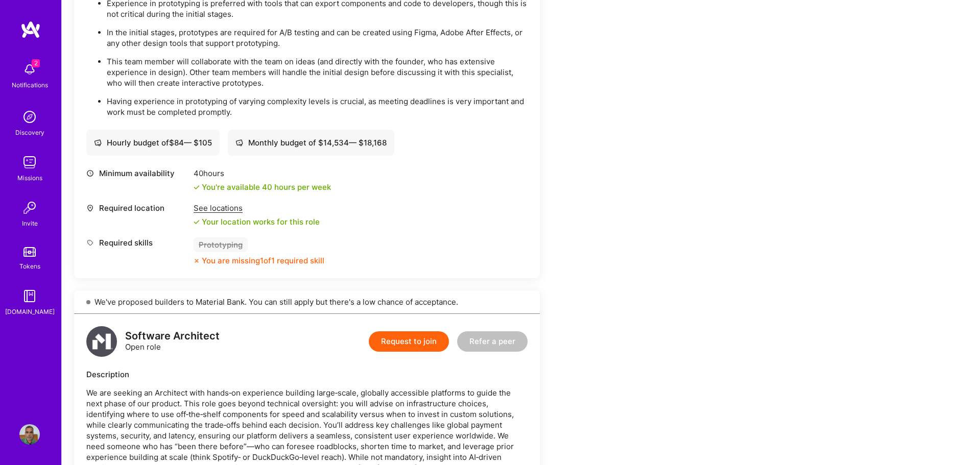
scroll to position [357, 0]
click at [412, 337] on button "Request to join" at bounding box center [409, 340] width 80 height 20
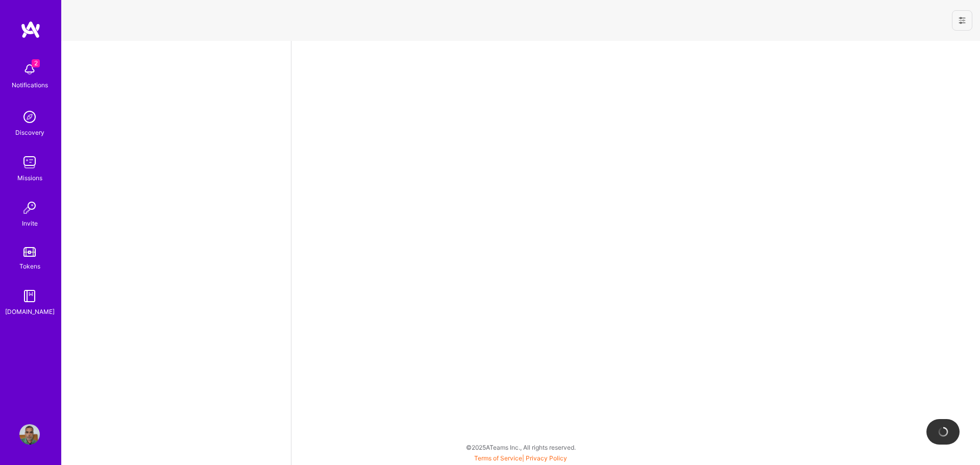
select select "IN"
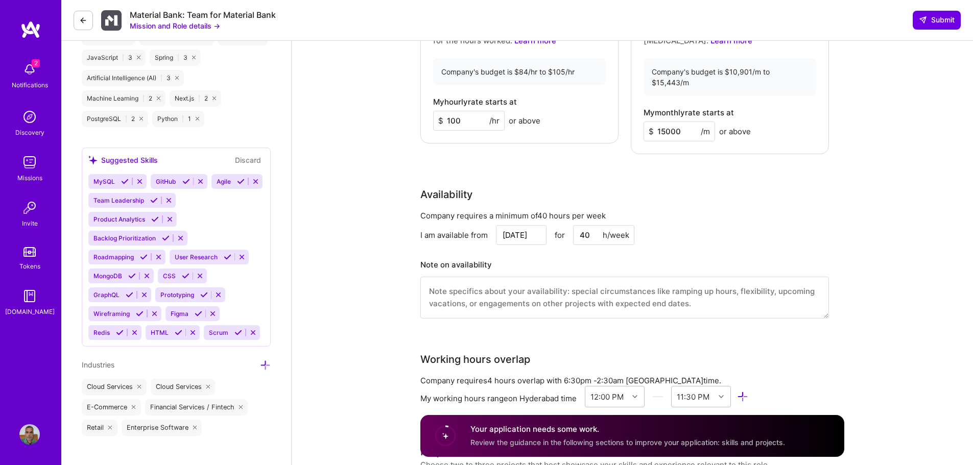
scroll to position [970, 0]
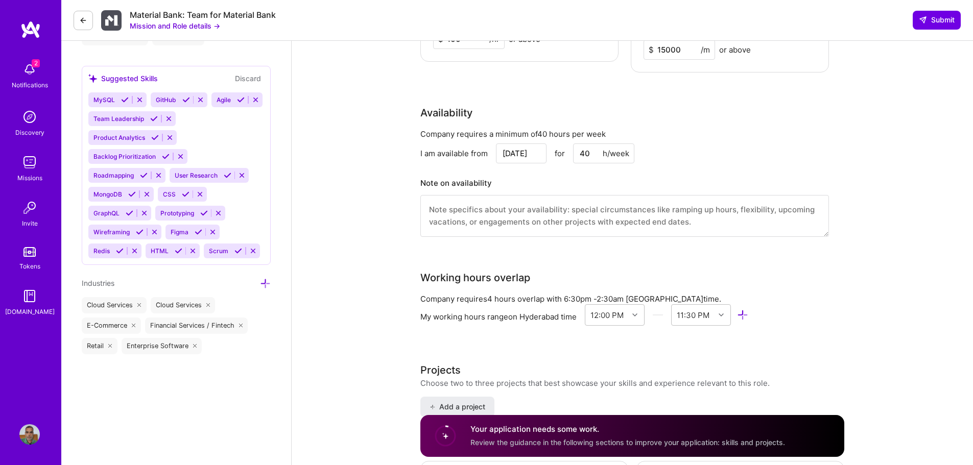
click at [208, 318] on div "Financial Services / Fintech" at bounding box center [196, 326] width 103 height 16
click at [941, 26] on button "Submit" at bounding box center [937, 20] width 48 height 18
drag, startPoint x: 504, startPoint y: 442, endPoint x: 797, endPoint y: 426, distance: 294.0
click at [794, 441] on div "Your application needs some work. Review the guidance in the following sections…" at bounding box center [632, 436] width 424 height 42
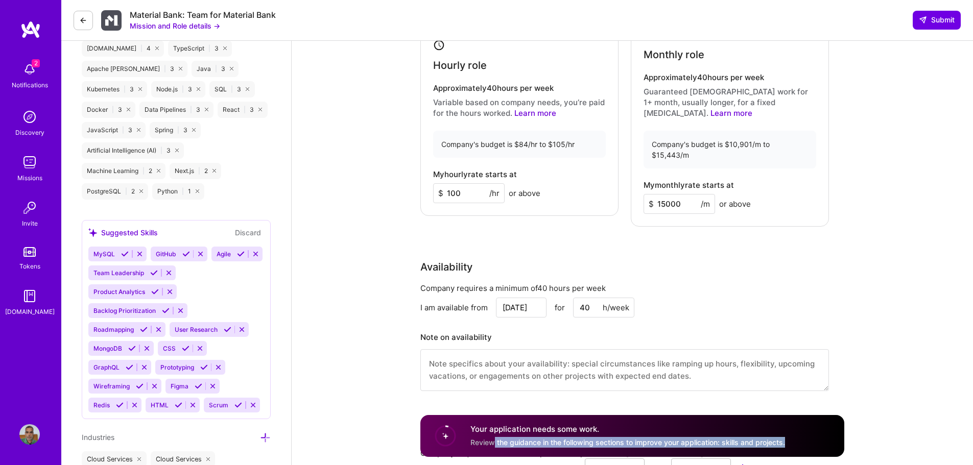
scroll to position [817, 0]
click at [111, 397] on div "Redis" at bounding box center [100, 404] width 25 height 15
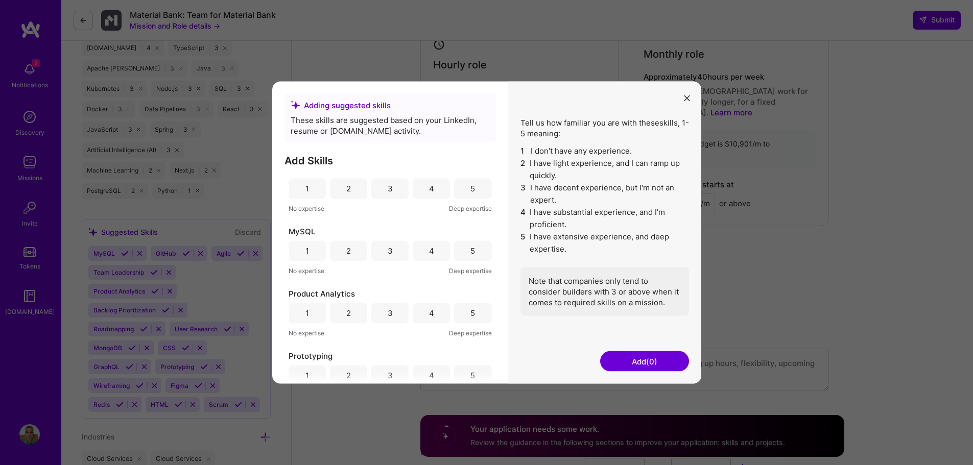
scroll to position [511, 0]
click at [687, 95] on icon "modal" at bounding box center [687, 98] width 6 height 6
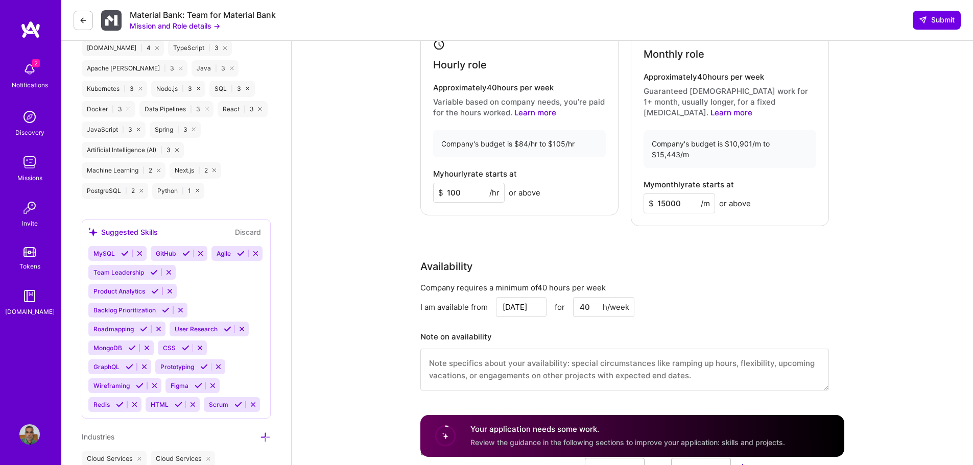
click at [27, 64] on img at bounding box center [29, 69] width 20 height 20
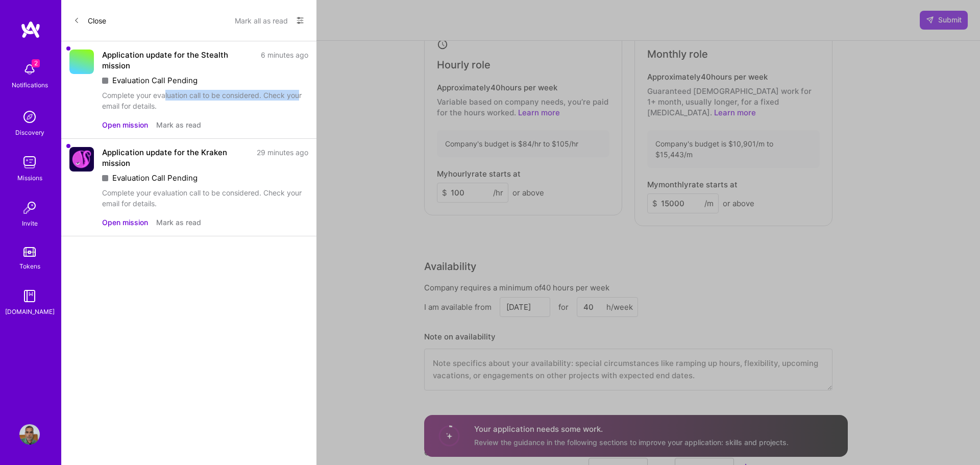
drag, startPoint x: 164, startPoint y: 95, endPoint x: 281, endPoint y: 106, distance: 117.5
click at [301, 97] on div "Complete your evaluation call to be considered. Check your email for details." at bounding box center [205, 100] width 206 height 21
click at [246, 109] on div "Complete your evaluation call to be considered. Check your email for details." at bounding box center [205, 100] width 206 height 21
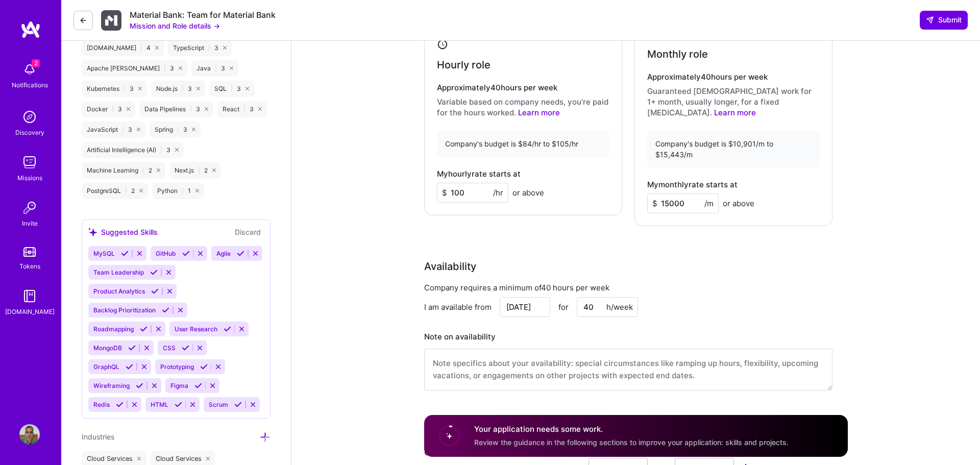
click at [28, 66] on div "2 Notifications Discovery Missions Invite Tokens A.Guide" at bounding box center [30, 187] width 61 height 260
click at [31, 171] on img at bounding box center [29, 162] width 20 height 20
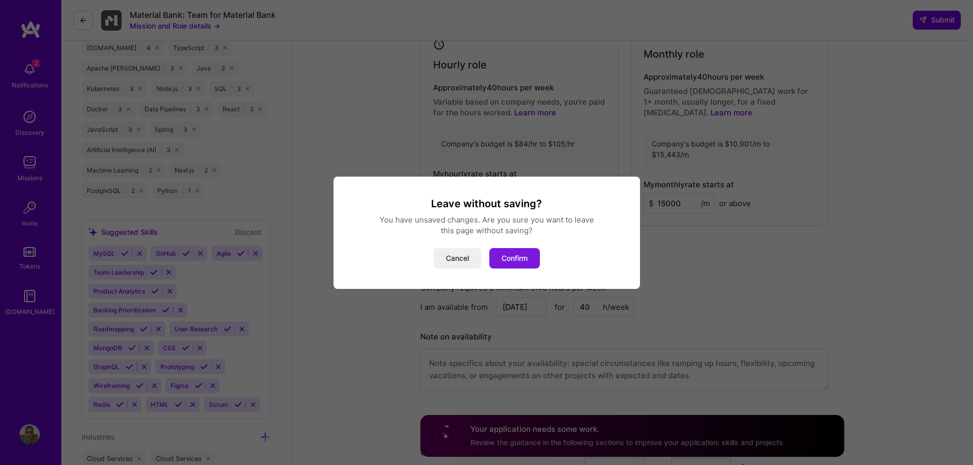
click at [504, 256] on button "Confirm" at bounding box center [514, 258] width 51 height 20
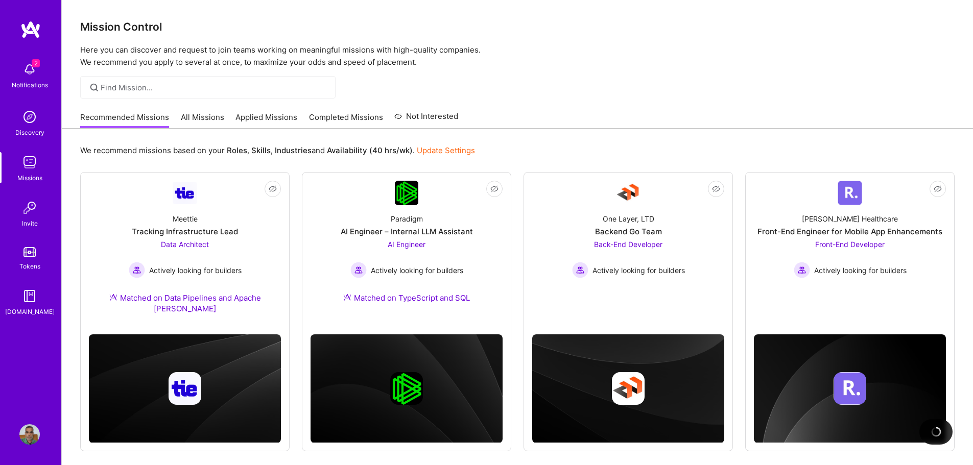
click at [202, 118] on link "All Missions" at bounding box center [202, 120] width 43 height 17
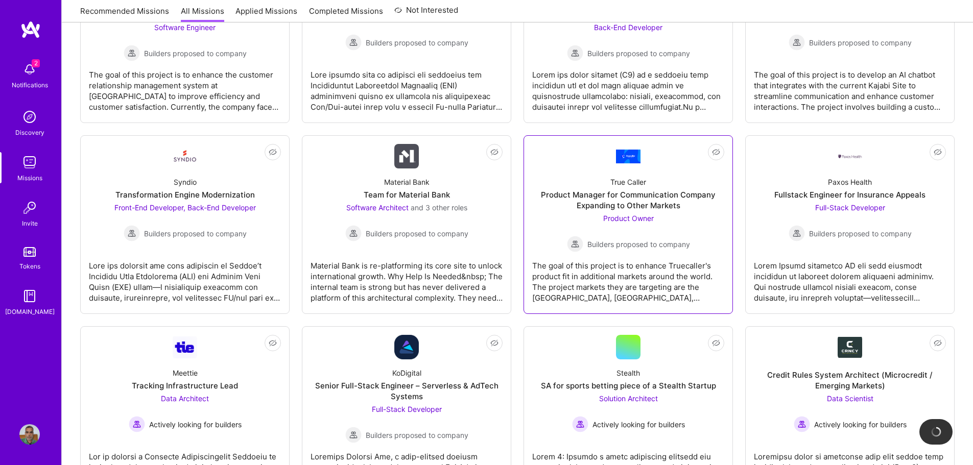
scroll to position [596, 0]
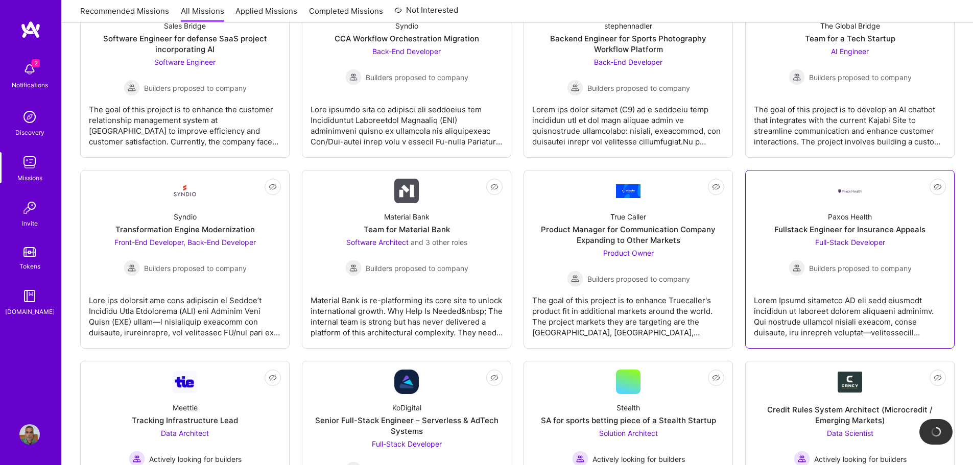
click at [870, 283] on link "Not Interested Paxos Health Fullstack Engineer for Insurance Appeals Full-Stack…" at bounding box center [850, 259] width 192 height 161
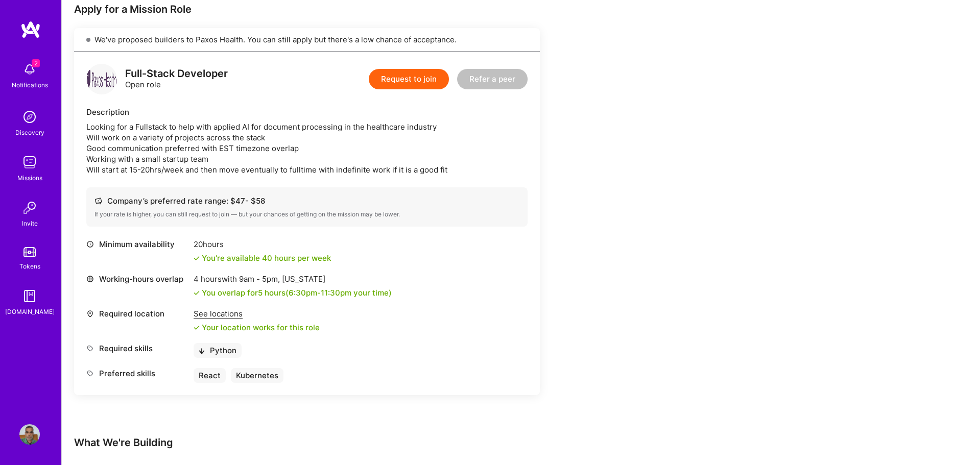
scroll to position [109, 0]
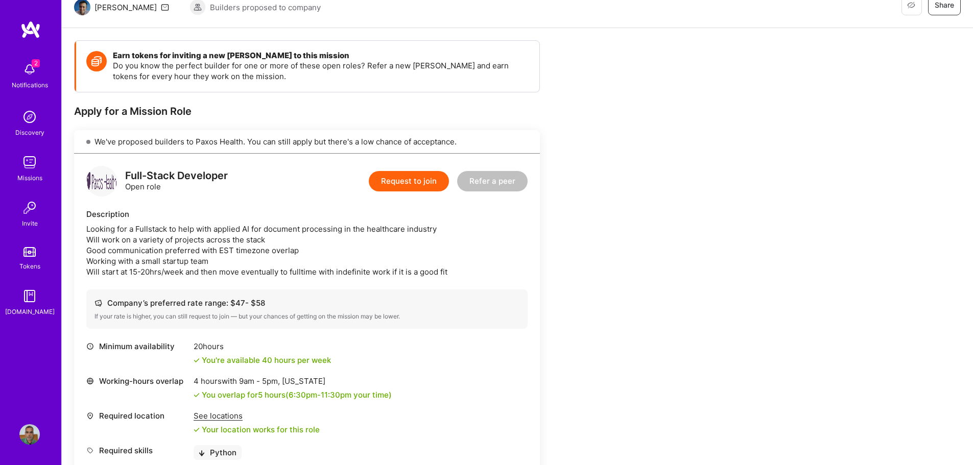
click at [403, 175] on button "Request to join" at bounding box center [409, 181] width 80 height 20
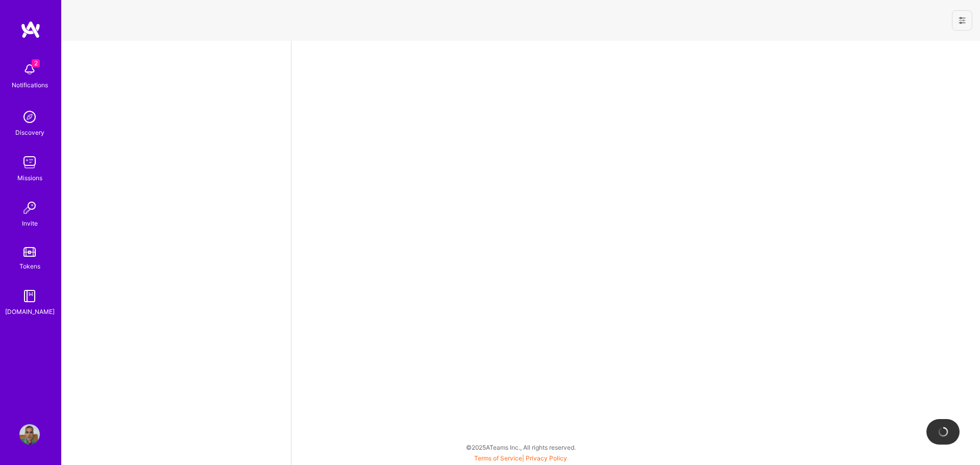
select select "IN"
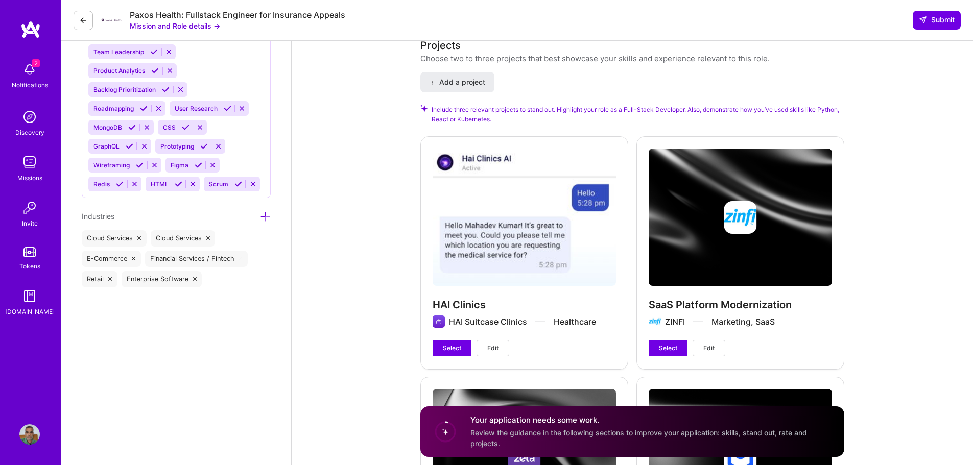
scroll to position [1123, 0]
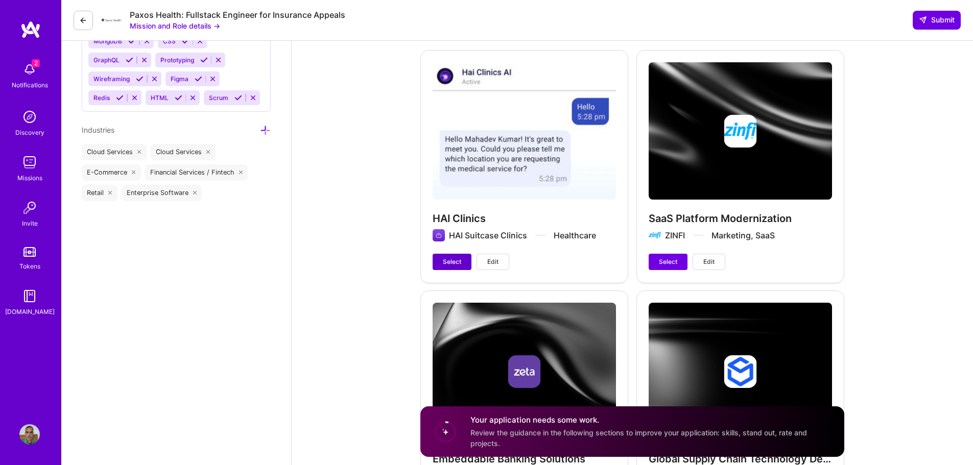
click at [445, 260] on span "Select" at bounding box center [452, 261] width 18 height 9
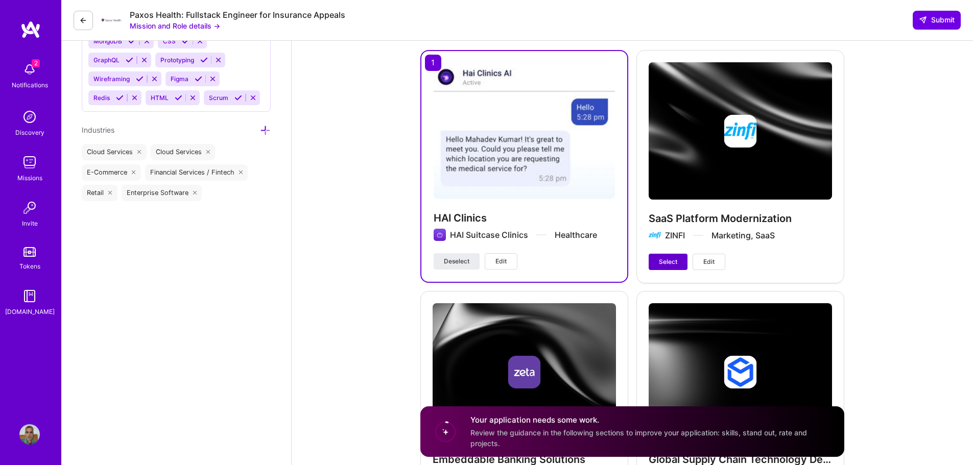
click at [664, 260] on span "Select" at bounding box center [668, 261] width 18 height 9
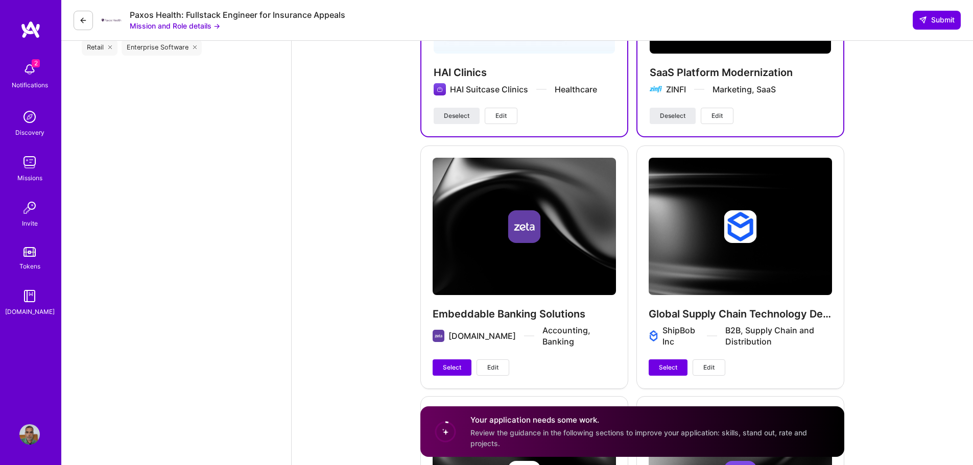
scroll to position [1379, 0]
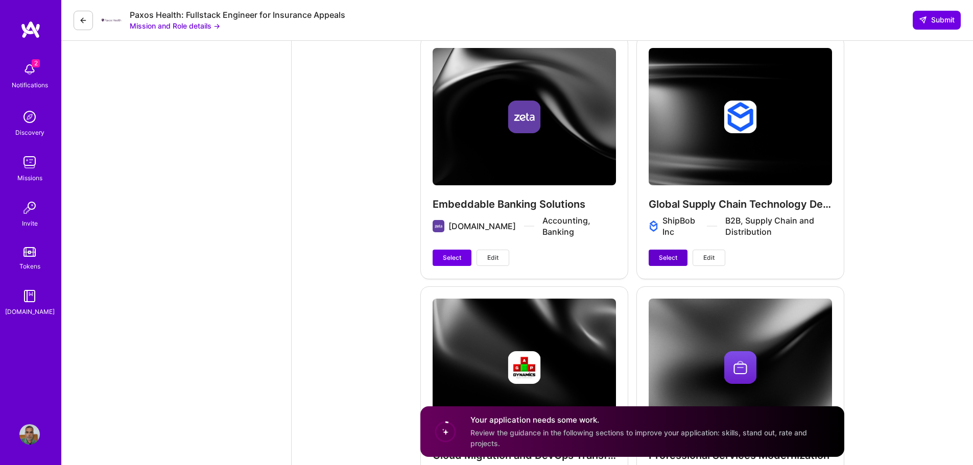
click at [673, 257] on span "Select" at bounding box center [668, 257] width 18 height 9
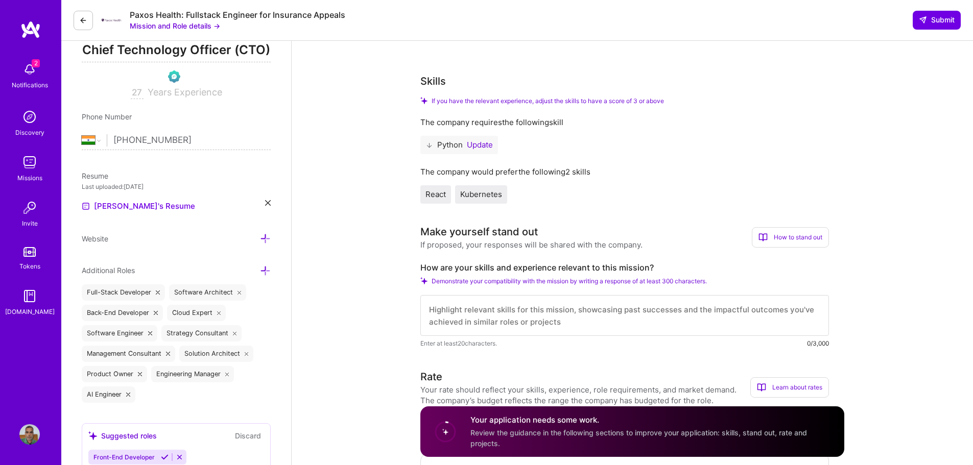
scroll to position [102, 0]
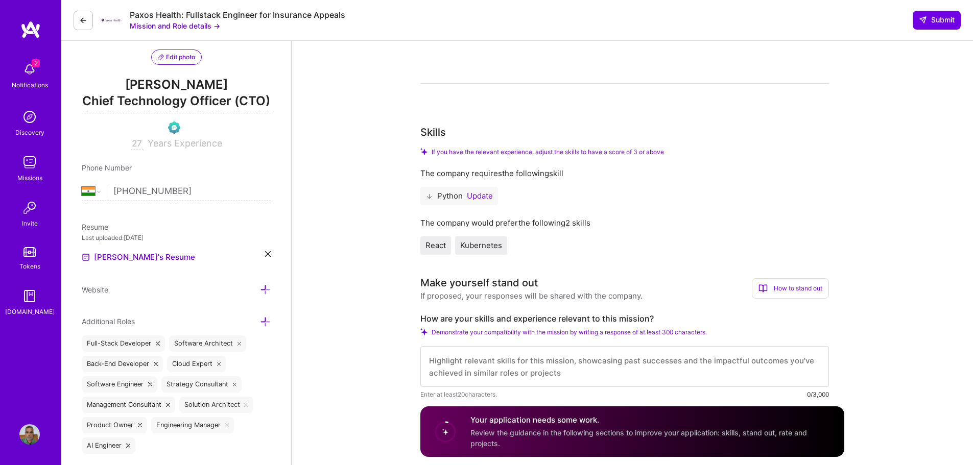
click at [480, 194] on button "Update" at bounding box center [480, 196] width 26 height 8
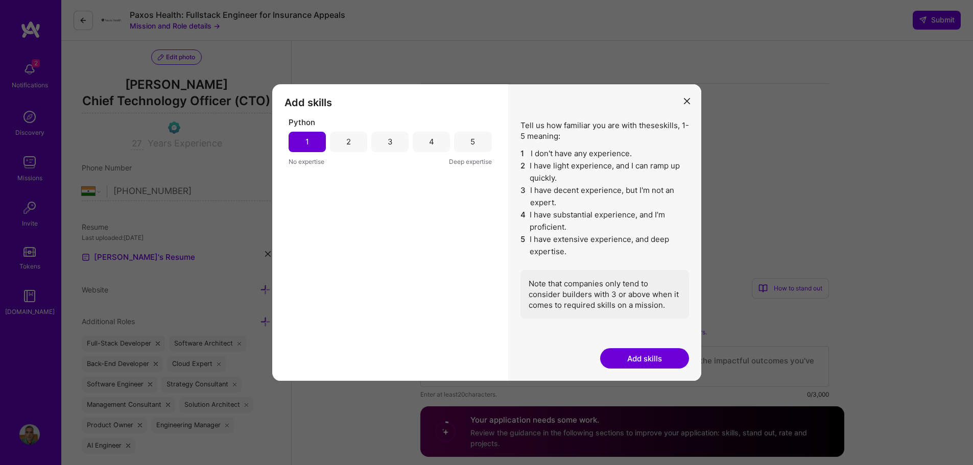
click at [349, 145] on div "2" at bounding box center [348, 141] width 5 height 11
click at [632, 362] on button "Add skills" at bounding box center [644, 358] width 89 height 20
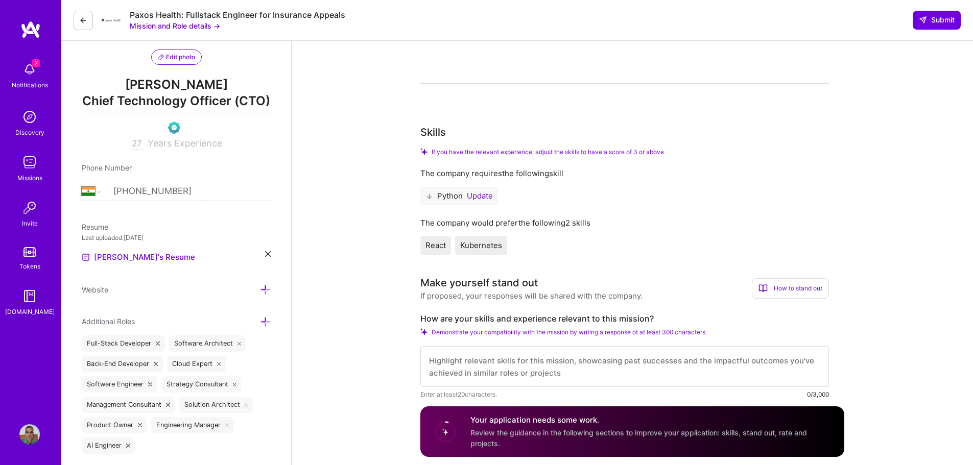
click at [436, 245] on span "React" at bounding box center [435, 246] width 20 height 10
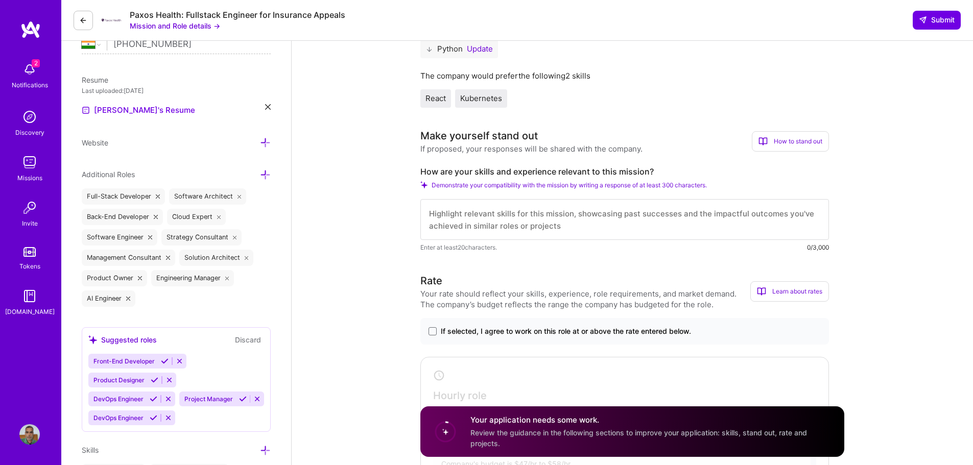
scroll to position [255, 0]
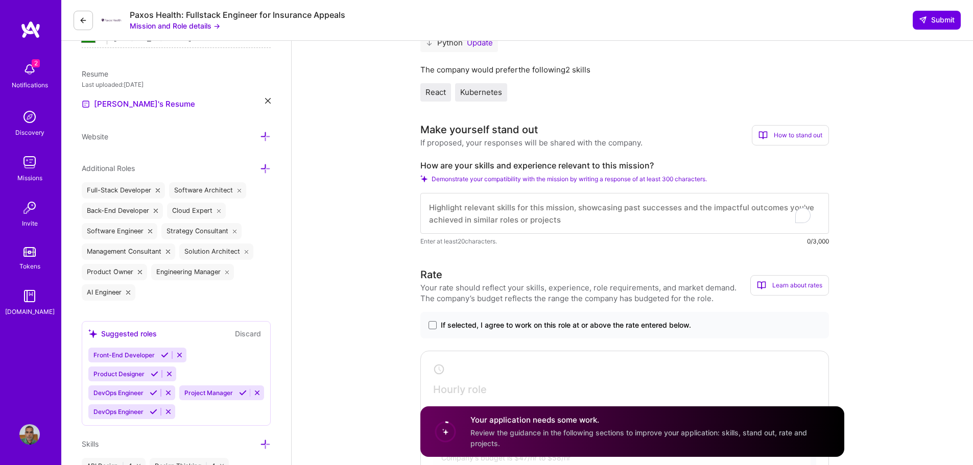
click at [527, 203] on textarea "To enrich screen reader interactions, please activate Accessibility in Grammarl…" at bounding box center [624, 213] width 409 height 41
paste textarea "Global Product and Engineering leader with over two and half decade’s experienc…"
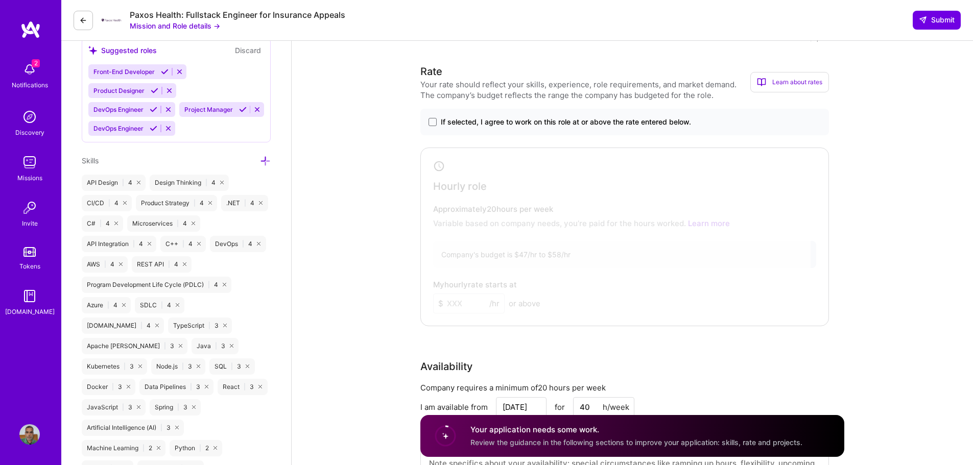
scroll to position [511, 0]
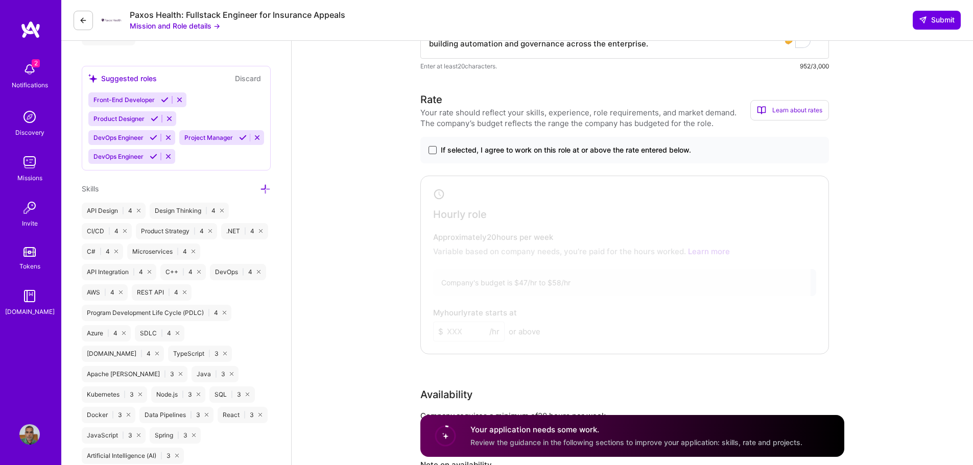
type textarea "Global Product and Engineering leader with over two and half decade’s experienc…"
click at [430, 150] on span at bounding box center [432, 150] width 8 height 8
click at [0, 0] on input "If selected, I agree to work on this role at or above the rate entered below." at bounding box center [0, 0] width 0 height 0
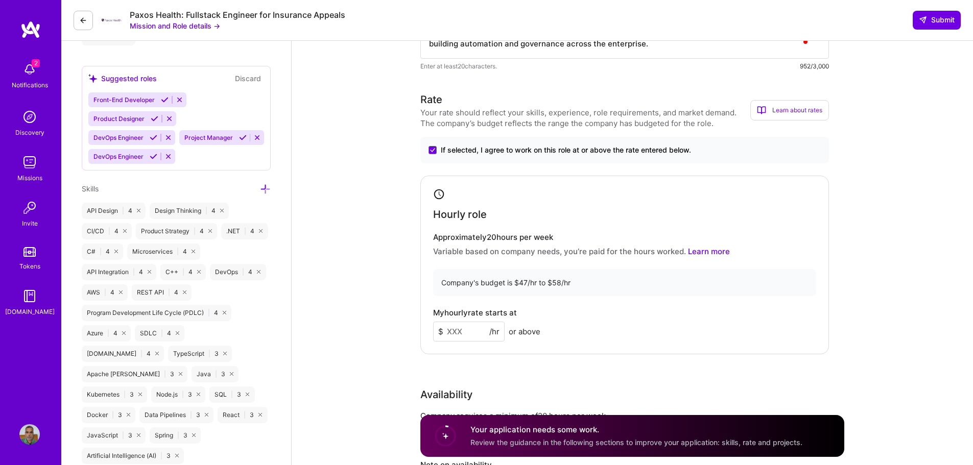
click at [461, 334] on input at bounding box center [468, 332] width 71 height 20
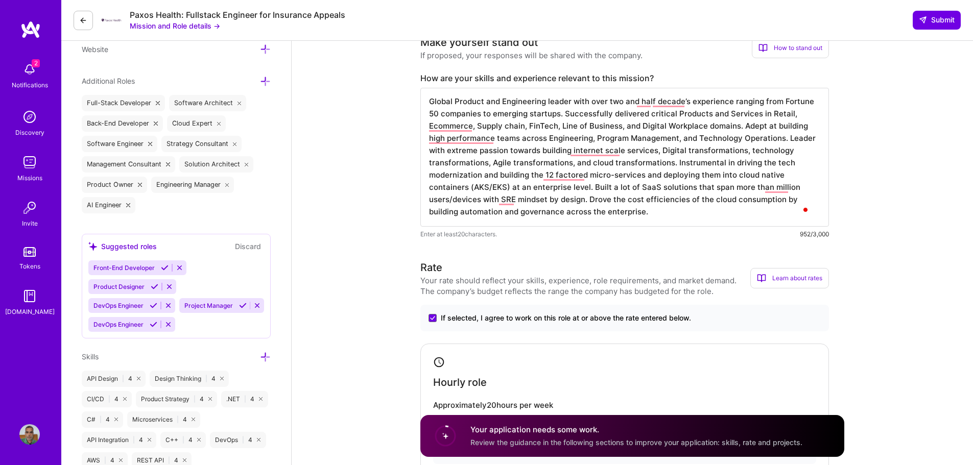
scroll to position [255, 0]
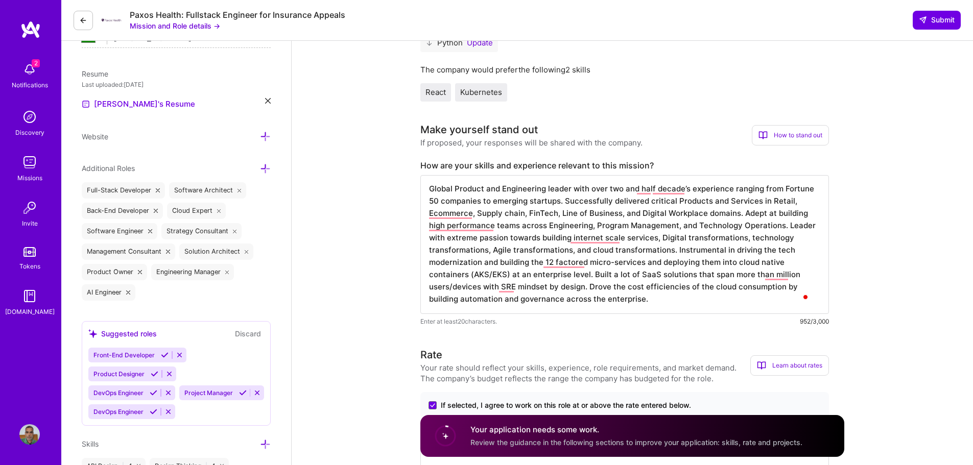
click at [34, 175] on div "Missions" at bounding box center [29, 178] width 25 height 11
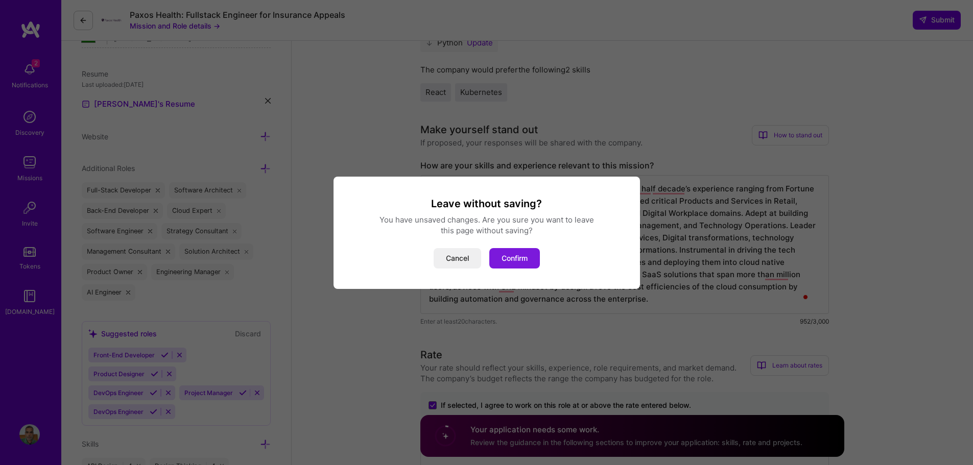
click at [503, 259] on button "Confirm" at bounding box center [514, 258] width 51 height 20
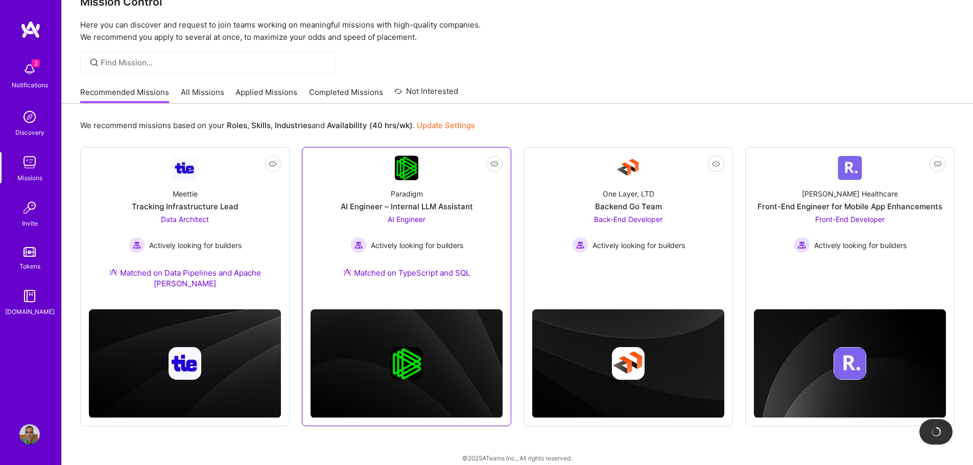
scroll to position [36, 0]
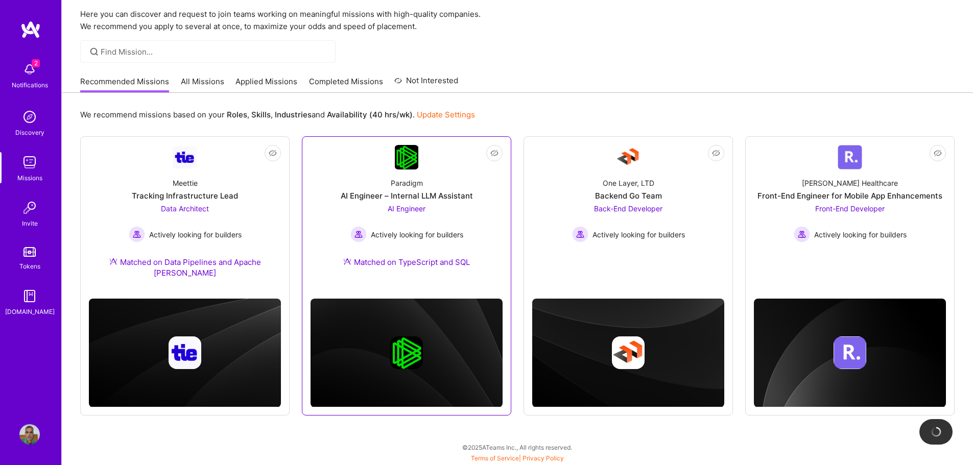
click at [456, 212] on div "AI Engineer Actively looking for builders" at bounding box center [406, 222] width 113 height 39
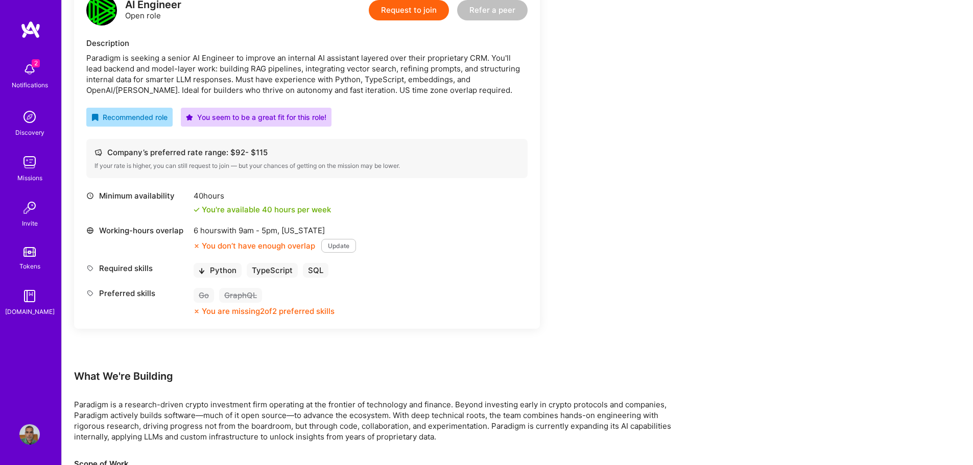
scroll to position [306, 0]
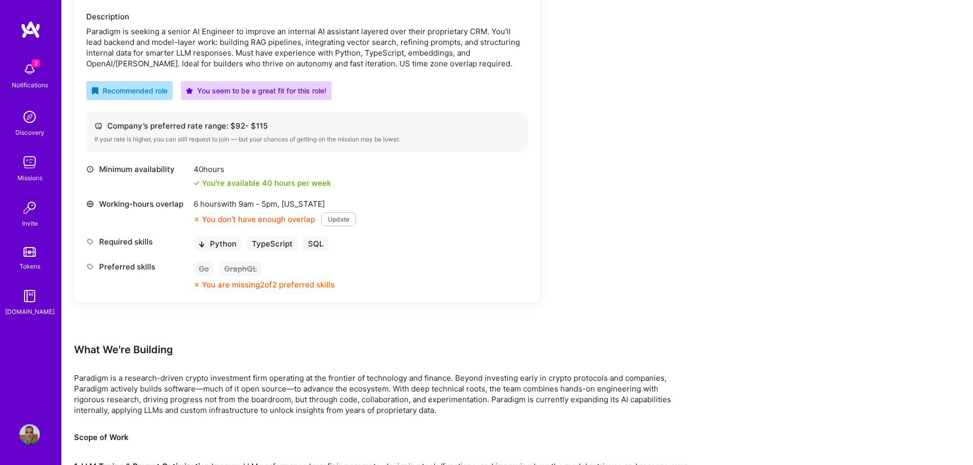
click at [340, 218] on button "Update" at bounding box center [338, 219] width 35 height 14
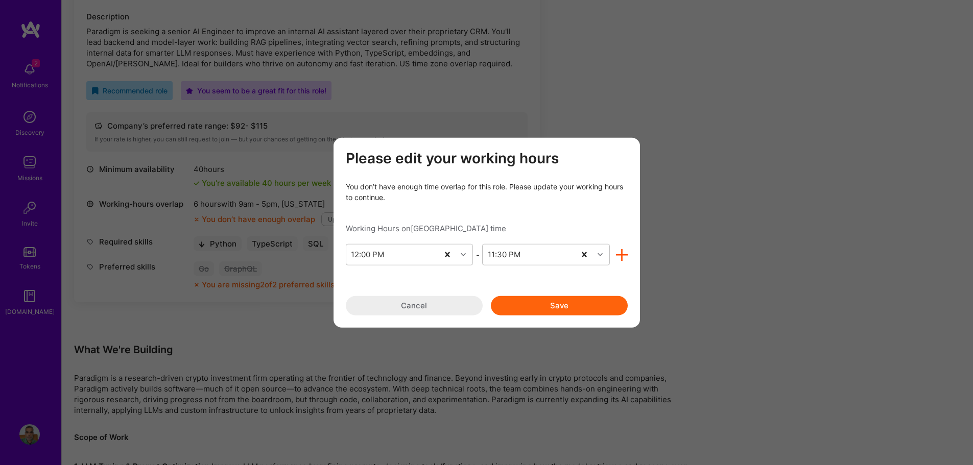
click at [433, 308] on button "Cancel" at bounding box center [414, 305] width 137 height 19
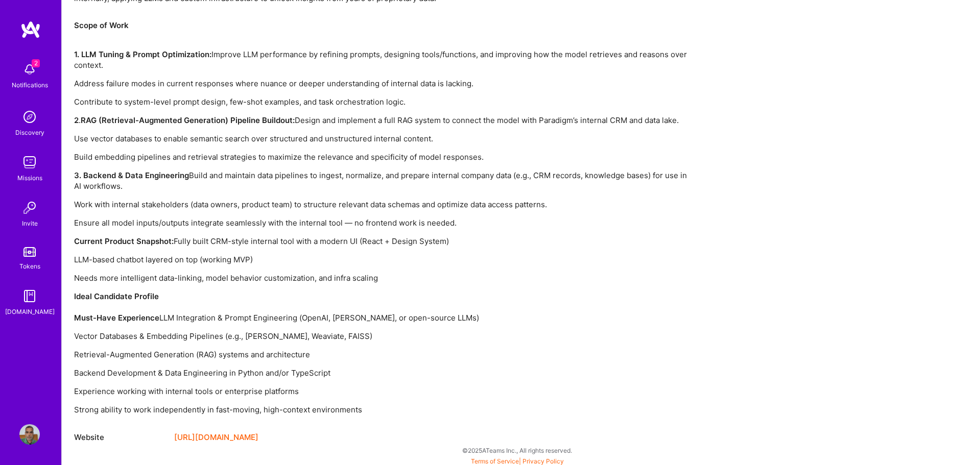
scroll to position [722, 0]
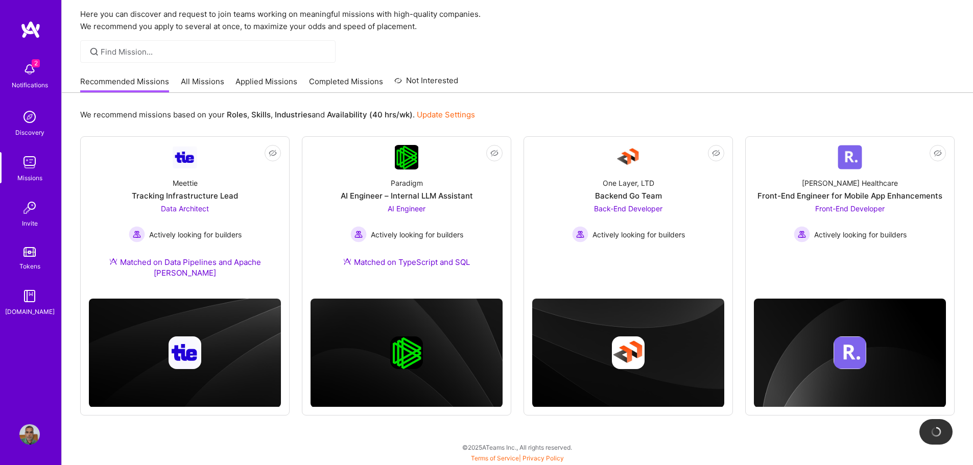
scroll to position [36, 0]
click at [30, 66] on img at bounding box center [29, 69] width 20 height 20
click at [468, 41] on div "2 2 Notifications Discovery Missions Invite Tokens A.Guide Profile Close Mark a…" at bounding box center [486, 212] width 973 height 496
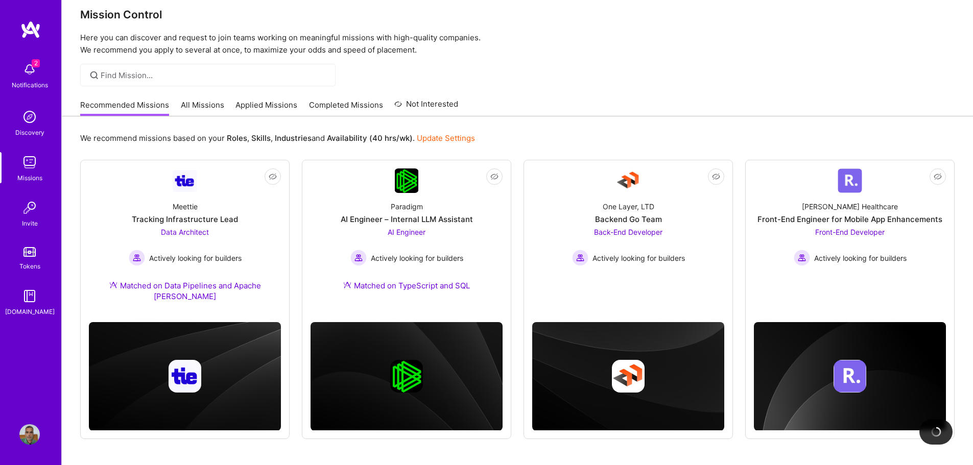
scroll to position [0, 0]
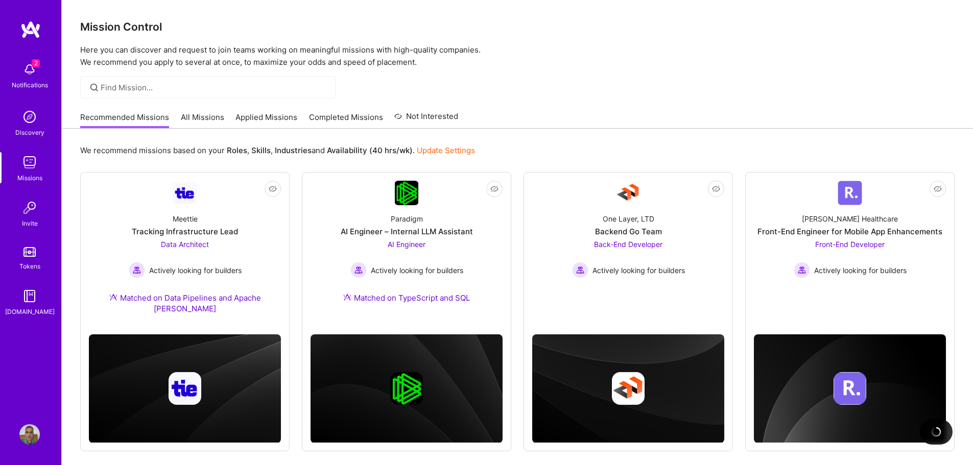
click at [266, 116] on link "Applied Missions" at bounding box center [266, 120] width 62 height 17
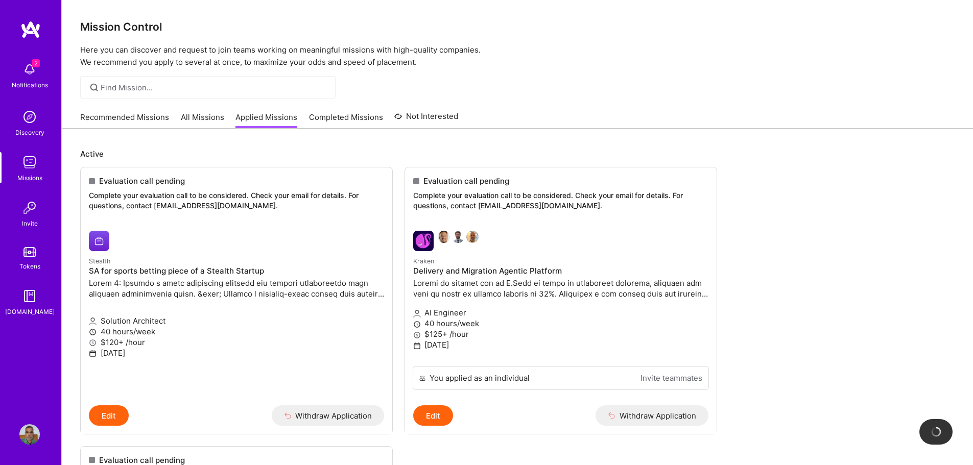
click at [29, 75] on img at bounding box center [29, 69] width 20 height 20
